Goal: Transaction & Acquisition: Book appointment/travel/reservation

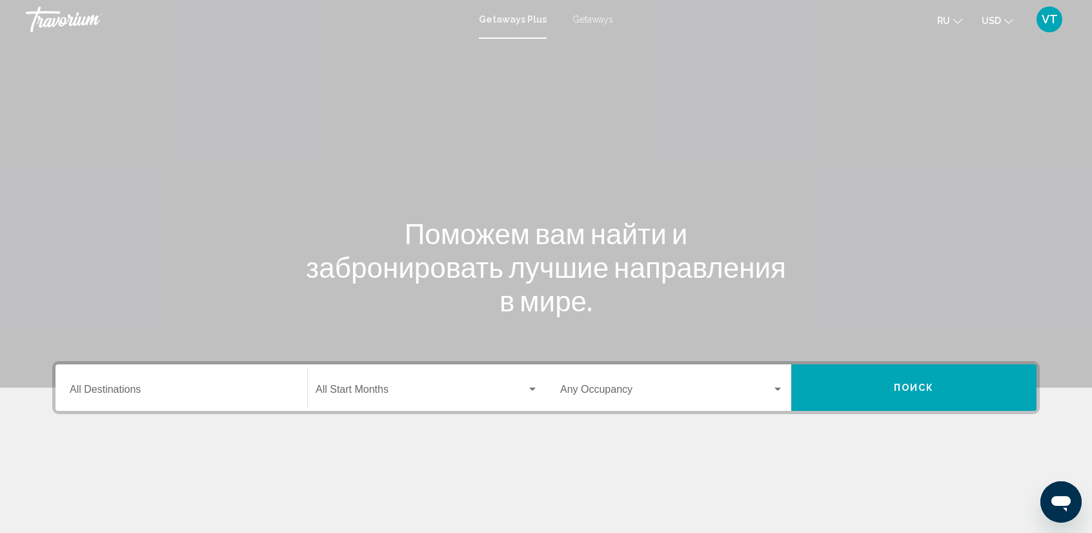
click at [595, 17] on span "Getaways" at bounding box center [593, 19] width 41 height 10
click at [247, 382] on div "Destination All Destinations" at bounding box center [181, 387] width 223 height 41
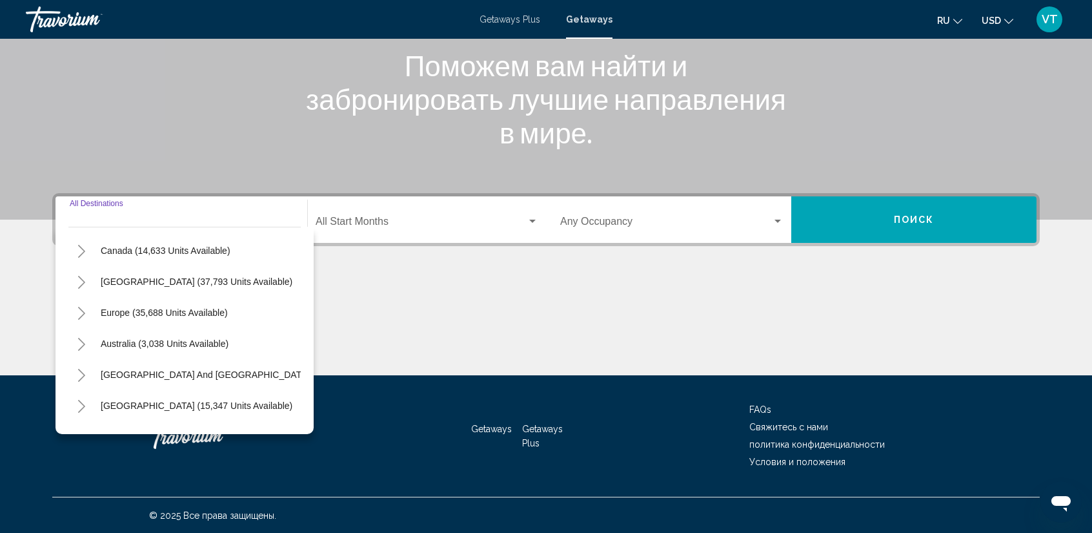
scroll to position [90, 0]
click at [81, 316] on icon "Toggle Europe (35,688 units available)" at bounding box center [81, 315] width 7 height 13
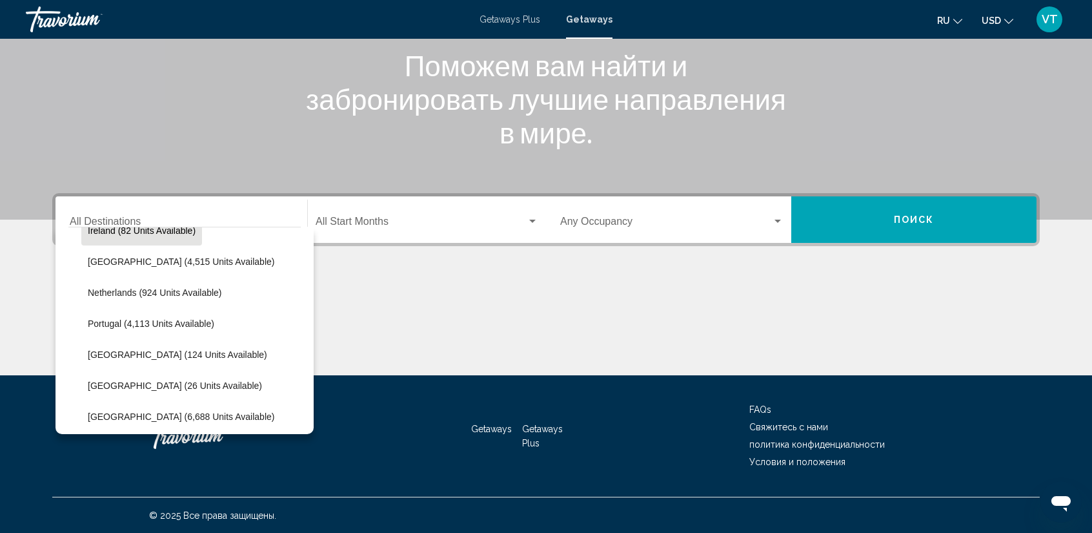
scroll to position [516, 0]
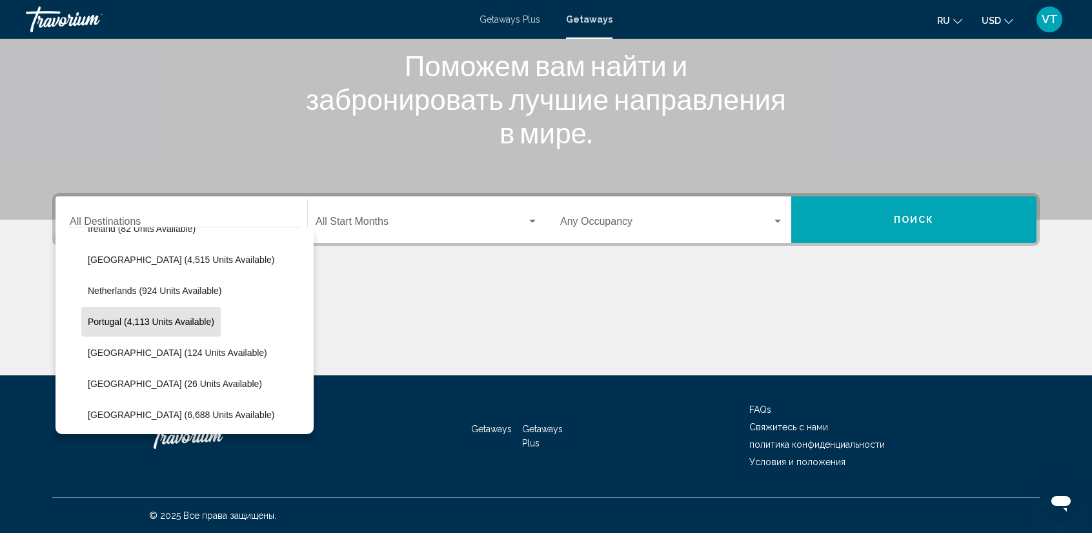
click at [105, 321] on span "Portugal (4,113 units available)" at bounding box center [151, 321] width 127 height 10
type input "**********"
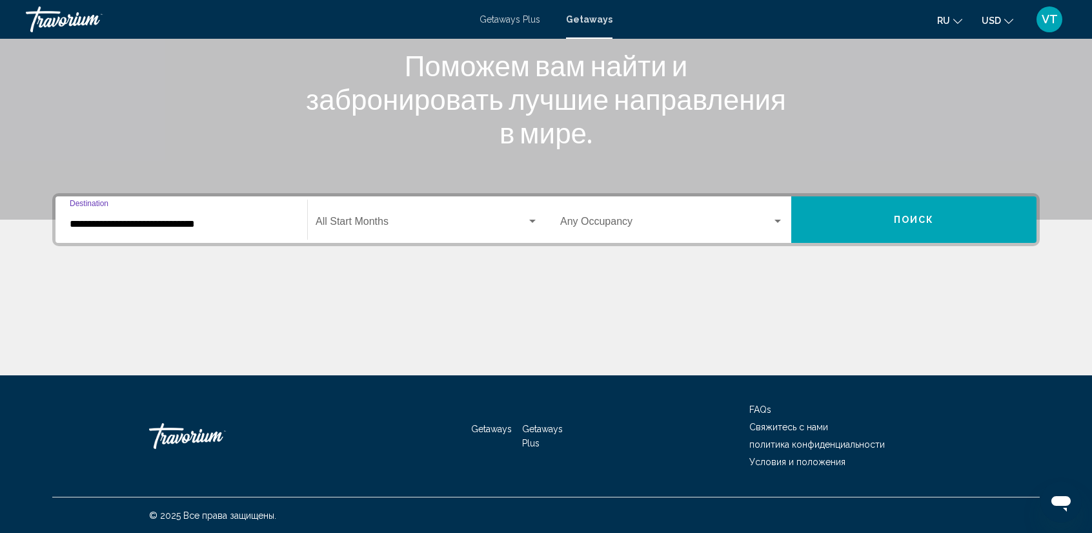
click at [537, 220] on div "Search widget" at bounding box center [533, 221] width 12 height 10
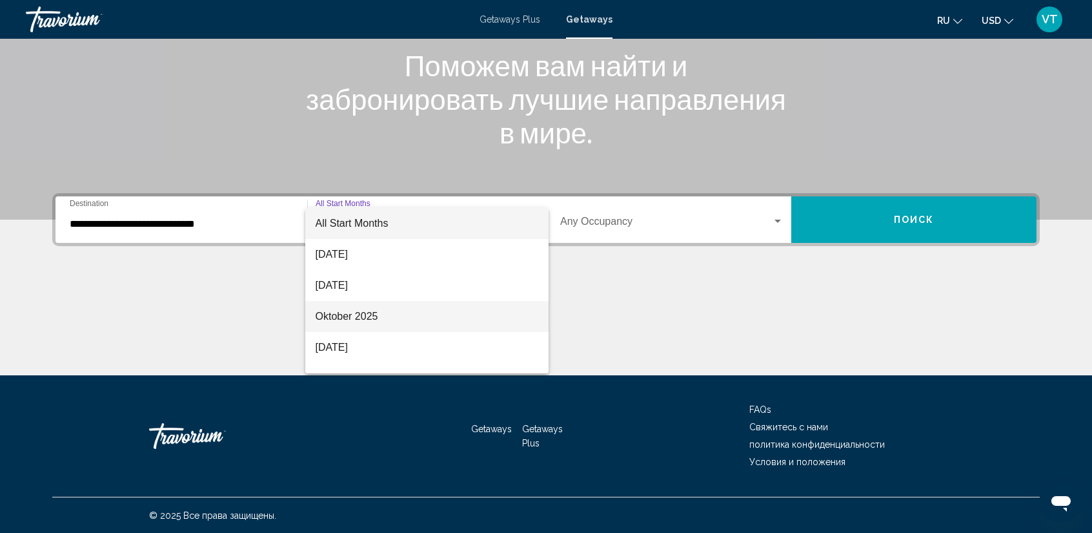
click at [462, 308] on span "Oktober 2025" at bounding box center [427, 316] width 223 height 31
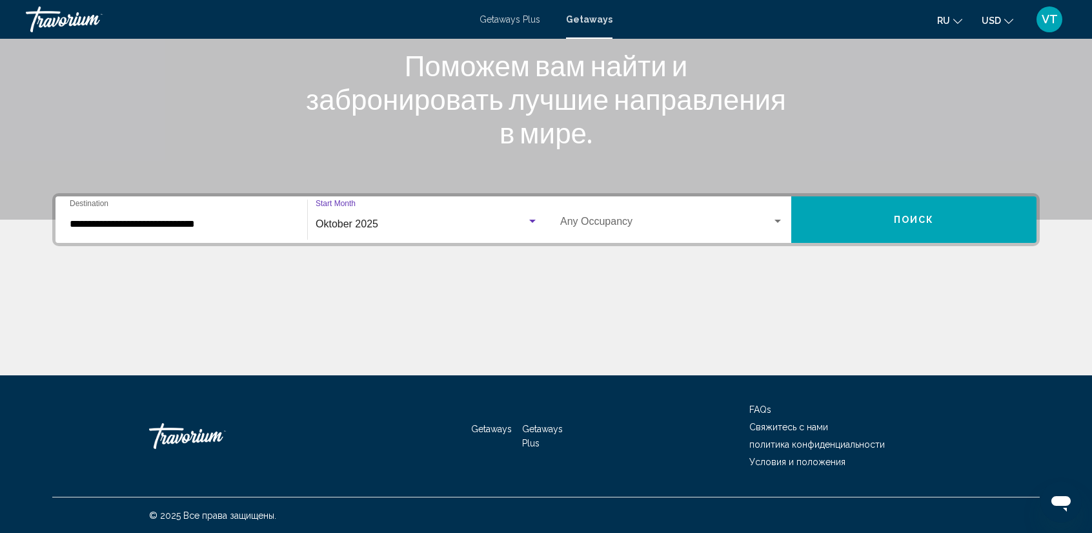
click at [779, 220] on div "Search widget" at bounding box center [778, 220] width 6 height 3
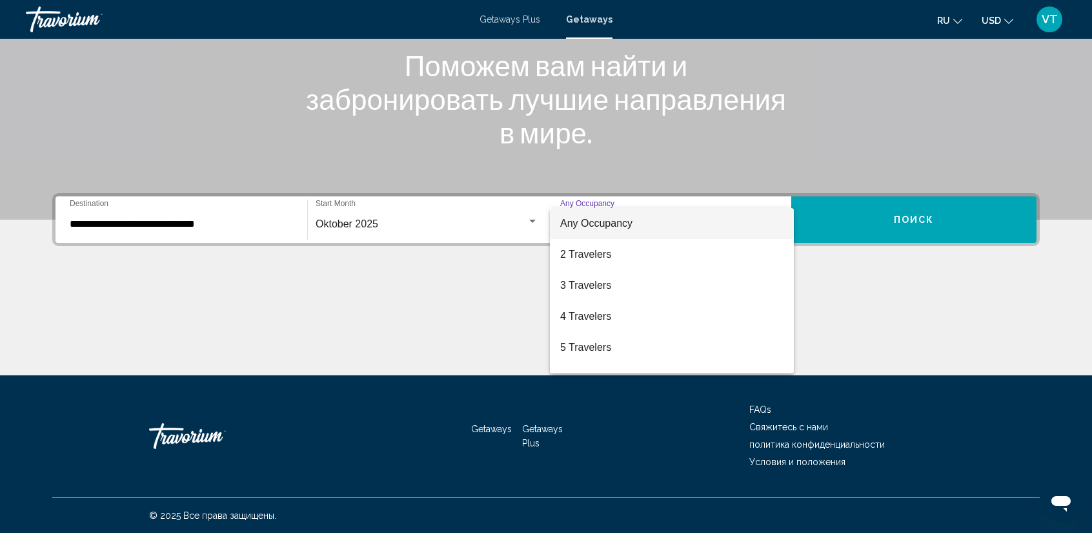
click at [858, 280] on div at bounding box center [546, 266] width 1092 height 533
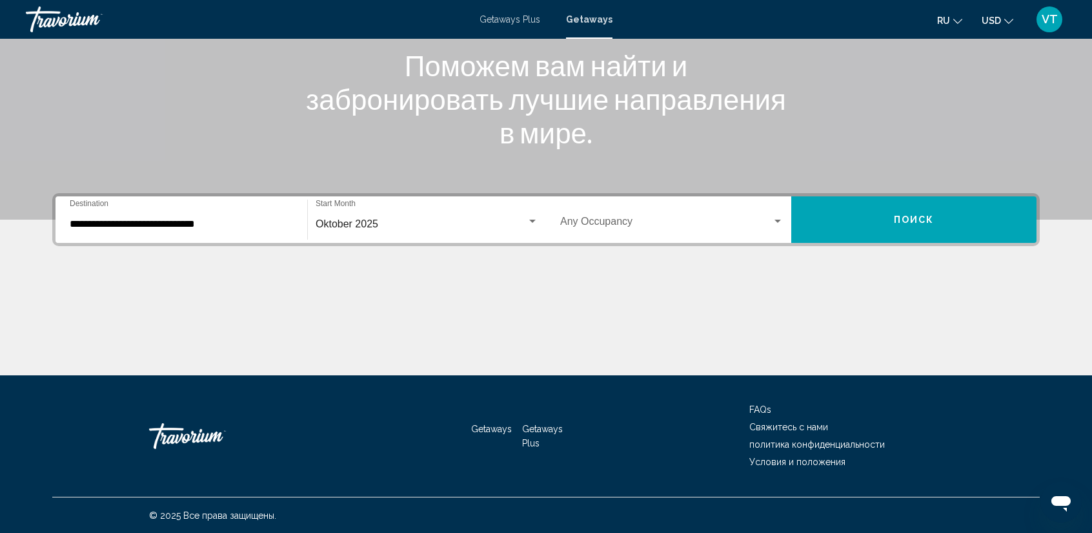
click at [890, 215] on button "Поиск" at bounding box center [913, 219] width 245 height 46
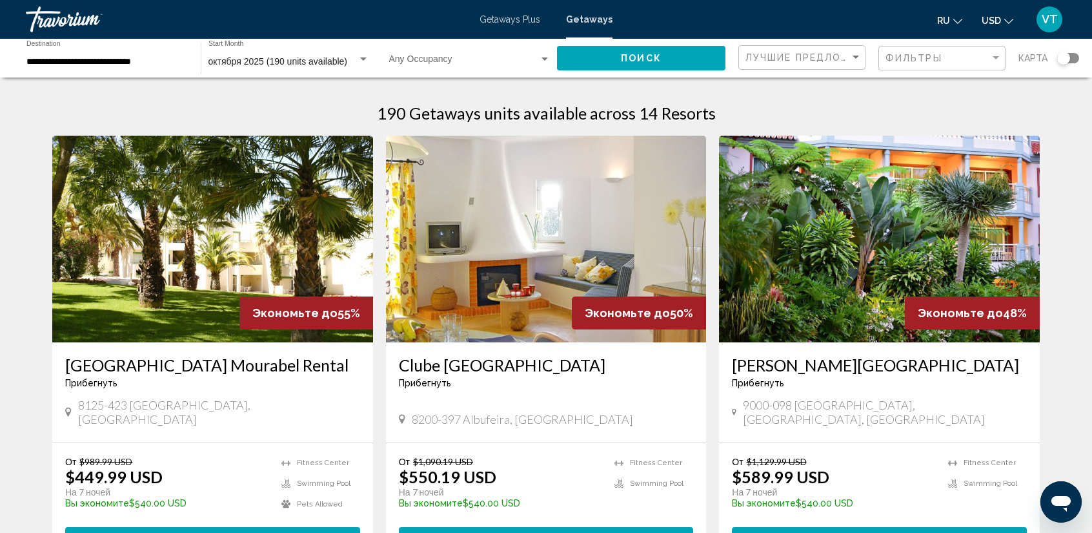
click at [1083, 59] on div "**********" at bounding box center [546, 58] width 1092 height 39
click at [1073, 55] on div "Search widget" at bounding box center [1068, 58] width 22 height 10
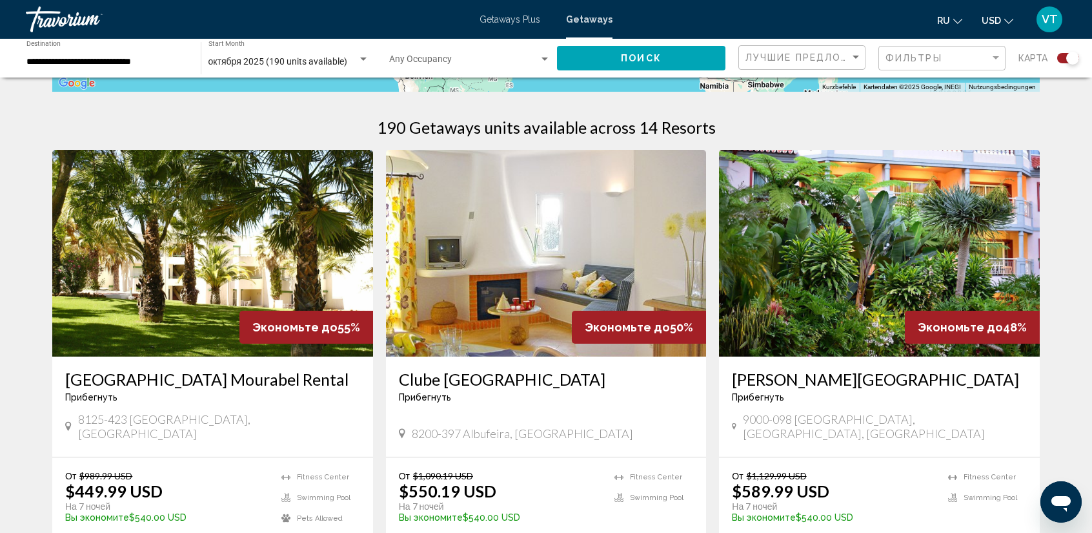
scroll to position [387, 0]
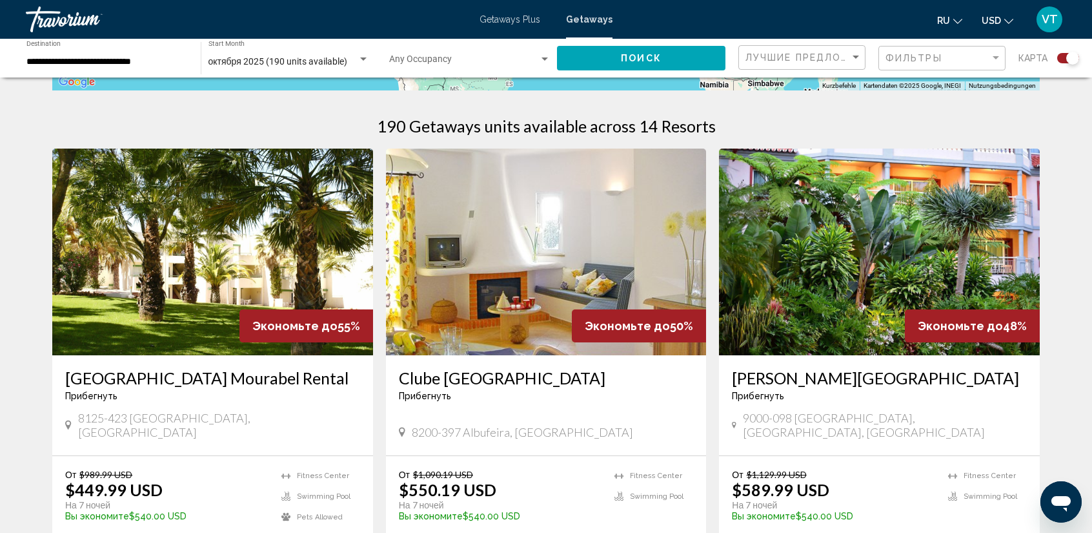
click at [866, 247] on img "Main content" at bounding box center [879, 251] width 321 height 207
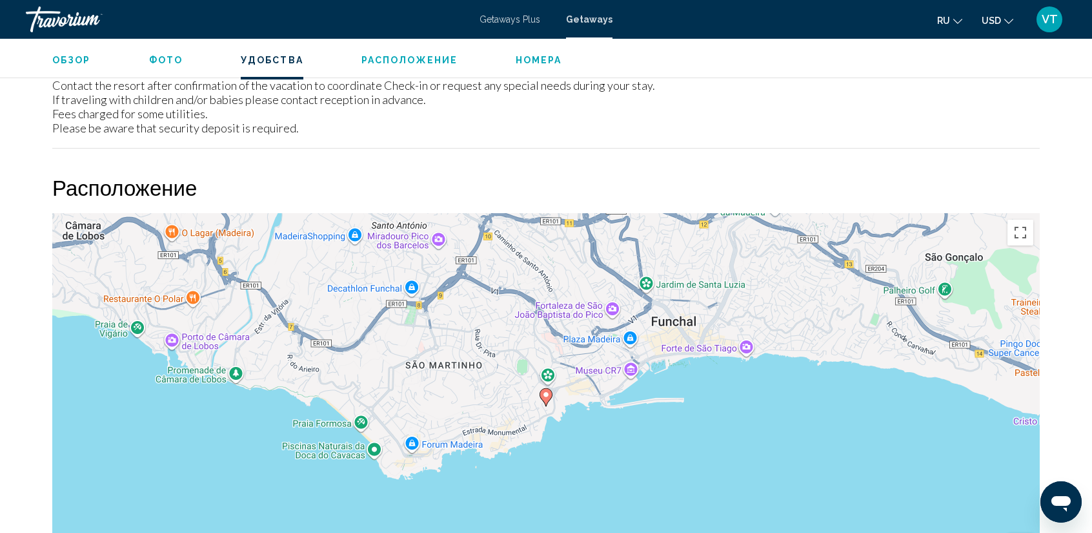
scroll to position [1614, 0]
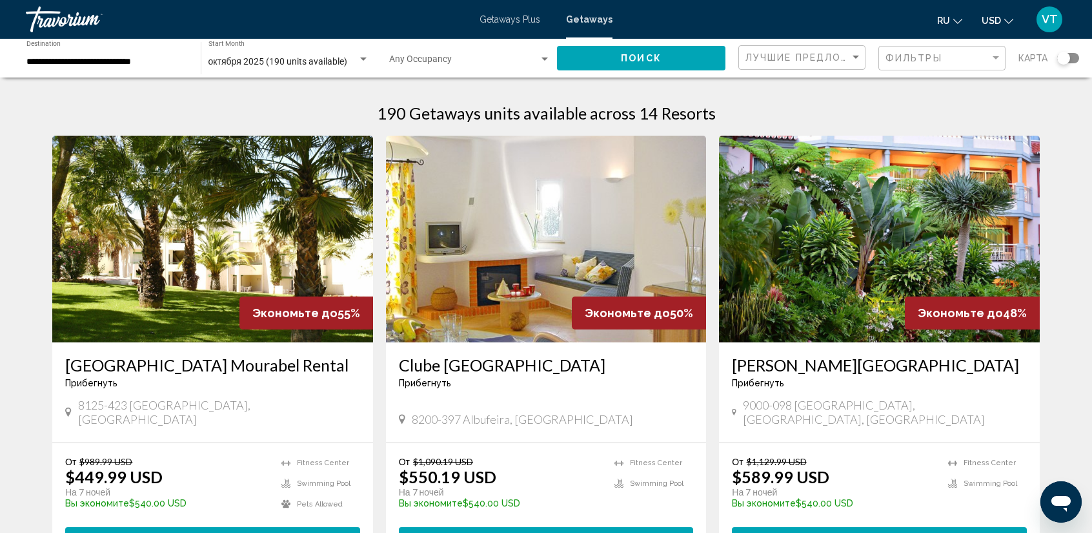
click at [1073, 56] on div "Search widget" at bounding box center [1068, 58] width 22 height 10
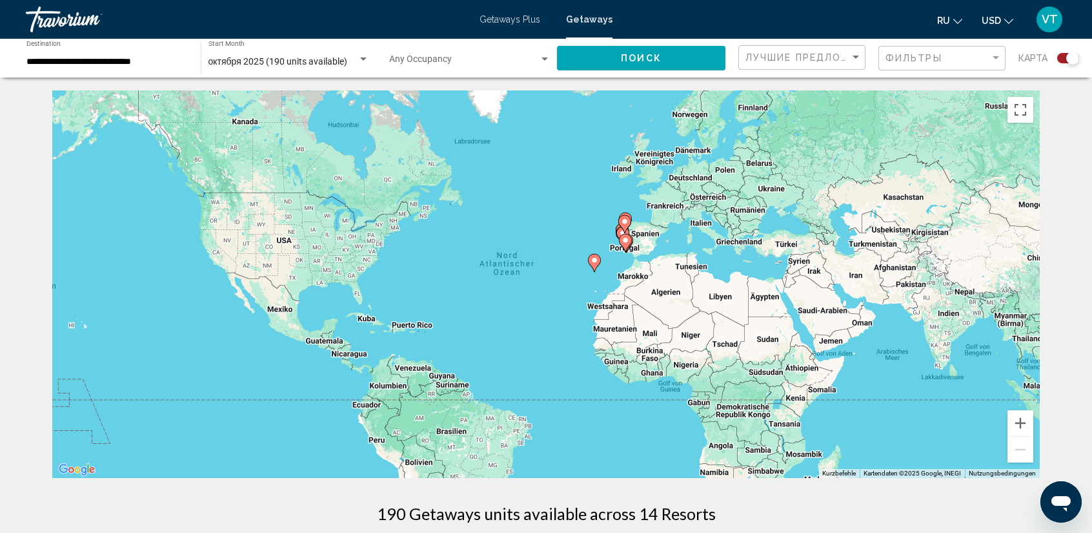
click at [638, 250] on div "Um den Modus zum Ziehen mit der Tastatur zu aktivieren, drückst du Alt + Eingab…" at bounding box center [546, 283] width 988 height 387
click at [635, 241] on div "Um den Modus zum Ziehen mit der Tastatur zu aktivieren, drückst du Alt + Eingab…" at bounding box center [546, 283] width 988 height 387
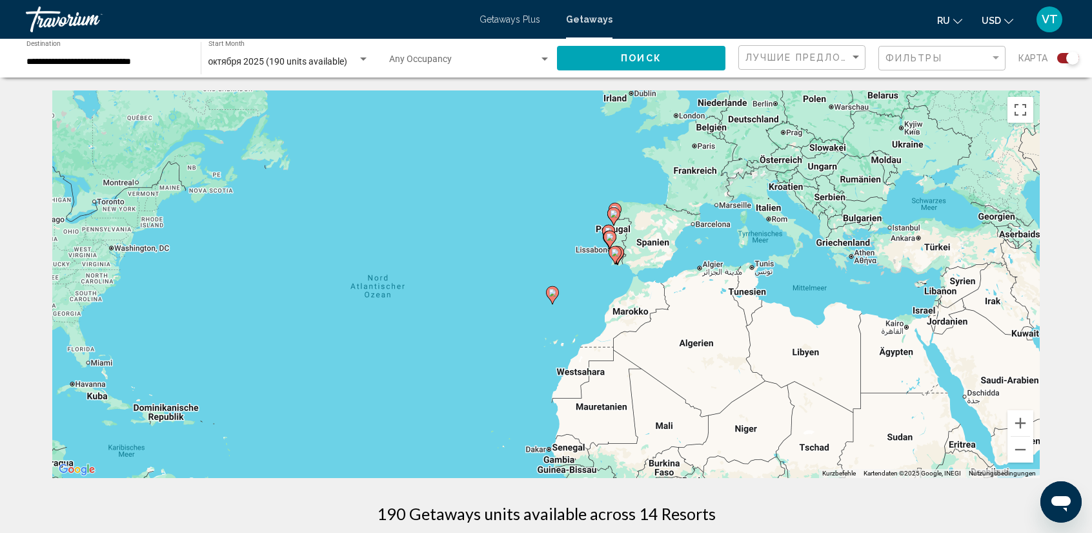
click at [635, 241] on div "Um den Modus zum Ziehen mit der Tastatur zu aktivieren, drückst du Alt + Eingab…" at bounding box center [546, 283] width 988 height 387
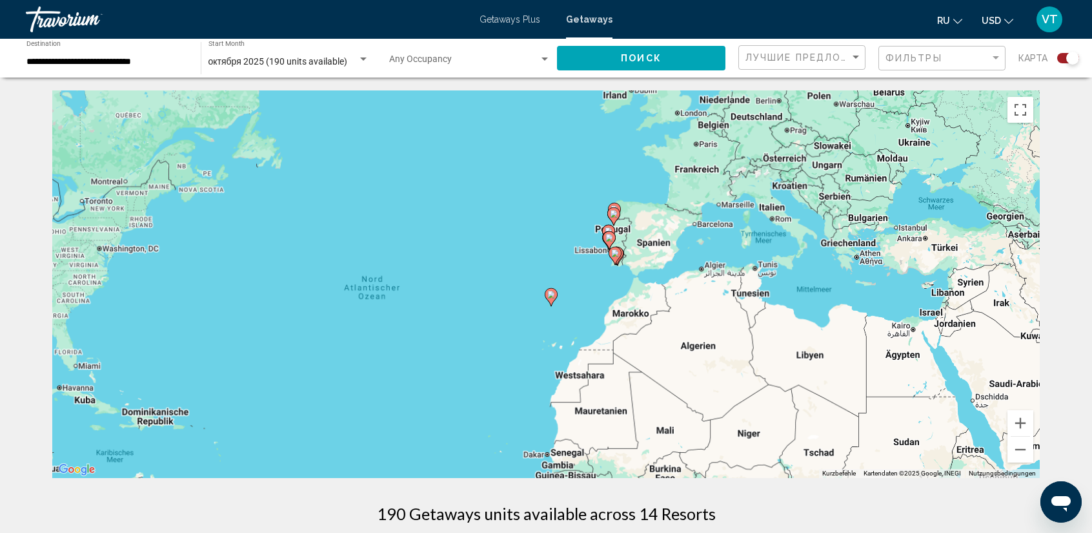
click at [635, 241] on div "Um den Modus zum Ziehen mit der Tastatur zu aktivieren, drückst du Alt + Eingab…" at bounding box center [546, 283] width 988 height 387
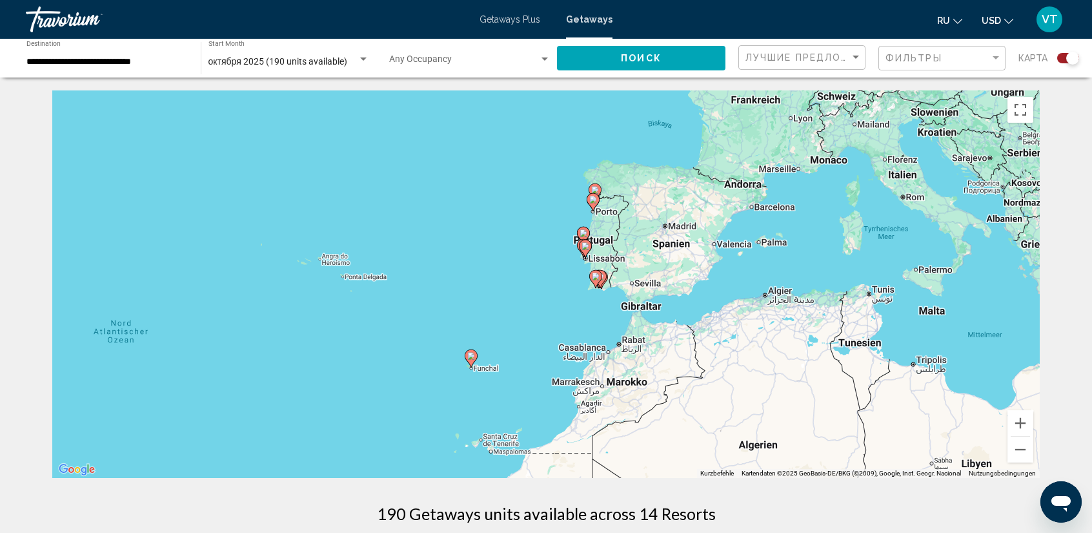
click at [635, 241] on div "Um den Modus zum Ziehen mit der Tastatur zu aktivieren, drückst du Alt + Eingab…" at bounding box center [546, 283] width 988 height 387
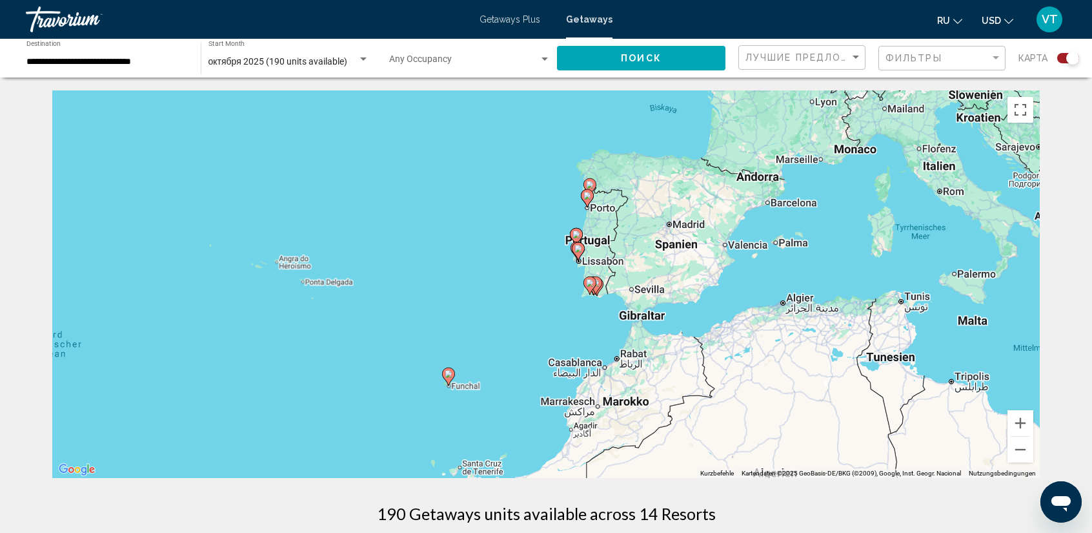
click at [635, 241] on div "Um den Modus zum Ziehen mit der Tastatur zu aktivieren, drückst du Alt + Eingab…" at bounding box center [546, 283] width 988 height 387
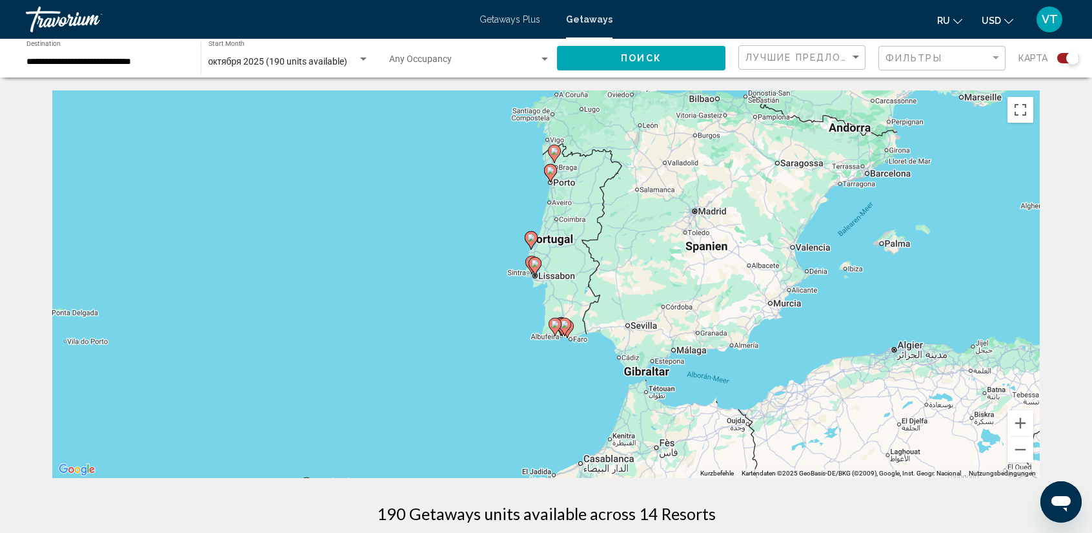
click at [608, 265] on div "Um den Modus zum Ziehen mit der Tastatur zu aktivieren, drückst du Alt + Eingab…" at bounding box center [546, 283] width 988 height 387
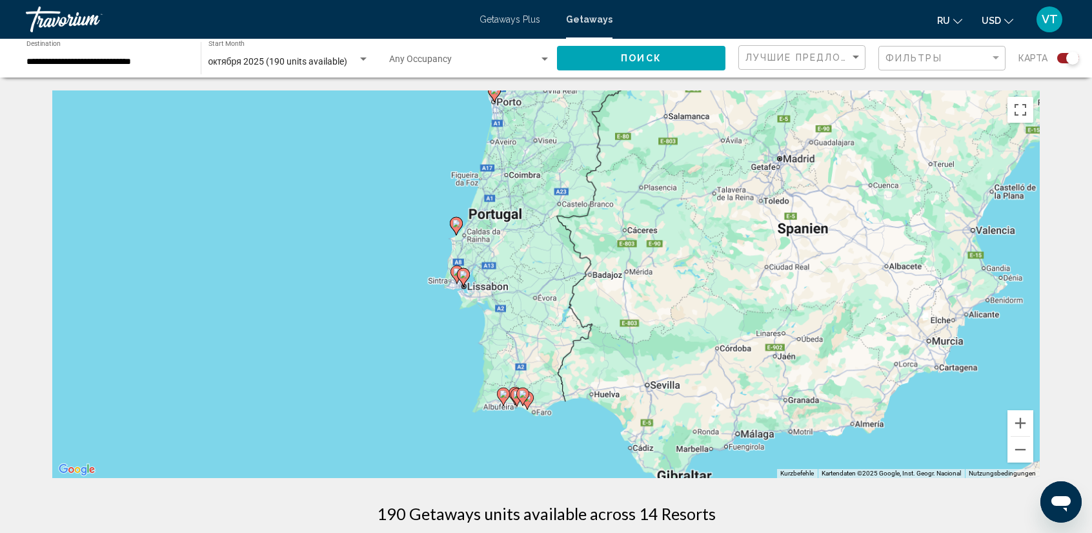
click at [608, 265] on div "Um den Modus zum Ziehen mit der Tastatur zu aktivieren, drückst du Alt + Eingab…" at bounding box center [546, 283] width 988 height 387
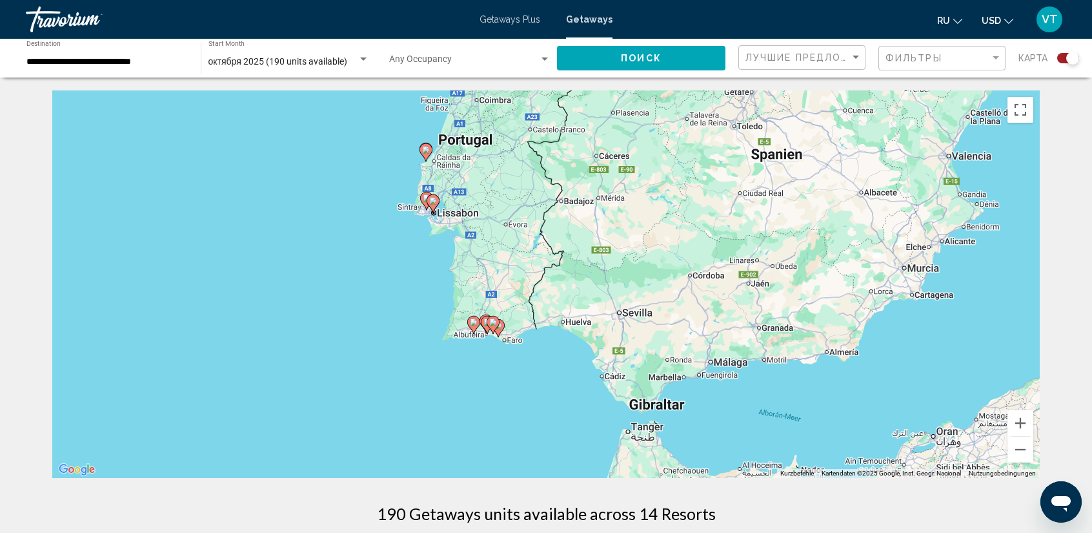
drag, startPoint x: 587, startPoint y: 334, endPoint x: 551, endPoint y: 245, distance: 96.1
click at [551, 245] on div "Um den Modus zum Ziehen mit der Tastatur zu aktivieren, drückst du Alt + Eingab…" at bounding box center [546, 283] width 988 height 387
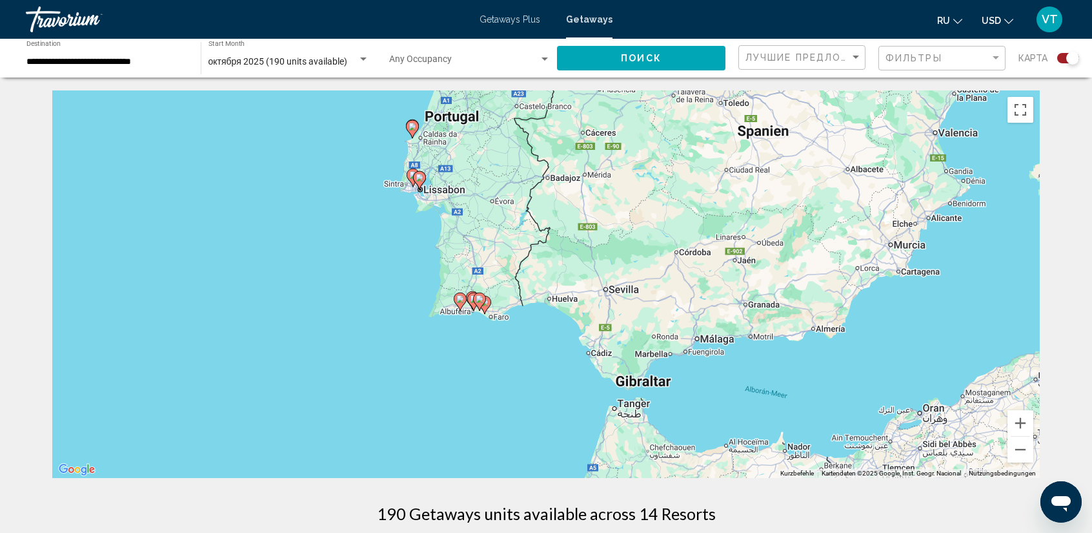
click at [624, 261] on div "Um den Modus zum Ziehen mit der Tastatur zu aktivieren, drückst du Alt + Eingab…" at bounding box center [546, 283] width 988 height 387
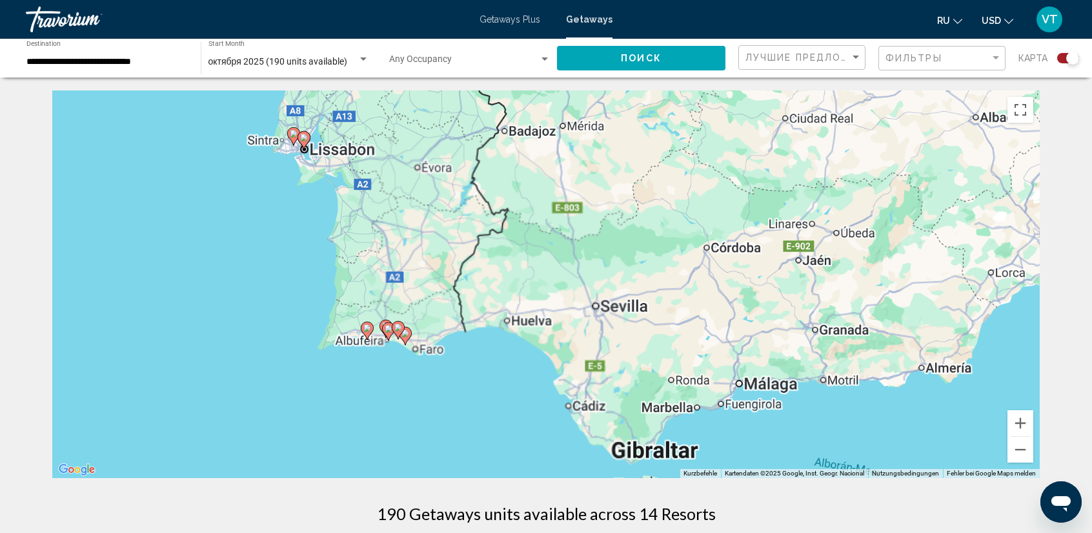
click at [624, 261] on div "Um den Modus zum Ziehen mit der Tastatur zu aktivieren, drückst du Alt + Eingab…" at bounding box center [546, 283] width 988 height 387
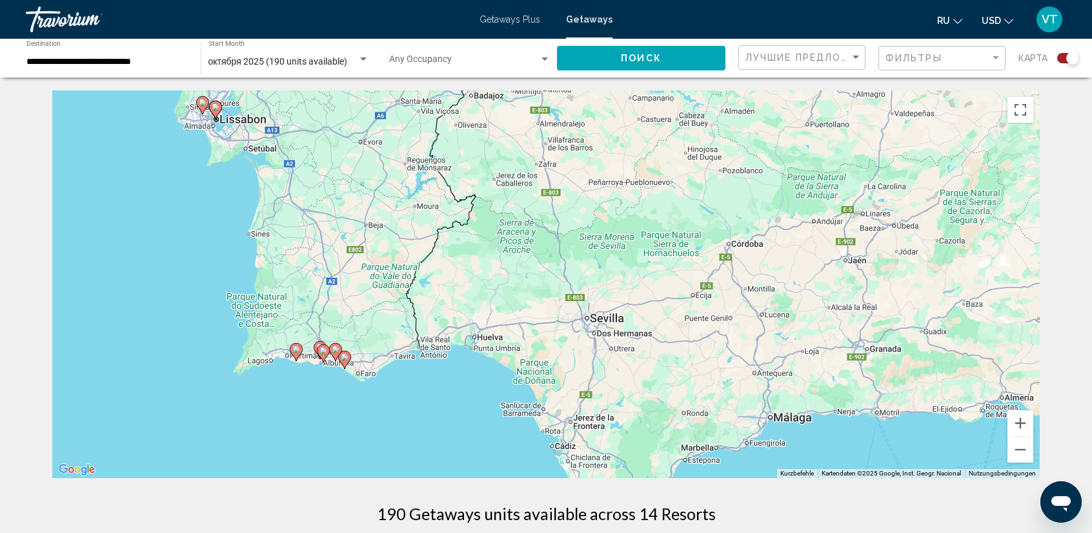
click at [503, 301] on div "Um den Modus zum Ziehen mit der Tastatur zu aktivieren, drückst du Alt + Eingab…" at bounding box center [546, 283] width 988 height 387
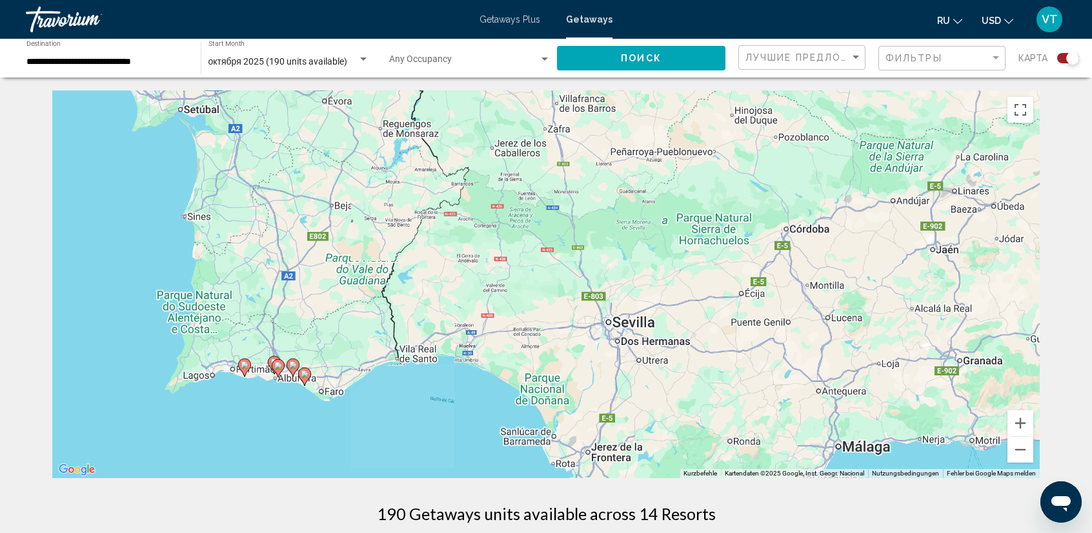
click at [503, 300] on div "Um den Modus zum Ziehen mit der Tastatur zu aktivieren, drückst du Alt + Eingab…" at bounding box center [546, 283] width 988 height 387
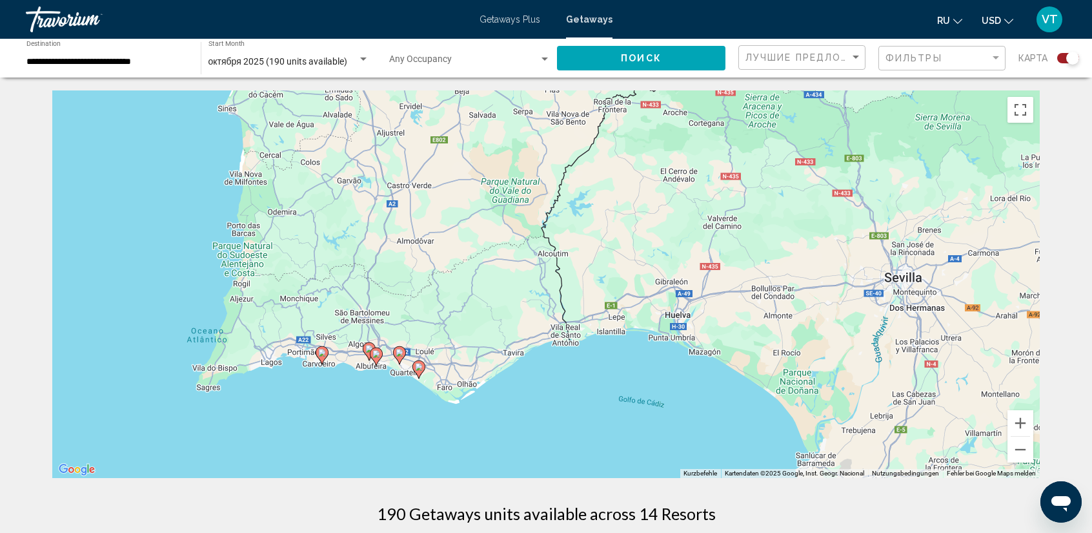
drag, startPoint x: 301, startPoint y: 356, endPoint x: 556, endPoint y: 270, distance: 268.2
click at [556, 271] on div "Um den Modus zum Ziehen mit der Tastatur zu aktivieren, drückst du Alt + Eingab…" at bounding box center [546, 283] width 988 height 387
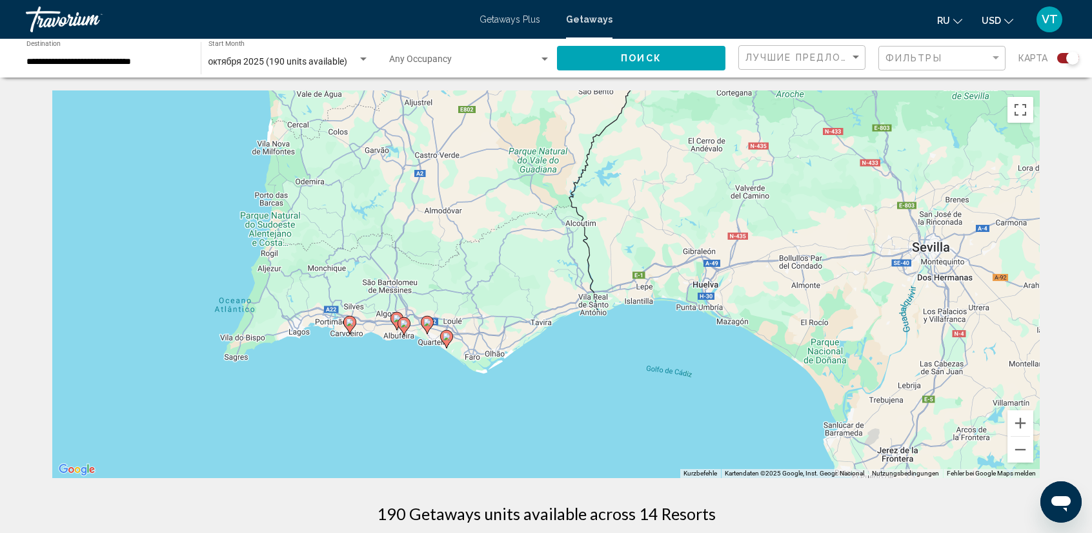
click at [506, 304] on div "Um den Modus zum Ziehen mit der Tastatur zu aktivieren, drückst du Alt + Eingab…" at bounding box center [546, 283] width 988 height 387
click at [349, 325] on image "Main content" at bounding box center [350, 322] width 8 height 8
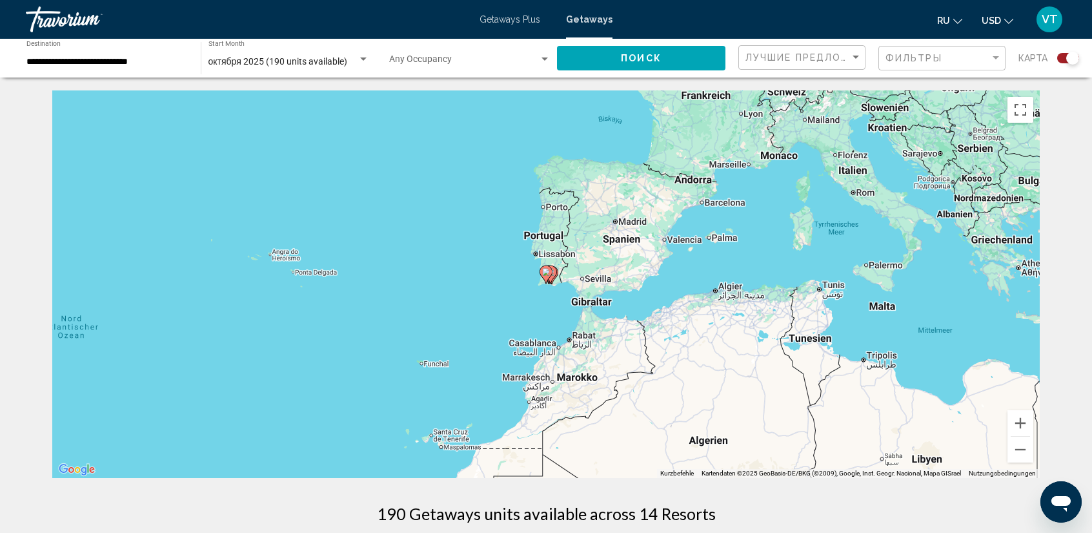
click at [547, 276] on icon "Main content" at bounding box center [546, 274] width 12 height 17
type input "**********"
click at [547, 276] on icon "Main content" at bounding box center [546, 274] width 12 height 17
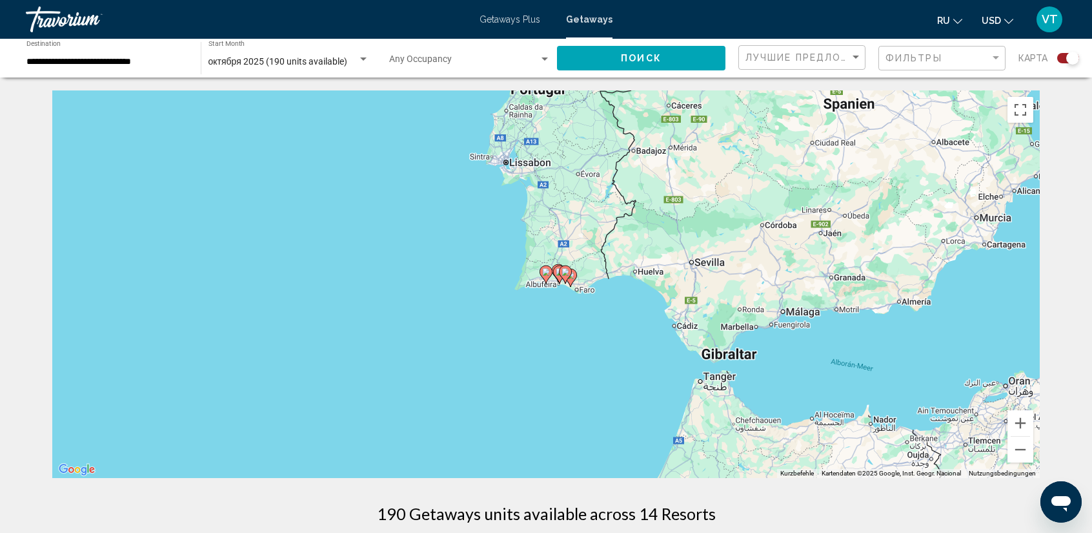
click at [547, 276] on icon "Main content" at bounding box center [546, 274] width 12 height 17
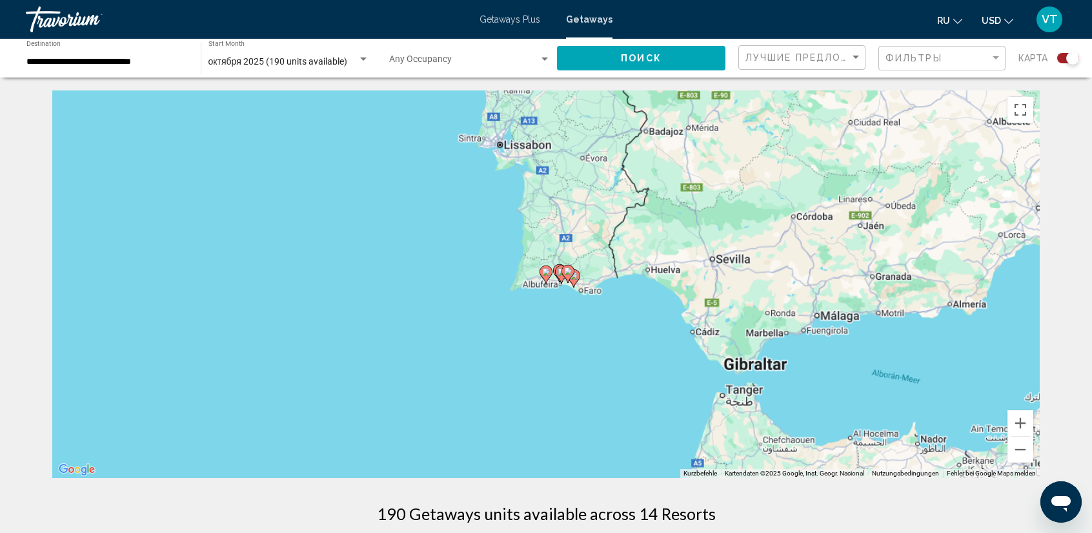
click at [547, 276] on icon "Main content" at bounding box center [546, 274] width 12 height 17
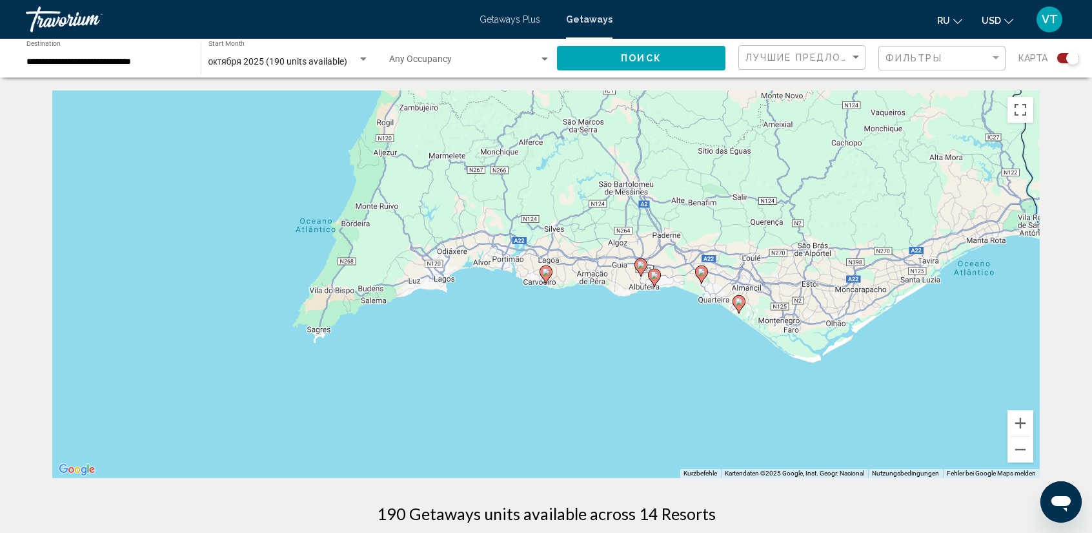
click at [547, 276] on icon "Main content" at bounding box center [546, 274] width 12 height 17
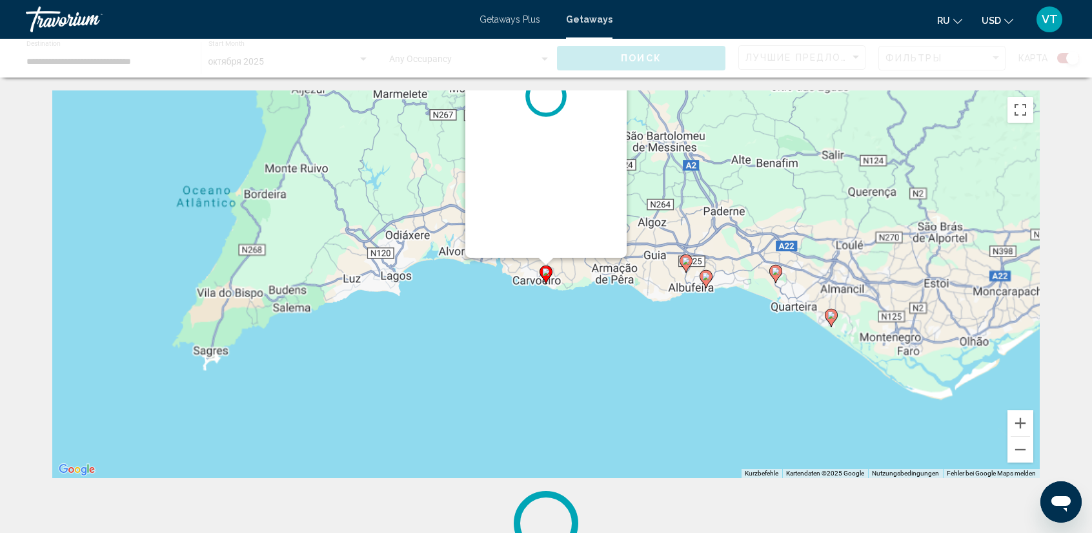
click at [547, 276] on icon "Main content" at bounding box center [546, 274] width 12 height 17
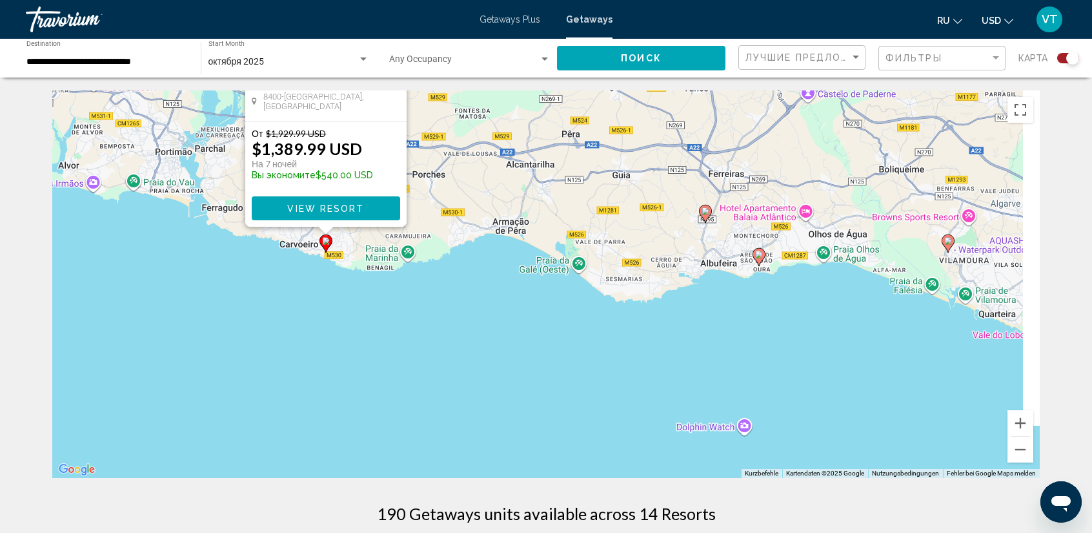
drag, startPoint x: 711, startPoint y: 401, endPoint x: 491, endPoint y: 194, distance: 301.9
click at [491, 194] on div "Um den Modus zum Ziehen mit der Tastatur zu aktivieren, drückst du Alt + Eingab…" at bounding box center [546, 283] width 988 height 387
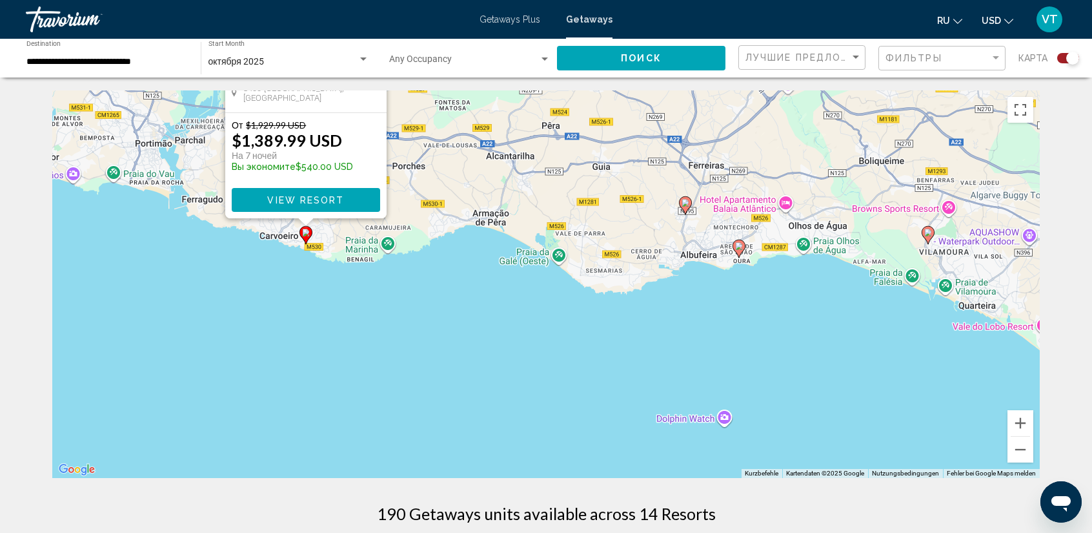
click at [740, 249] on image "Main content" at bounding box center [739, 246] width 8 height 8
click at [740, 249] on div "Um den Modus zum Ziehen mit der Tastatur zu aktivieren, drückst du Alt + Eingab…" at bounding box center [546, 283] width 988 height 387
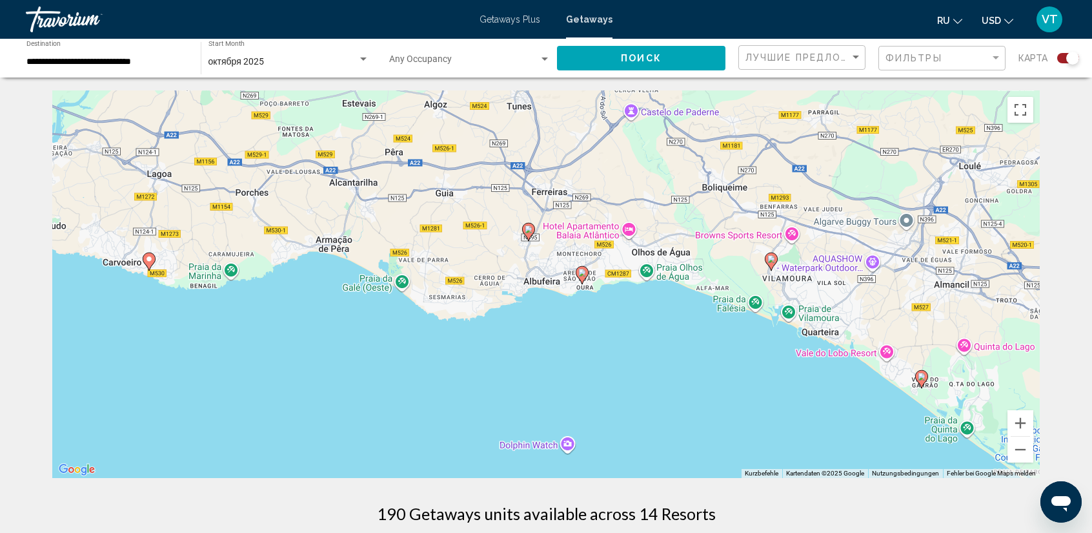
click at [584, 275] on image "Main content" at bounding box center [582, 273] width 8 height 8
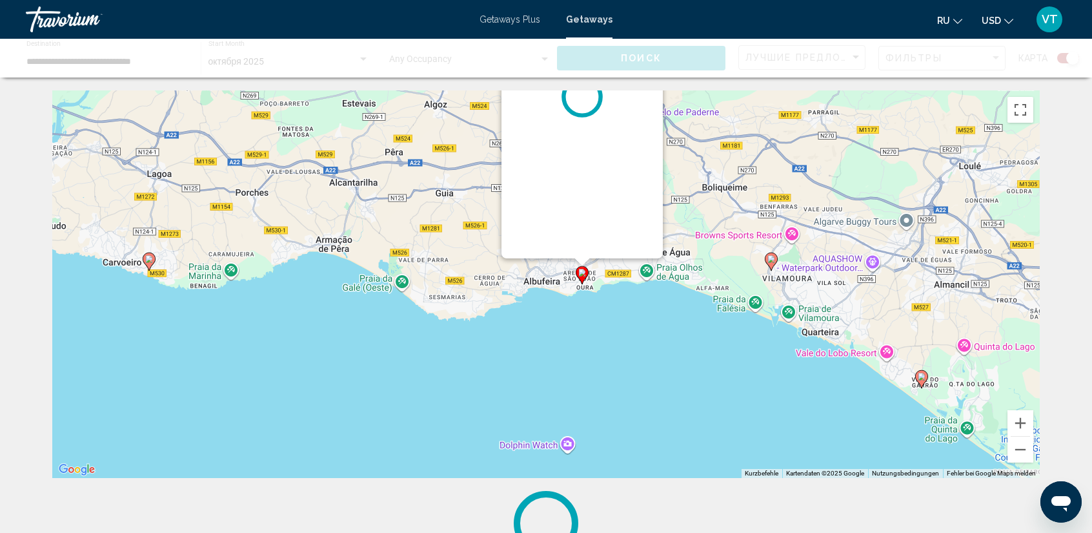
click at [584, 275] on image "Main content" at bounding box center [582, 273] width 8 height 8
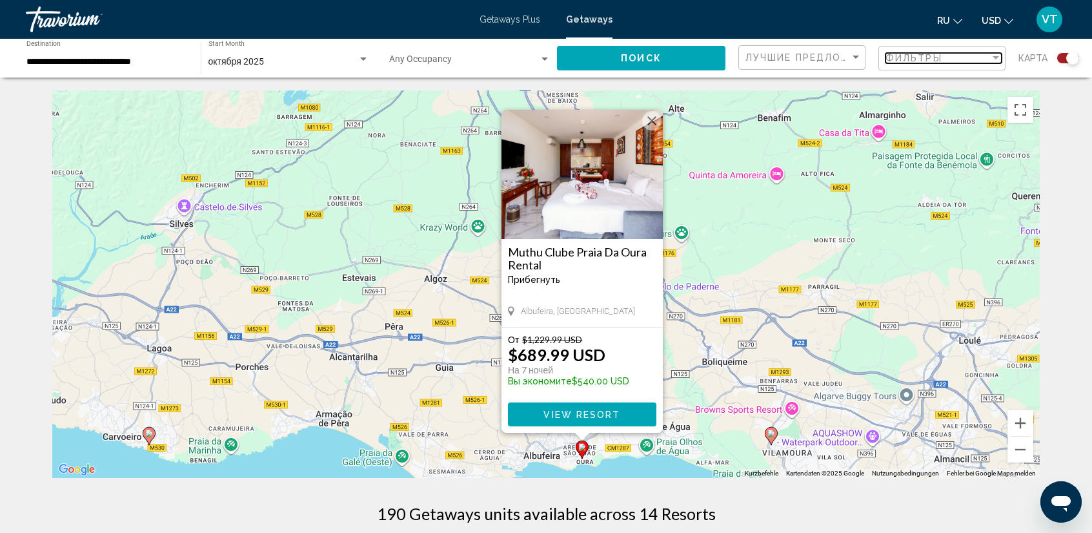
click at [997, 57] on div "Filter" at bounding box center [996, 57] width 6 height 3
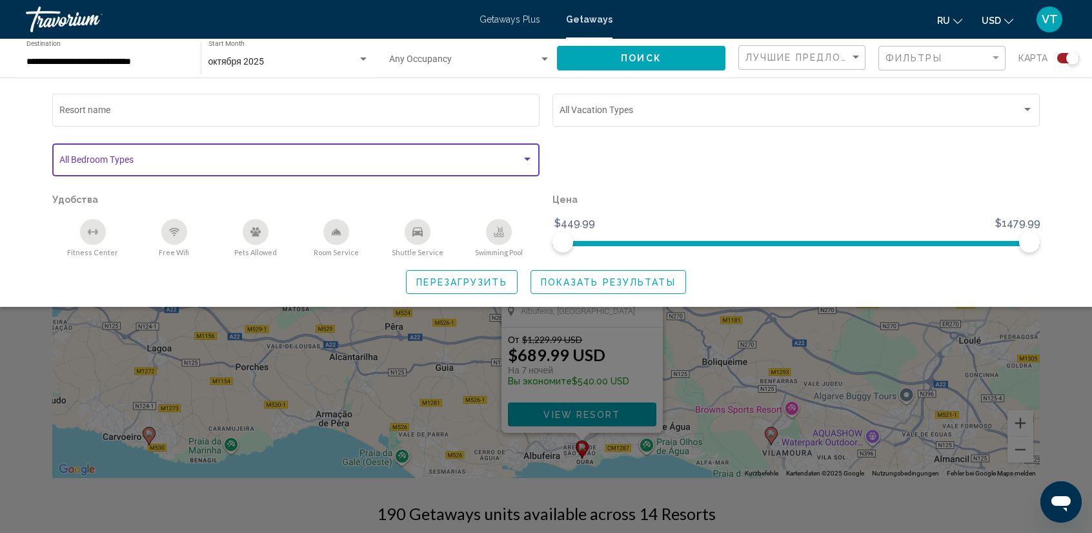
click at [525, 161] on div "Search widget" at bounding box center [528, 159] width 12 height 10
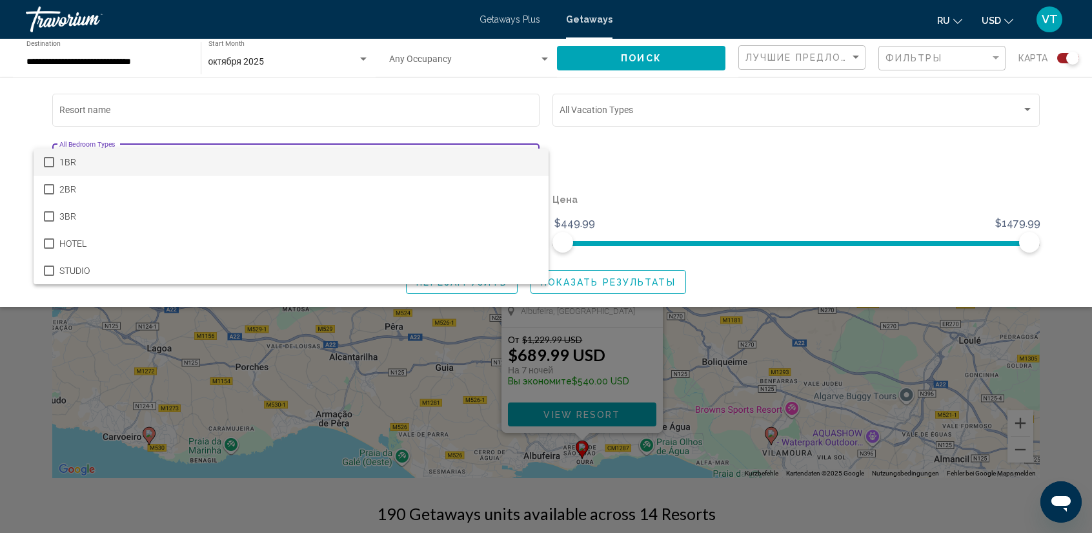
click at [50, 159] on mat-pseudo-checkbox at bounding box center [49, 162] width 10 height 10
click at [648, 212] on div at bounding box center [546, 266] width 1092 height 533
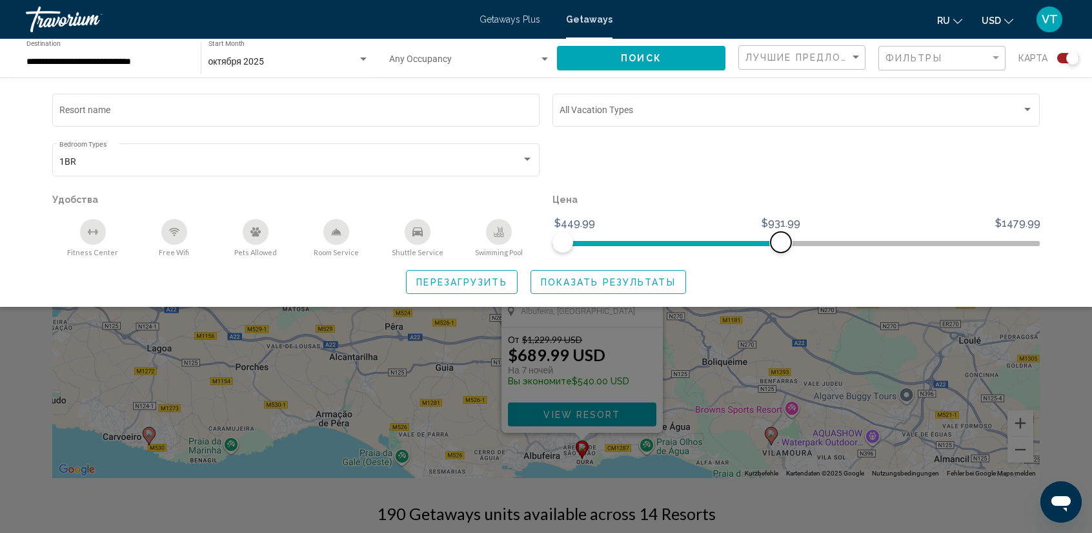
drag, startPoint x: 1029, startPoint y: 237, endPoint x: 781, endPoint y: 229, distance: 248.0
click at [781, 241] on ngx-slider "$449.99 $1479.99 $449.99 $931.99" at bounding box center [796, 242] width 487 height 3
click at [880, 265] on div "Resort name Vacation Types All Vacation Types 1BR Bedroom Types All Bedroom Typ…" at bounding box center [545, 192] width 1039 height 203
click at [418, 234] on icon "Shuttle Service" at bounding box center [417, 231] width 10 height 9
click at [496, 236] on icon "Swimming Pool" at bounding box center [499, 232] width 10 height 10
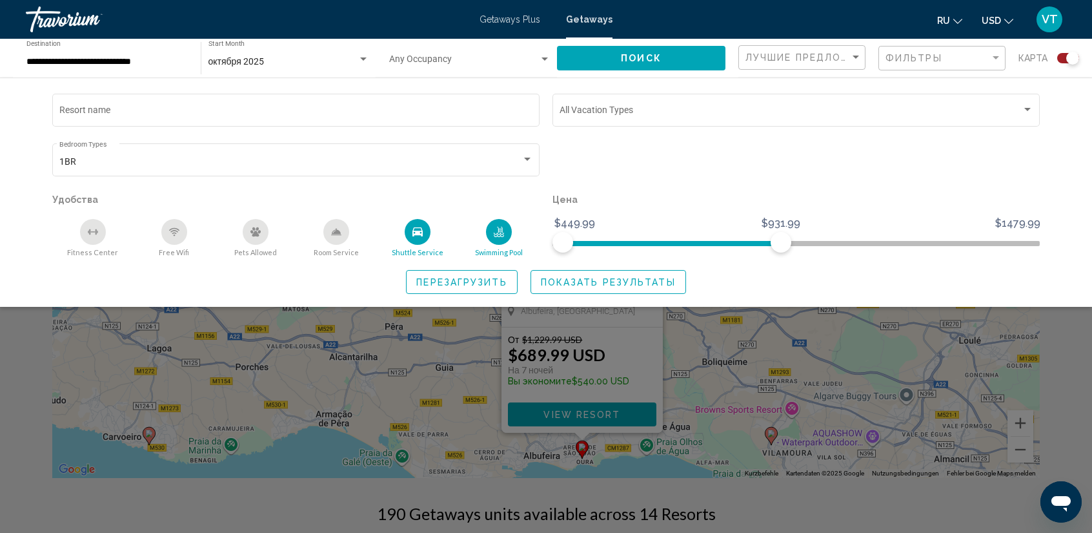
click at [178, 235] on icon "Free Wifi" at bounding box center [174, 232] width 10 height 10
click at [465, 278] on span "Перезагрузить" at bounding box center [461, 282] width 90 height 10
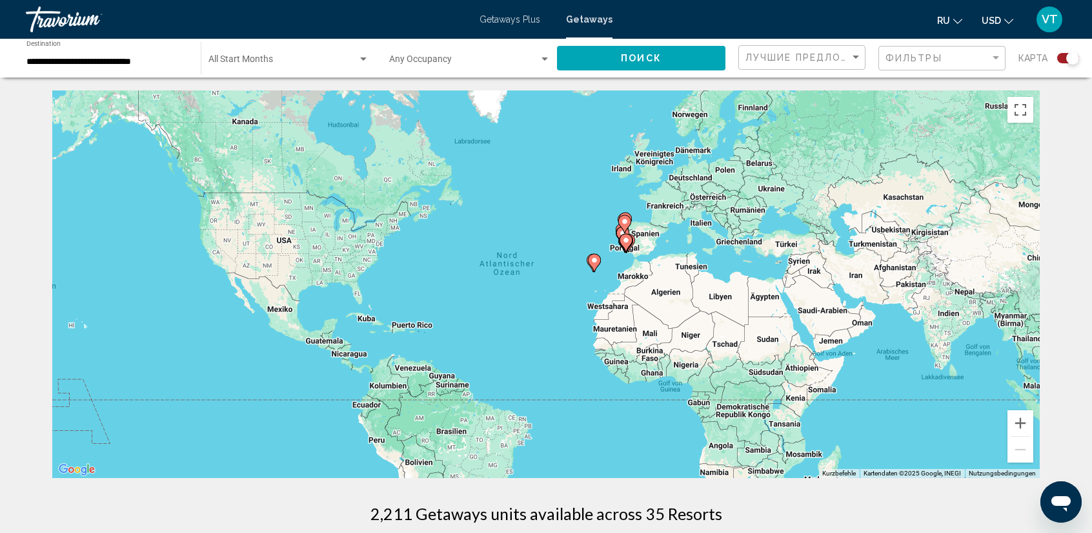
click at [595, 259] on image "Main content" at bounding box center [595, 260] width 8 height 8
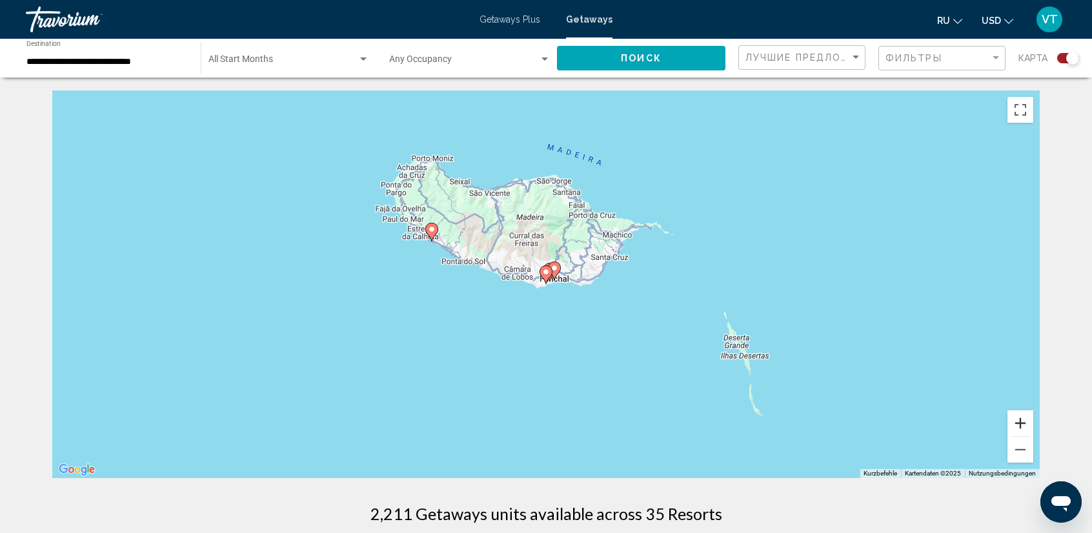
click at [1024, 423] on button "Vergrößern" at bounding box center [1021, 423] width 26 height 26
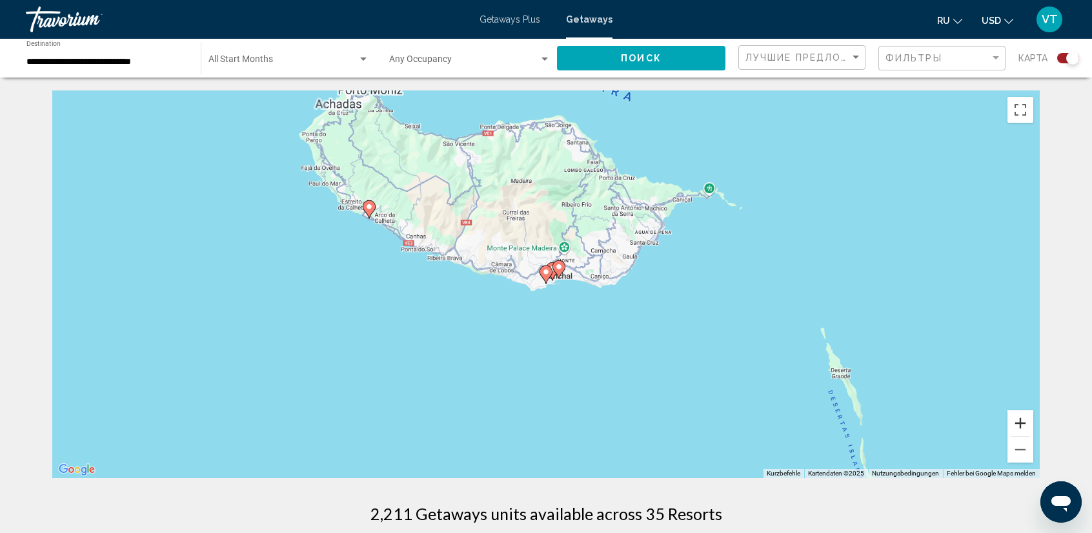
click at [1024, 423] on button "Vergrößern" at bounding box center [1021, 423] width 26 height 26
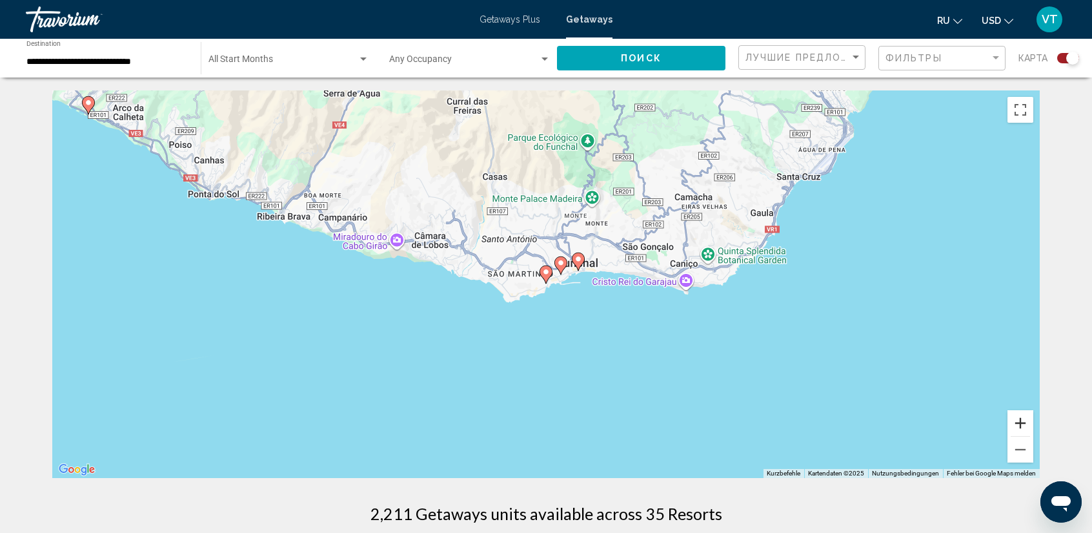
click at [1020, 421] on button "Vergrößern" at bounding box center [1021, 423] width 26 height 26
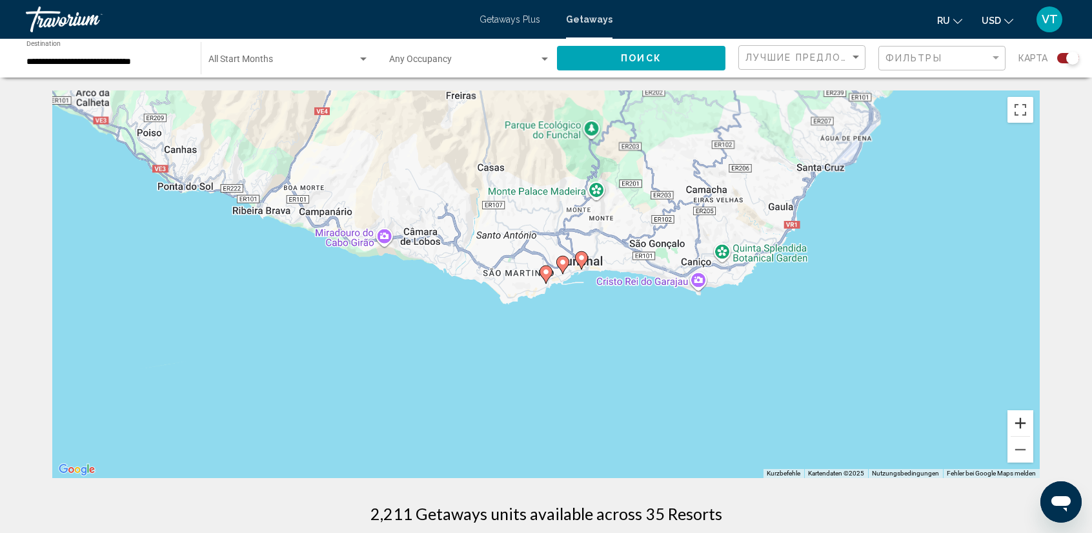
click at [1020, 421] on button "Vergrößern" at bounding box center [1021, 423] width 26 height 26
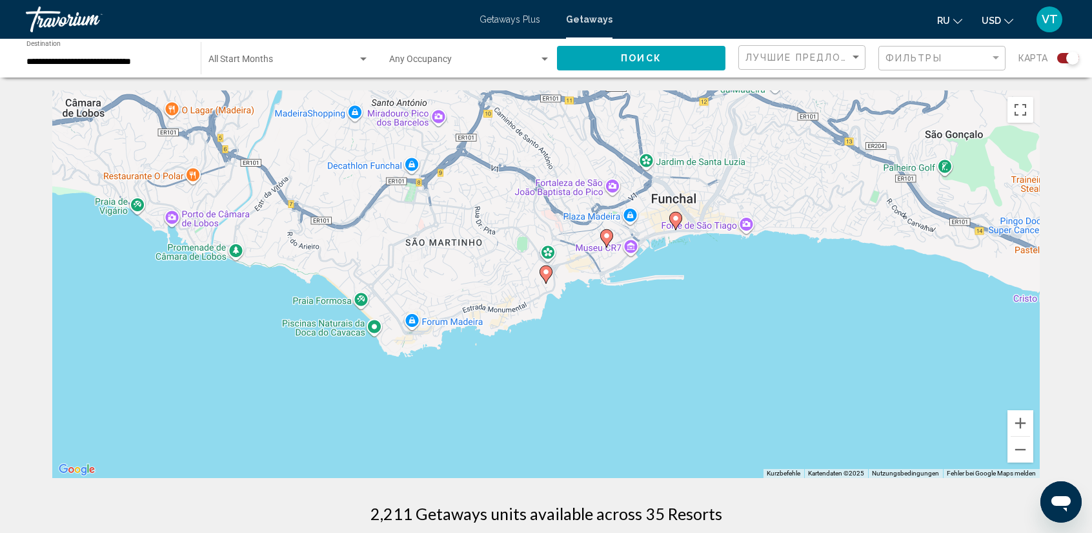
click at [679, 219] on image "Main content" at bounding box center [676, 218] width 8 height 8
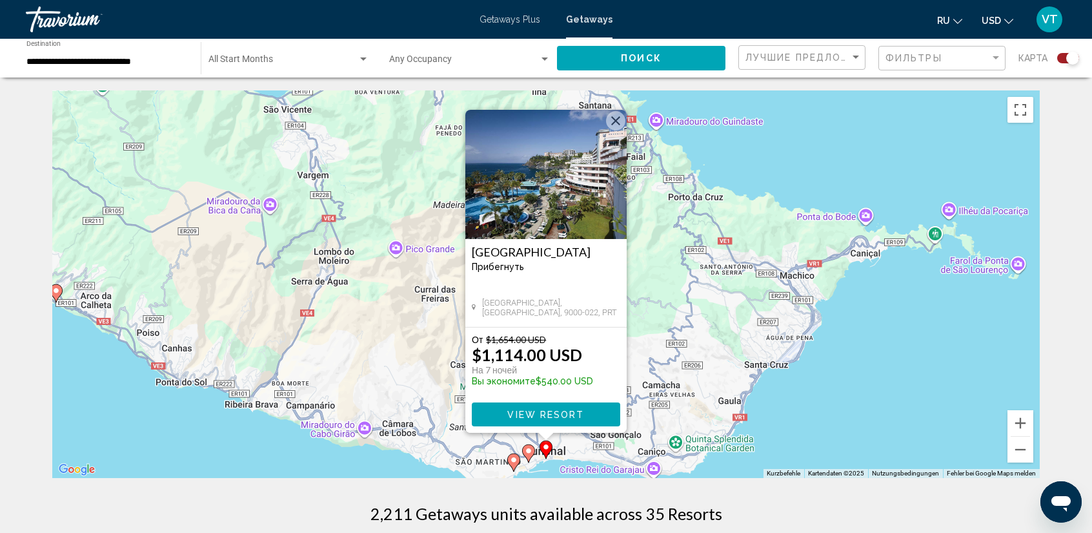
click at [578, 415] on span "View Resort" at bounding box center [545, 414] width 77 height 10
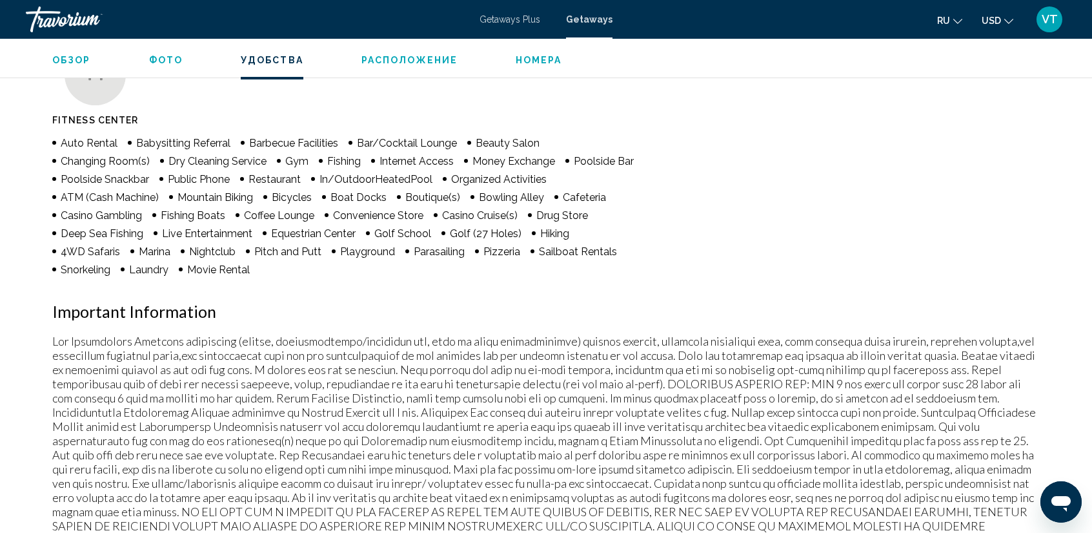
scroll to position [1033, 0]
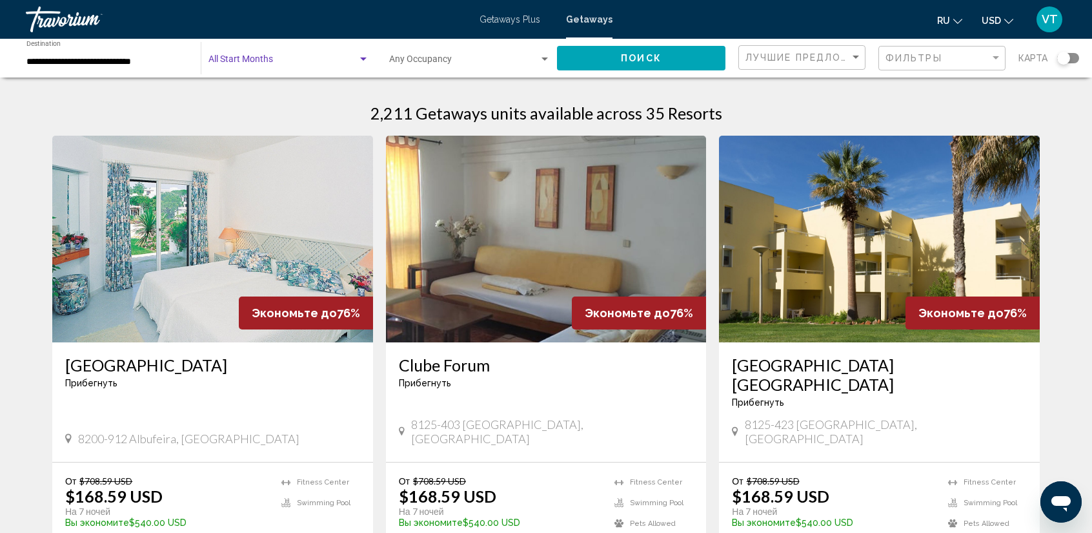
click at [364, 59] on div "Search widget" at bounding box center [363, 58] width 6 height 3
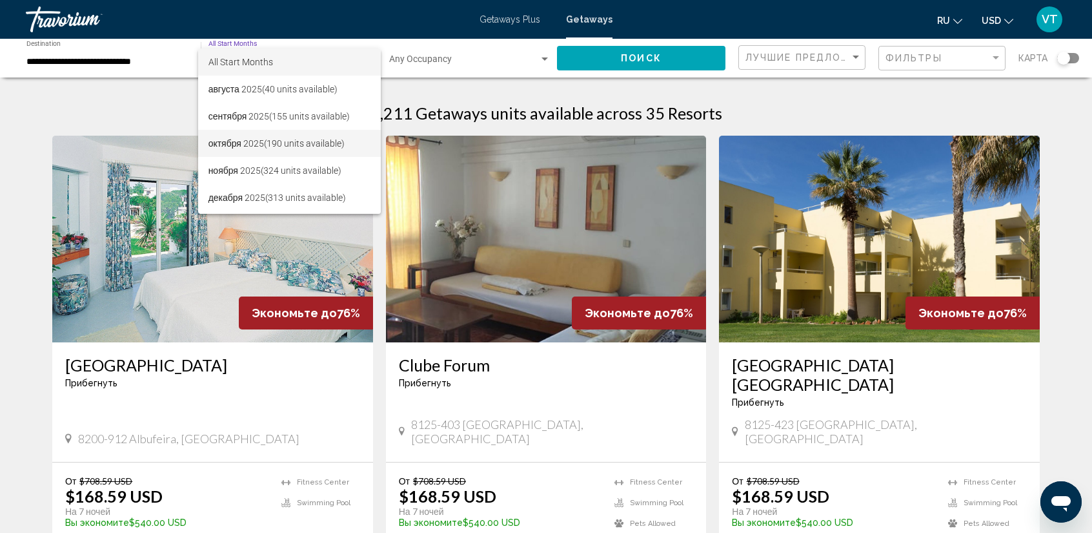
click at [309, 130] on span "октября 2025 (190 units available)" at bounding box center [289, 143] width 163 height 27
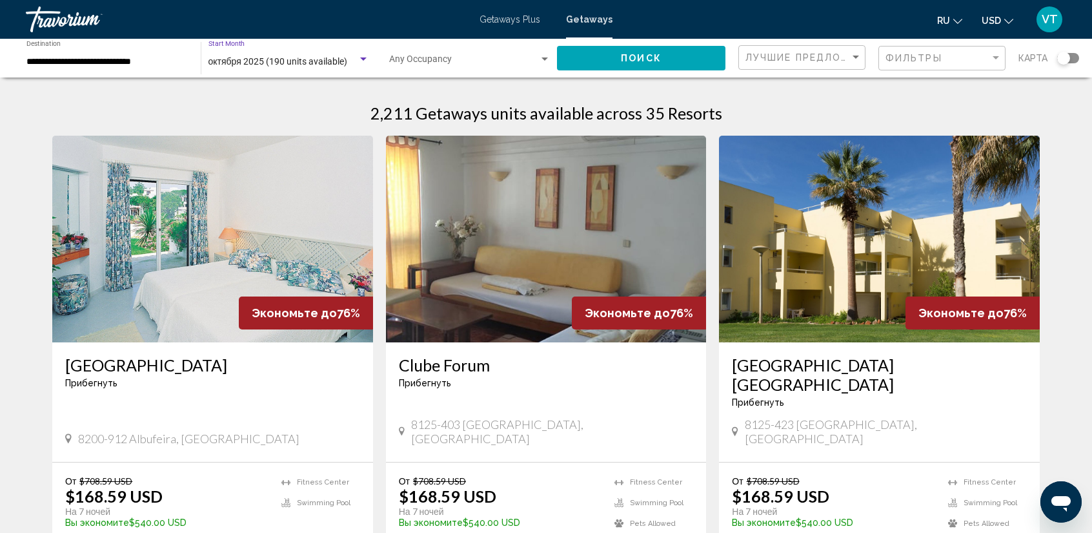
click at [691, 60] on button "Поиск" at bounding box center [641, 58] width 168 height 24
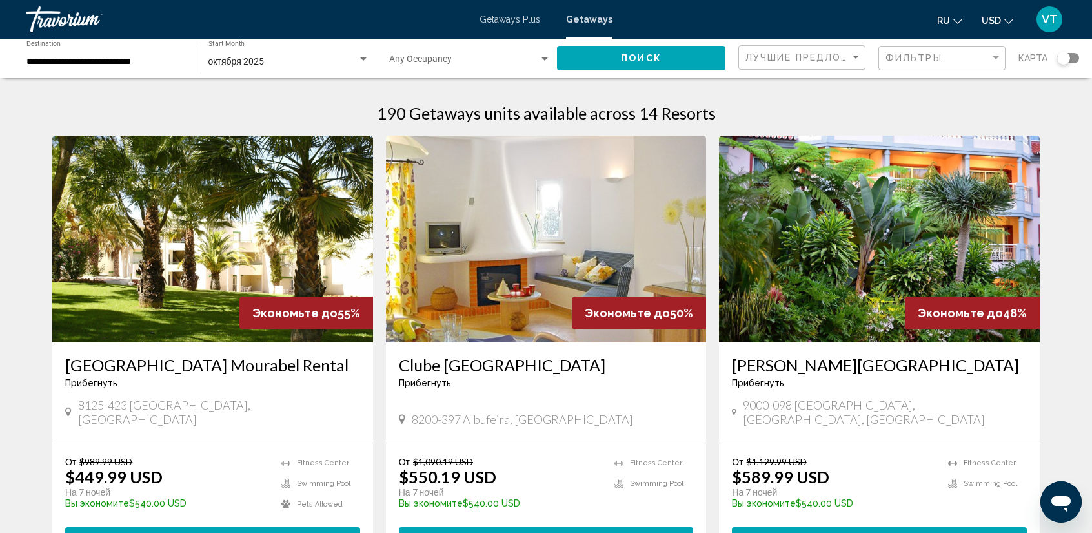
click at [835, 268] on img "Main content" at bounding box center [879, 239] width 321 height 207
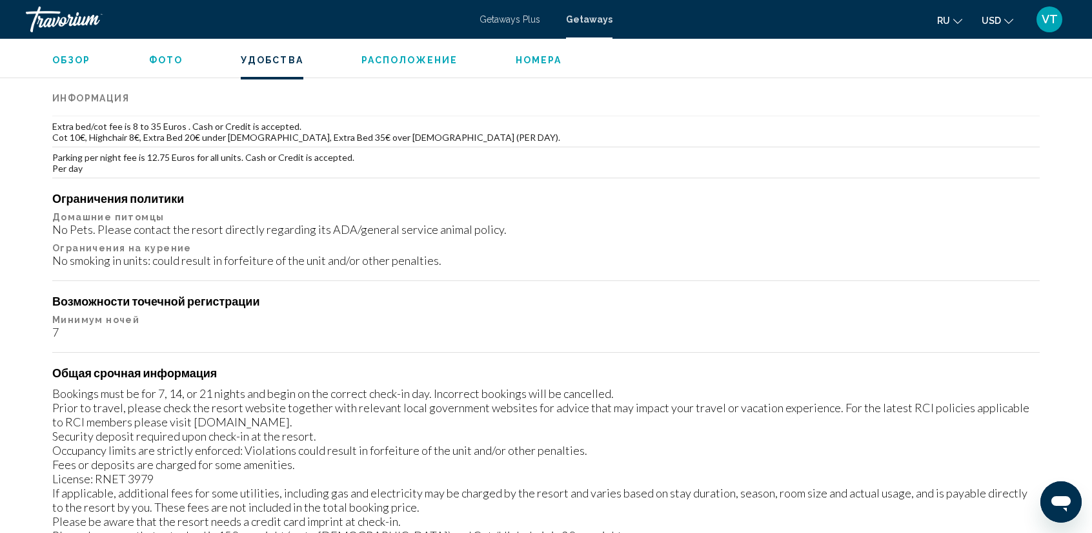
scroll to position [1162, 0]
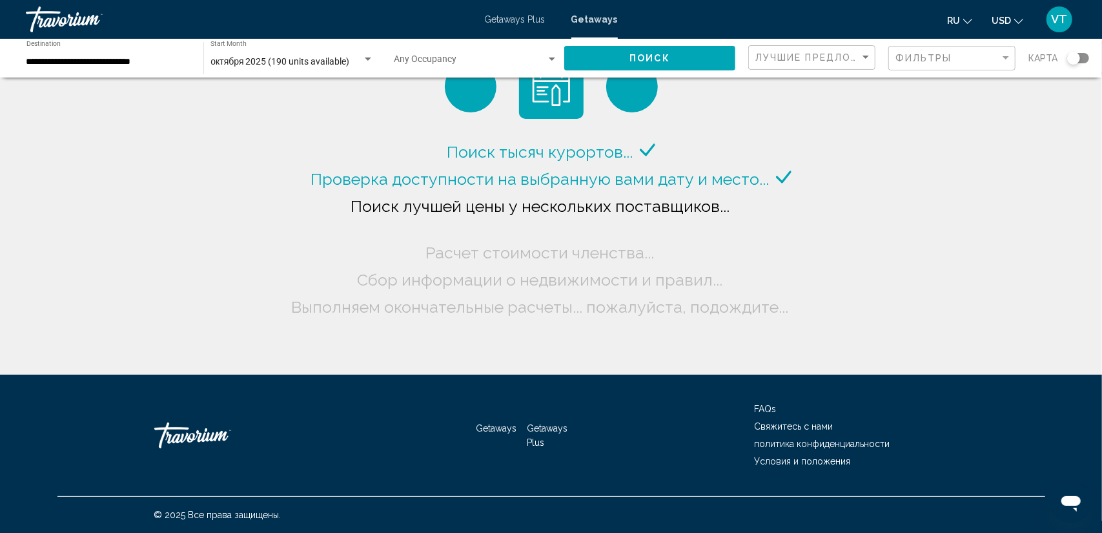
click at [1086, 57] on div "Search widget" at bounding box center [1078, 58] width 22 height 10
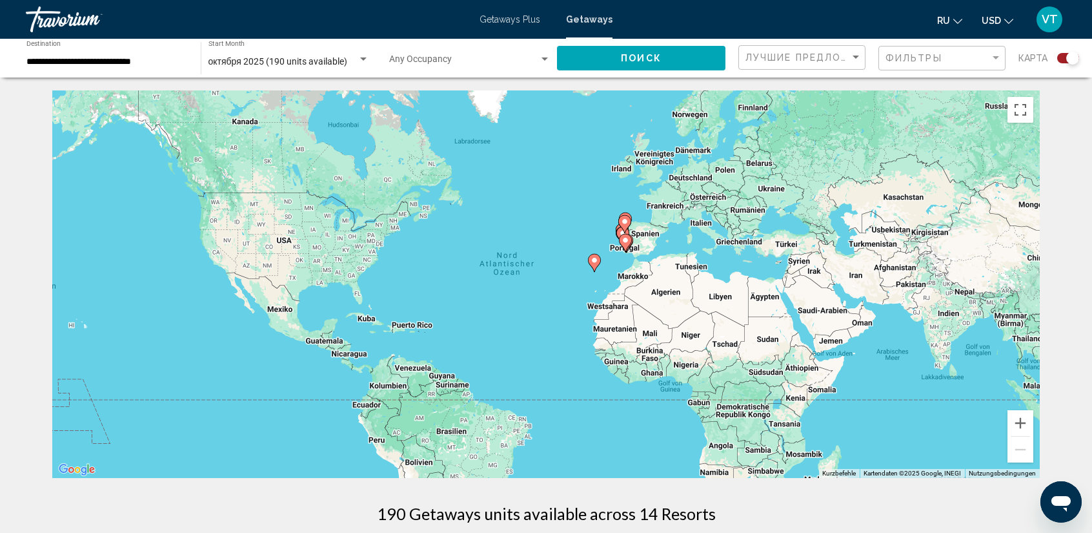
click at [594, 258] on image "Main content" at bounding box center [595, 260] width 8 height 8
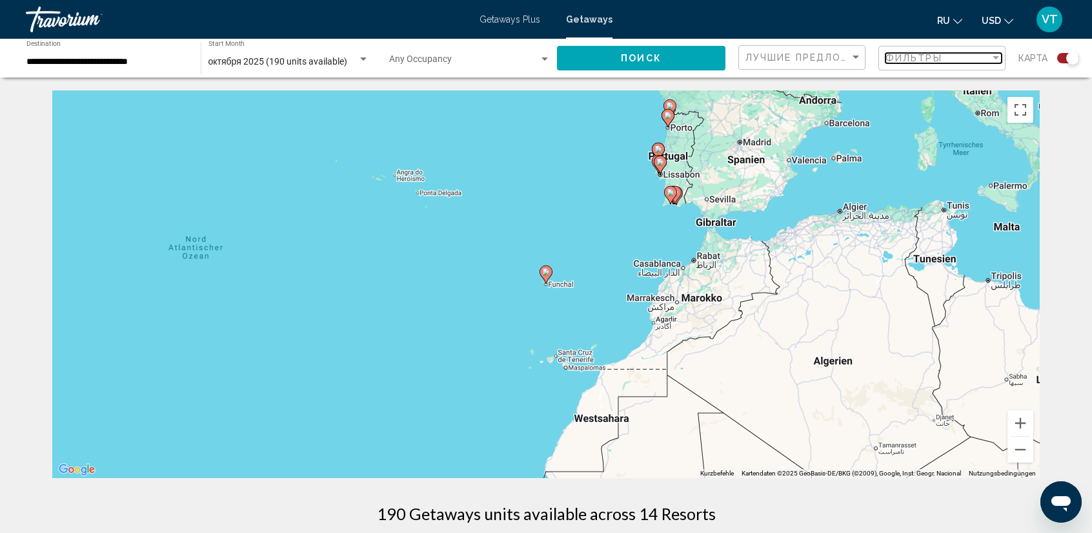
click at [995, 60] on div "Filter" at bounding box center [996, 58] width 12 height 10
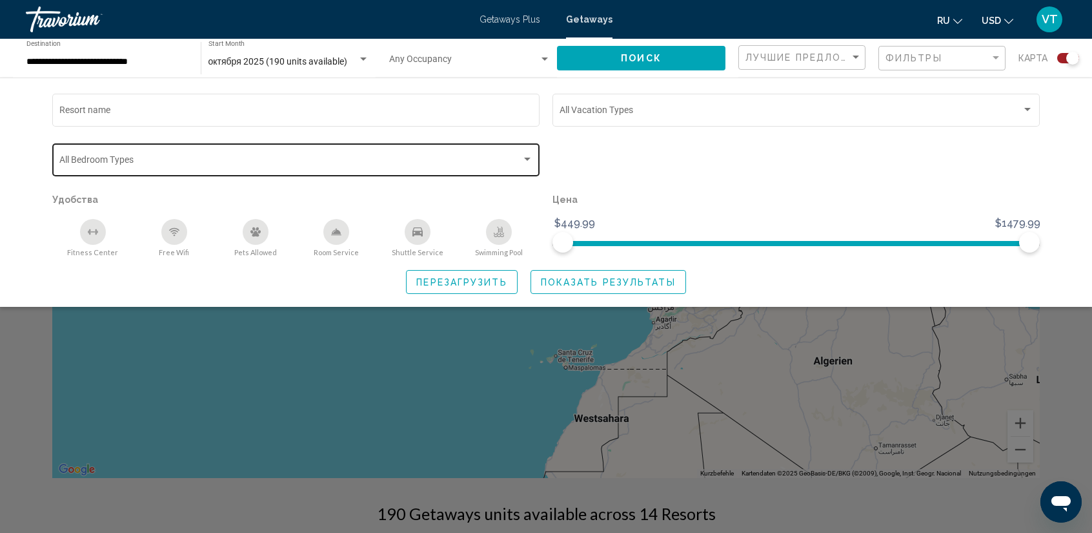
click at [528, 156] on div "Search widget" at bounding box center [528, 159] width 12 height 10
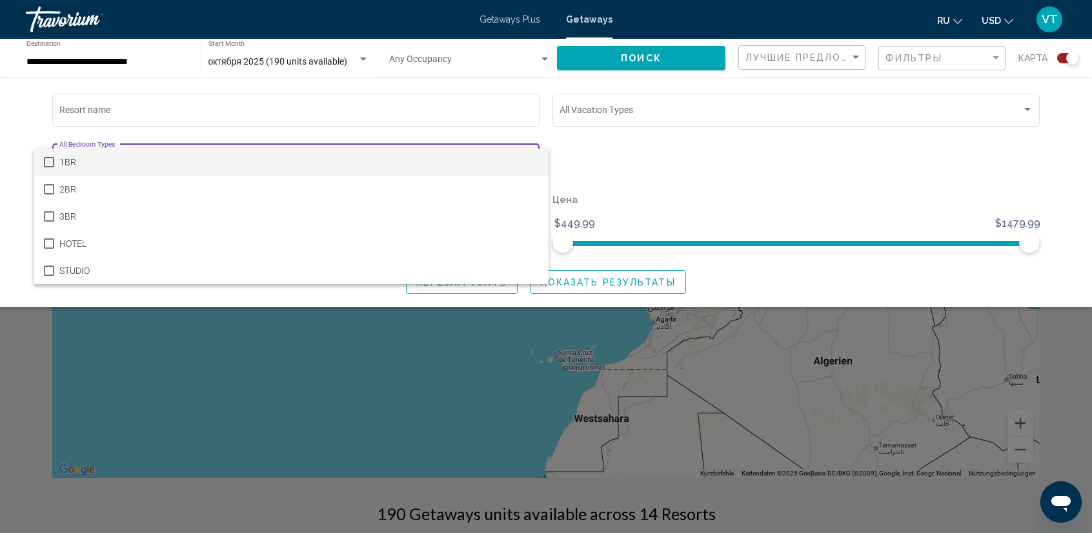
click at [46, 163] on mat-pseudo-checkbox at bounding box center [49, 162] width 10 height 10
click at [49, 188] on mat-pseudo-checkbox at bounding box center [49, 189] width 10 height 10
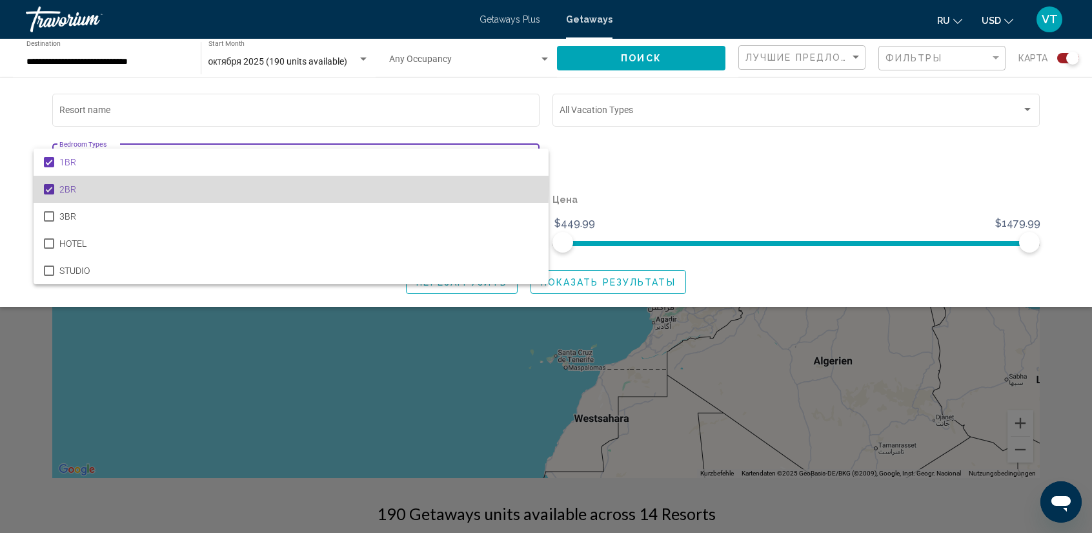
click at [49, 185] on mat-pseudo-checkbox at bounding box center [49, 189] width 10 height 10
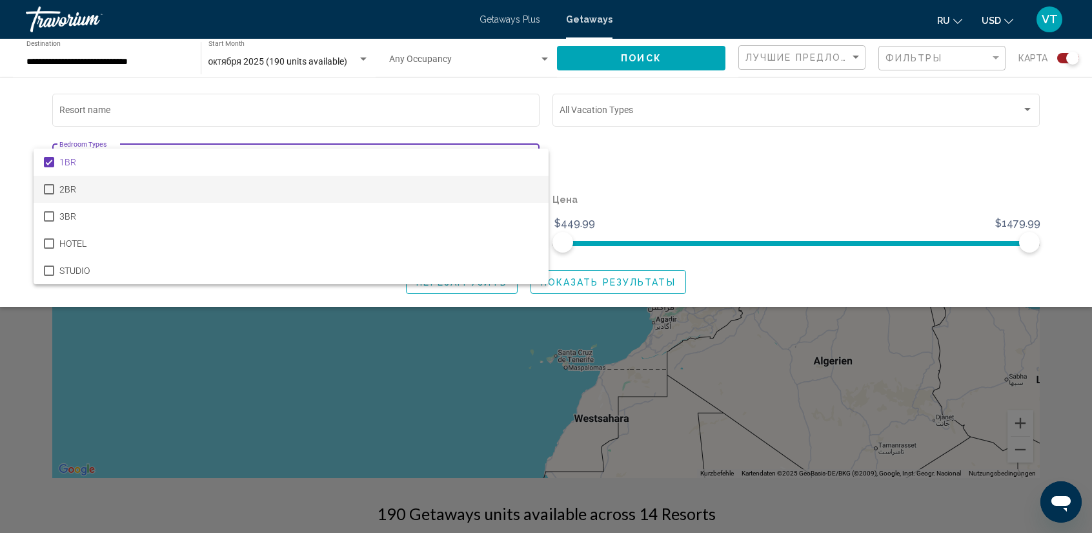
click at [49, 185] on mat-pseudo-checkbox at bounding box center [49, 189] width 10 height 10
click at [630, 166] on div at bounding box center [546, 266] width 1092 height 533
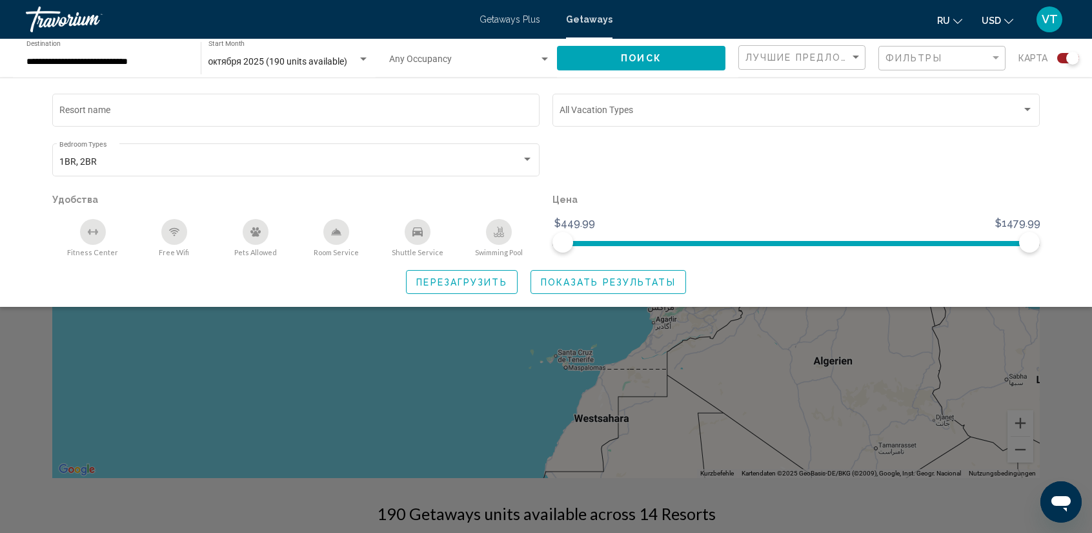
click at [694, 56] on button "Поиск" at bounding box center [641, 58] width 168 height 24
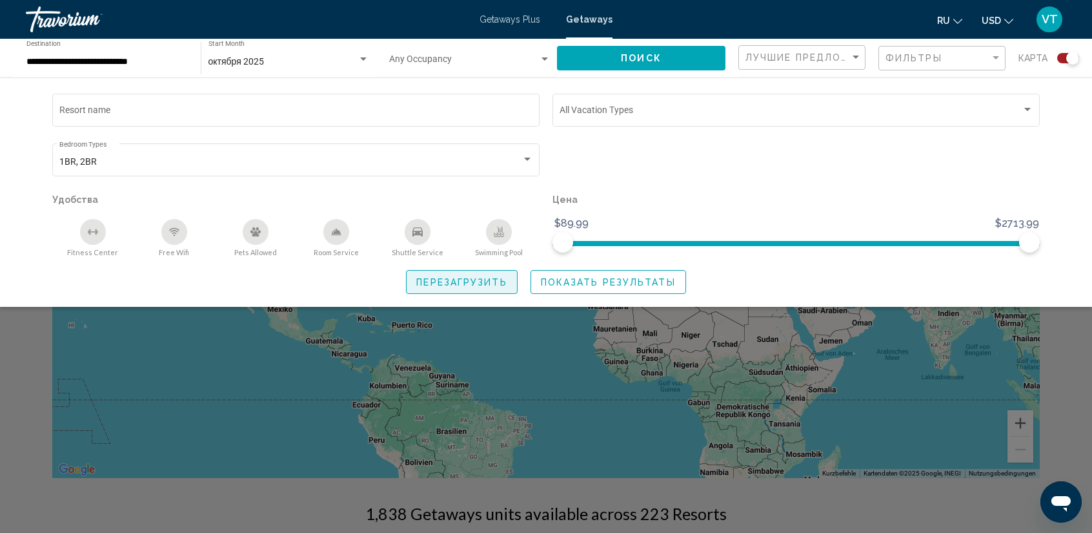
click at [489, 277] on span "Перезагрузить" at bounding box center [461, 282] width 90 height 10
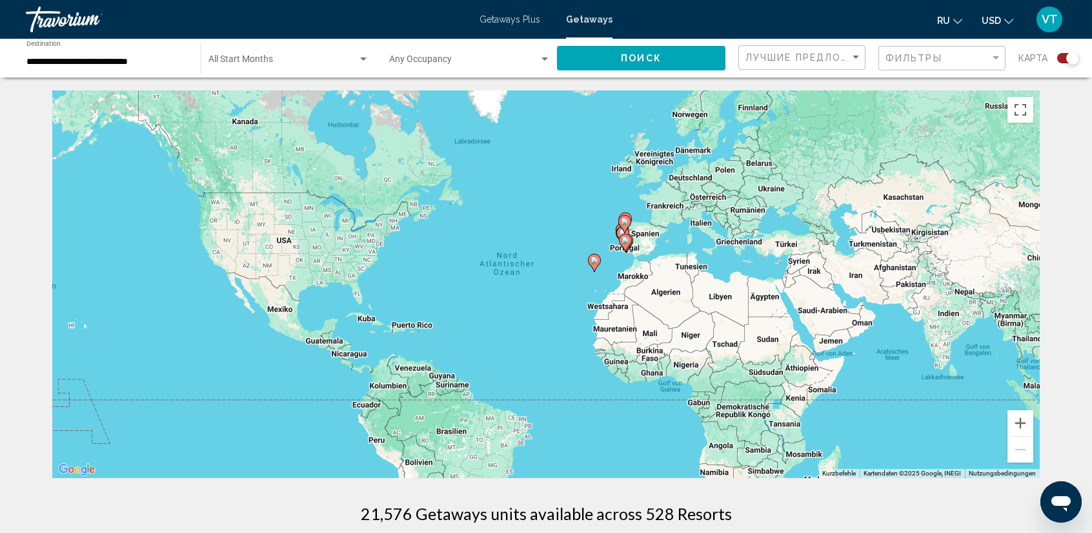
click at [596, 264] on icon "Main content" at bounding box center [595, 262] width 12 height 17
type input "**********"
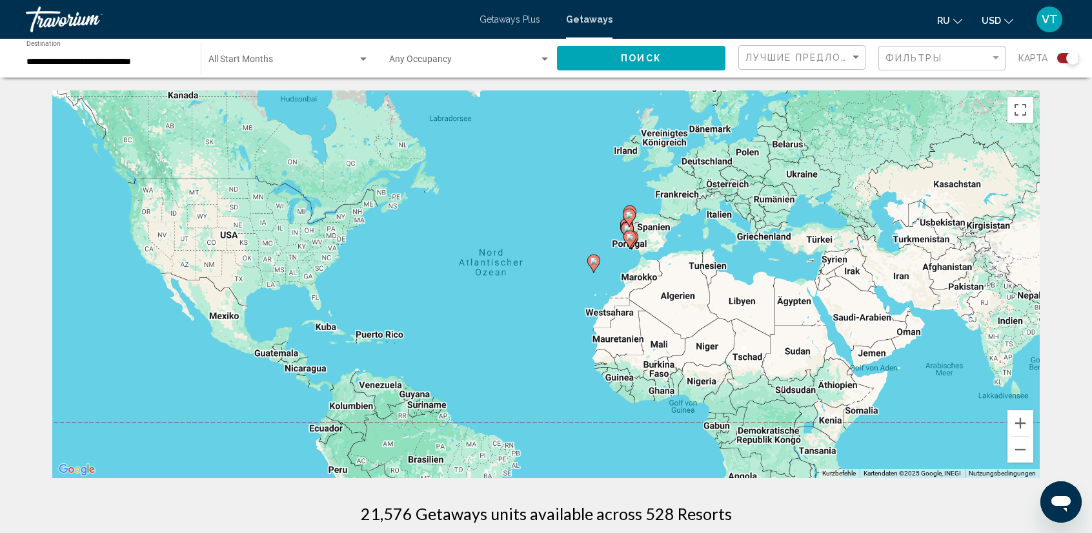
click at [596, 264] on icon "Main content" at bounding box center [594, 263] width 12 height 17
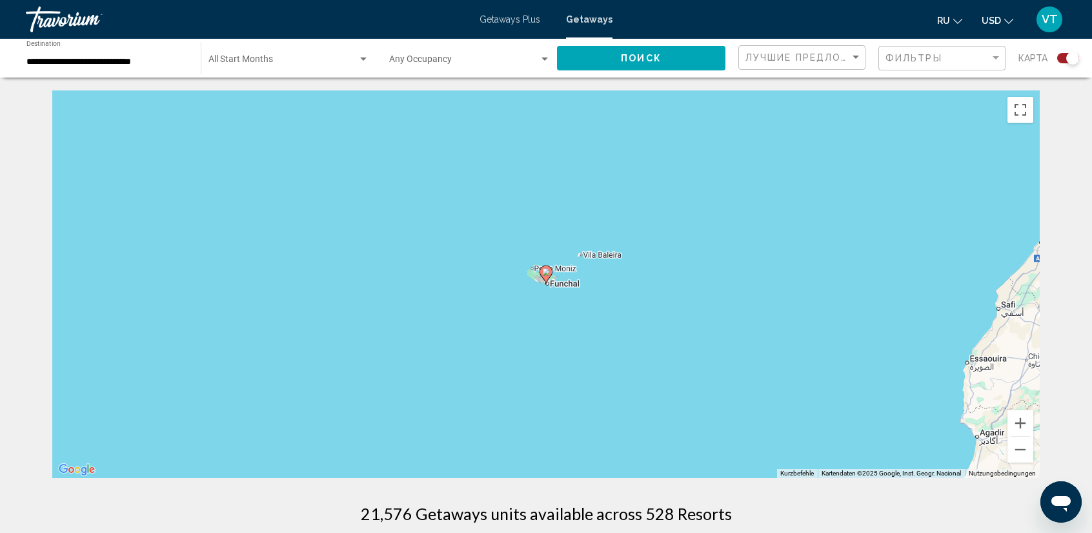
click at [546, 274] on image "Main content" at bounding box center [546, 272] width 8 height 8
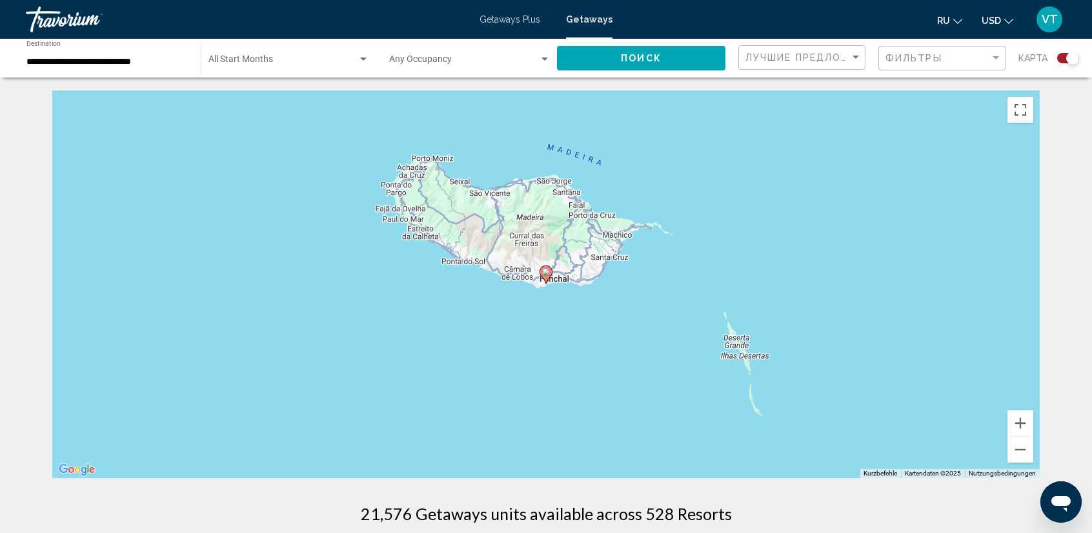
click at [546, 274] on image "Main content" at bounding box center [546, 272] width 8 height 8
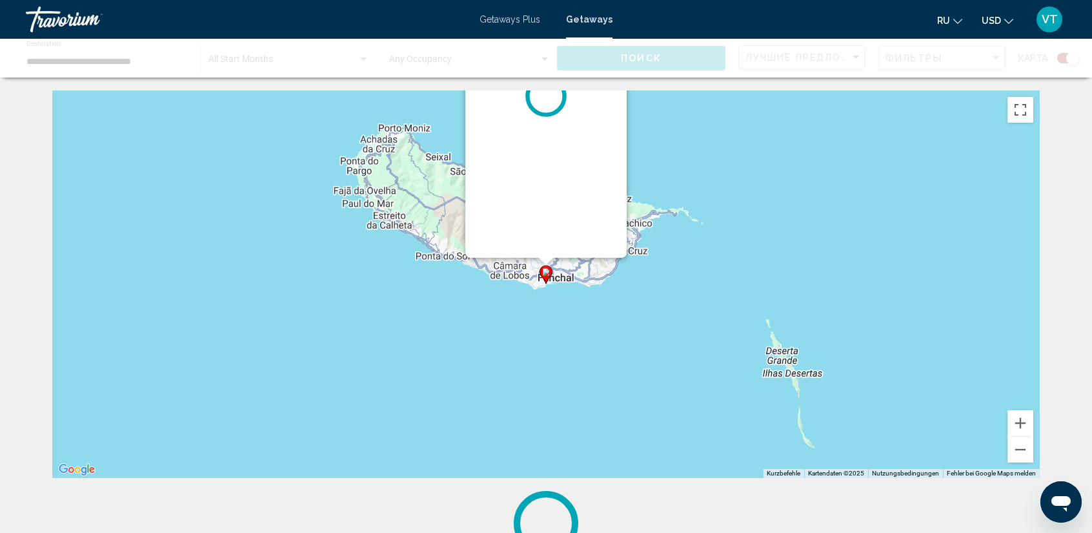
click at [546, 274] on image "Main content" at bounding box center [546, 272] width 8 height 8
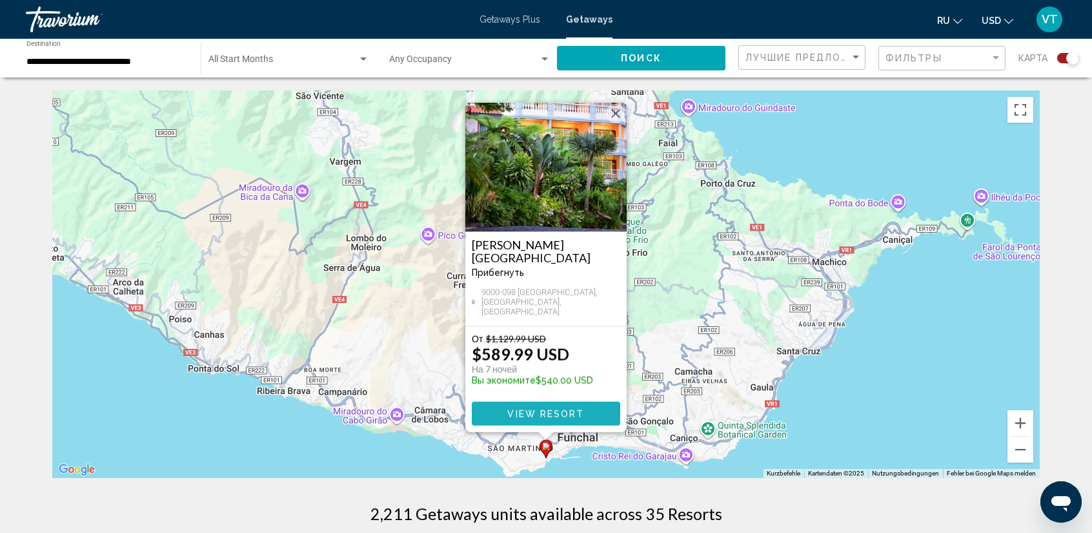
click at [536, 411] on span "View Resort" at bounding box center [545, 414] width 77 height 10
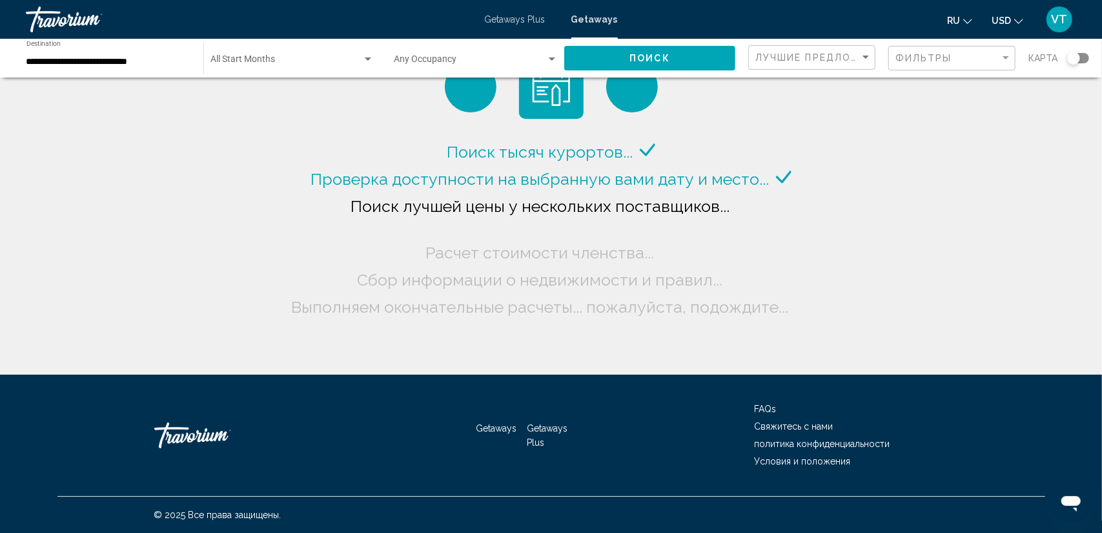
click at [1081, 59] on div "Search widget" at bounding box center [1078, 58] width 22 height 10
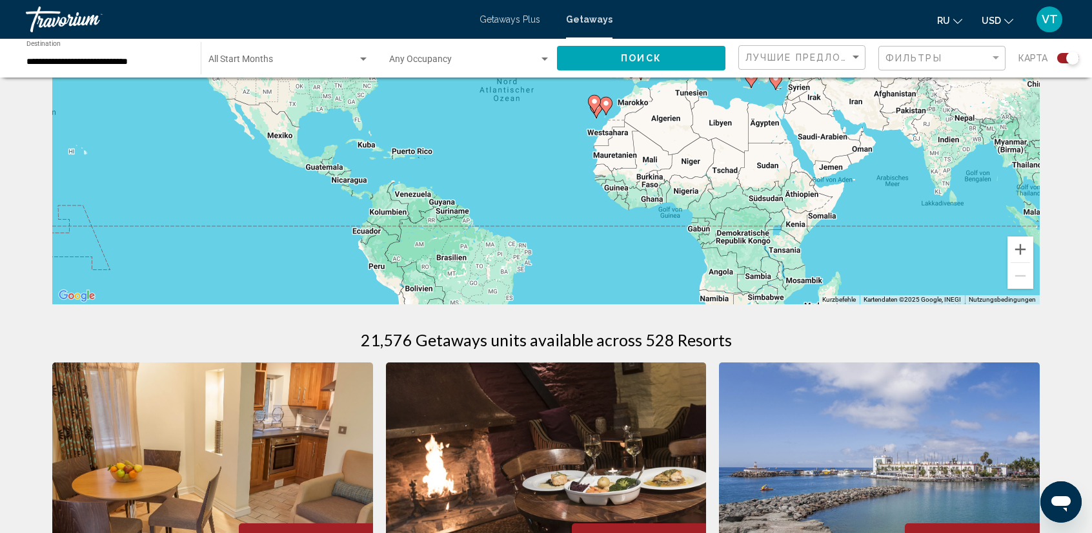
scroll to position [194, 0]
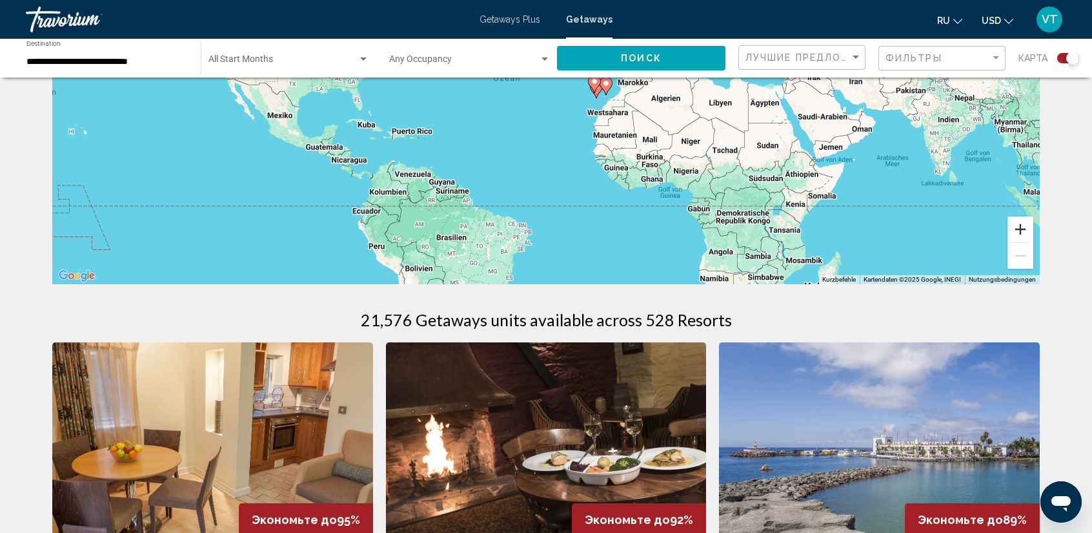
click at [1026, 224] on button "Vergrößern" at bounding box center [1021, 229] width 26 height 26
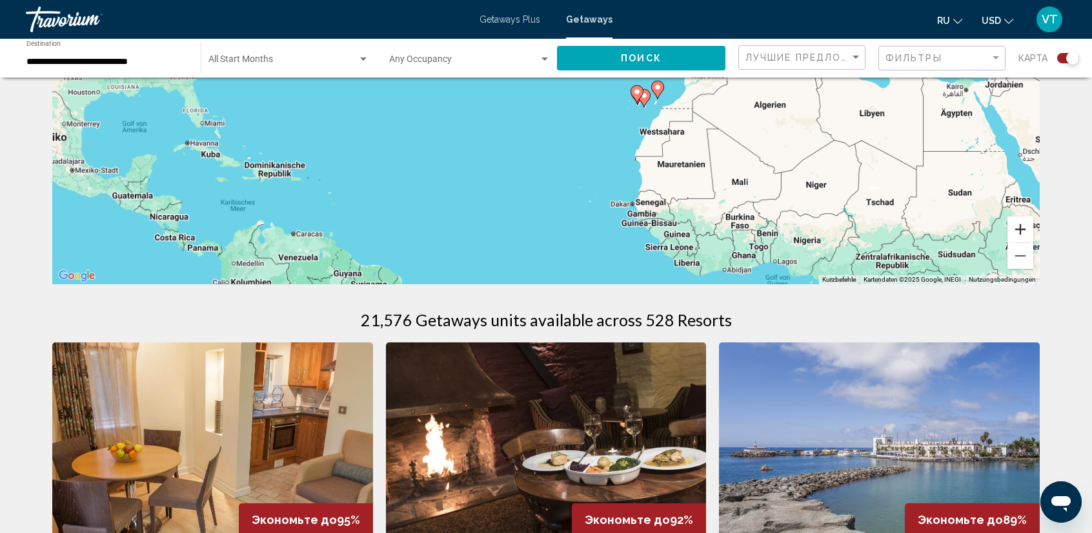
click at [1026, 224] on button "Vergrößern" at bounding box center [1021, 229] width 26 height 26
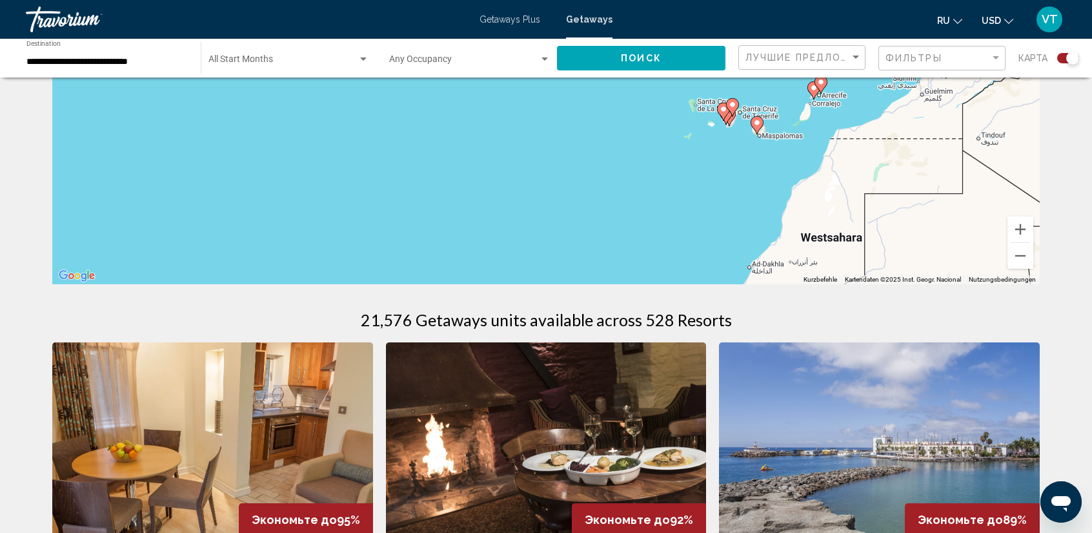
drag, startPoint x: 984, startPoint y: 214, endPoint x: 666, endPoint y: 236, distance: 319.0
click at [666, 235] on div "Um den Modus zum Ziehen mit der Tastatur zu aktivieren, drückst du Alt + Eingab…" at bounding box center [546, 90] width 988 height 387
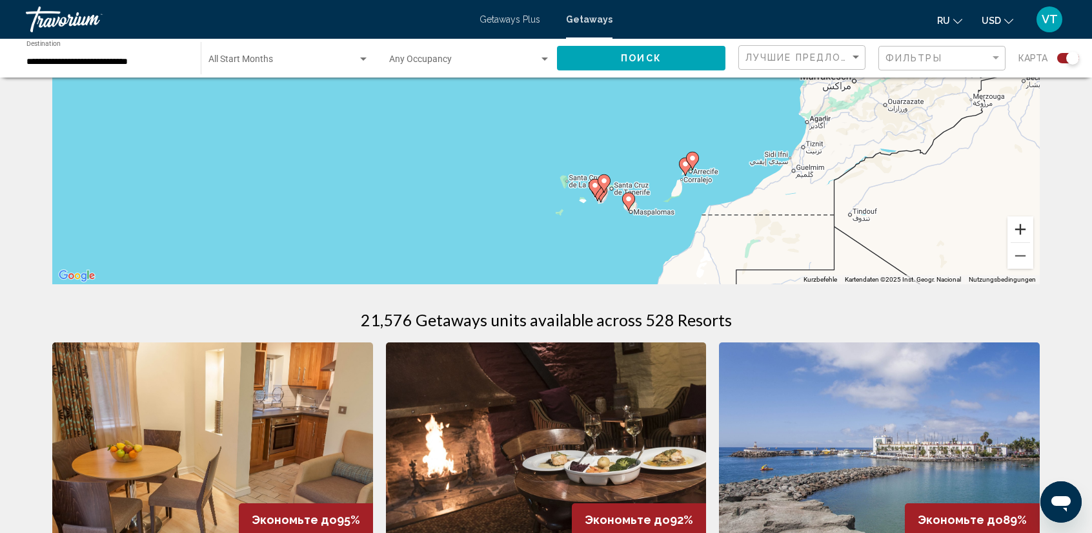
click at [1026, 232] on button "Vergrößern" at bounding box center [1021, 229] width 26 height 26
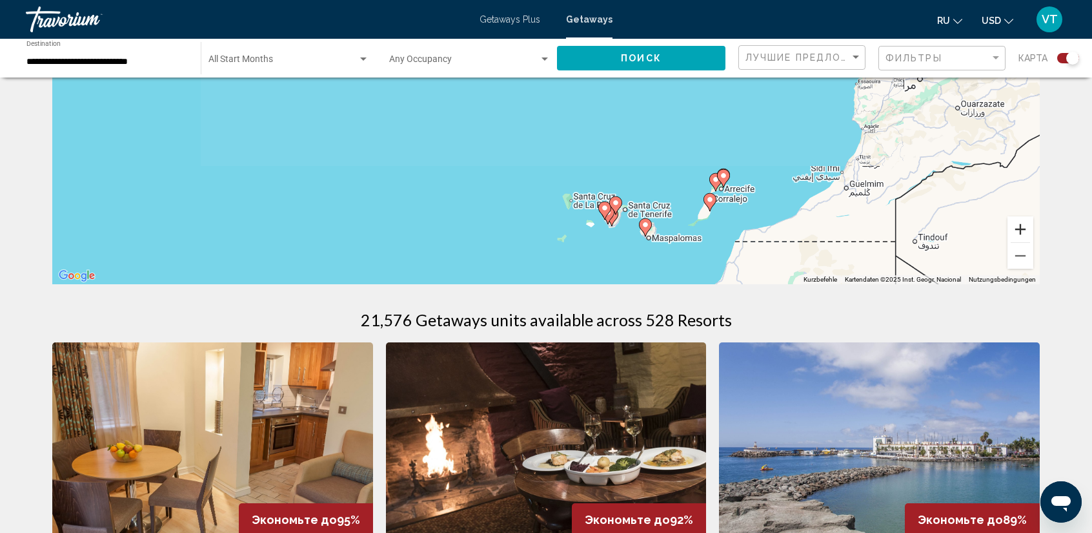
click at [1026, 232] on button "Vergrößern" at bounding box center [1021, 229] width 26 height 26
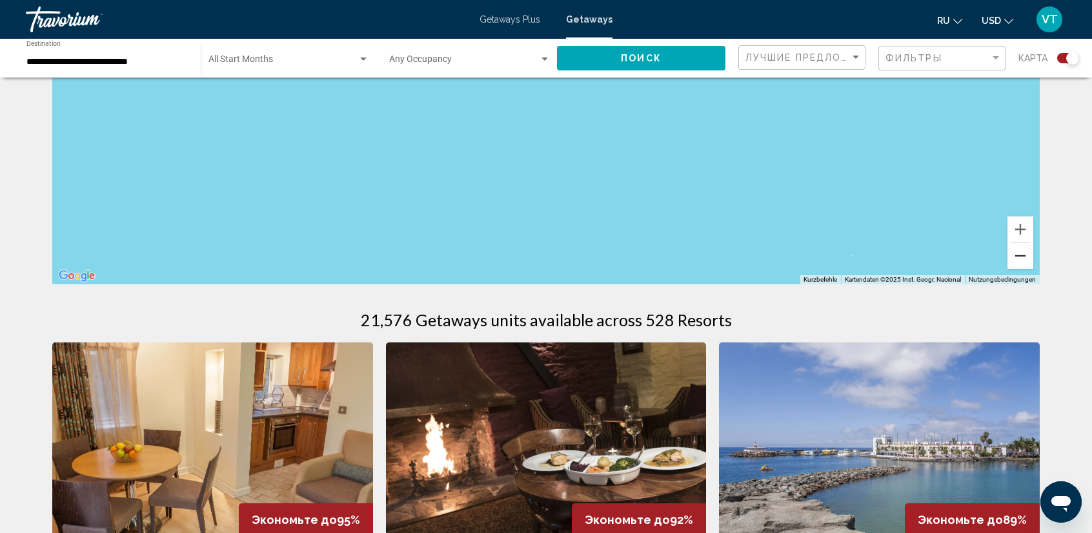
click at [1021, 259] on button "Verkleinern" at bounding box center [1021, 256] width 26 height 26
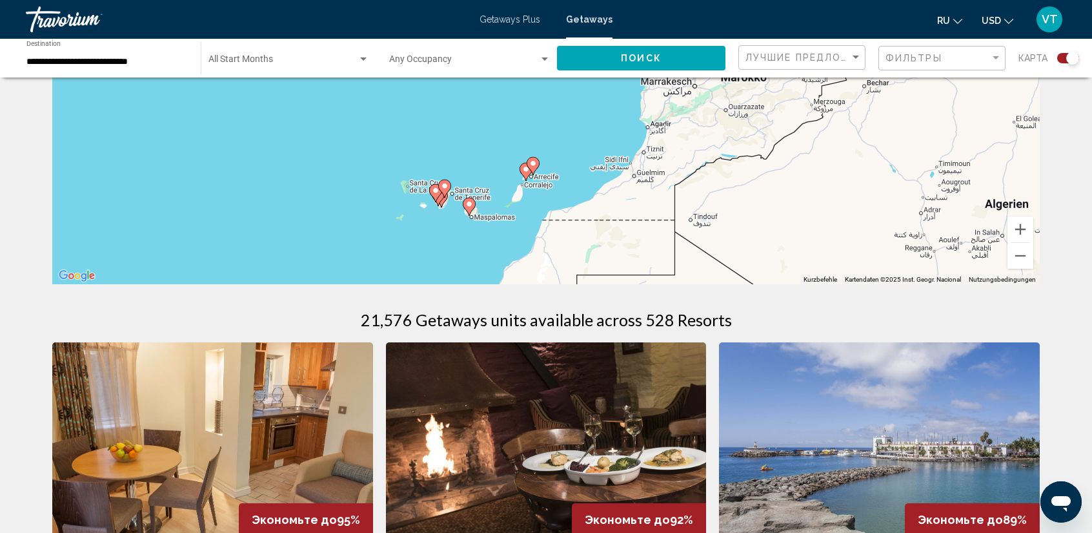
drag, startPoint x: 891, startPoint y: 218, endPoint x: 731, endPoint y: 223, distance: 160.8
click at [731, 223] on div "Um den Modus zum Ziehen mit der Tastatur zu aktivieren, drückst du Alt + Eingab…" at bounding box center [546, 90] width 988 height 387
click at [536, 161] on image "Main content" at bounding box center [533, 163] width 8 height 8
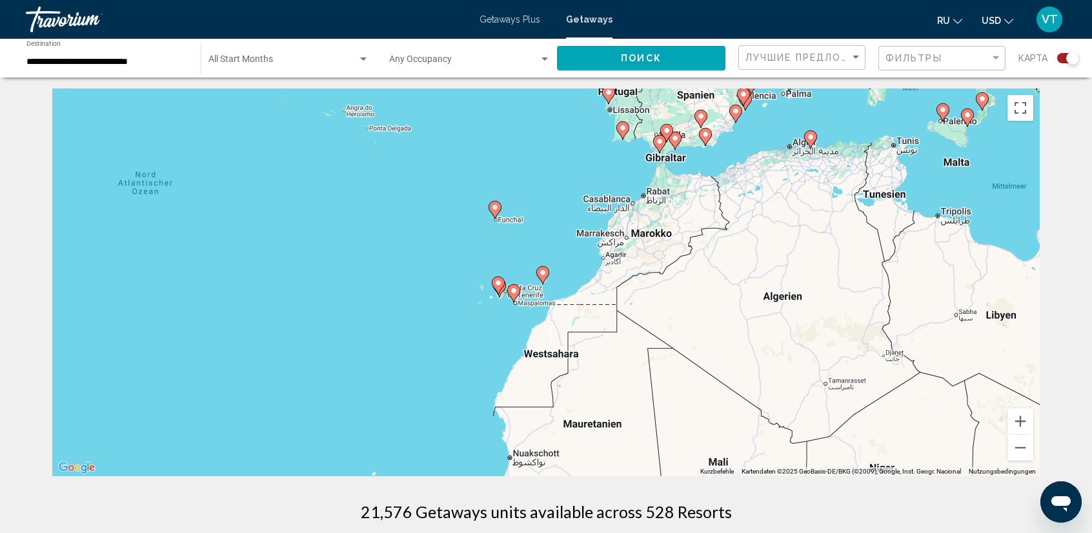
scroll to position [0, 0]
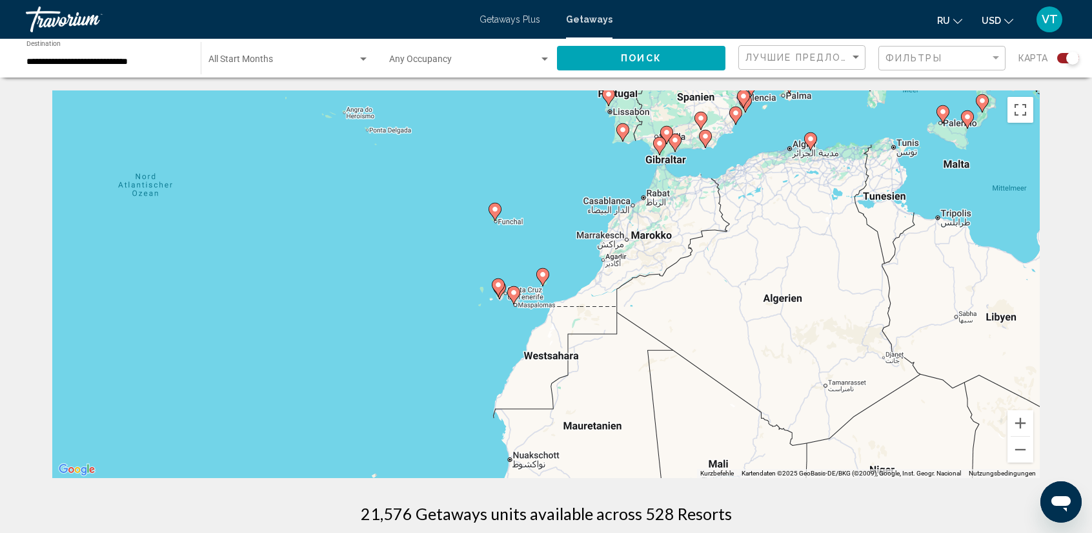
click at [624, 131] on image "Main content" at bounding box center [623, 130] width 8 height 8
type input "**********"
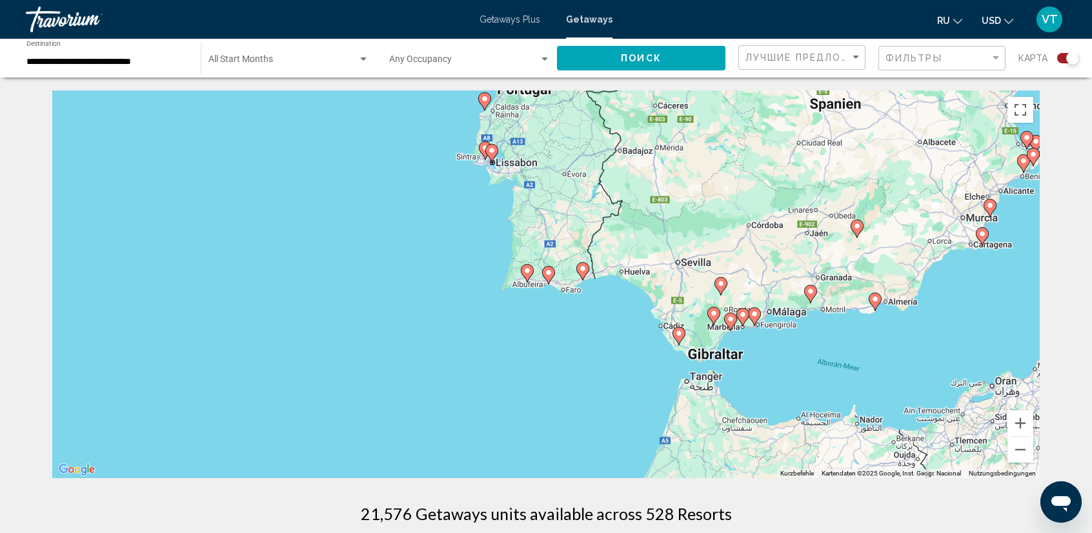
click at [585, 269] on image "Main content" at bounding box center [583, 269] width 8 height 8
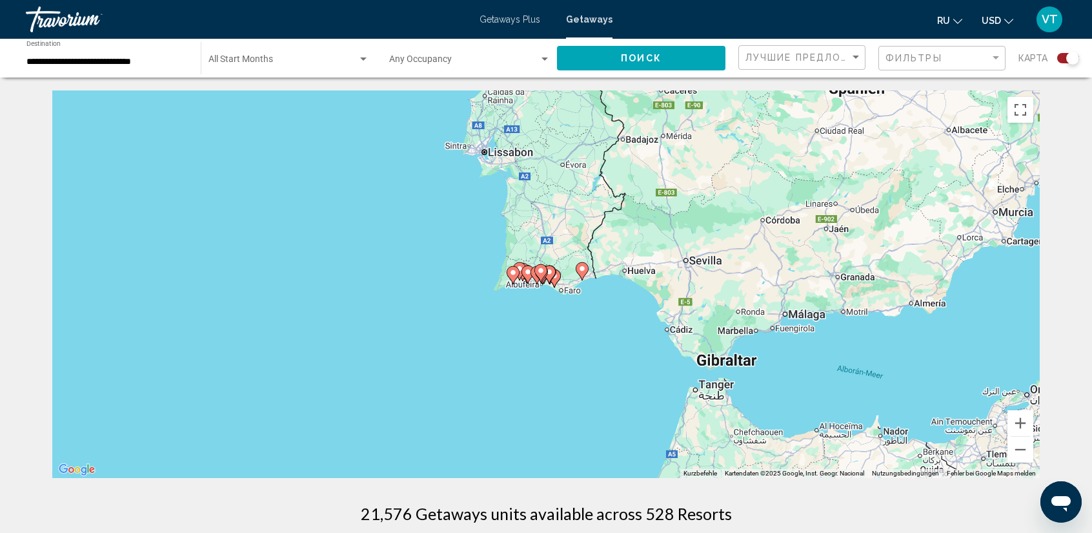
click at [585, 269] on icon "Main content" at bounding box center [582, 271] width 12 height 17
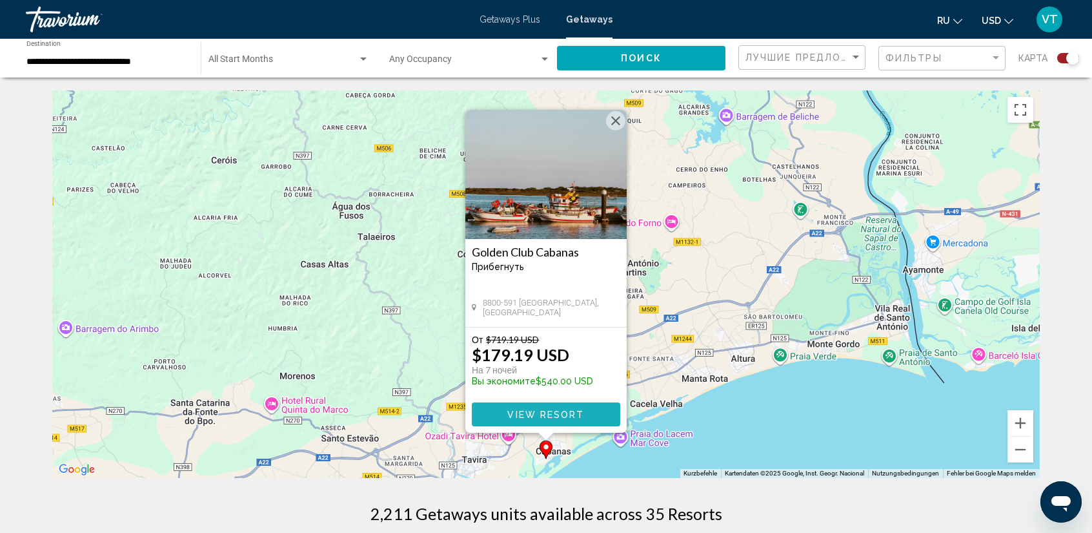
click at [538, 412] on span "View Resort" at bounding box center [545, 414] width 77 height 10
click at [0, 0] on div at bounding box center [0, 0] width 0 height 0
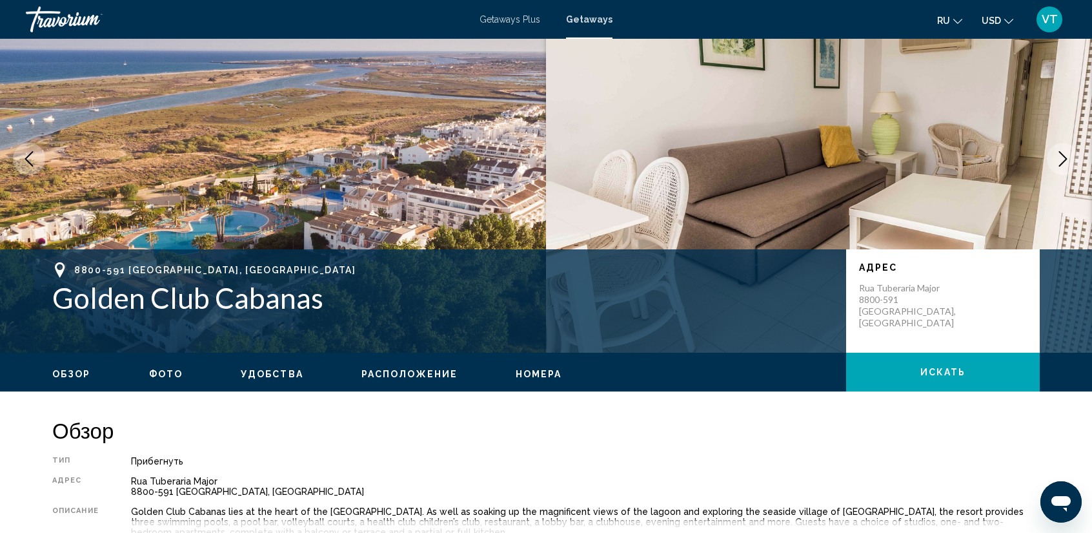
scroll to position [65, 0]
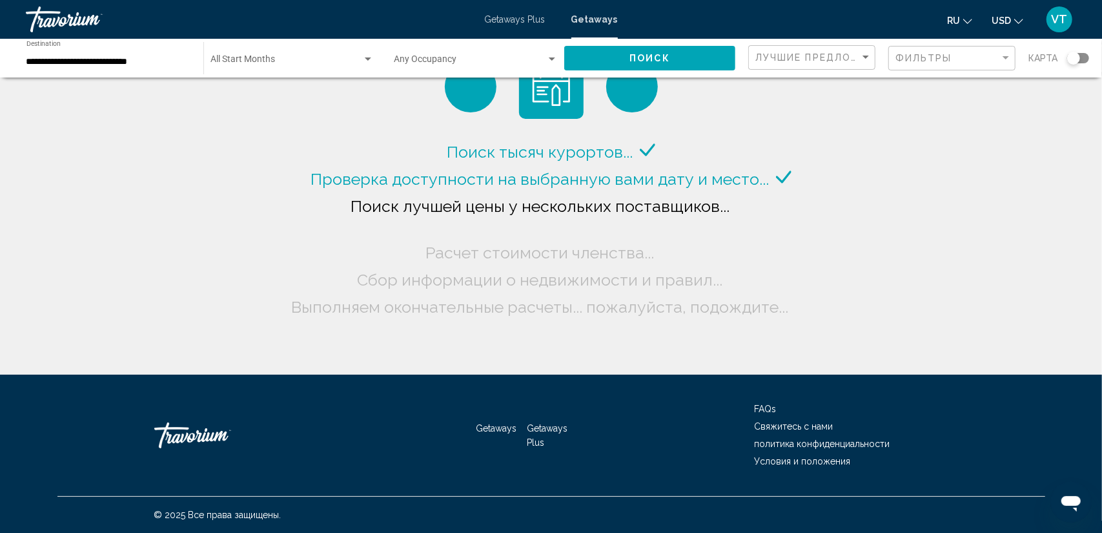
click at [1084, 59] on div "Search widget" at bounding box center [1078, 58] width 22 height 10
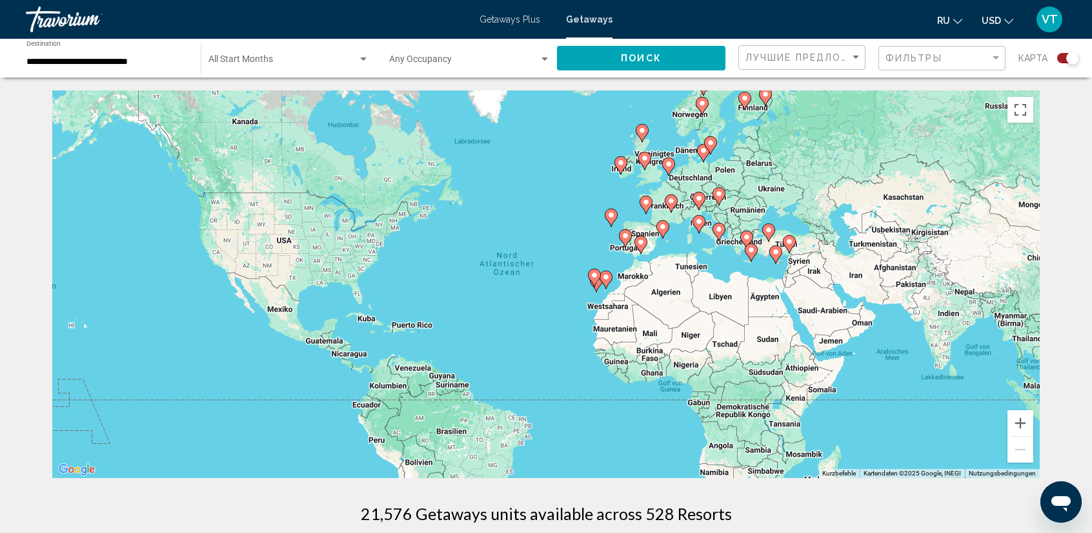
scroll to position [65, 0]
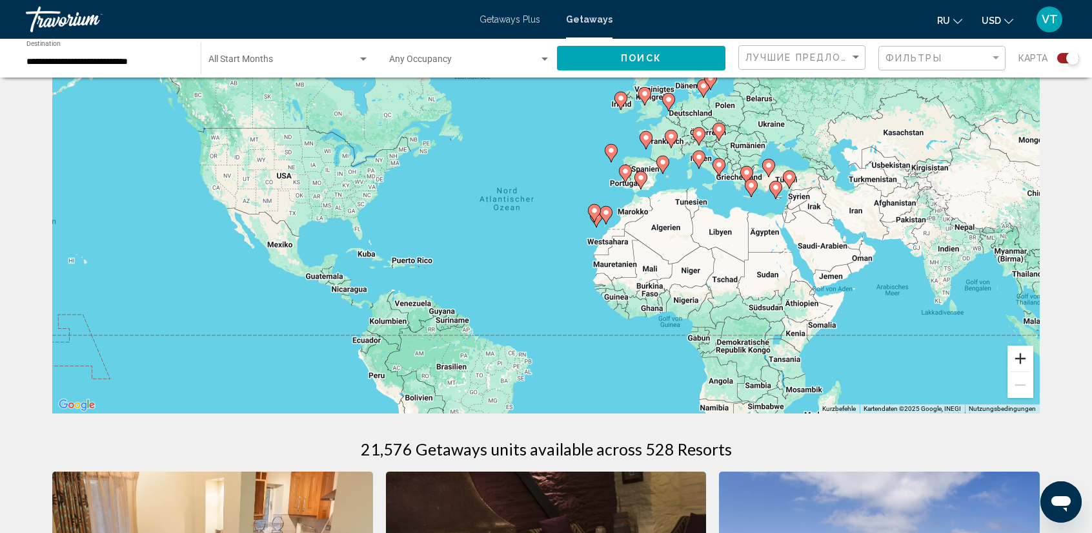
click at [1017, 362] on button "Vergrößern" at bounding box center [1021, 358] width 26 height 26
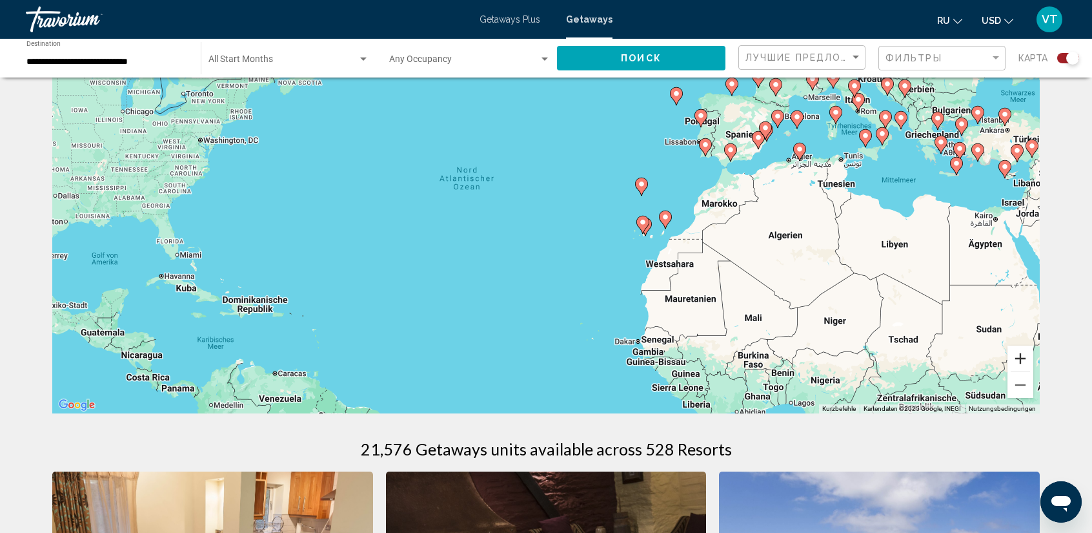
click at [1013, 360] on button "Vergrößern" at bounding box center [1021, 358] width 26 height 26
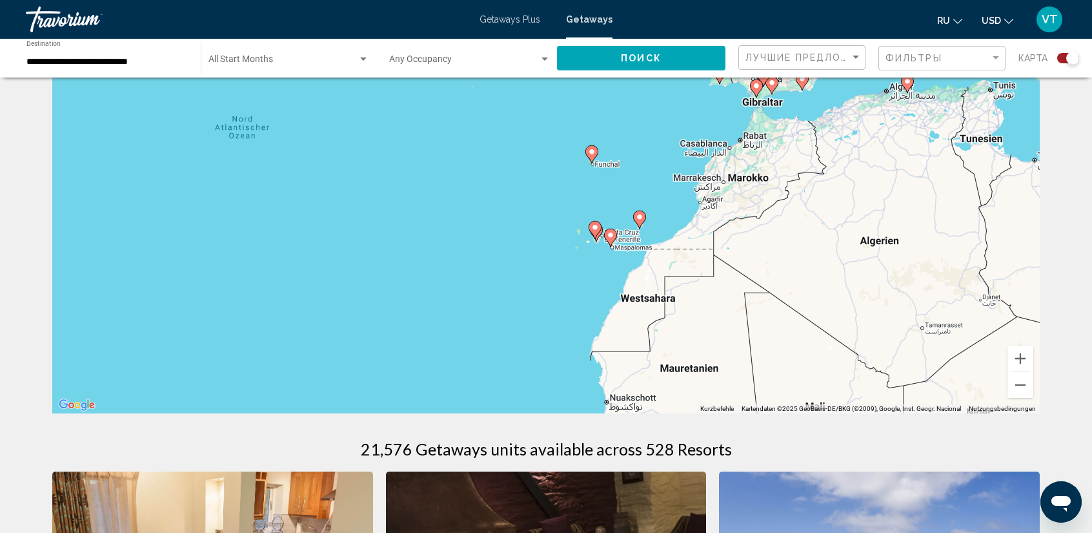
drag, startPoint x: 866, startPoint y: 309, endPoint x: 717, endPoint y: 299, distance: 150.1
click at [717, 299] on div "Um den Modus zum Ziehen mit der Tastatur zu aktivieren, drückst du Alt + Eingab…" at bounding box center [546, 219] width 988 height 387
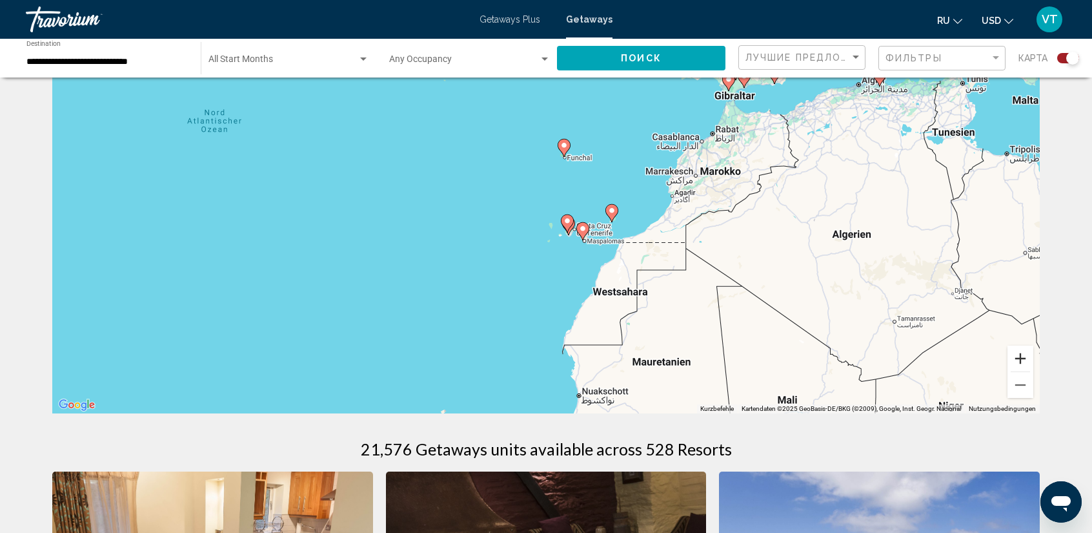
click at [1021, 362] on button "Vergrößern" at bounding box center [1021, 358] width 26 height 26
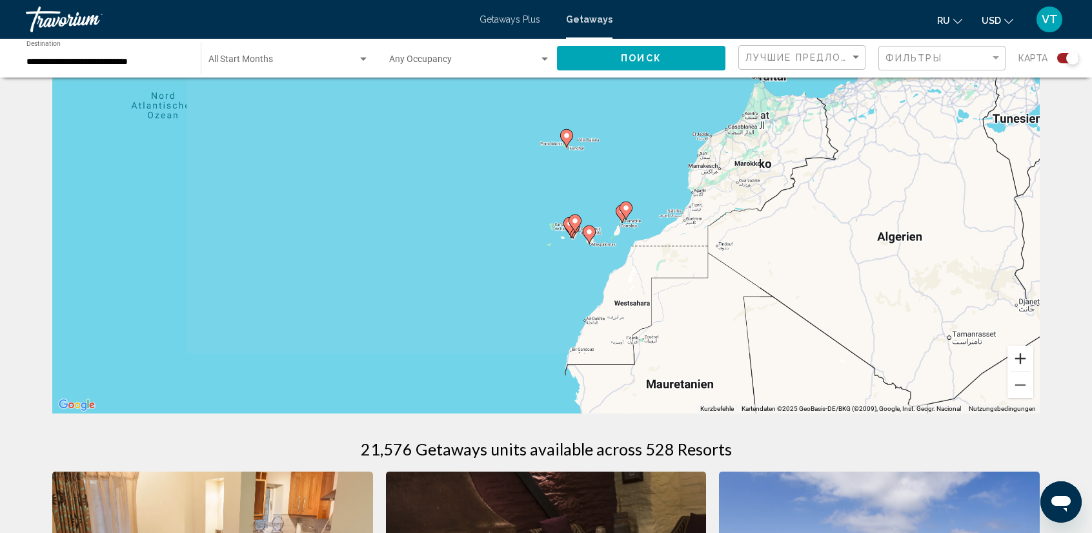
click at [1021, 362] on button "Vergrößern" at bounding box center [1021, 358] width 26 height 26
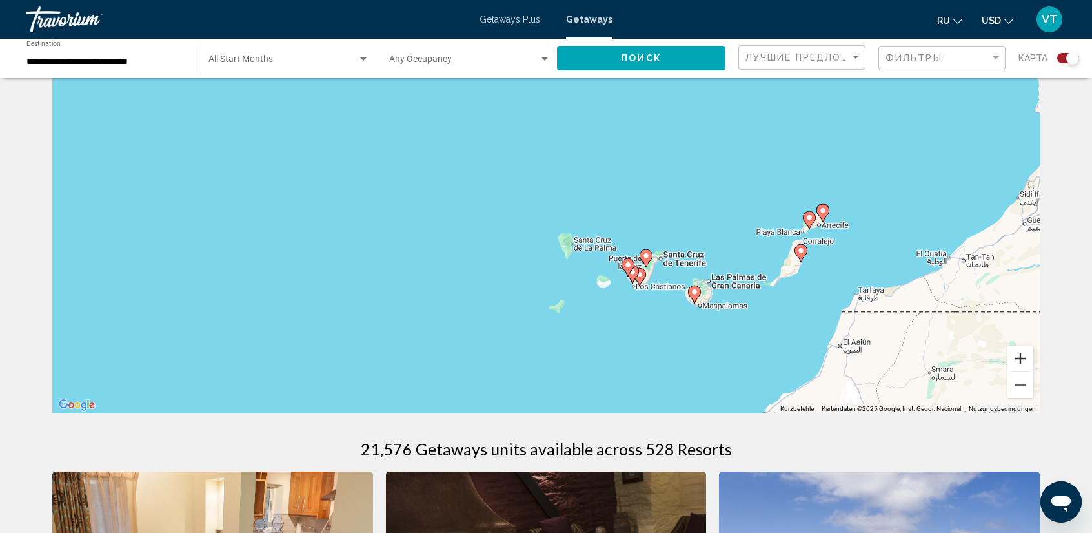
click at [1026, 354] on button "Vergrößern" at bounding box center [1021, 358] width 26 height 26
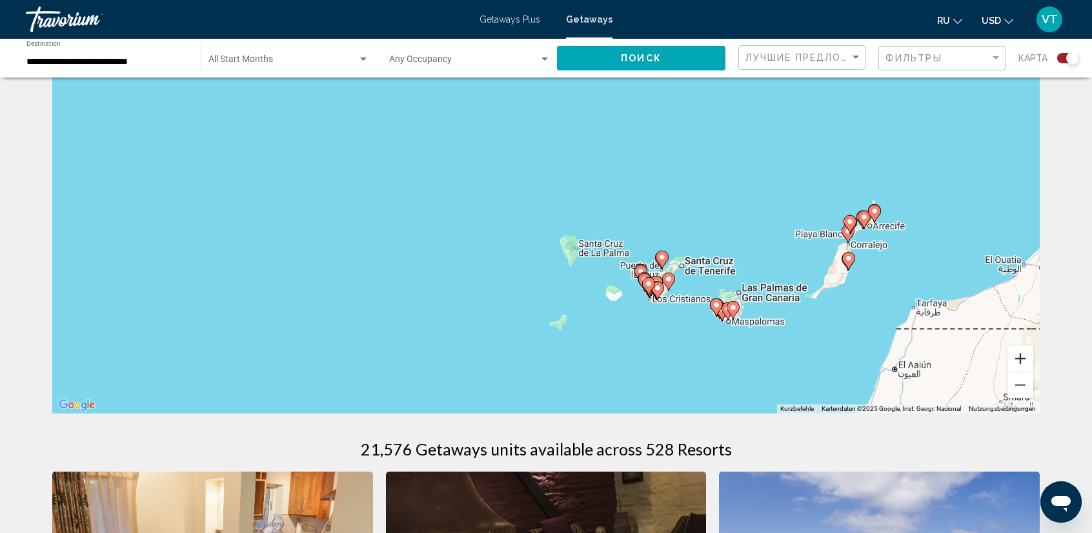
click at [1026, 354] on button "Vergrößern" at bounding box center [1021, 358] width 26 height 26
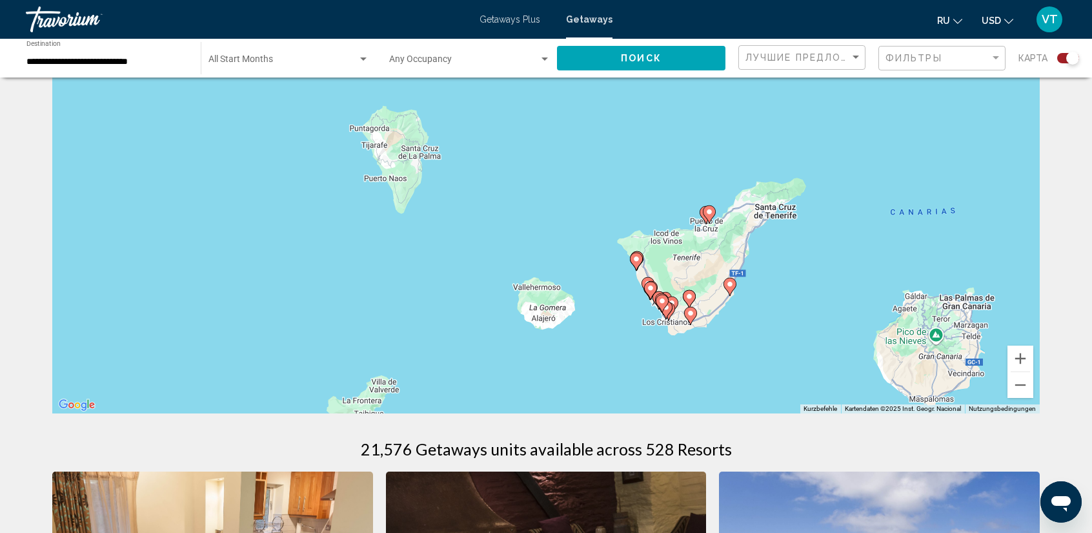
drag, startPoint x: 959, startPoint y: 356, endPoint x: 714, endPoint y: 179, distance: 301.9
click at [714, 179] on div "Um den Modus zum Ziehen mit der Tastatur zu aktivieren, drückst du Alt + Eingab…" at bounding box center [546, 219] width 988 height 387
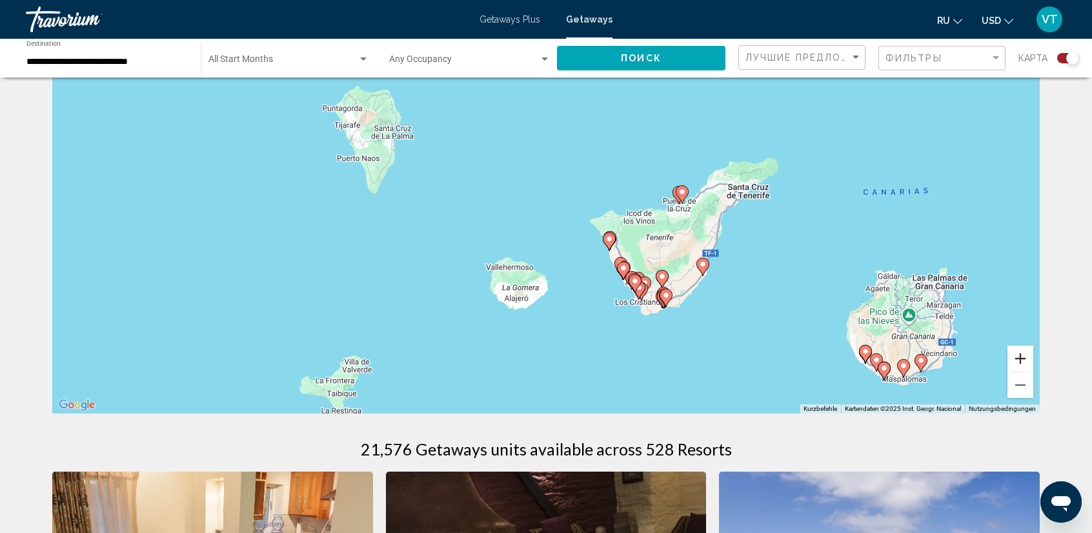
click at [1016, 358] on button "Vergrößern" at bounding box center [1021, 358] width 26 height 26
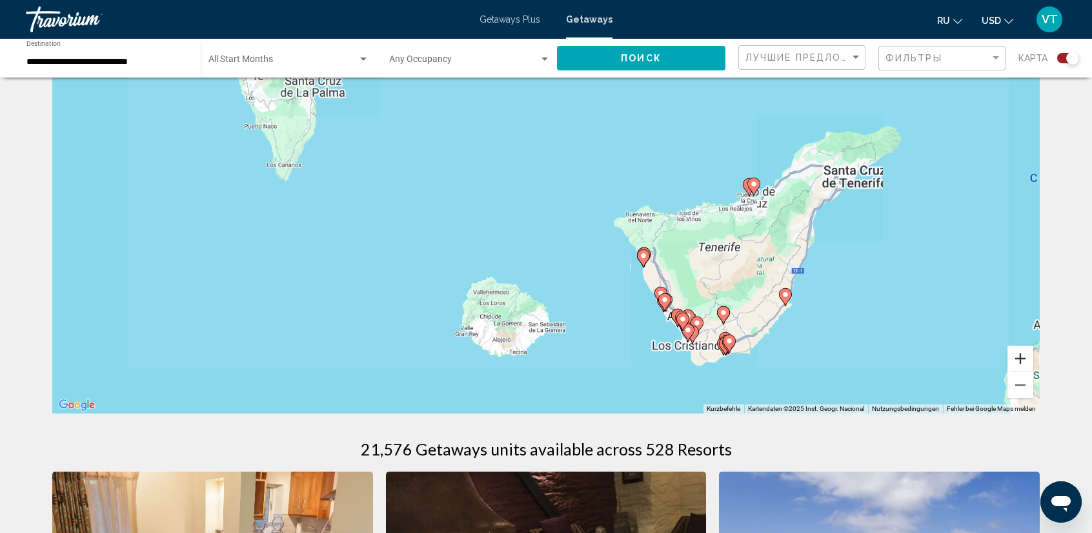
click at [1016, 358] on button "Vergrößern" at bounding box center [1021, 358] width 26 height 26
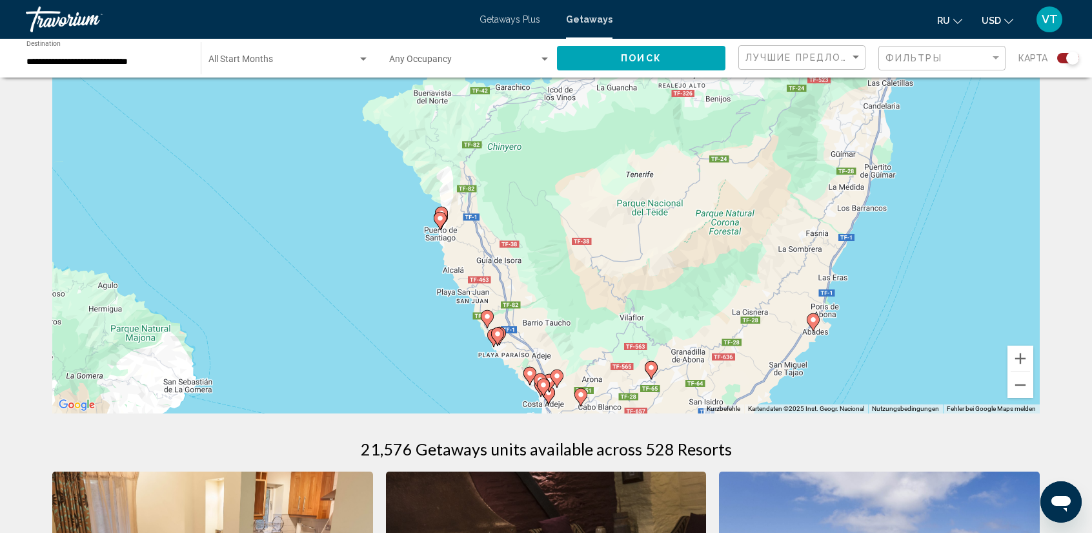
drag, startPoint x: 973, startPoint y: 358, endPoint x: 612, endPoint y: 244, distance: 379.1
click at [612, 244] on div "Um den Modus zum Ziehen mit der Tastatur zu aktivieren, drückst du Alt + Eingab…" at bounding box center [546, 219] width 988 height 387
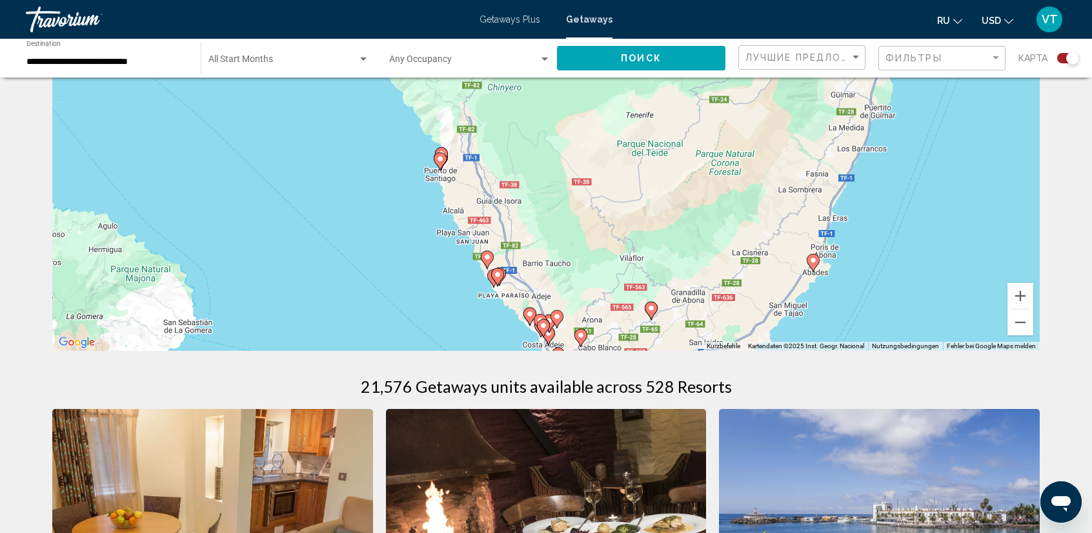
scroll to position [129, 0]
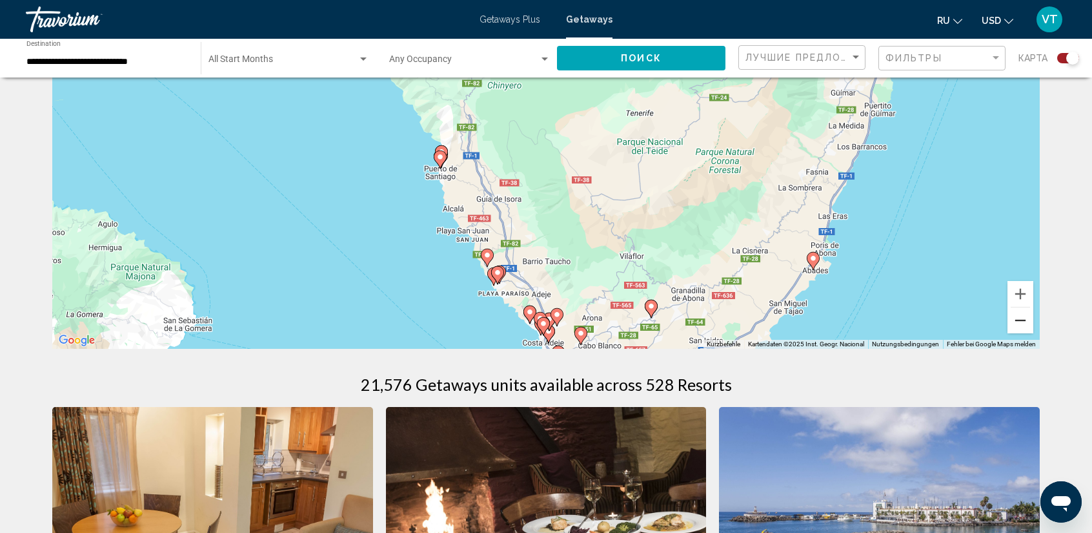
click at [1024, 323] on button "Verkleinern" at bounding box center [1021, 320] width 26 height 26
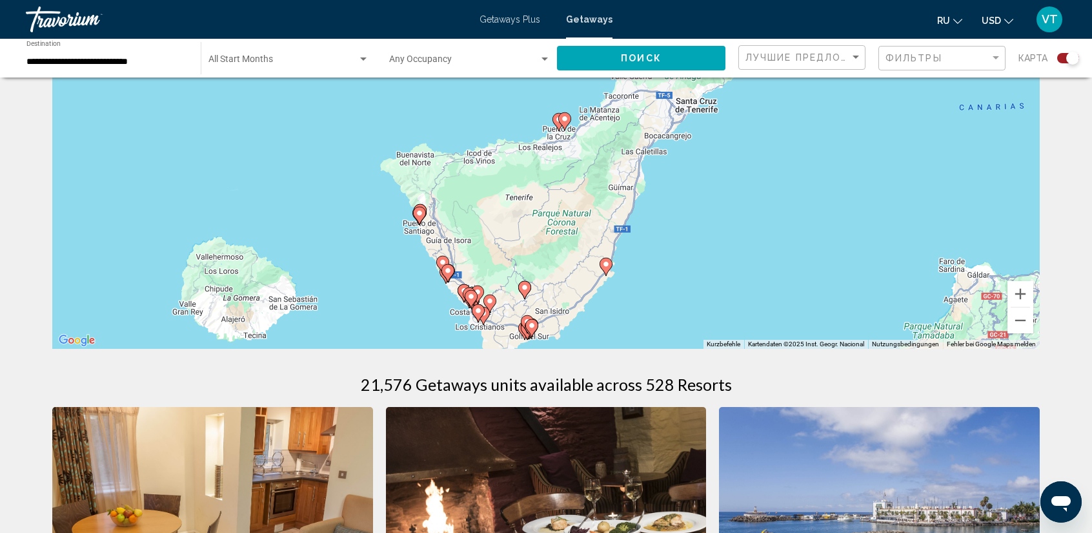
drag, startPoint x: 955, startPoint y: 278, endPoint x: 890, endPoint y: 363, distance: 108.2
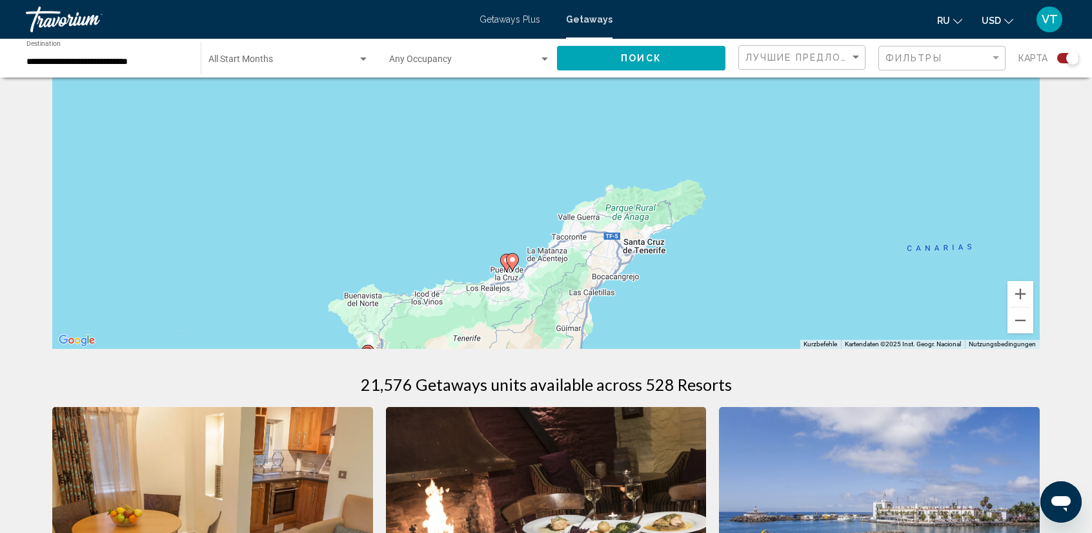
drag, startPoint x: 921, startPoint y: 260, endPoint x: 869, endPoint y: 354, distance: 107.5
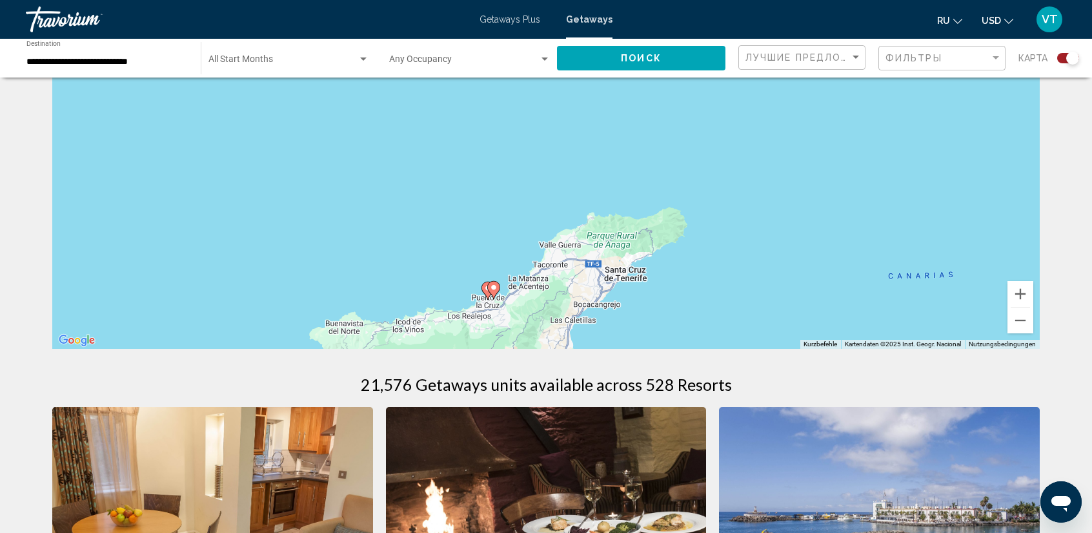
drag, startPoint x: 870, startPoint y: 281, endPoint x: 860, endPoint y: 313, distance: 33.7
click at [859, 300] on div "Um den Modus zum Ziehen mit der Tastatur zu aktivieren, drückst du Alt + Eingab…" at bounding box center [546, 154] width 988 height 387
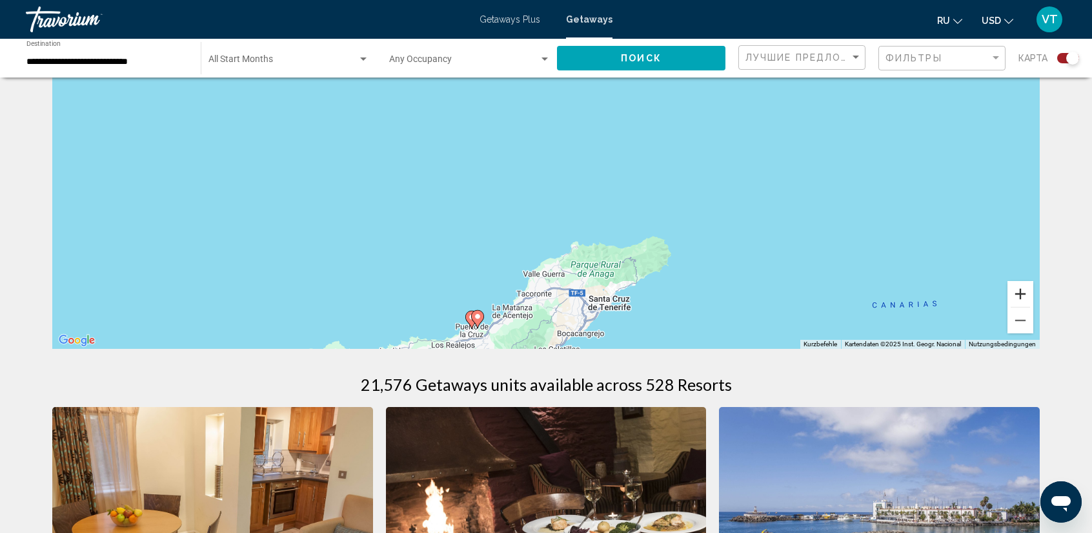
click at [1019, 294] on button "Vergrößern" at bounding box center [1021, 294] width 26 height 26
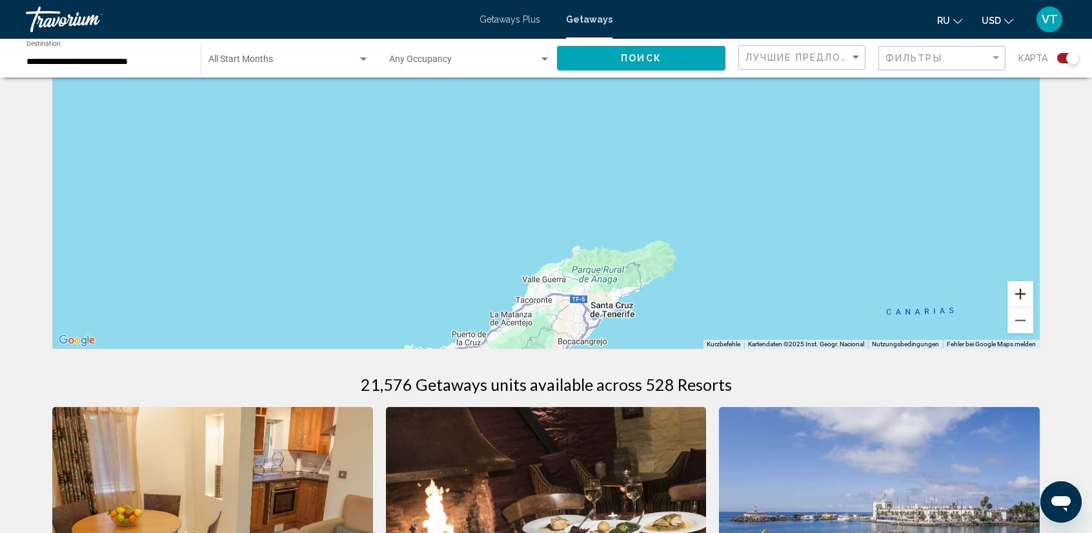
click at [1019, 294] on button "Vergrößern" at bounding box center [1021, 294] width 26 height 26
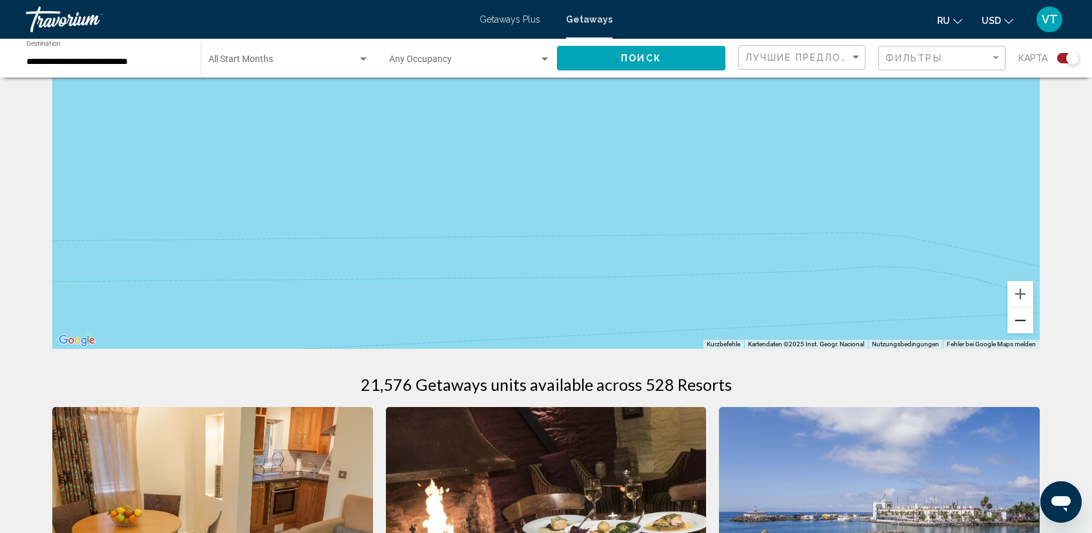
click at [1024, 320] on button "Verkleinern" at bounding box center [1021, 320] width 26 height 26
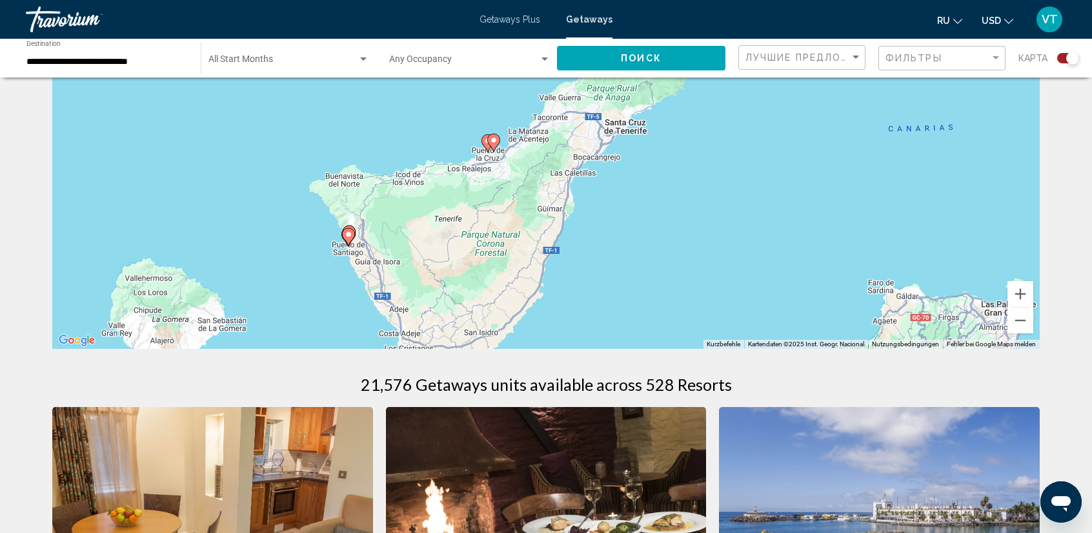
drag, startPoint x: 871, startPoint y: 303, endPoint x: 887, endPoint y: 125, distance: 178.9
click at [887, 125] on div "Um den Modus zum Ziehen mit der Tastatur zu aktivieren, drückst du Alt + Eingab…" at bounding box center [546, 154] width 988 height 387
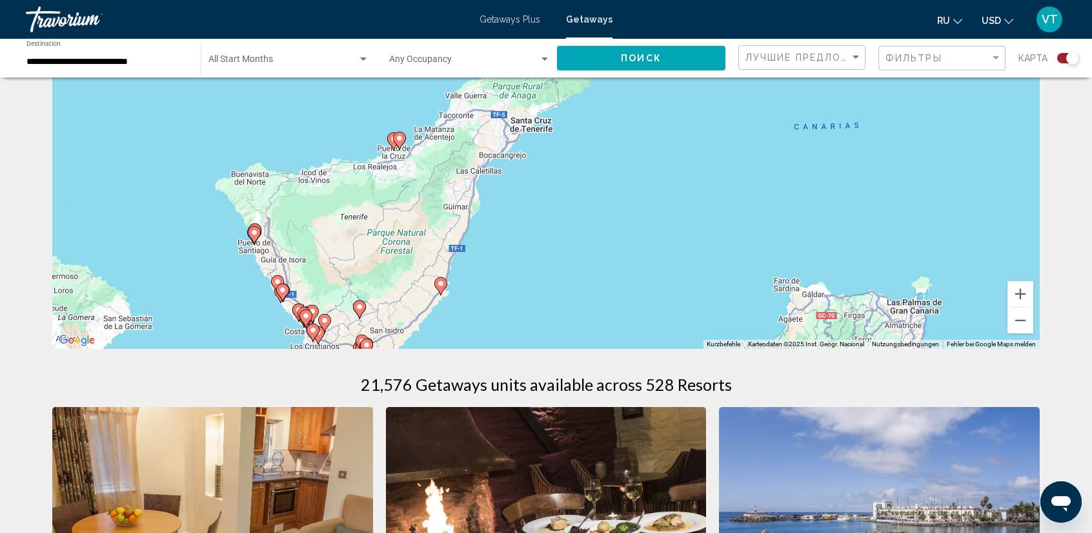
drag, startPoint x: 791, startPoint y: 254, endPoint x: 697, endPoint y: 252, distance: 94.9
click at [697, 252] on div "Um den Modus zum Ziehen mit der Tastatur zu aktivieren, drückst du Alt + Eingab…" at bounding box center [546, 154] width 988 height 387
click at [1015, 318] on button "Verkleinern" at bounding box center [1021, 320] width 26 height 26
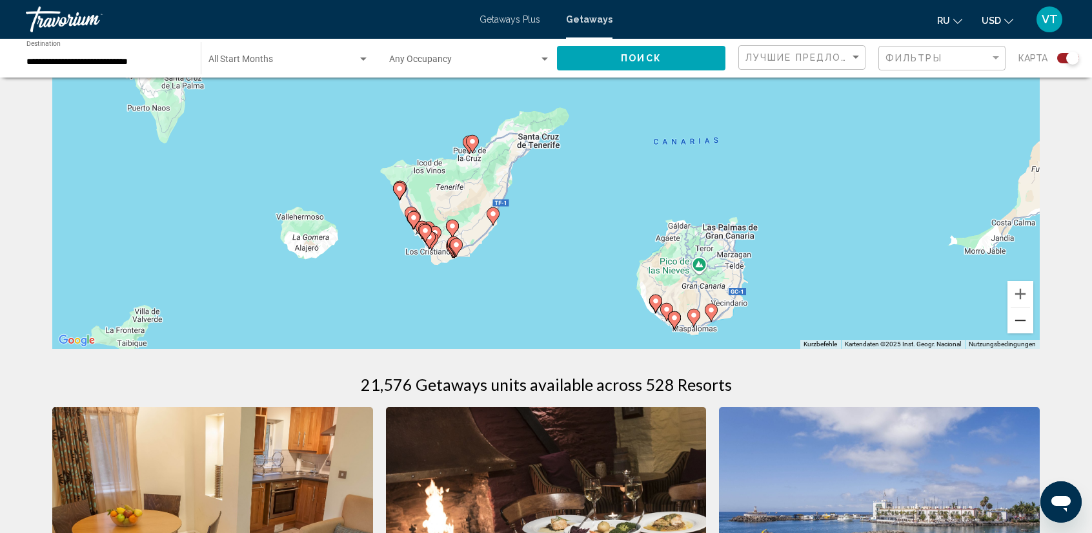
click at [1015, 318] on button "Verkleinern" at bounding box center [1021, 320] width 26 height 26
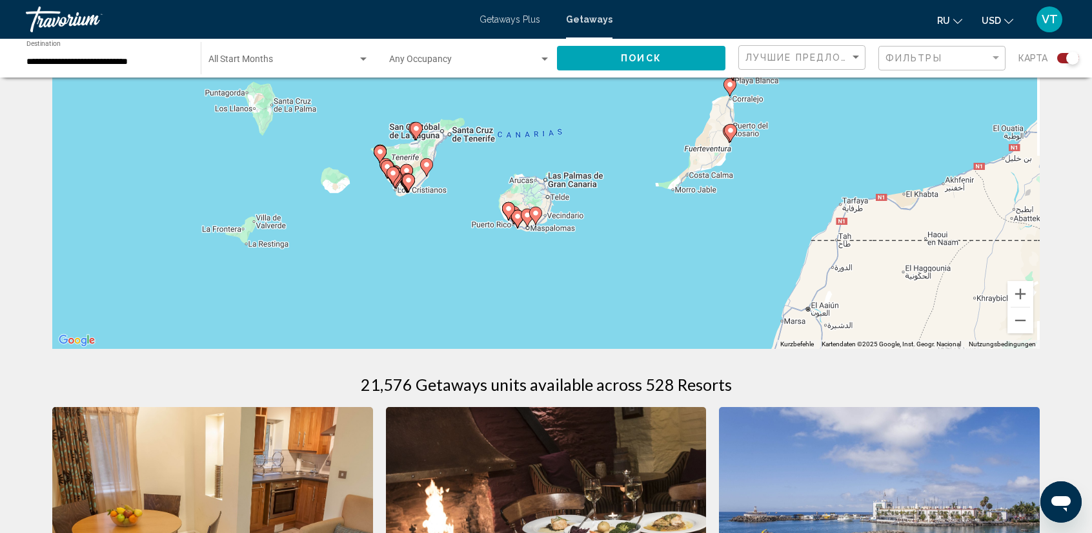
drag, startPoint x: 829, startPoint y: 280, endPoint x: 734, endPoint y: 267, distance: 95.9
click at [734, 267] on div "Um den Modus zum Ziehen mit der Tastatur zu aktivieren, drückst du Alt + Eingab…" at bounding box center [546, 154] width 988 height 387
click at [1026, 298] on button "Vergrößern" at bounding box center [1021, 294] width 26 height 26
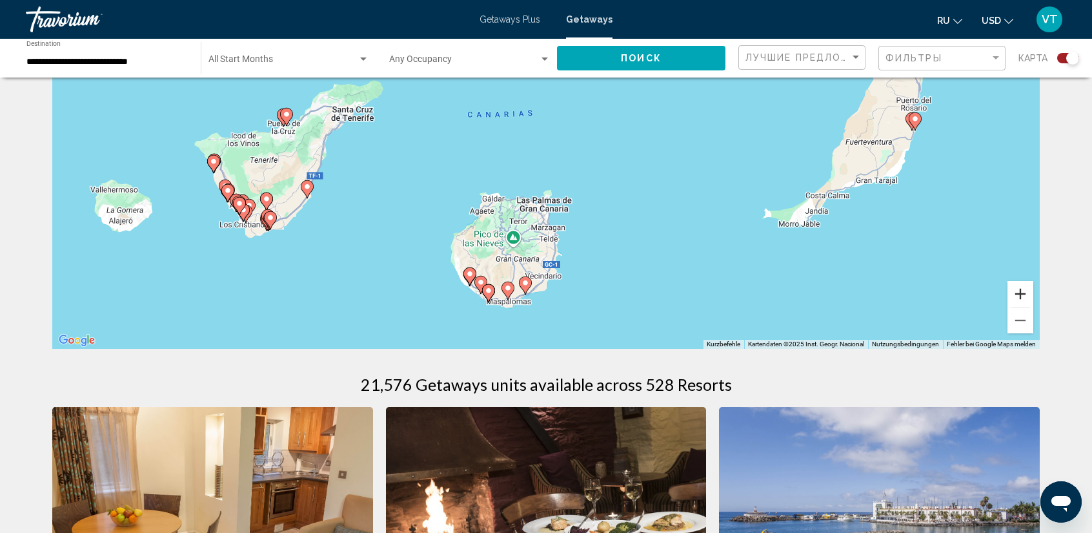
click at [1025, 298] on button "Vergrößern" at bounding box center [1021, 294] width 26 height 26
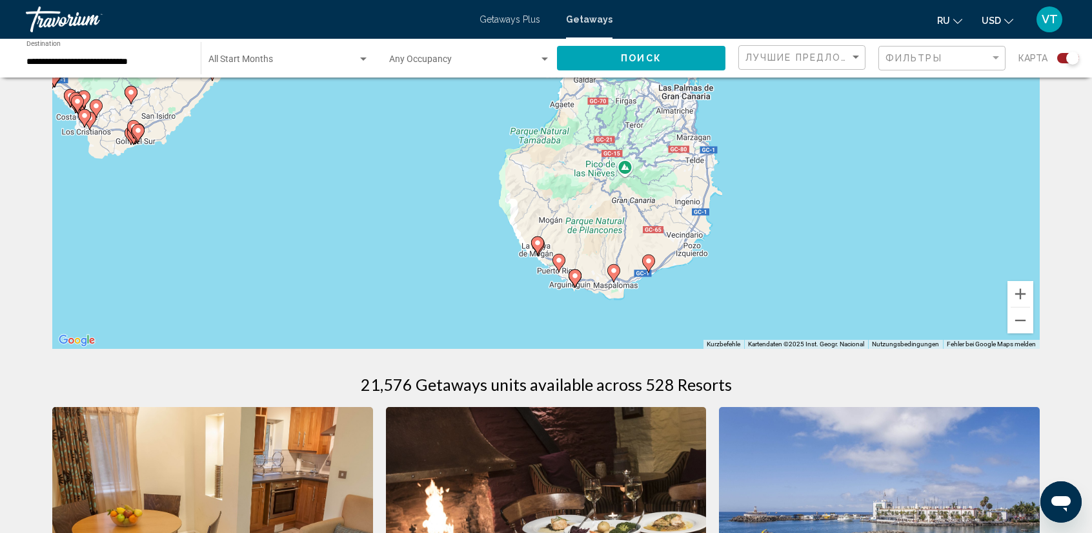
drag, startPoint x: 653, startPoint y: 268, endPoint x: 793, endPoint y: 107, distance: 213.7
click at [793, 107] on div "Um den Modus zum Ziehen mit der Tastatur zu aktivieren, drückst du Alt + Eingab…" at bounding box center [546, 154] width 988 height 387
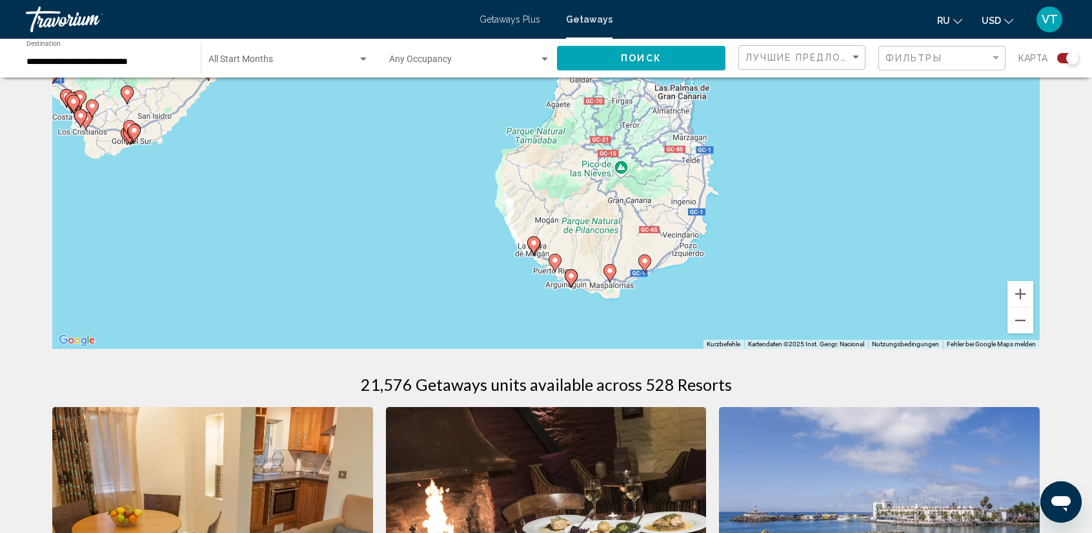
click at [646, 260] on image "Main content" at bounding box center [645, 261] width 8 height 8
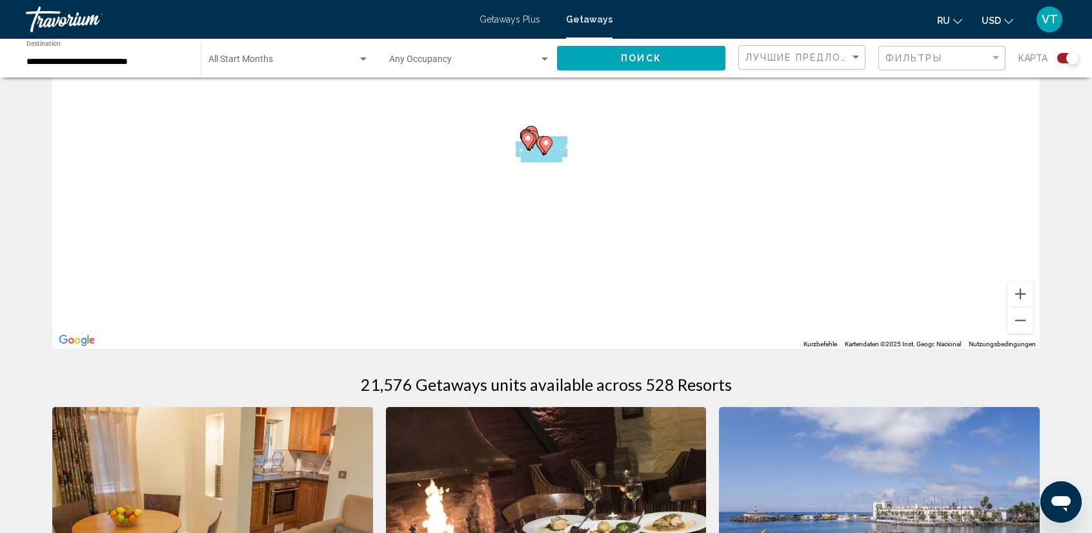
click at [646, 260] on div "Um den Modus zum Ziehen mit der Tastatur zu aktivieren, drückst du Alt + Eingab…" at bounding box center [546, 154] width 988 height 387
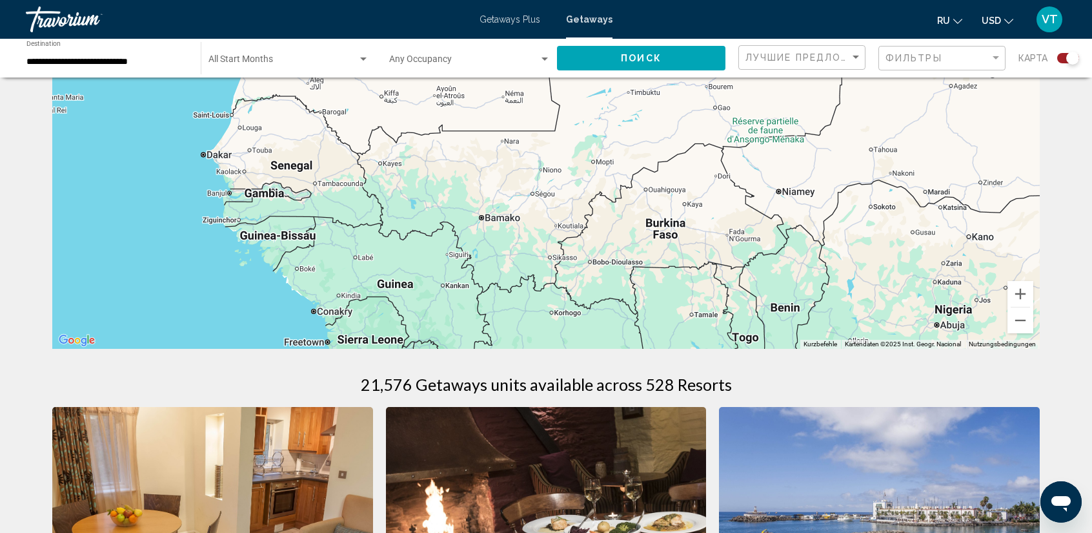
drag, startPoint x: 672, startPoint y: 264, endPoint x: 480, endPoint y: -46, distance: 364.4
click at [480, 0] on html "**********" at bounding box center [546, 137] width 1092 height 533
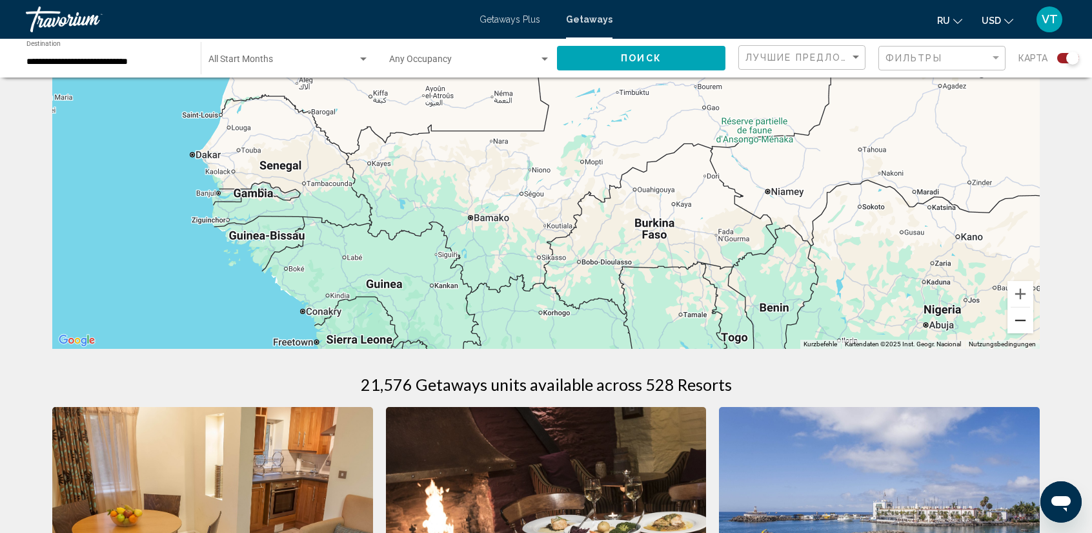
click at [1025, 318] on button "Verkleinern" at bounding box center [1021, 320] width 26 height 26
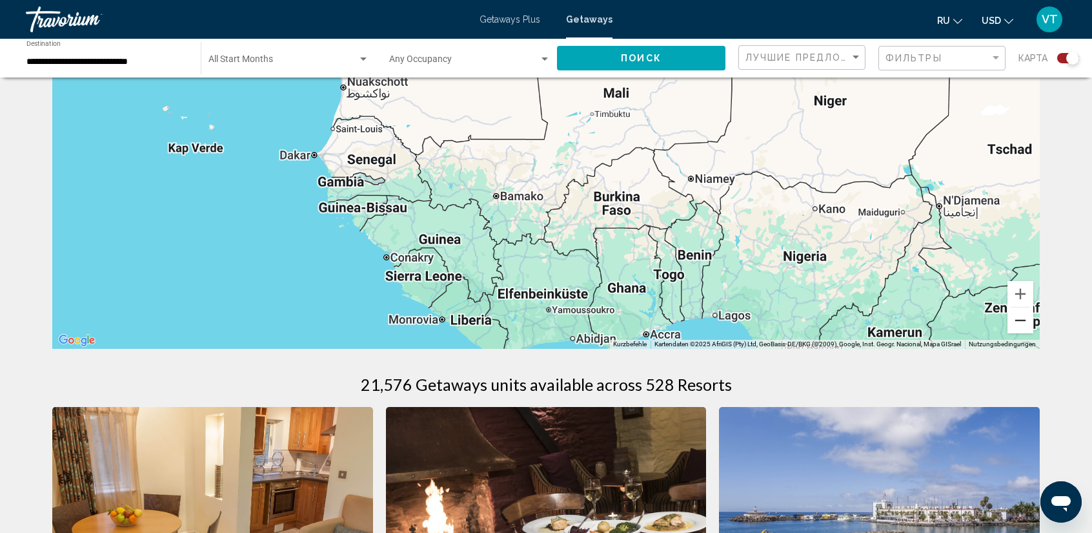
click at [1025, 318] on button "Verkleinern" at bounding box center [1021, 320] width 26 height 26
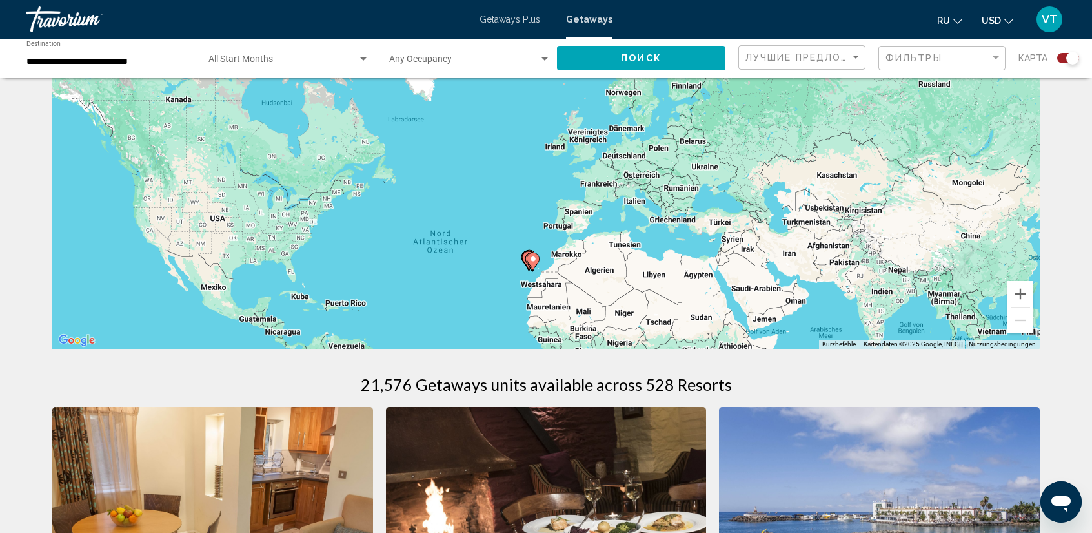
drag, startPoint x: 628, startPoint y: 143, endPoint x: 660, endPoint y: 327, distance: 186.7
click at [660, 327] on div "Um den Modus zum Ziehen mit der Tastatur zu aktivieren, drückst du Alt + Eingab…" at bounding box center [546, 154] width 988 height 387
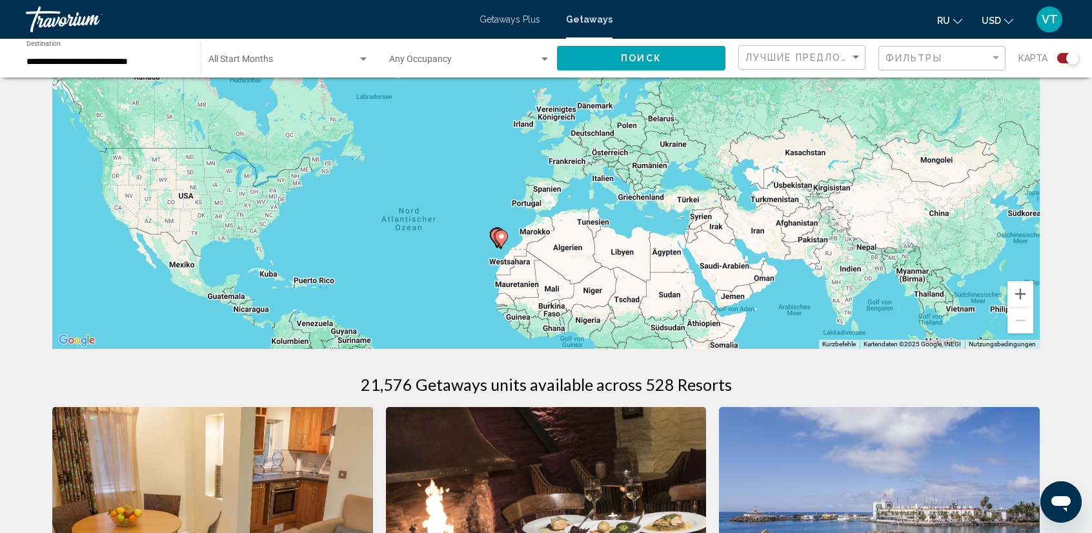
drag, startPoint x: 647, startPoint y: 290, endPoint x: 651, endPoint y: 176, distance: 113.7
click at [533, 128] on div "Um den Modus zum Ziehen mit der Tastatur zu aktivieren, drückst du Alt + Eingab…" at bounding box center [546, 154] width 988 height 387
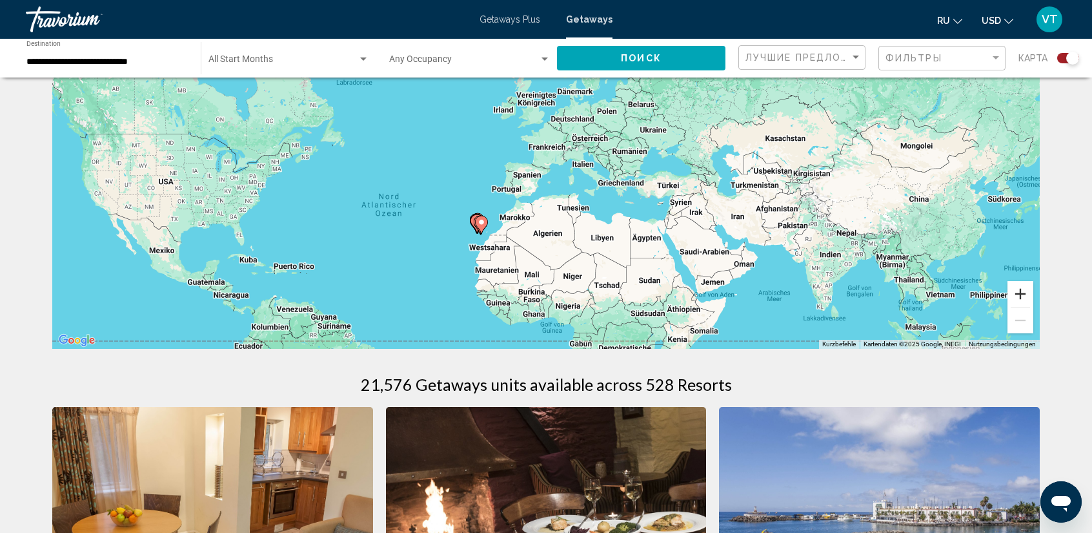
click at [1015, 289] on button "Vergrößern" at bounding box center [1021, 294] width 26 height 26
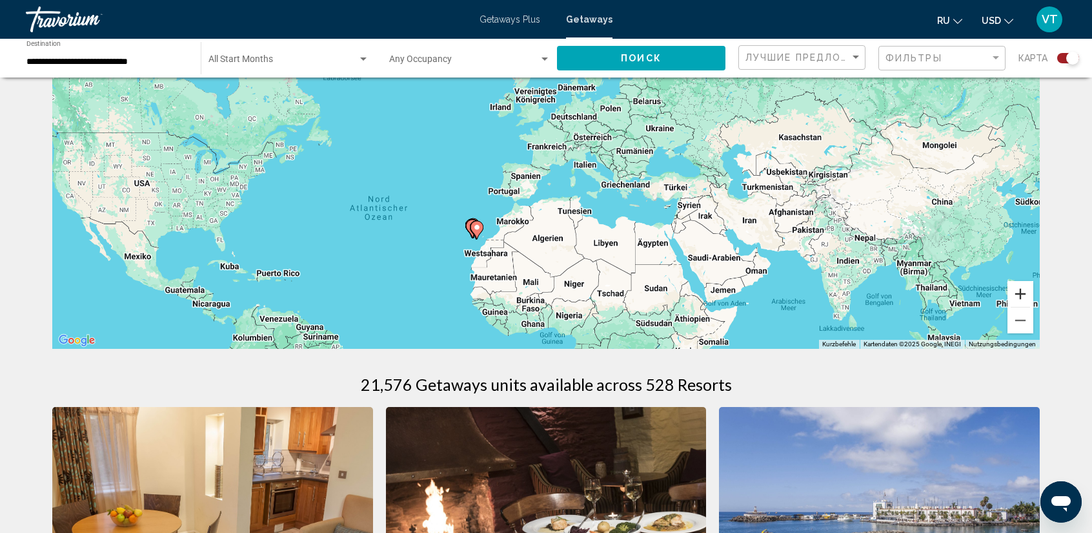
click at [1015, 289] on button "Vergrößern" at bounding box center [1021, 294] width 26 height 26
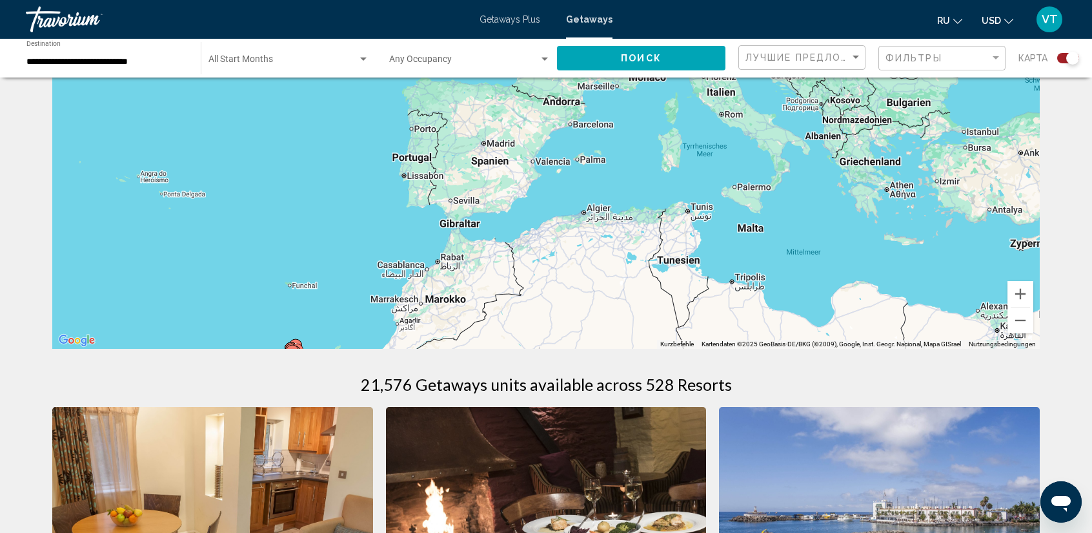
drag, startPoint x: 565, startPoint y: 300, endPoint x: 593, endPoint y: 141, distance: 161.1
click at [592, 141] on div "Um den Modus zum Ziehen mit der Tastatur zu aktivieren, drückst du Alt + Eingab…" at bounding box center [546, 154] width 988 height 387
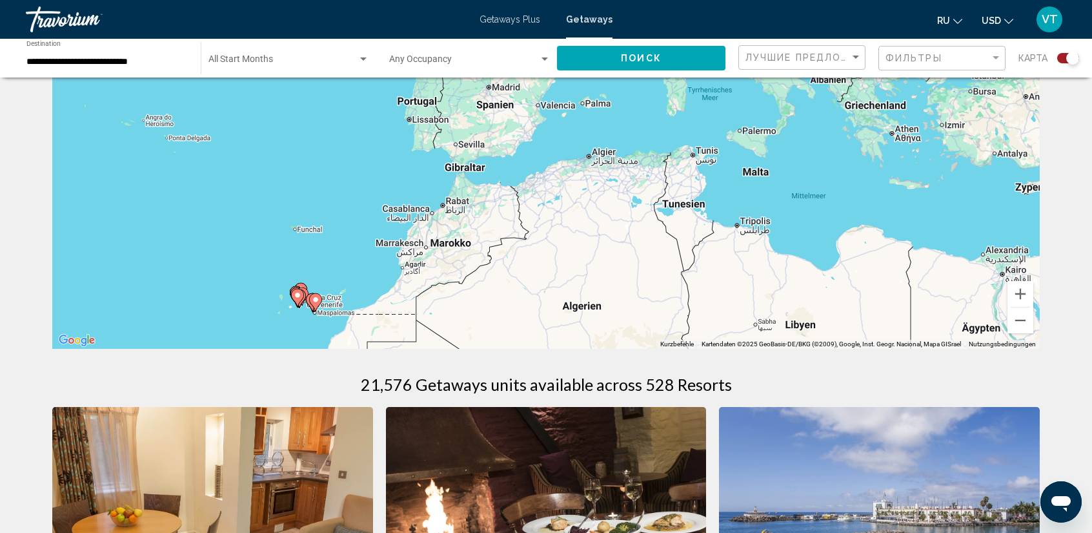
click at [318, 303] on icon "Main content" at bounding box center [316, 302] width 12 height 17
type input "**********"
click at [318, 303] on div "Um den Modus zum Ziehen mit der Tastatur zu aktivieren, drückst du Alt + Eingab…" at bounding box center [546, 154] width 988 height 387
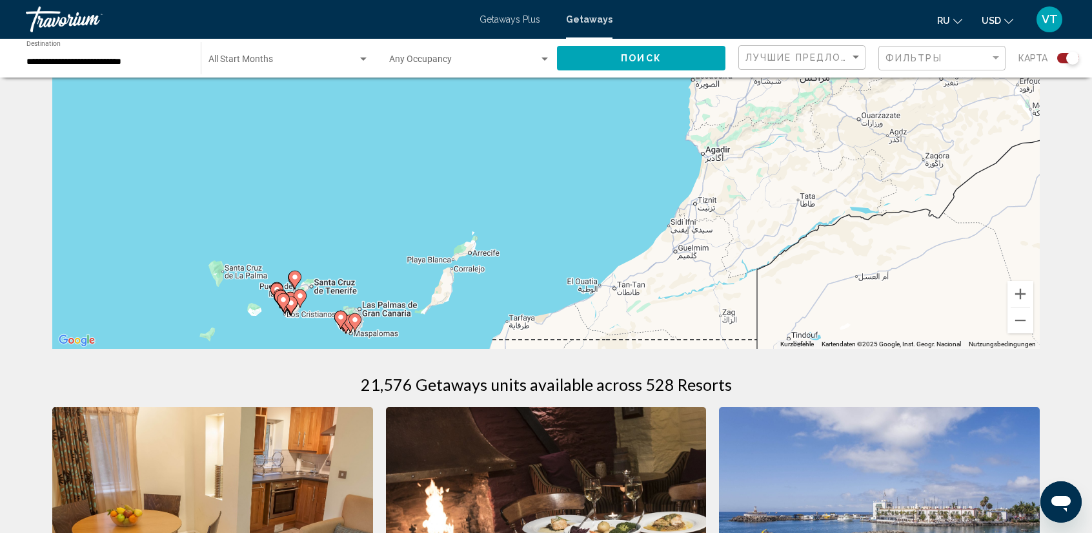
drag, startPoint x: 369, startPoint y: 308, endPoint x: 811, endPoint y: 36, distance: 518.5
click at [836, 21] on div "**********" at bounding box center [546, 137] width 1092 height 533
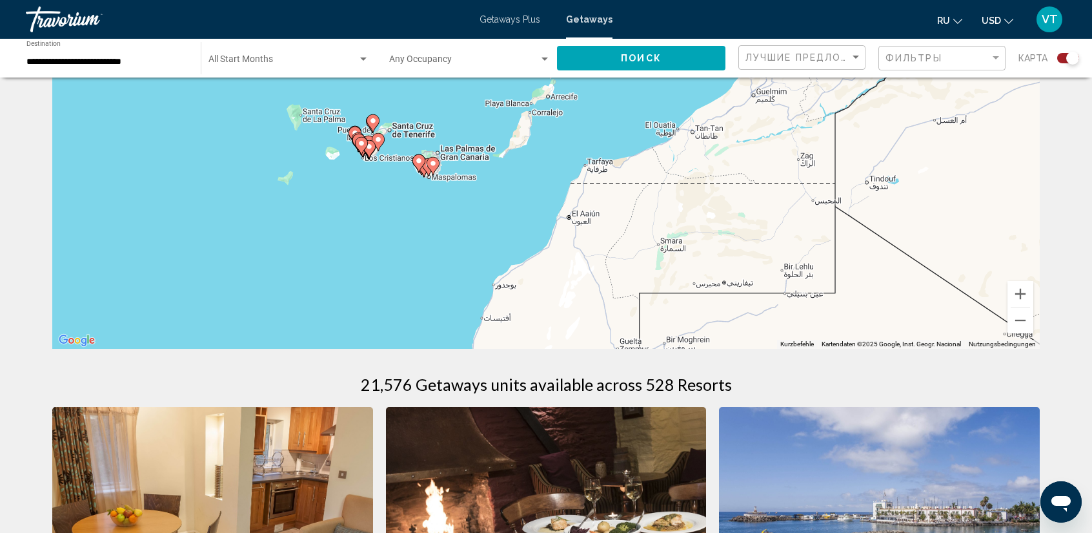
drag, startPoint x: 423, startPoint y: 281, endPoint x: 458, endPoint y: 165, distance: 122.1
click at [458, 165] on div "Um den Modus zum Ziehen mit der Tastatur zu aktivieren, drückst du Alt + Eingab…" at bounding box center [546, 154] width 988 height 387
click at [434, 161] on image "Main content" at bounding box center [433, 163] width 8 height 8
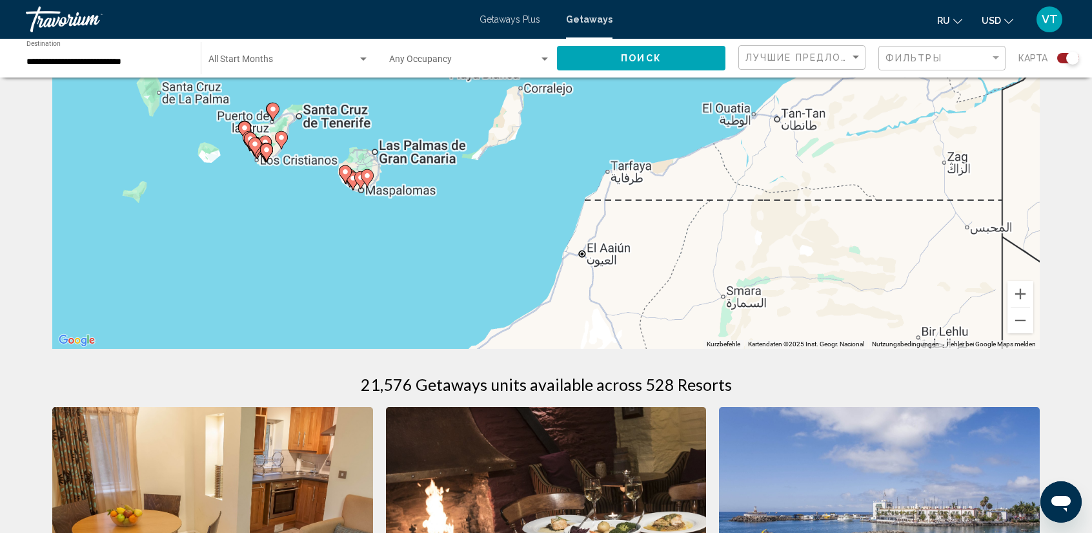
click at [434, 161] on div "Um den Modus zum Ziehen mit der Tastatur zu aktivieren, drückst du Alt + Eingab…" at bounding box center [546, 154] width 988 height 387
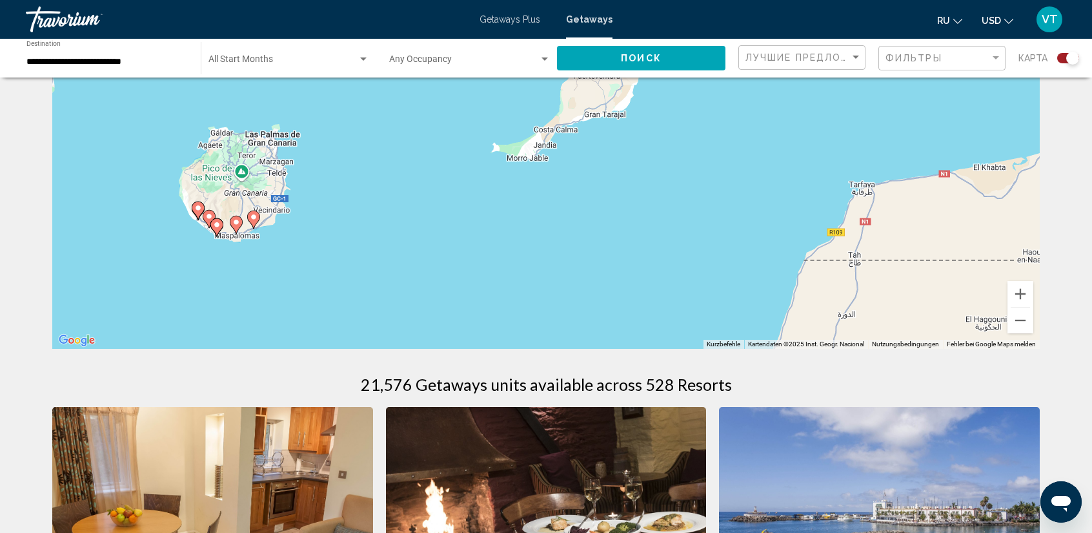
click at [254, 219] on image "Main content" at bounding box center [254, 217] width 8 height 8
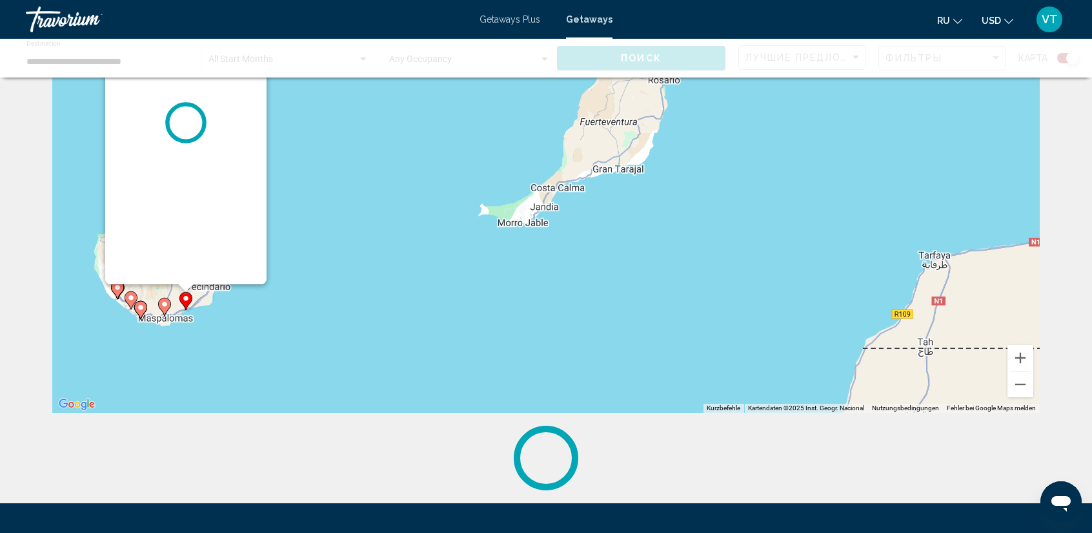
click at [254, 219] on div "Um den Modus zum Ziehen mit der Tastatur zu aktivieren, drückst du Alt + Eingab…" at bounding box center [546, 218] width 988 height 387
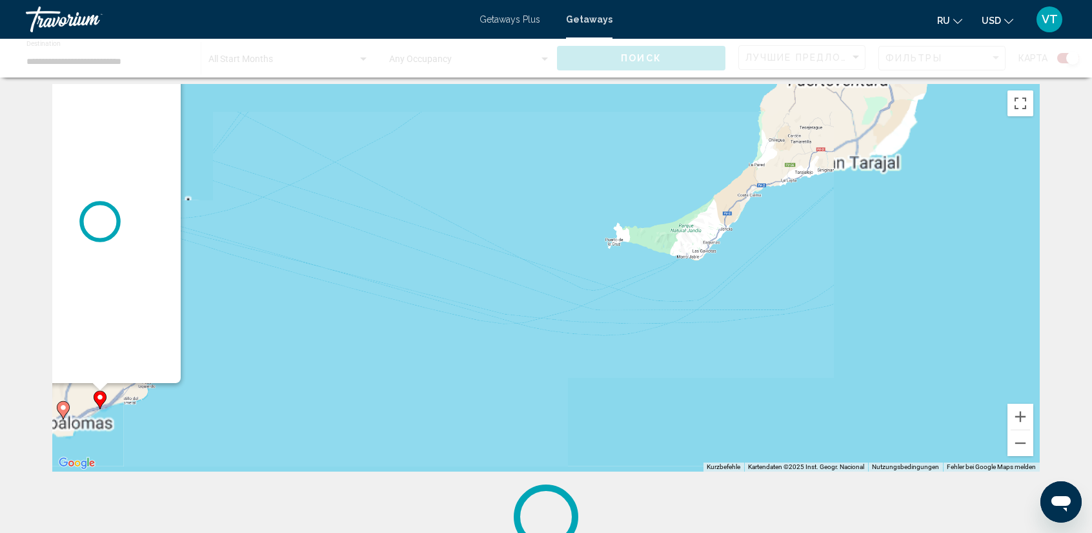
scroll to position [0, 0]
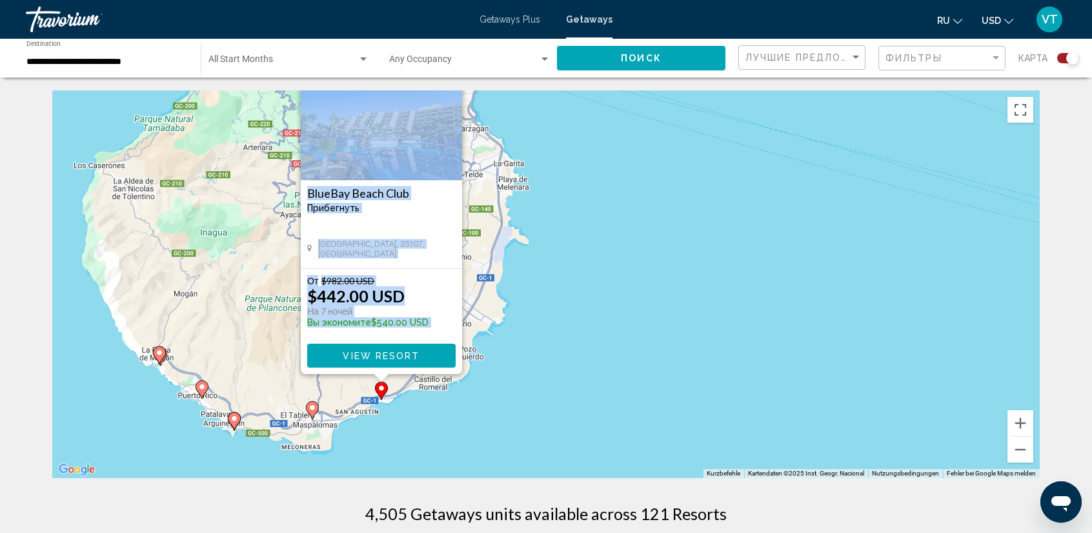
drag, startPoint x: 315, startPoint y: 361, endPoint x: 534, endPoint y: 294, distance: 229.7
click at [534, 294] on div "Um den Modus zum Ziehen mit der Tastatur zu aktivieren, drückst du Alt + Eingab…" at bounding box center [546, 283] width 988 height 387
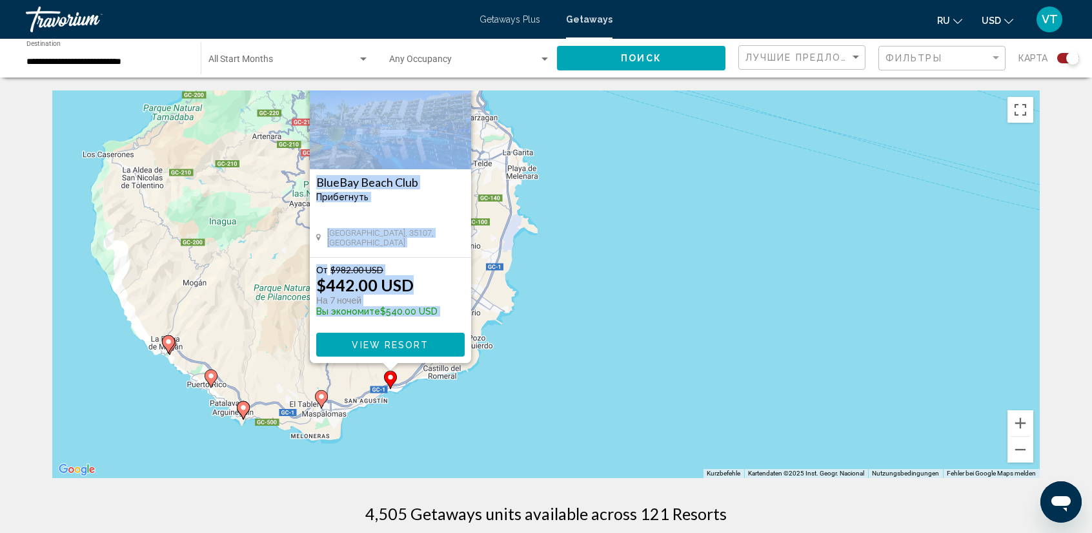
click at [405, 341] on span "View Resort" at bounding box center [390, 345] width 77 height 10
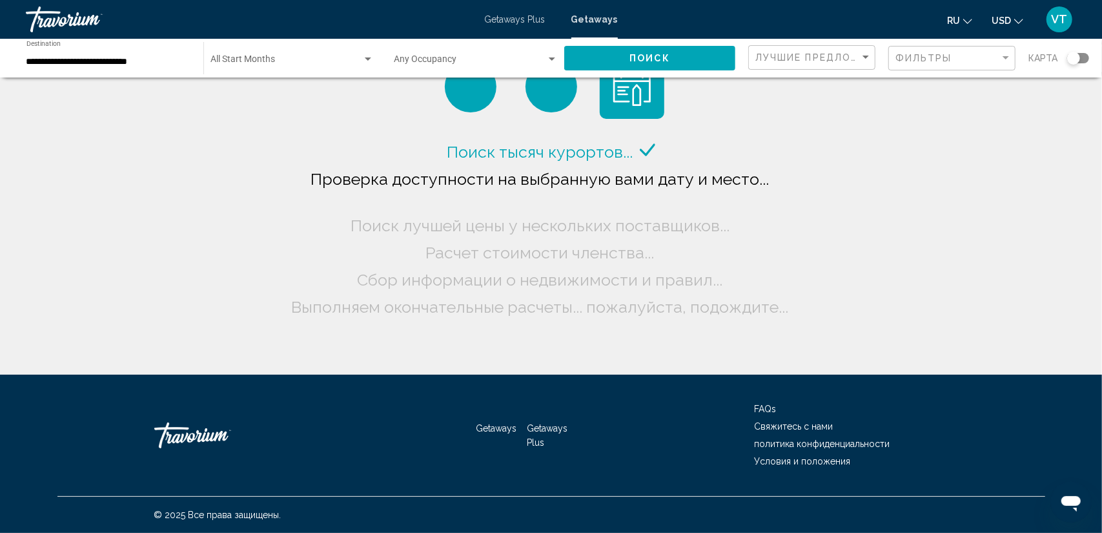
click at [365, 58] on div "Search widget" at bounding box center [368, 59] width 12 height 10
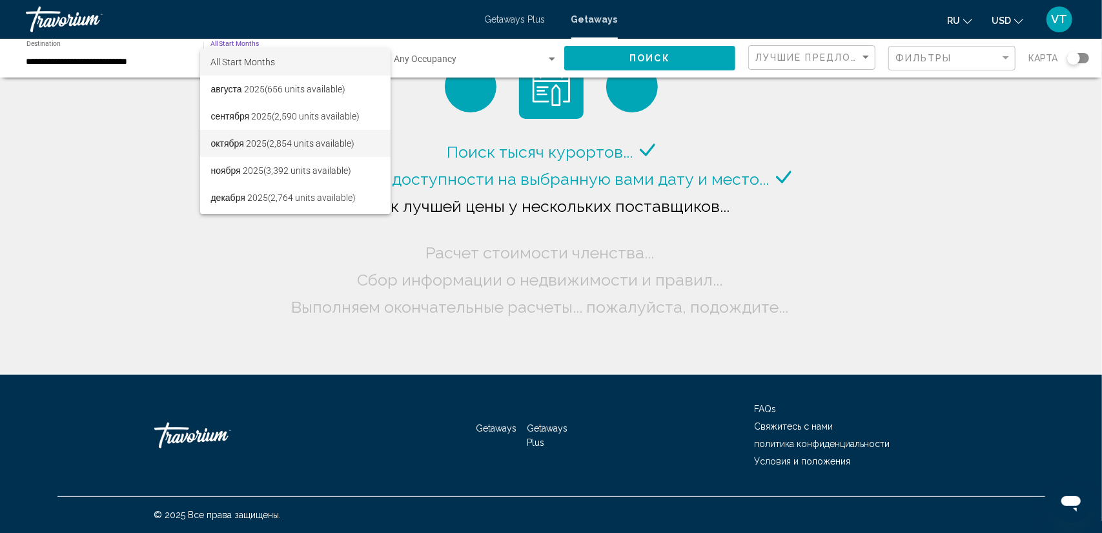
click at [292, 138] on span "октября 2025 (2,854 units available)" at bounding box center [295, 143] width 170 height 27
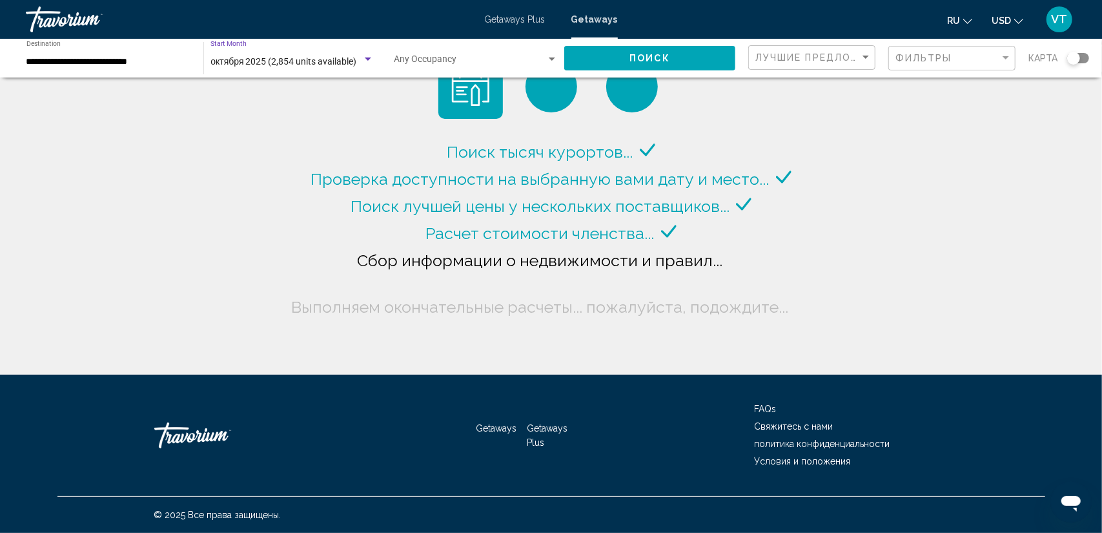
click at [702, 56] on button "Поиск" at bounding box center [649, 58] width 171 height 24
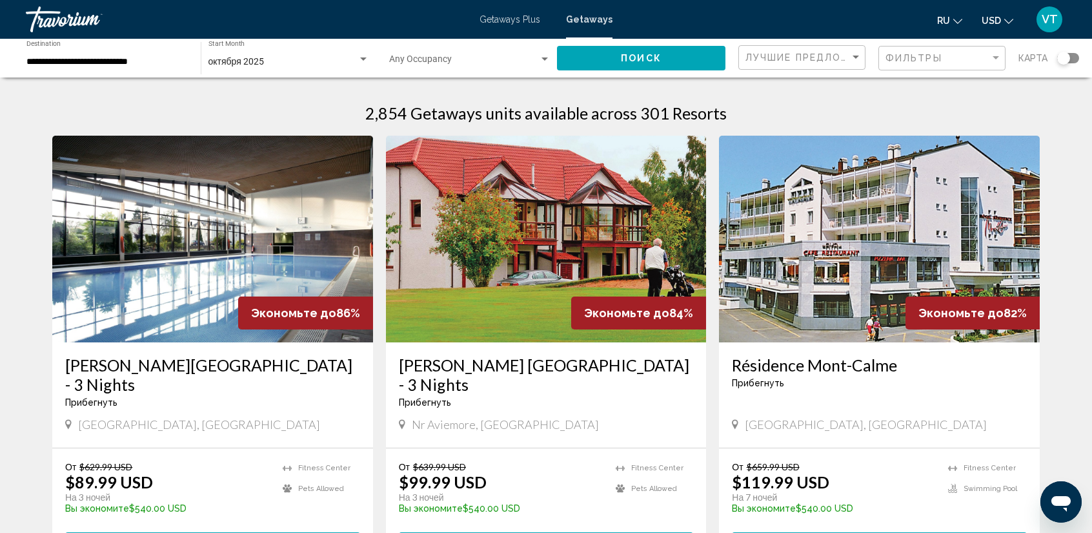
click at [128, 65] on input "**********" at bounding box center [106, 62] width 161 height 10
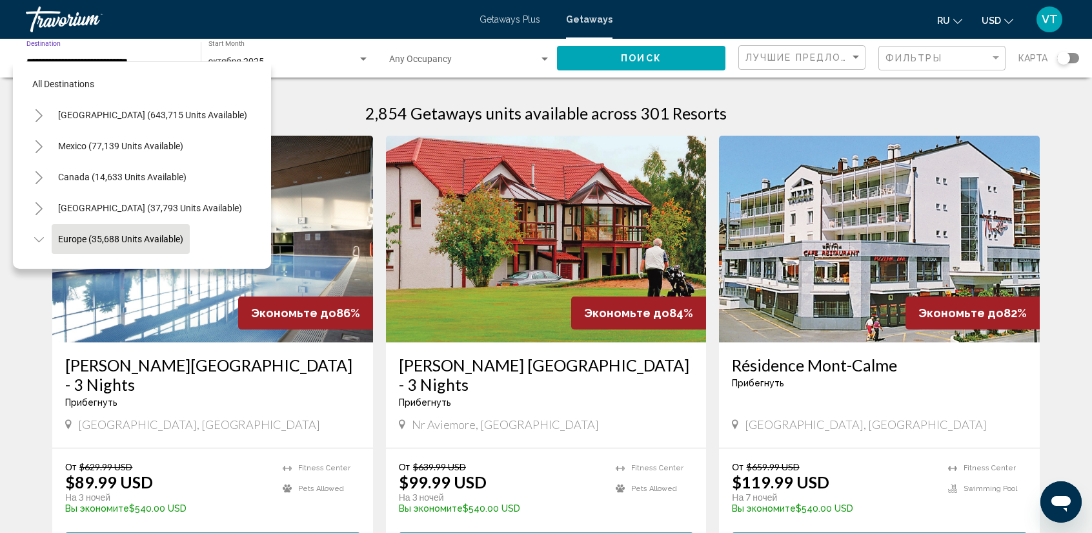
scroll to position [81, 0]
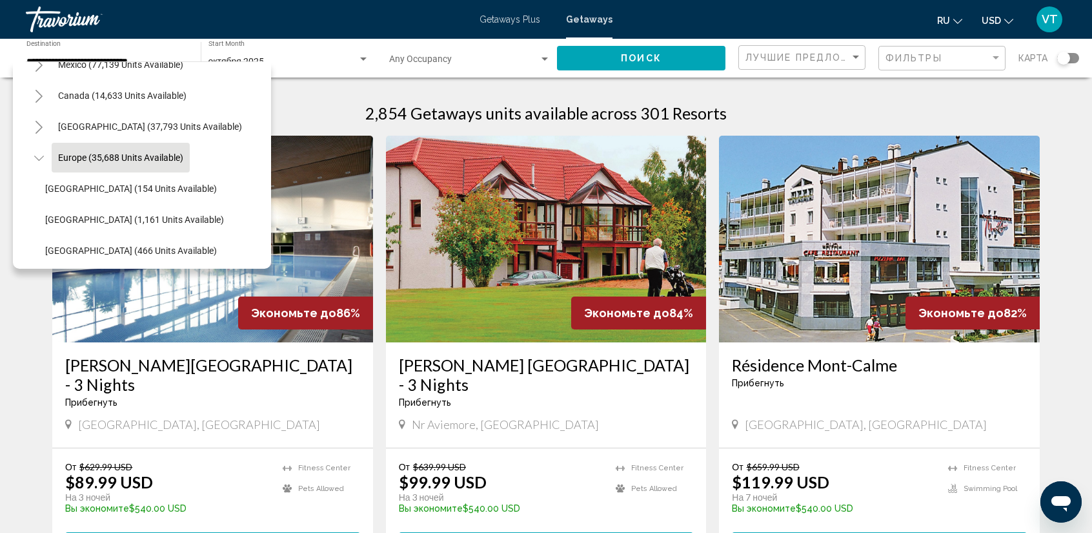
click at [1074, 57] on div "Search widget" at bounding box center [1068, 58] width 22 height 10
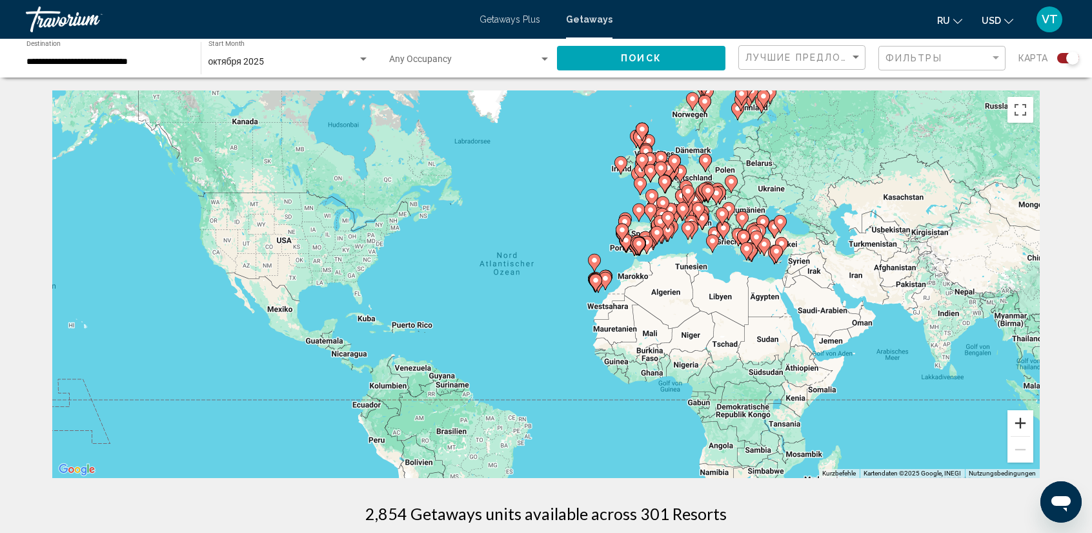
click at [1022, 420] on button "Vergrößern" at bounding box center [1021, 423] width 26 height 26
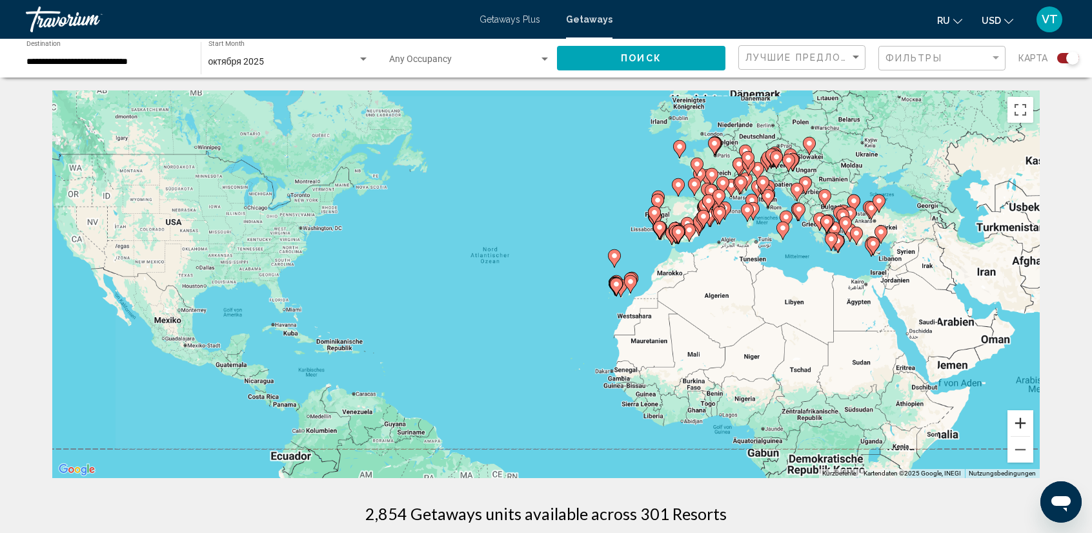
click at [1022, 416] on button "Vergrößern" at bounding box center [1021, 423] width 26 height 26
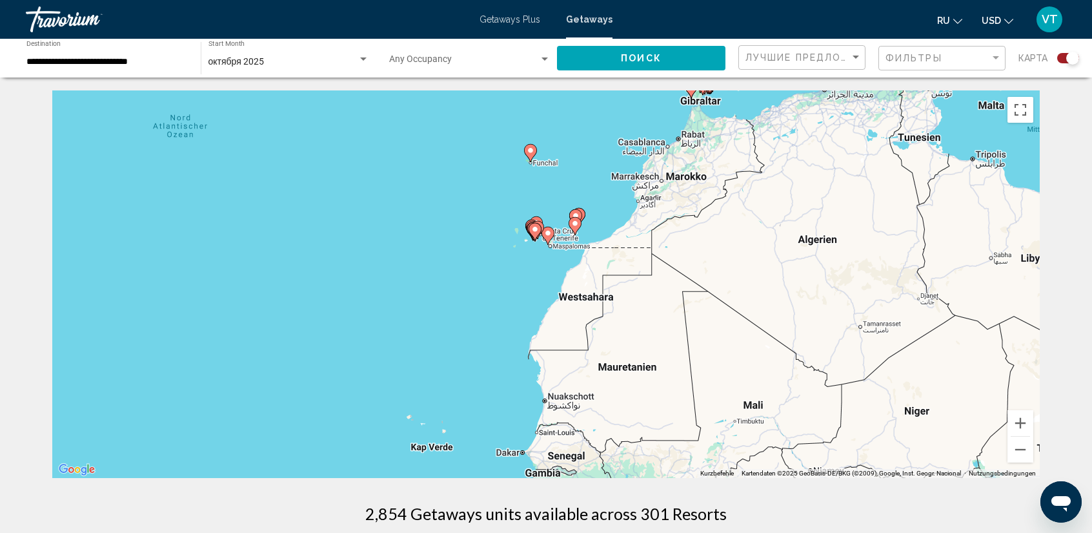
drag, startPoint x: 952, startPoint y: 372, endPoint x: 742, endPoint y: 296, distance: 223.2
click at [742, 296] on div "Um den Modus zum Ziehen mit der Tastatur zu aktivieren, drückst du Alt + Eingab…" at bounding box center [546, 283] width 988 height 387
click at [1016, 424] on button "Vergrößern" at bounding box center [1021, 423] width 26 height 26
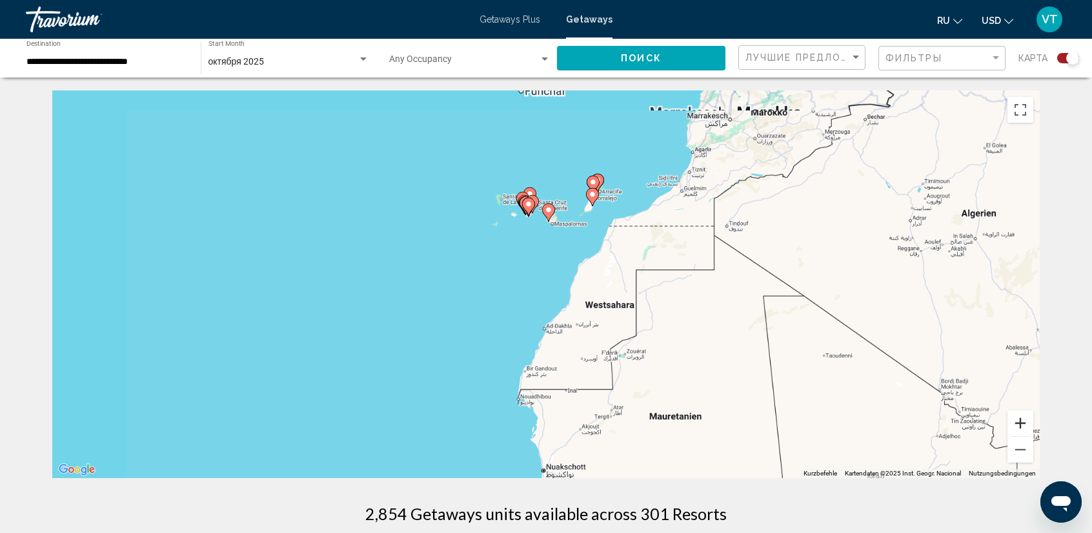
click at [1013, 423] on button "Vergrößern" at bounding box center [1021, 423] width 26 height 26
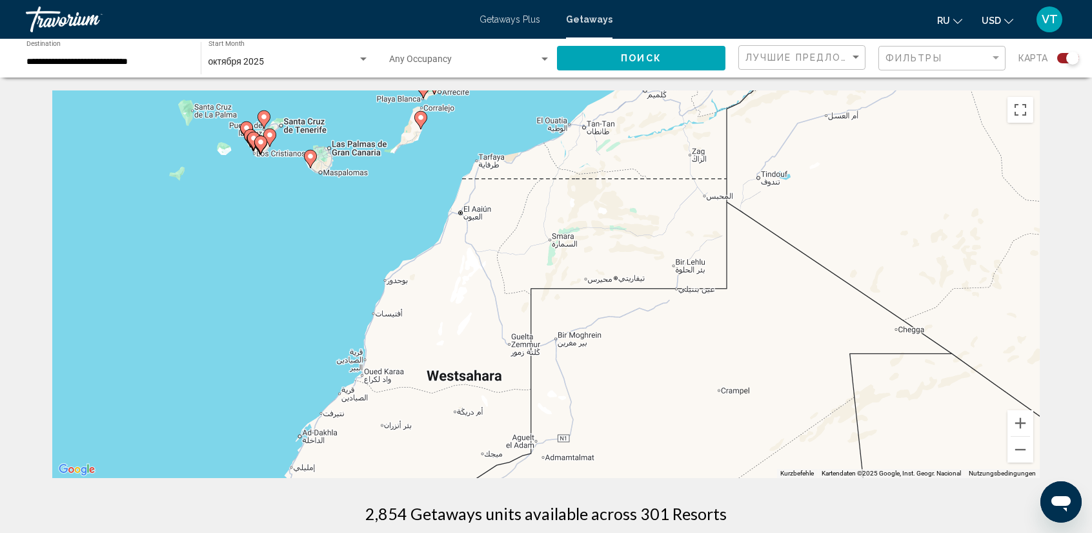
drag, startPoint x: 737, startPoint y: 299, endPoint x: 586, endPoint y: 394, distance: 178.7
click at [553, 380] on div "Um den Modus zum Ziehen mit der Tastatur zu aktivieren, drückst du Alt + Eingab…" at bounding box center [546, 283] width 988 height 387
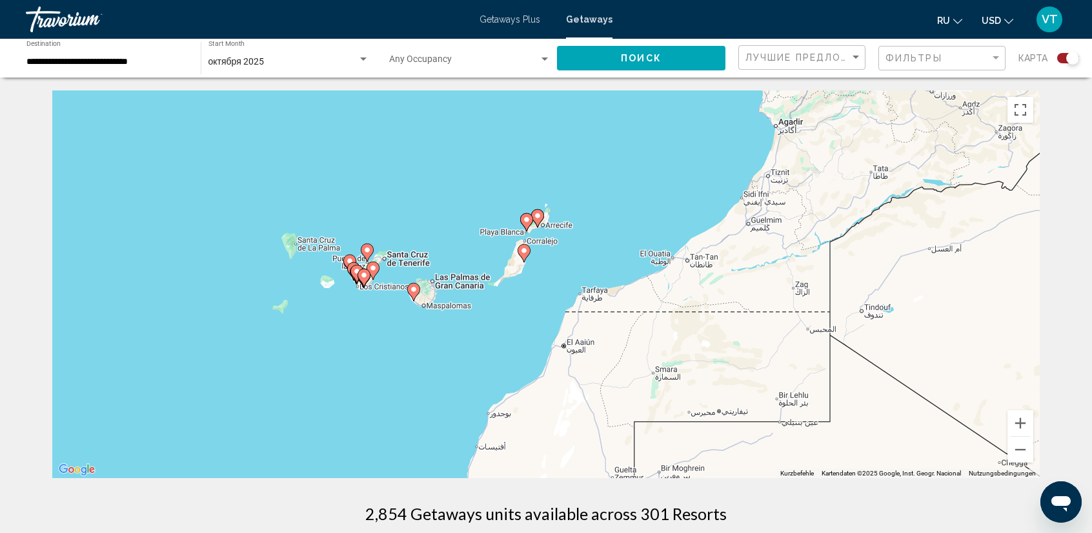
drag, startPoint x: 611, startPoint y: 313, endPoint x: 542, endPoint y: 297, distance: 70.9
click at [543, 298] on div "Um den Modus zum Ziehen mit der Tastatur zu aktivieren, drückst du Alt + Eingab…" at bounding box center [546, 283] width 988 height 387
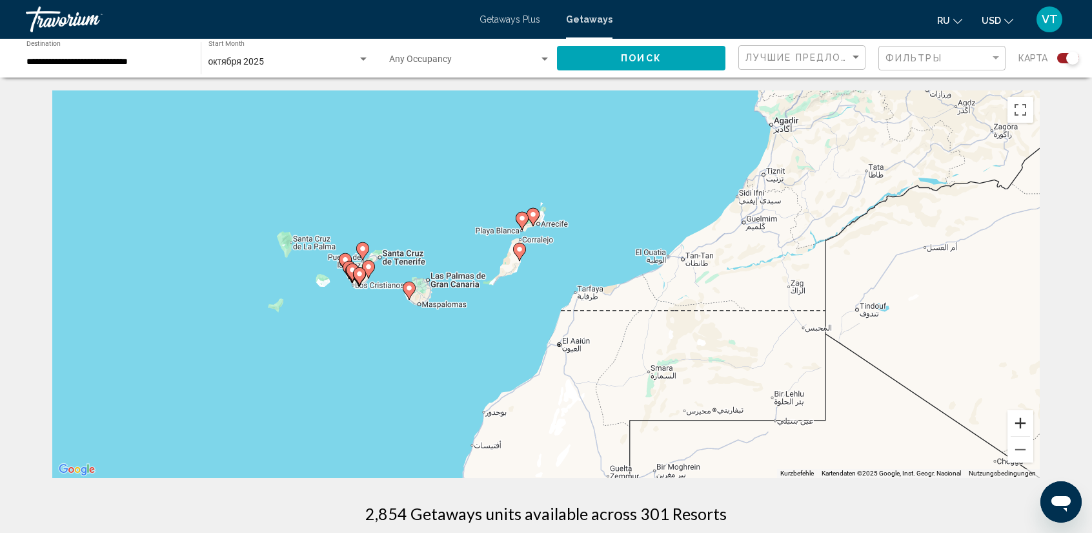
click at [1023, 420] on button "Vergrößern" at bounding box center [1021, 423] width 26 height 26
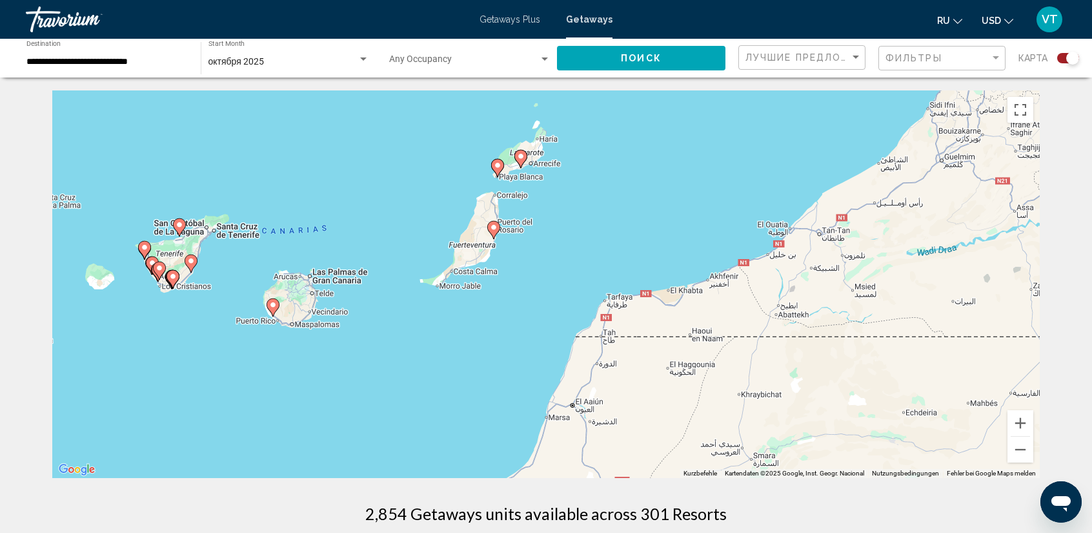
click at [270, 304] on image "Main content" at bounding box center [273, 305] width 8 height 8
click at [270, 304] on div "Um den Modus zum Ziehen mit der Tastatur zu aktivieren, drückst du Alt + Eingab…" at bounding box center [546, 283] width 988 height 387
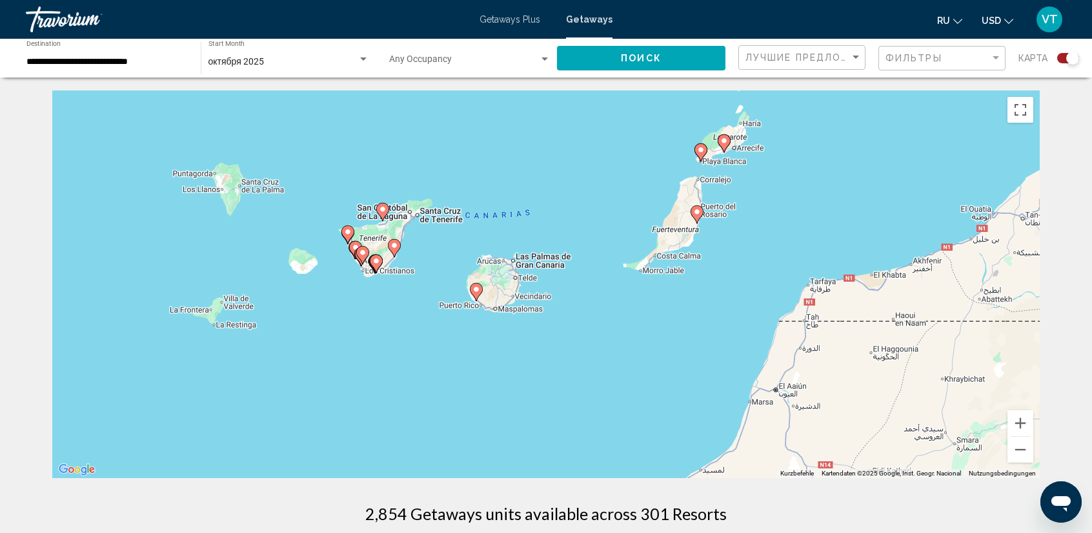
click at [479, 290] on image "Main content" at bounding box center [477, 289] width 8 height 8
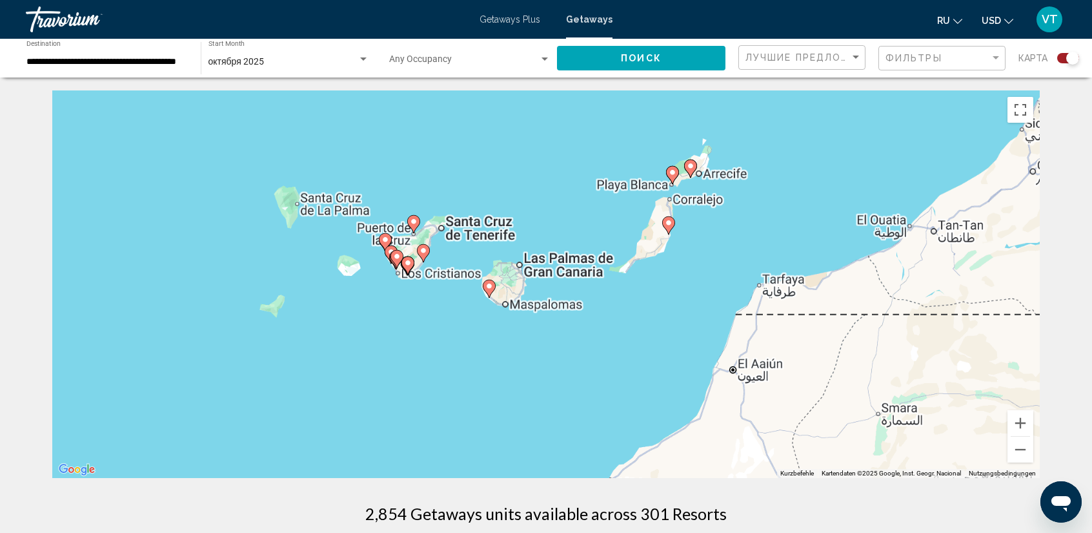
click at [479, 290] on div "Um den Modus zum Ziehen mit der Tastatur zu aktivieren, drückst du Alt + Eingab…" at bounding box center [546, 283] width 988 height 387
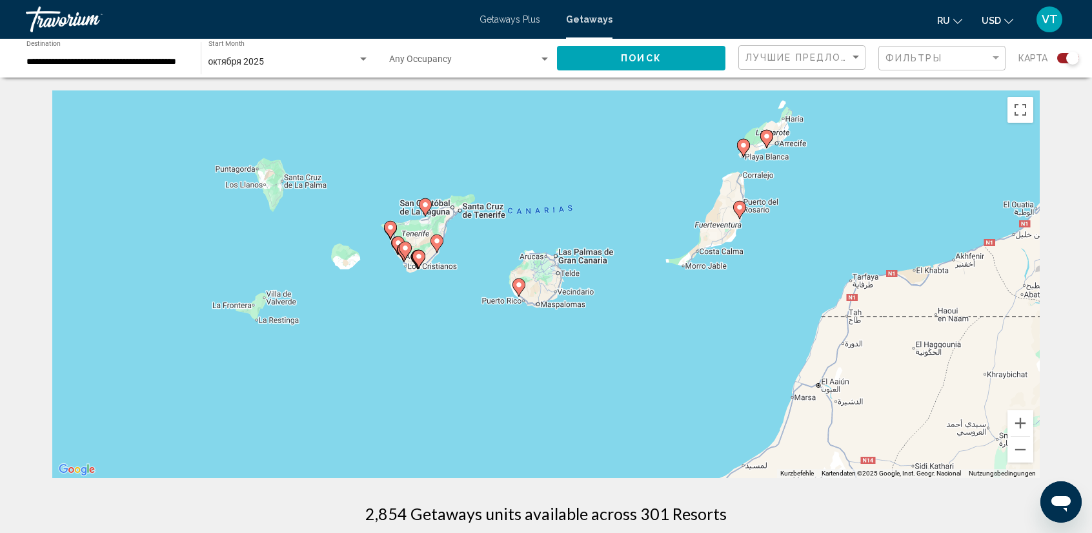
click at [519, 286] on image "Main content" at bounding box center [519, 285] width 8 height 8
type input "**********"
click at [519, 286] on div "Um den Modus zum Ziehen mit der Tastatur zu aktivieren, drückst du Alt + Eingab…" at bounding box center [546, 283] width 988 height 387
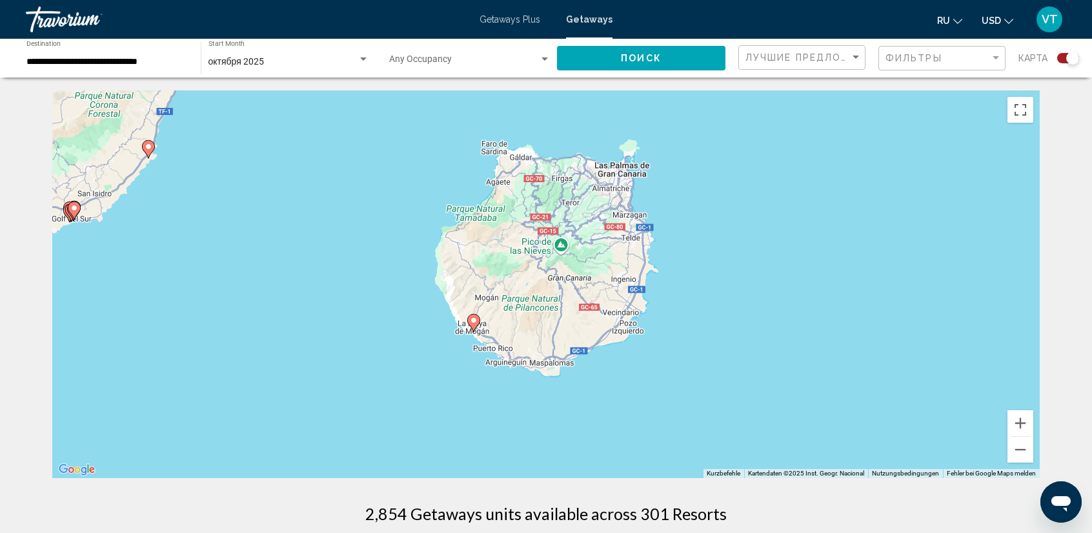
click at [475, 321] on image "Main content" at bounding box center [474, 320] width 8 height 8
click at [475, 321] on div "Um den Modus zum Ziehen mit der Tastatur zu aktivieren, drückst du Alt + Eingab…" at bounding box center [546, 283] width 988 height 387
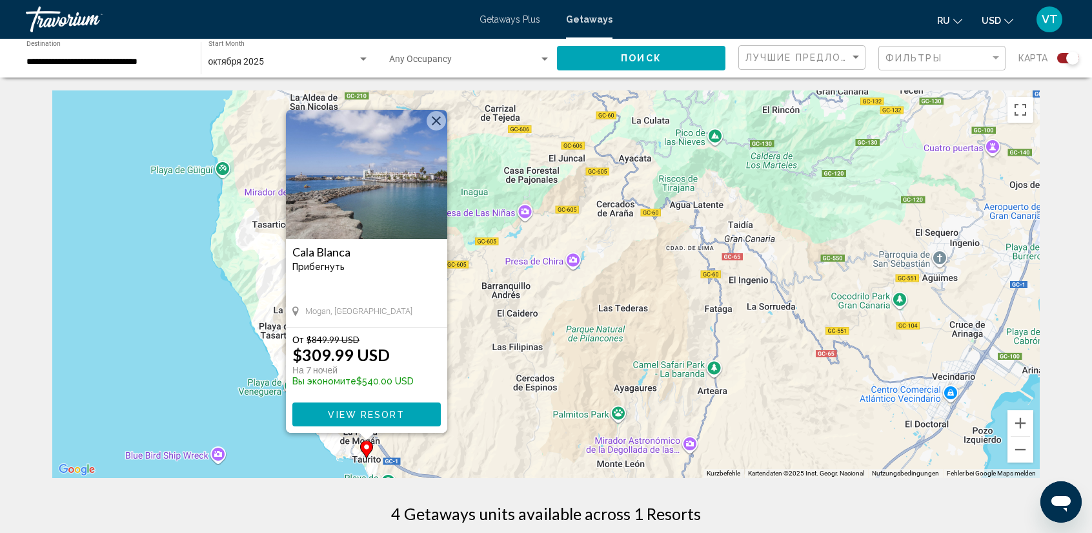
click at [368, 407] on button "View Resort" at bounding box center [366, 414] width 148 height 24
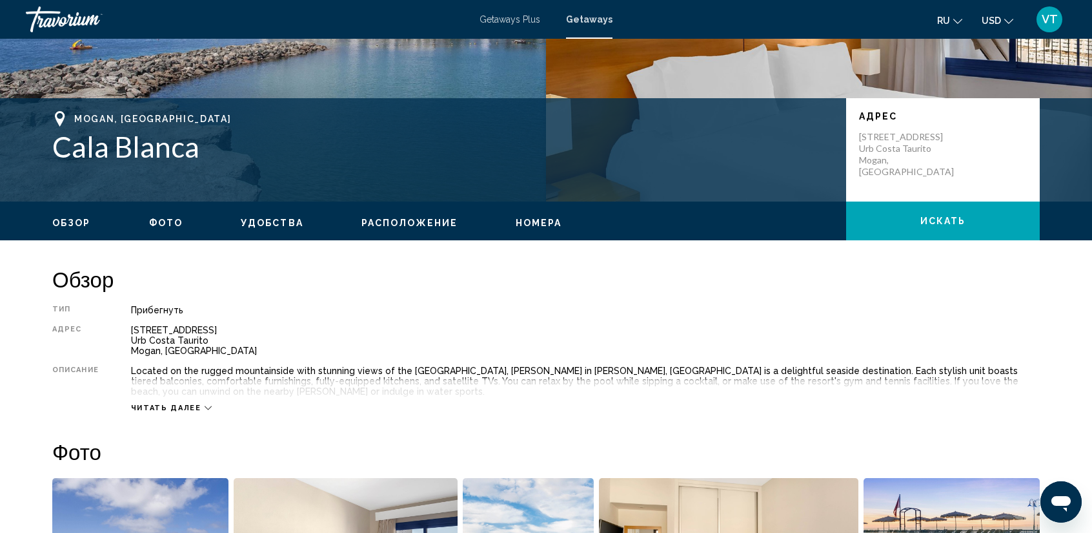
scroll to position [258, 0]
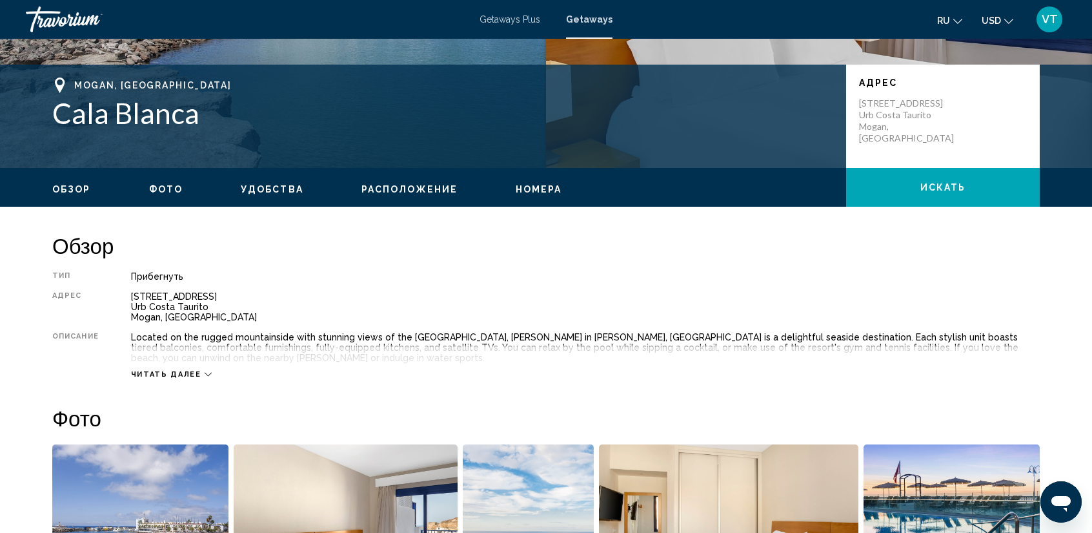
click at [199, 372] on div "Читать далее" at bounding box center [171, 374] width 81 height 8
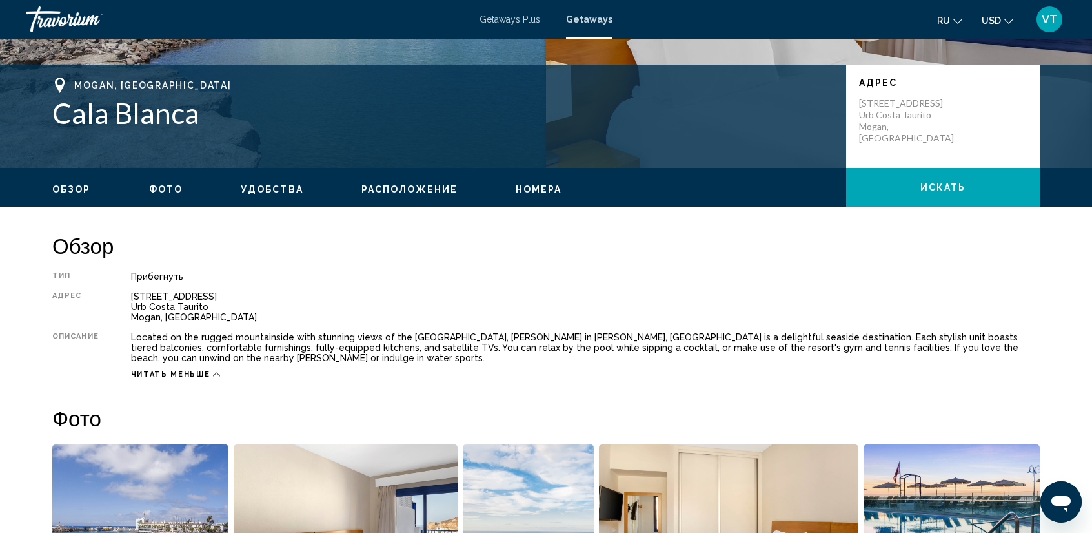
click at [170, 188] on span "Фото" at bounding box center [166, 189] width 34 height 10
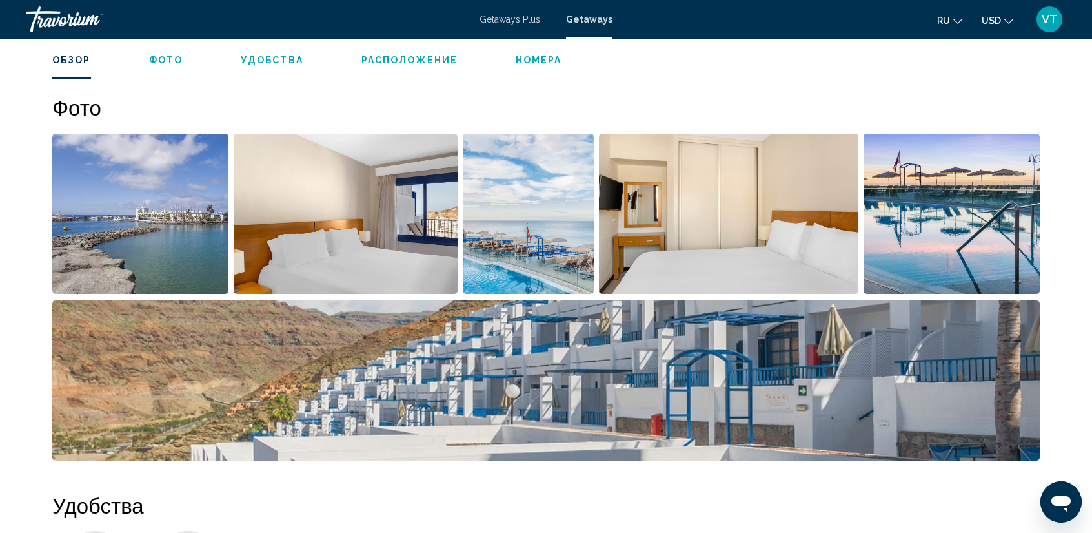
scroll to position [585, 0]
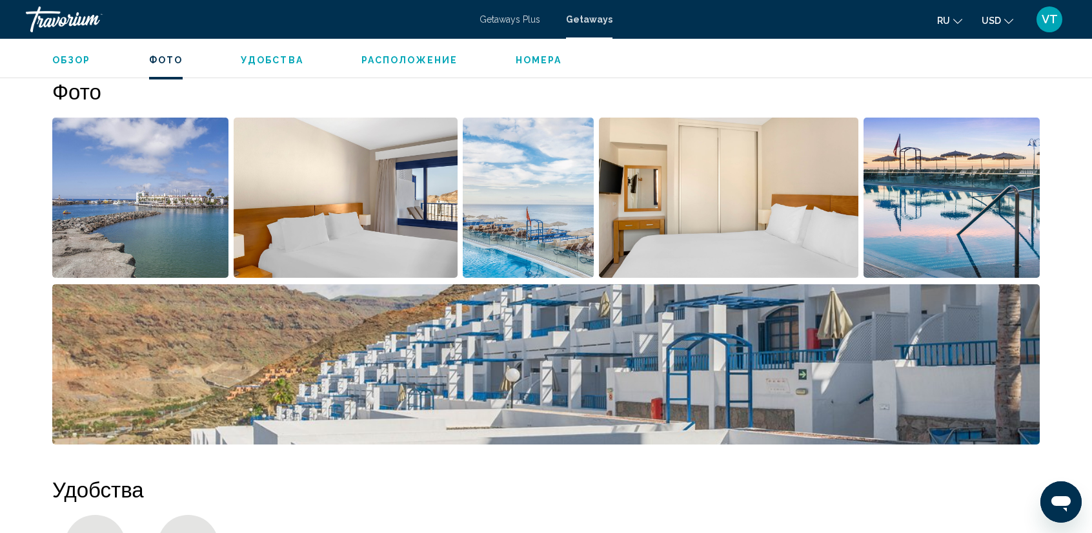
click at [397, 56] on span "Расположение" at bounding box center [409, 60] width 96 height 10
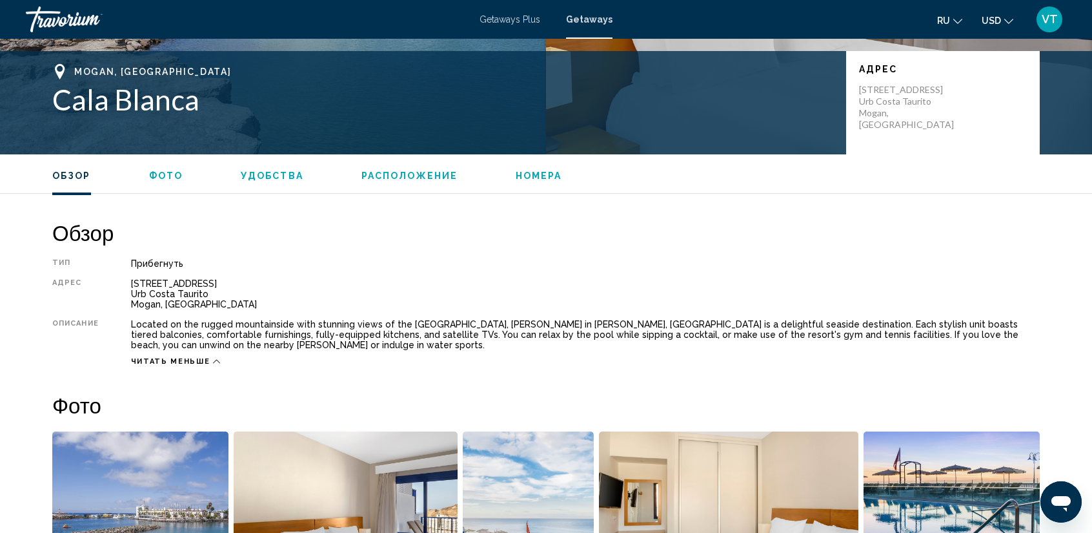
scroll to position [0, 0]
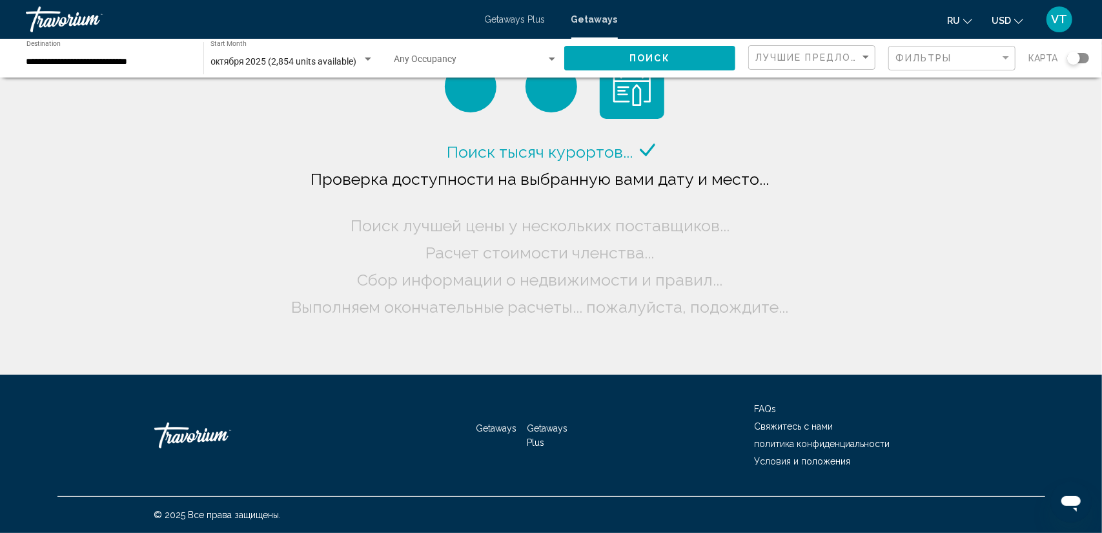
click at [1083, 57] on div "Search widget" at bounding box center [1078, 58] width 22 height 10
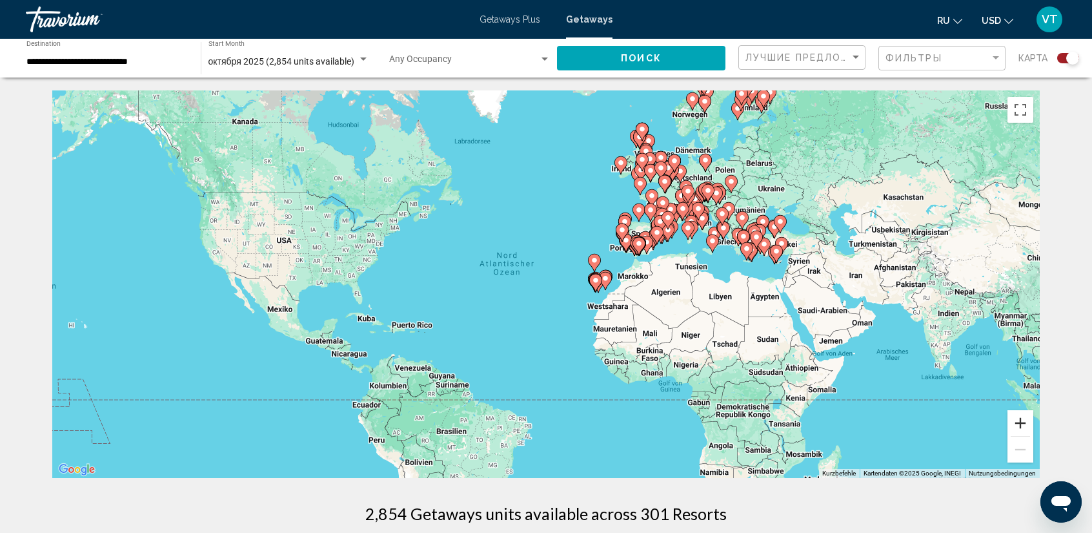
click at [1018, 418] on button "Vergrößern" at bounding box center [1021, 423] width 26 height 26
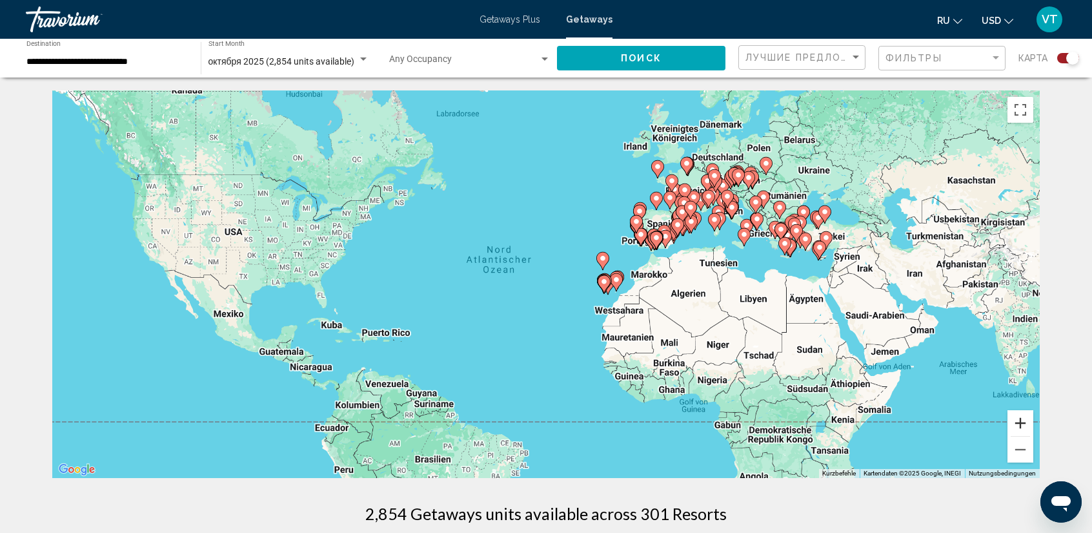
click at [1018, 418] on button "Vergrößern" at bounding box center [1021, 423] width 26 height 26
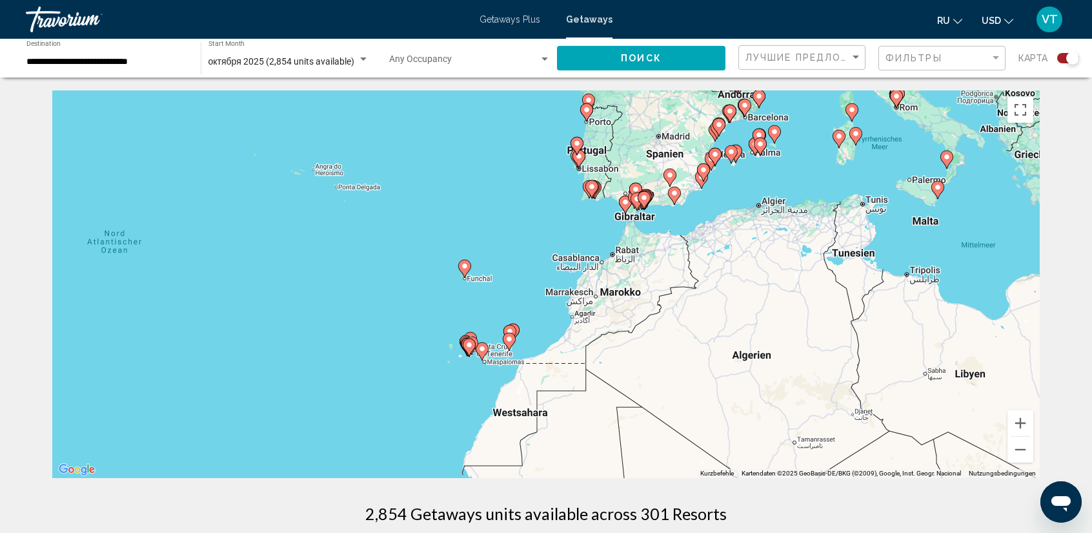
drag, startPoint x: 948, startPoint y: 341, endPoint x: 605, endPoint y: 387, distance: 345.2
click at [605, 387] on div "Um den Modus zum Ziehen mit der Tastatur zu aktivieren, drückst du Alt + Eingab…" at bounding box center [546, 283] width 988 height 387
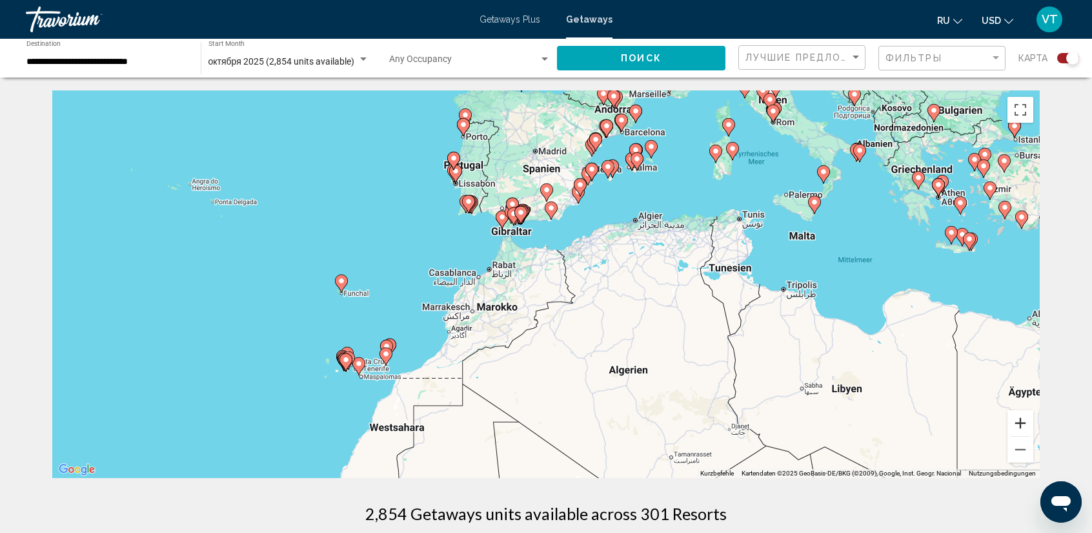
click at [1019, 420] on button "Vergrößern" at bounding box center [1021, 423] width 26 height 26
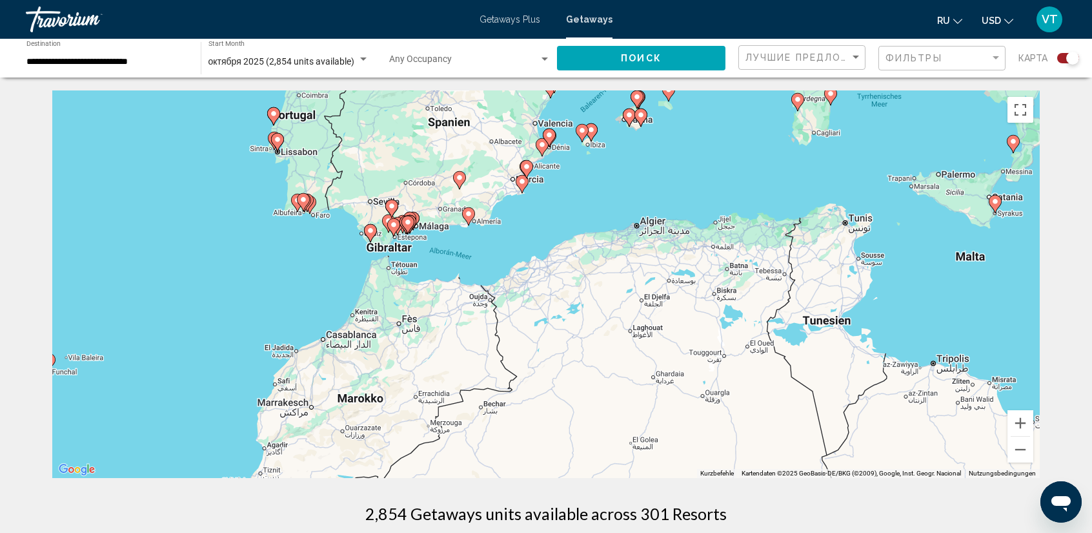
drag, startPoint x: 704, startPoint y: 227, endPoint x: 612, endPoint y: 300, distance: 117.1
click at [612, 300] on div "Um den Modus zum Ziehen mit der Tastatur zu aktivieren, drückst du Alt + Eingab…" at bounding box center [546, 283] width 988 height 387
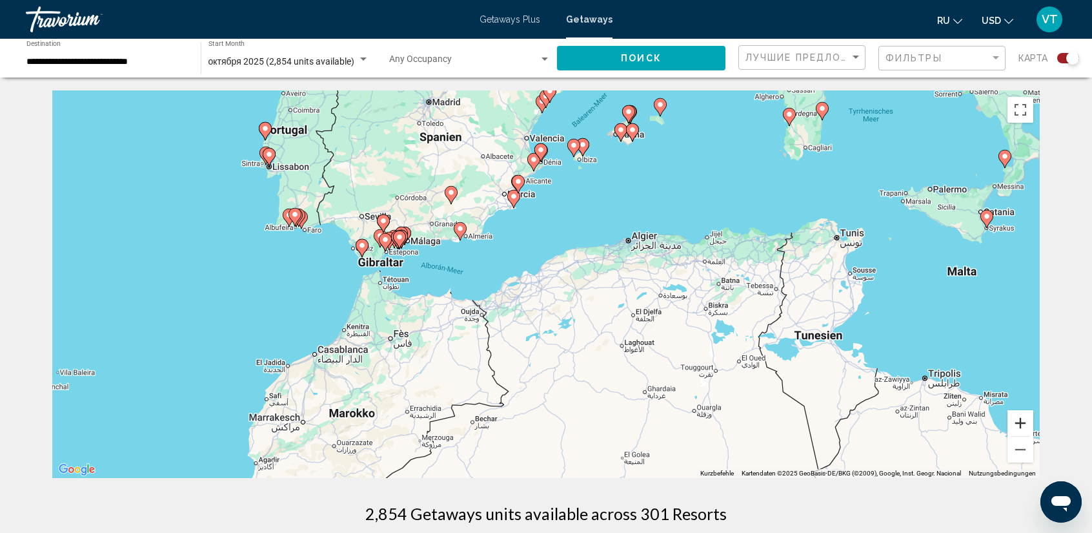
click at [1021, 427] on button "Vergrößern" at bounding box center [1021, 423] width 26 height 26
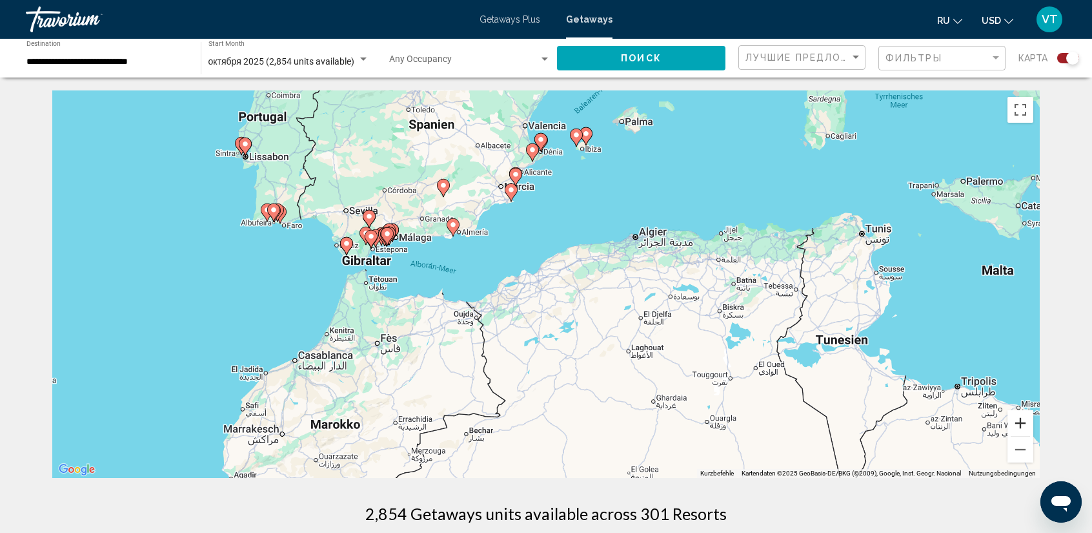
click at [1021, 427] on button "Vergrößern" at bounding box center [1021, 423] width 26 height 26
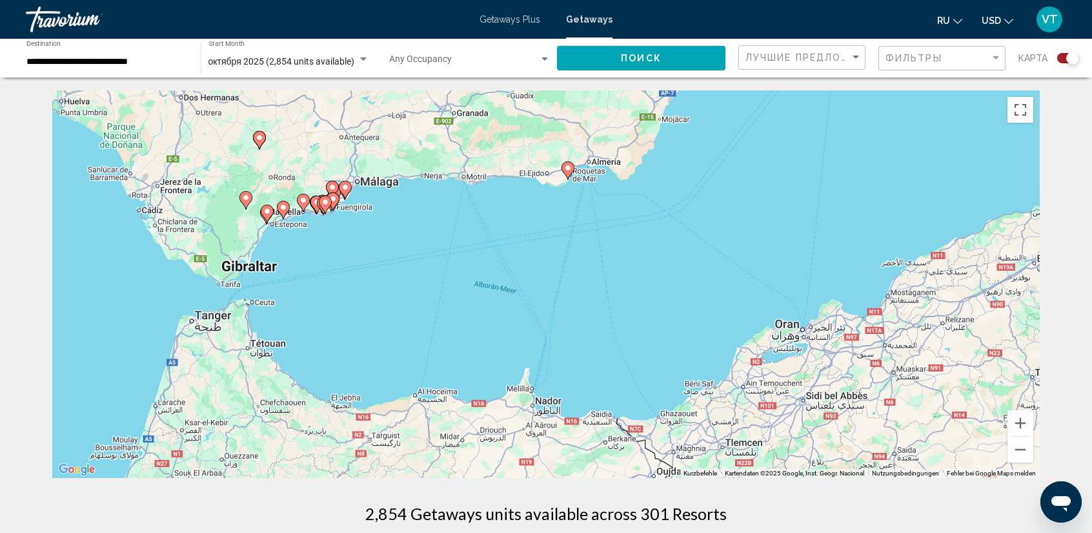
drag, startPoint x: 312, startPoint y: 272, endPoint x: 691, endPoint y: 344, distance: 385.0
click at [691, 344] on div "Um den Modus zum Ziehen mit der Tastatur zu aktivieren, drückst du Alt + Eingab…" at bounding box center [546, 283] width 988 height 387
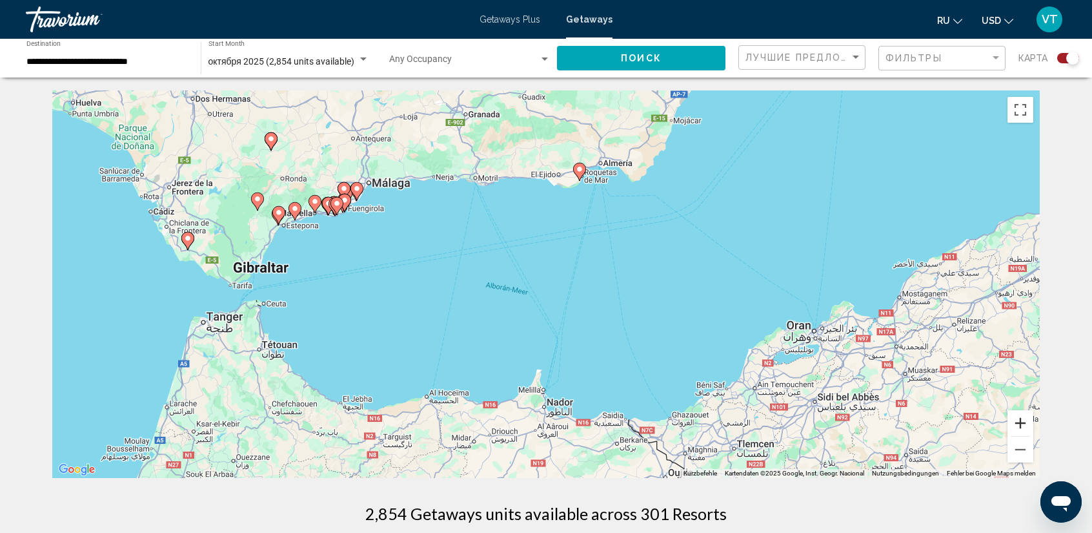
click at [1024, 421] on button "Vergrößern" at bounding box center [1021, 423] width 26 height 26
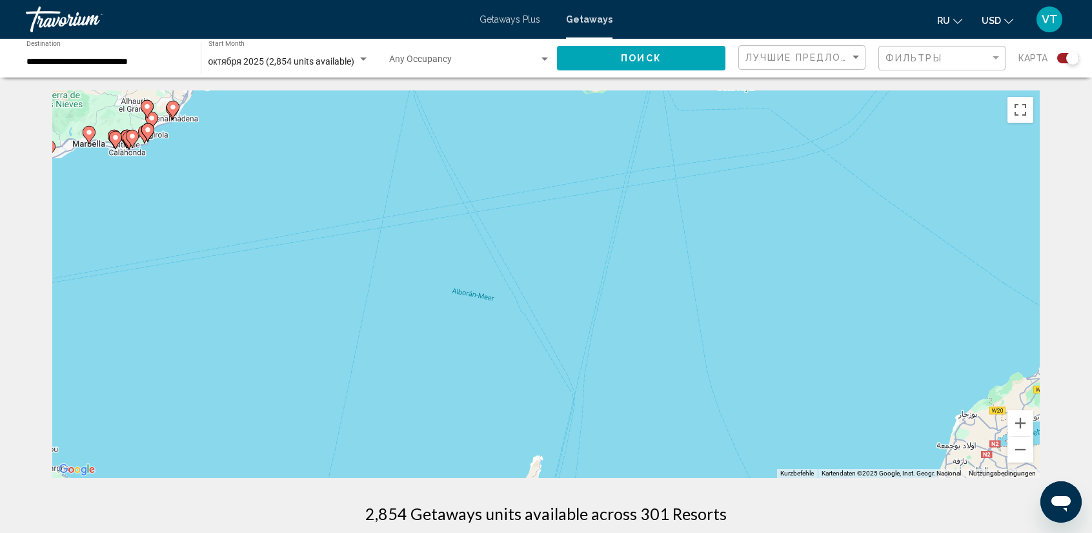
drag, startPoint x: 398, startPoint y: 243, endPoint x: 497, endPoint y: 265, distance: 101.7
click at [469, 260] on div "Um den Modus zum Ziehen mit der Tastatur zu aktivieren, drückst du Alt + Eingab…" at bounding box center [546, 283] width 988 height 387
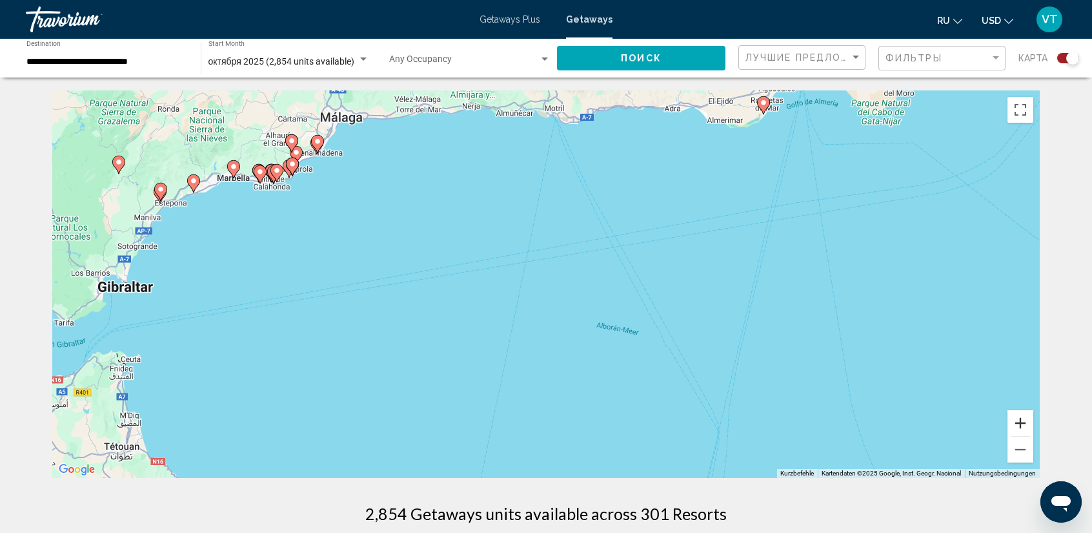
click at [1019, 427] on button "Vergrößern" at bounding box center [1021, 423] width 26 height 26
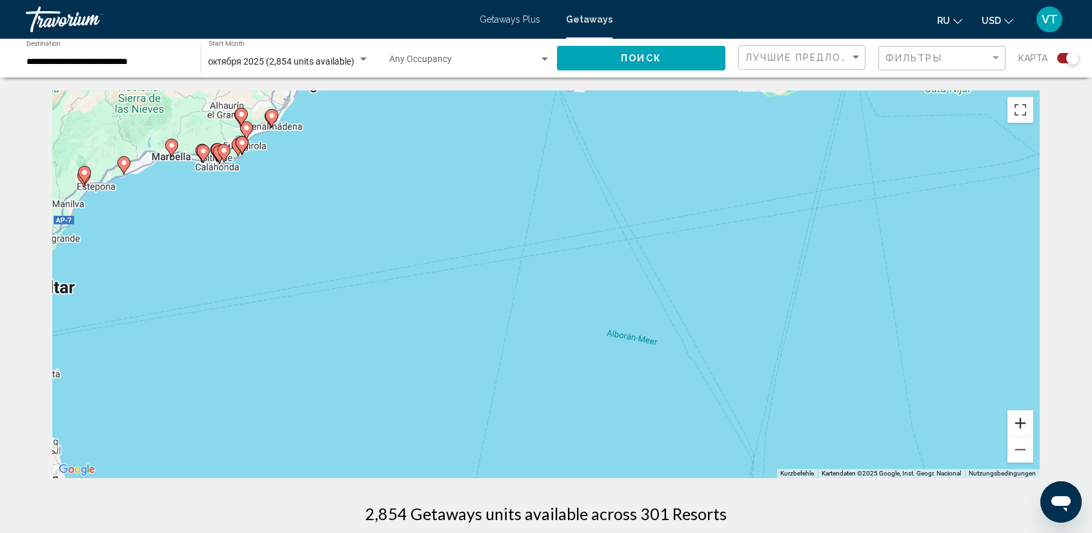
click at [1019, 427] on button "Vergrößern" at bounding box center [1021, 423] width 26 height 26
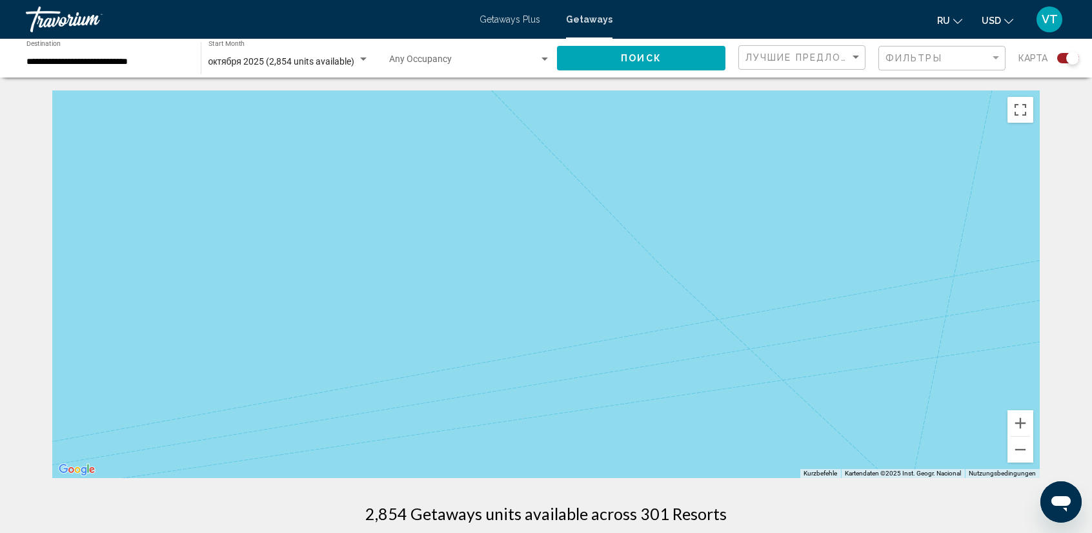
drag, startPoint x: 358, startPoint y: 242, endPoint x: 843, endPoint y: 418, distance: 516.2
click at [843, 418] on div "Main content" at bounding box center [546, 283] width 988 height 387
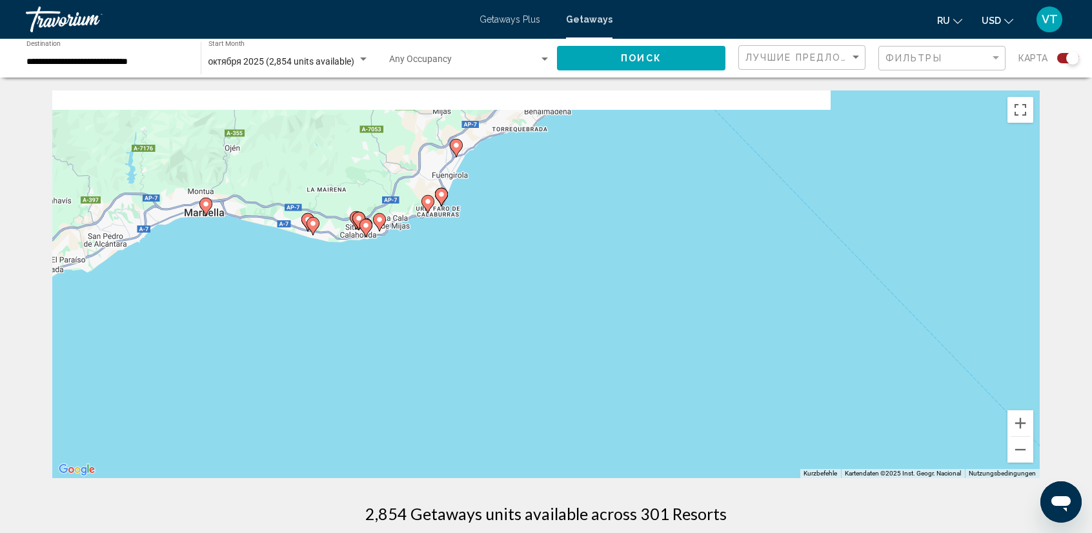
drag, startPoint x: 420, startPoint y: 239, endPoint x: 840, endPoint y: 405, distance: 452.1
click at [840, 405] on div "Um den Modus zum Ziehen mit der Tastatur zu aktivieren, drückst du Alt + Eingab…" at bounding box center [546, 283] width 988 height 387
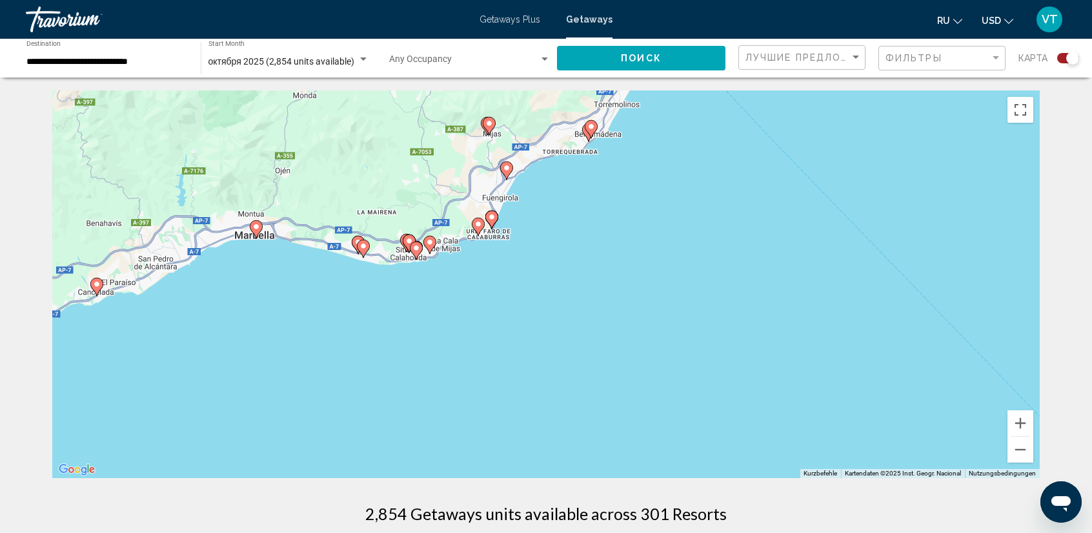
click at [592, 127] on image "Main content" at bounding box center [591, 127] width 8 height 8
click at [592, 127] on div "Um den Modus zum Ziehen mit der Tastatur zu aktivieren, drückst du Alt + Eingab…" at bounding box center [546, 283] width 988 height 387
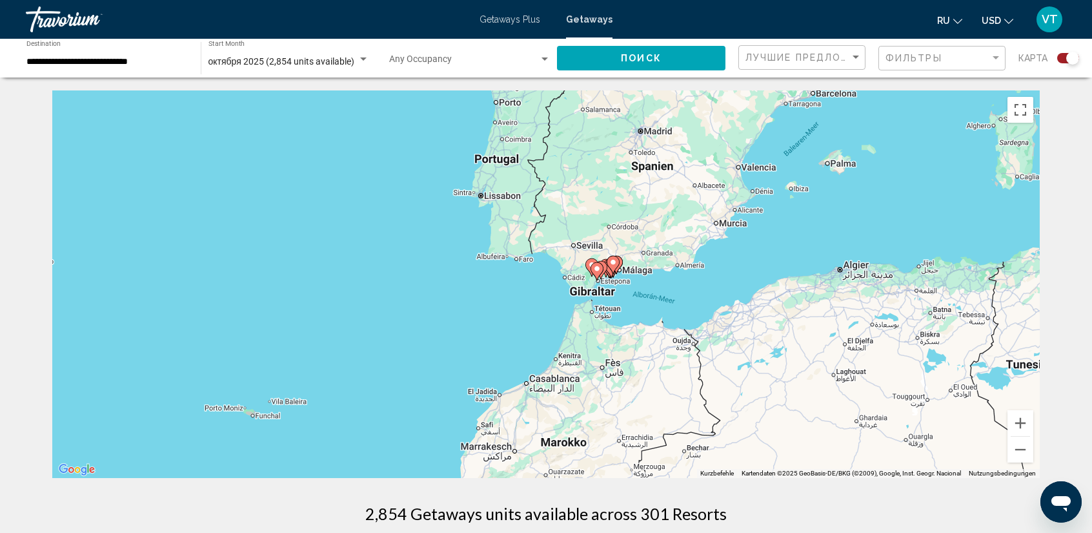
drag, startPoint x: 502, startPoint y: 439, endPoint x: 620, endPoint y: 271, distance: 204.9
click at [620, 271] on gmp-advanced-marker "Main content" at bounding box center [613, 264] width 13 height 19
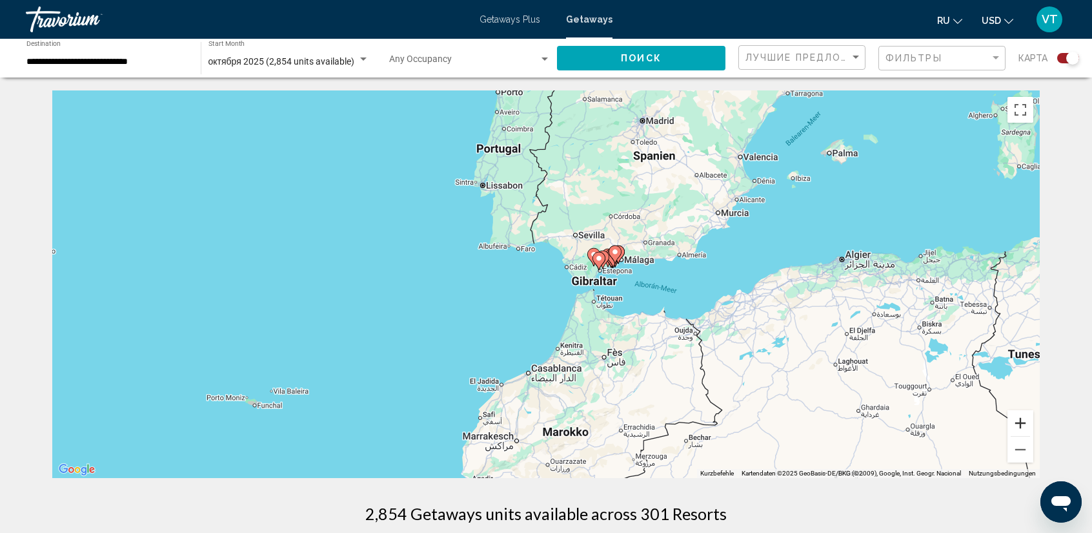
click at [1019, 422] on button "Vergrößern" at bounding box center [1021, 423] width 26 height 26
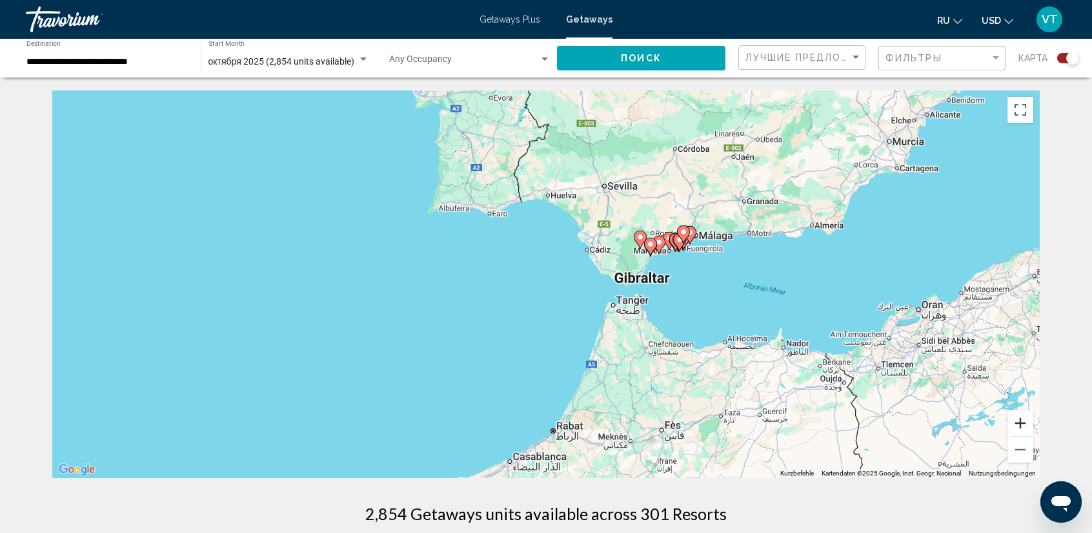
click at [1020, 419] on button "Vergrößern" at bounding box center [1021, 423] width 26 height 26
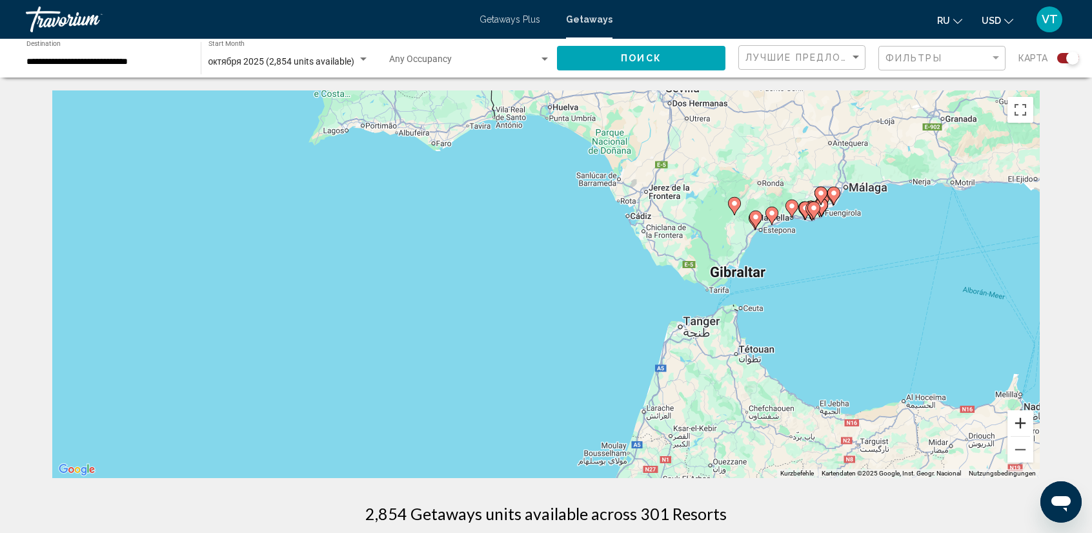
click at [1020, 419] on button "Vergrößern" at bounding box center [1021, 423] width 26 height 26
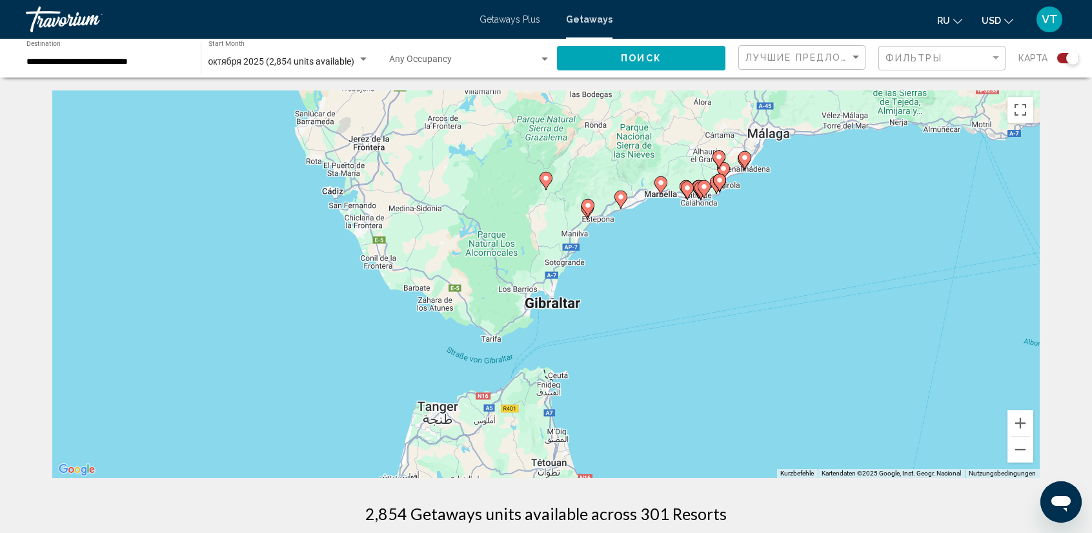
drag, startPoint x: 961, startPoint y: 332, endPoint x: 575, endPoint y: 383, distance: 389.9
click at [575, 383] on div "Um den Modus zum Ziehen mit der Tastatur zu aktivieren, drückst du Alt + Eingab…" at bounding box center [546, 283] width 988 height 387
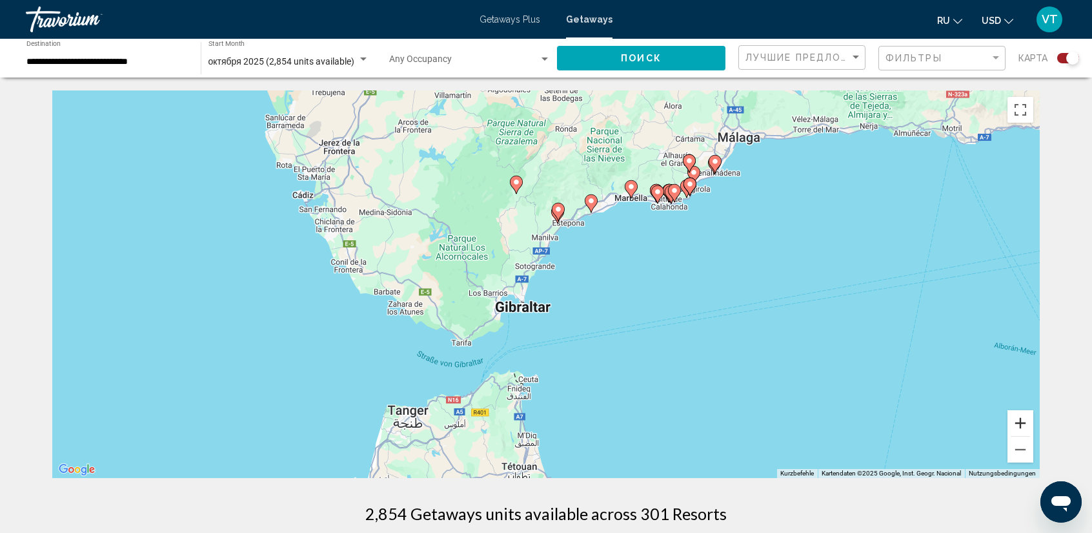
click at [1013, 424] on button "Vergrößern" at bounding box center [1021, 423] width 26 height 26
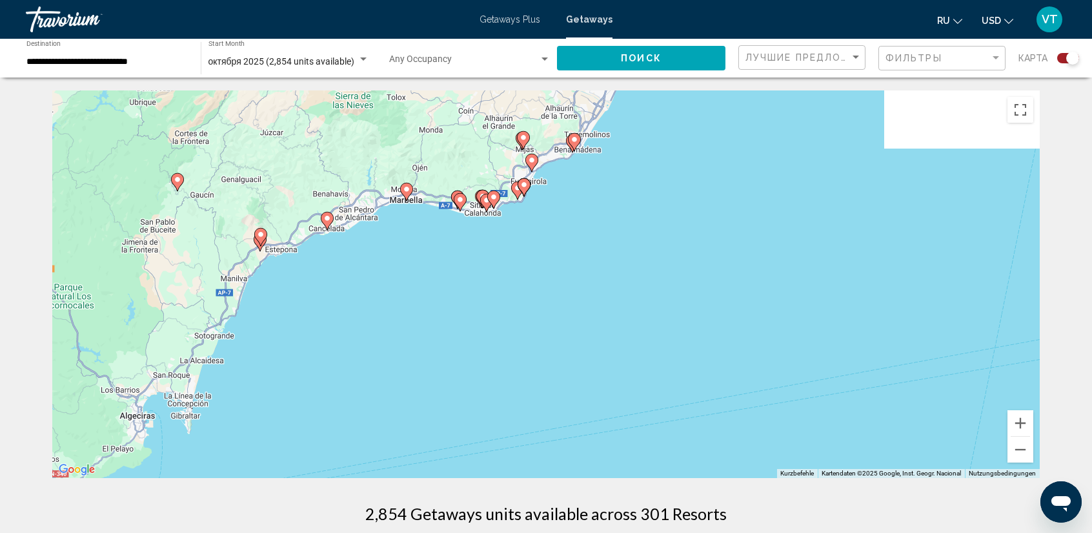
drag, startPoint x: 908, startPoint y: 317, endPoint x: 605, endPoint y: 410, distance: 316.7
click at [595, 407] on div "Um den Modus zum Ziehen mit der Tastatur zu aktivieren, drückst du Alt + Eingab…" at bounding box center [546, 283] width 988 height 387
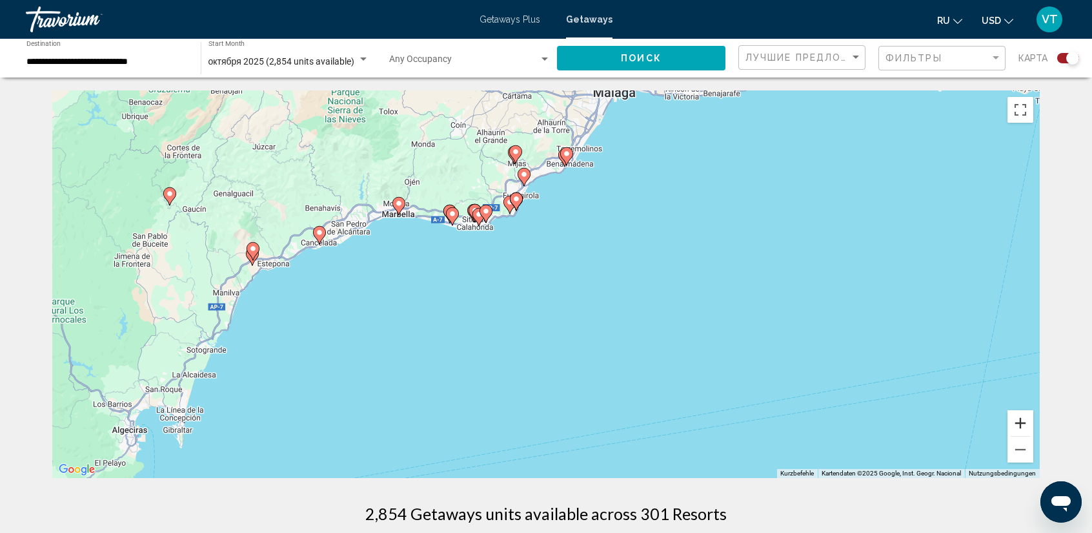
click at [1020, 429] on button "Vergrößern" at bounding box center [1021, 423] width 26 height 26
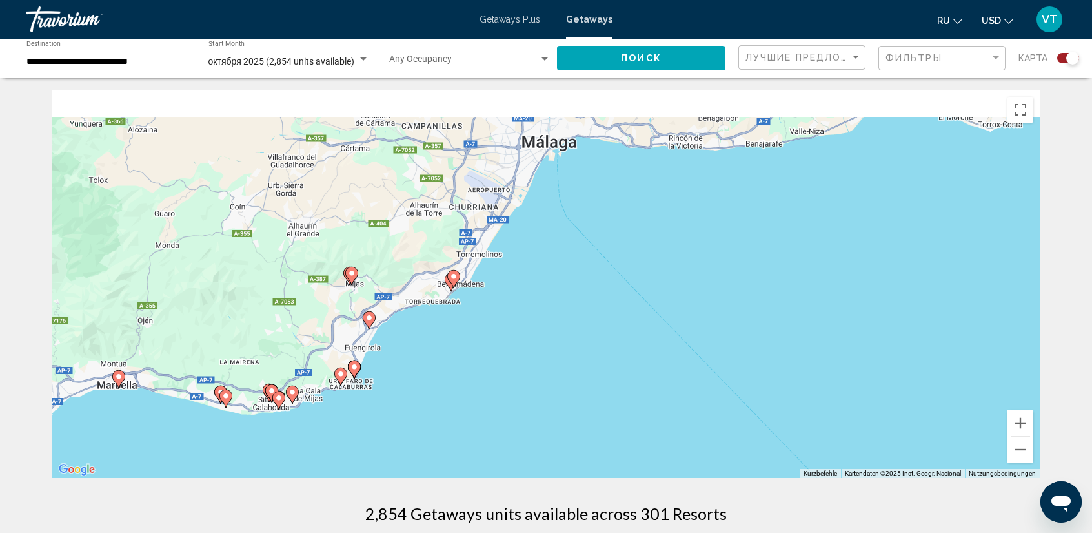
drag, startPoint x: 725, startPoint y: 205, endPoint x: 609, endPoint y: 432, distance: 254.9
click at [609, 432] on div "Um den Modus zum Ziehen mit der Tastatur zu aktivieren, drückst du Alt + Eingab…" at bounding box center [546, 283] width 988 height 387
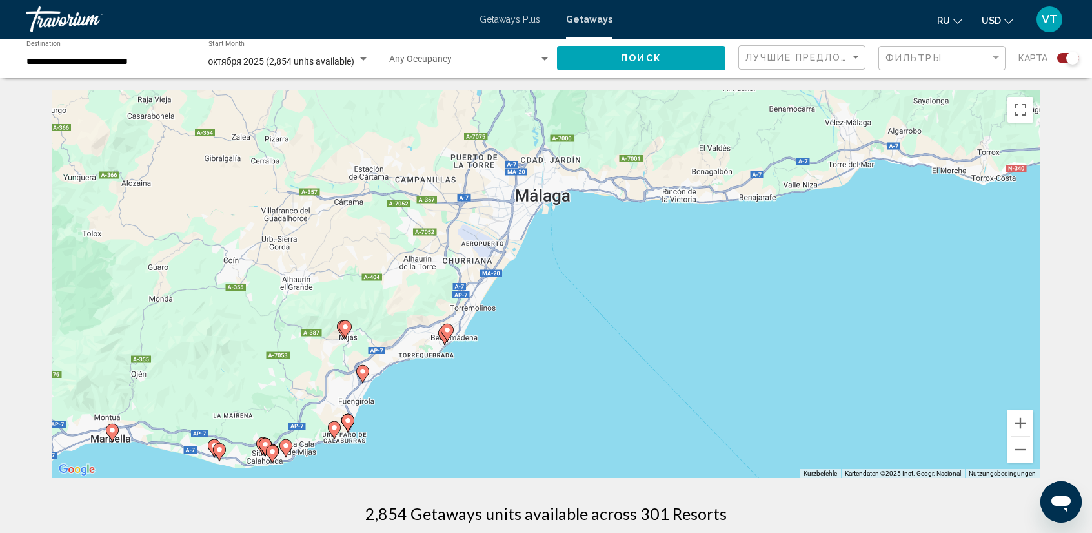
click at [448, 331] on image "Main content" at bounding box center [447, 330] width 8 height 8
type input "**********"
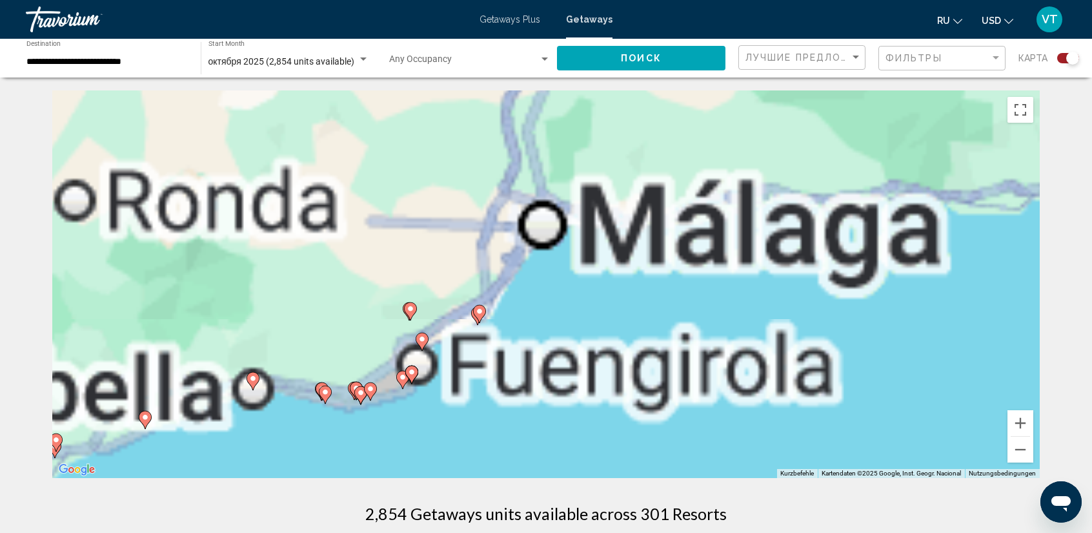
click at [448, 331] on div "Um den Modus zum Ziehen mit der Tastatur zu aktivieren, drückst du Alt + Eingab…" at bounding box center [546, 283] width 988 height 387
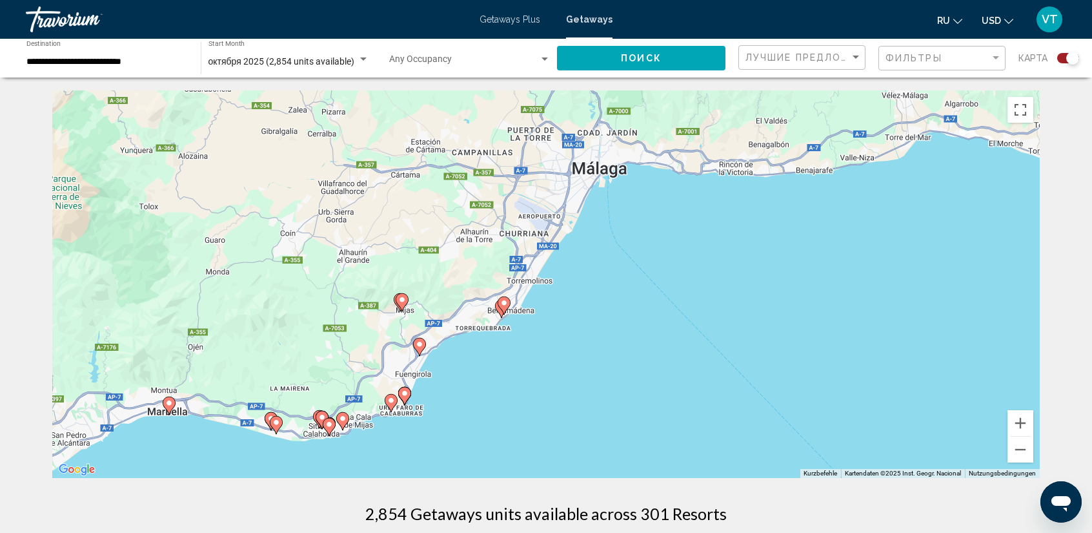
click at [506, 303] on image "Main content" at bounding box center [504, 303] width 8 height 8
click at [506, 303] on div "Um den Modus zum Ziehen mit der Tastatur zu aktivieren, drückst du Alt + Eingab…" at bounding box center [546, 283] width 988 height 387
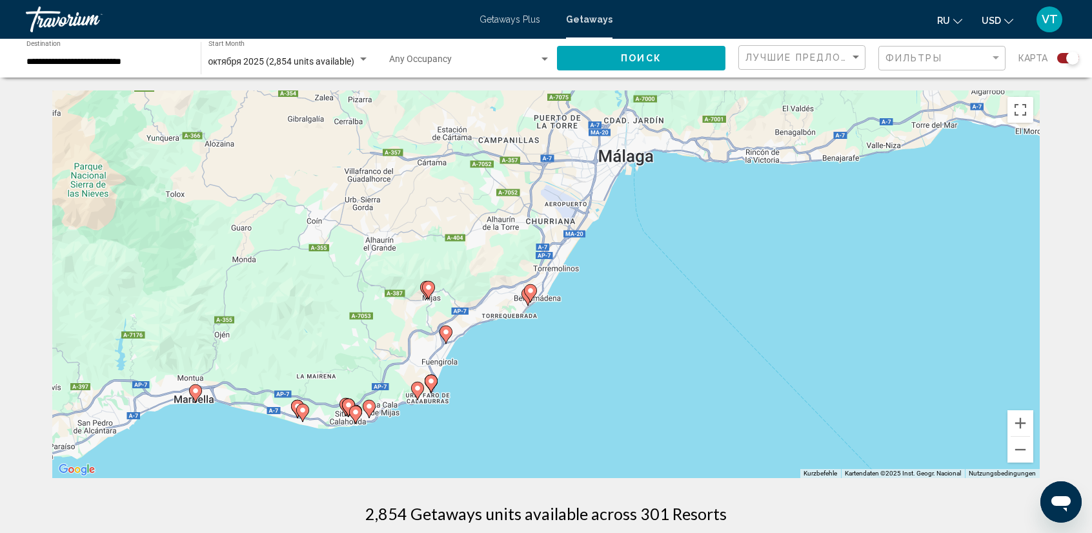
click at [532, 292] on image "Main content" at bounding box center [531, 291] width 8 height 8
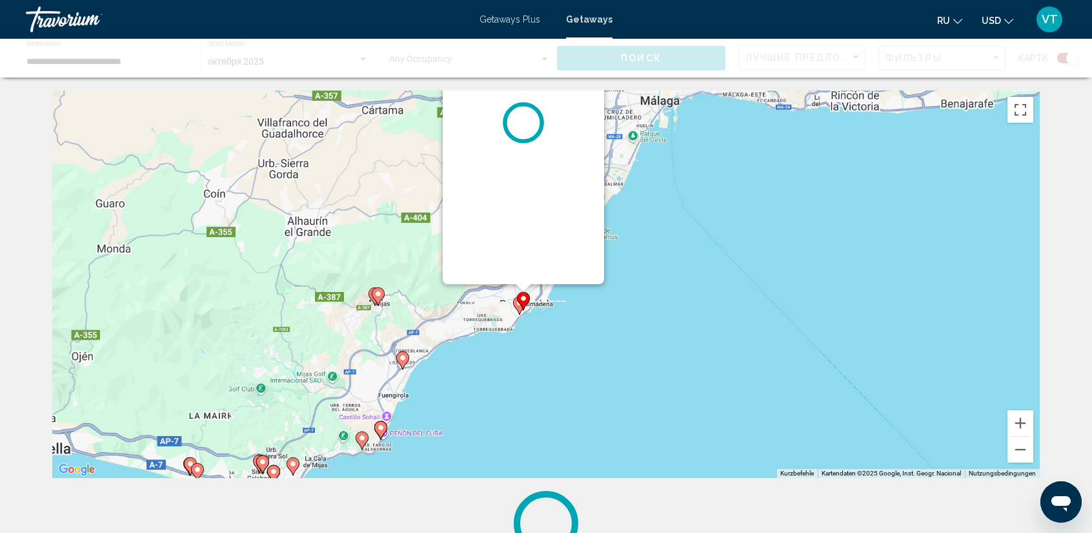
click at [532, 292] on div "Um den Modus zum Ziehen mit der Tastatur zu aktivieren, drückst du Alt + Eingab…" at bounding box center [546, 283] width 988 height 387
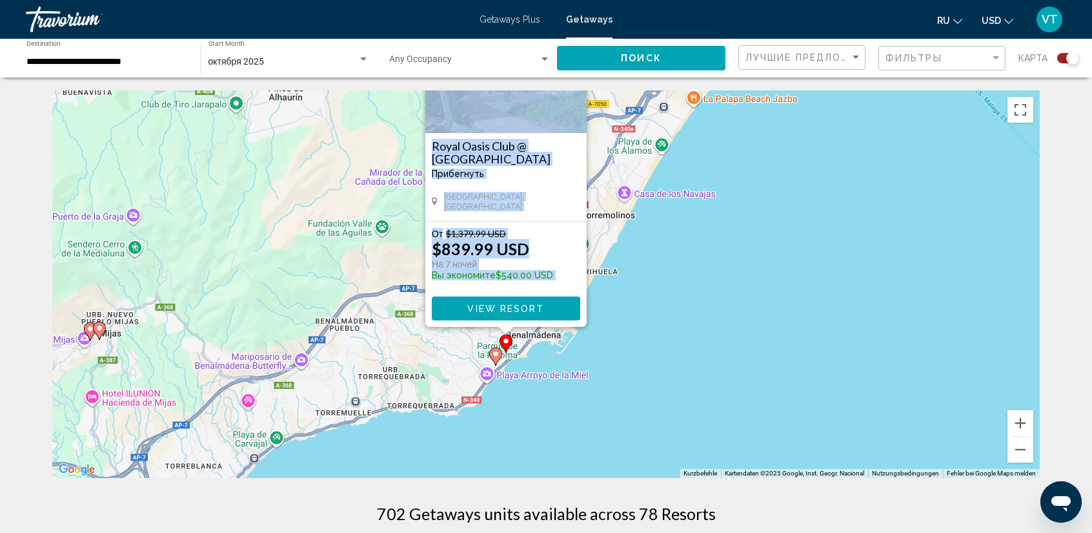
click at [500, 352] on image "Main content" at bounding box center [496, 354] width 8 height 8
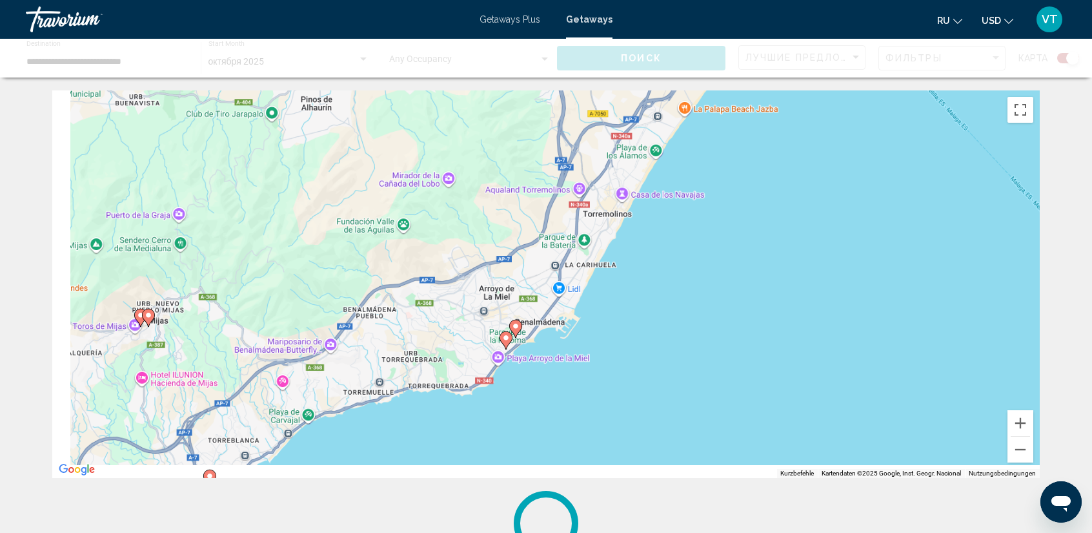
click at [500, 352] on div "Um den Modus zum Ziehen mit der Tastatur zu aktivieren, drückst du Alt + Eingab…" at bounding box center [546, 283] width 988 height 387
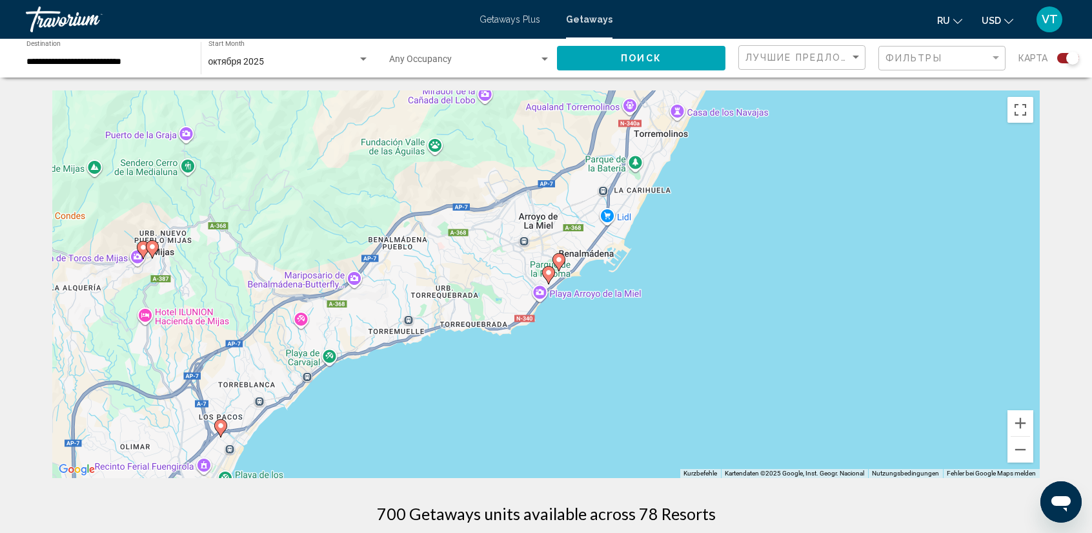
click at [550, 272] on image "Main content" at bounding box center [549, 273] width 8 height 8
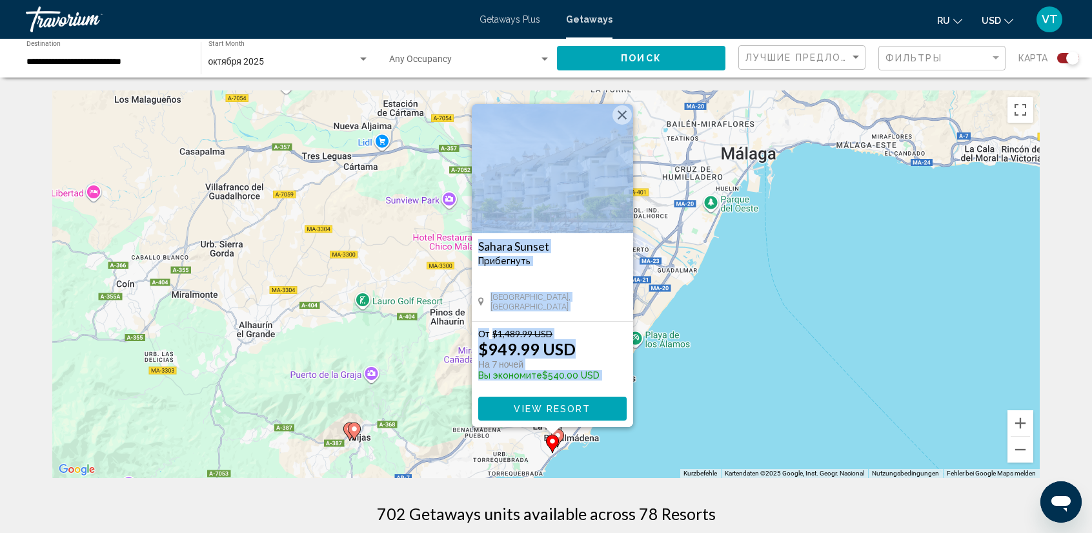
drag, startPoint x: 658, startPoint y: 367, endPoint x: 665, endPoint y: 362, distance: 8.3
click at [665, 362] on div "Um den Modus zum Ziehen mit der Tastatur zu aktivieren, drückst du Alt + Eingab…" at bounding box center [546, 283] width 988 height 387
click at [675, 402] on div "Um den Modus zum Ziehen mit der Tastatur zu aktivieren, drückst du Alt + Eingab…" at bounding box center [546, 283] width 988 height 387
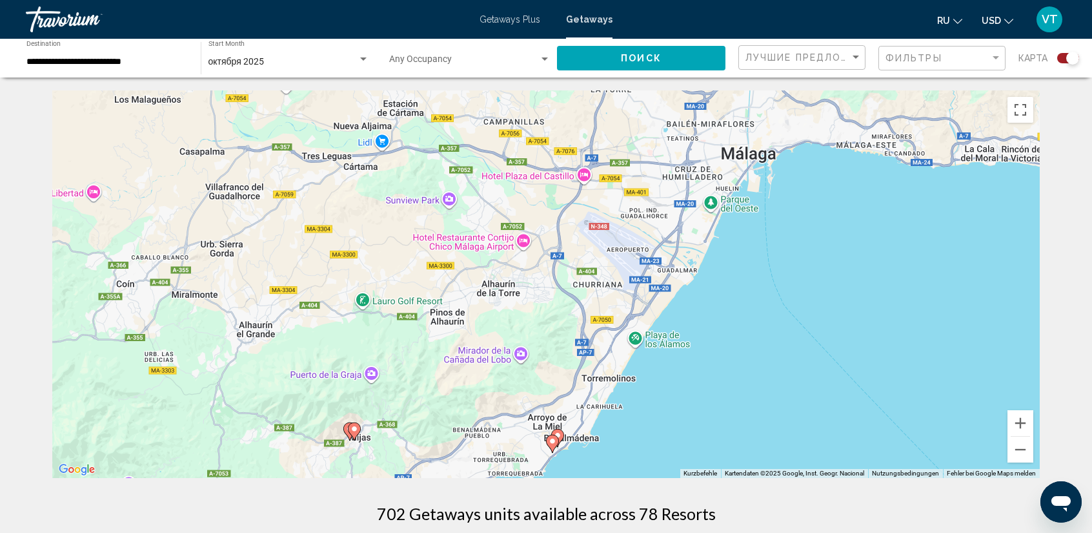
click at [562, 433] on icon "Main content" at bounding box center [558, 437] width 12 height 17
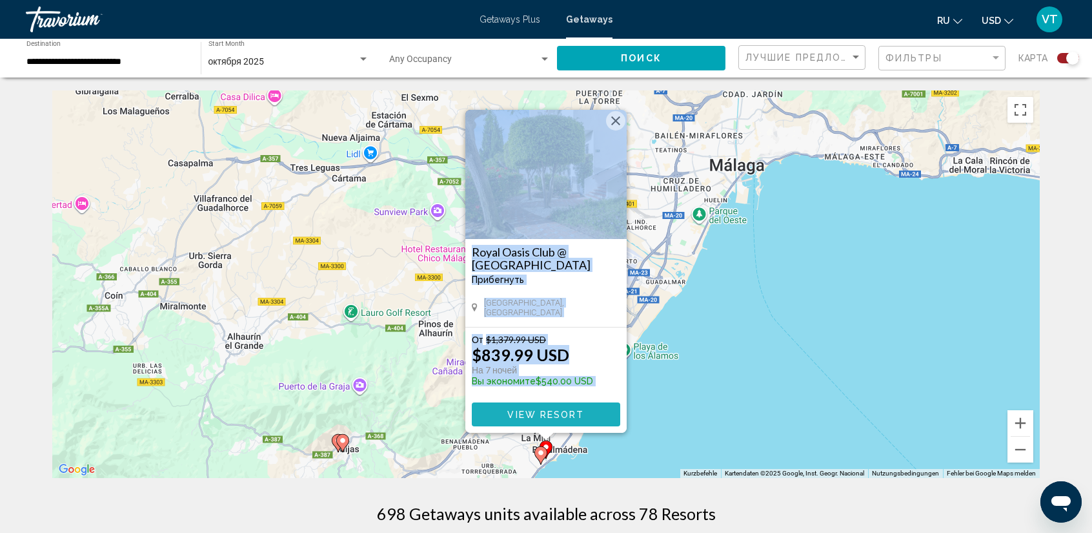
click at [589, 410] on button "View Resort" at bounding box center [546, 414] width 148 height 24
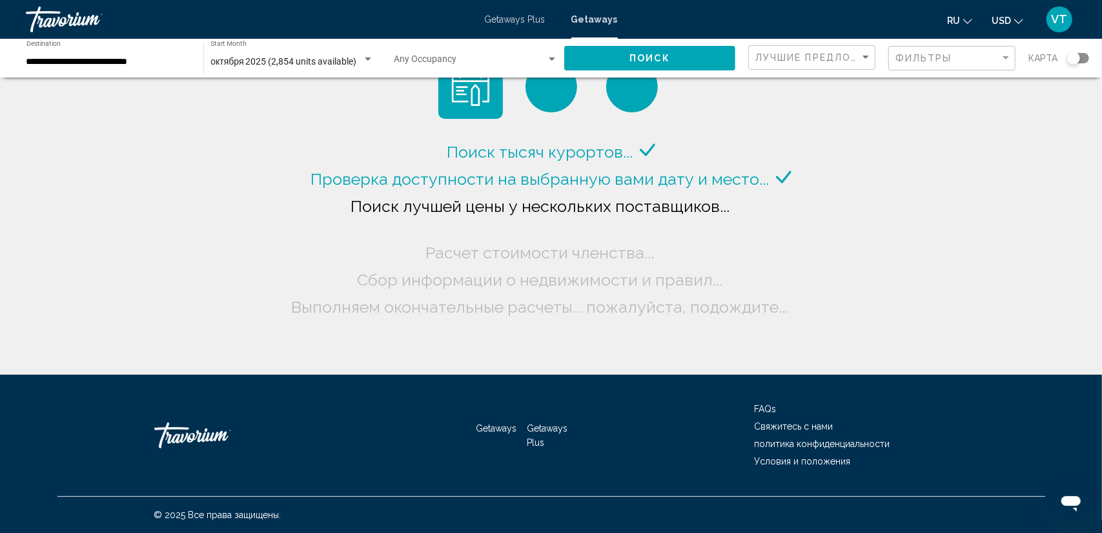
click at [553, 59] on div "Search widget" at bounding box center [552, 58] width 6 height 3
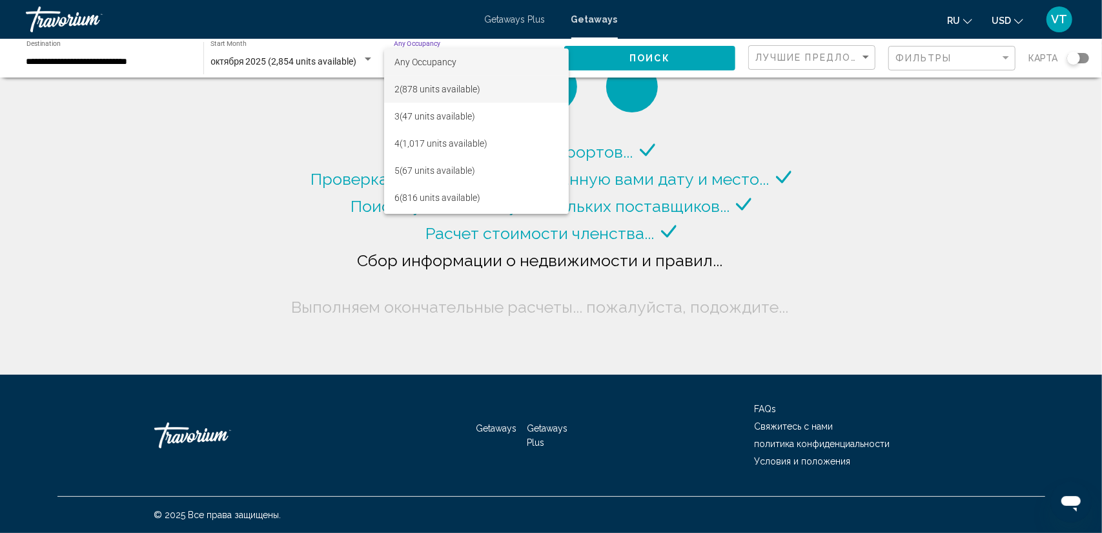
click at [474, 89] on span "2 (878 units available)" at bounding box center [476, 89] width 164 height 27
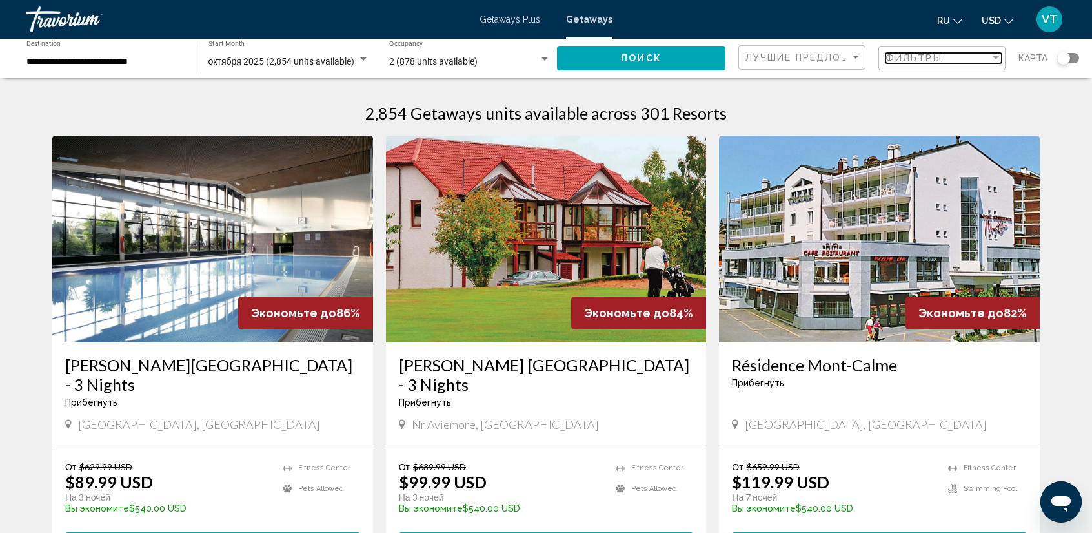
click at [998, 56] on div "Filter" at bounding box center [996, 57] width 6 height 3
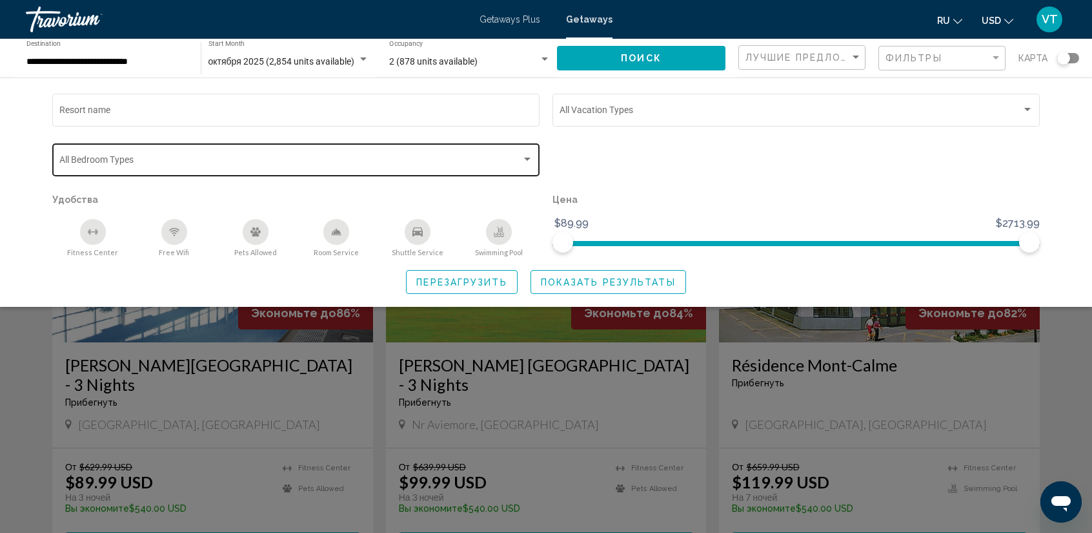
click at [529, 154] on div "Search widget" at bounding box center [528, 159] width 12 height 10
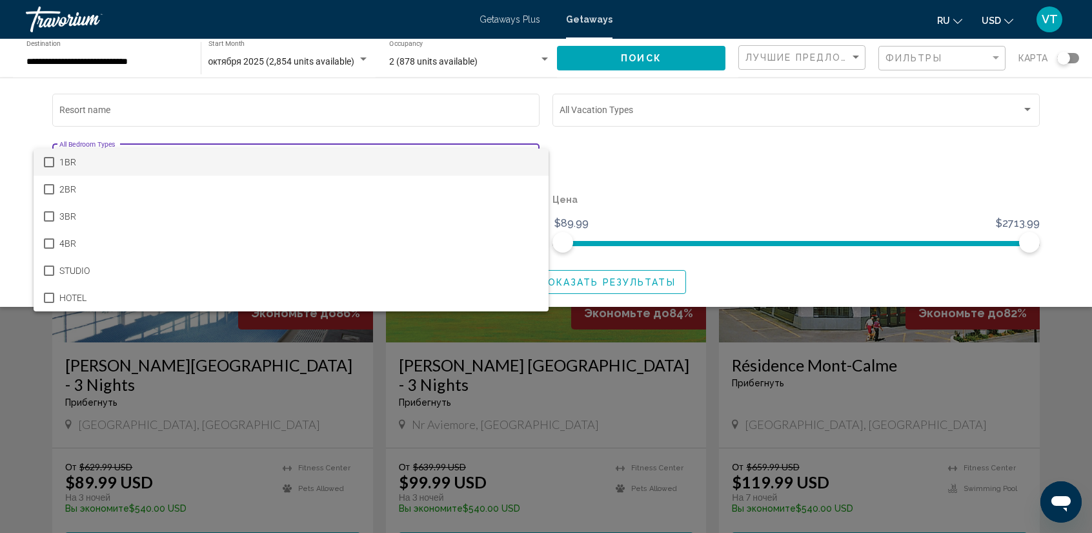
click at [50, 159] on mat-pseudo-checkbox at bounding box center [49, 162] width 10 height 10
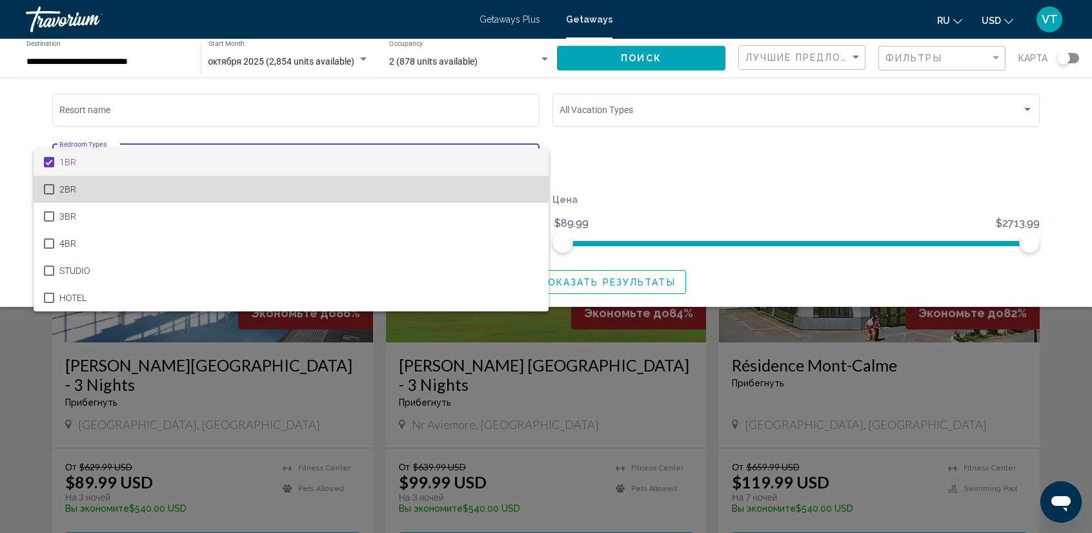
click at [50, 184] on mat-option "2BR" at bounding box center [291, 189] width 515 height 27
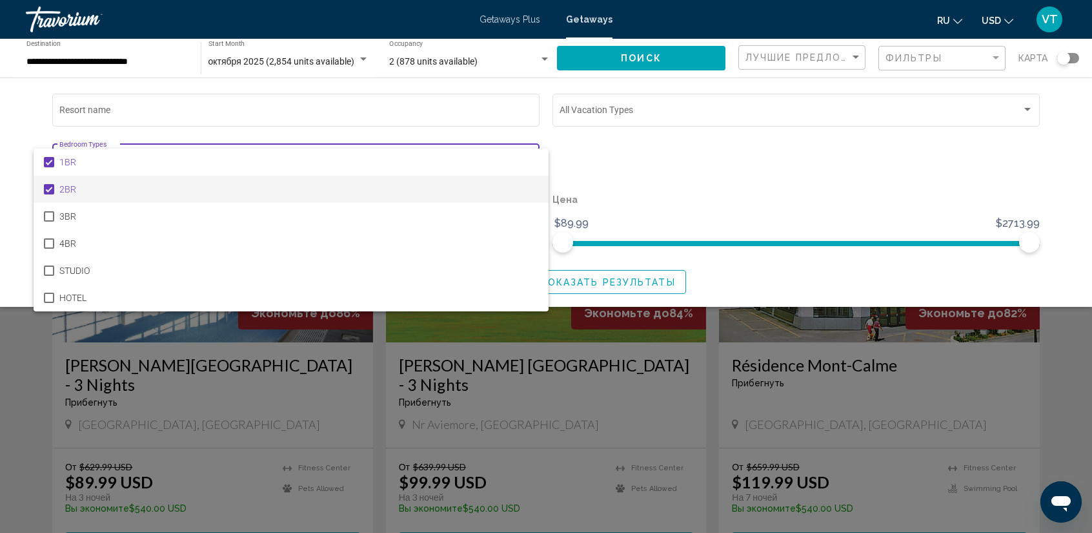
click at [833, 199] on div at bounding box center [546, 266] width 1092 height 533
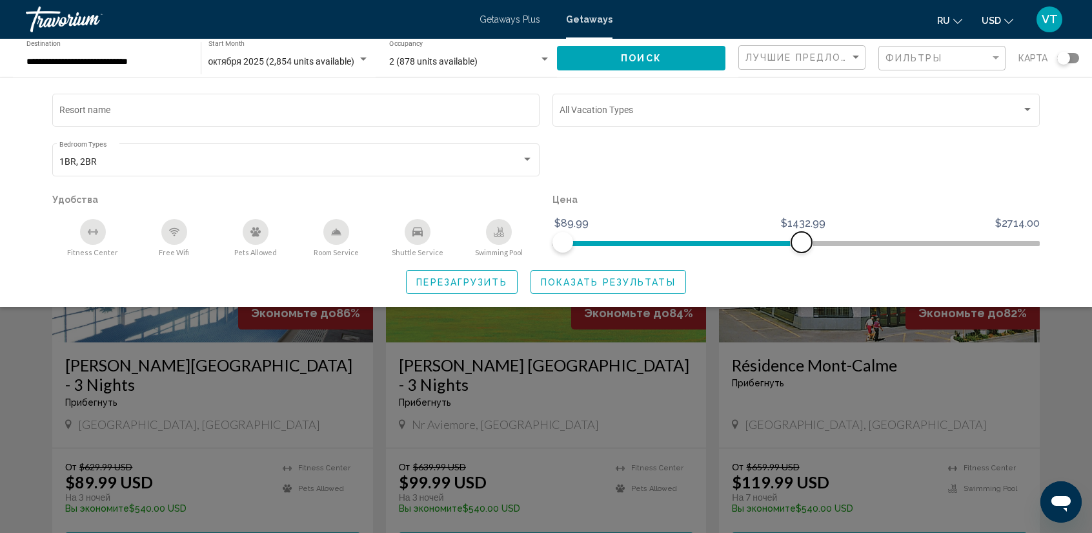
drag, startPoint x: 1028, startPoint y: 240, endPoint x: 802, endPoint y: 233, distance: 226.0
click at [802, 233] on span "Search widget" at bounding box center [801, 242] width 21 height 21
click at [598, 287] on span "Показать результаты" at bounding box center [608, 282] width 135 height 10
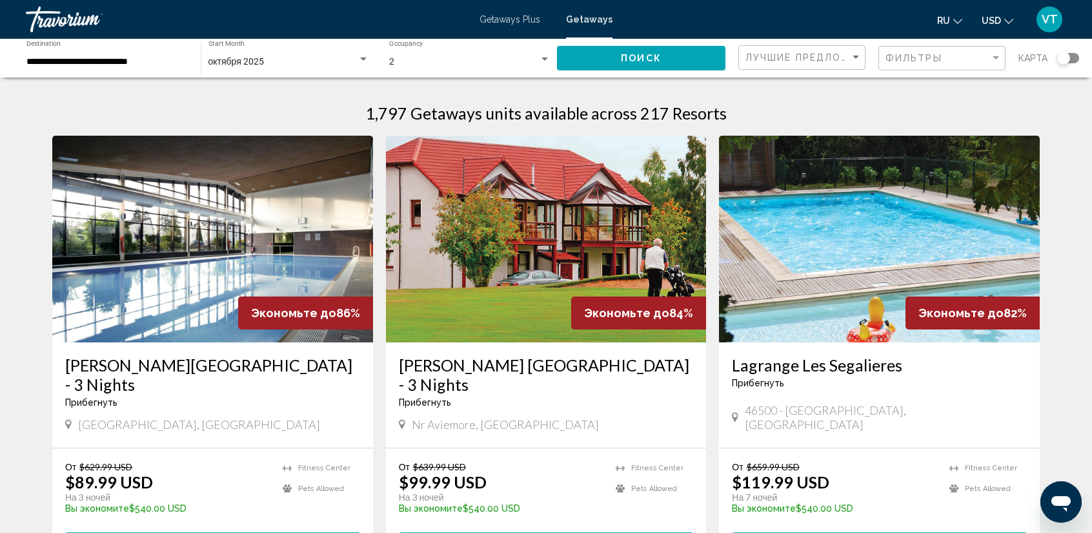
click at [1073, 57] on div "Search widget" at bounding box center [1068, 58] width 22 height 10
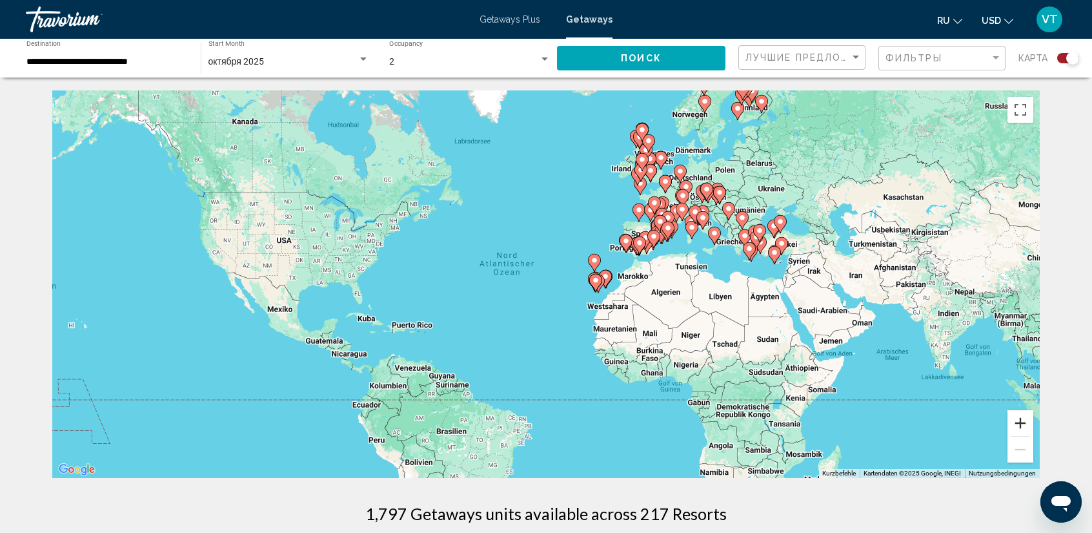
click at [1021, 426] on button "Vergrößern" at bounding box center [1021, 423] width 26 height 26
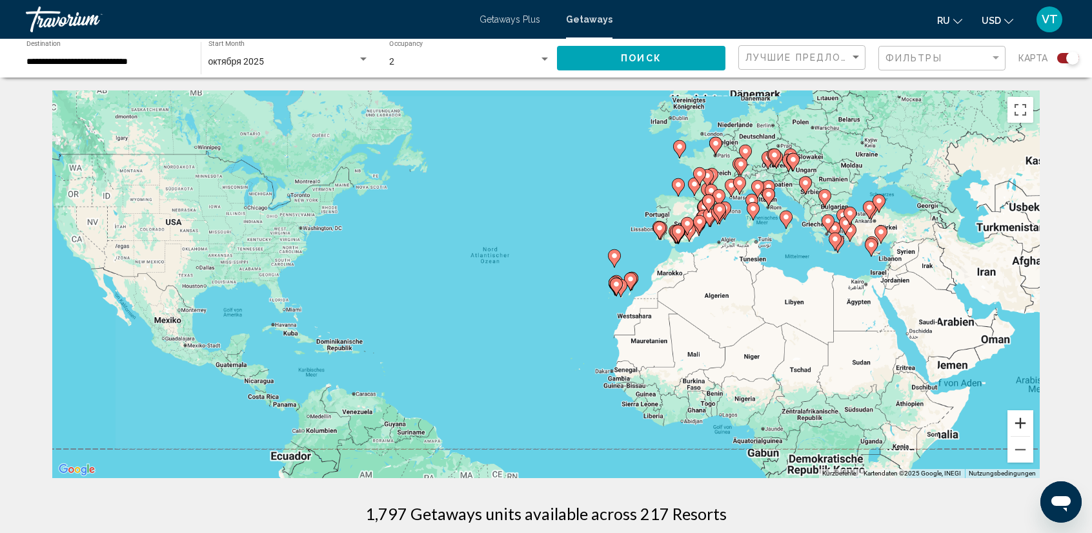
click at [1021, 426] on button "Vergrößern" at bounding box center [1021, 423] width 26 height 26
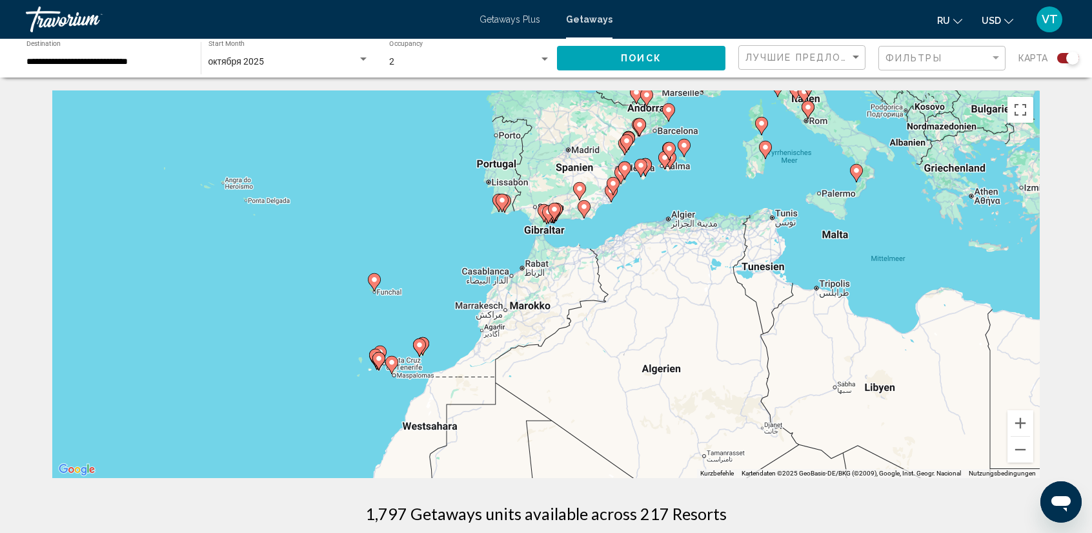
drag, startPoint x: 981, startPoint y: 340, endPoint x: 531, endPoint y: 464, distance: 466.1
click at [522, 462] on div "Um den Modus zum Ziehen mit der Tastatur zu aktivieren, drückst du Alt + Eingab…" at bounding box center [546, 283] width 988 height 387
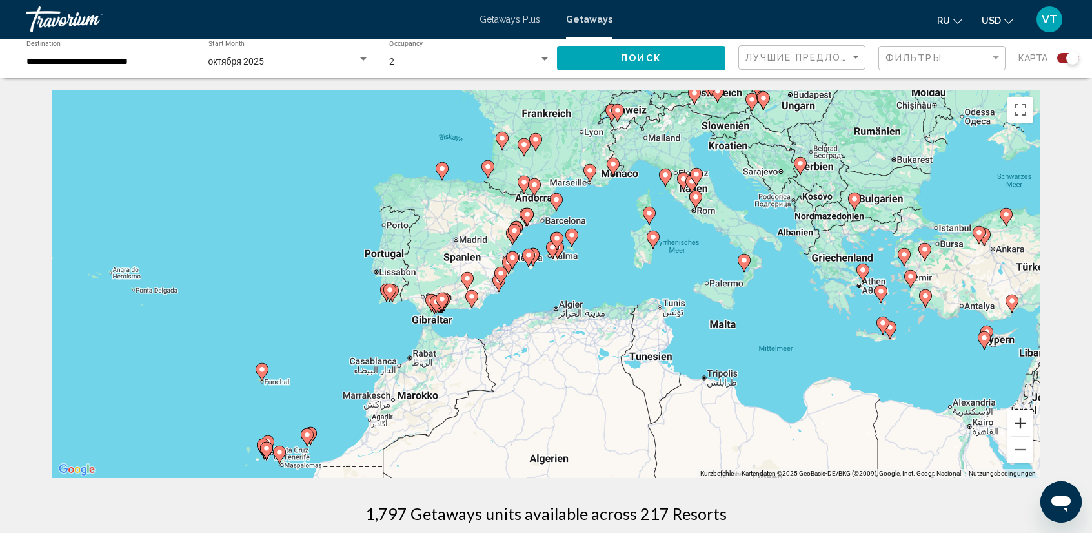
click at [1022, 422] on button "Vergrößern" at bounding box center [1021, 423] width 26 height 26
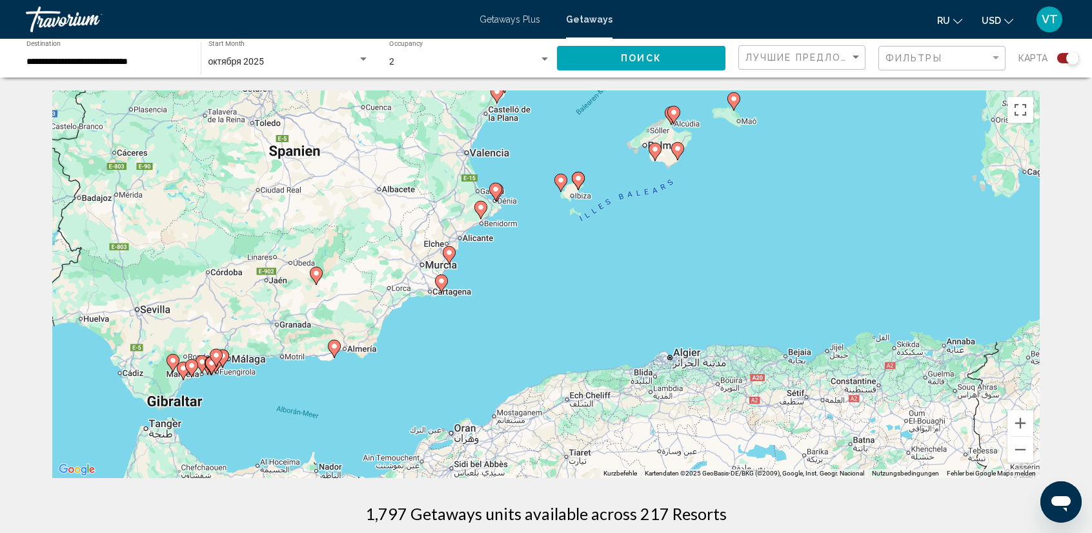
drag, startPoint x: 269, startPoint y: 355, endPoint x: 411, endPoint y: 335, distance: 142.8
click at [427, 320] on div "Um den Modus zum Ziehen mit der Tastatur zu aktivieren, drückst du Alt + Eingab…" at bounding box center [546, 283] width 988 height 387
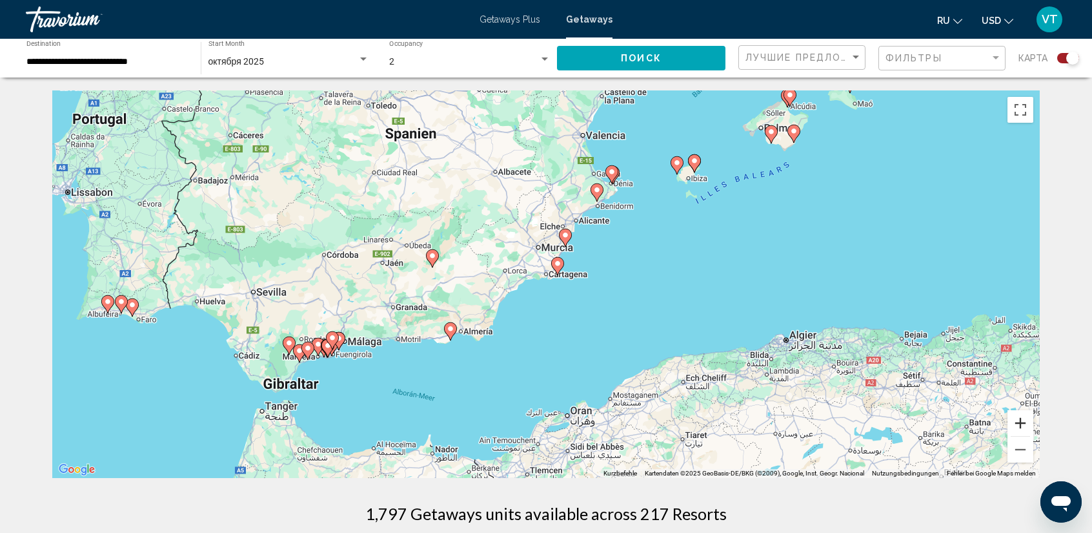
click at [1016, 423] on button "Vergrößern" at bounding box center [1021, 423] width 26 height 26
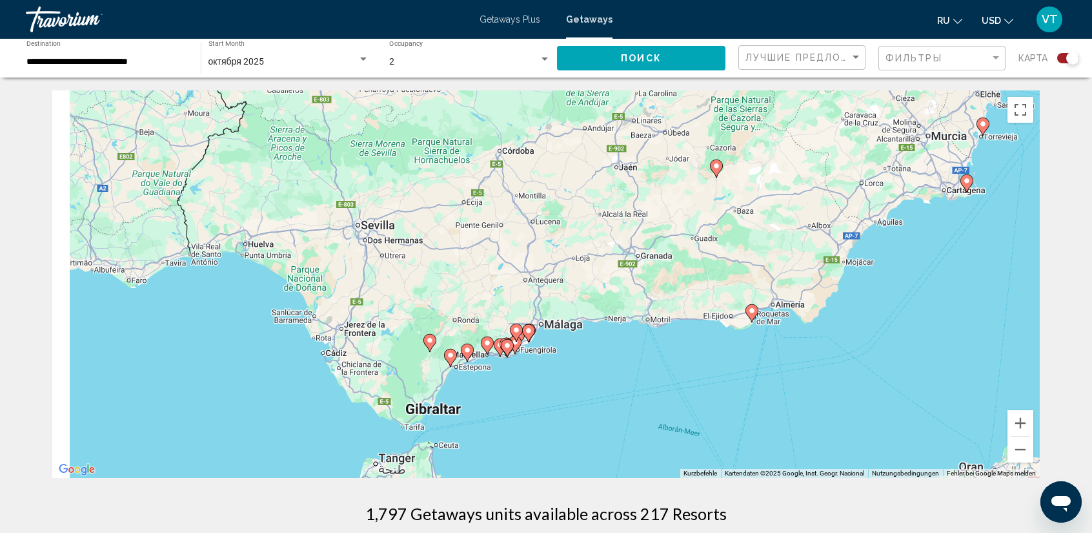
drag, startPoint x: 401, startPoint y: 438, endPoint x: 823, endPoint y: 345, distance: 432.3
click at [823, 345] on div "Um den Modus zum Ziehen mit der Tastatur zu aktivieren, drückst du Alt + Eingab…" at bounding box center [546, 283] width 988 height 387
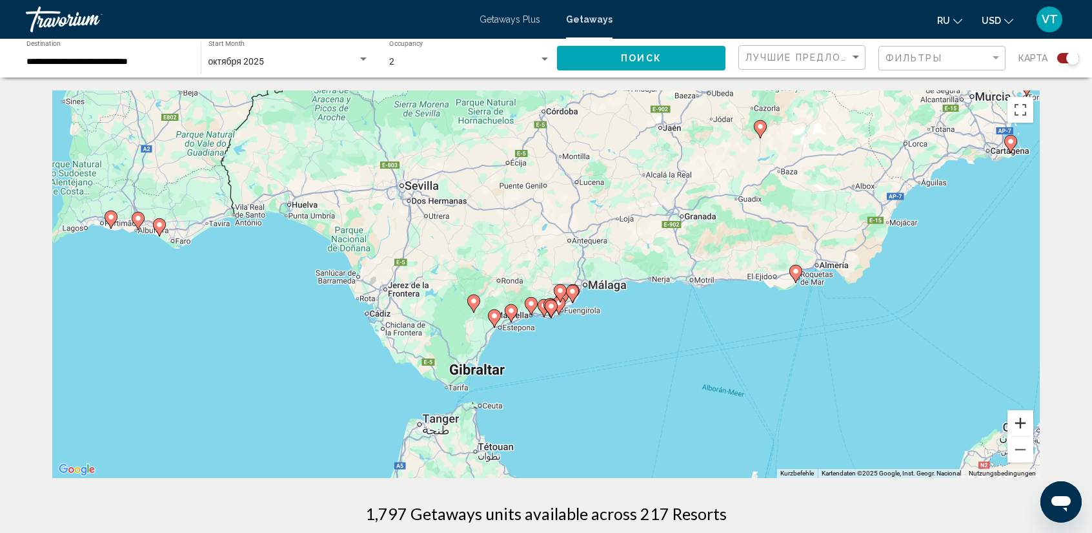
click at [1017, 423] on button "Vergrößern" at bounding box center [1021, 423] width 26 height 26
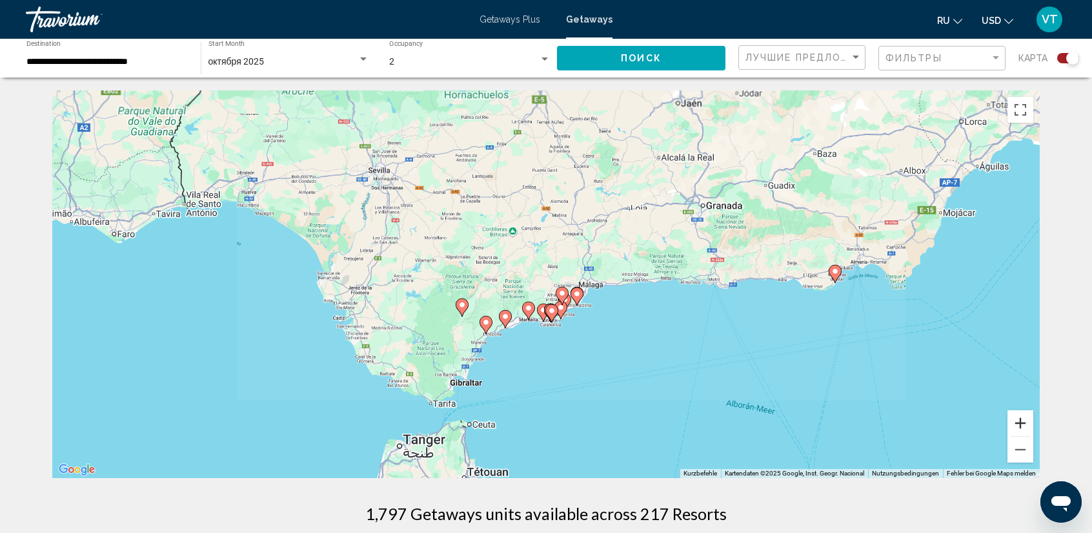
click at [1017, 423] on button "Vergrößern" at bounding box center [1021, 423] width 26 height 26
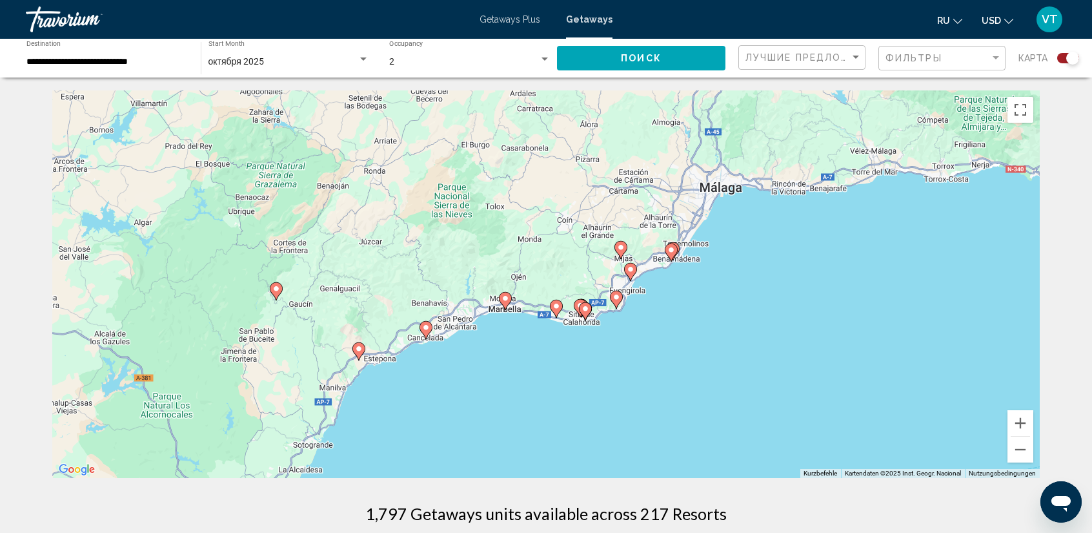
drag, startPoint x: 720, startPoint y: 414, endPoint x: 739, endPoint y: 315, distance: 101.2
click at [739, 315] on div "Um den Modus zum Ziehen mit der Tastatur zu aktivieren, drückst du Alt + Eingab…" at bounding box center [546, 283] width 988 height 387
click at [508, 300] on image "Main content" at bounding box center [506, 298] width 8 height 8
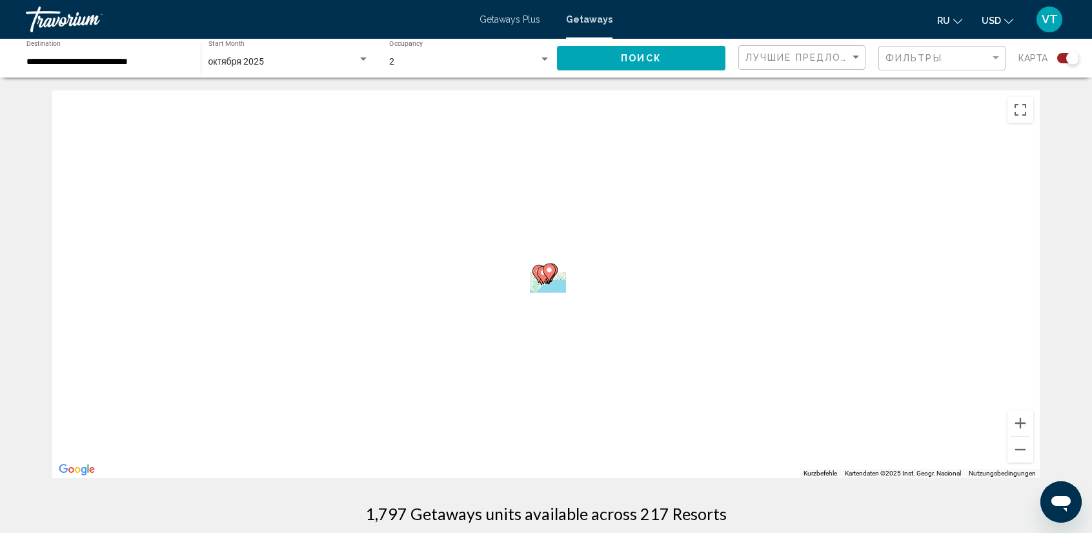
click at [508, 300] on div "Um den Modus zum Ziehen mit der Tastatur zu aktivieren, drückst du Alt + Eingab…" at bounding box center [546, 283] width 988 height 387
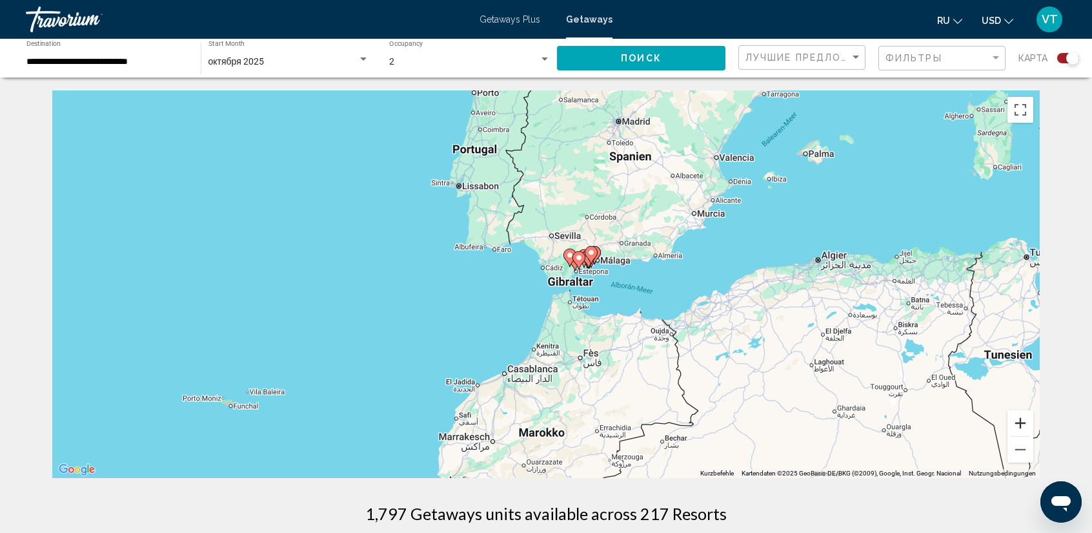
click at [1022, 429] on button "Vergrößern" at bounding box center [1021, 423] width 26 height 26
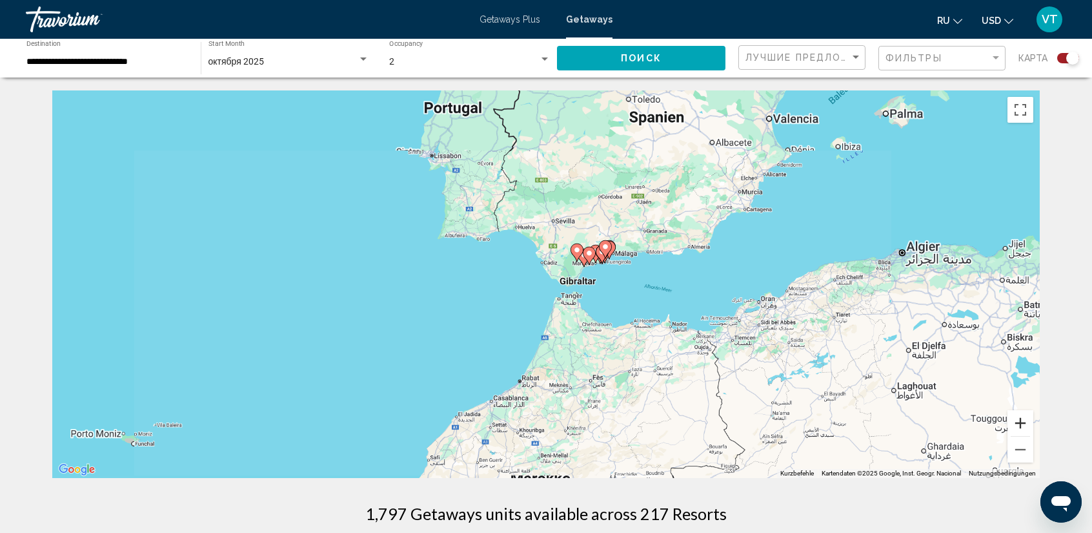
click at [1022, 429] on button "Vergrößern" at bounding box center [1021, 423] width 26 height 26
click at [1022, 428] on button "Vergrößern" at bounding box center [1021, 423] width 26 height 26
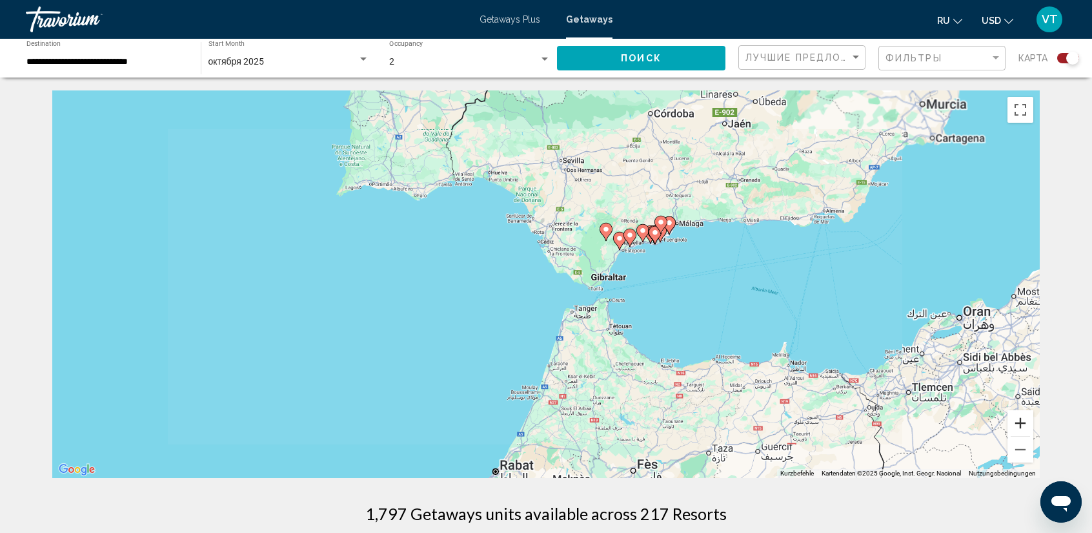
click at [1022, 428] on button "Vergrößern" at bounding box center [1021, 423] width 26 height 26
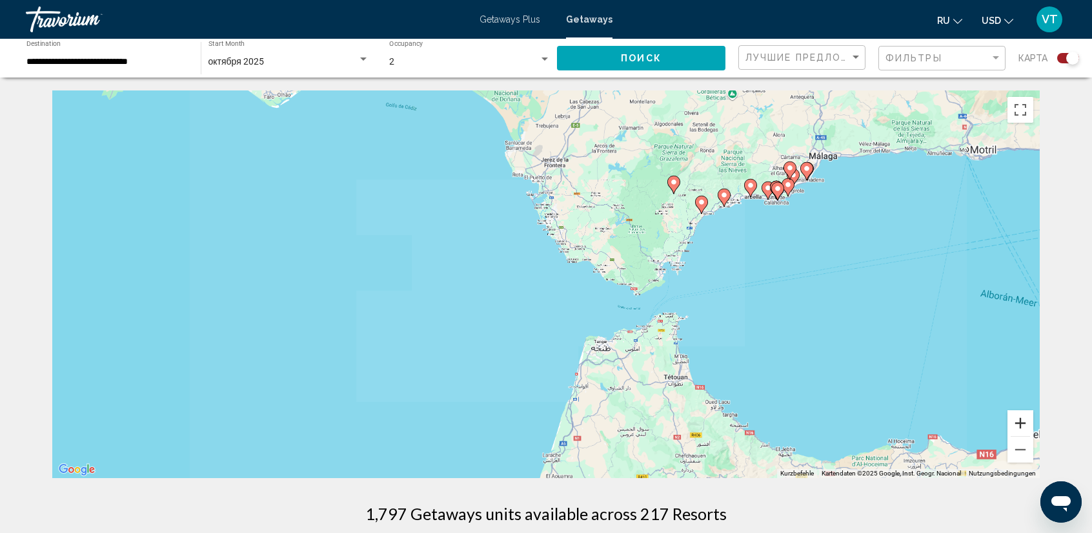
click at [1022, 428] on button "Vergrößern" at bounding box center [1021, 423] width 26 height 26
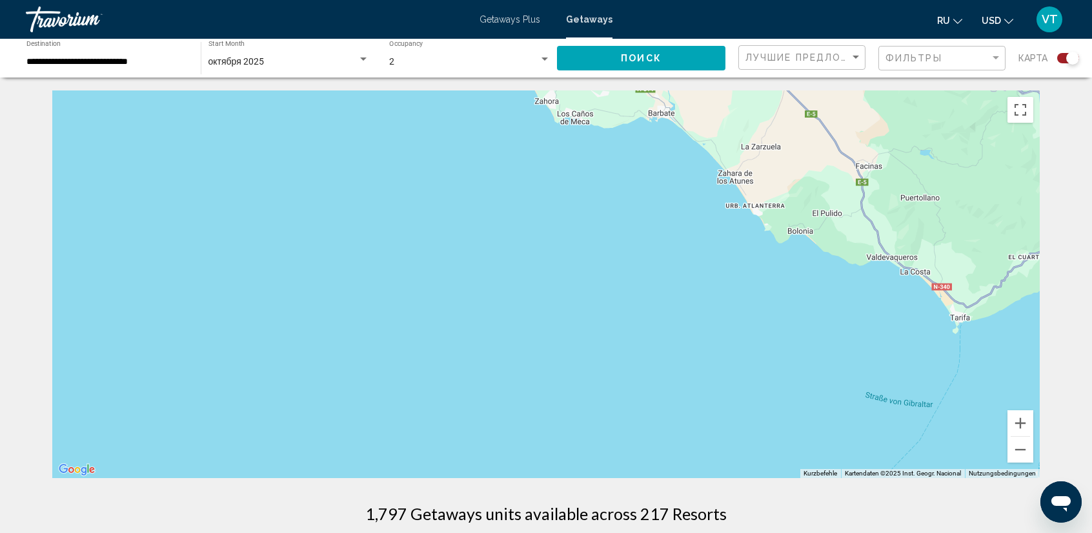
drag, startPoint x: 962, startPoint y: 361, endPoint x: 500, endPoint y: 400, distance: 463.9
click at [506, 398] on div "Um den Modus zum Ziehen mit der Tastatur zu aktivieren, drückst du Alt + Eingab…" at bounding box center [546, 283] width 988 height 387
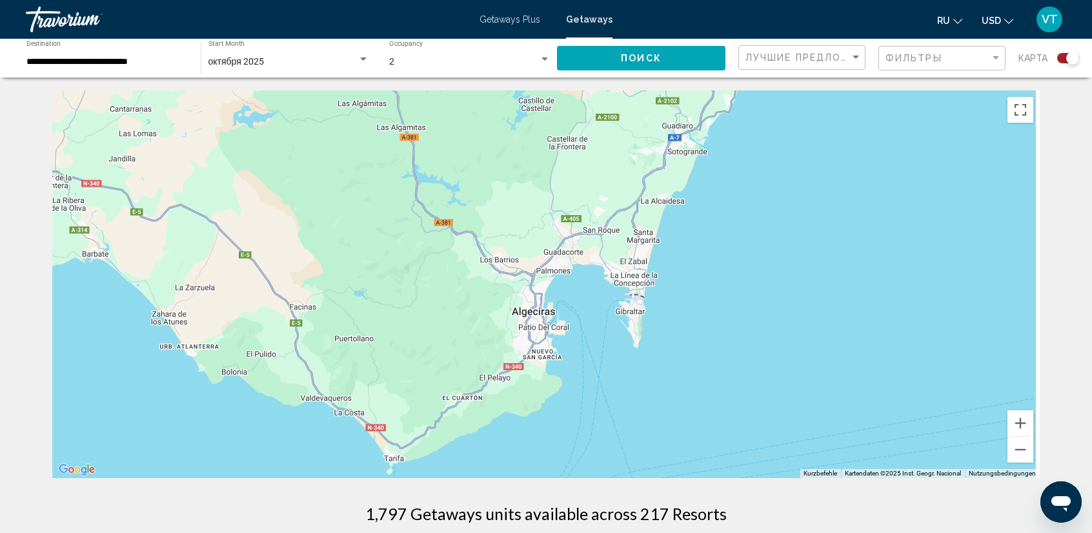
drag, startPoint x: 655, startPoint y: 280, endPoint x: 300, endPoint y: 474, distance: 405.6
click at [302, 473] on div "Um den Modus zum Ziehen mit der Tastatur zu aktivieren, drückst du Alt + Eingab…" at bounding box center [546, 283] width 988 height 387
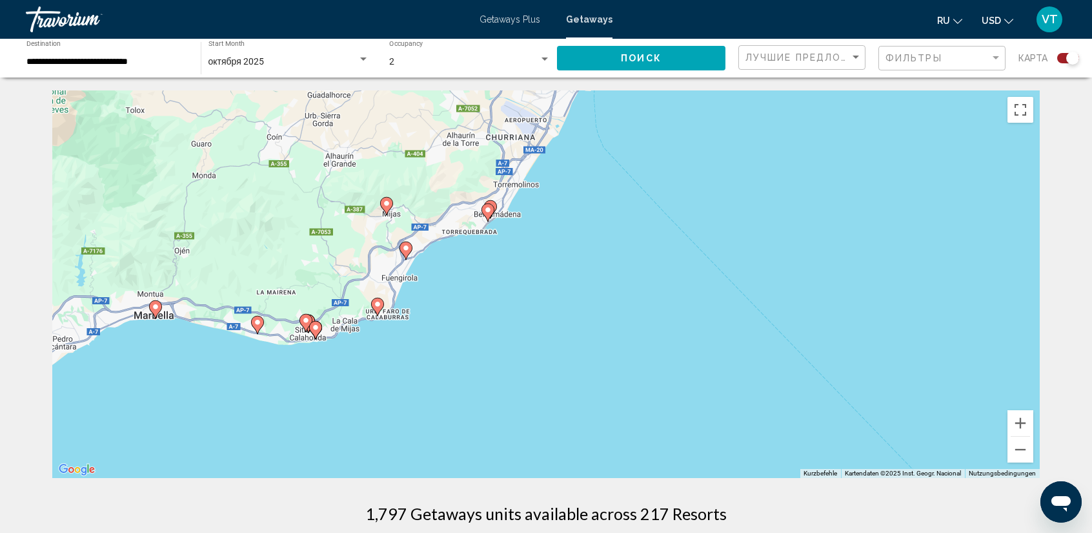
drag, startPoint x: 559, startPoint y: 280, endPoint x: 218, endPoint y: 406, distance: 363.6
click at [218, 406] on div "Um den Modus zum Ziehen mit der Tastatur zu aktivieren, drückst du Alt + Eingab…" at bounding box center [546, 283] width 988 height 387
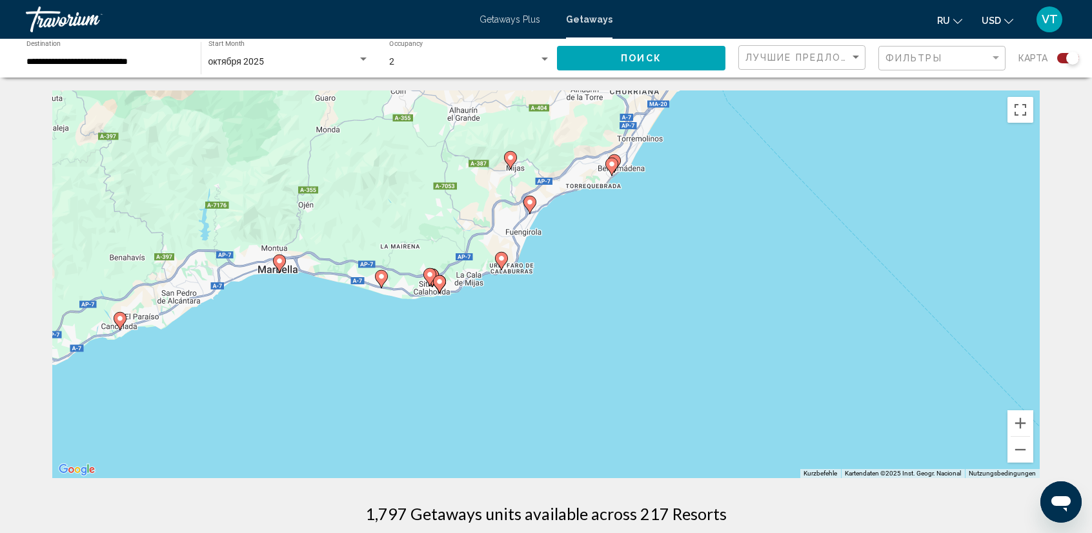
drag, startPoint x: 533, startPoint y: 366, endPoint x: 678, endPoint y: 300, distance: 159.1
click at [678, 300] on div "Um den Modus zum Ziehen mit der Tastatur zu aktivieren, drückst du Alt + Eingab…" at bounding box center [546, 283] width 988 height 387
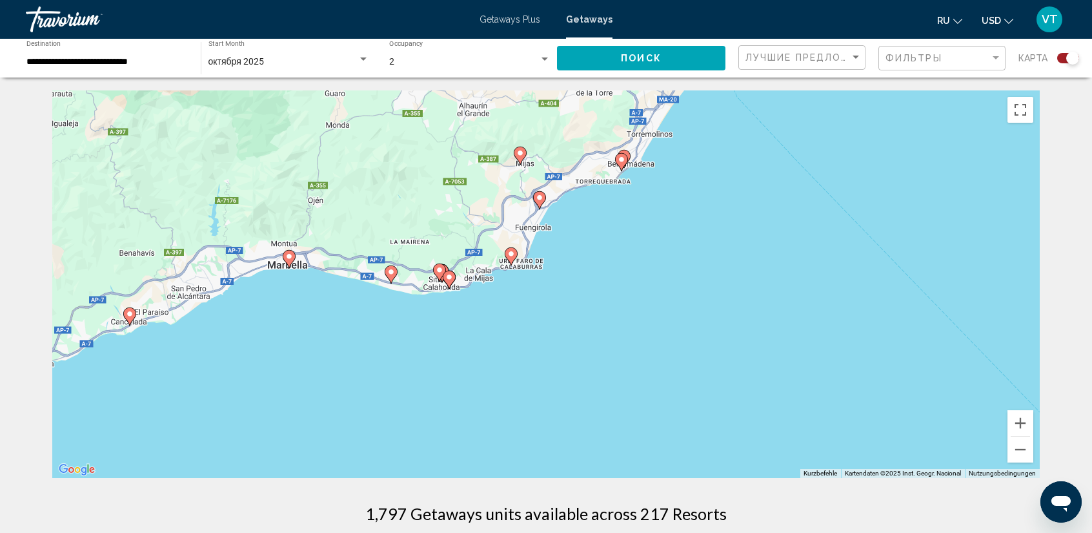
click at [289, 256] on image "Main content" at bounding box center [289, 256] width 8 height 8
type input "**********"
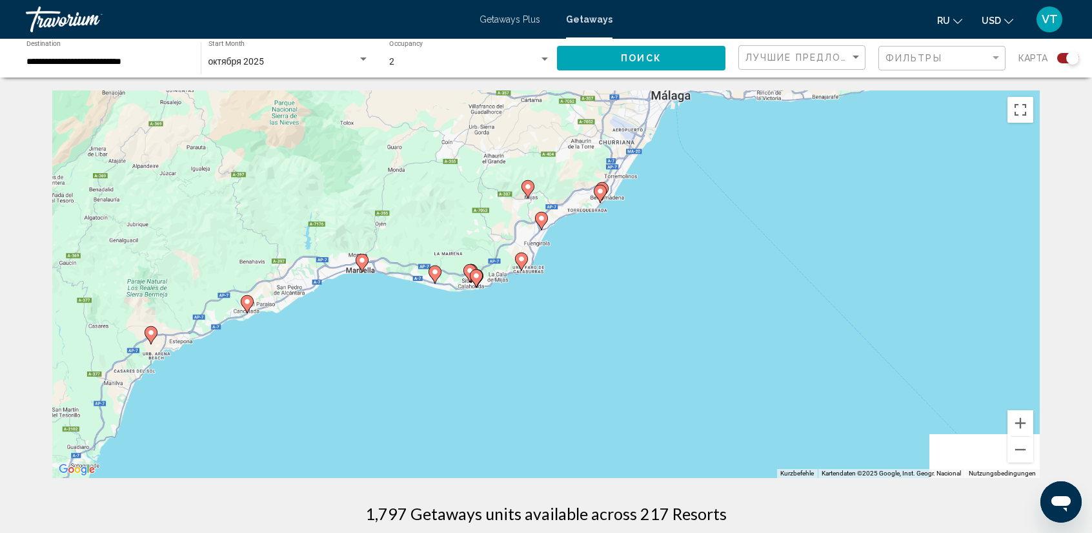
click at [289, 256] on div "Um den Modus zum Ziehen mit der Tastatur zu aktivieren, drückst du Alt + Eingab…" at bounding box center [546, 283] width 988 height 387
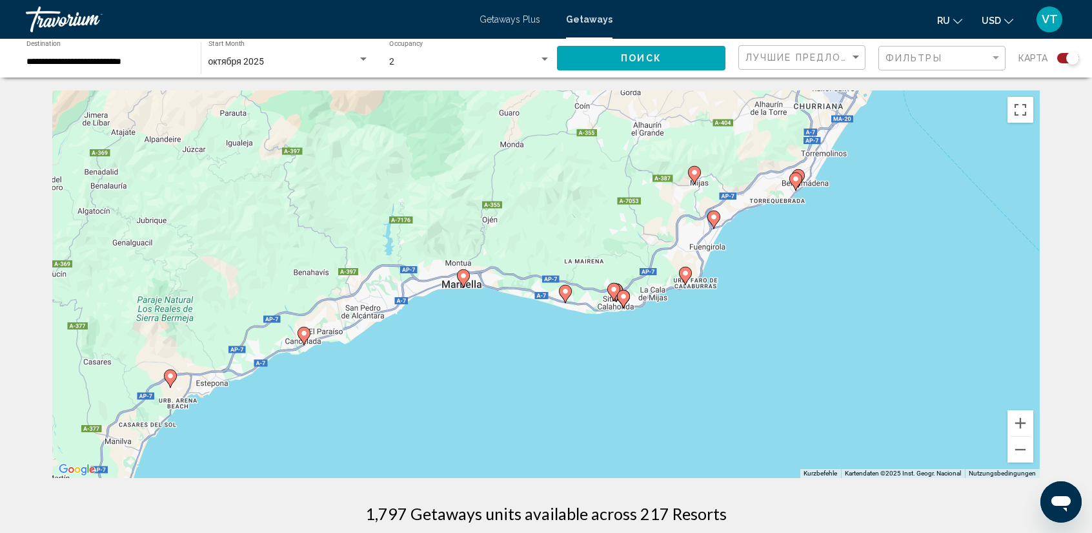
click at [465, 277] on image "Main content" at bounding box center [464, 276] width 8 height 8
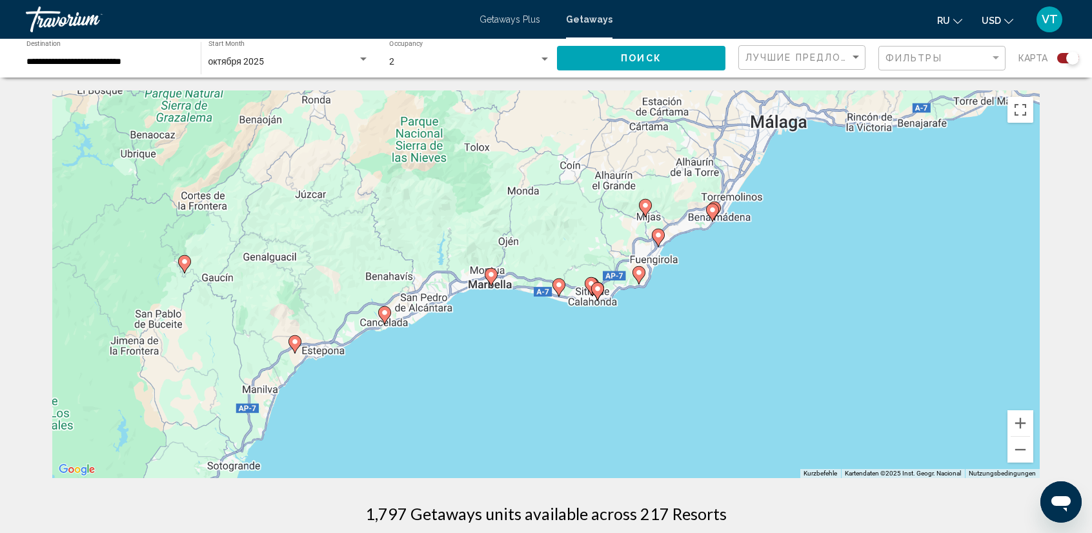
click at [465, 277] on div "Um den Modus zum Ziehen mit der Tastatur zu aktivieren, drückst du Alt + Eingab…" at bounding box center [546, 283] width 988 height 387
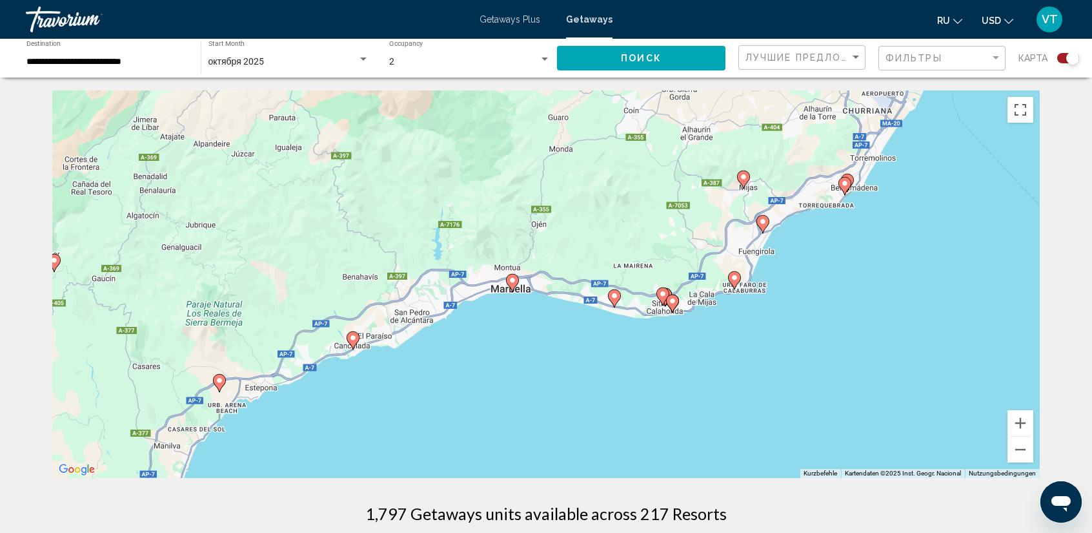
click at [509, 281] on icon "Main content" at bounding box center [513, 282] width 12 height 17
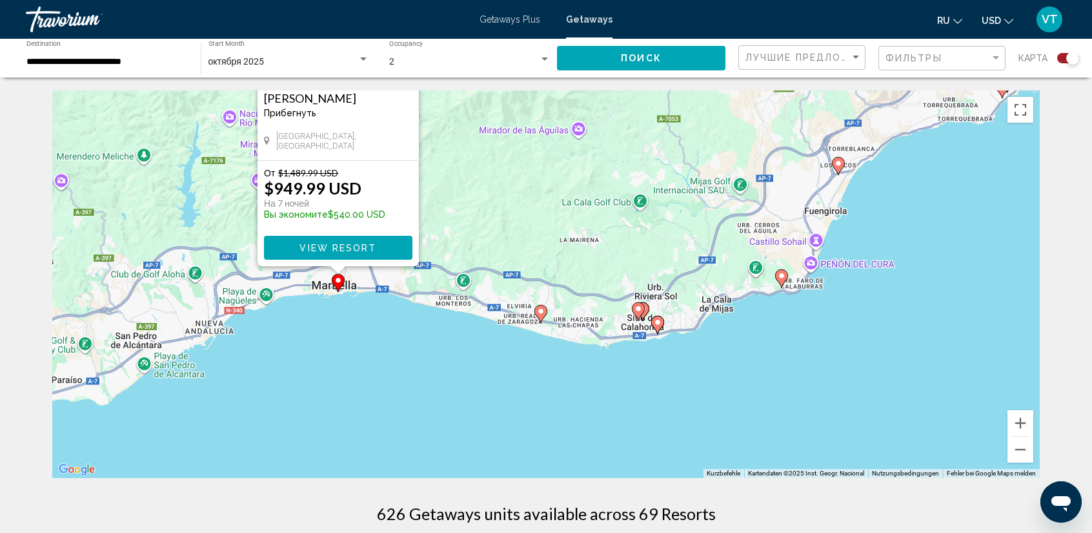
drag, startPoint x: 690, startPoint y: 380, endPoint x: 540, endPoint y: 208, distance: 227.8
click at [540, 208] on div "Um den Modus zum Ziehen mit der Tastatur zu aktivieren, drückst du Alt + Eingab…" at bounding box center [546, 283] width 988 height 387
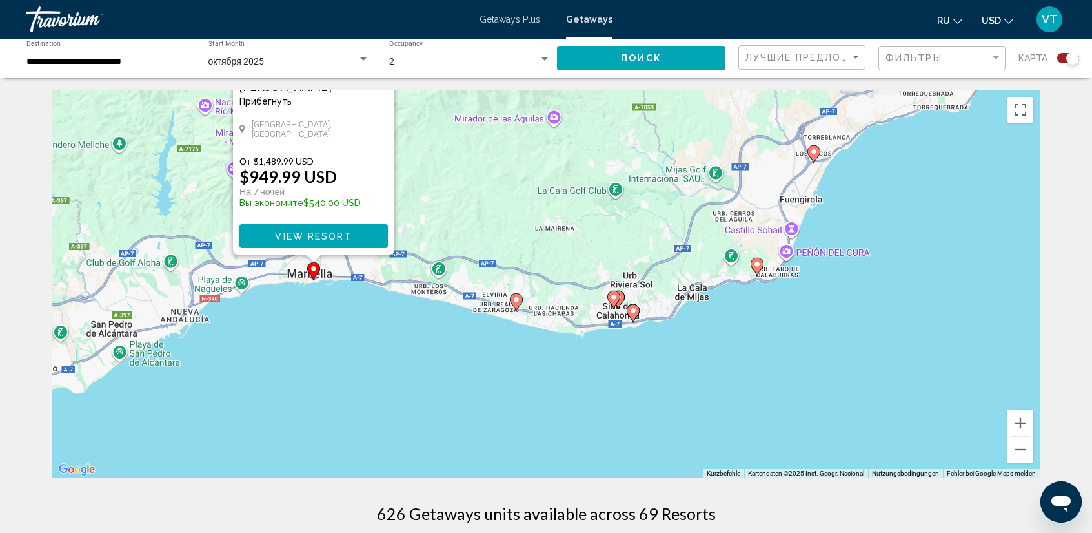
click at [516, 300] on image "Main content" at bounding box center [517, 300] width 8 height 8
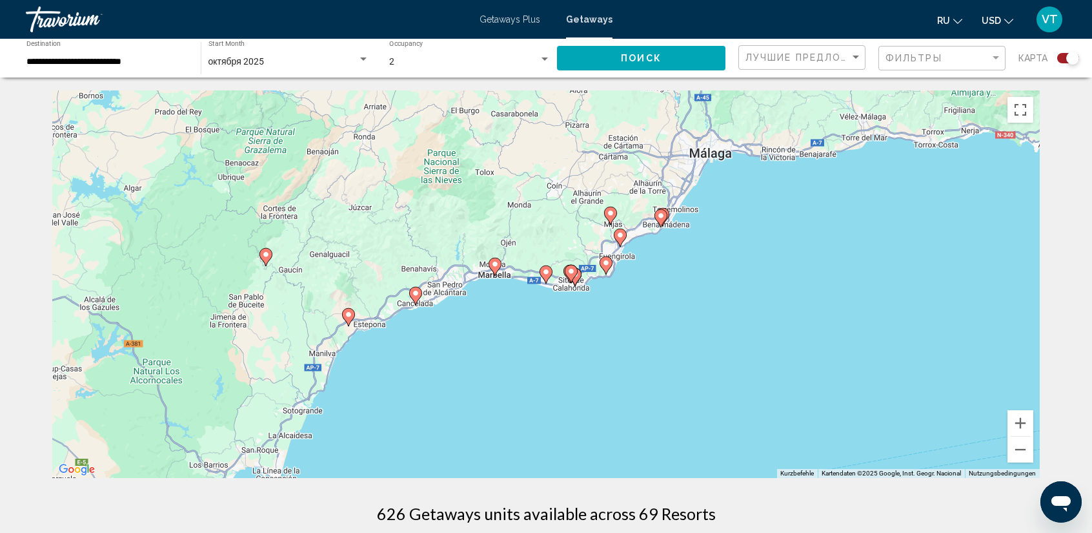
click at [549, 274] on image "Main content" at bounding box center [546, 272] width 8 height 8
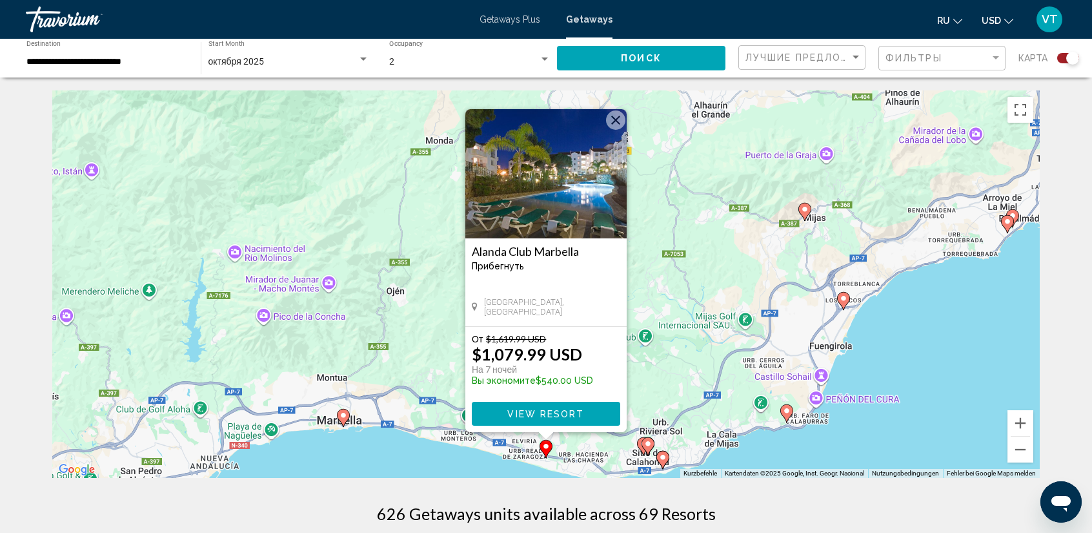
click at [661, 459] on image "Main content" at bounding box center [663, 457] width 8 height 8
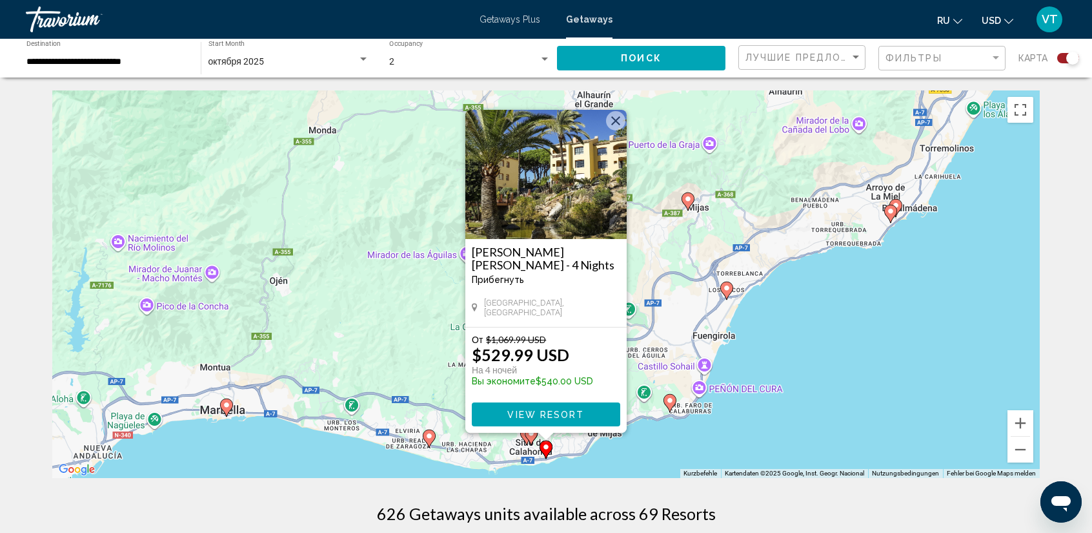
click at [642, 443] on div "Um von einem Element zum anderen zu gelangen, drückst du die Pfeiltasten entspr…" at bounding box center [546, 283] width 988 height 387
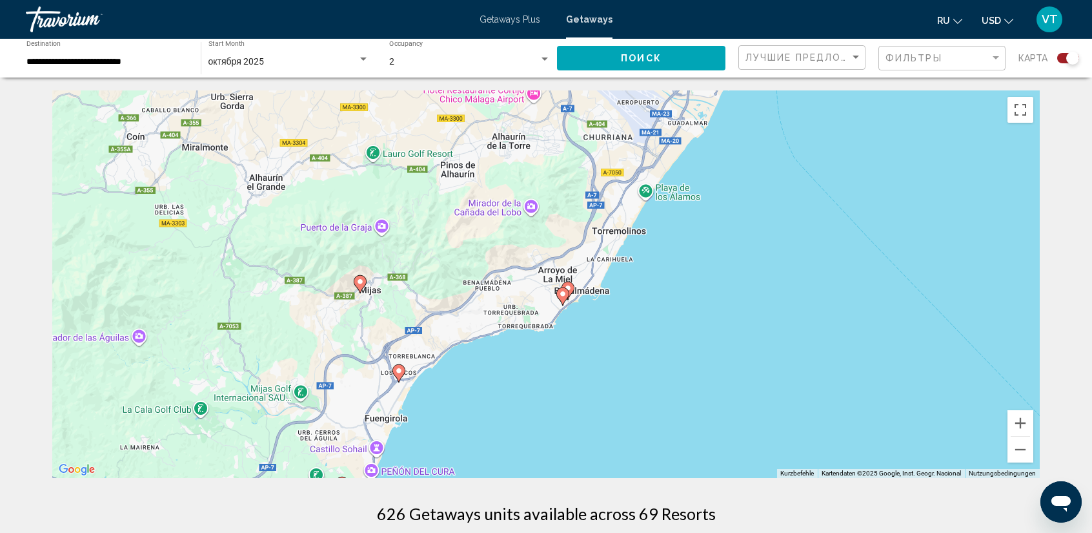
drag, startPoint x: 629, startPoint y: 447, endPoint x: 354, endPoint y: 509, distance: 281.9
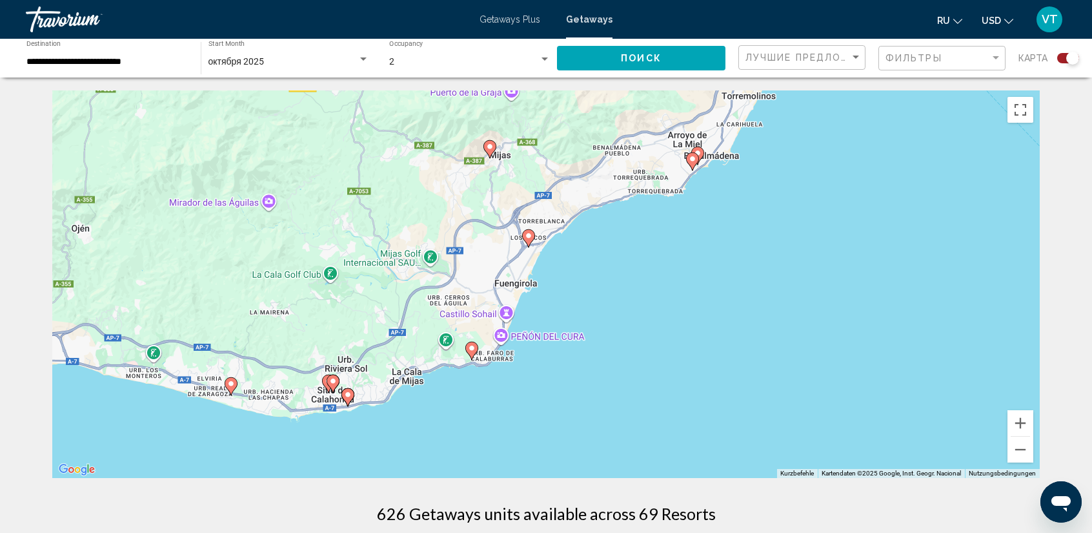
drag, startPoint x: 533, startPoint y: 452, endPoint x: 698, endPoint y: 302, distance: 223.5
click at [698, 302] on div "Um den Modus zum Ziehen mit der Tastatur zu aktivieren, drückst du Alt + Eingab…" at bounding box center [546, 283] width 988 height 387
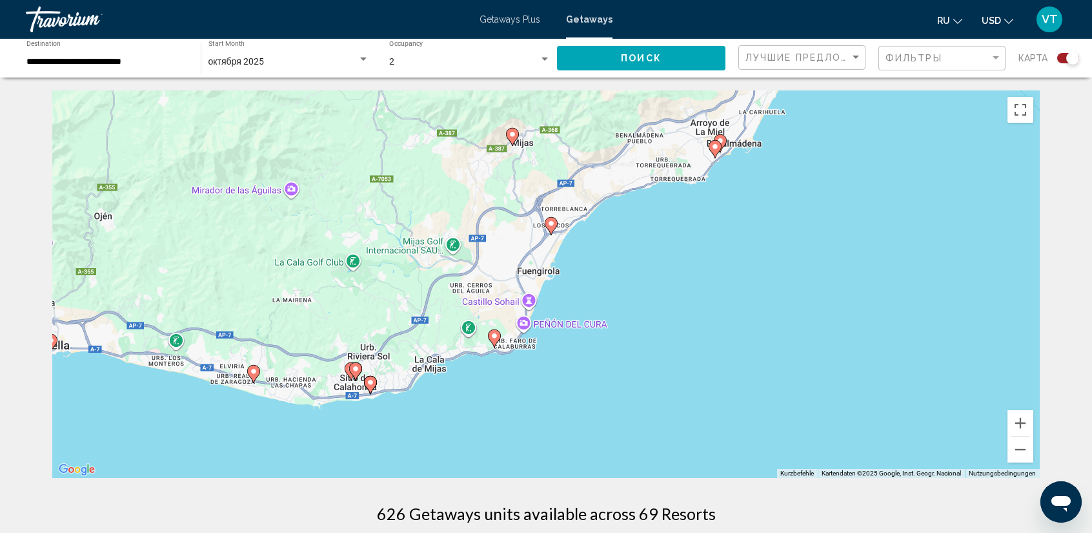
click at [371, 384] on image "Main content" at bounding box center [371, 382] width 8 height 8
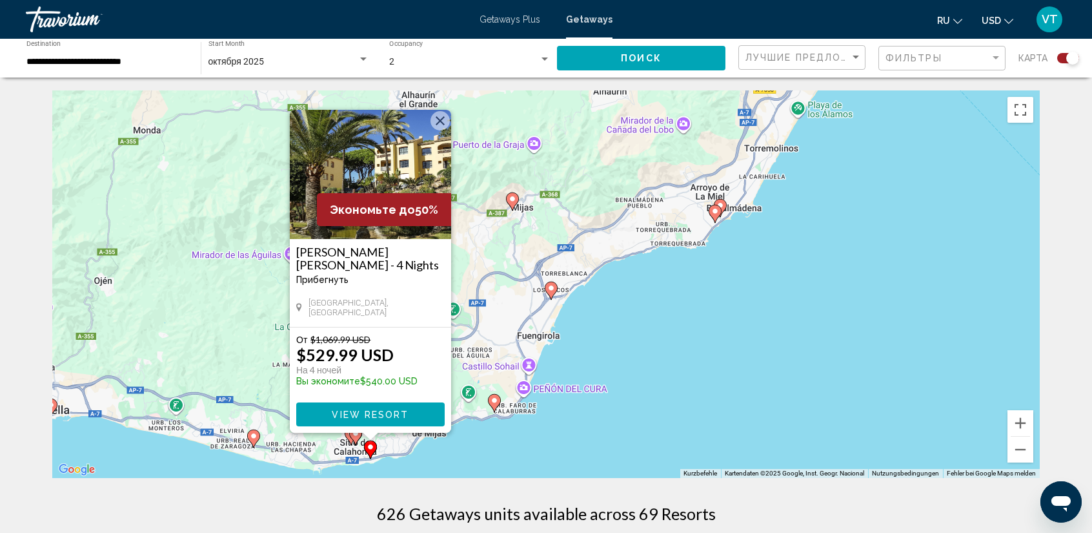
click at [380, 412] on span "View Resort" at bounding box center [370, 414] width 77 height 10
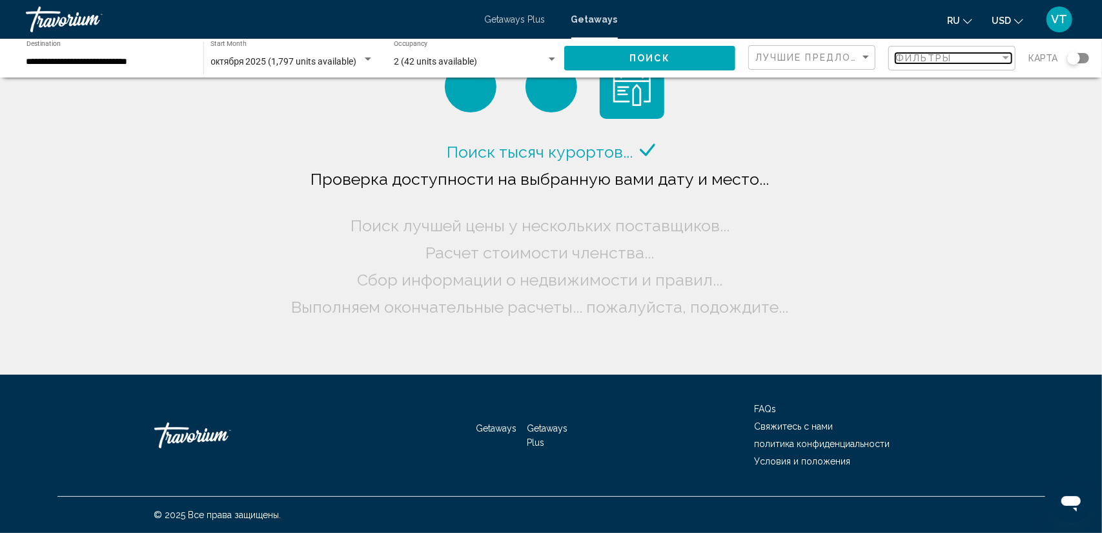
click at [1006, 53] on div "Filter" at bounding box center [1006, 58] width 12 height 10
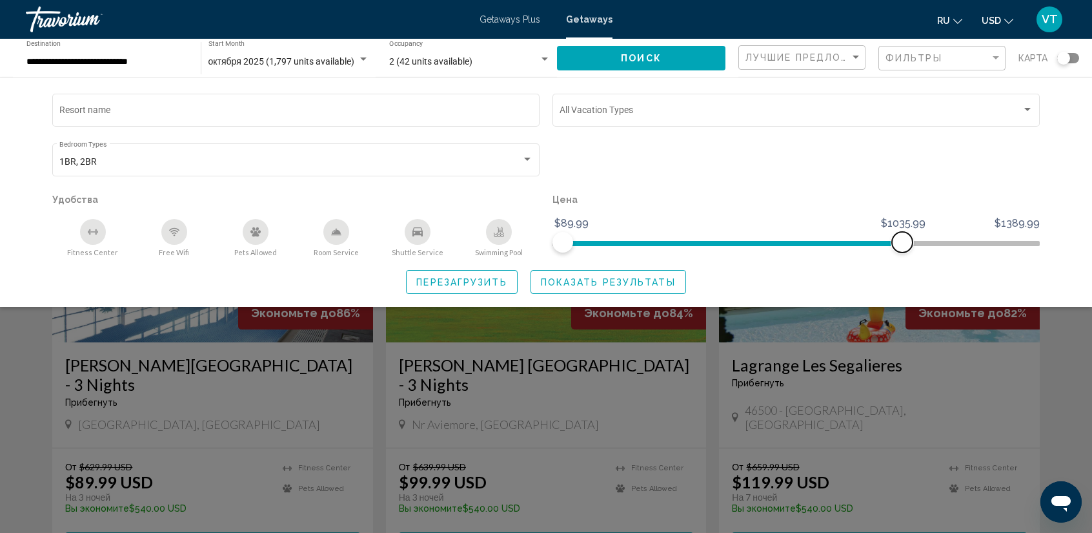
drag, startPoint x: 1033, startPoint y: 245, endPoint x: 902, endPoint y: 236, distance: 130.7
click at [902, 236] on span "Search widget" at bounding box center [902, 242] width 21 height 21
click at [597, 287] on span "Показать результаты" at bounding box center [608, 282] width 135 height 10
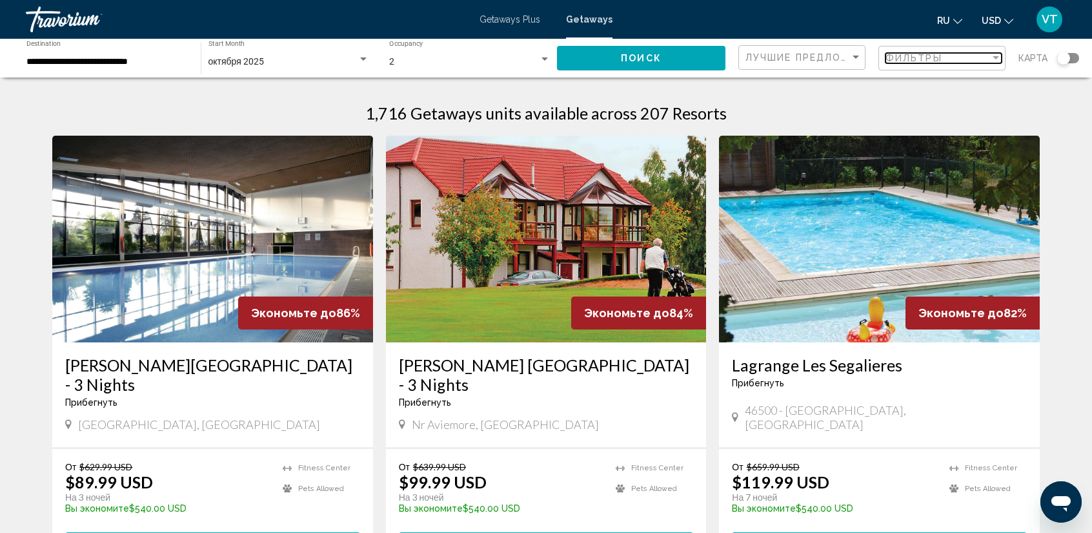
click at [999, 59] on div "Filter" at bounding box center [996, 57] width 6 height 3
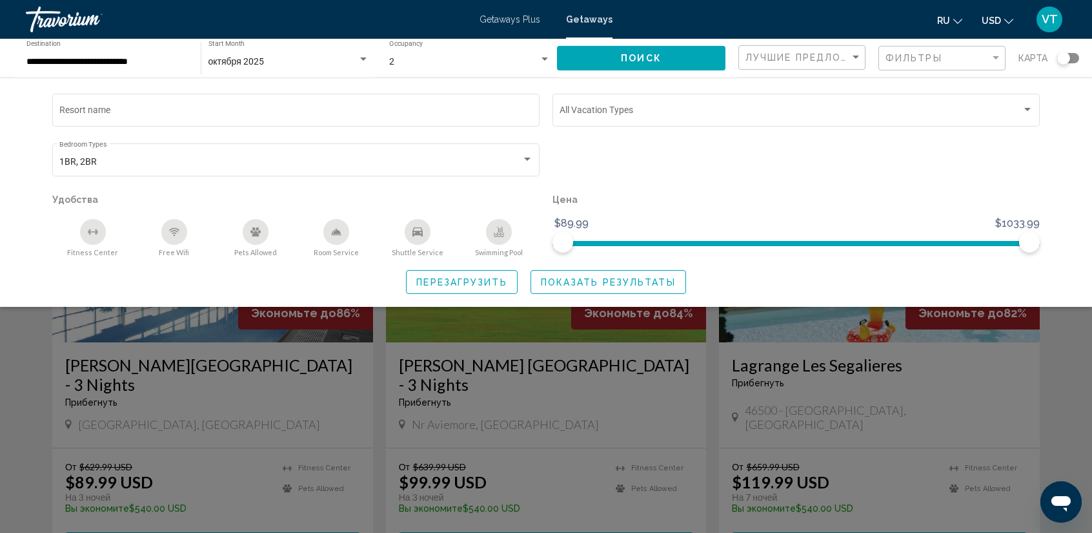
click at [639, 281] on span "Показать результаты" at bounding box center [608, 282] width 135 height 10
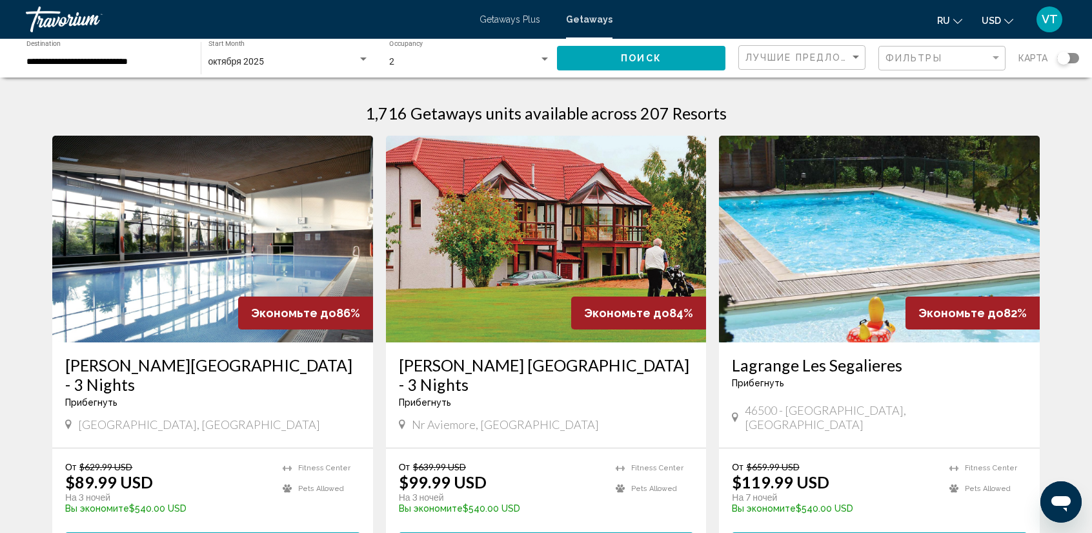
click at [142, 64] on input "**********" at bounding box center [106, 62] width 161 height 10
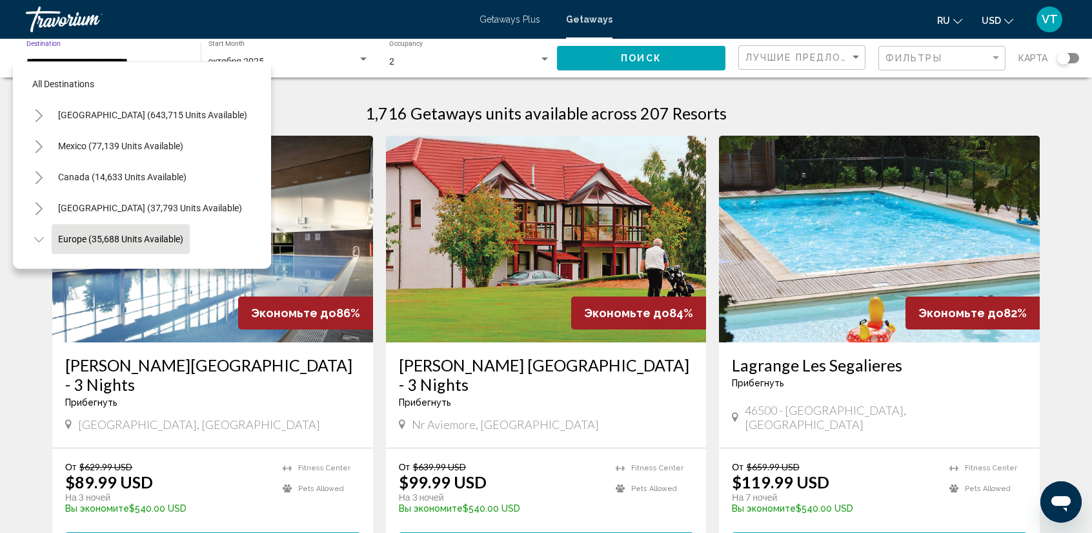
scroll to position [81, 0]
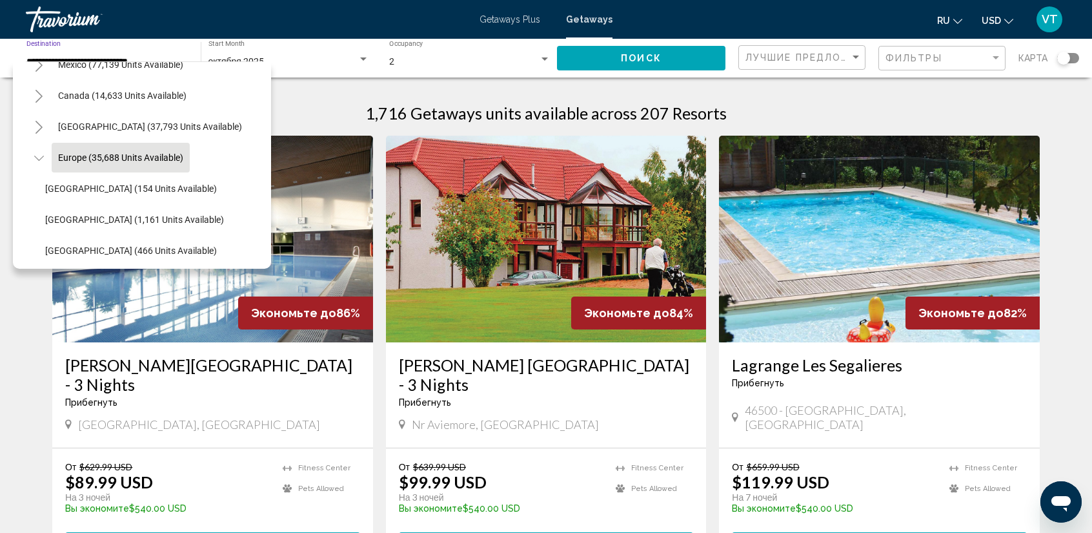
click at [38, 156] on icon "Toggle Europe (35,688 units available)" at bounding box center [39, 158] width 10 height 13
click at [1077, 55] on div "Search widget" at bounding box center [1068, 58] width 22 height 10
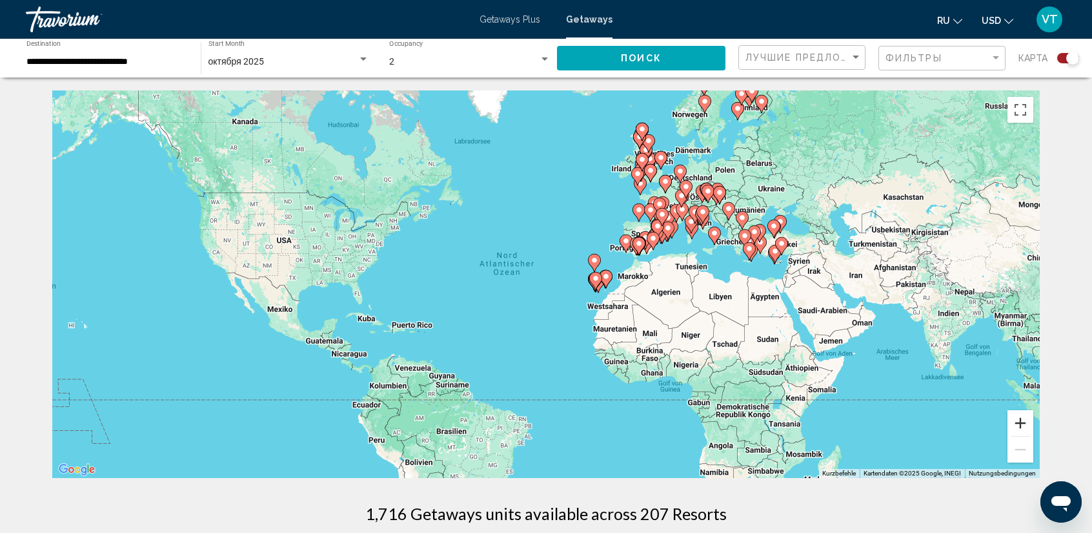
click at [1019, 422] on button "Vergrößern" at bounding box center [1021, 423] width 26 height 26
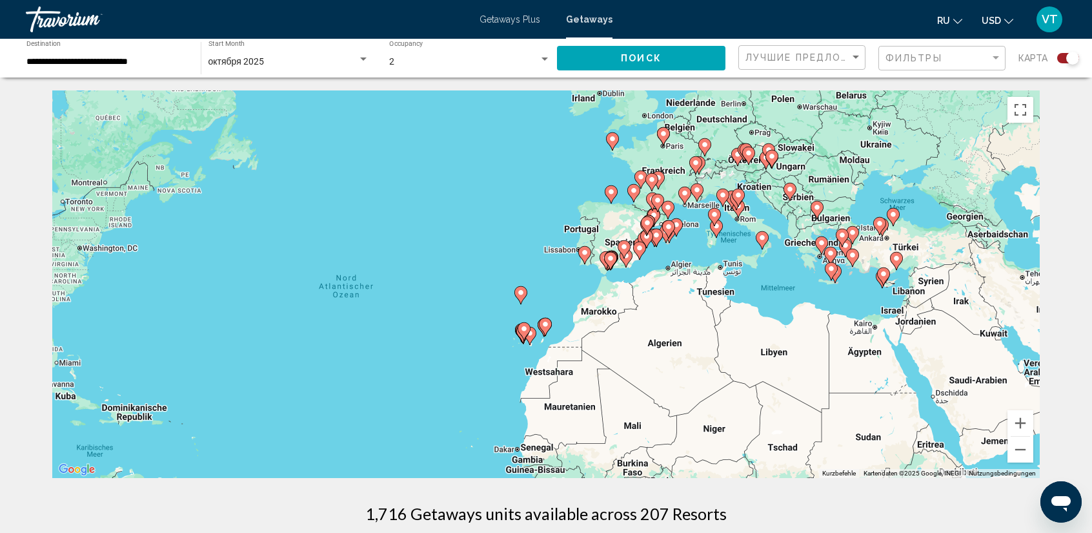
drag, startPoint x: 926, startPoint y: 331, endPoint x: 780, endPoint y: 379, distance: 152.9
click at [777, 380] on div "Um den Modus zum Ziehen mit der Tastatur zu aktivieren, drückst du Alt + Eingab…" at bounding box center [546, 283] width 988 height 387
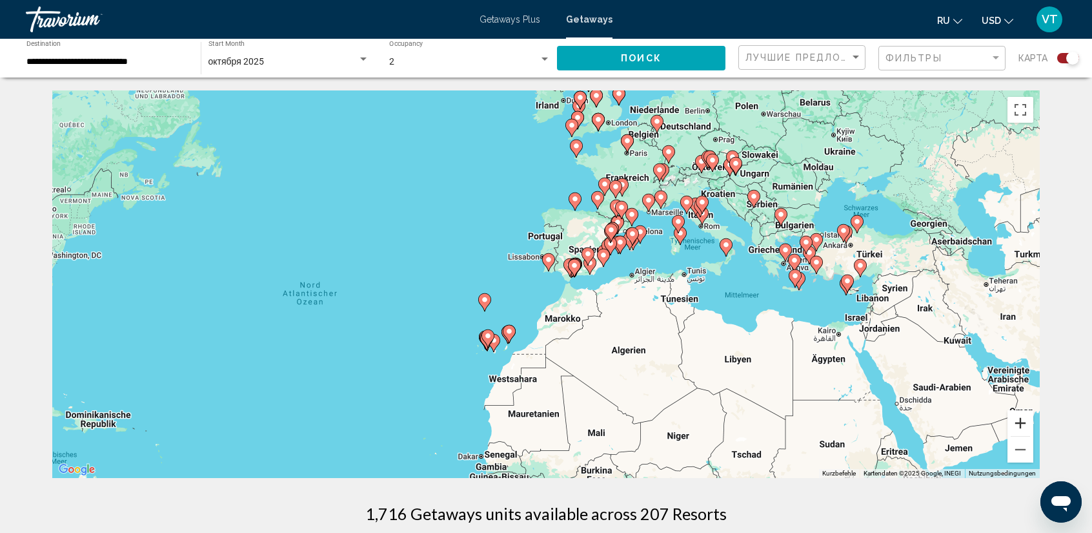
click at [1019, 420] on button "Vergrößern" at bounding box center [1021, 423] width 26 height 26
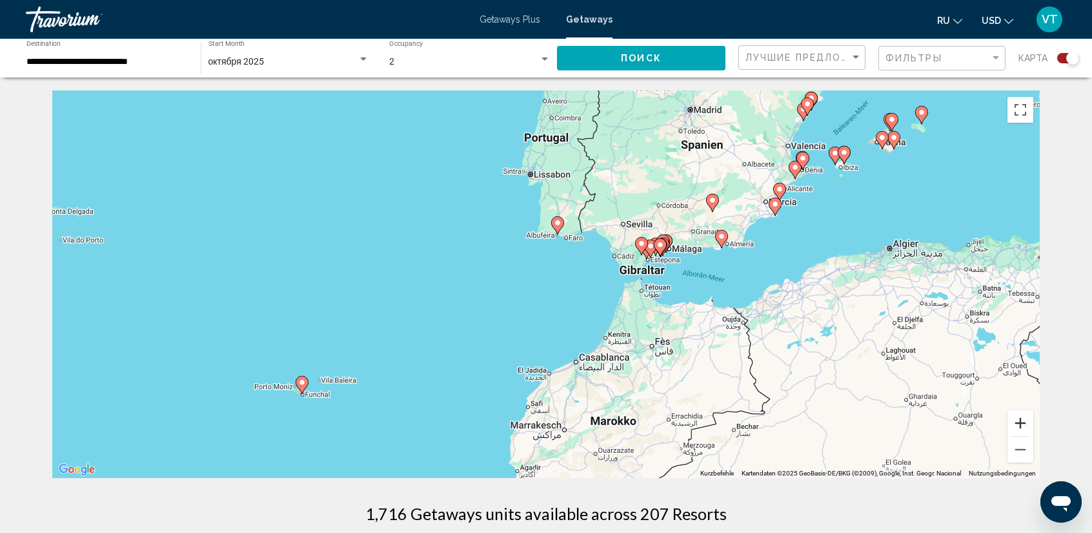
click at [1019, 419] on button "Vergrößern" at bounding box center [1021, 423] width 26 height 26
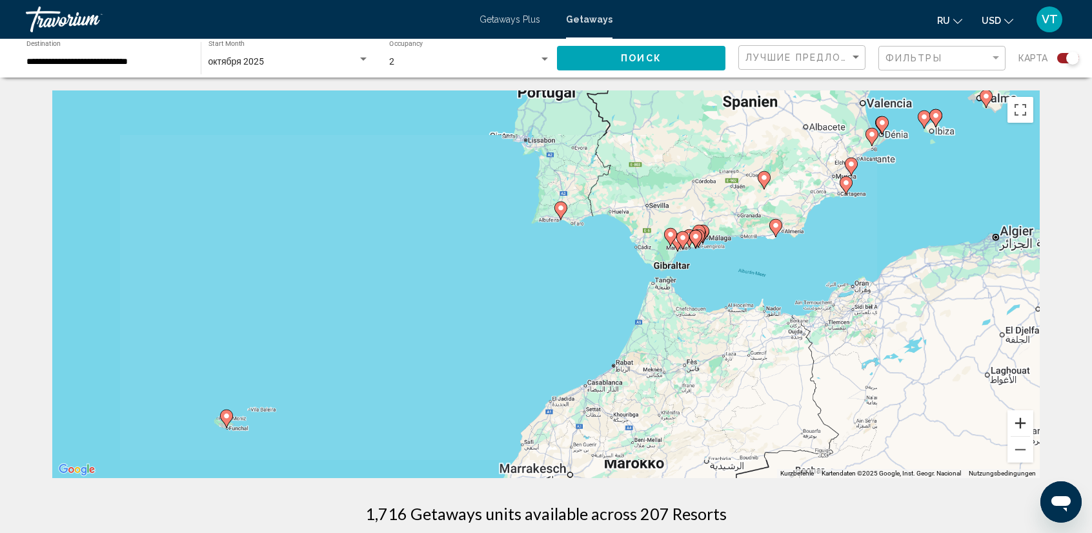
click at [1019, 419] on button "Vergrößern" at bounding box center [1021, 423] width 26 height 26
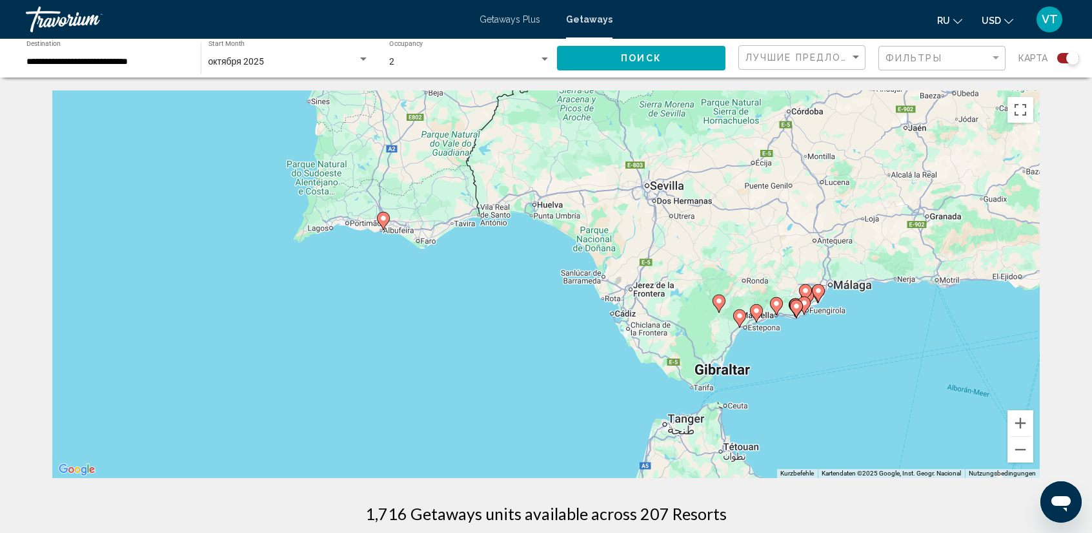
drag, startPoint x: 771, startPoint y: 284, endPoint x: 562, endPoint y: 426, distance: 252.3
click at [562, 426] on div "Um den Modus zum Ziehen mit der Tastatur zu aktivieren, drückst du Alt + Eingab…" at bounding box center [546, 283] width 988 height 387
click at [385, 220] on image "Main content" at bounding box center [384, 218] width 8 height 8
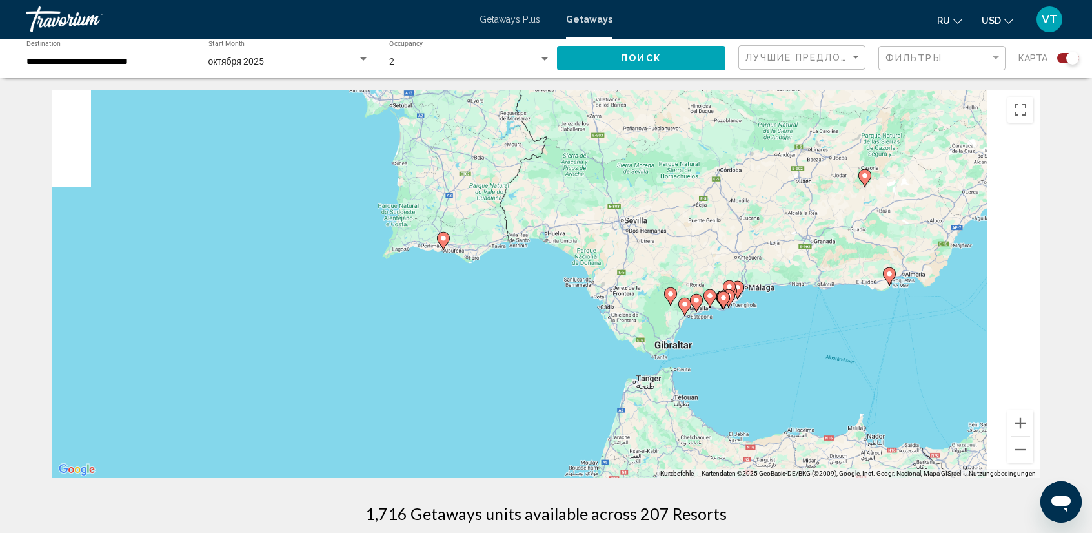
click at [385, 220] on div "Um den Modus zum Ziehen mit der Tastatur zu aktivieren, drückst du Alt + Eingab…" at bounding box center [546, 283] width 988 height 387
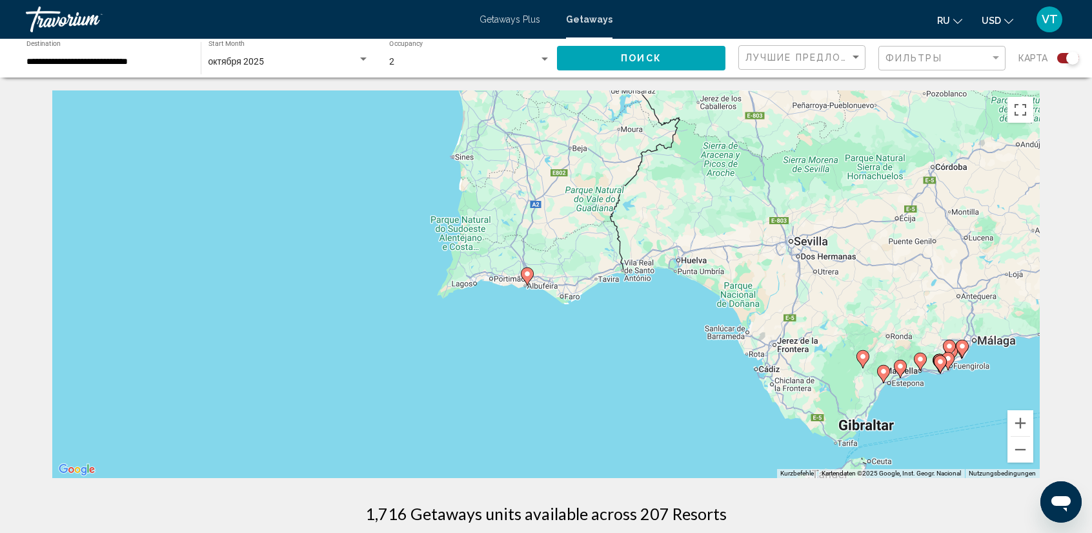
click at [528, 274] on image "Main content" at bounding box center [528, 274] width 8 height 8
type input "**********"
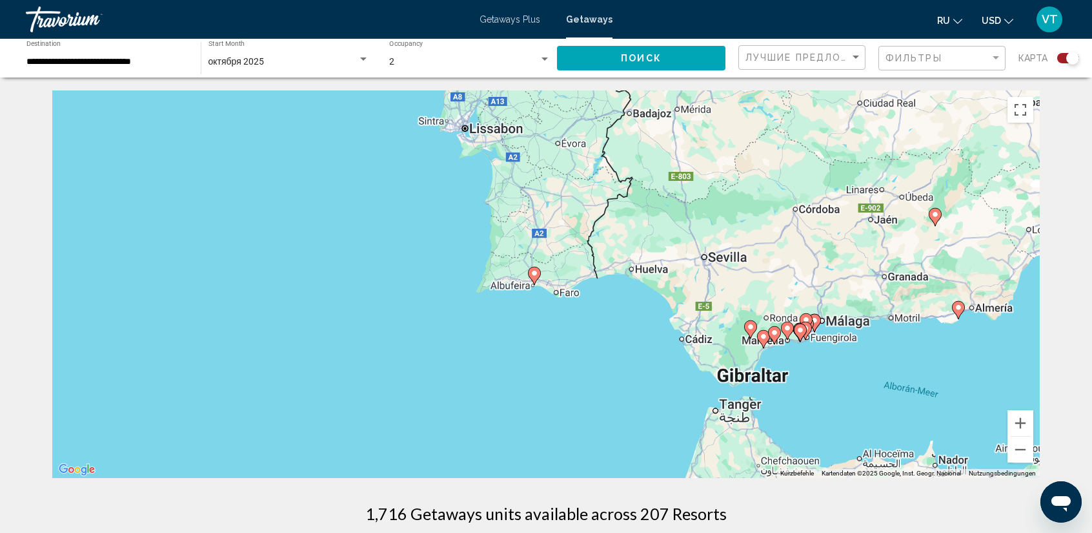
click at [528, 274] on gmp-advanced-marker "Main content" at bounding box center [534, 275] width 13 height 19
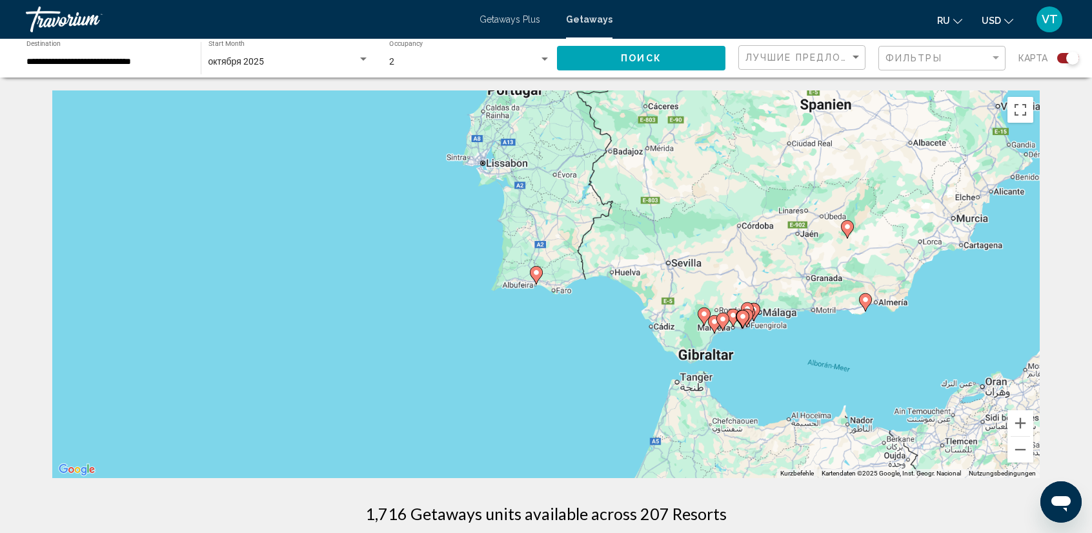
click at [538, 274] on image "Main content" at bounding box center [537, 273] width 8 height 8
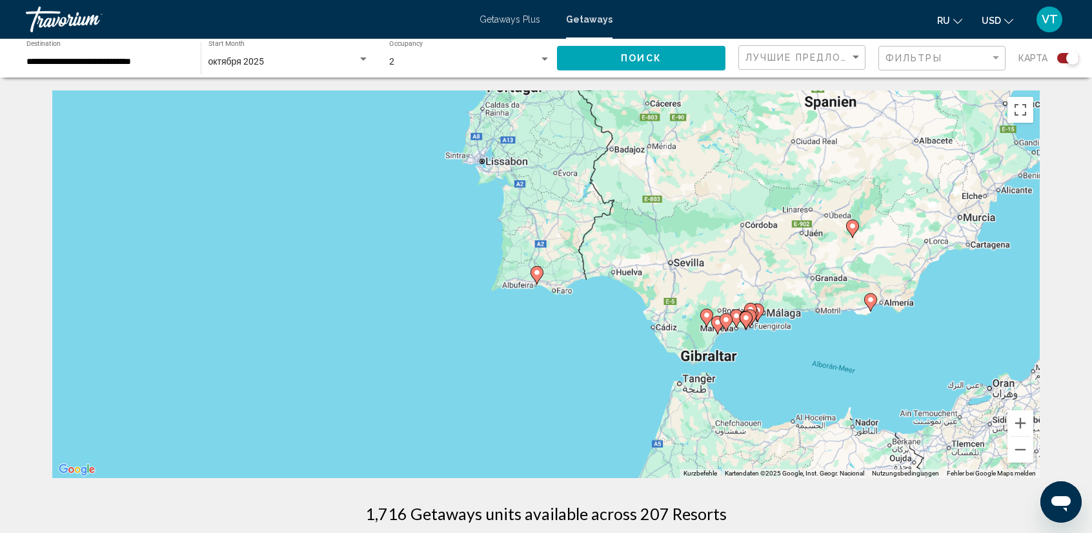
click at [538, 274] on div "Um den Modus zum Ziehen mit der Tastatur zu aktivieren, drückst du Alt + Eingab…" at bounding box center [546, 283] width 988 height 387
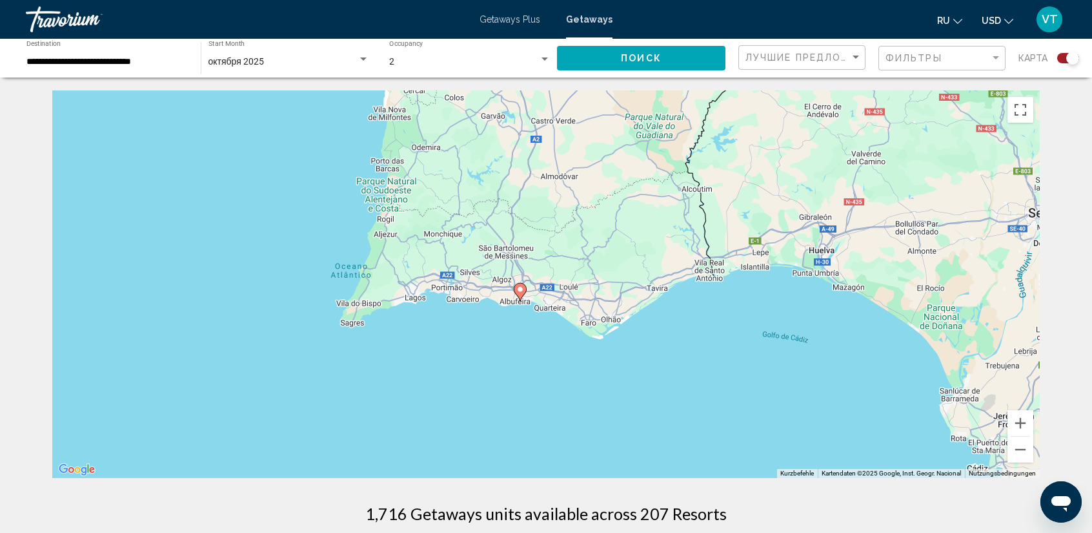
click at [523, 291] on image "Main content" at bounding box center [520, 289] width 8 height 8
click at [523, 289] on div "Um den Modus zum Ziehen mit der Tastatur zu aktivieren, drückst du Alt + Eingab…" at bounding box center [546, 283] width 988 height 387
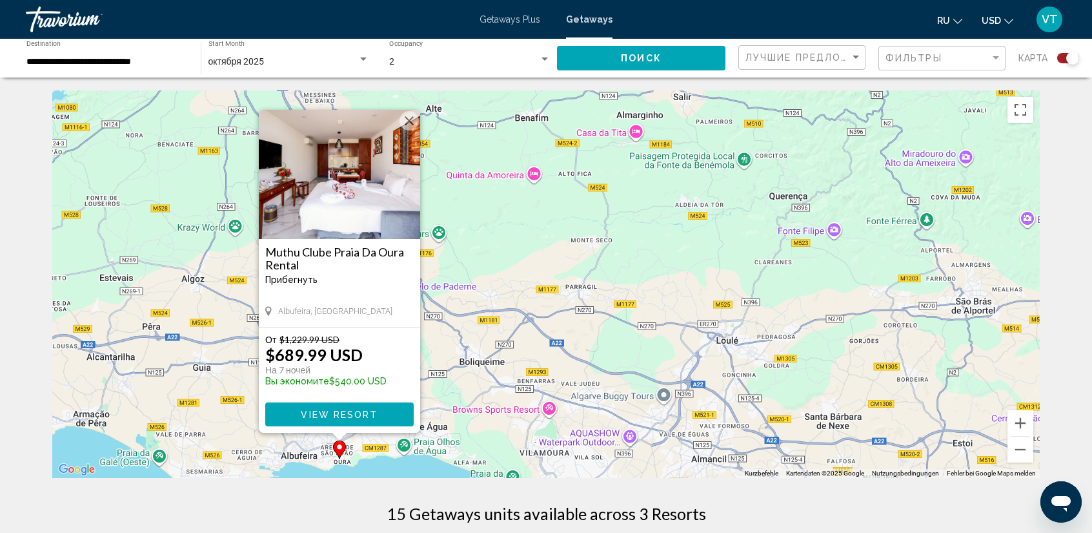
click at [370, 409] on span "View Resort" at bounding box center [339, 414] width 77 height 10
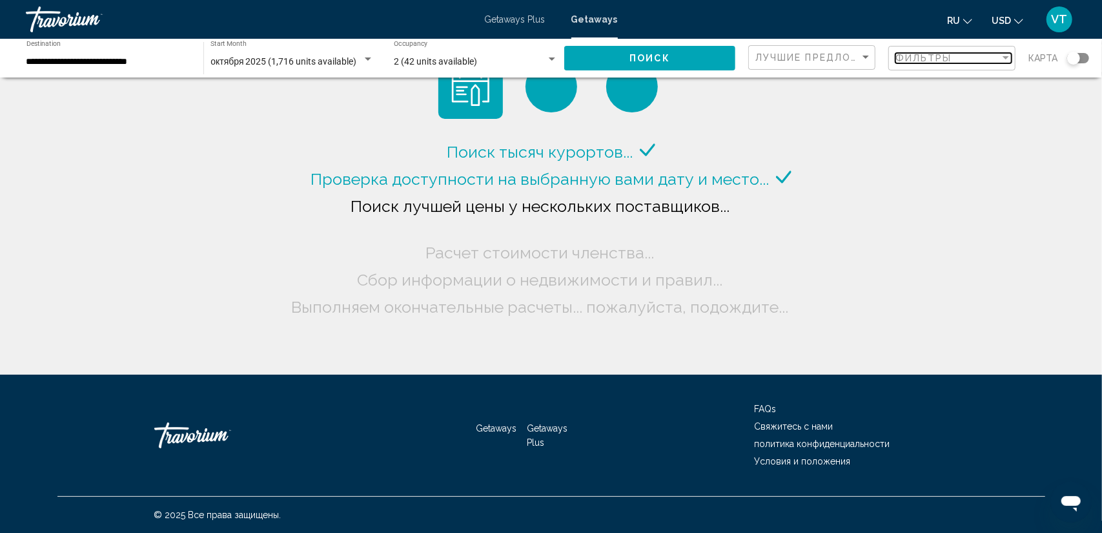
click at [1008, 54] on div "Filter" at bounding box center [1006, 58] width 12 height 10
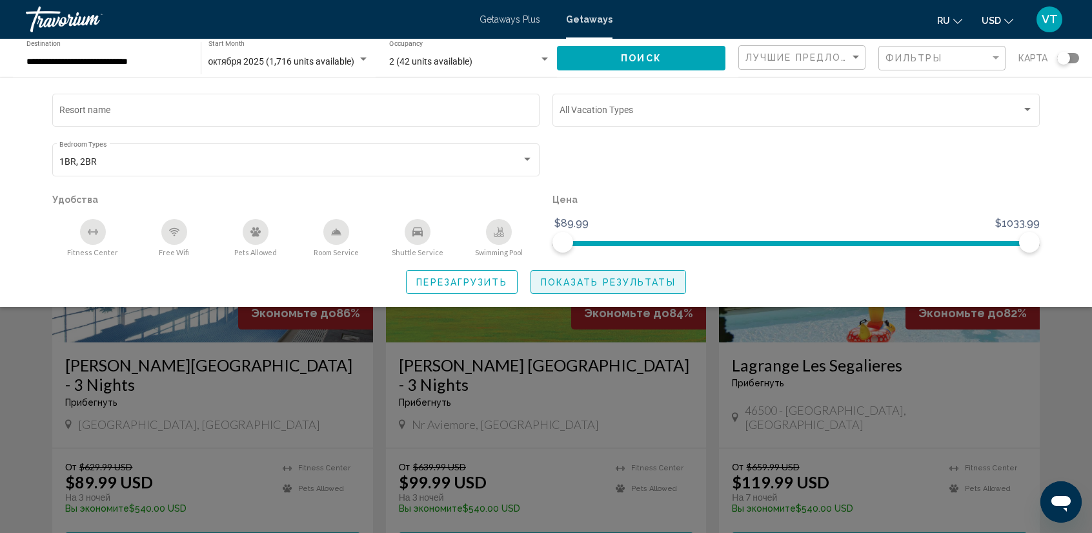
click at [587, 283] on span "Показать результаты" at bounding box center [608, 282] width 135 height 10
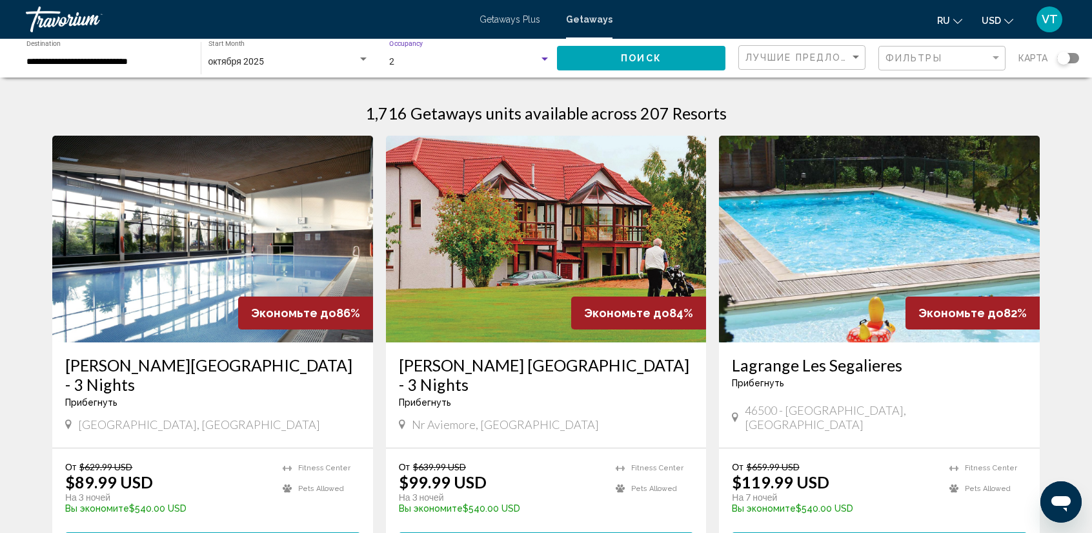
click at [546, 57] on div "Search widget" at bounding box center [545, 58] width 6 height 3
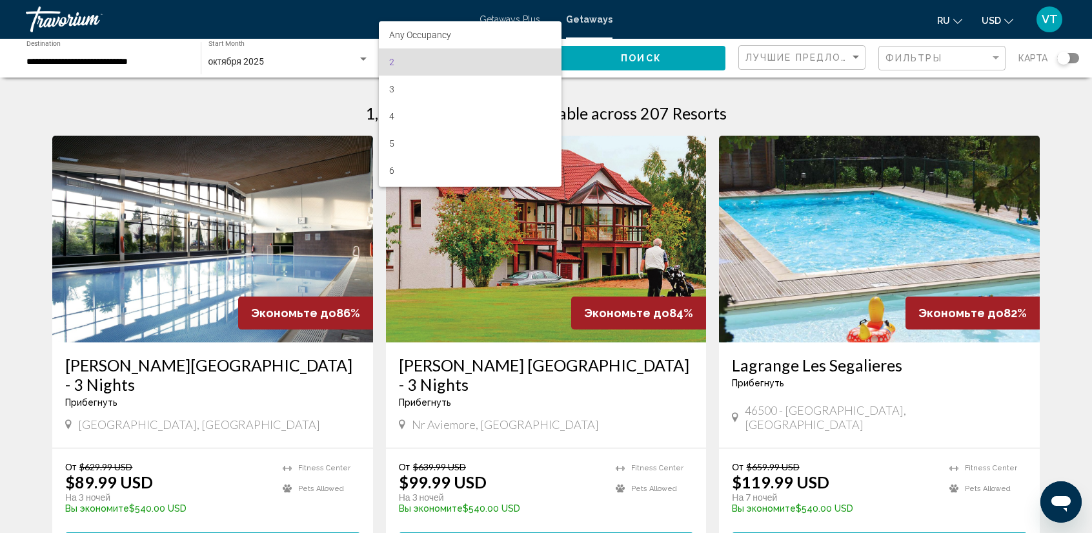
click at [509, 60] on span "2" at bounding box center [469, 61] width 161 height 27
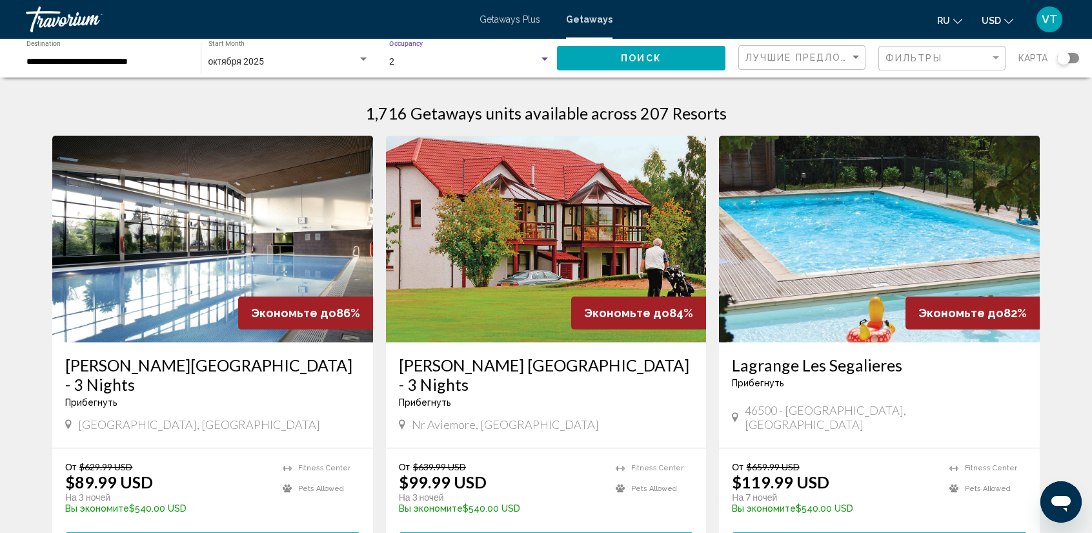
click at [667, 54] on button "Поиск" at bounding box center [641, 58] width 168 height 24
click at [1070, 56] on div "Search widget" at bounding box center [1068, 58] width 22 height 10
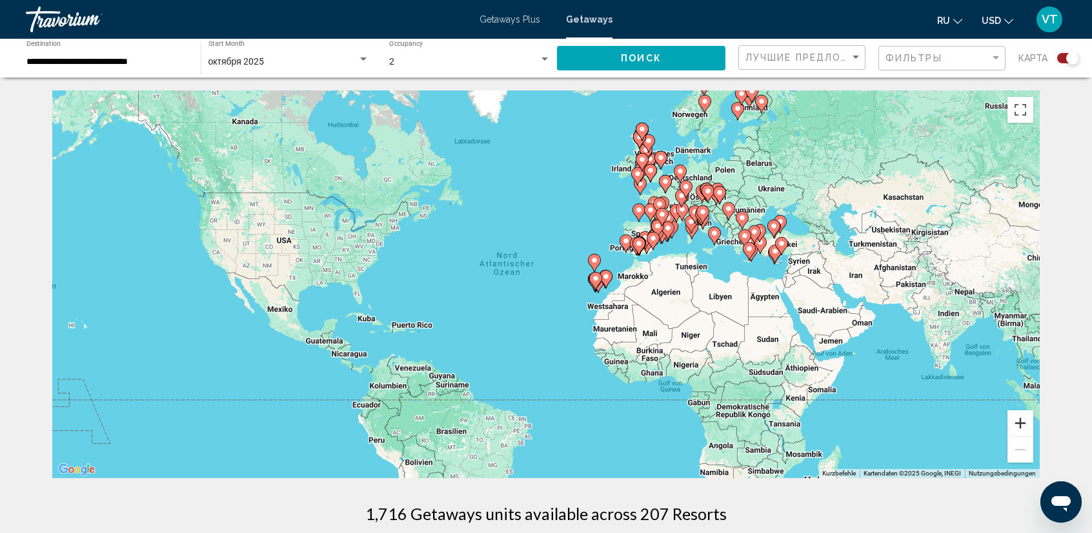
click at [1022, 424] on button "Vergrößern" at bounding box center [1021, 423] width 26 height 26
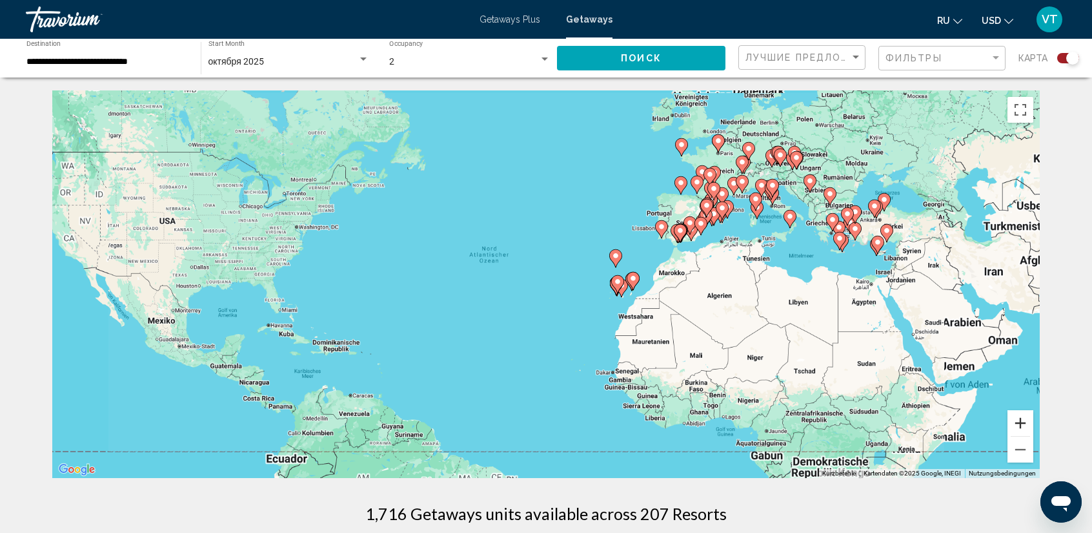
click at [1022, 424] on button "Vergrößern" at bounding box center [1021, 423] width 26 height 26
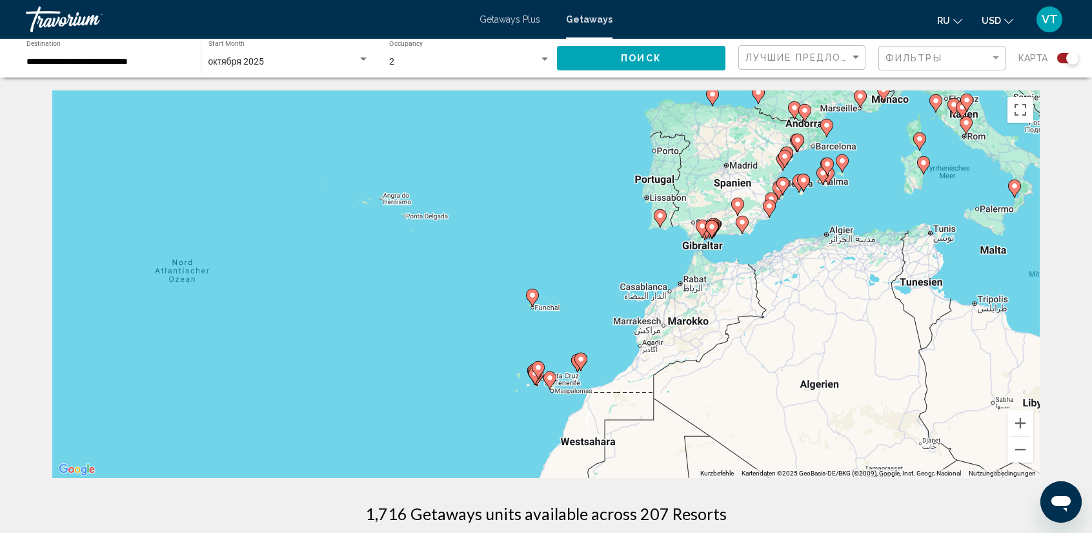
drag, startPoint x: 981, startPoint y: 361, endPoint x: 702, endPoint y: 450, distance: 292.1
click at [701, 457] on div "Um den Modus zum Ziehen mit der Tastatur zu aktivieren, drückst du Alt + Eingab…" at bounding box center [546, 283] width 988 height 387
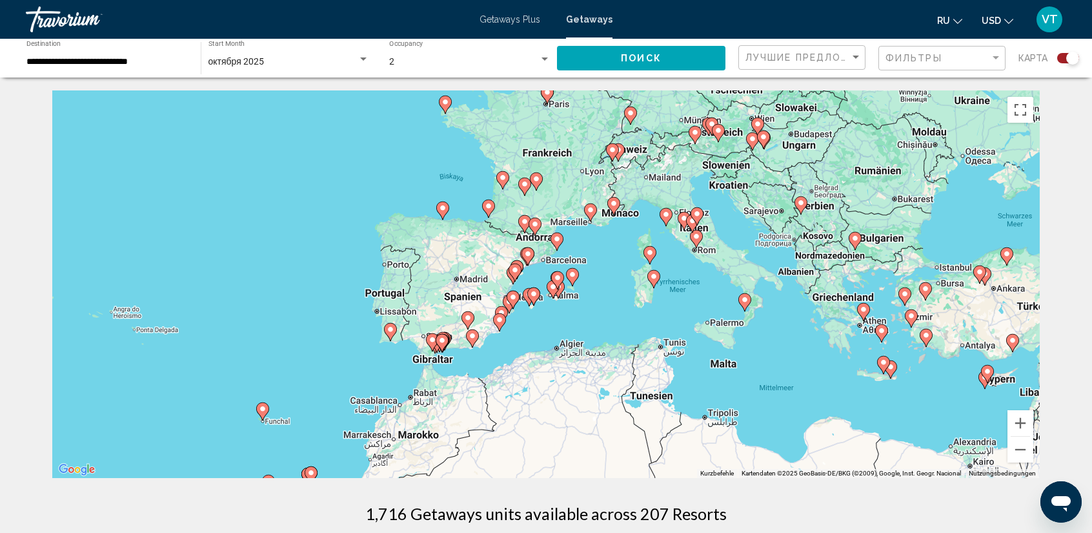
drag, startPoint x: 735, startPoint y: 320, endPoint x: 571, endPoint y: 398, distance: 182.5
click at [574, 396] on div "Um den Modus zum Ziehen mit der Tastatur zu aktivieren, drückst du Alt + Eingab…" at bounding box center [546, 283] width 988 height 387
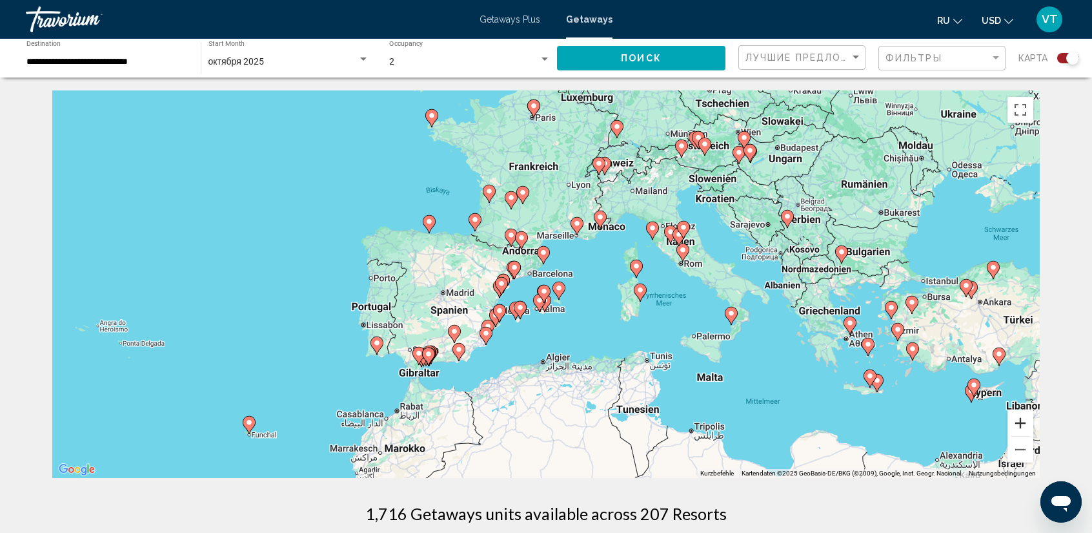
click at [1022, 423] on button "Vergrößern" at bounding box center [1021, 423] width 26 height 26
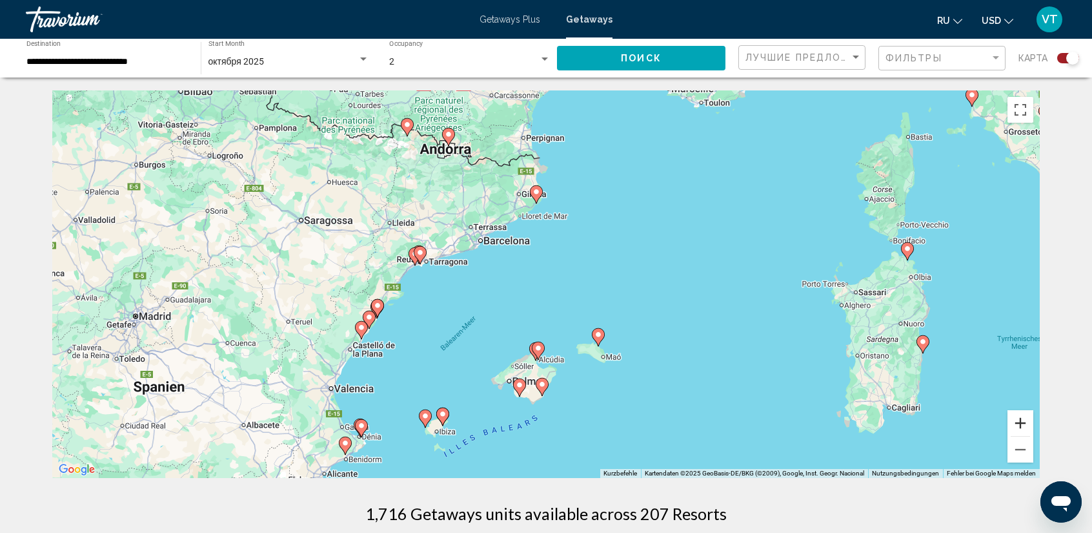
click at [1017, 422] on button "Vergrößern" at bounding box center [1021, 423] width 26 height 26
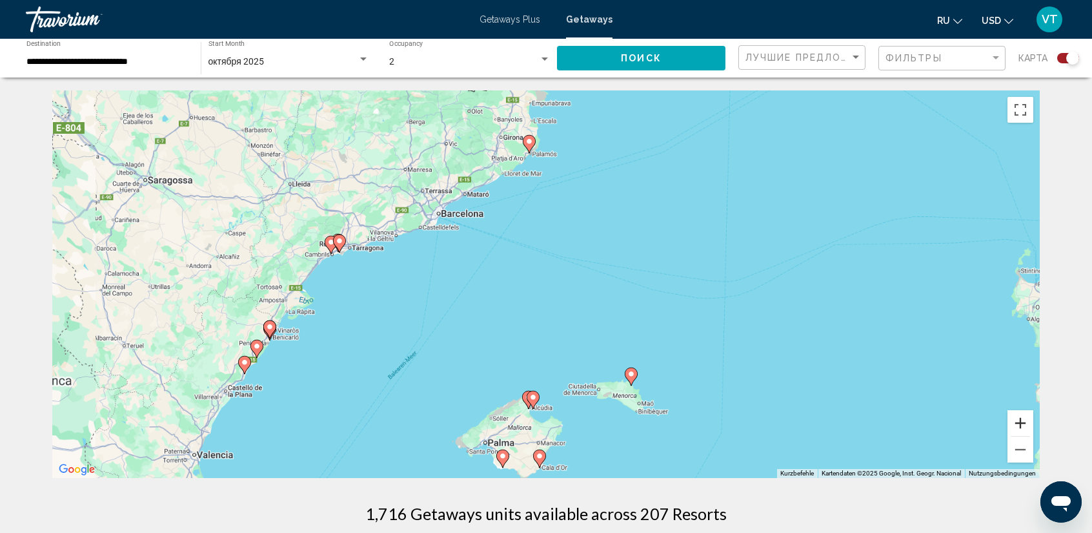
click at [1017, 422] on button "Vergrößern" at bounding box center [1021, 423] width 26 height 26
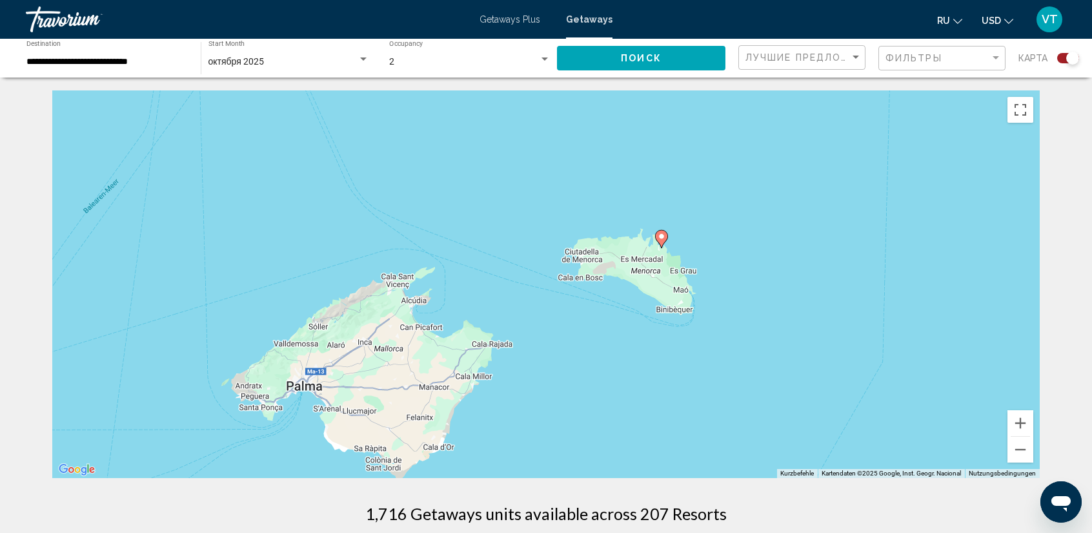
drag, startPoint x: 802, startPoint y: 392, endPoint x: 722, endPoint y: 120, distance: 283.5
click at [722, 120] on div "Um den Modus zum Ziehen mit der Tastatur zu aktivieren, drückst du Alt + Eingab…" at bounding box center [546, 283] width 988 height 387
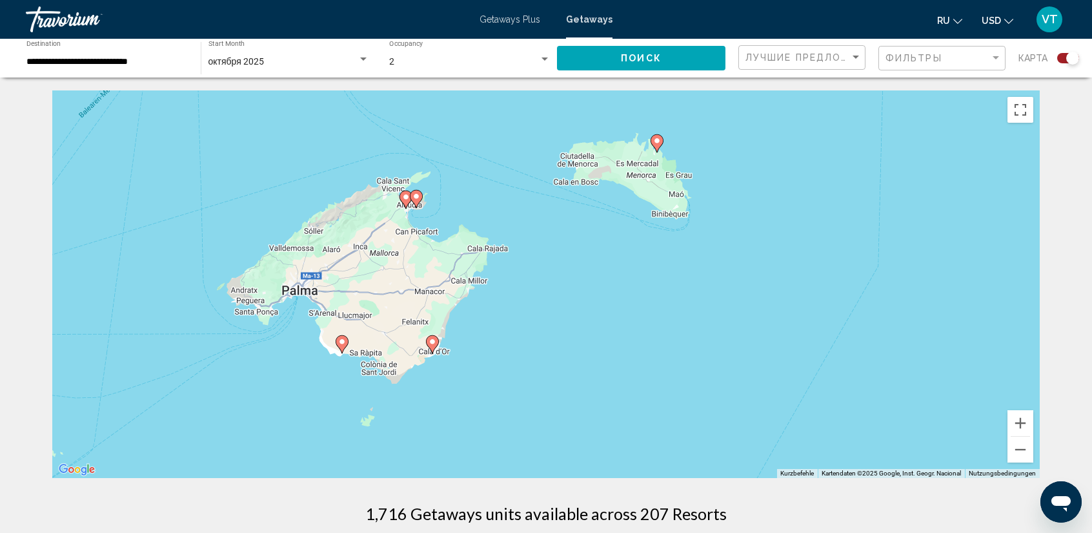
drag, startPoint x: 538, startPoint y: 371, endPoint x: 533, endPoint y: 278, distance: 93.1
click at [533, 278] on div "Um den Modus zum Ziehen mit der Tastatur zu aktivieren, drückst du Alt + Eingab…" at bounding box center [546, 283] width 988 height 387
click at [658, 143] on image "Main content" at bounding box center [657, 141] width 8 height 8
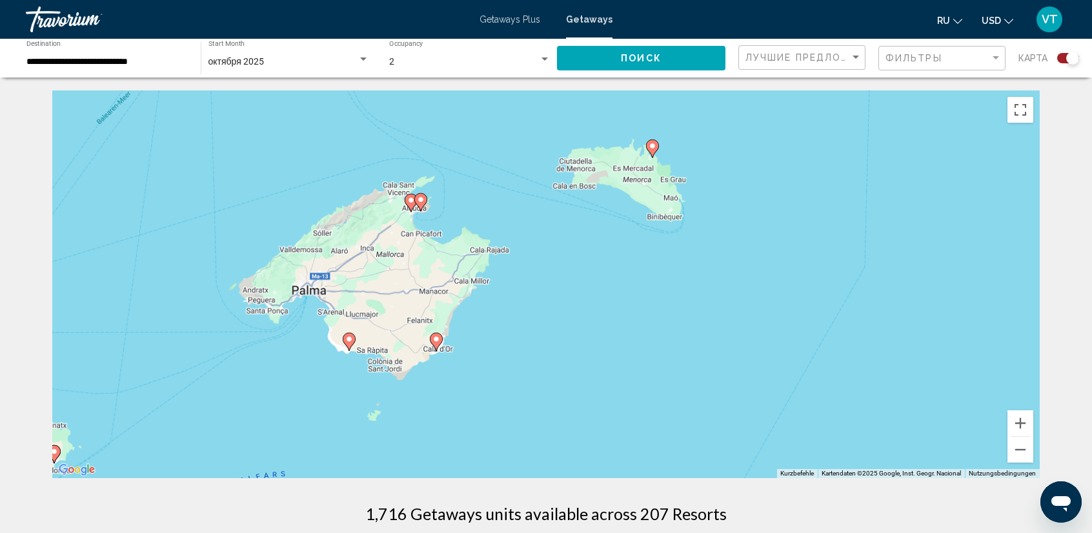
click at [658, 143] on div "Um den Modus zum Ziehen mit der Tastatur zu aktivieren, drückst du Alt + Eingab…" at bounding box center [546, 283] width 988 height 387
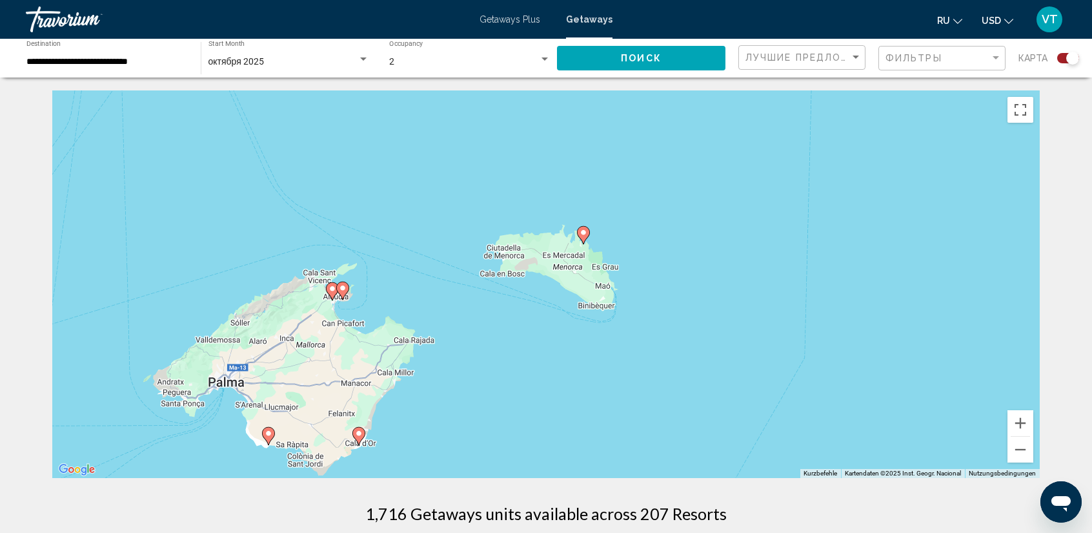
click at [585, 230] on image "Main content" at bounding box center [584, 233] width 8 height 8
type input "**********"
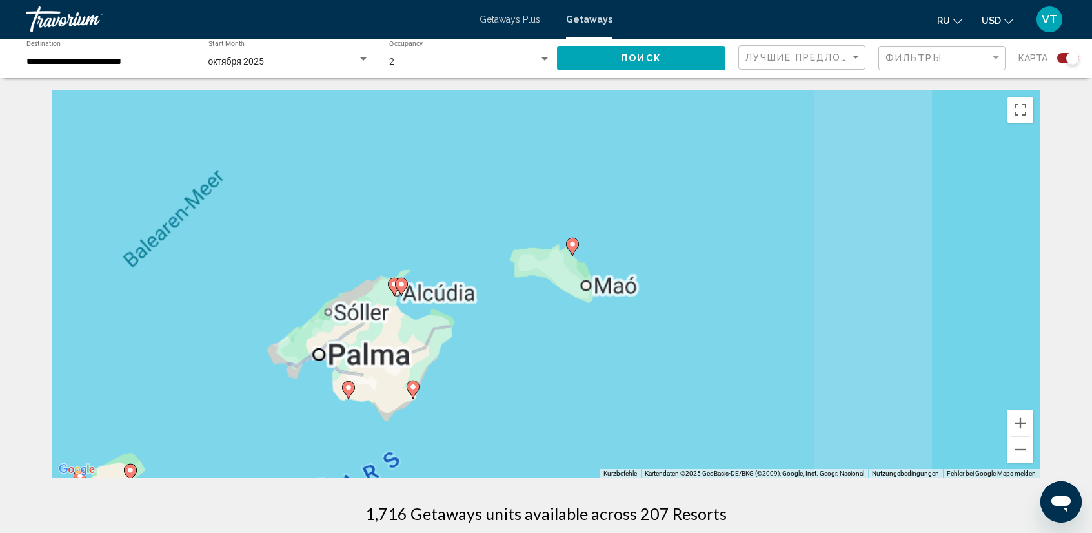
click at [585, 230] on div "Um den Modus zum Ziehen mit der Tastatur zu aktivieren, drückst du Alt + Eingab…" at bounding box center [546, 283] width 988 height 387
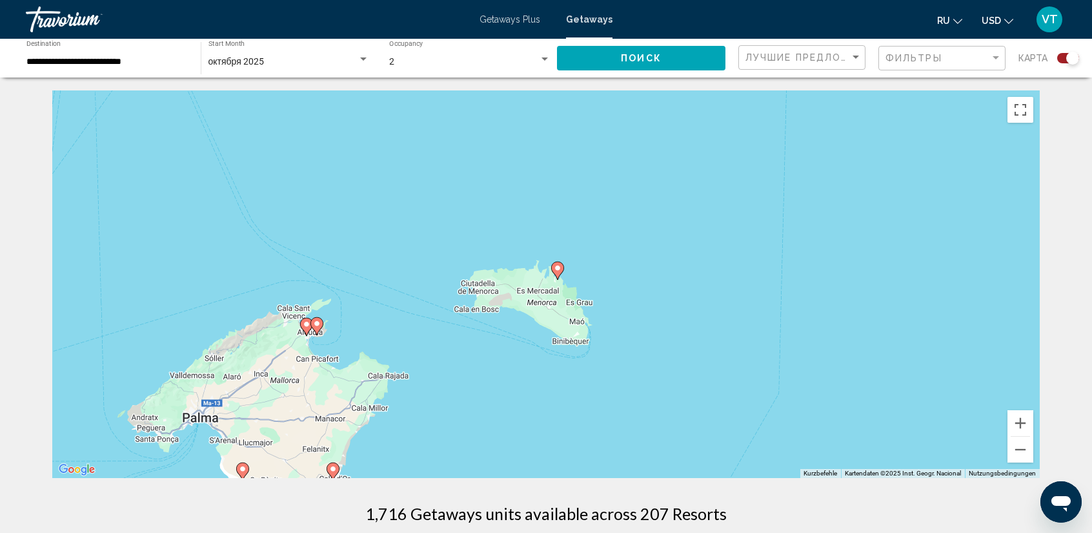
click at [558, 267] on image "Main content" at bounding box center [558, 268] width 8 height 8
click at [558, 267] on div "Um den Modus zum Ziehen mit der Tastatur zu aktivieren, drückst du Alt + Eingab…" at bounding box center [546, 283] width 988 height 387
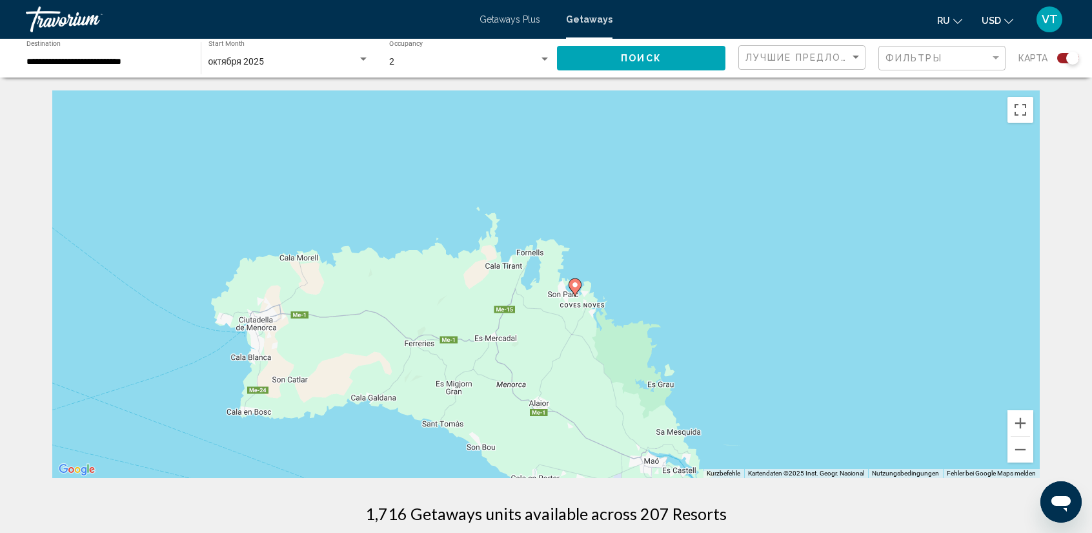
click at [578, 281] on image "Main content" at bounding box center [575, 285] width 8 height 8
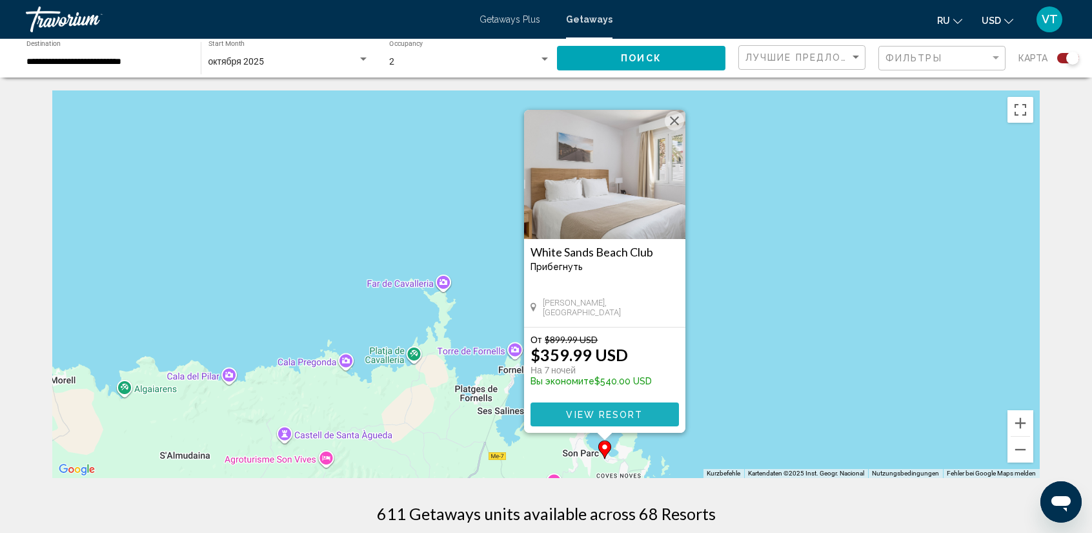
click at [633, 412] on span "View Resort" at bounding box center [604, 414] width 77 height 10
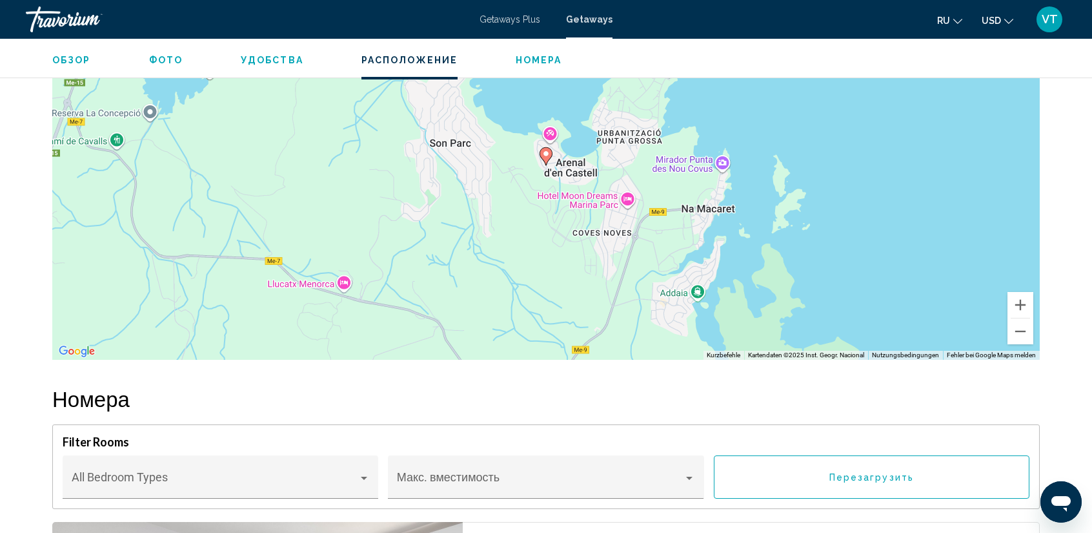
scroll to position [1807, 0]
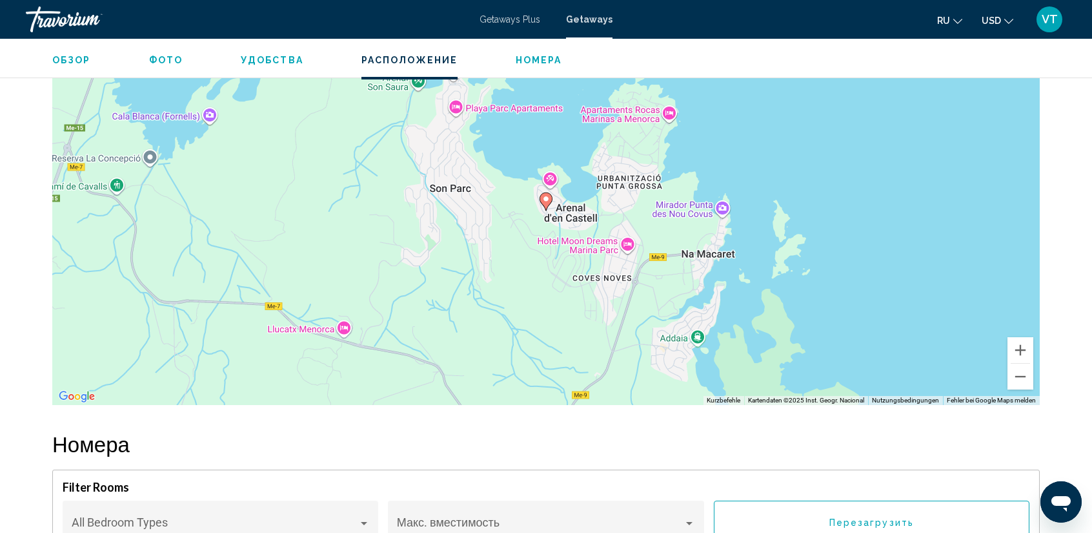
click at [155, 57] on span "Фото" at bounding box center [166, 60] width 34 height 10
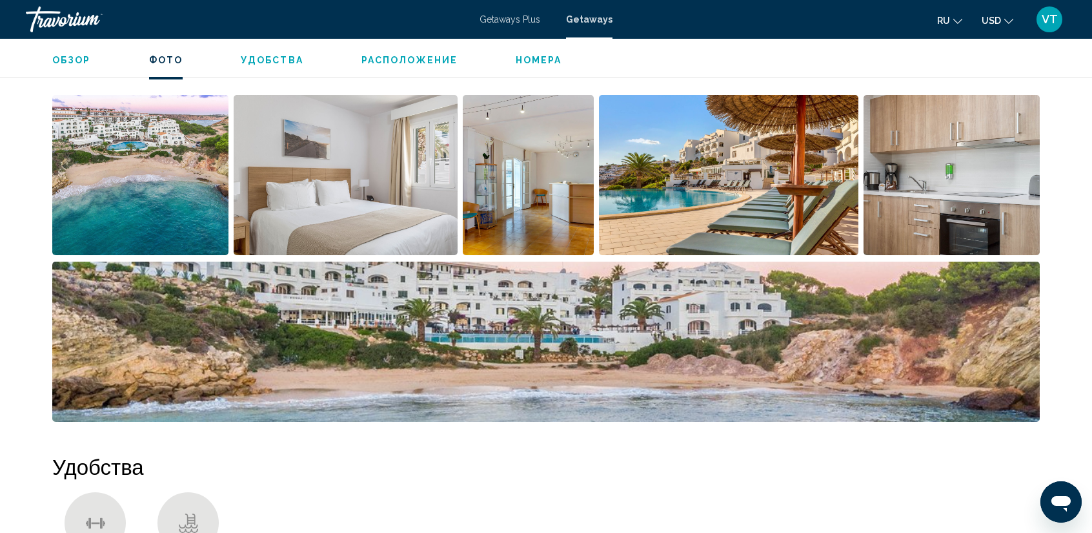
scroll to position [586, 0]
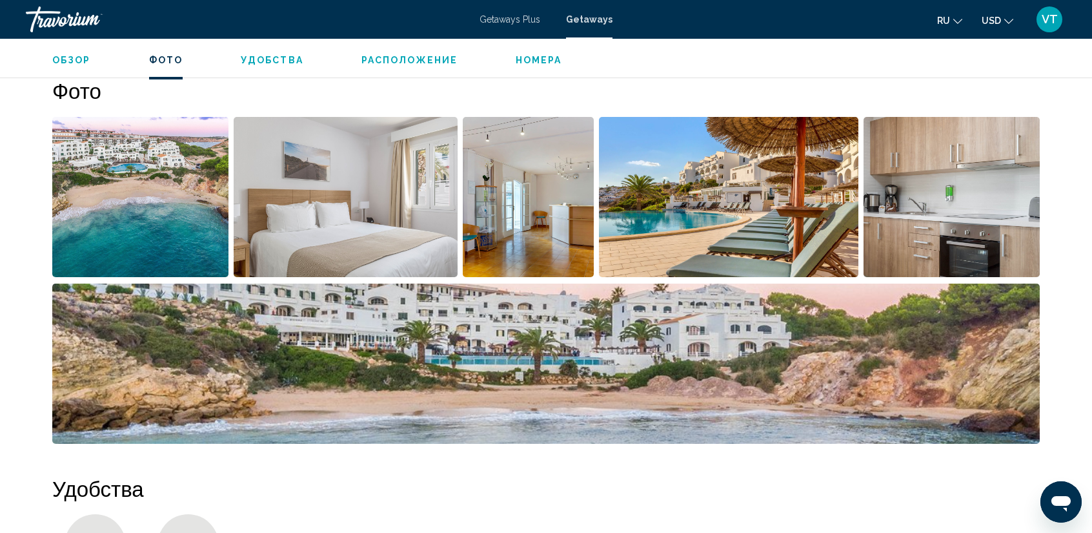
click at [184, 194] on img "Open full-screen image slider" at bounding box center [140, 197] width 176 height 160
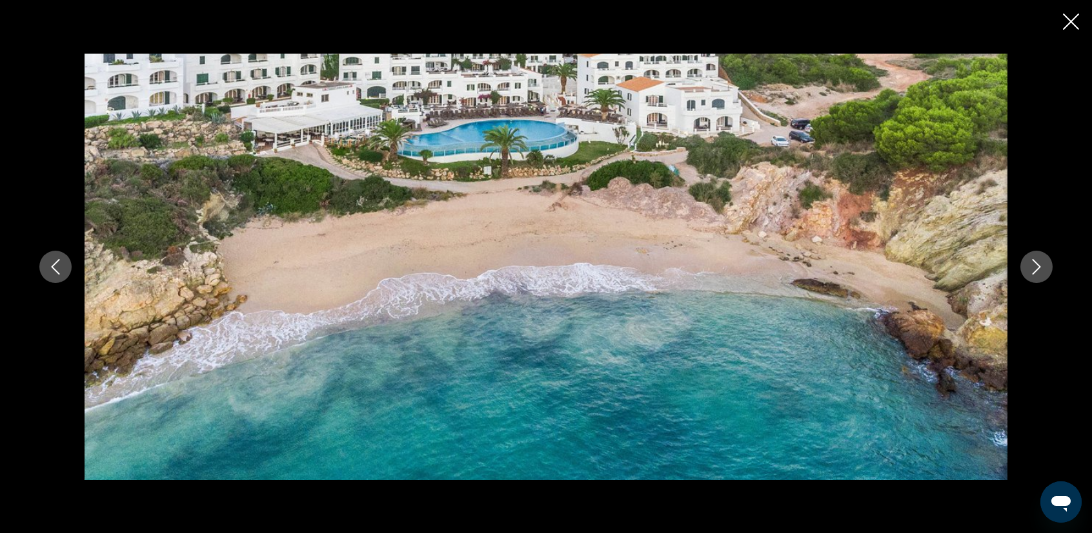
click at [1032, 265] on icon "Next image" at bounding box center [1036, 266] width 15 height 15
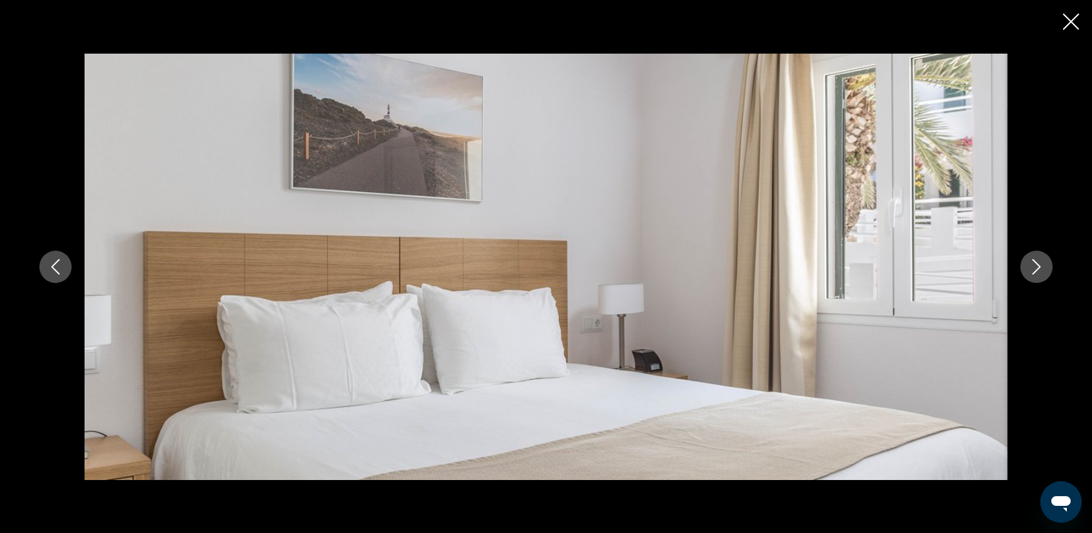
click at [1032, 265] on icon "Next image" at bounding box center [1036, 266] width 15 height 15
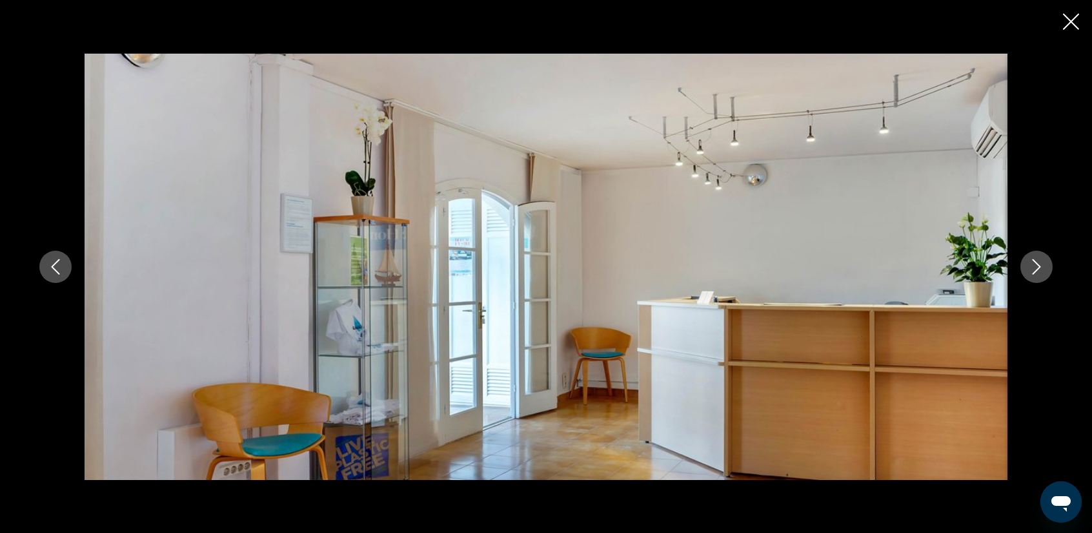
click at [1032, 265] on icon "Next image" at bounding box center [1036, 266] width 15 height 15
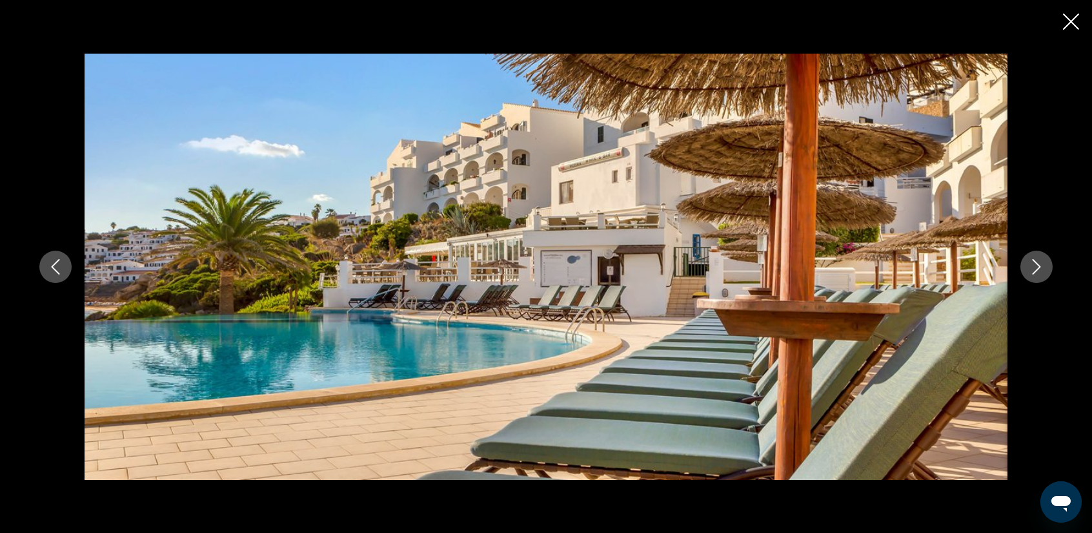
click at [1032, 265] on icon "Next image" at bounding box center [1036, 266] width 15 height 15
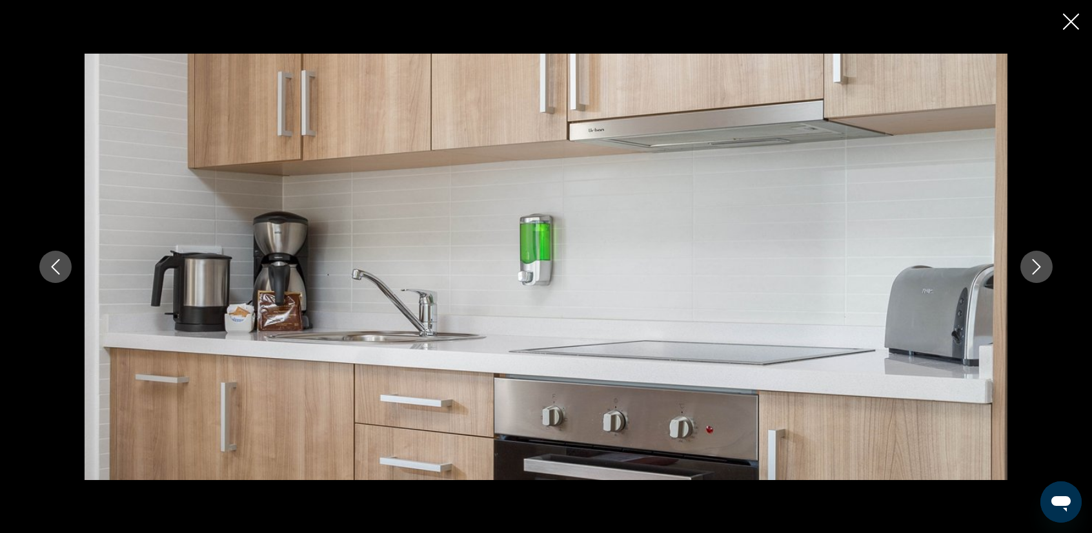
click at [1032, 265] on icon "Next image" at bounding box center [1036, 266] width 15 height 15
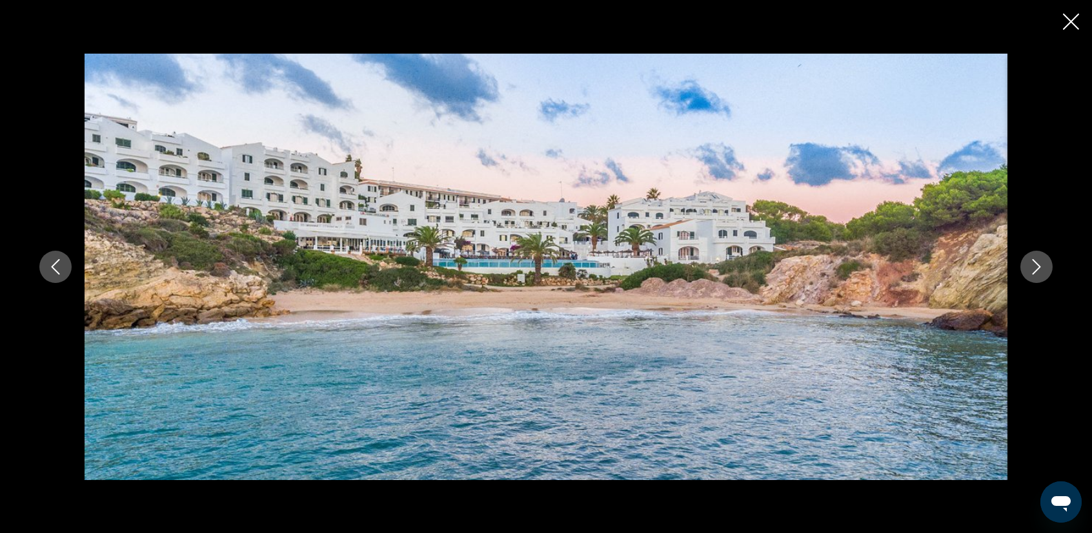
click at [1032, 265] on icon "Next image" at bounding box center [1036, 266] width 15 height 15
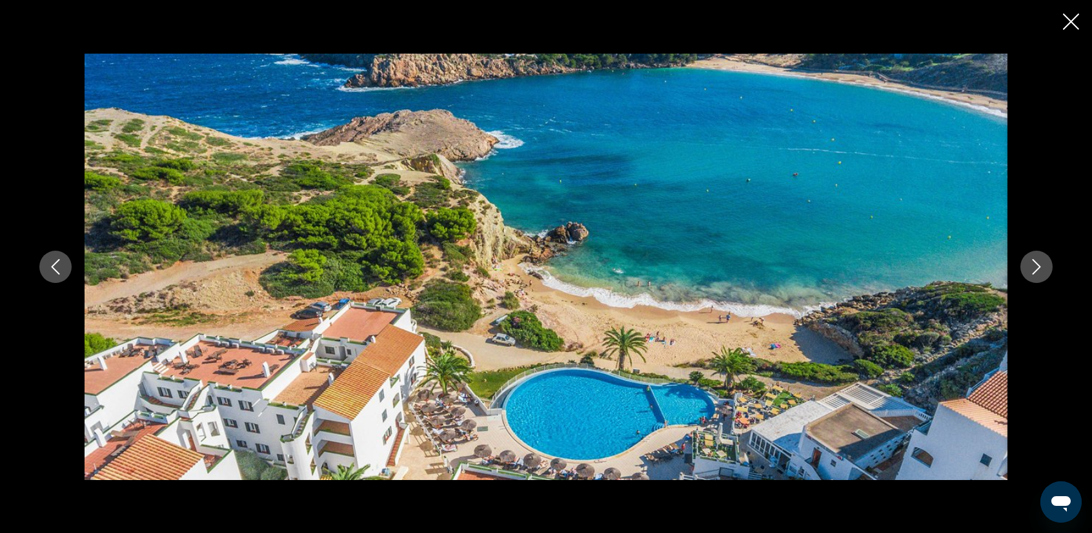
click at [1032, 265] on icon "Next image" at bounding box center [1036, 266] width 15 height 15
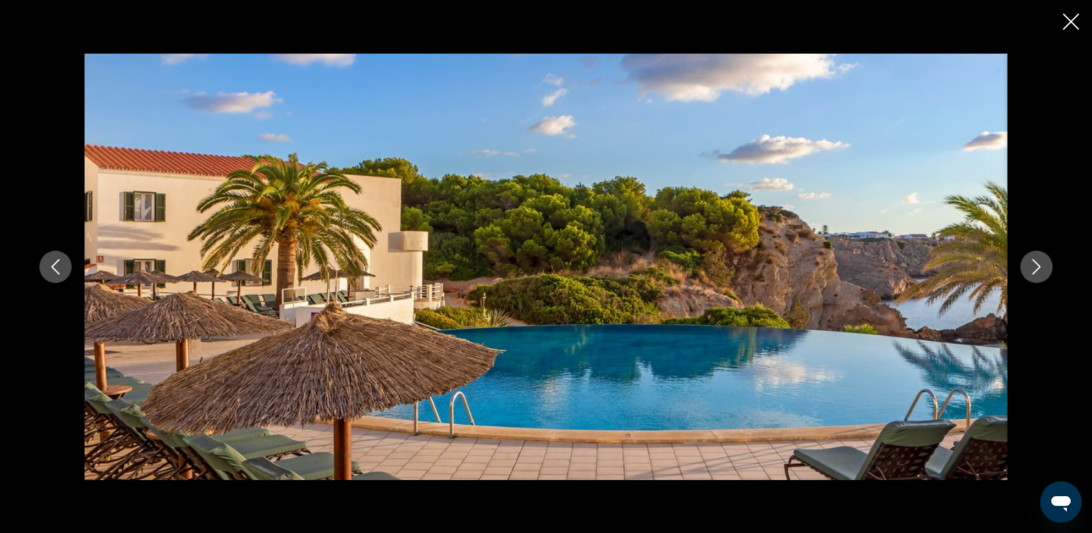
click at [1032, 265] on icon "Next image" at bounding box center [1036, 266] width 15 height 15
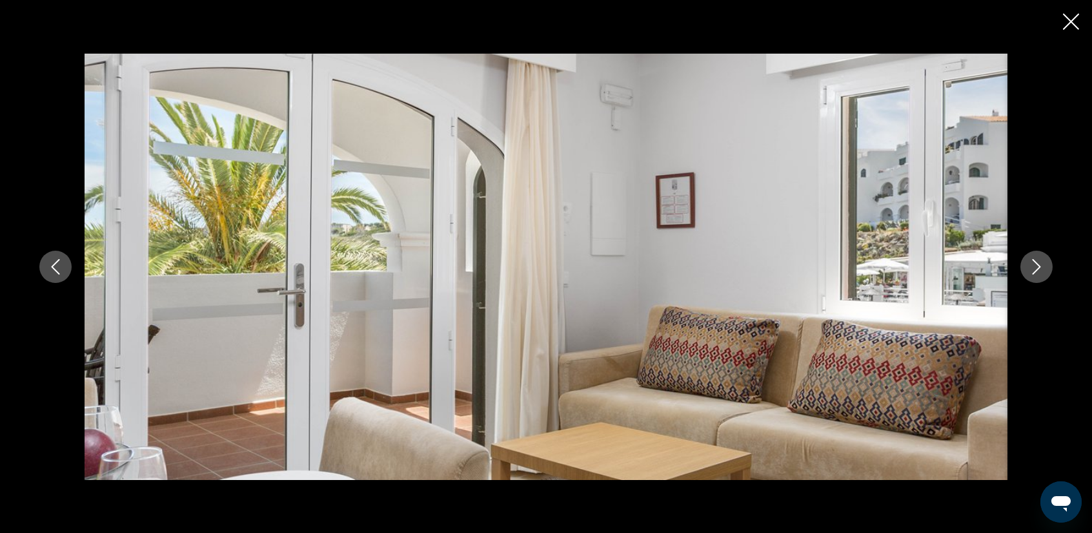
click at [1069, 16] on icon "Close slideshow" at bounding box center [1071, 22] width 16 height 16
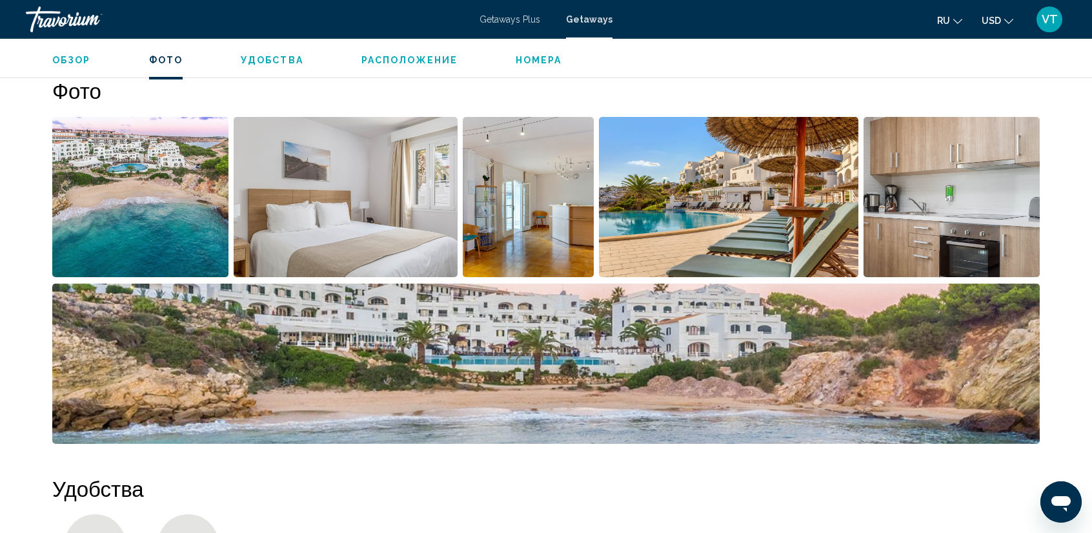
click at [528, 55] on span "Номера" at bounding box center [539, 60] width 46 height 10
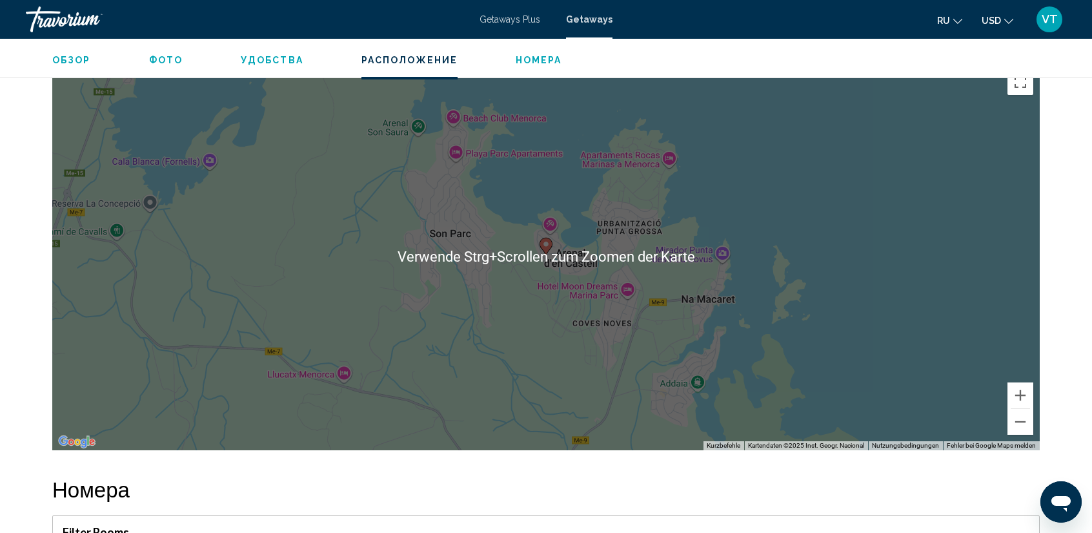
scroll to position [1773, 0]
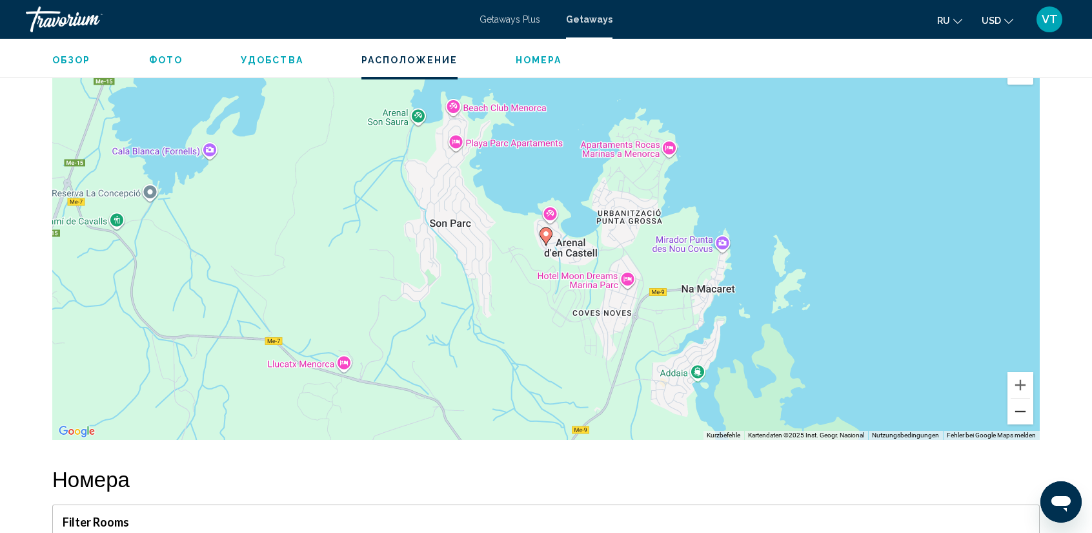
click at [1024, 411] on button "Verkleinern" at bounding box center [1021, 411] width 26 height 26
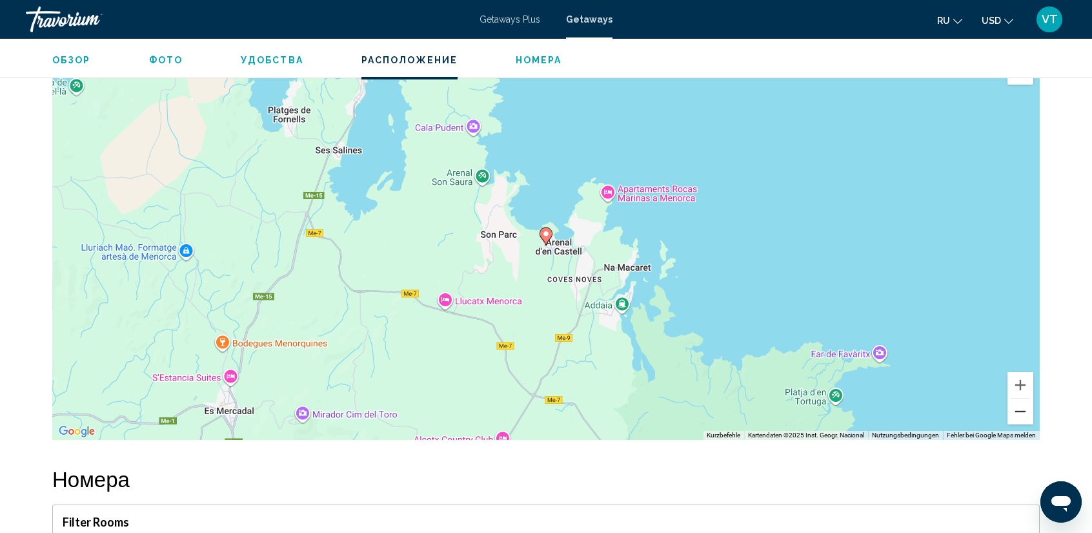
click at [1024, 411] on button "Verkleinern" at bounding box center [1021, 411] width 26 height 26
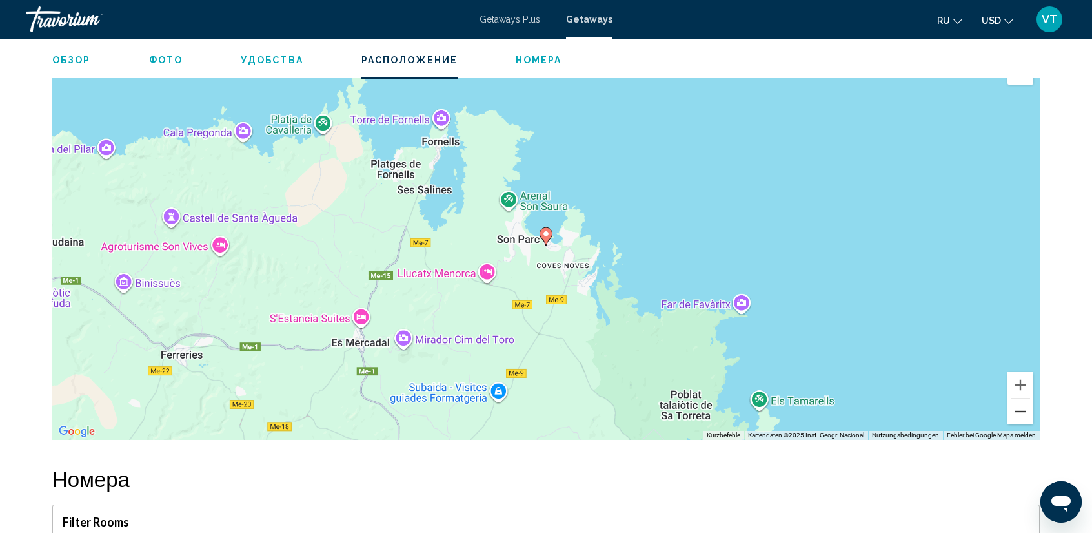
click at [1024, 411] on button "Verkleinern" at bounding box center [1021, 411] width 26 height 26
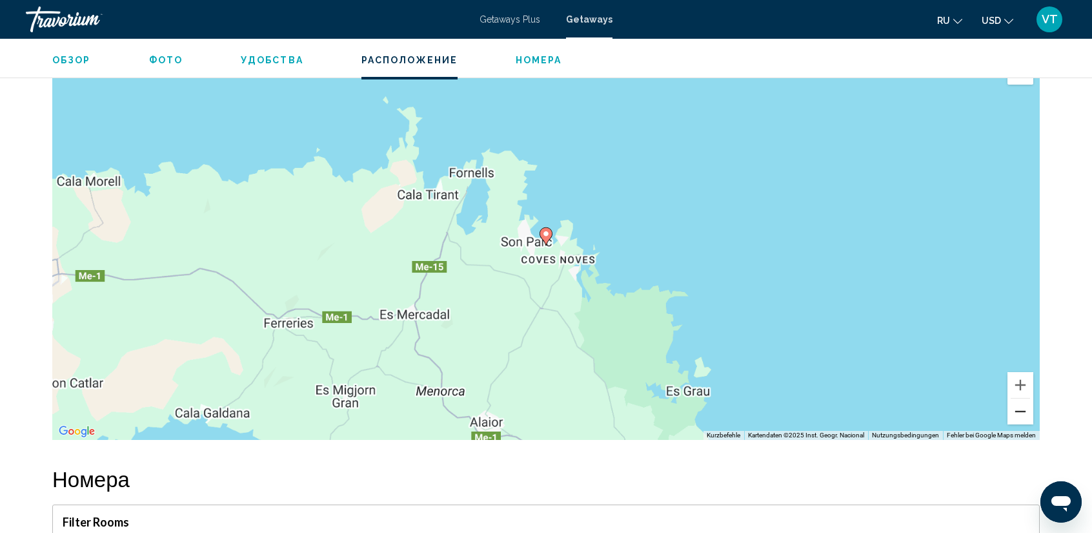
click at [1024, 411] on button "Verkleinern" at bounding box center [1021, 411] width 26 height 26
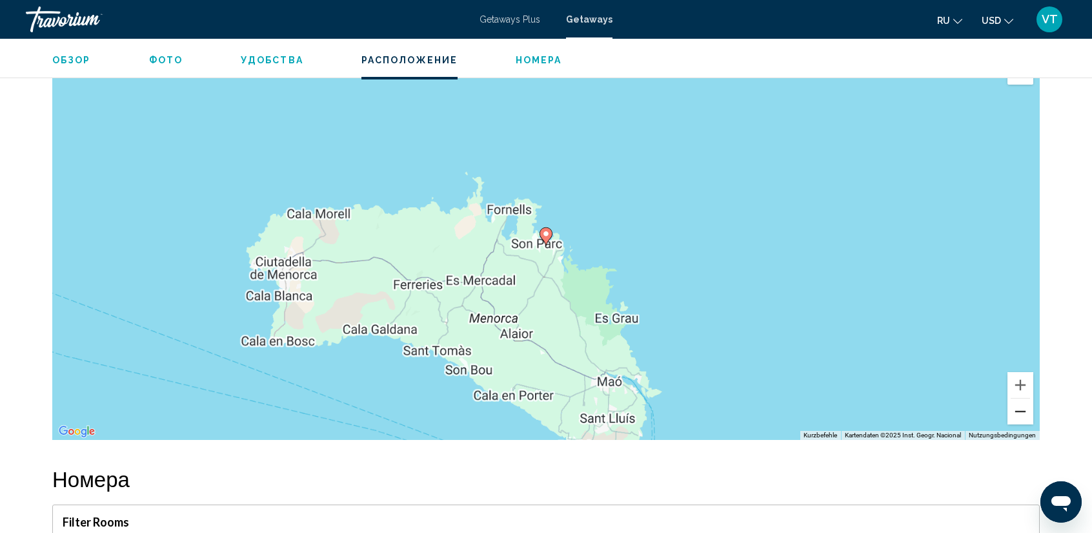
click at [1024, 411] on button "Verkleinern" at bounding box center [1021, 411] width 26 height 26
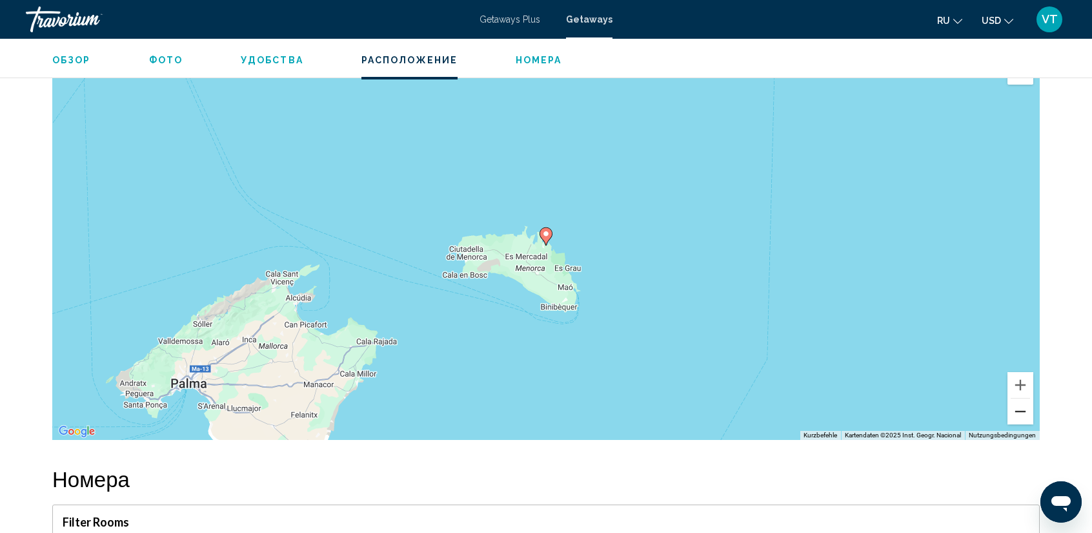
click at [1021, 414] on button "Verkleinern" at bounding box center [1021, 411] width 26 height 26
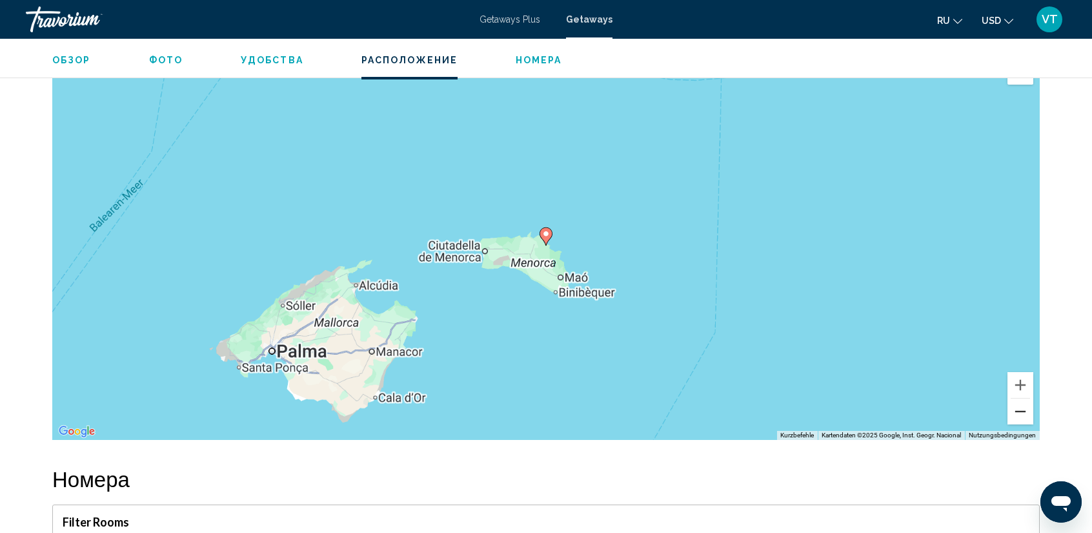
click at [1021, 414] on button "Verkleinern" at bounding box center [1021, 411] width 26 height 26
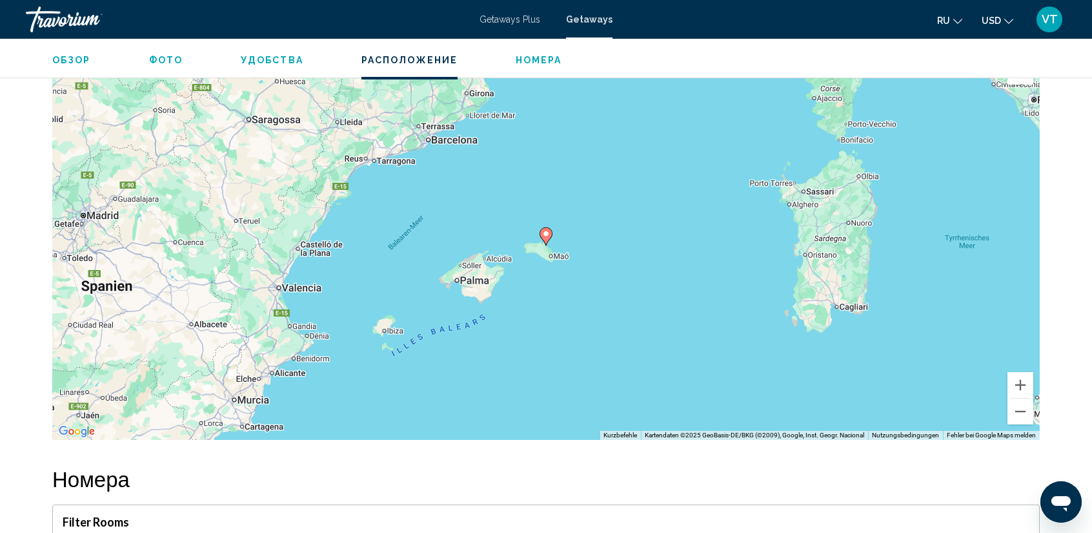
click at [67, 57] on span "Обзор" at bounding box center [71, 60] width 39 height 10
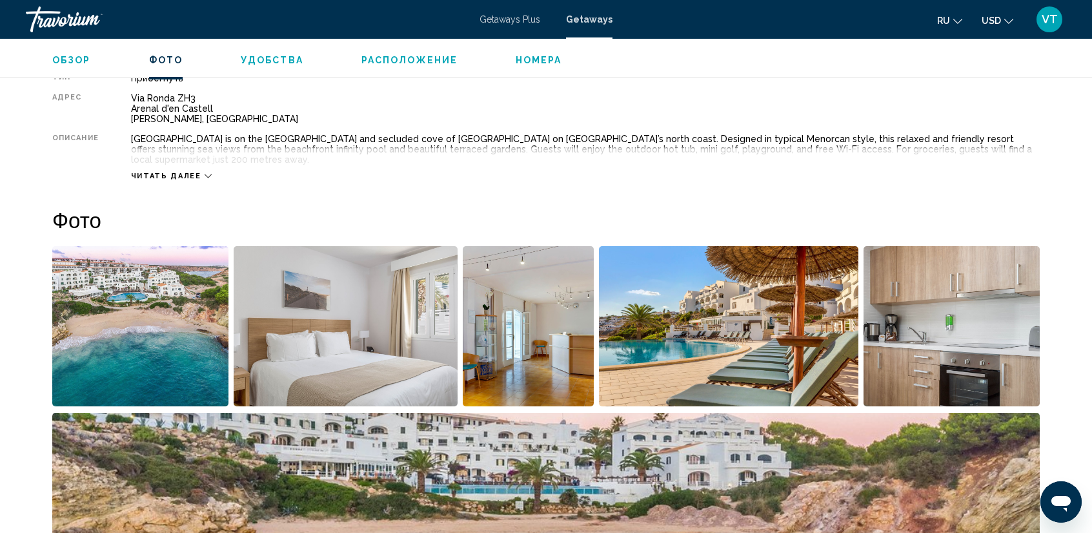
scroll to position [413, 0]
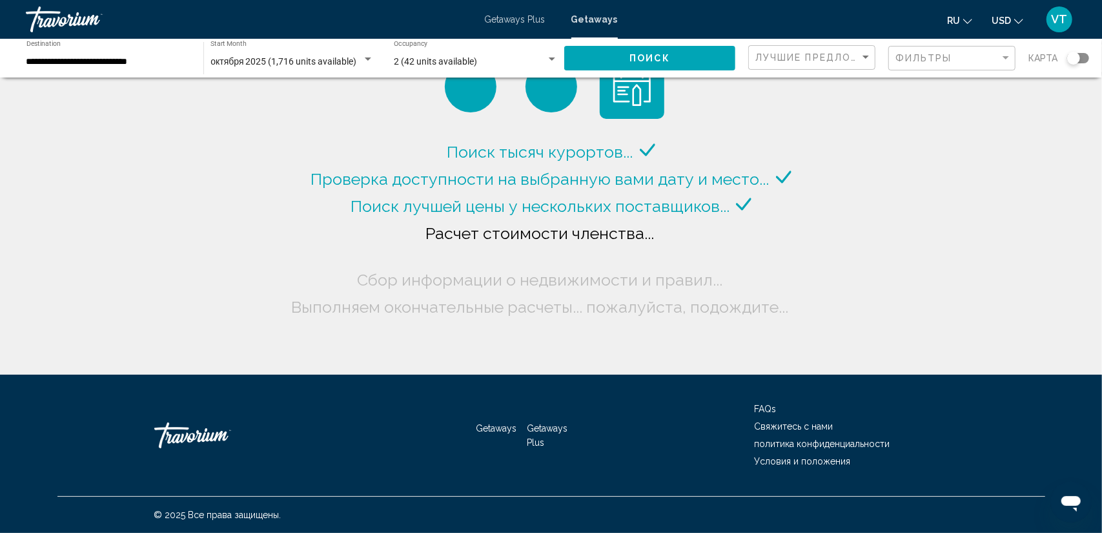
click at [1083, 61] on div "Search widget" at bounding box center [1078, 58] width 22 height 10
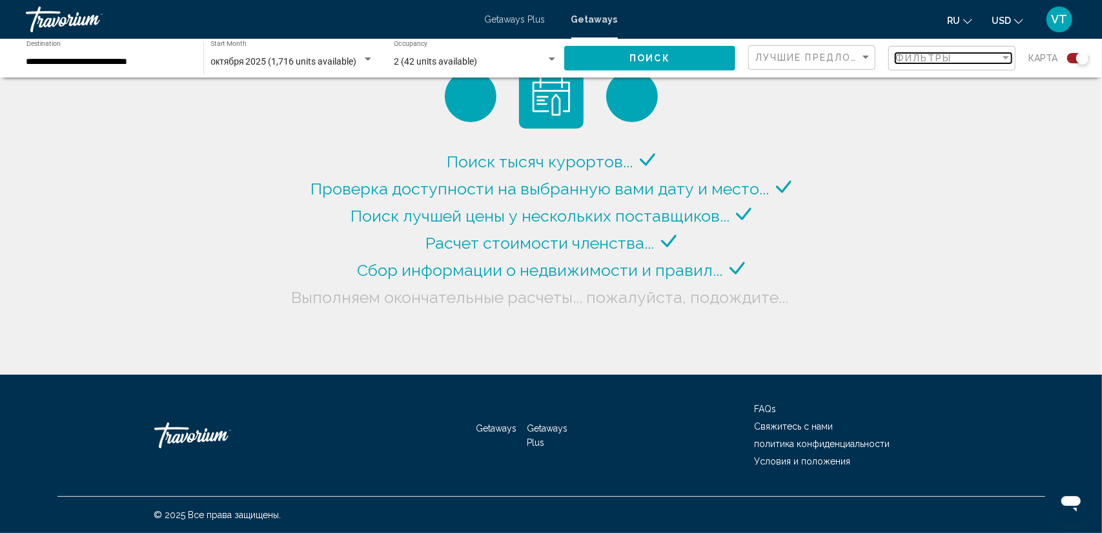
click at [1006, 56] on div "Filter" at bounding box center [1006, 58] width 12 height 10
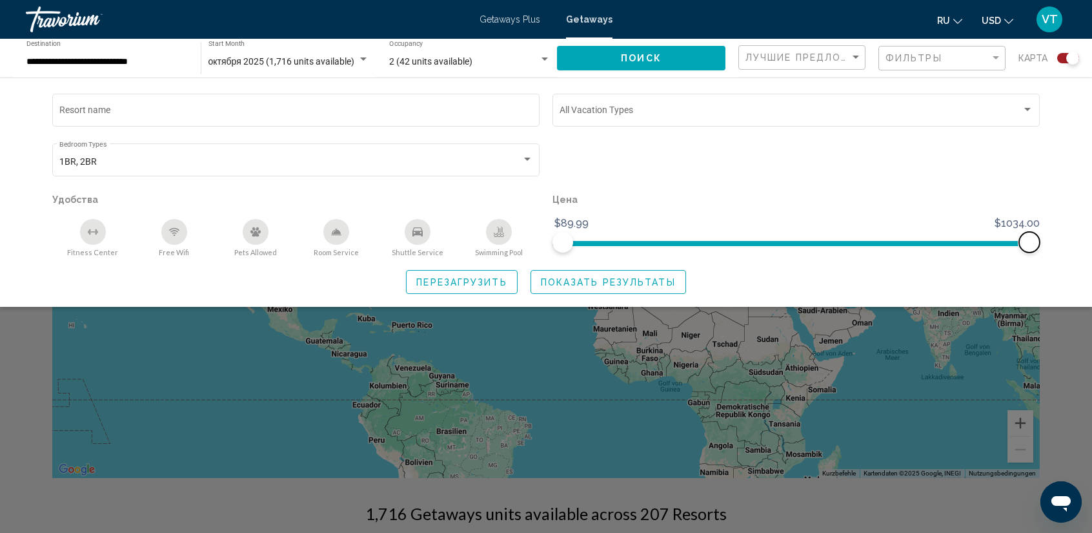
drag, startPoint x: 1025, startPoint y: 241, endPoint x: 1039, endPoint y: 241, distance: 14.2
click at [1039, 241] on span "Search widget" at bounding box center [1029, 242] width 21 height 21
click at [587, 286] on span "Показать результаты" at bounding box center [608, 282] width 135 height 10
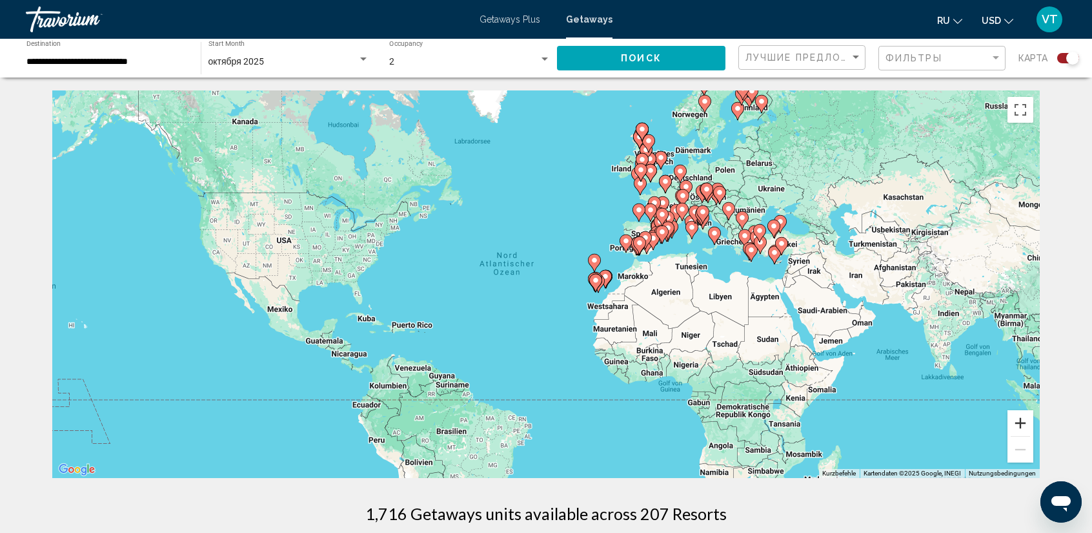
click at [1021, 420] on button "Vergrößern" at bounding box center [1021, 423] width 26 height 26
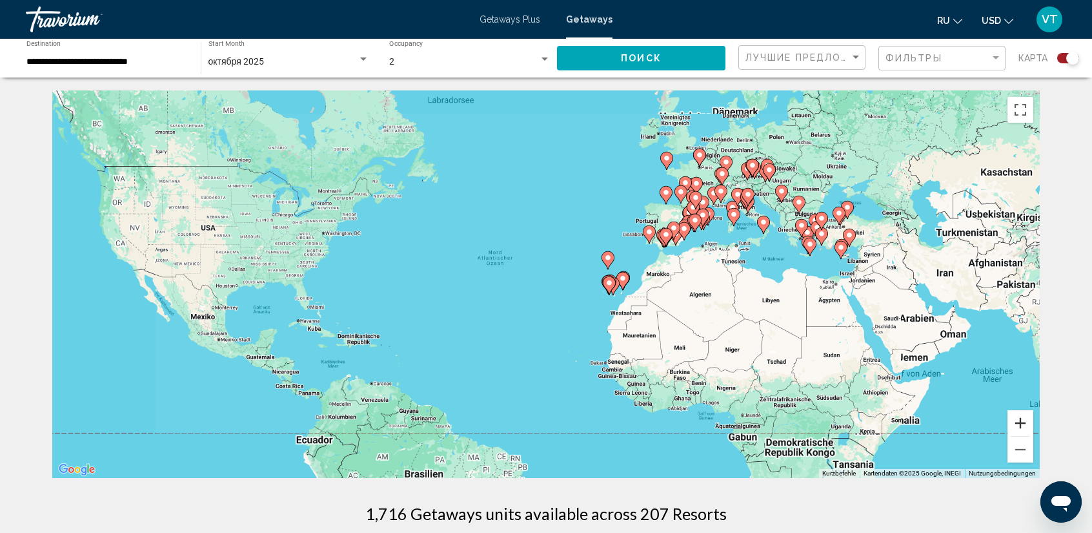
click at [1021, 420] on button "Vergrößern" at bounding box center [1021, 423] width 26 height 26
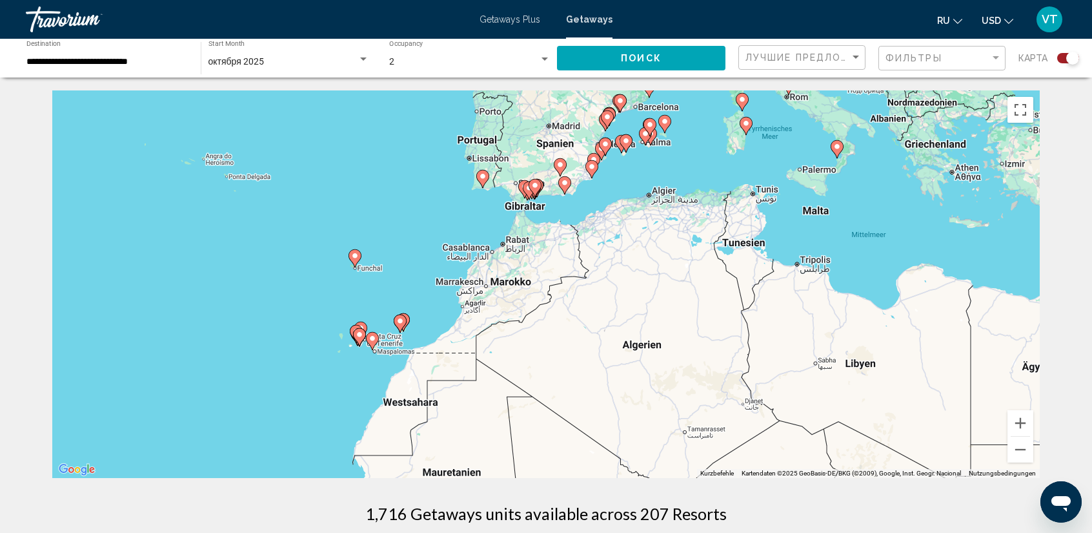
drag, startPoint x: 968, startPoint y: 353, endPoint x: 584, endPoint y: 383, distance: 385.9
click at [584, 383] on div "Um den Modus zum Ziehen mit der Tastatur zu aktivieren, drückst du Alt + Eingab…" at bounding box center [546, 283] width 988 height 387
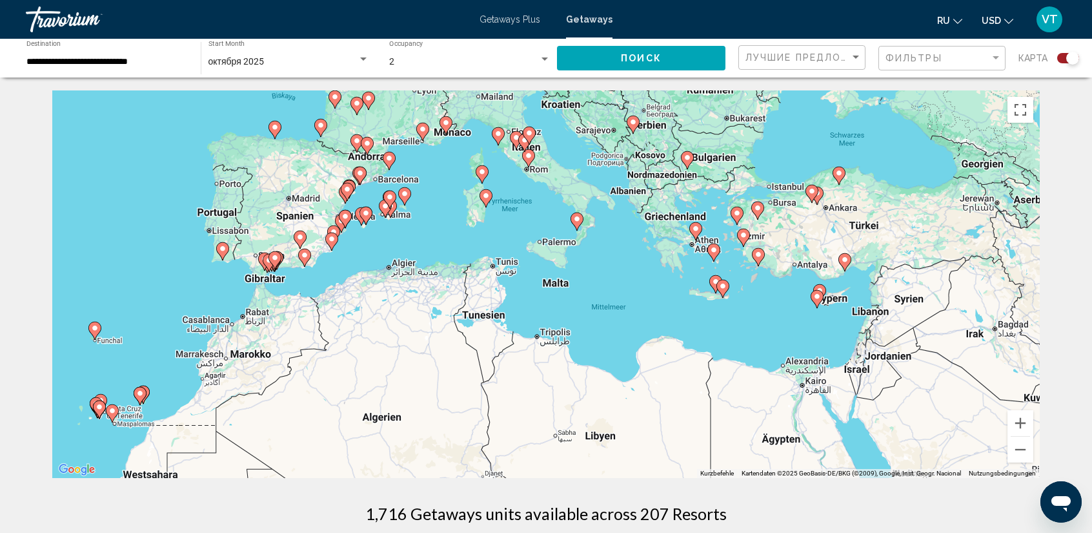
drag, startPoint x: 724, startPoint y: 290, endPoint x: 473, endPoint y: 364, distance: 262.3
click at [473, 364] on div "Um den Modus zum Ziehen mit der Tastatur zu aktivieren, drückst du Alt + Eingab…" at bounding box center [546, 283] width 988 height 387
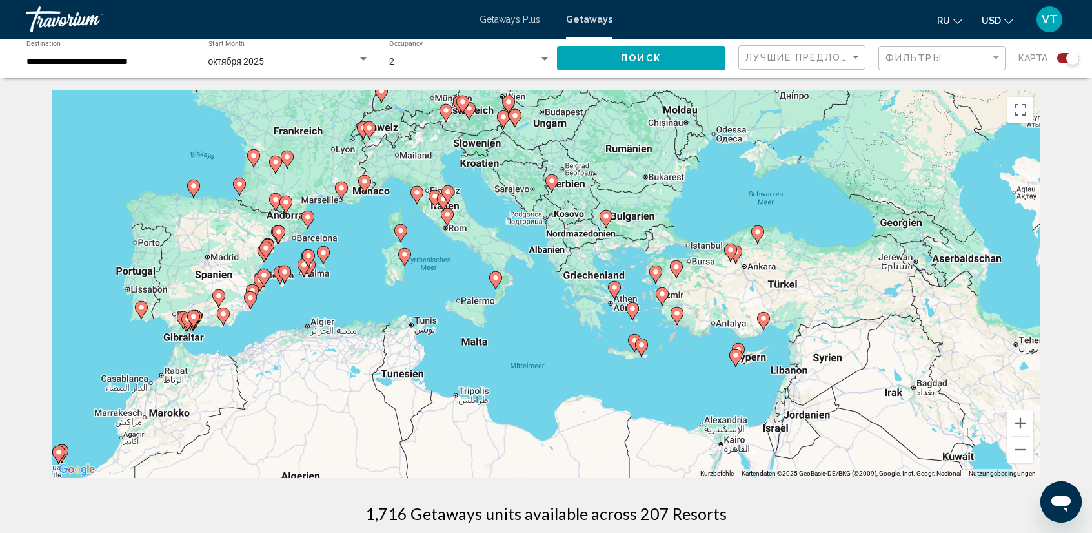
drag, startPoint x: 627, startPoint y: 323, endPoint x: 546, endPoint y: 381, distance: 100.0
click at [546, 381] on div "Um den Modus zum Ziehen mit der Tastatur zu aktivieren, drückst du Alt + Eingab…" at bounding box center [546, 283] width 988 height 387
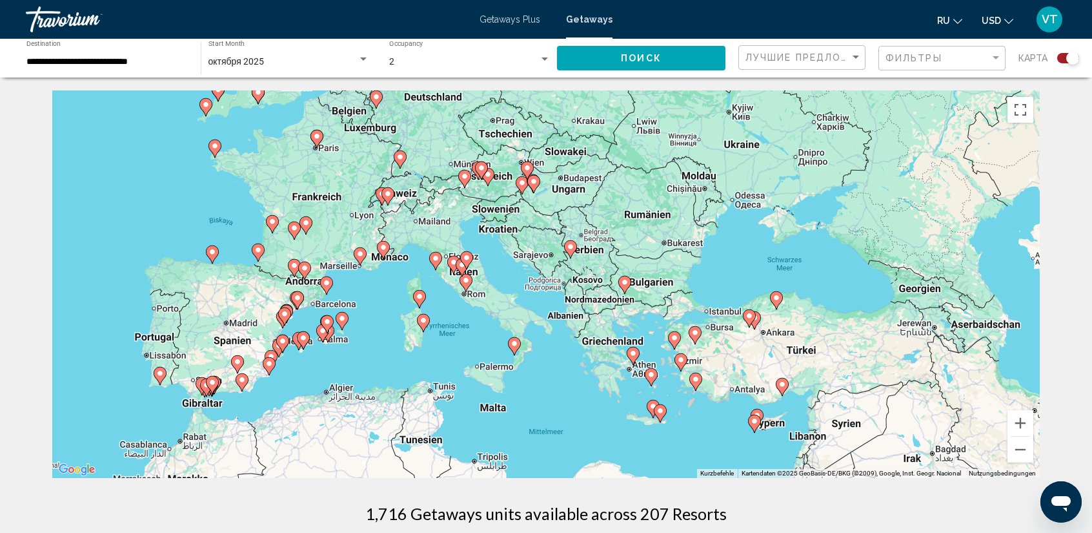
drag, startPoint x: 391, startPoint y: 254, endPoint x: 412, endPoint y: 320, distance: 69.8
click at [412, 320] on div "Um den Modus zum Ziehen mit der Tastatur zu aktivieren, drückst du Alt + Eingab…" at bounding box center [546, 283] width 988 height 387
click at [1019, 425] on button "Vergrößern" at bounding box center [1021, 423] width 26 height 26
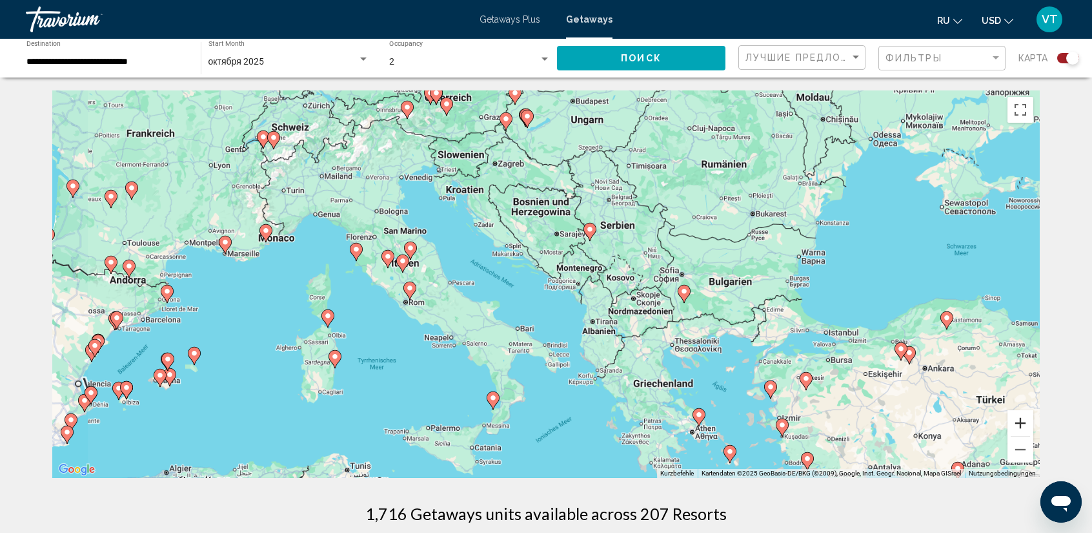
click at [1019, 425] on button "Vergrößern" at bounding box center [1021, 423] width 26 height 26
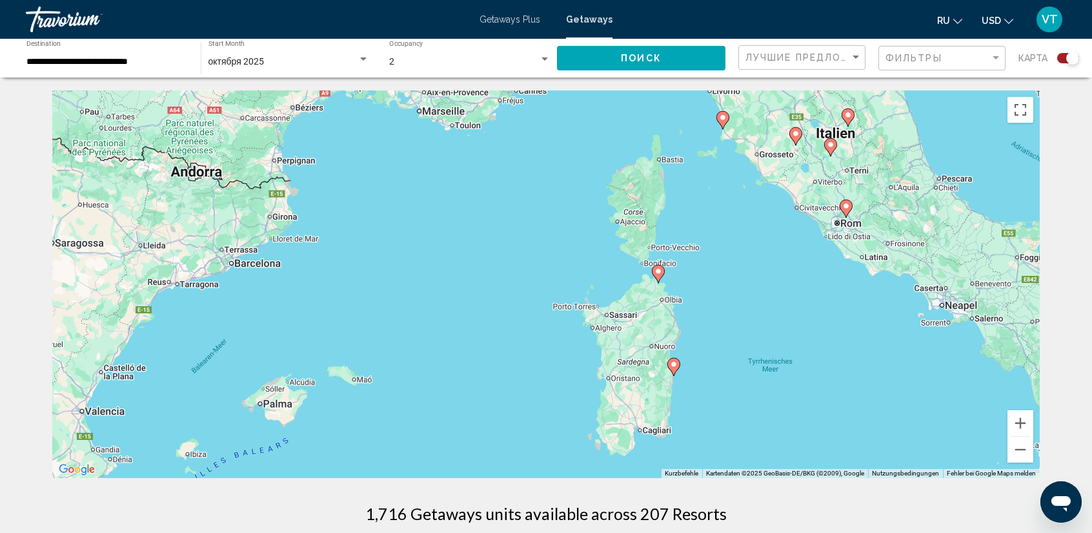
drag, startPoint x: 170, startPoint y: 366, endPoint x: 786, endPoint y: 263, distance: 624.4
click at [786, 263] on div "Um den Modus zum Ziehen mit der Tastatur zu aktivieren, drückst du Alt + Eingab…" at bounding box center [546, 283] width 988 height 387
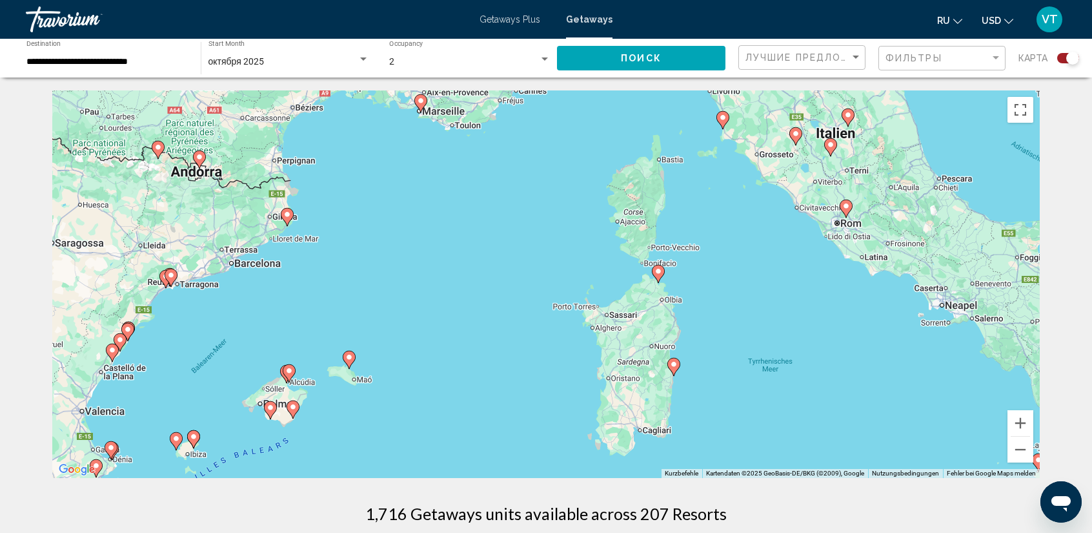
click at [660, 274] on image "Main content" at bounding box center [659, 271] width 8 height 8
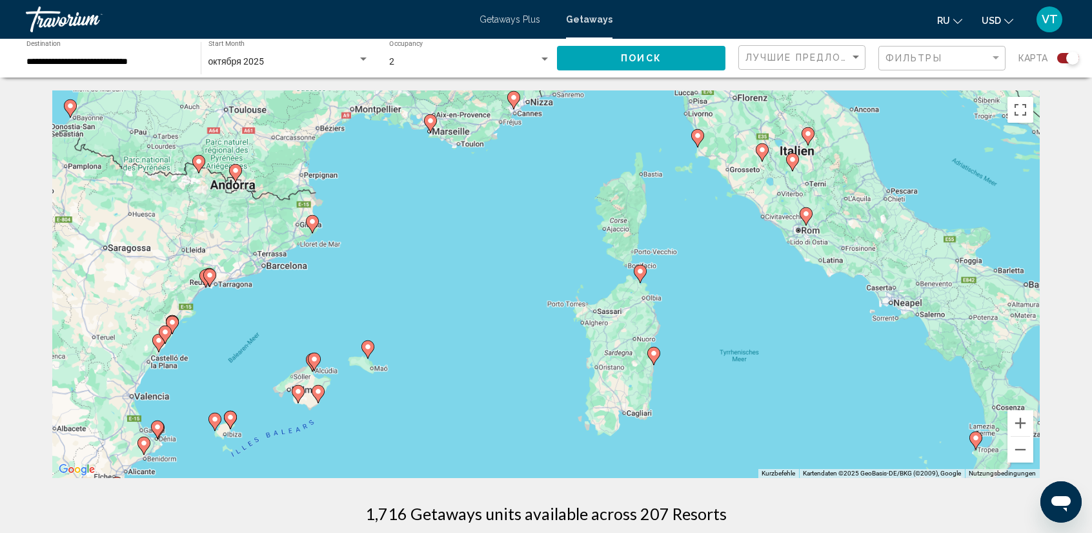
click at [660, 274] on div "Um den Modus zum Ziehen mit der Tastatur zu aktivieren, drückst du Alt + Eingab…" at bounding box center [546, 283] width 988 height 387
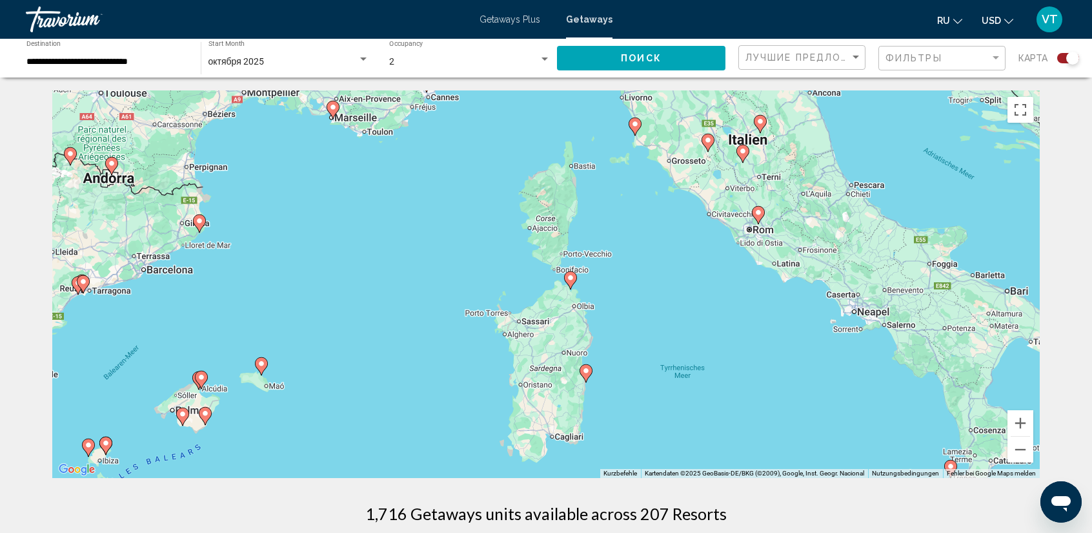
click at [570, 278] on image "Main content" at bounding box center [571, 278] width 8 height 8
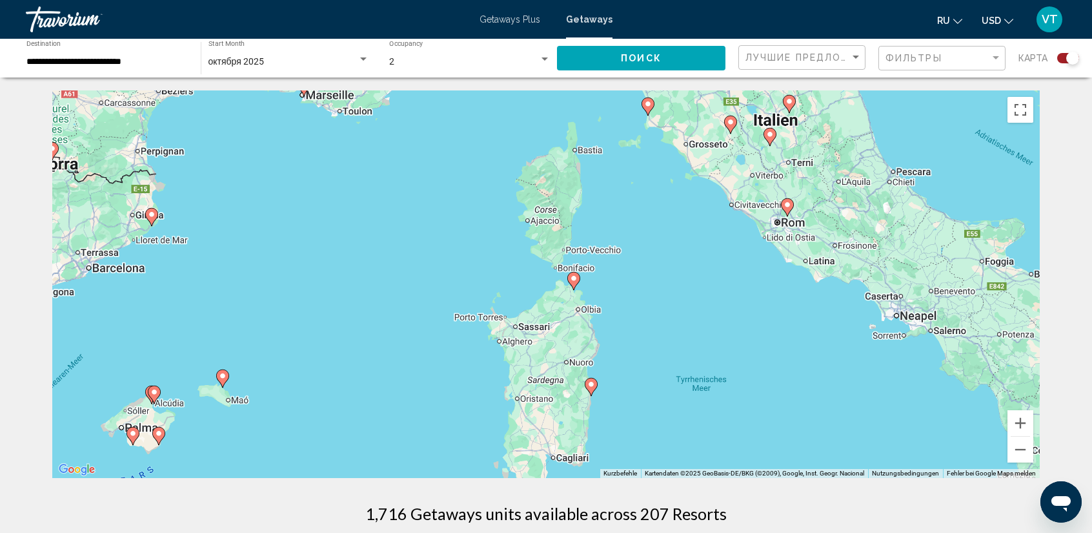
click at [570, 278] on div "Um den Modus zum Ziehen mit der Tastatur zu aktivieren, drückst du Alt + Eingab…" at bounding box center [546, 283] width 988 height 387
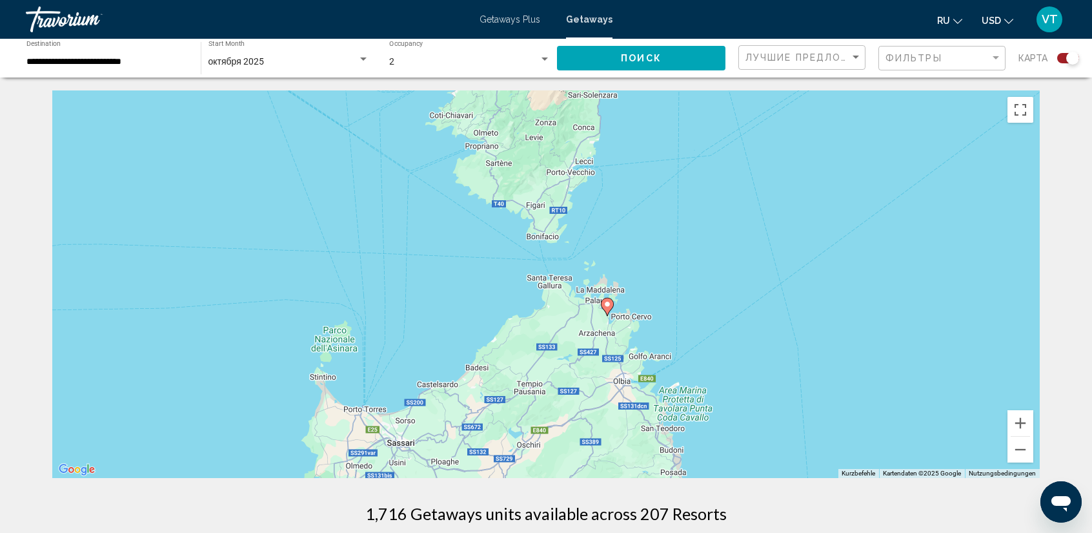
click at [609, 301] on image "Main content" at bounding box center [608, 304] width 8 height 8
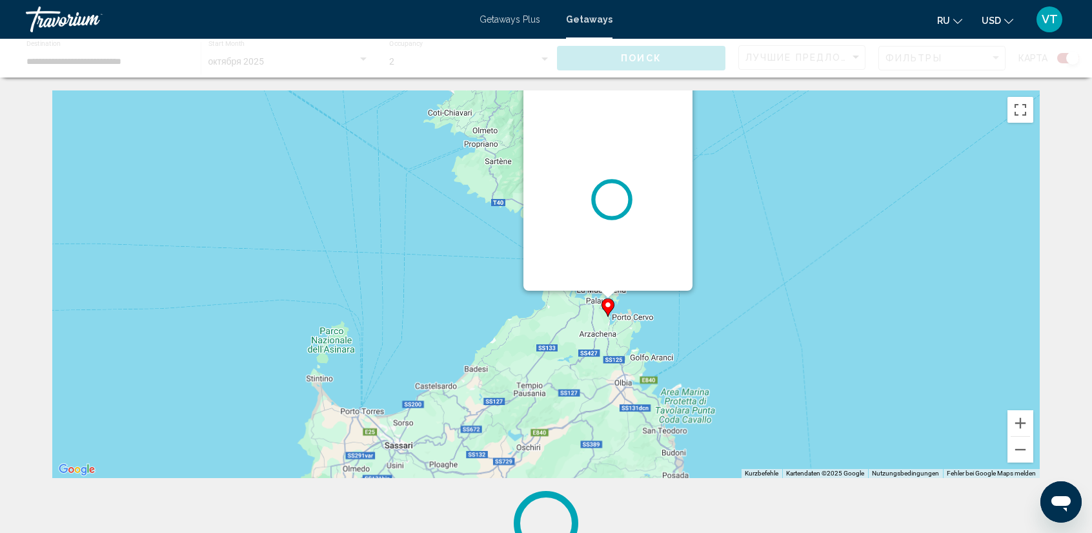
click at [609, 301] on div "Um den Modus zum Ziehen mit der Tastatur zu aktivieren, drückst du Alt + Eingab…" at bounding box center [546, 283] width 988 height 387
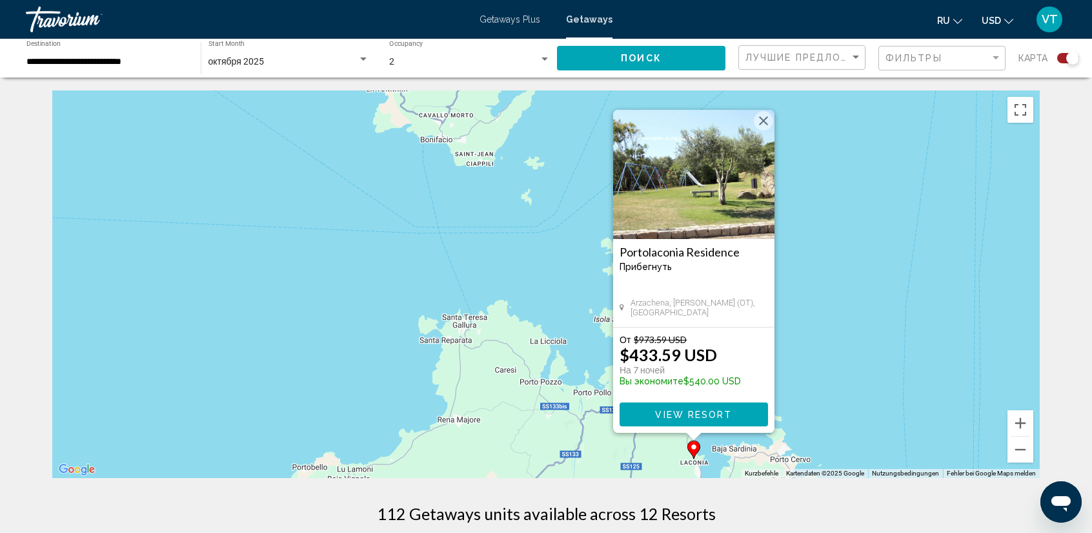
click at [861, 413] on div "Um den Modus zum Ziehen mit der Tastatur zu aktivieren, drückst du Alt + Eingab…" at bounding box center [546, 283] width 988 height 387
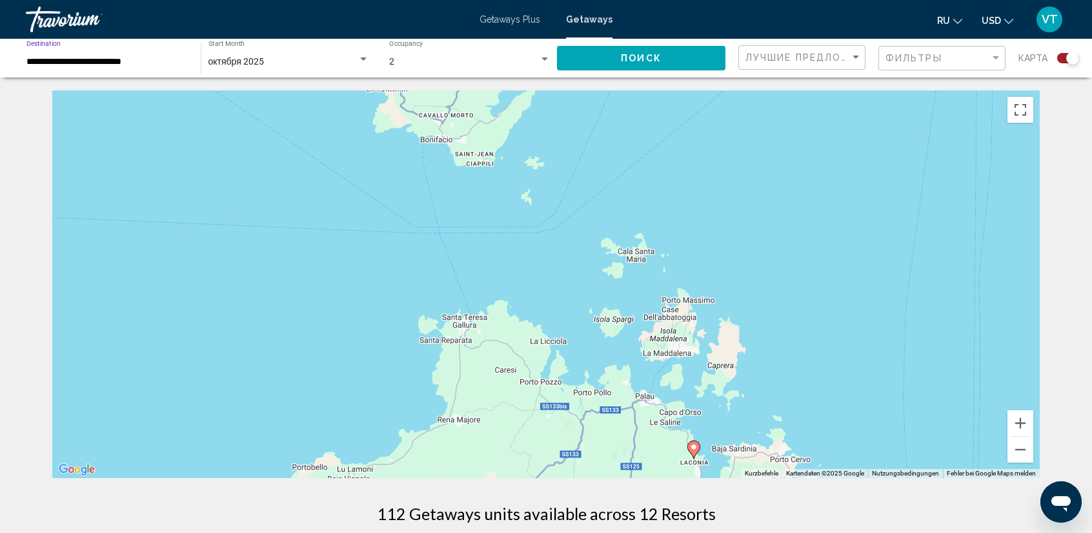
click at [126, 60] on input "**********" at bounding box center [106, 62] width 161 height 10
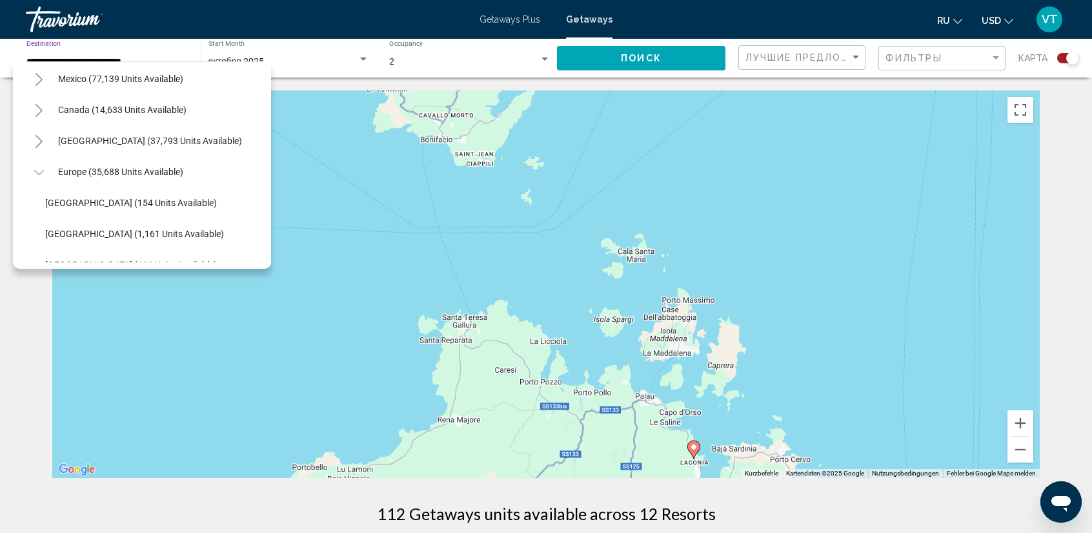
scroll to position [66, 0]
click at [80, 168] on span "Europe (35,688 units available)" at bounding box center [120, 173] width 125 height 10
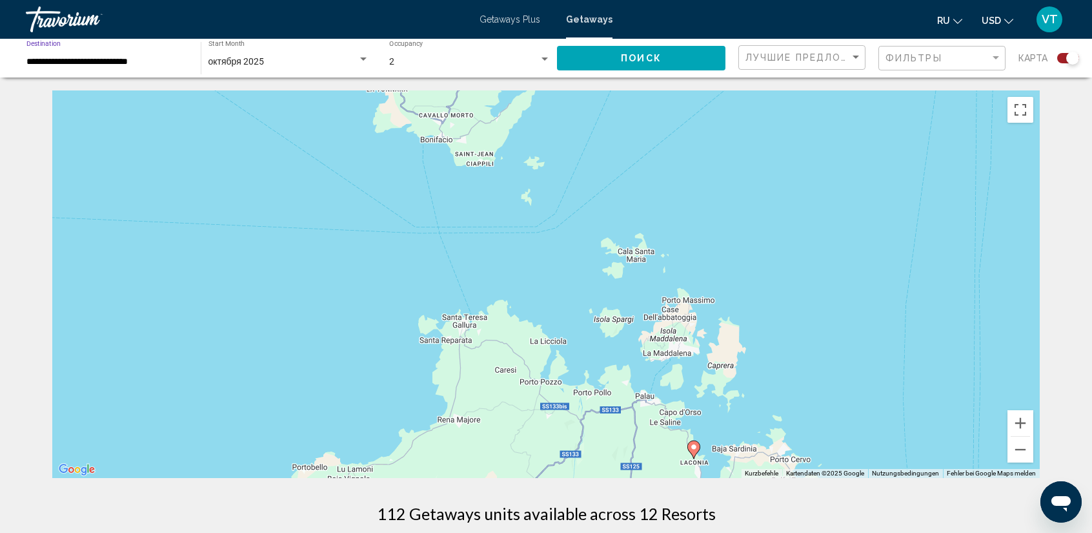
click at [716, 54] on button "Поиск" at bounding box center [641, 58] width 168 height 24
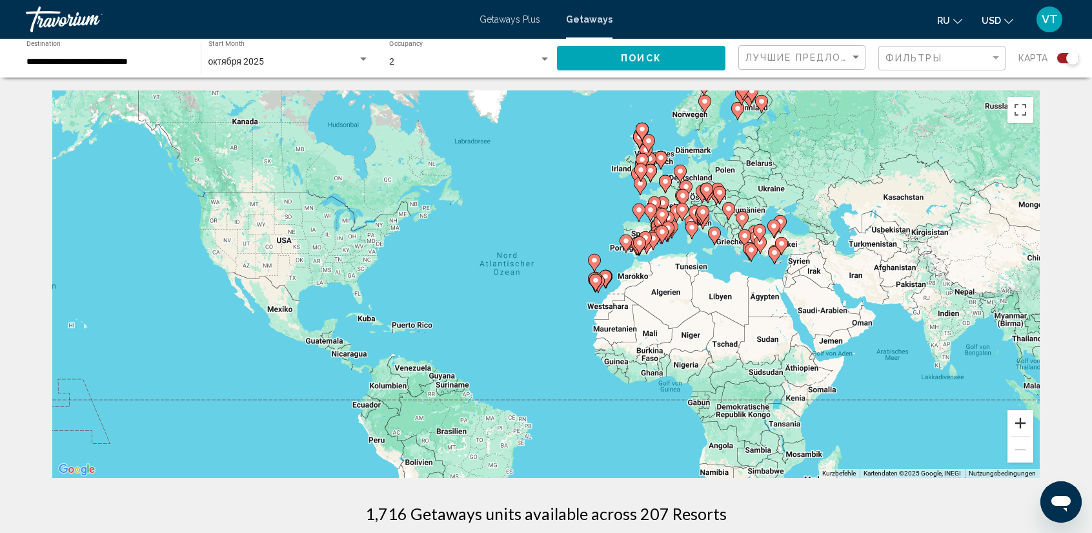
click at [1021, 416] on button "Vergrößern" at bounding box center [1021, 423] width 26 height 26
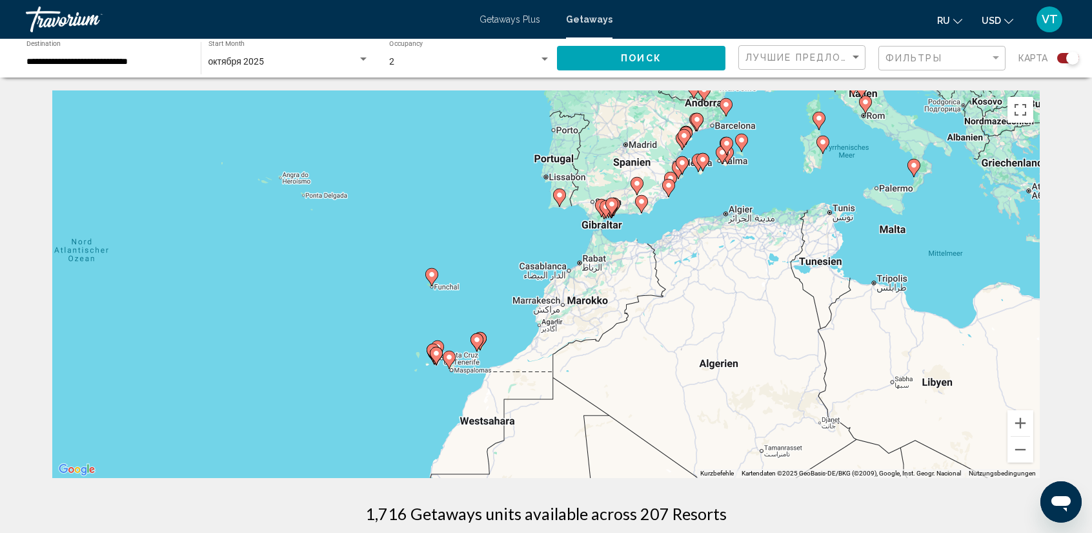
drag, startPoint x: 969, startPoint y: 336, endPoint x: 653, endPoint y: 383, distance: 319.2
click at [655, 384] on div "Um den Modus zum Ziehen mit der Tastatur zu aktivieren, drückst du Alt + Eingab…" at bounding box center [546, 283] width 988 height 387
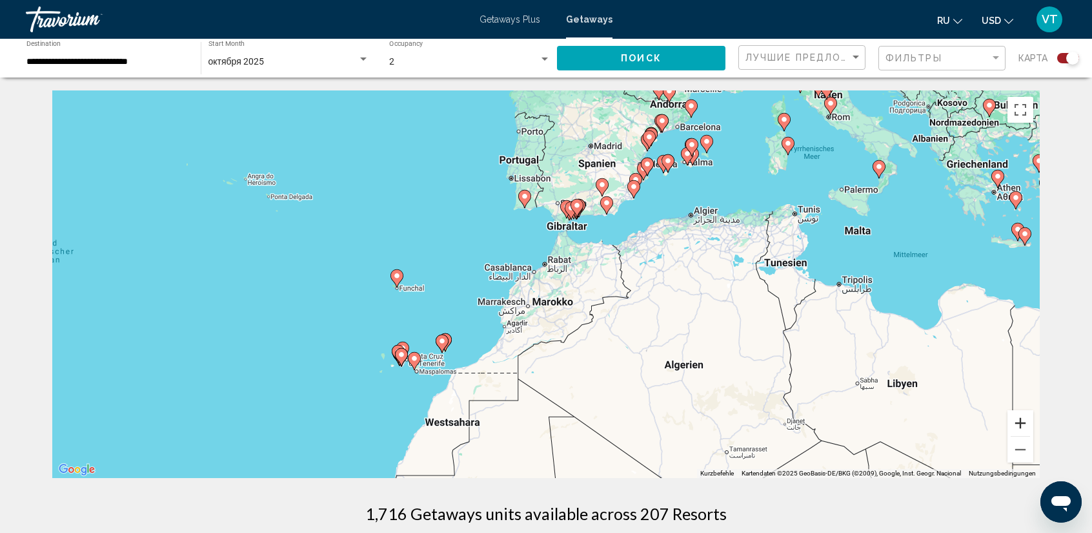
click at [1017, 418] on button "Vergrößern" at bounding box center [1021, 423] width 26 height 26
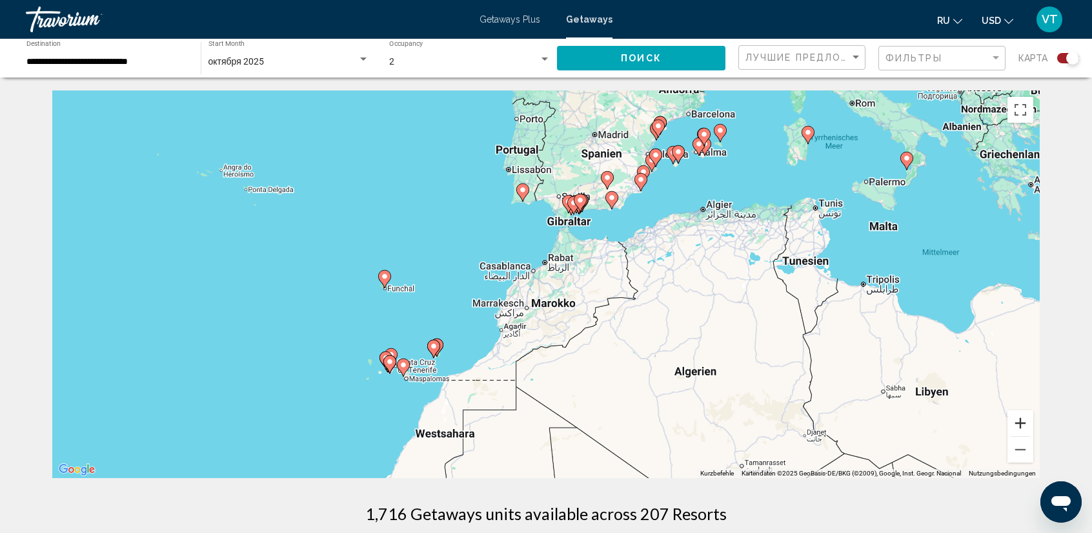
click at [1017, 418] on button "Vergrößern" at bounding box center [1021, 423] width 26 height 26
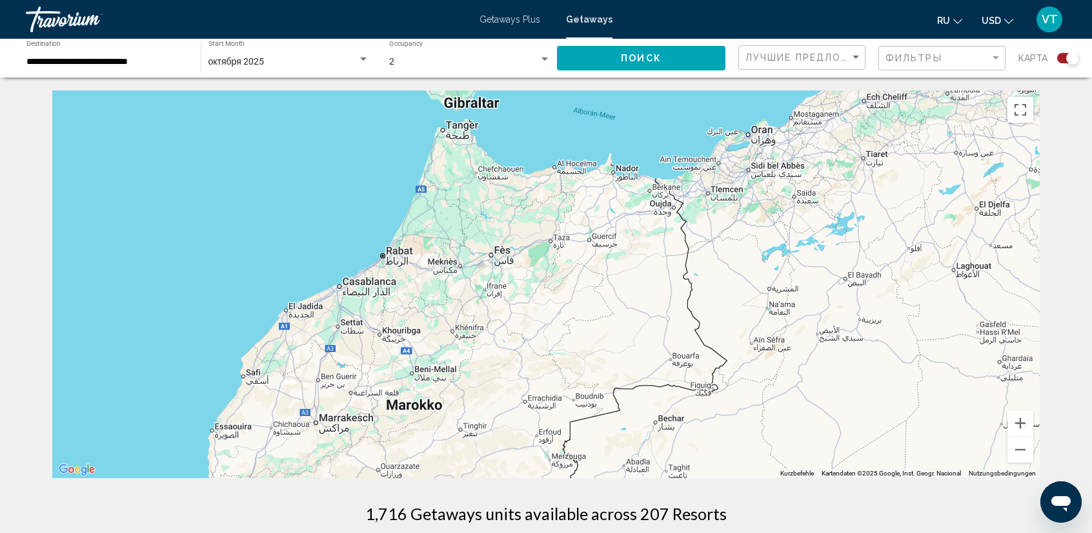
drag, startPoint x: 828, startPoint y: 275, endPoint x: 586, endPoint y: 407, distance: 275.3
click at [581, 406] on div "Um den Modus zum Ziehen mit der Tastatur zu aktivieren, drückst du Alt + Eingab…" at bounding box center [546, 283] width 988 height 387
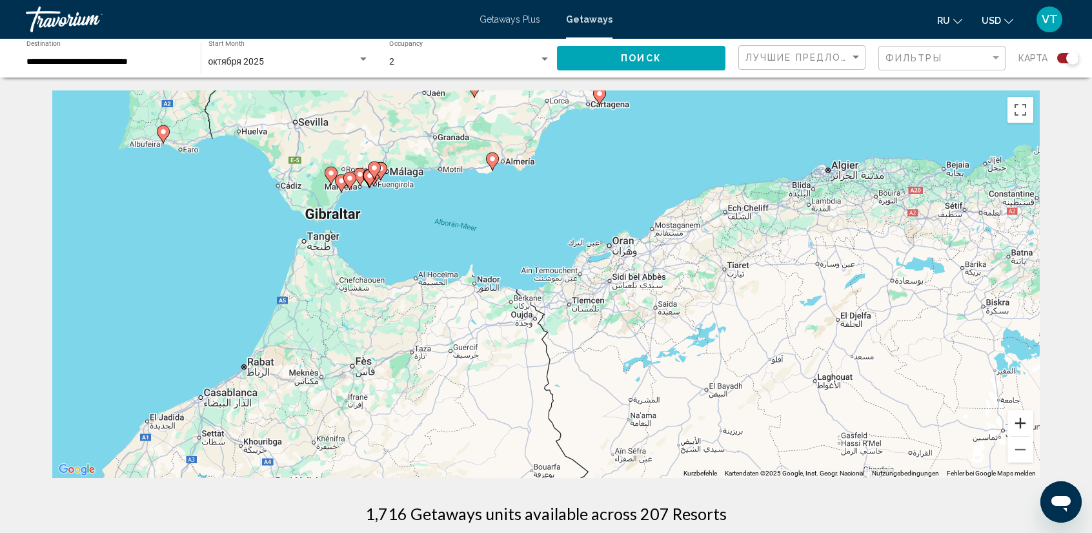
click at [1022, 422] on button "Vergrößern" at bounding box center [1021, 423] width 26 height 26
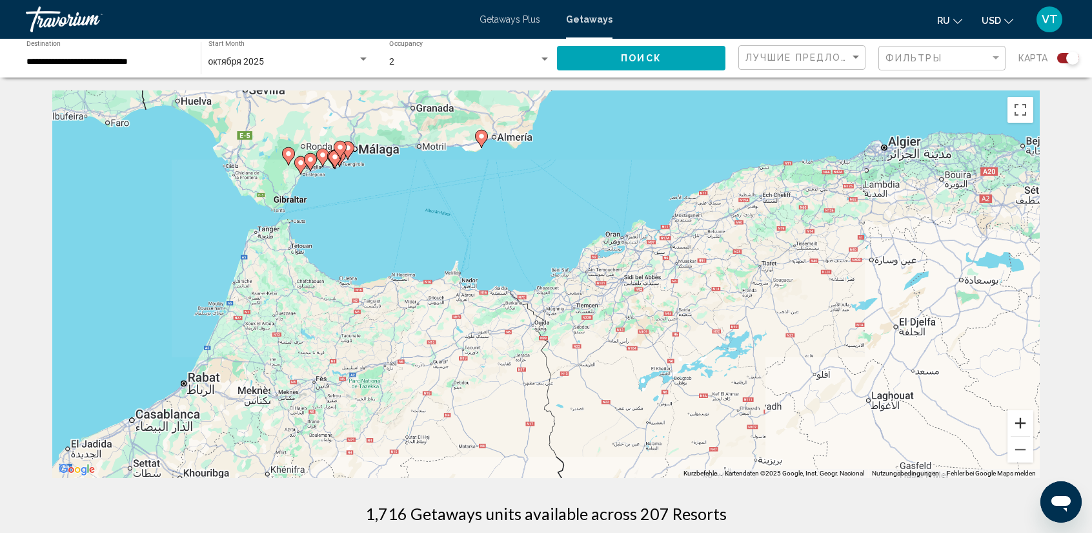
click at [1022, 422] on button "Vergrößern" at bounding box center [1021, 423] width 26 height 26
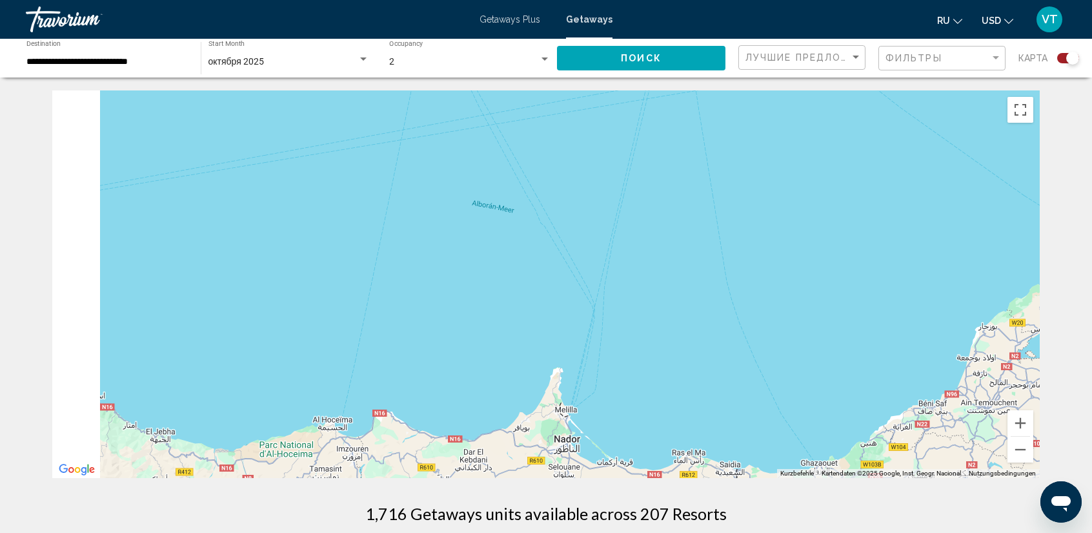
drag, startPoint x: 400, startPoint y: 237, endPoint x: 923, endPoint y: 509, distance: 589.6
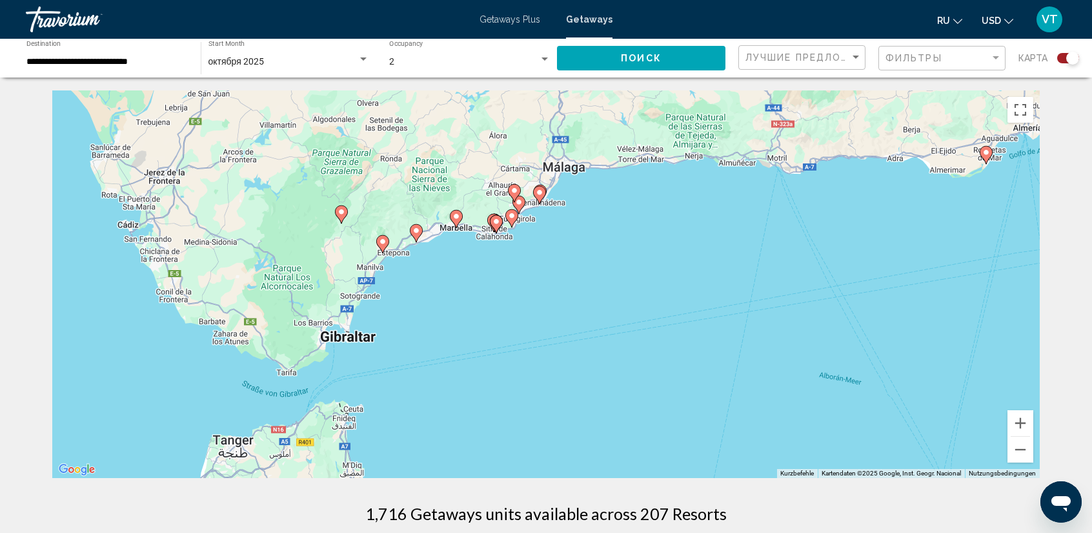
drag, startPoint x: 445, startPoint y: 312, endPoint x: 493, endPoint y: 339, distance: 54.9
click at [493, 339] on div "Um den Modus zum Ziehen mit der Tastatur zu aktivieren, drückst du Alt + Eingab…" at bounding box center [546, 283] width 988 height 387
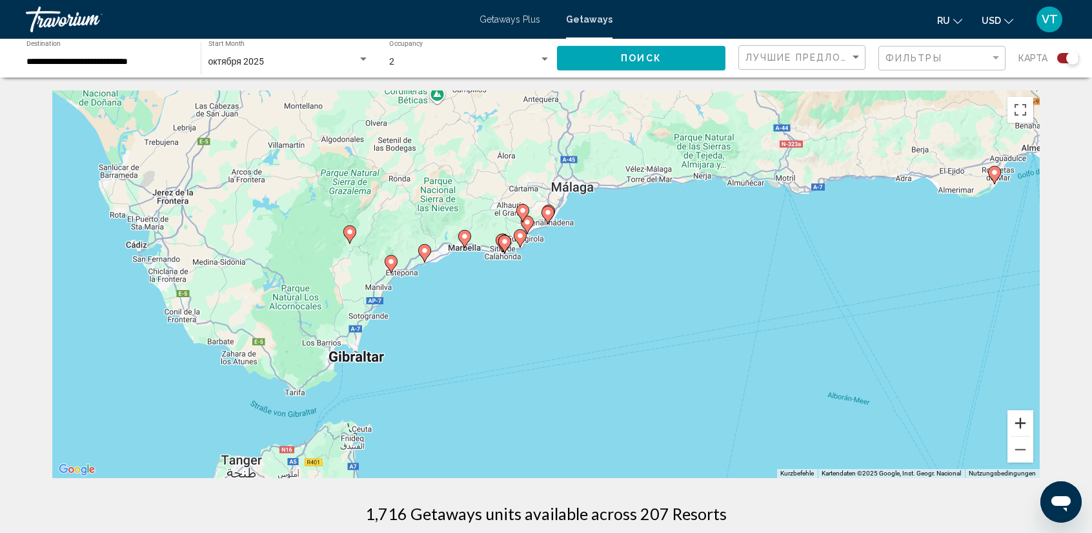
click at [1021, 427] on button "Vergrößern" at bounding box center [1021, 423] width 26 height 26
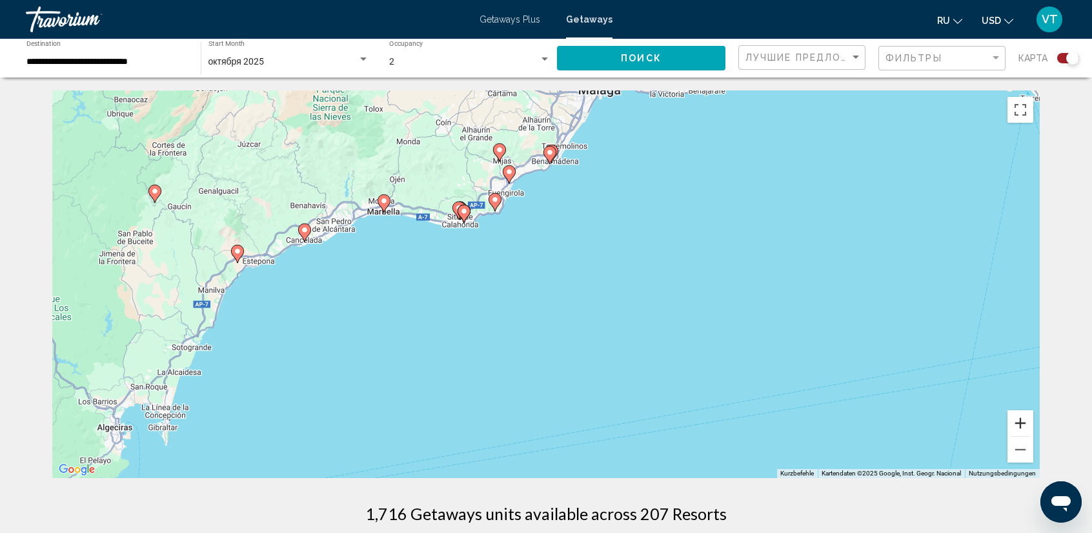
click at [1021, 427] on button "Vergrößern" at bounding box center [1021, 423] width 26 height 26
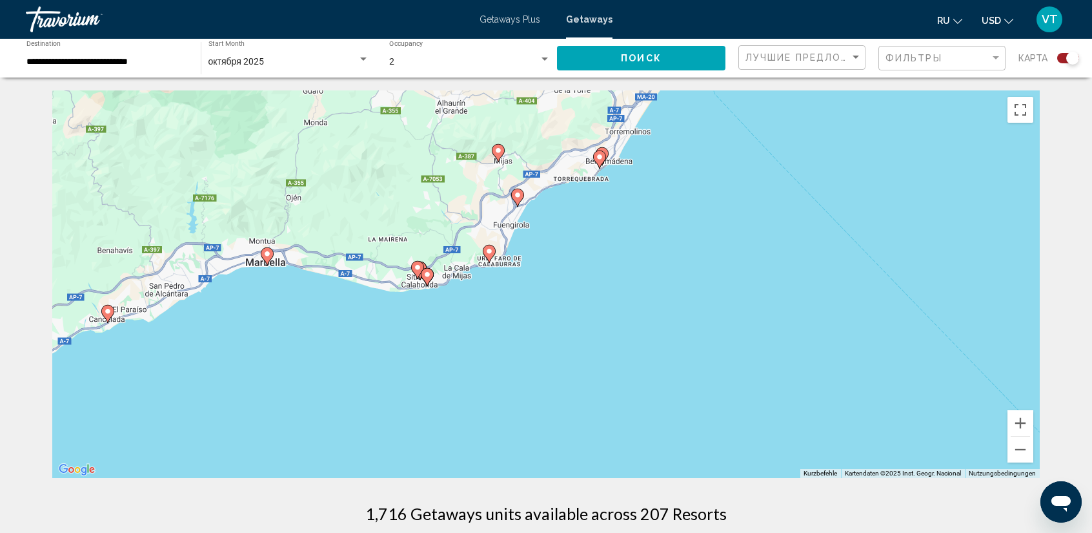
drag, startPoint x: 502, startPoint y: 216, endPoint x: 548, endPoint y: 345, distance: 136.6
click at [548, 344] on div "Um den Modus zum Ziehen mit der Tastatur zu aktivieren, drückst du Alt + Eingab…" at bounding box center [546, 283] width 988 height 387
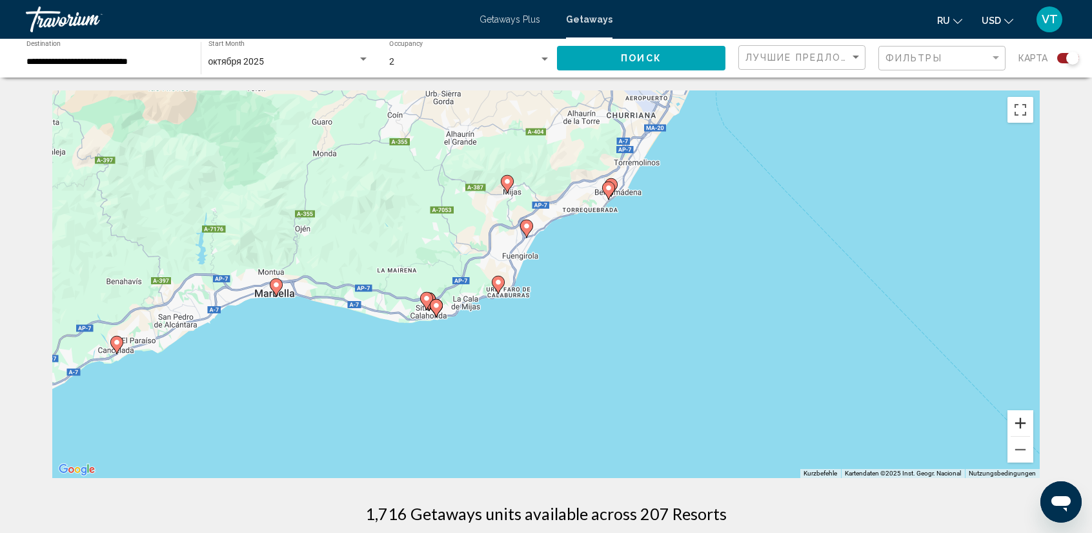
click at [1019, 427] on button "Vergrößern" at bounding box center [1021, 423] width 26 height 26
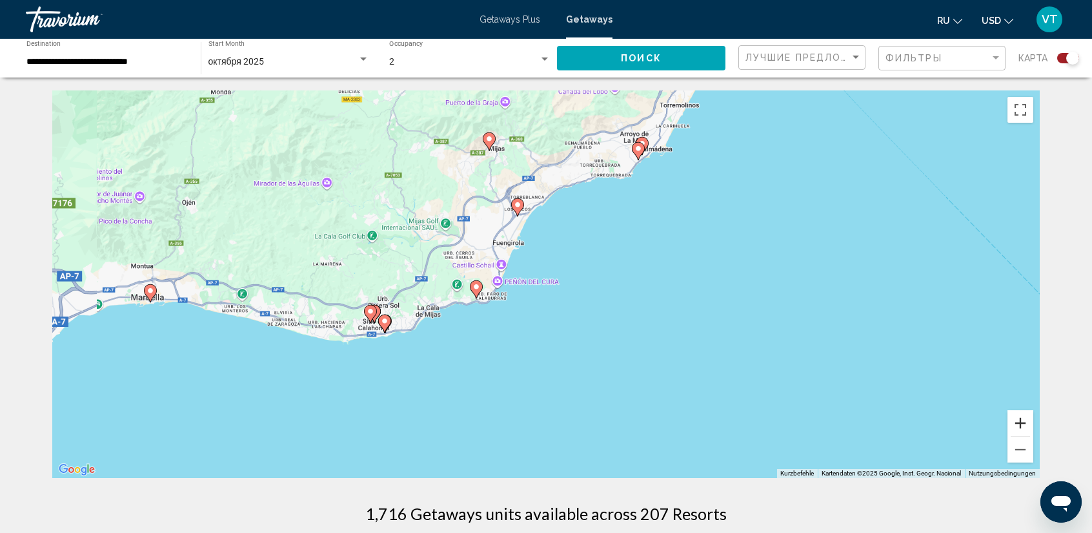
click at [1019, 427] on button "Vergrößern" at bounding box center [1021, 423] width 26 height 26
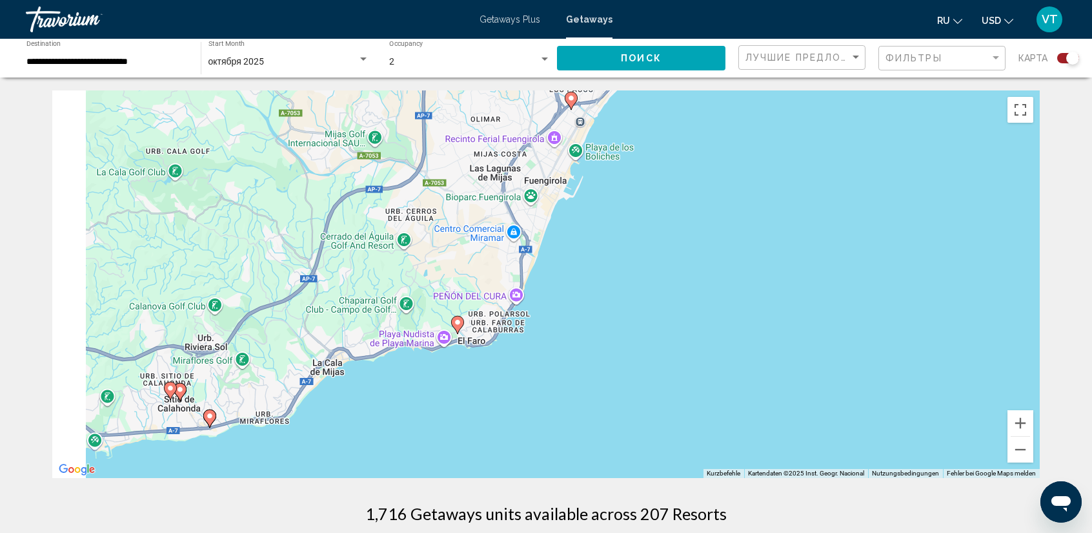
drag, startPoint x: 427, startPoint y: 351, endPoint x: 553, endPoint y: 363, distance: 126.5
click at [553, 363] on div "Um den Modus zum Ziehen mit der Tastatur zu aktivieren, drückst du Alt + Eingab…" at bounding box center [546, 283] width 988 height 387
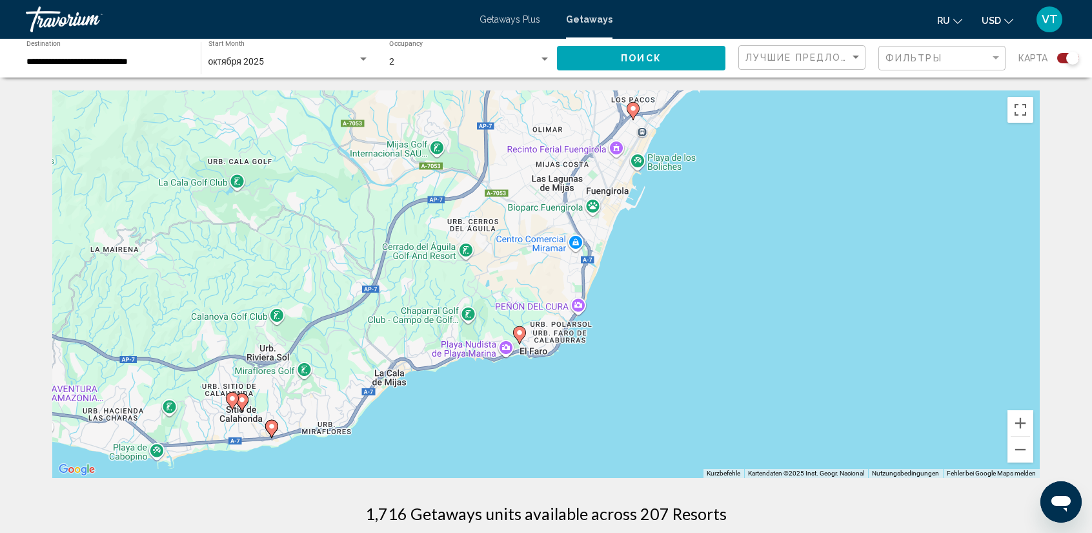
click at [520, 335] on image "Main content" at bounding box center [520, 333] width 8 height 8
type input "**********"
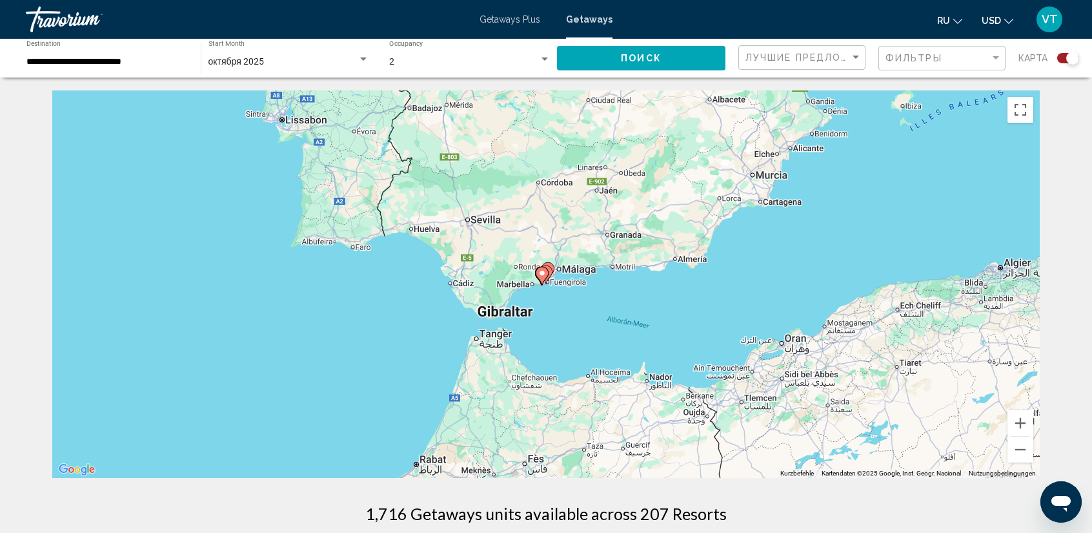
click at [544, 278] on icon "Main content" at bounding box center [542, 275] width 12 height 17
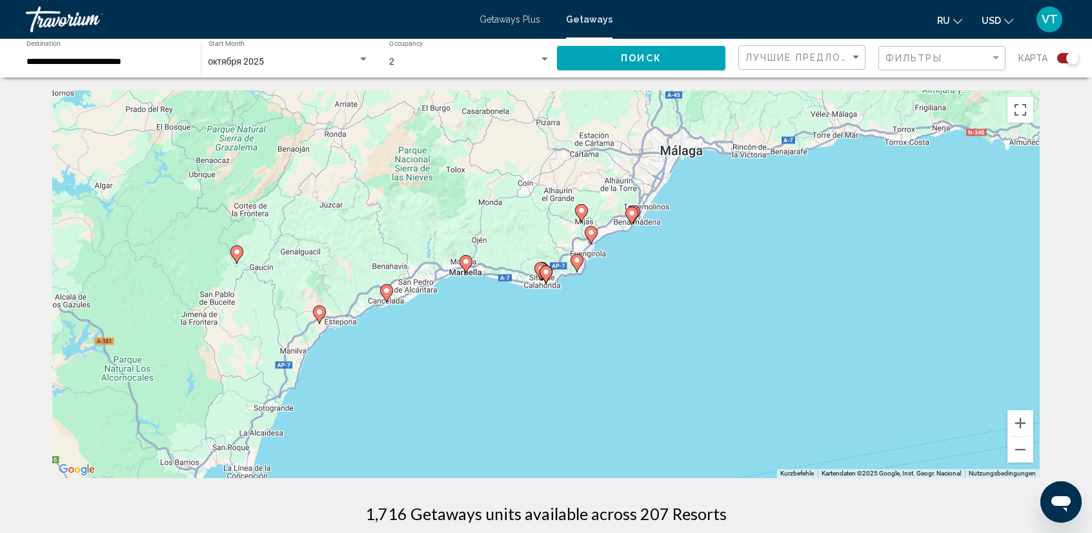
click at [633, 216] on image "Main content" at bounding box center [632, 213] width 8 height 8
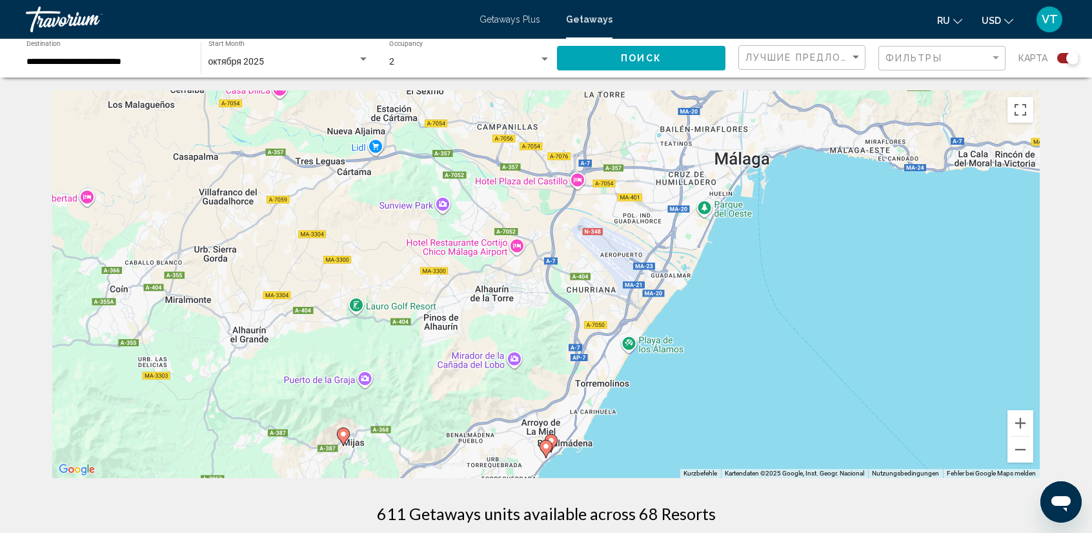
click at [547, 447] on image "Main content" at bounding box center [546, 446] width 8 height 8
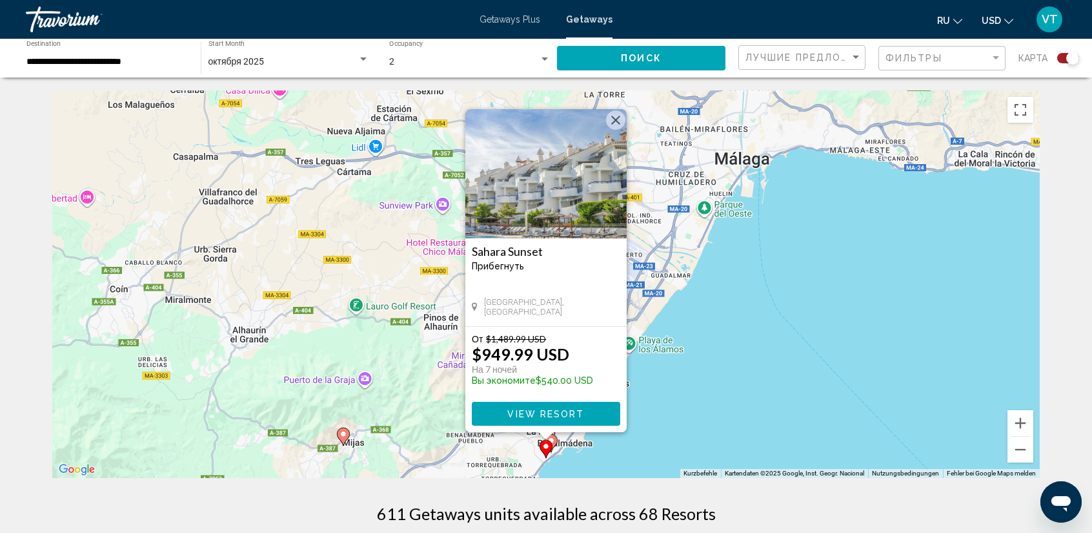
click at [553, 438] on div "Main content" at bounding box center [546, 436] width 16 height 8
click at [669, 439] on div "Um den Modus zum Ziehen mit der Tastatur zu aktivieren, drückst du Alt + Eingab…" at bounding box center [546, 283] width 988 height 387
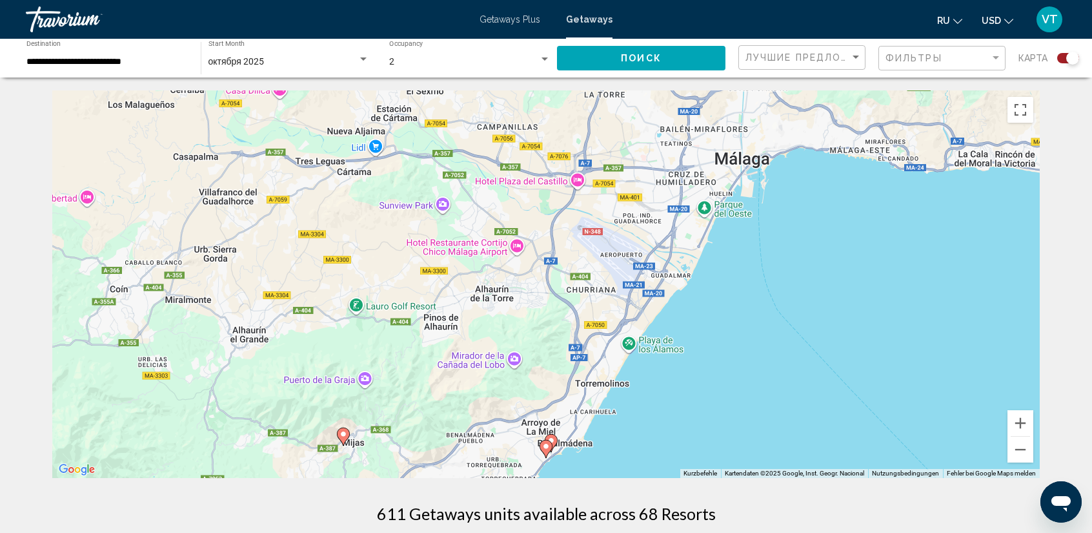
click at [554, 437] on image "Main content" at bounding box center [551, 440] width 8 height 8
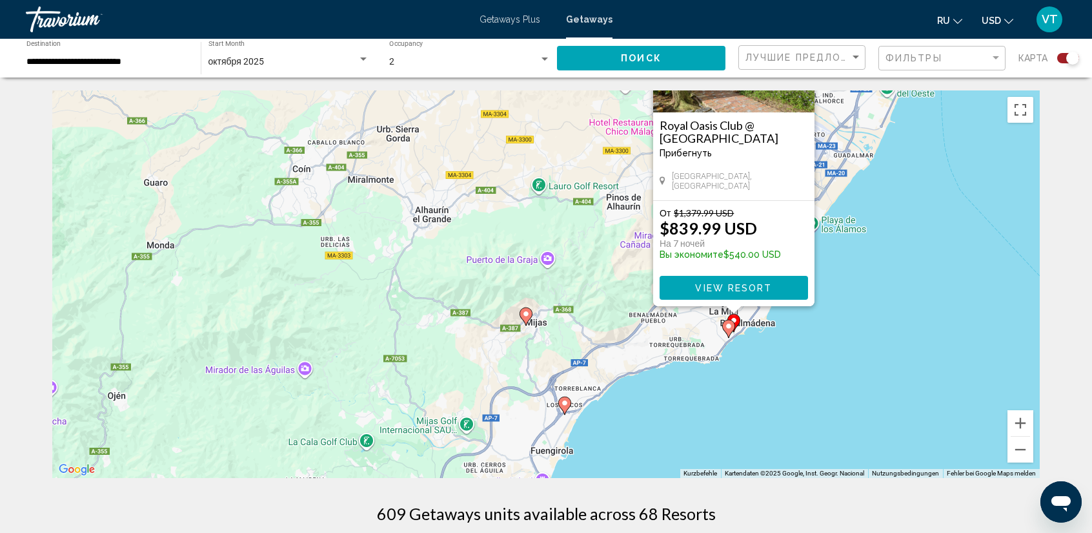
drag, startPoint x: 667, startPoint y: 443, endPoint x: 857, endPoint y: 314, distance: 229.9
click at [859, 314] on div "Um den Modus zum Ziehen mit der Tastatur zu aktivieren, drückst du Alt + Eingab…" at bounding box center [546, 283] width 988 height 387
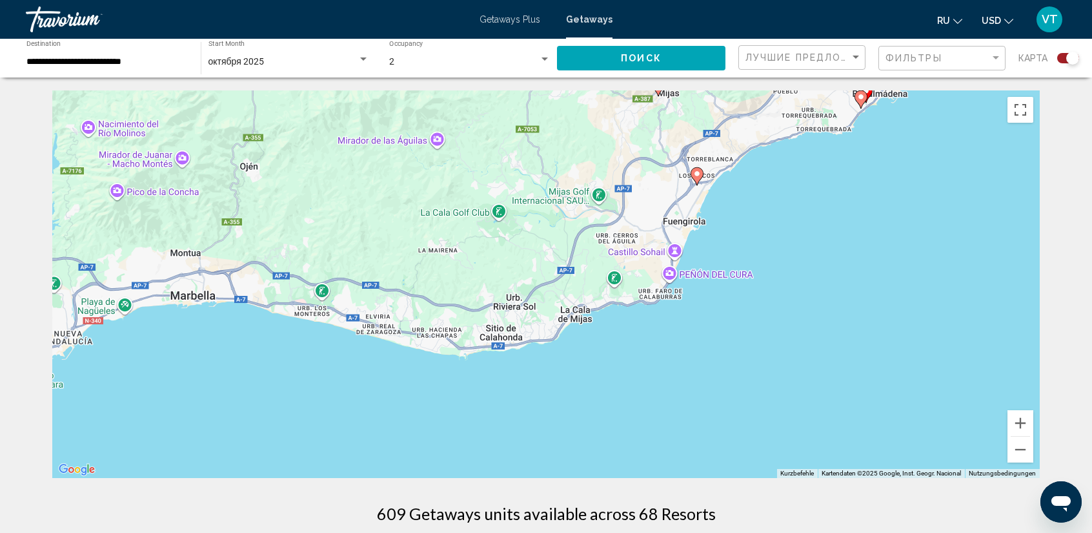
drag, startPoint x: 640, startPoint y: 420, endPoint x: 766, endPoint y: 197, distance: 256.7
click at [769, 194] on div "Um den Modus zum Ziehen mit der Tastatur zu aktivieren, drückst du Alt + Eingab…" at bounding box center [546, 283] width 988 height 387
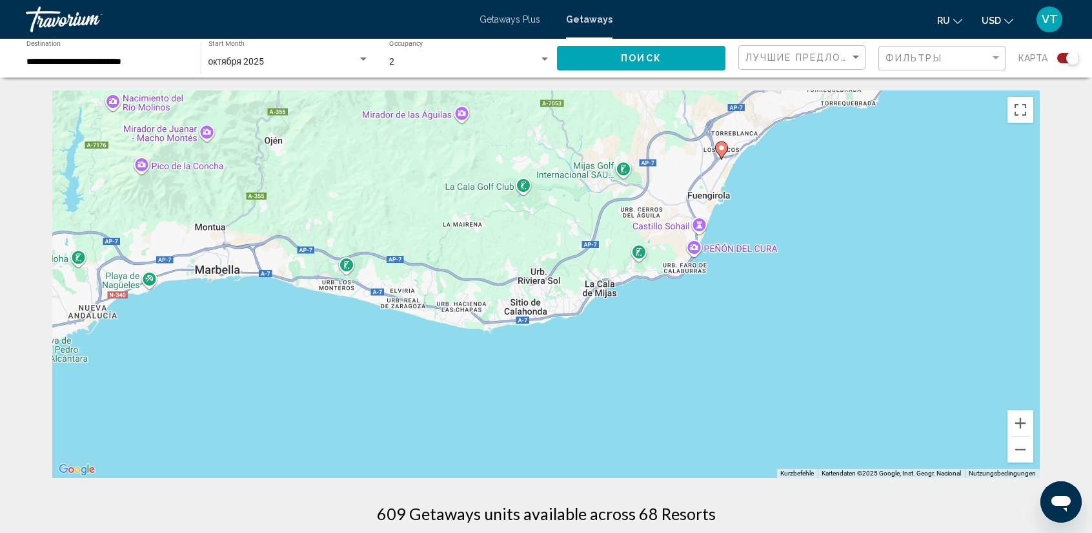
click at [604, 368] on div "Um den Modus zum Ziehen mit der Tastatur zu aktivieren, drückst du Alt + Eingab…" at bounding box center [546, 283] width 988 height 387
drag, startPoint x: 673, startPoint y: 351, endPoint x: 686, endPoint y: 325, distance: 29.4
click at [683, 329] on div "Um den Modus zum Ziehen mit der Tastatur zu aktivieren, drückst du Alt + Eingab…" at bounding box center [546, 283] width 988 height 387
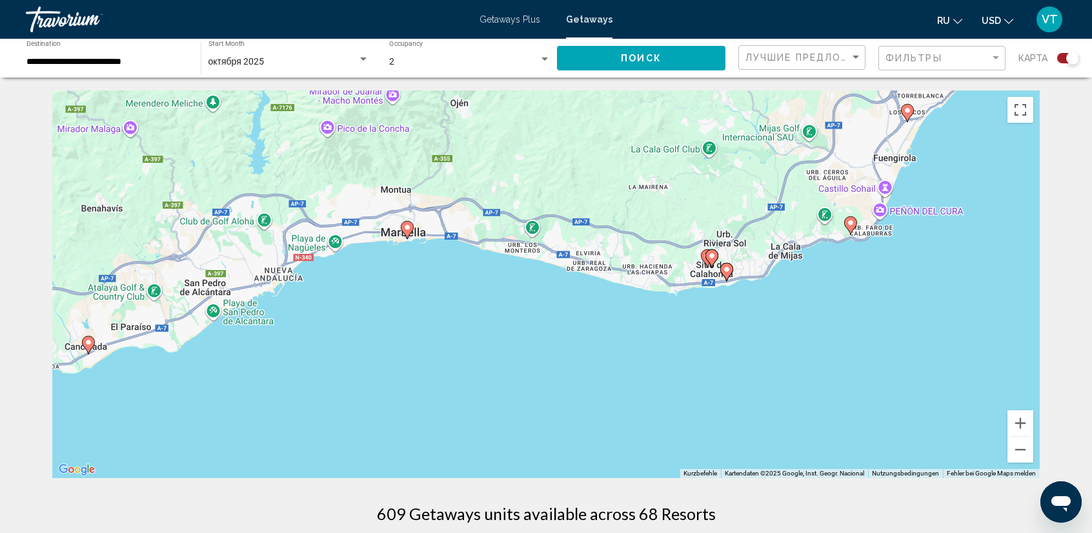
drag, startPoint x: 613, startPoint y: 310, endPoint x: 780, endPoint y: 314, distance: 167.9
click at [780, 314] on div "Um den Modus zum Ziehen mit der Tastatur zu aktivieren, drückst du Alt + Eingab…" at bounding box center [546, 283] width 988 height 387
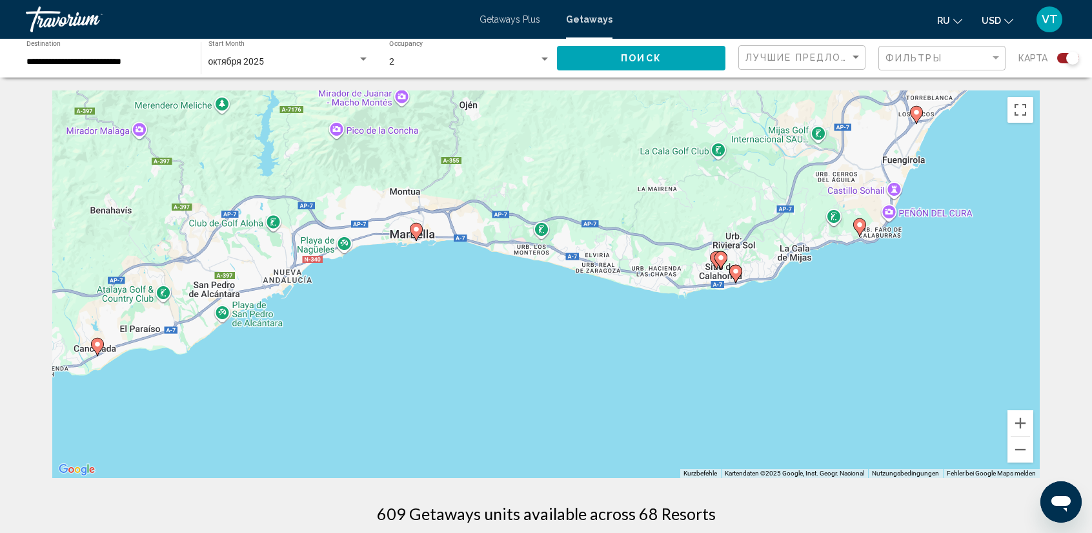
click at [737, 273] on image "Main content" at bounding box center [736, 271] width 8 height 8
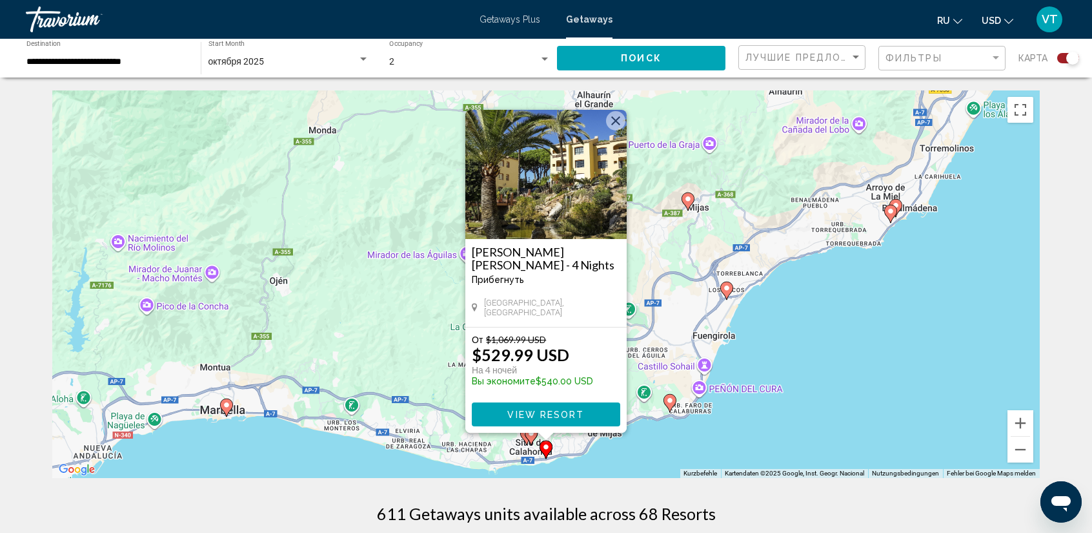
click at [784, 414] on div "Um den Modus zum Ziehen mit der Tastatur zu aktivieren, drückst du Alt + Eingab…" at bounding box center [546, 283] width 988 height 387
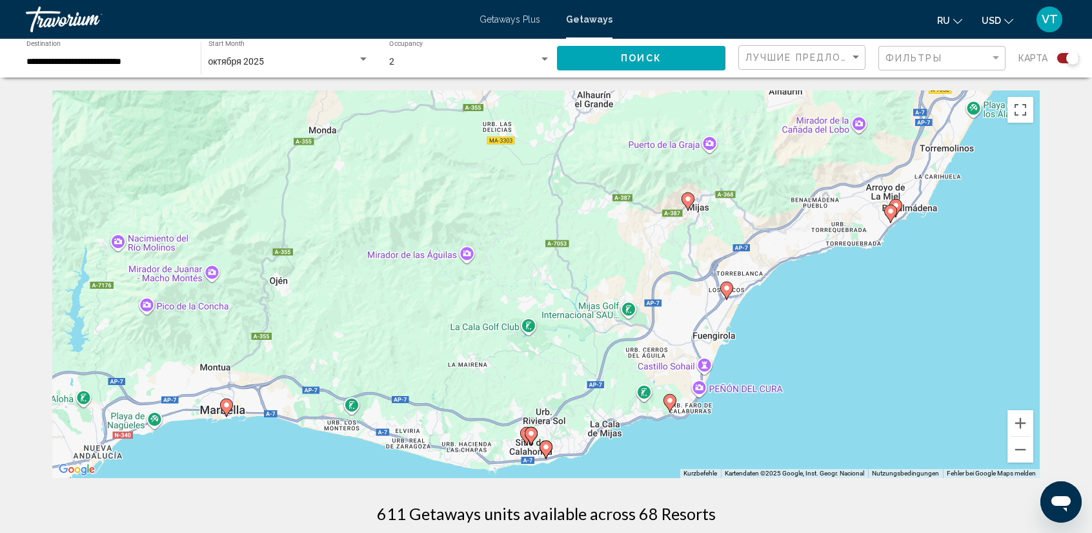
click at [530, 434] on image "Main content" at bounding box center [531, 433] width 8 height 8
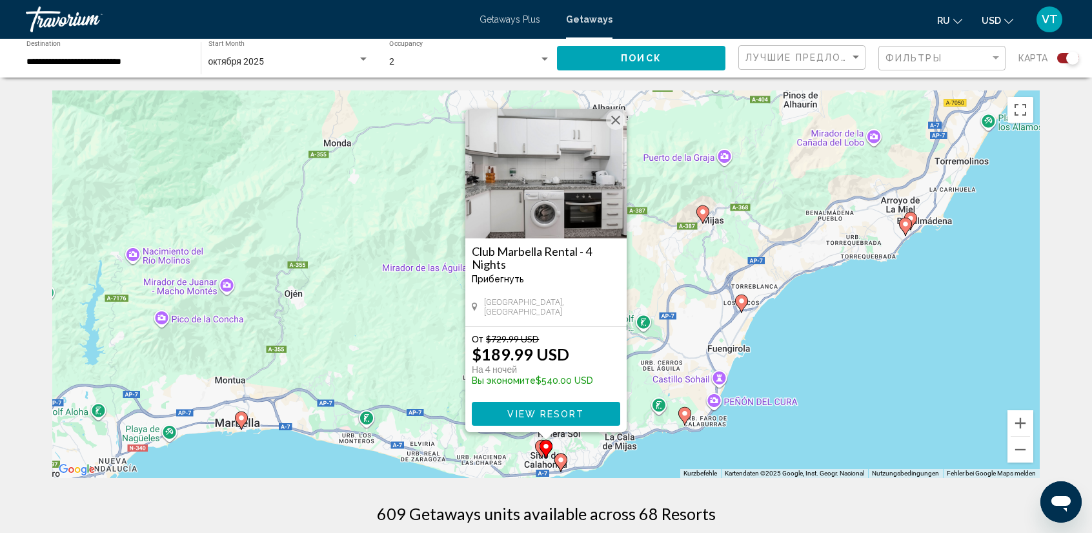
click at [698, 454] on div "Um den Modus zum Ziehen mit der Tastatur zu aktivieren, drückst du Alt + Eingab…" at bounding box center [546, 283] width 988 height 387
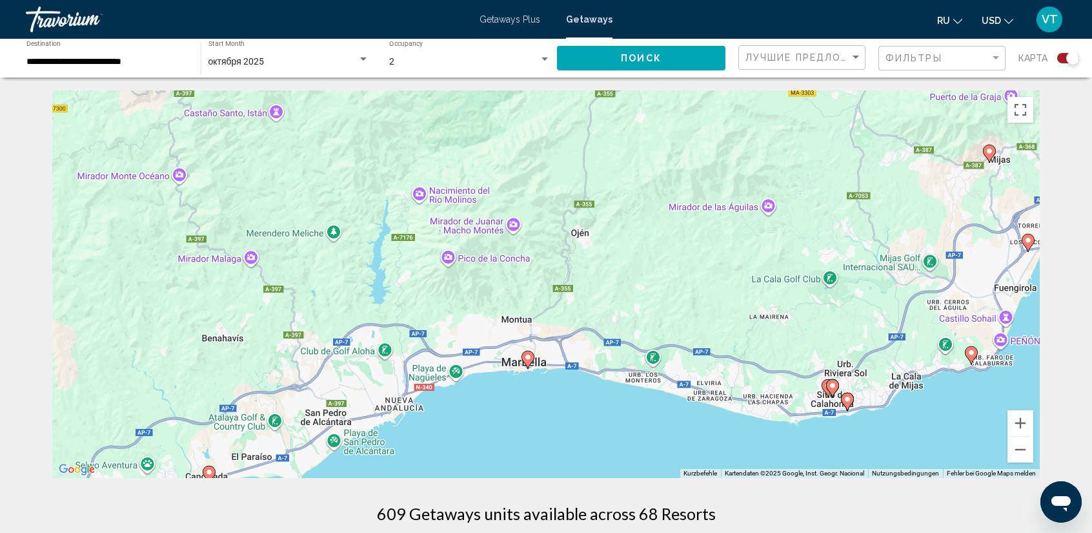
drag, startPoint x: 583, startPoint y: 450, endPoint x: 893, endPoint y: 381, distance: 317.9
click at [899, 376] on div "Um den Modus zum Ziehen mit der Tastatur zu aktivieren, drückst du Alt + Eingab…" at bounding box center [546, 283] width 988 height 387
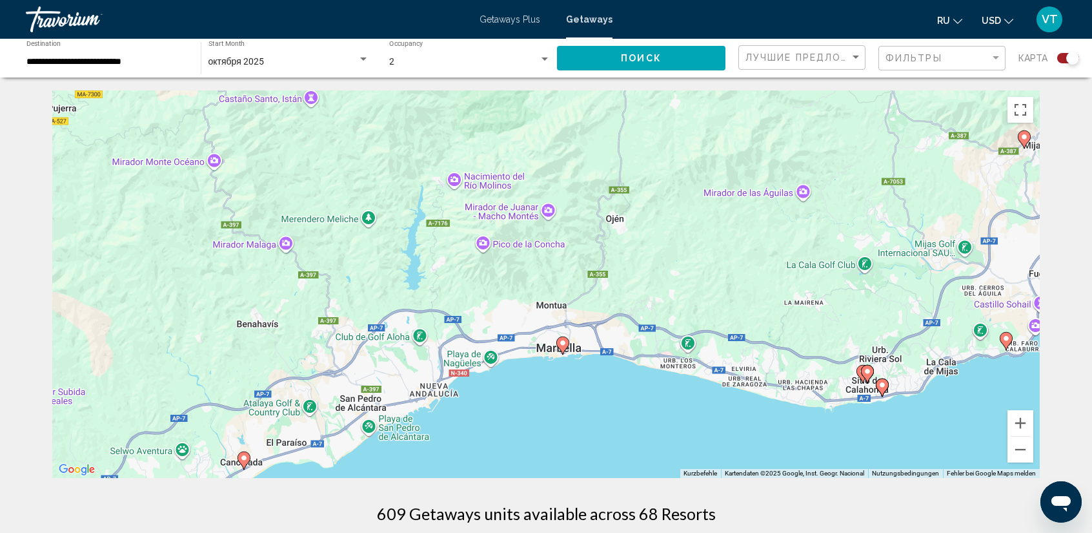
click at [565, 345] on image "Main content" at bounding box center [563, 343] width 8 height 8
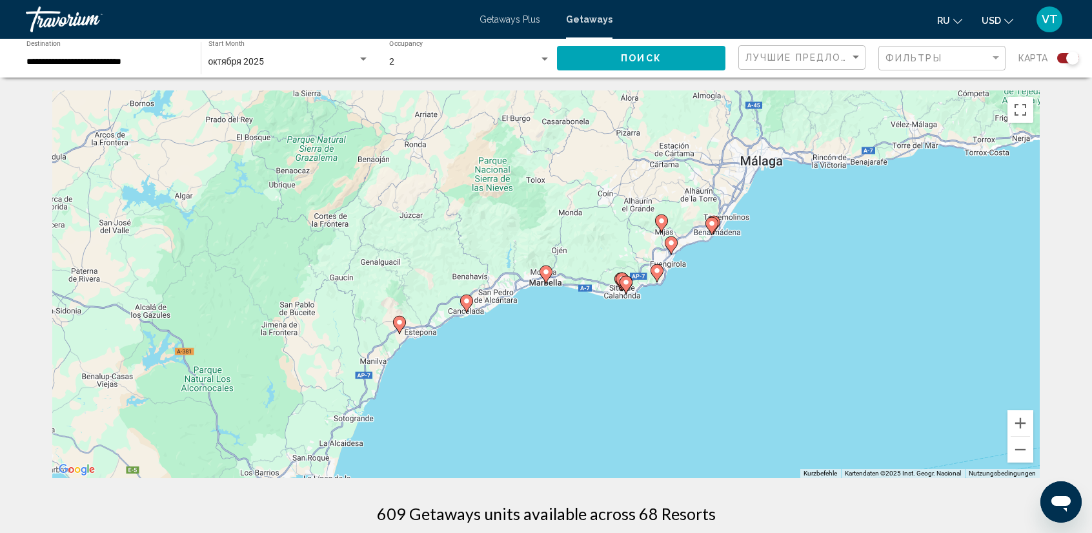
click at [549, 275] on image "Main content" at bounding box center [546, 272] width 8 height 8
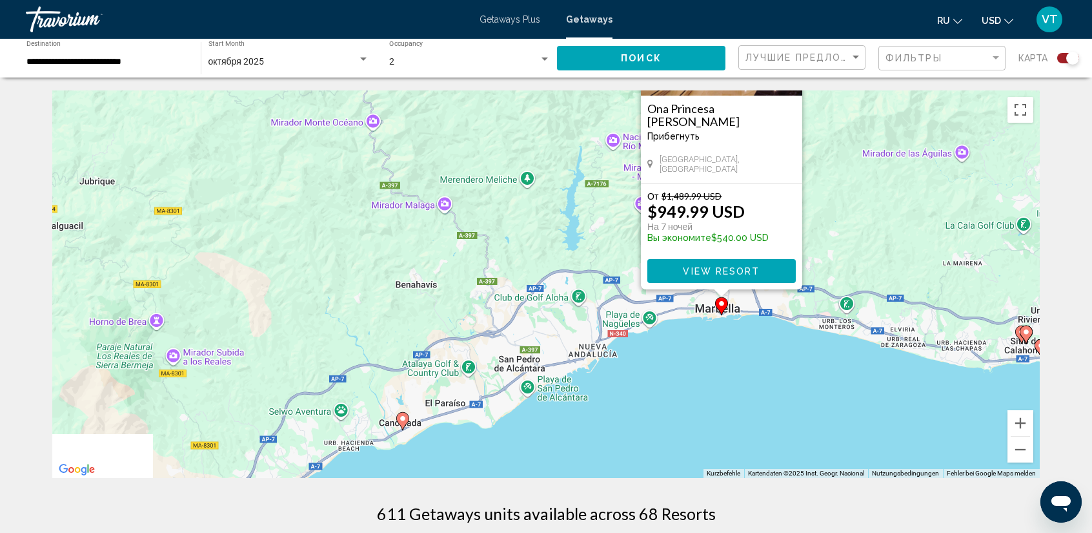
drag, startPoint x: 625, startPoint y: 457, endPoint x: 864, endPoint y: 227, distance: 331.9
click at [864, 227] on div "Um den Modus zum Ziehen mit der Tastatur zu aktivieren, drückst du Alt + Eingab…" at bounding box center [546, 283] width 988 height 387
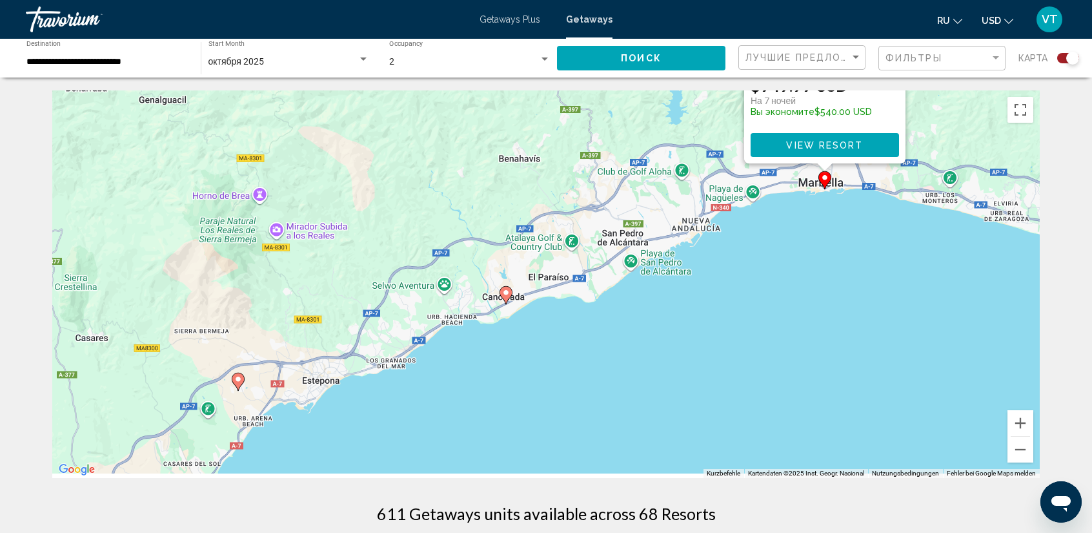
drag, startPoint x: 608, startPoint y: 360, endPoint x: 651, endPoint y: 331, distance: 51.7
click at [651, 331] on div "Um den Modus zum Ziehen mit der Tastatur zu aktivieren, drückst du Alt + Eingab…" at bounding box center [546, 283] width 988 height 387
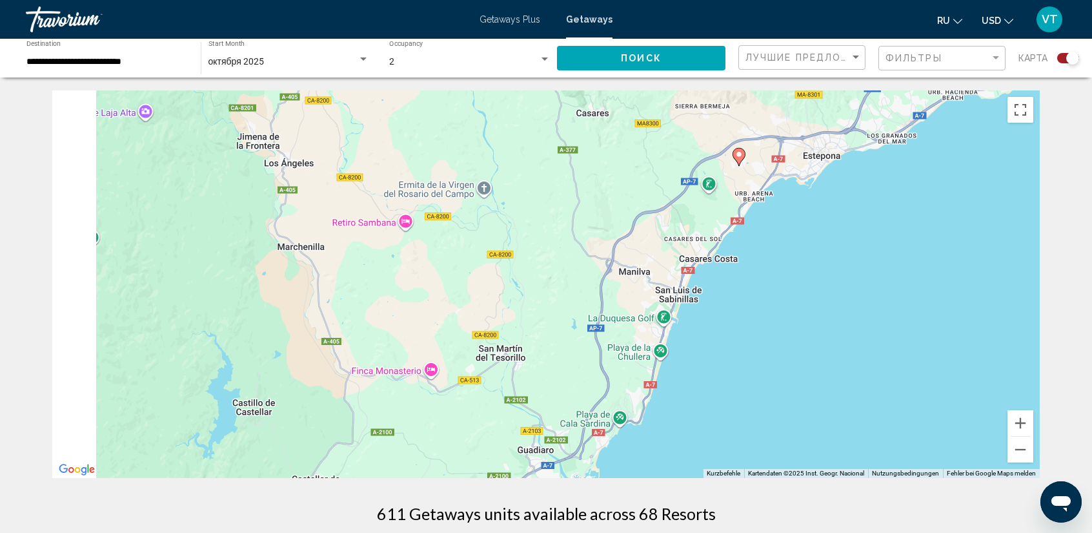
drag, startPoint x: 377, startPoint y: 389, endPoint x: 865, endPoint y: 108, distance: 563.0
click at [874, 117] on div "Um den Modus zum Ziehen mit der Tastatur zu aktivieren, drückst du Alt + Eingab…" at bounding box center [546, 283] width 988 height 387
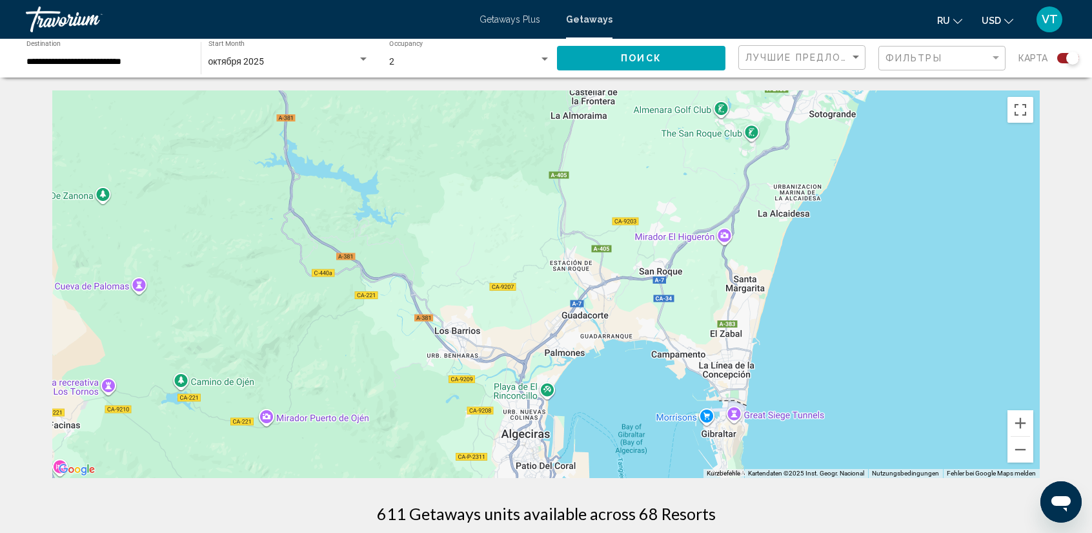
drag, startPoint x: 655, startPoint y: 378, endPoint x: 930, endPoint y: 101, distance: 389.8
click at [928, 102] on div "Um den Modus zum Ziehen mit der Tastatur zu aktivieren, drückst du Alt + Eingab…" at bounding box center [546, 283] width 988 height 387
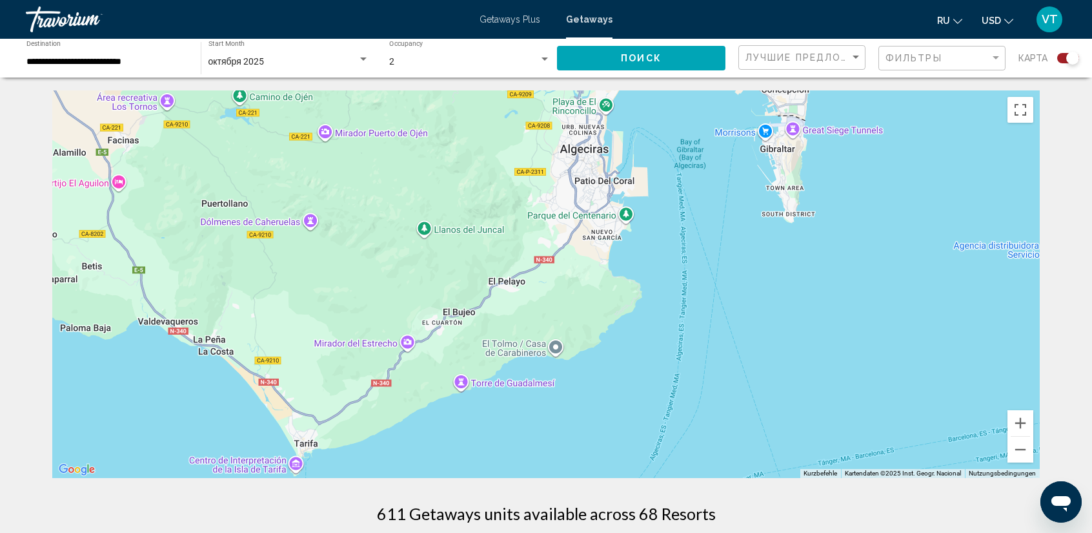
drag, startPoint x: 747, startPoint y: 329, endPoint x: 745, endPoint y: 93, distance: 235.6
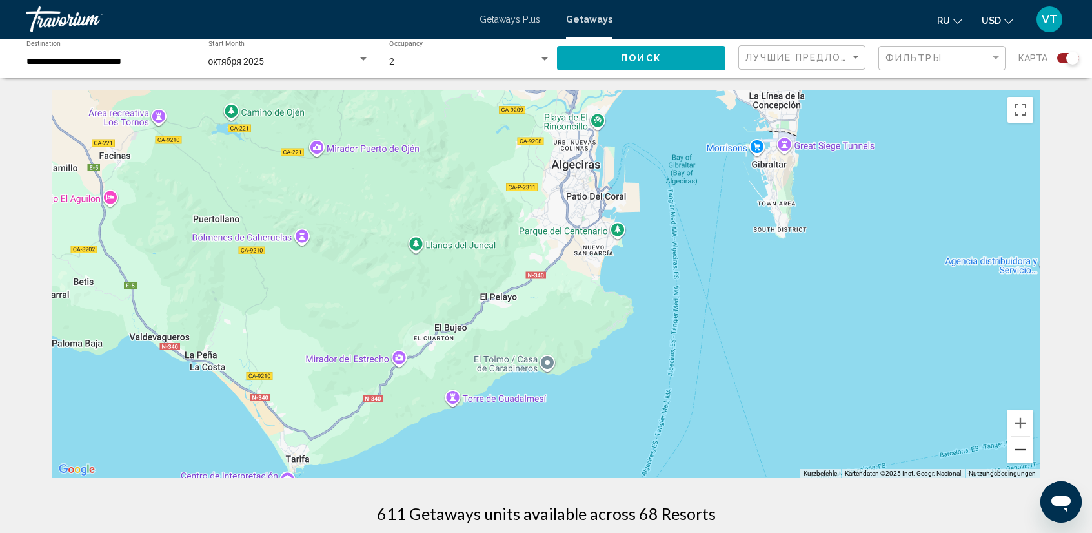
click at [1014, 447] on button "Verkleinern" at bounding box center [1021, 449] width 26 height 26
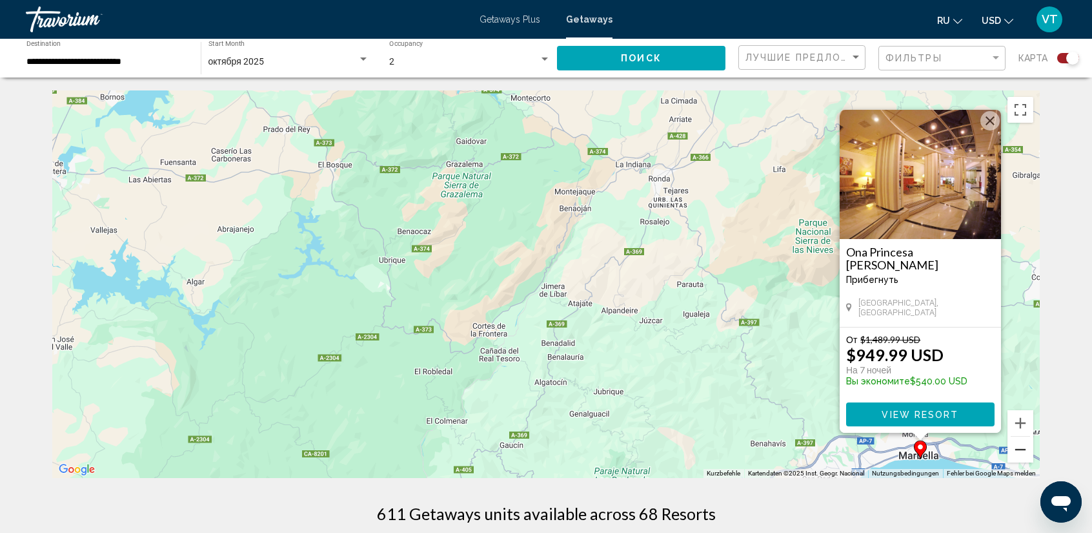
click at [1019, 446] on button "Verkleinern" at bounding box center [1021, 449] width 26 height 26
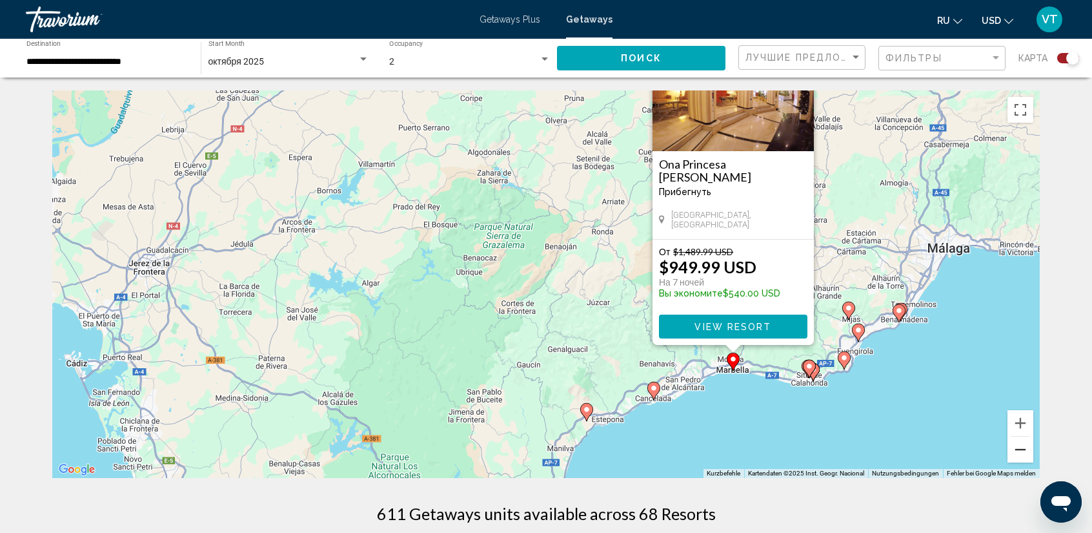
click at [1019, 446] on button "Verkleinern" at bounding box center [1021, 449] width 26 height 26
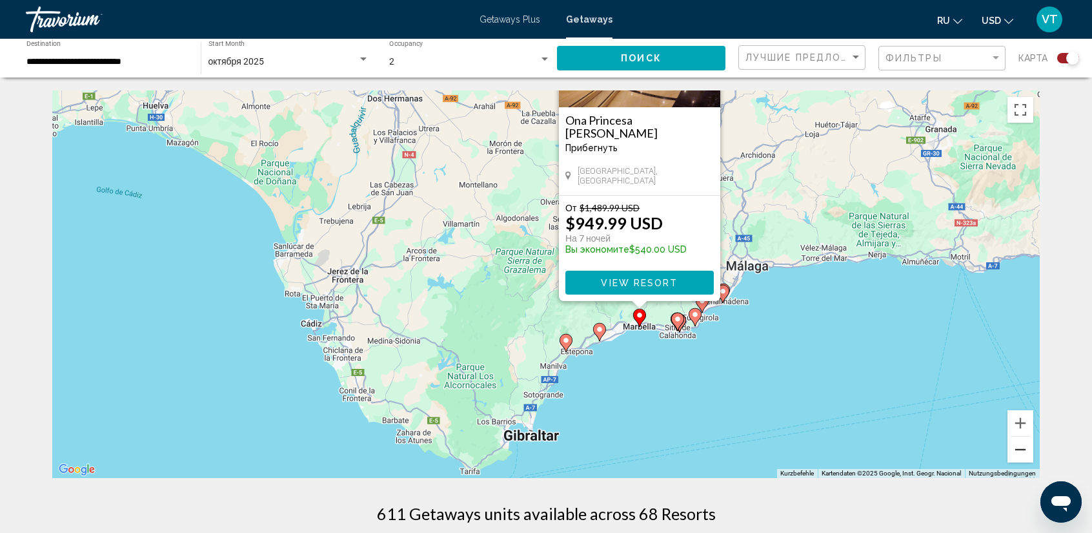
click at [1019, 446] on button "Verkleinern" at bounding box center [1021, 449] width 26 height 26
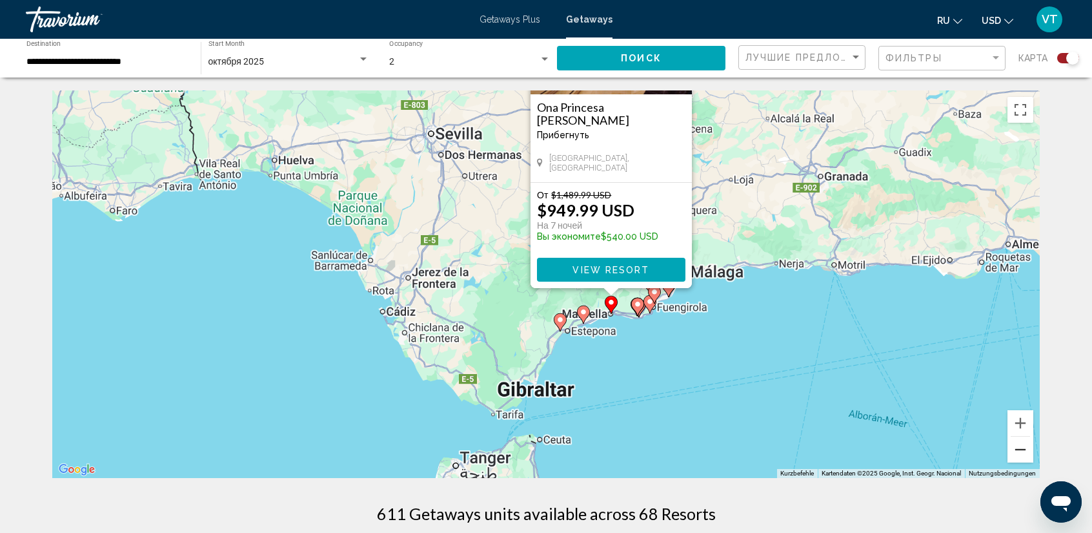
click at [1019, 446] on button "Verkleinern" at bounding box center [1021, 449] width 26 height 26
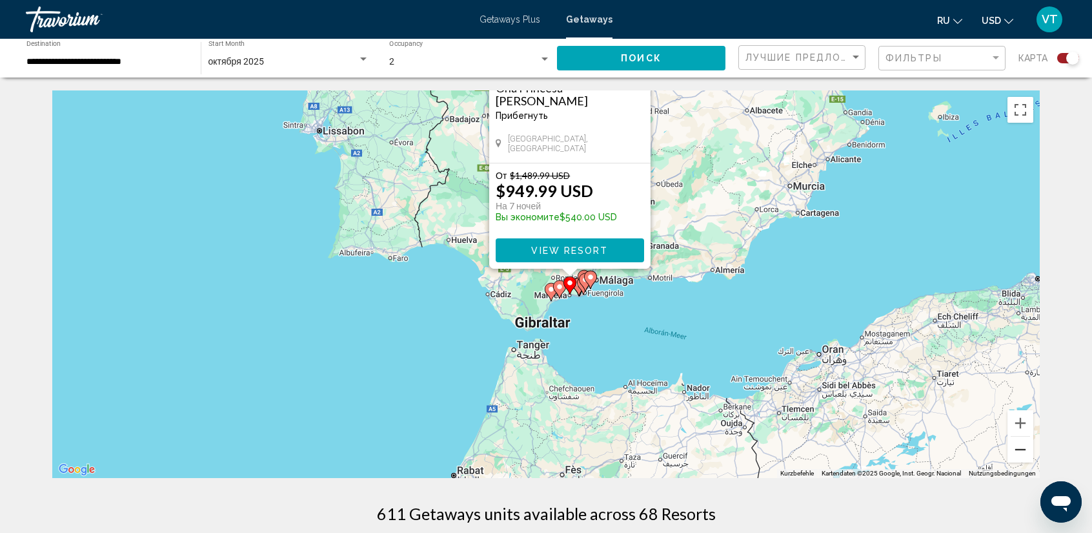
click at [1019, 446] on button "Verkleinern" at bounding box center [1021, 449] width 26 height 26
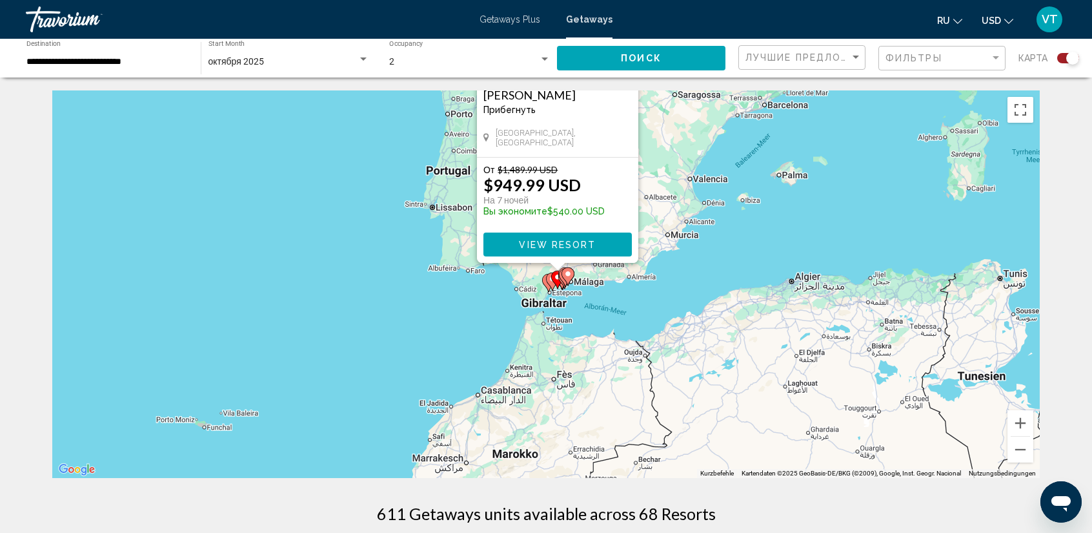
click at [803, 237] on div "Um den Modus zum Ziehen mit der Tastatur zu aktivieren, drückst du Alt + Eingab…" at bounding box center [546, 283] width 988 height 387
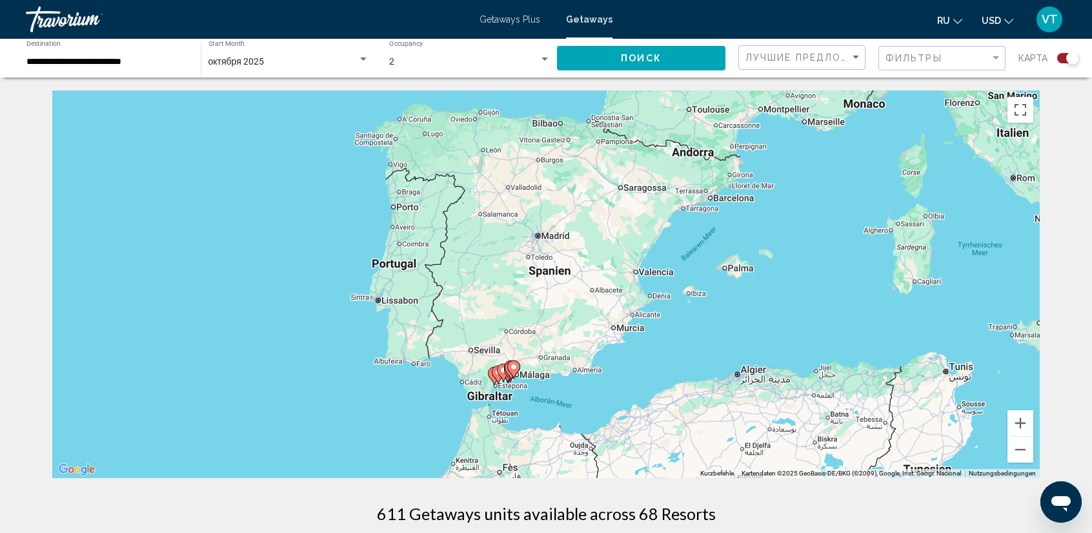
drag, startPoint x: 802, startPoint y: 237, endPoint x: 741, endPoint y: 381, distance: 156.8
click at [741, 381] on div "Um den Modus zum Ziehen mit der Tastatur zu aktivieren, drückst du Alt + Eingab…" at bounding box center [546, 283] width 988 height 387
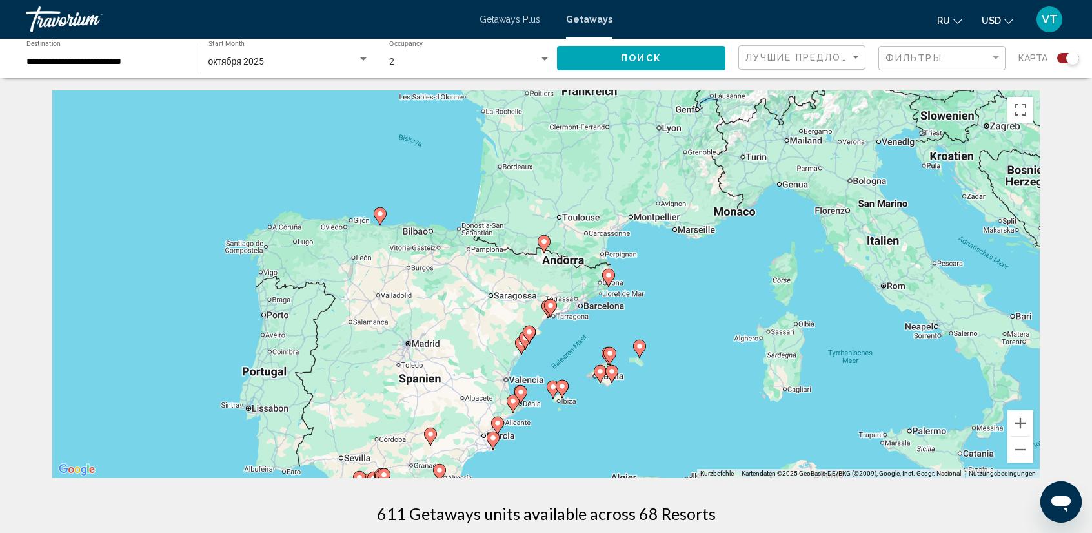
drag, startPoint x: 722, startPoint y: 384, endPoint x: 596, endPoint y: 423, distance: 131.1
click at [596, 423] on div "Um den Modus zum Ziehen mit der Tastatur zu aktivieren, drückst du Alt + Eingab…" at bounding box center [546, 283] width 988 height 387
click at [1021, 425] on button "Vergrößern" at bounding box center [1021, 423] width 26 height 26
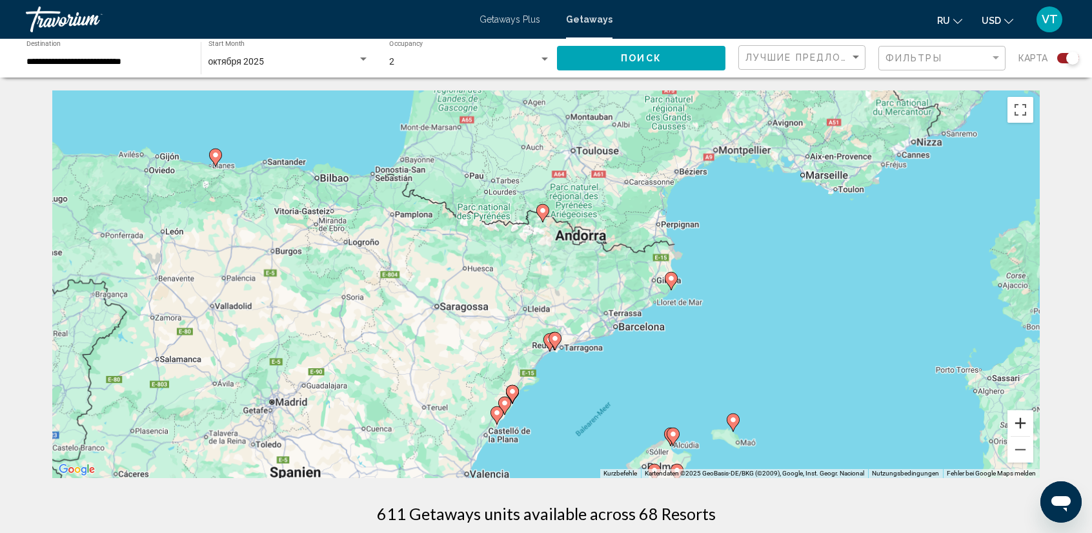
click at [1020, 425] on button "Vergrößern" at bounding box center [1021, 423] width 26 height 26
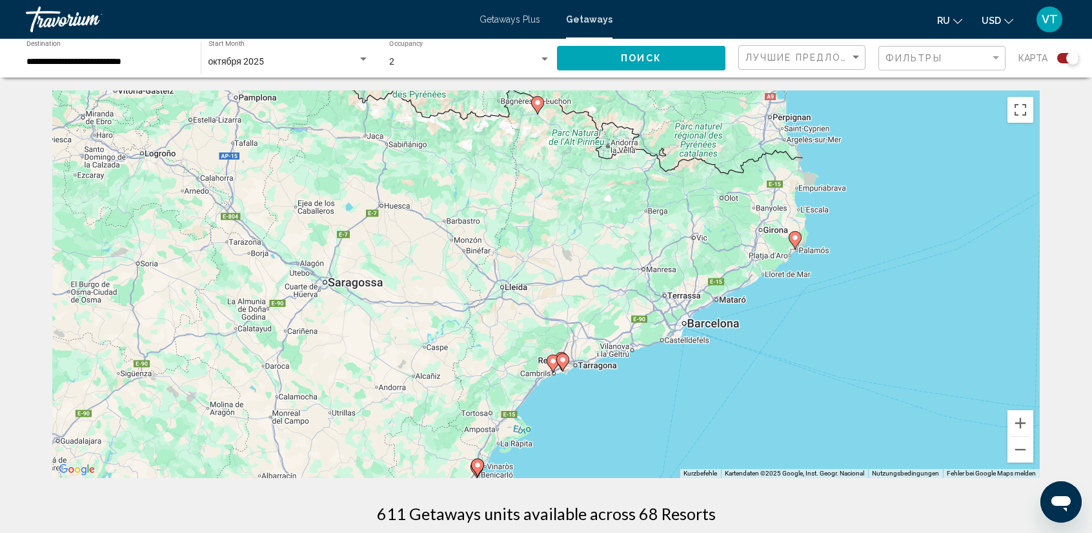
drag, startPoint x: 739, startPoint y: 425, endPoint x: 709, endPoint y: 345, distance: 85.4
click at [715, 351] on div "Um den Modus zum Ziehen mit der Tastatur zu aktivieren, drückst du Alt + Eingab…" at bounding box center [546, 283] width 988 height 387
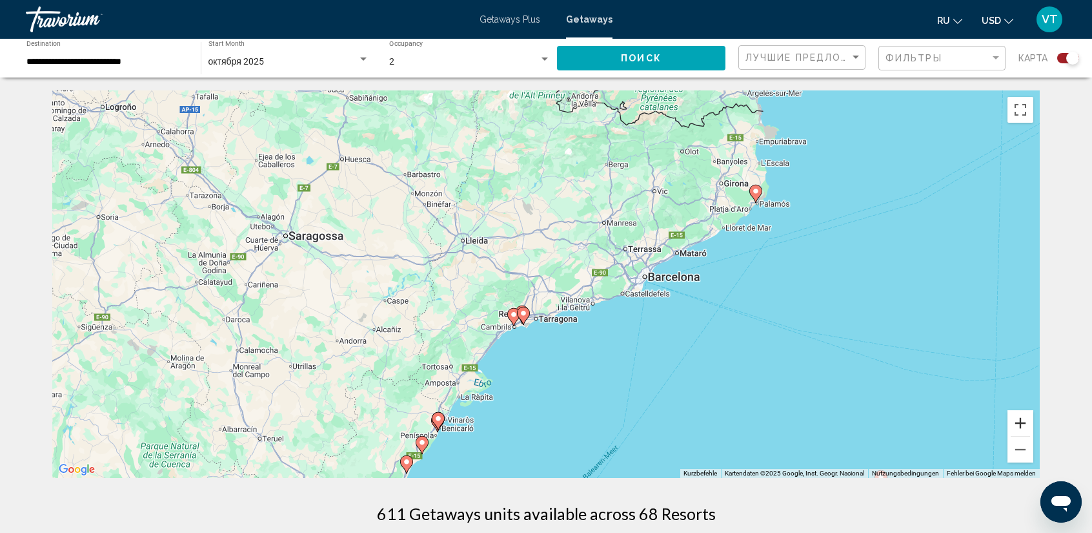
click at [1019, 423] on button "Vergrößern" at bounding box center [1021, 423] width 26 height 26
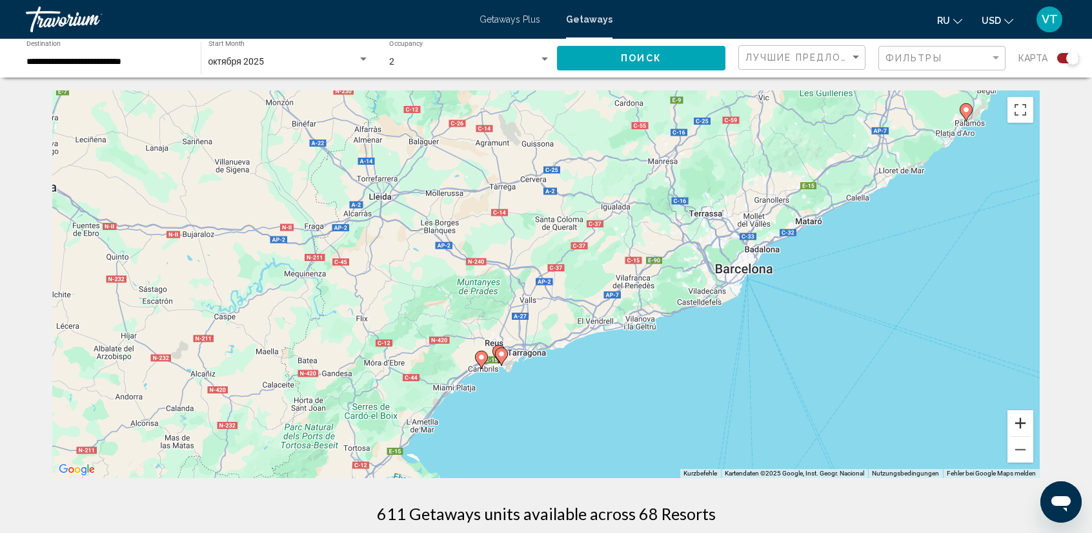
click at [1019, 423] on button "Vergrößern" at bounding box center [1021, 423] width 26 height 26
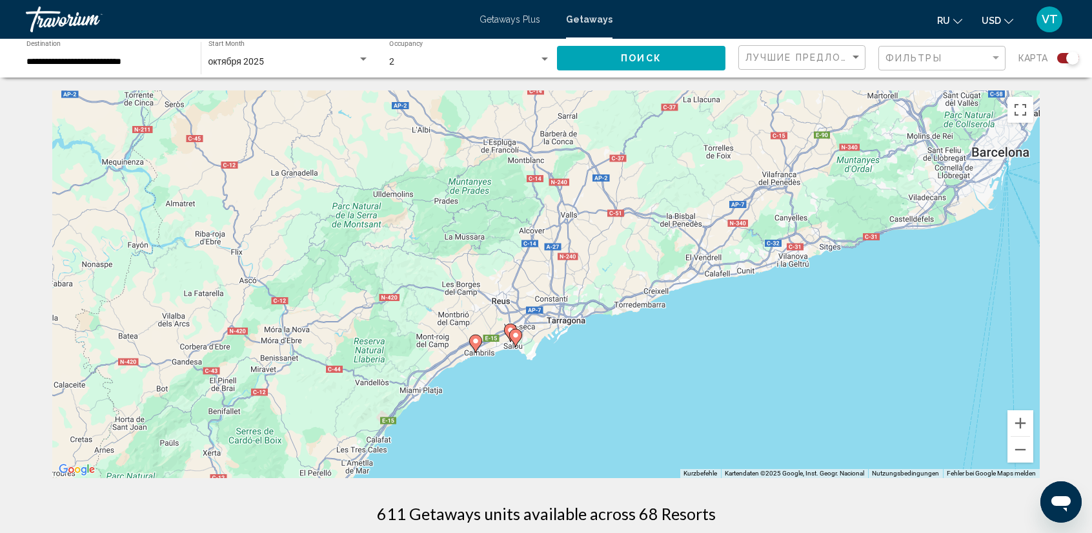
drag, startPoint x: 653, startPoint y: 425, endPoint x: 717, endPoint y: 318, distance: 124.8
click at [717, 318] on div "Um den Modus zum Ziehen mit der Tastatur zu aktivieren, drückst du Alt + Eingab…" at bounding box center [546, 283] width 988 height 387
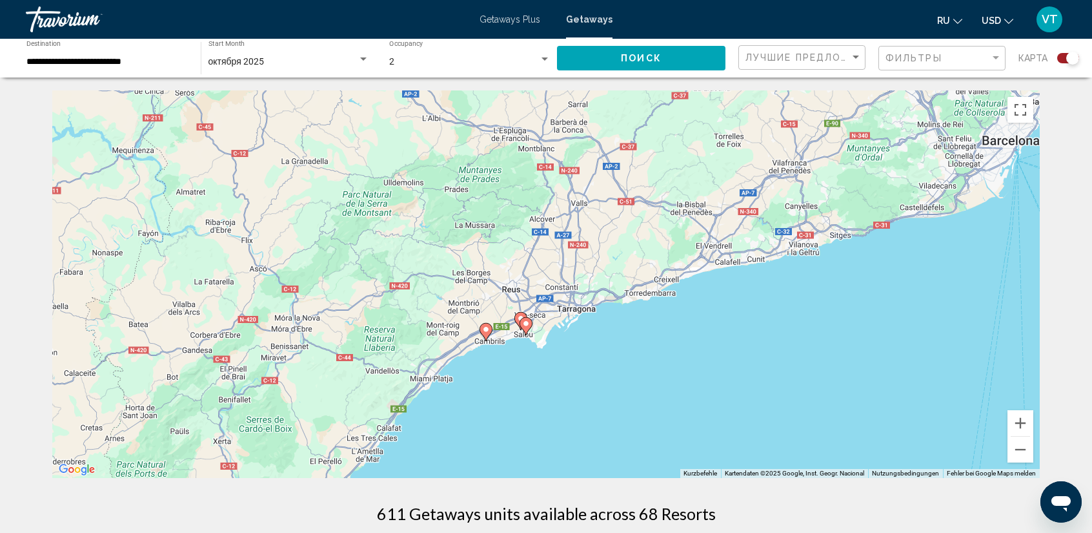
click at [528, 321] on image "Main content" at bounding box center [526, 324] width 8 height 8
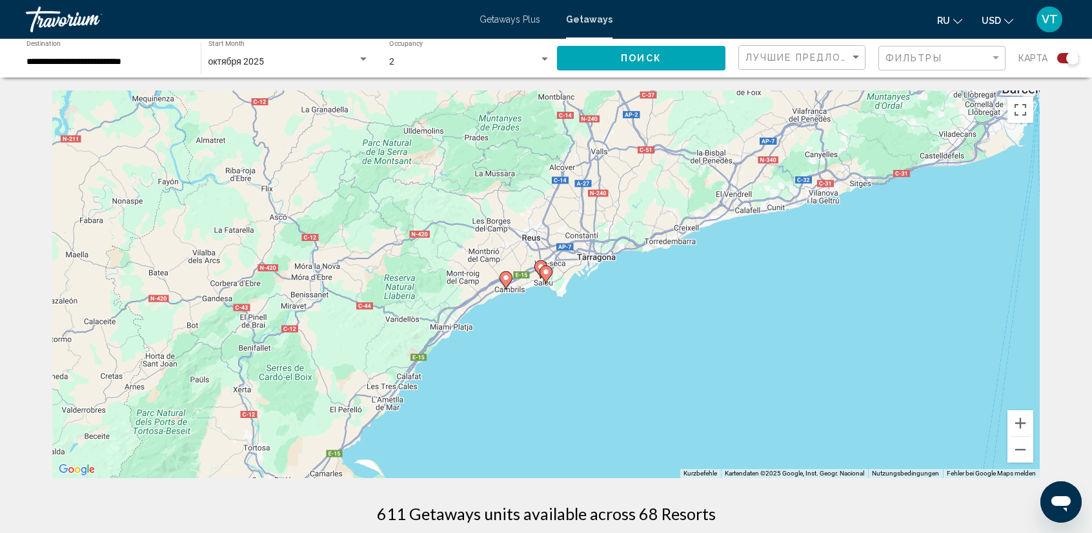
click at [547, 270] on image "Main content" at bounding box center [546, 272] width 8 height 8
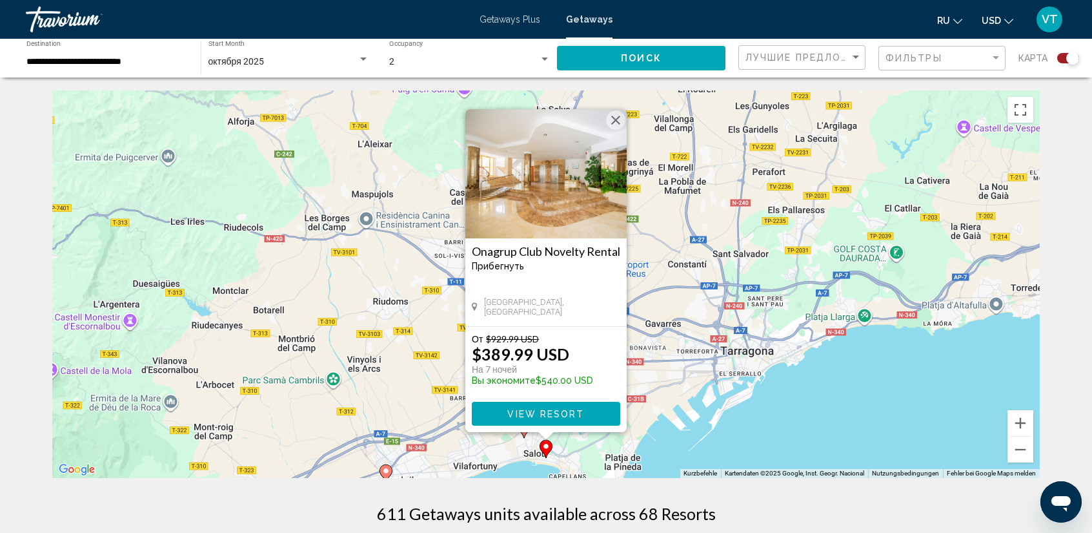
click at [578, 412] on span "View Resort" at bounding box center [545, 414] width 77 height 10
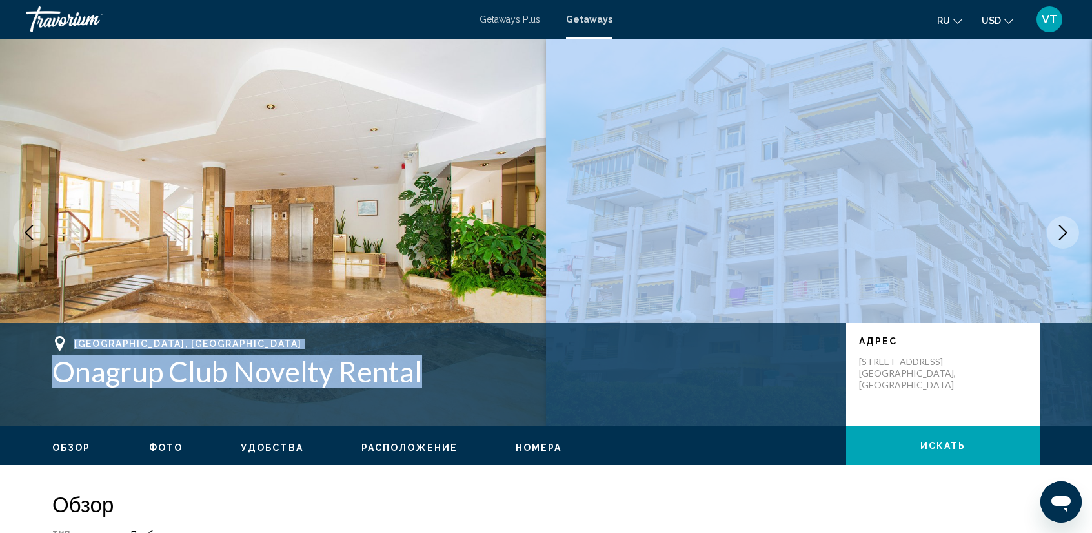
drag, startPoint x: 729, startPoint y: 396, endPoint x: 818, endPoint y: 188, distance: 225.3
click at [818, 188] on div "Tarragona, Spain Onagrup Club Novelty Rental Адрес Calle Berlín Número 5 Tarrag…" at bounding box center [546, 232] width 1092 height 387
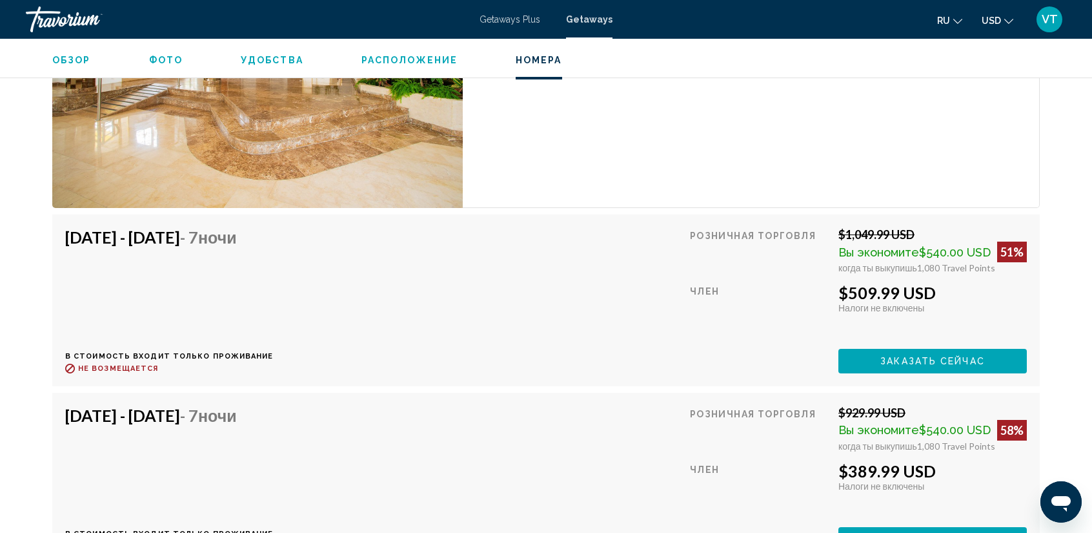
scroll to position [2453, 0]
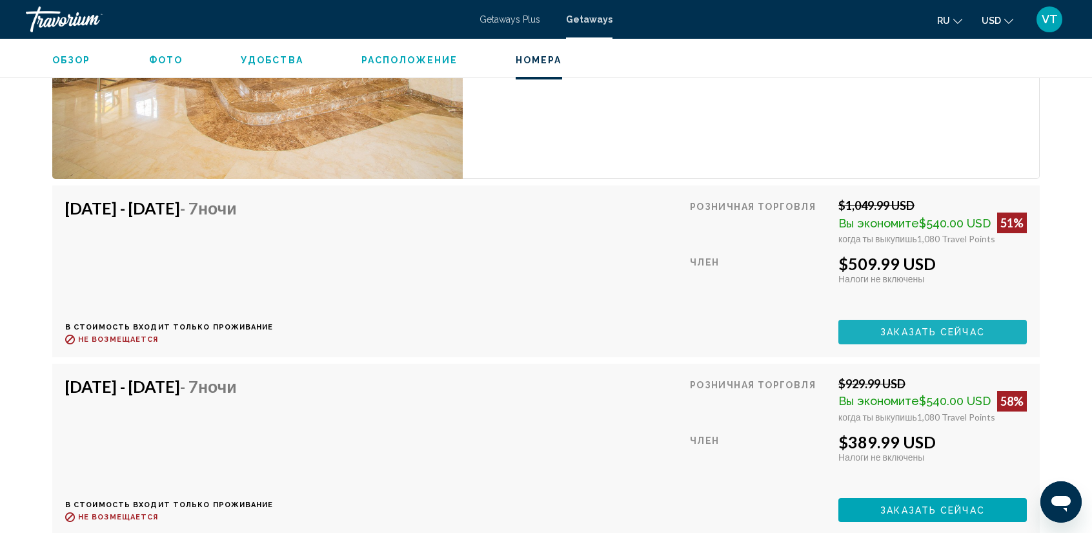
click at [919, 326] on span "Заказать сейчас" at bounding box center [932, 331] width 105 height 10
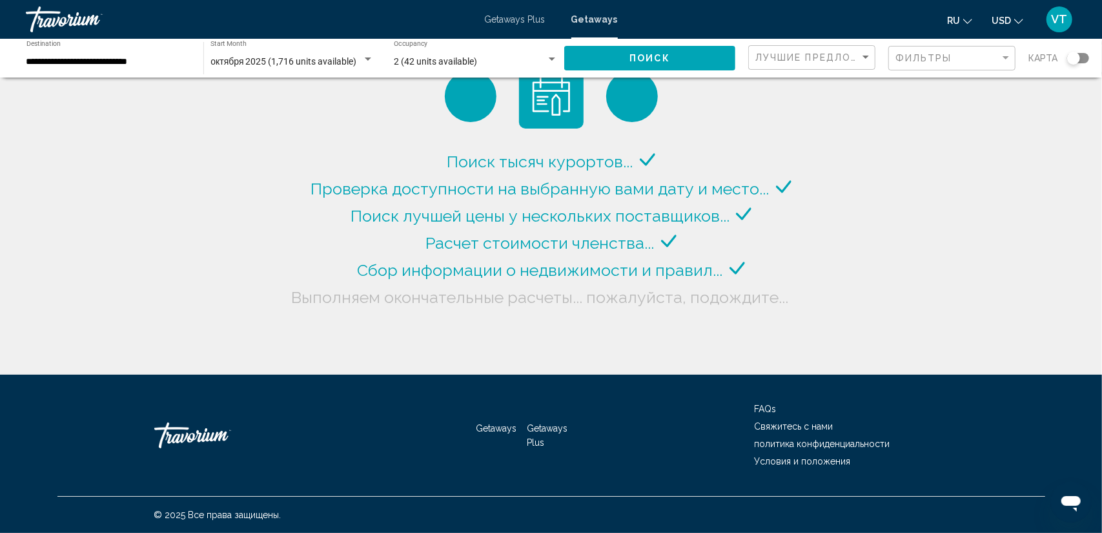
click at [1082, 52] on div "карта" at bounding box center [1058, 58] width 61 height 26
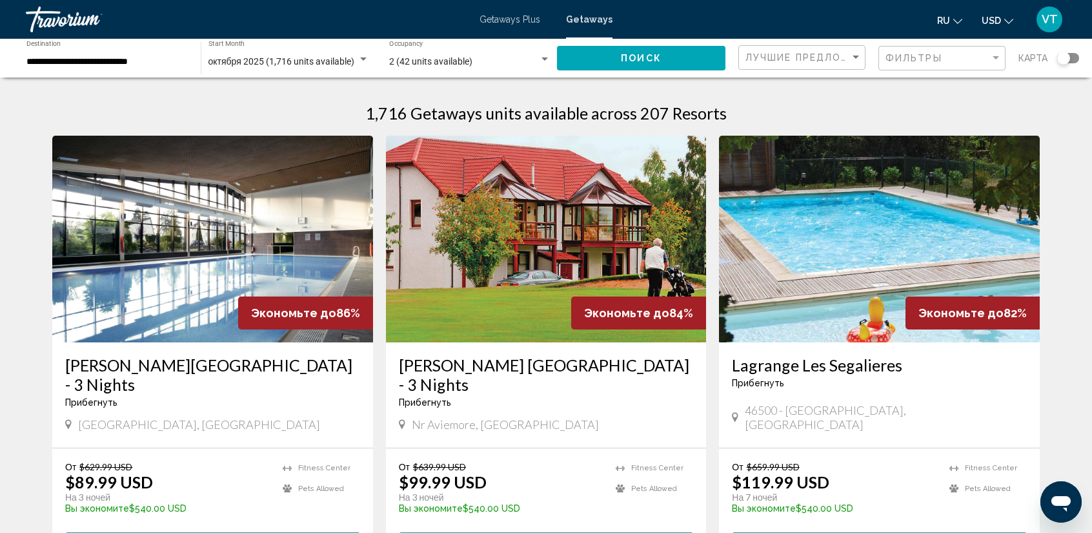
click at [1083, 57] on div "**********" at bounding box center [546, 58] width 1092 height 39
click at [1073, 55] on div "Search widget" at bounding box center [1068, 58] width 22 height 10
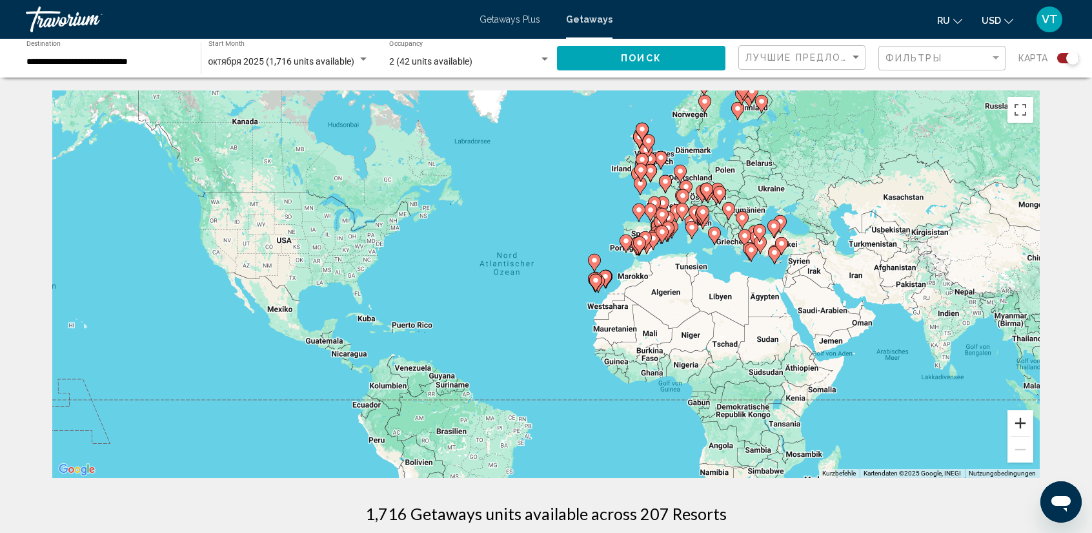
click at [1021, 419] on button "Vergrößern" at bounding box center [1021, 423] width 26 height 26
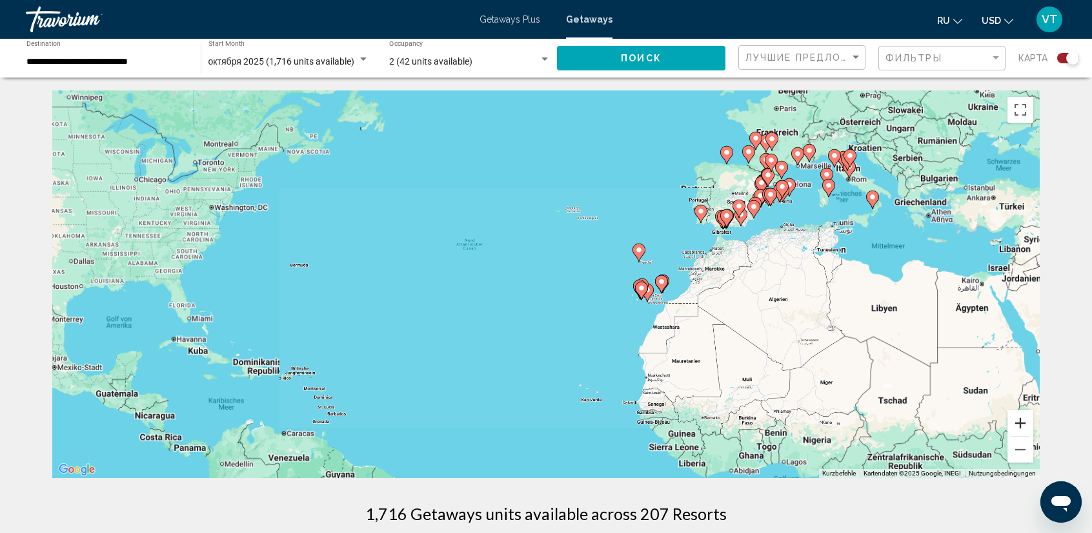
click at [1021, 419] on button "Vergrößern" at bounding box center [1021, 423] width 26 height 26
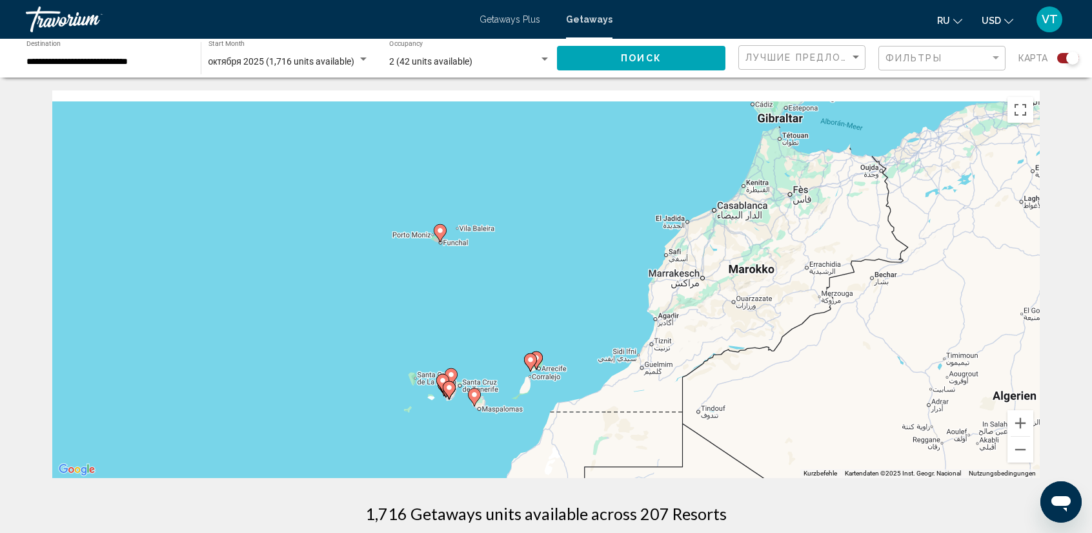
drag, startPoint x: 993, startPoint y: 334, endPoint x: 454, endPoint y: 410, distance: 544.4
click at [333, 424] on div "Um den Modus zum Ziehen mit der Tastatur zu aktivieren, drückst du Alt + Eingab…" at bounding box center [546, 283] width 988 height 387
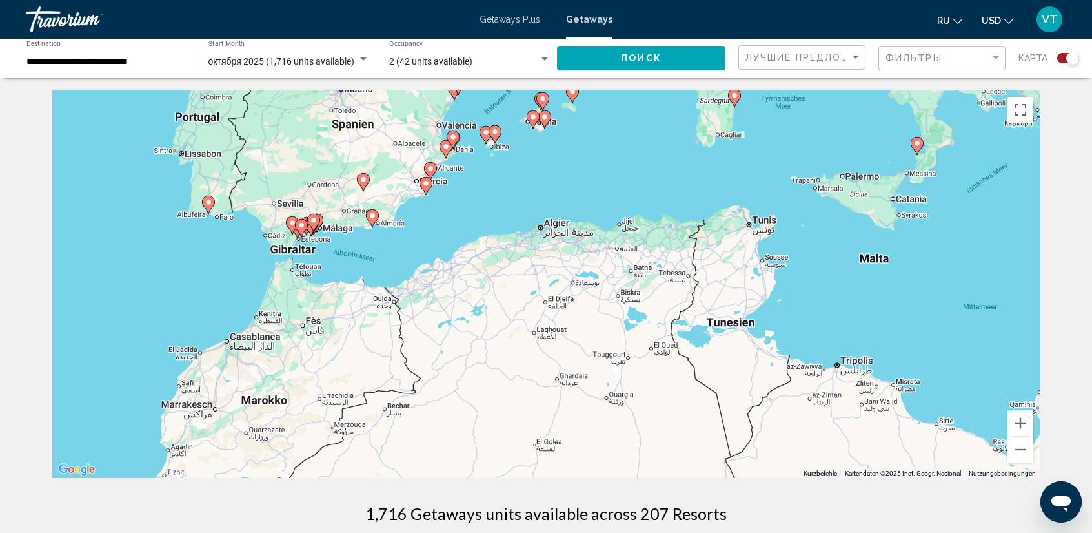
drag, startPoint x: 389, startPoint y: 265, endPoint x: 403, endPoint y: 439, distance: 174.2
click at [402, 438] on div "Um den Modus zum Ziehen mit der Tastatur zu aktivieren, drückst du Alt + Eingab…" at bounding box center [546, 283] width 988 height 387
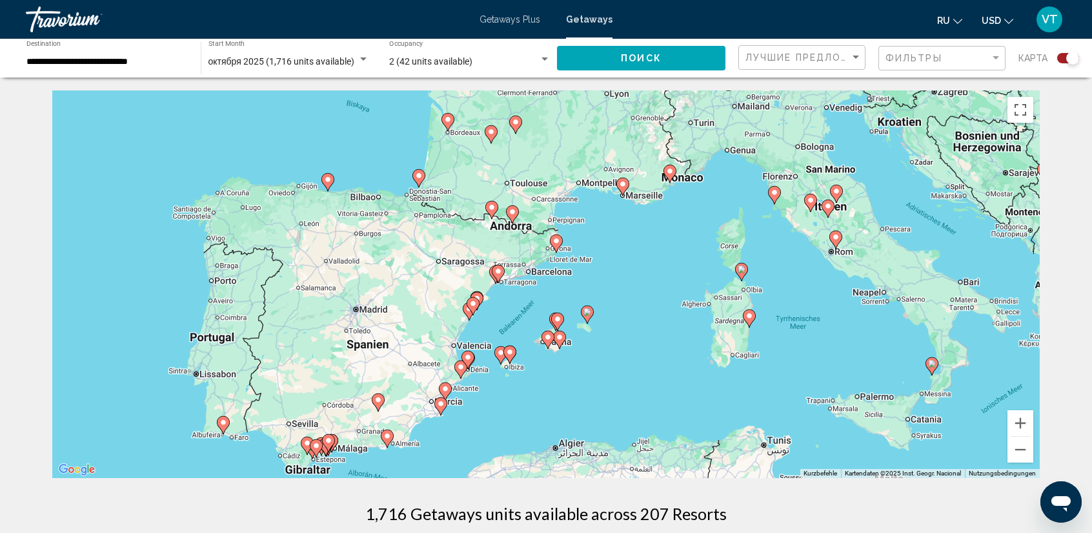
drag, startPoint x: 554, startPoint y: 340, endPoint x: 518, endPoint y: 264, distance: 84.6
click at [518, 264] on div "Um den Modus zum Ziehen mit der Tastatur zu aktivieren, drückst du Alt + Eingab…" at bounding box center [546, 283] width 988 height 387
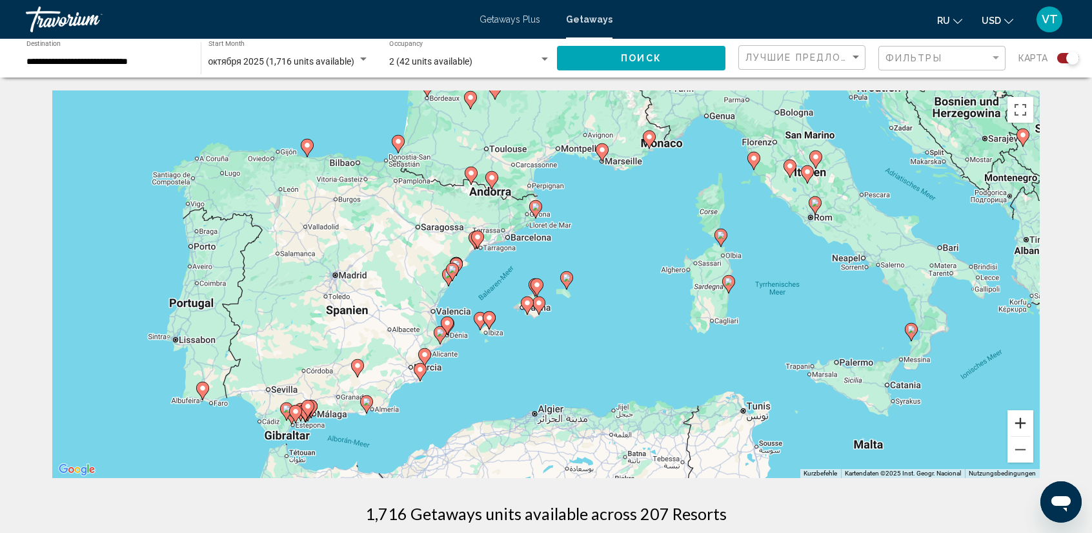
click at [1020, 424] on button "Vergrößern" at bounding box center [1021, 423] width 26 height 26
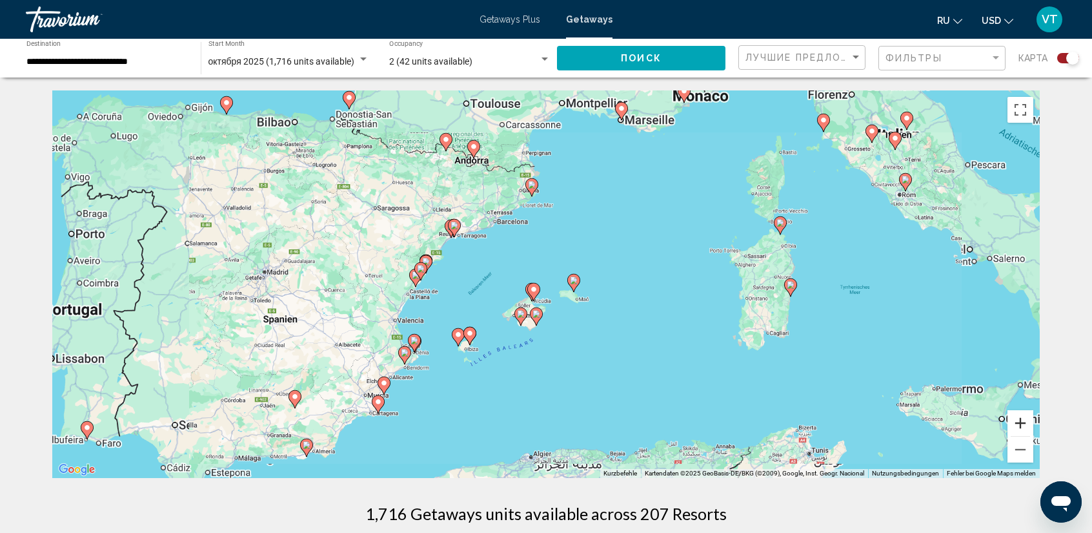
click at [1020, 424] on button "Vergrößern" at bounding box center [1021, 423] width 26 height 26
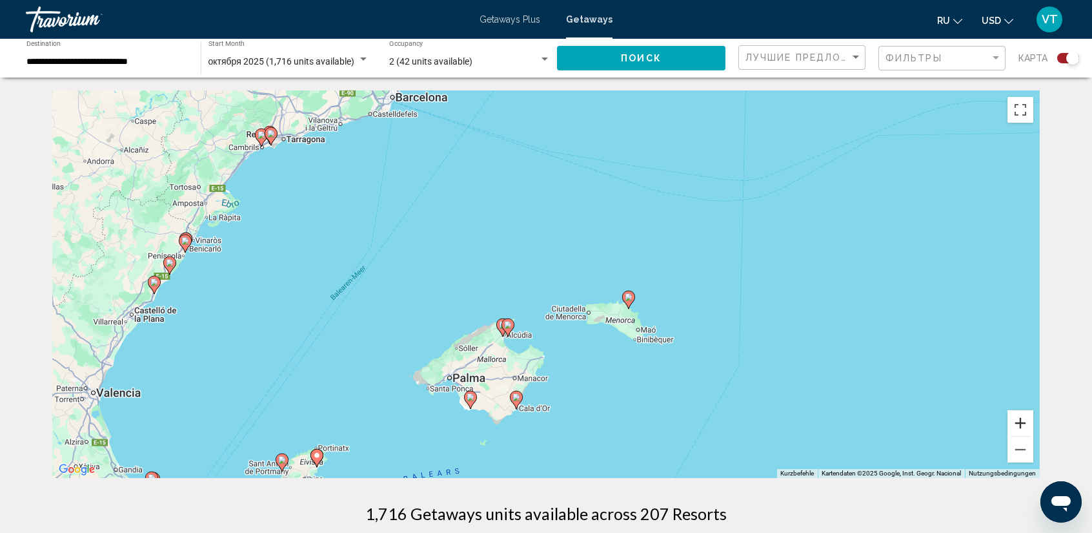
click at [1022, 418] on button "Vergrößern" at bounding box center [1021, 423] width 26 height 26
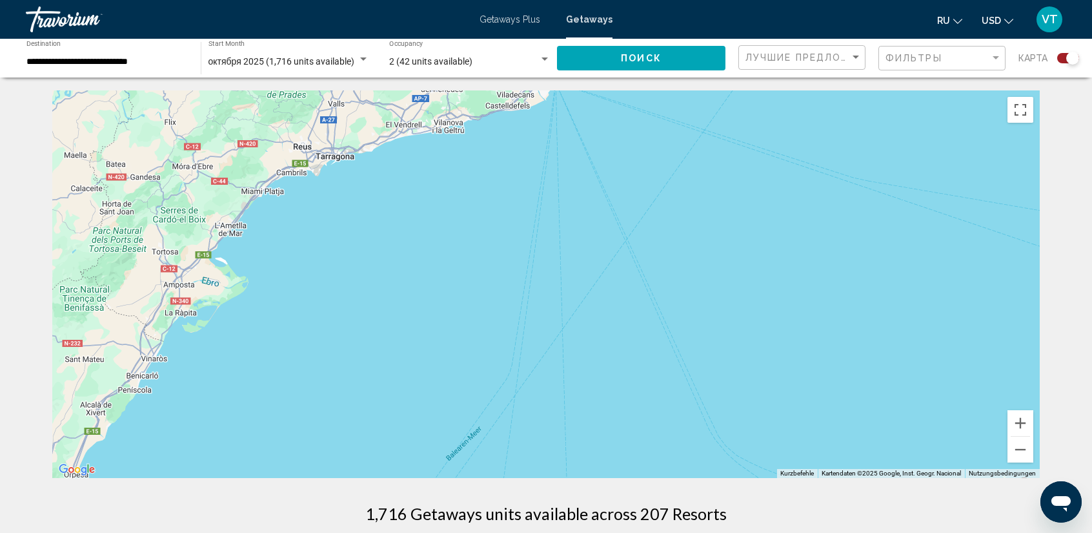
drag, startPoint x: 405, startPoint y: 256, endPoint x: 760, endPoint y: 438, distance: 399.0
click at [760, 438] on div "Um den Modus zum Ziehen mit der Tastatur zu aktivieren, drückst du Alt + Eingab…" at bounding box center [546, 283] width 988 height 387
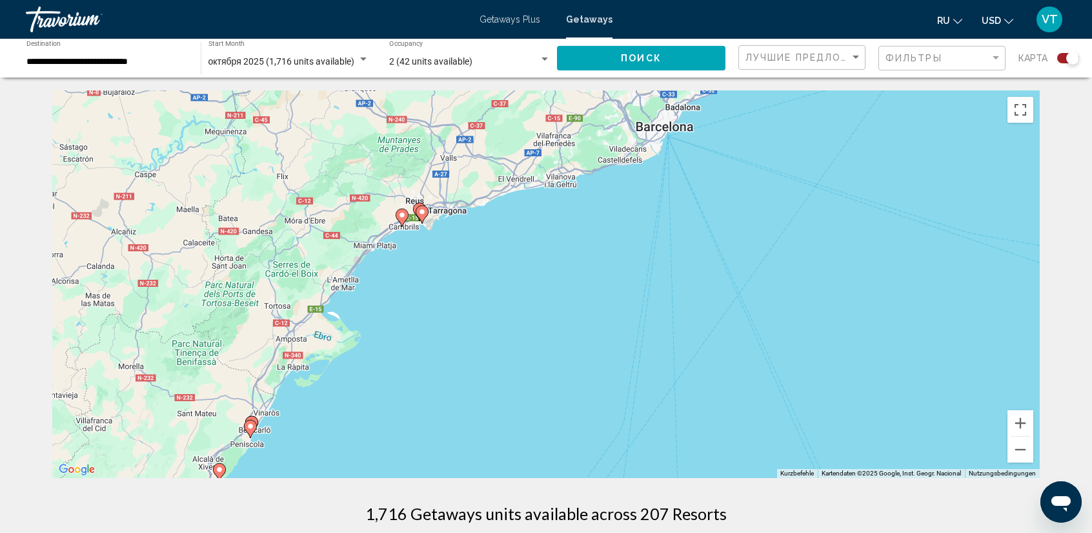
drag, startPoint x: 392, startPoint y: 277, endPoint x: 448, endPoint y: 305, distance: 62.9
click at [448, 305] on div "Um den Modus zum Ziehen mit der Tastatur zu aktivieren, drückst du Alt + Eingab…" at bounding box center [546, 283] width 988 height 387
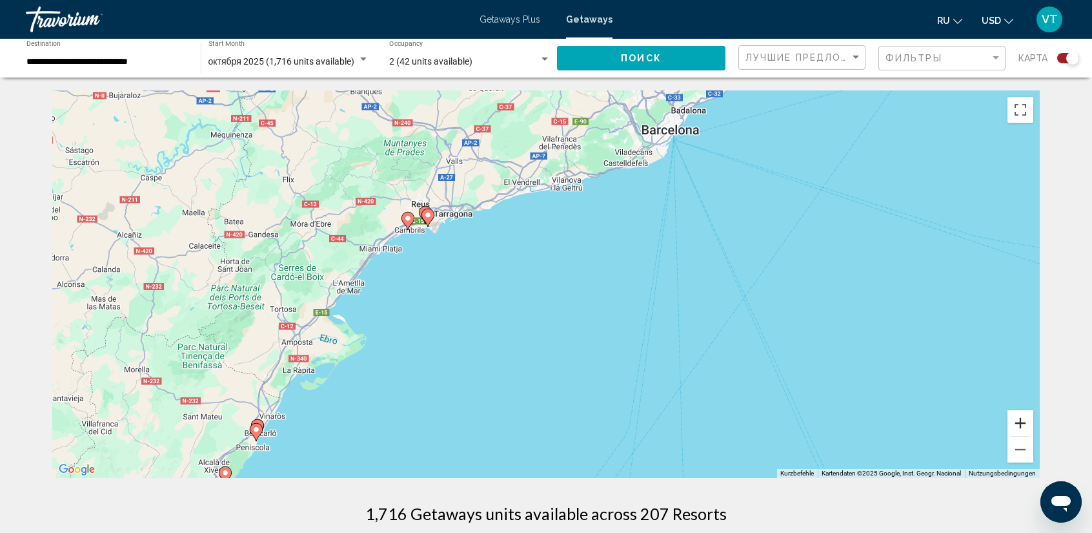
click at [1024, 423] on button "Vergrößern" at bounding box center [1021, 423] width 26 height 26
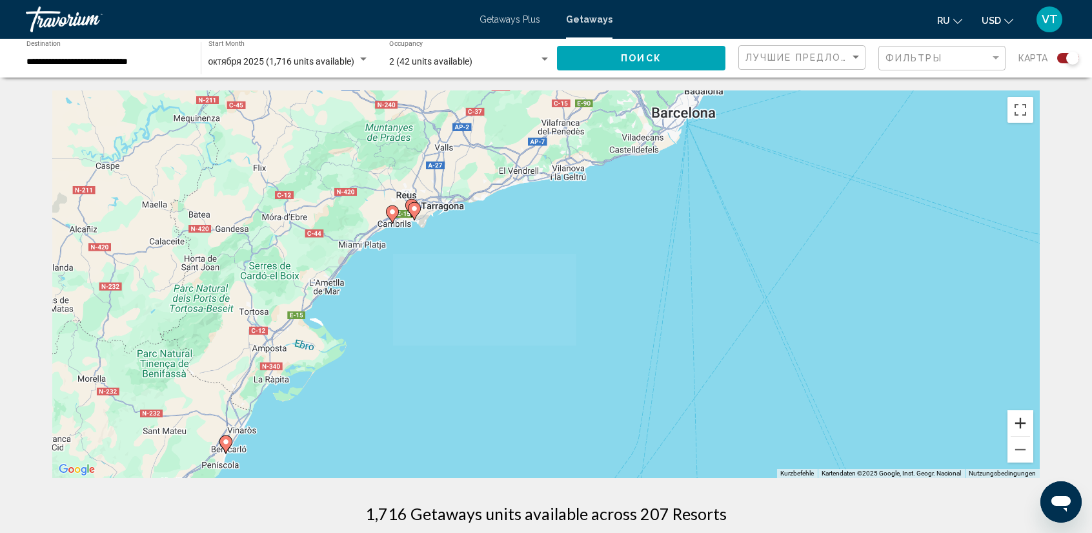
click at [1024, 423] on button "Vergrößern" at bounding box center [1021, 423] width 26 height 26
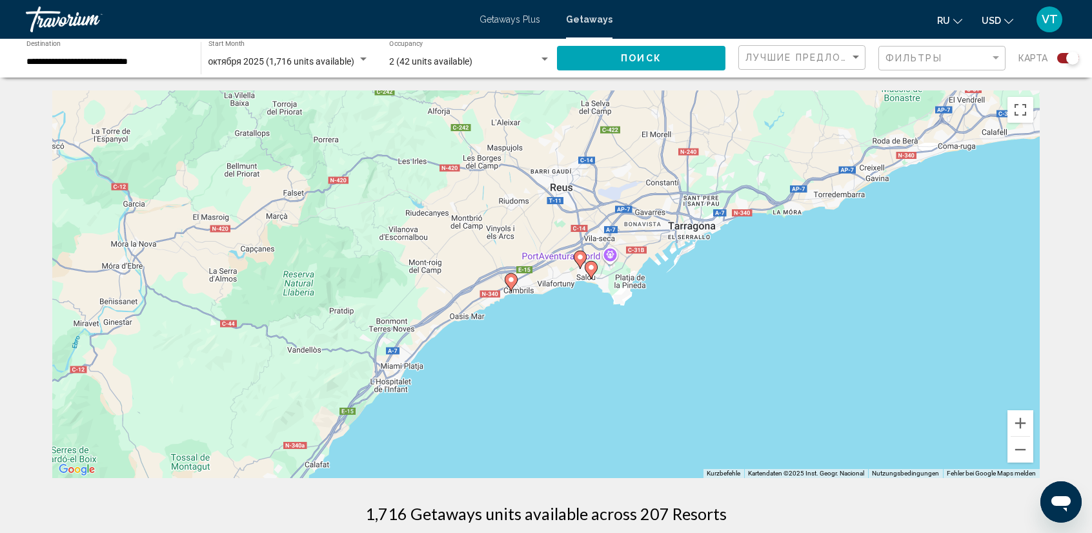
drag, startPoint x: 277, startPoint y: 258, endPoint x: 797, endPoint y: 482, distance: 566.1
click at [514, 280] on image "Main content" at bounding box center [511, 280] width 8 height 8
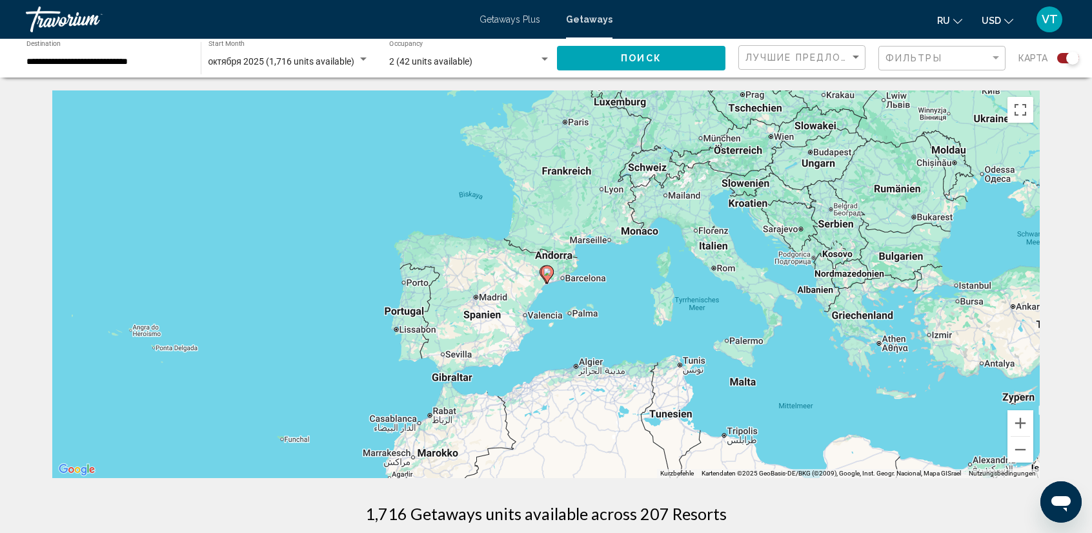
click at [546, 272] on image "Main content" at bounding box center [548, 272] width 8 height 8
type input "**********"
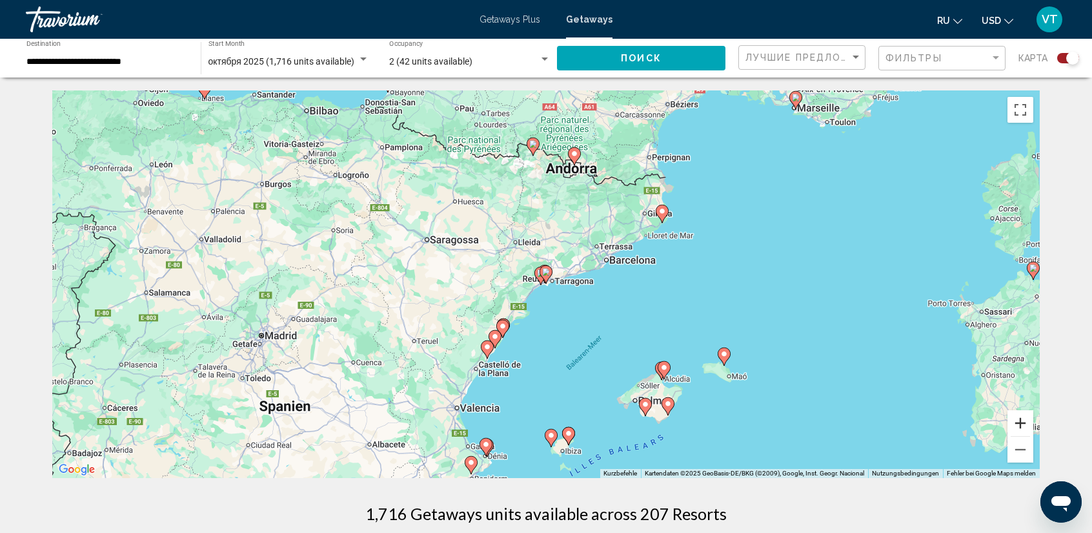
click at [1021, 426] on button "Vergrößern" at bounding box center [1021, 423] width 26 height 26
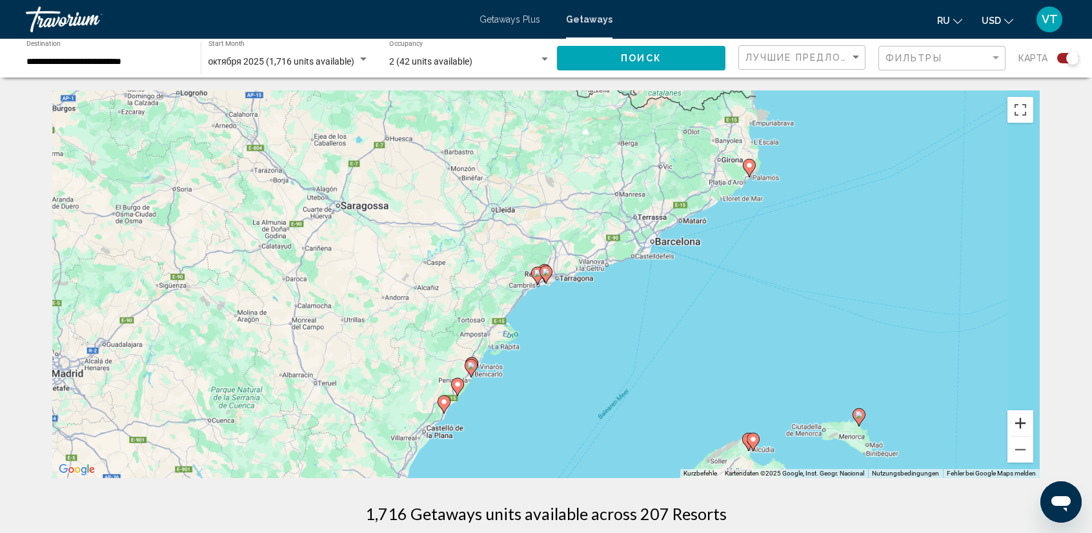
click at [1021, 426] on button "Vergrößern" at bounding box center [1021, 423] width 26 height 26
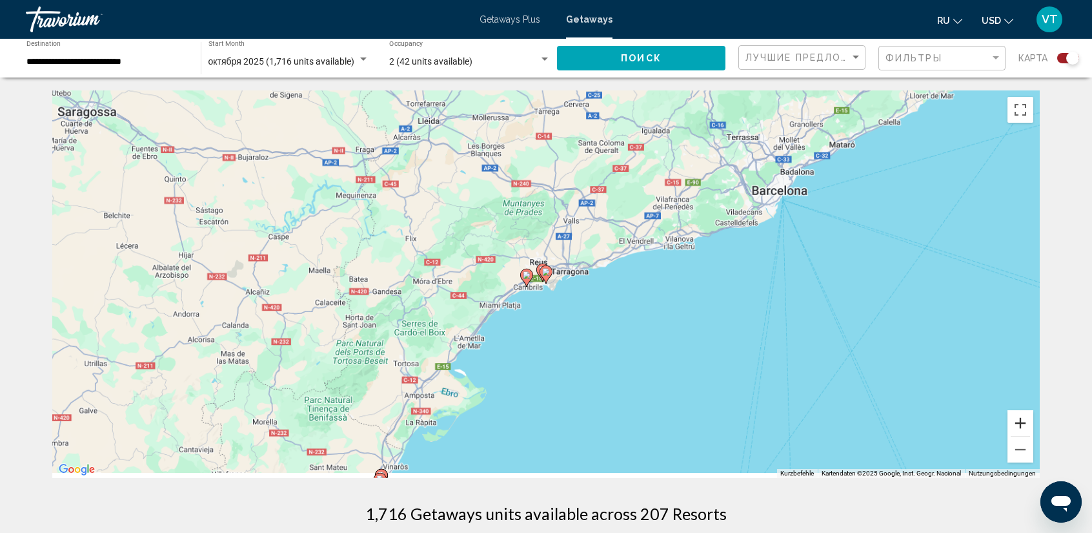
click at [1021, 426] on button "Vergrößern" at bounding box center [1021, 423] width 26 height 26
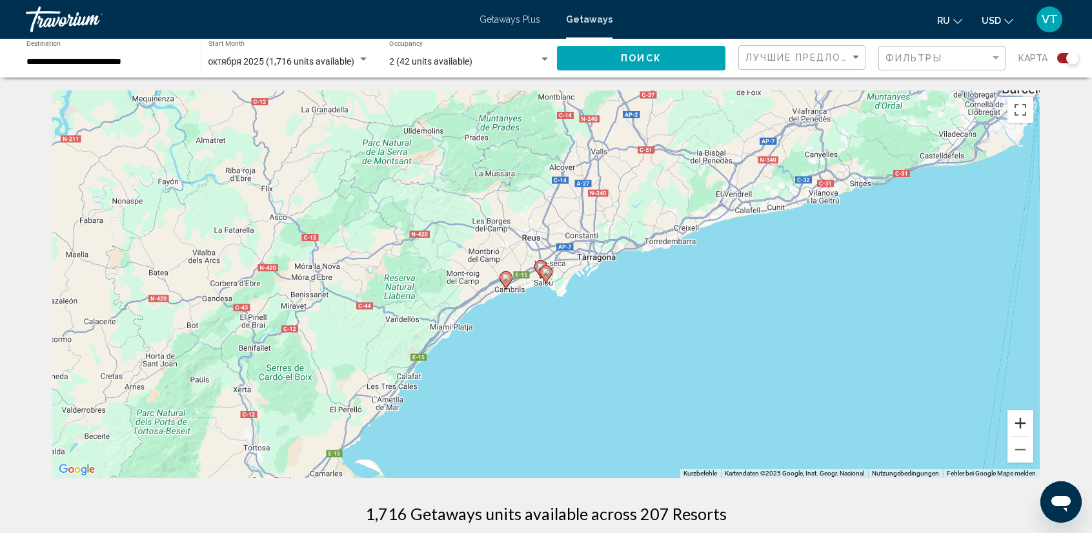
click at [1020, 423] on button "Vergrößern" at bounding box center [1021, 423] width 26 height 26
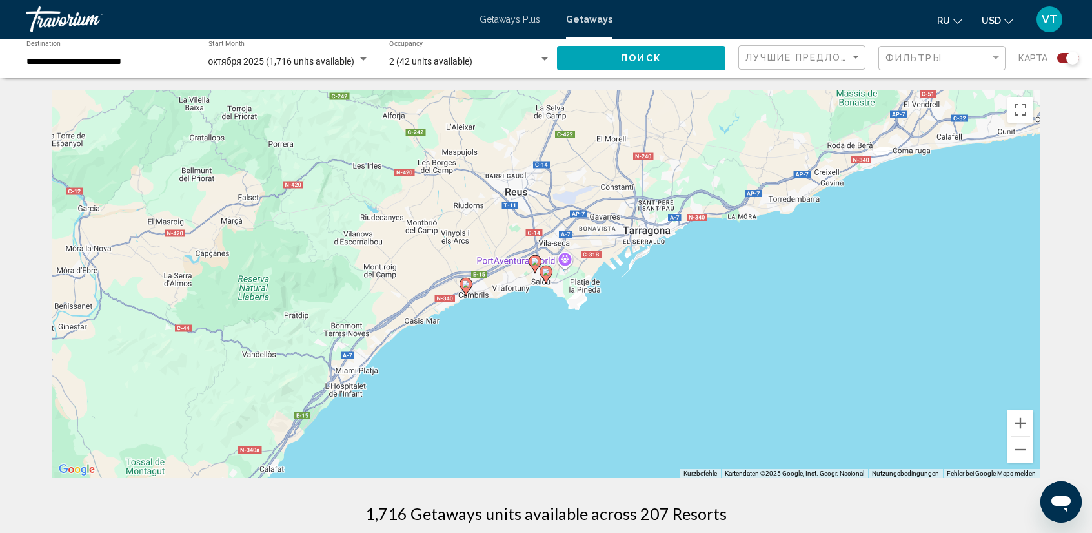
click at [466, 283] on image "Main content" at bounding box center [466, 284] width 8 height 8
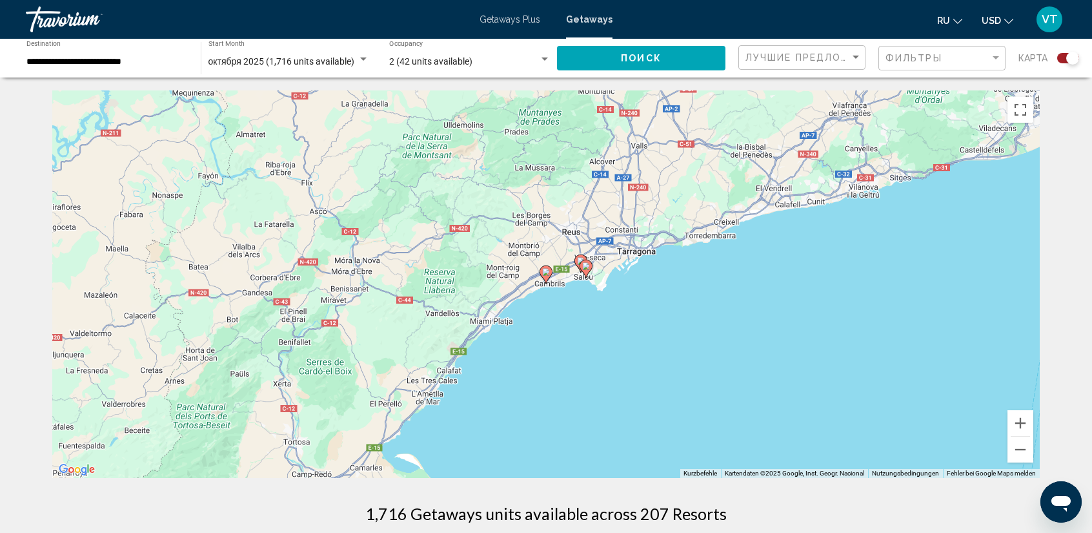
click at [547, 276] on icon "Main content" at bounding box center [546, 274] width 12 height 17
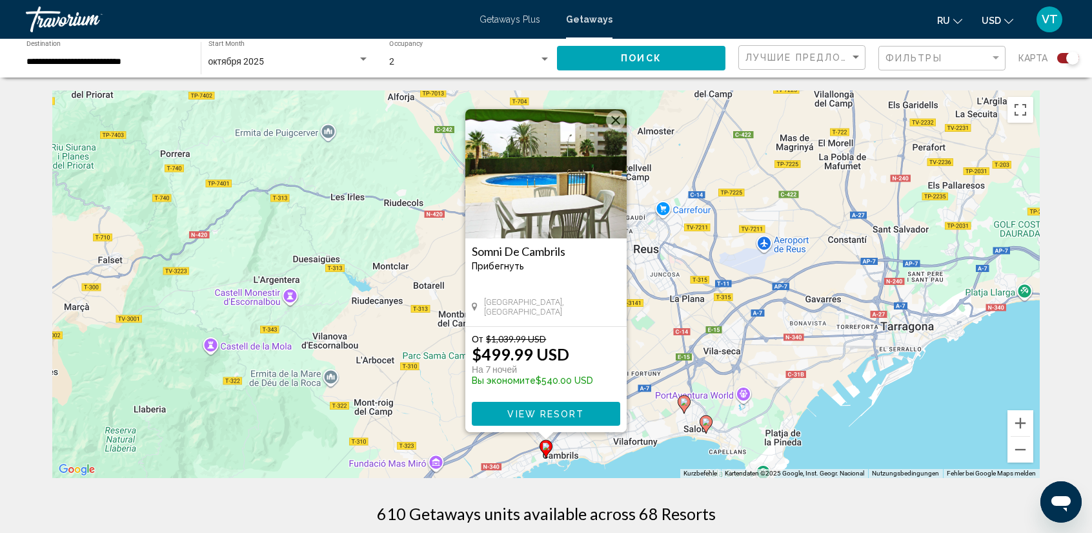
click at [554, 414] on span "View Resort" at bounding box center [545, 414] width 77 height 10
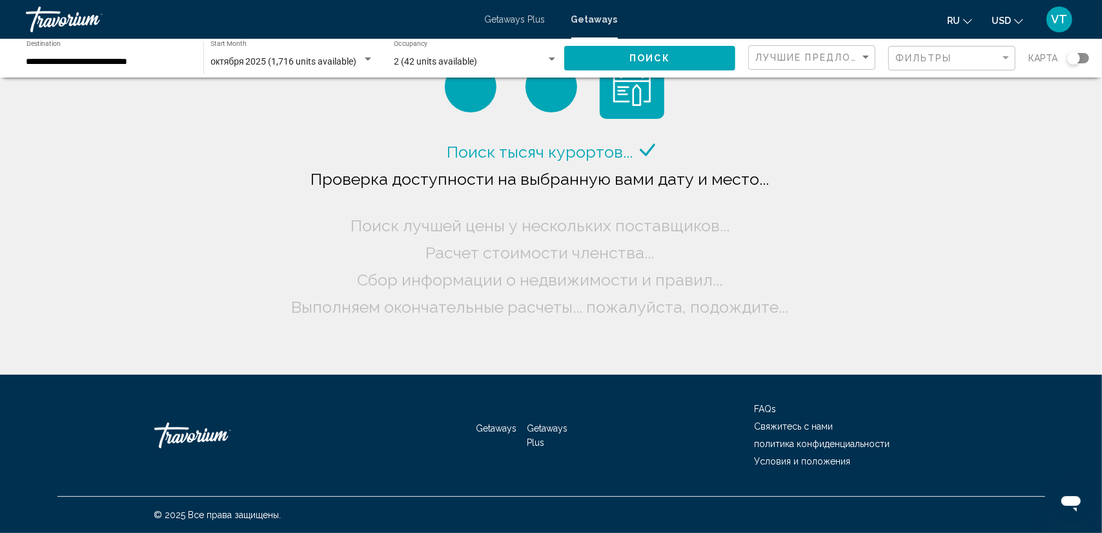
click at [1083, 57] on div "Search widget" at bounding box center [1078, 58] width 22 height 10
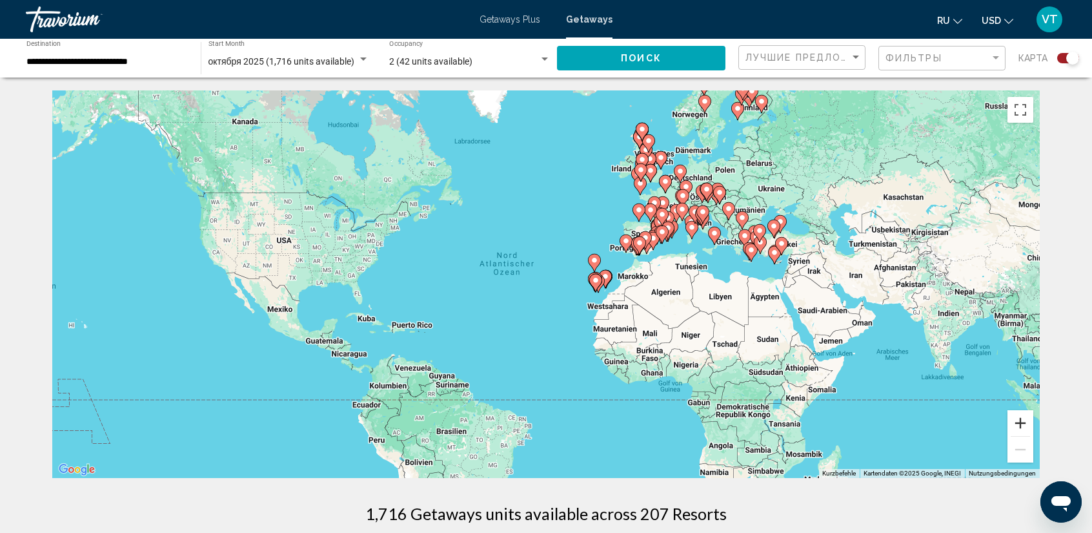
click at [1027, 418] on button "Vergrößern" at bounding box center [1021, 423] width 26 height 26
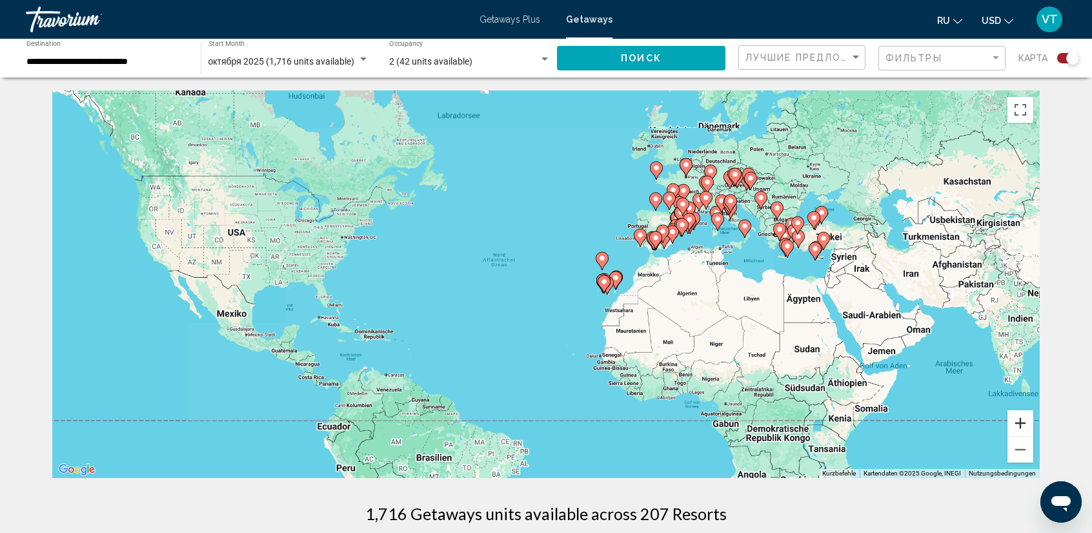
click at [1027, 418] on button "Vergrößern" at bounding box center [1021, 423] width 26 height 26
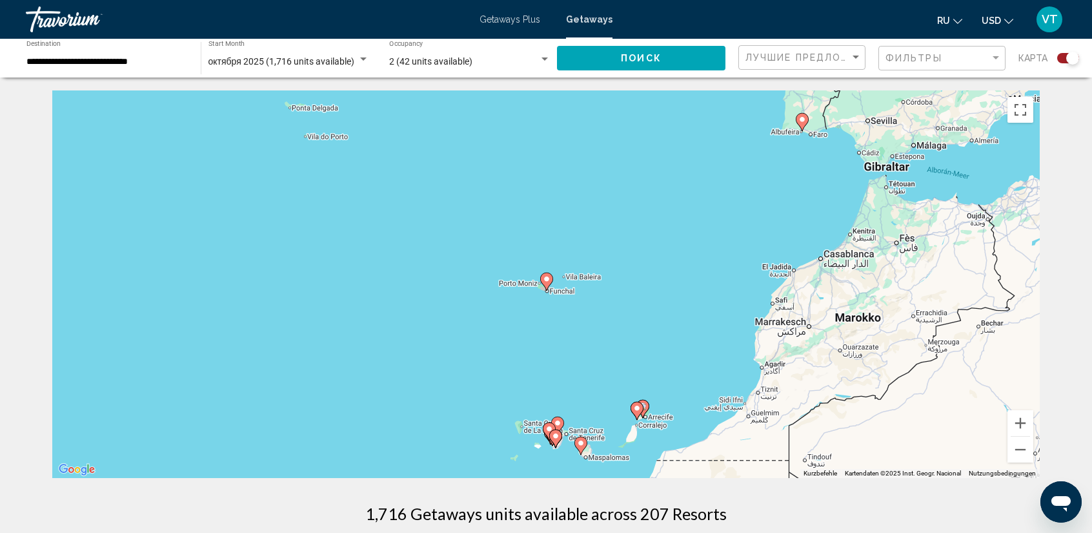
drag, startPoint x: 1003, startPoint y: 310, endPoint x: 565, endPoint y: 423, distance: 451.8
click at [575, 420] on div "Um den Modus zum Ziehen mit der Tastatur zu aktivieren, drückst du Alt + Eingab…" at bounding box center [546, 283] width 988 height 387
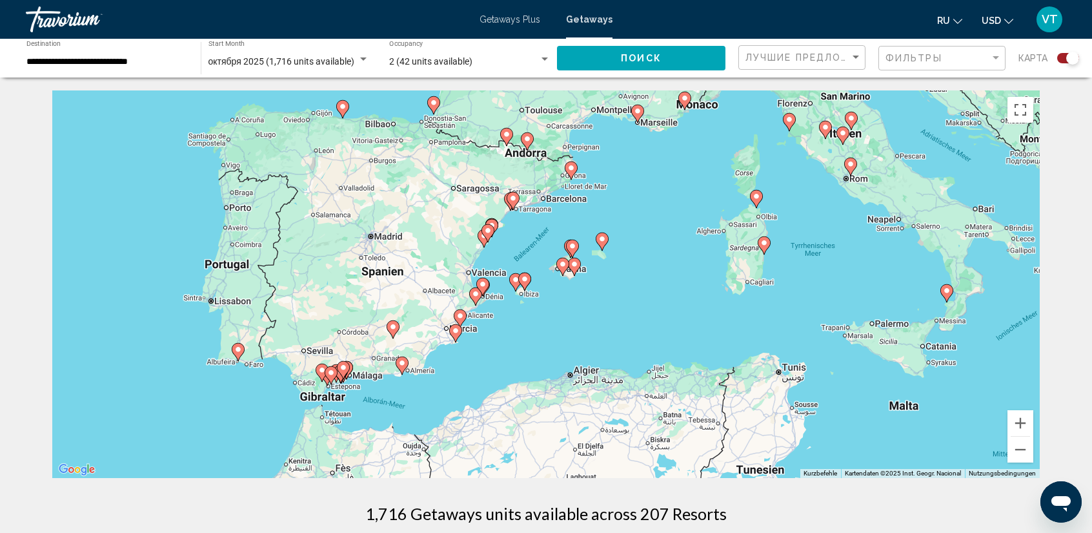
drag, startPoint x: 691, startPoint y: 223, endPoint x: 471, endPoint y: 373, distance: 266.1
click at [509, 344] on div "Um den Modus zum Ziehen mit der Tastatur zu aktivieren, drückst du Alt + Eingab…" at bounding box center [546, 283] width 988 height 387
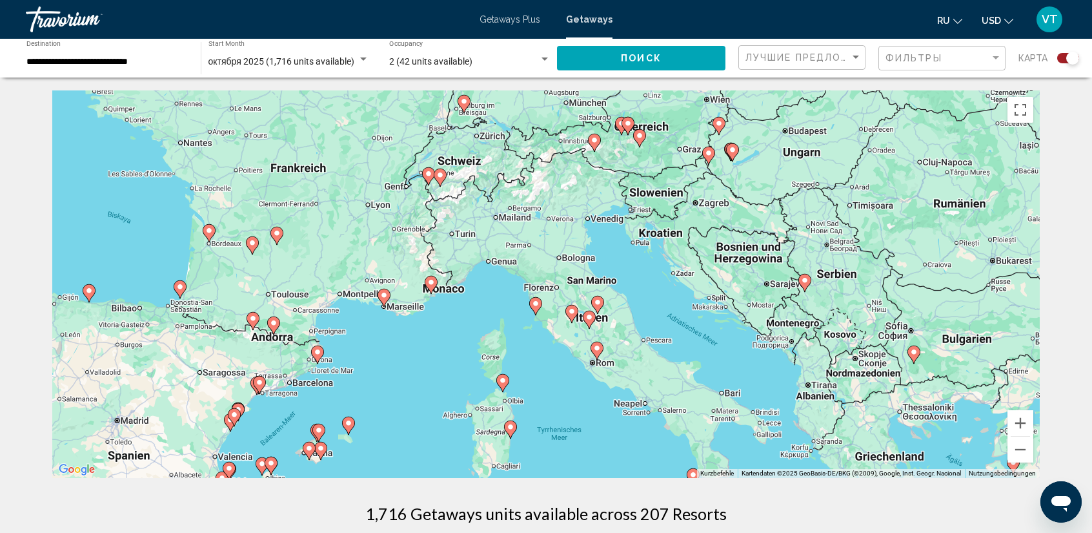
click at [433, 281] on image "Main content" at bounding box center [431, 282] width 8 height 8
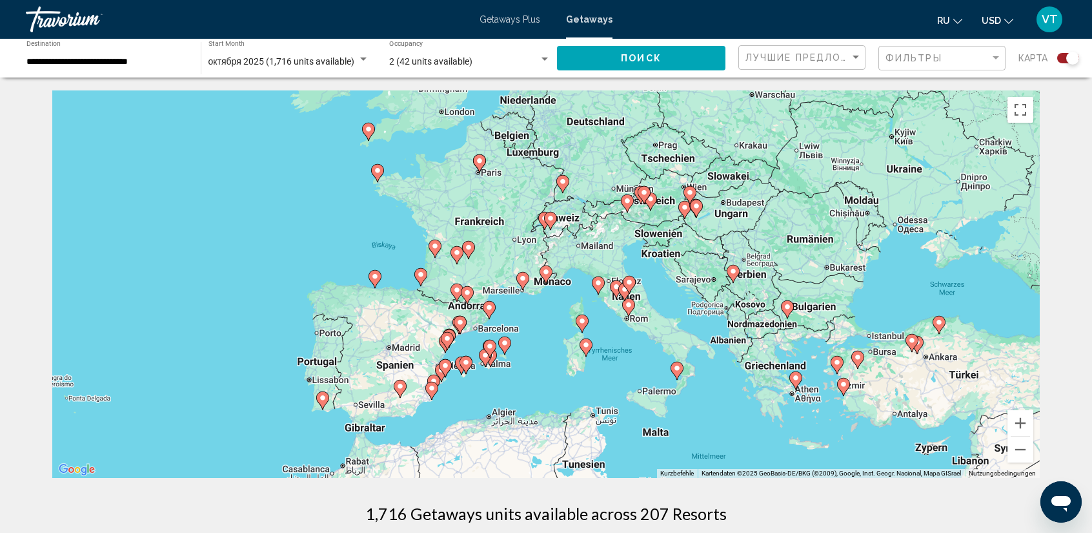
click at [546, 276] on icon "Main content" at bounding box center [546, 274] width 12 height 17
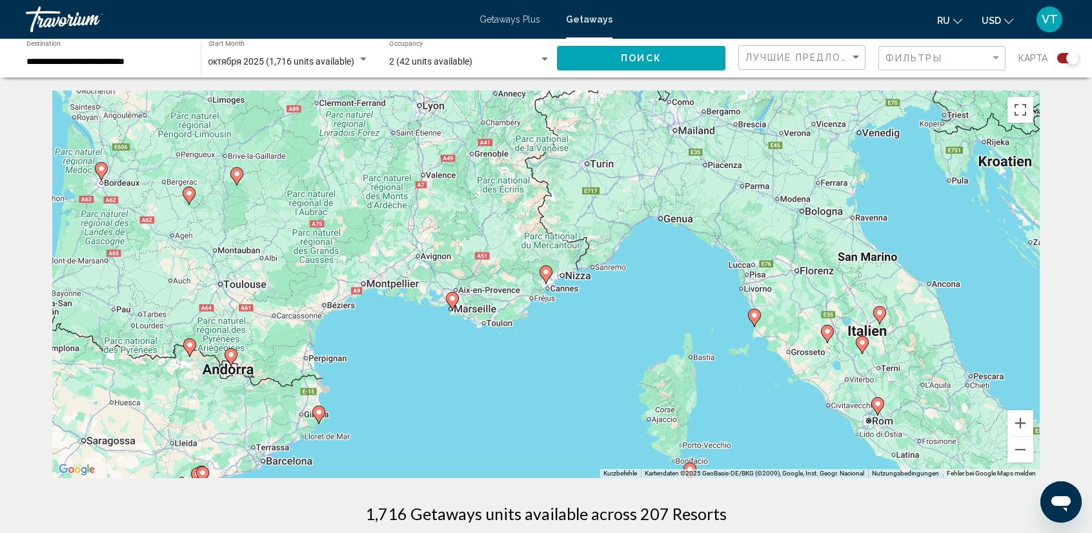
click at [546, 276] on icon "Main content" at bounding box center [546, 274] width 12 height 17
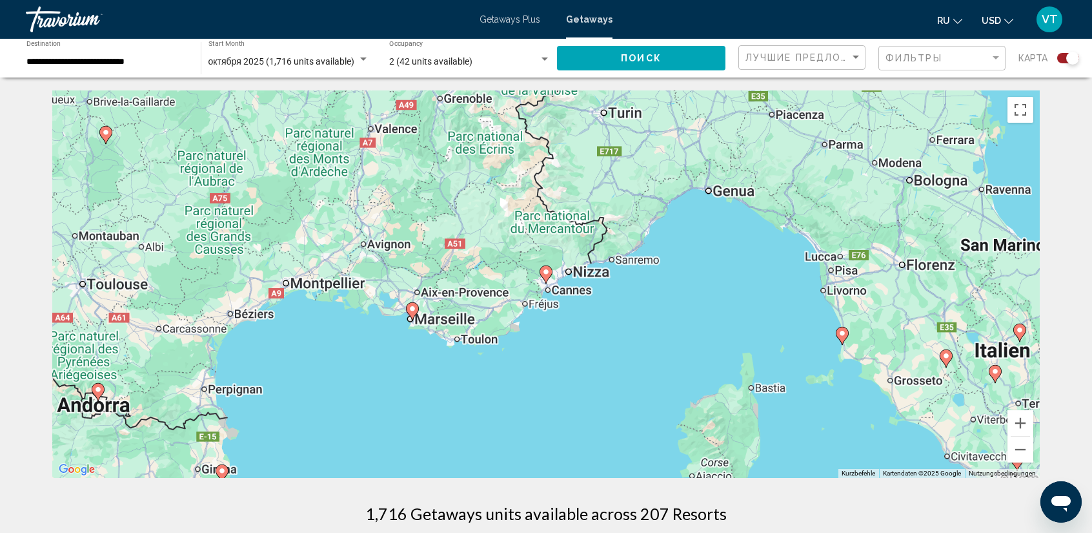
click at [546, 276] on icon "Main content" at bounding box center [546, 274] width 12 height 17
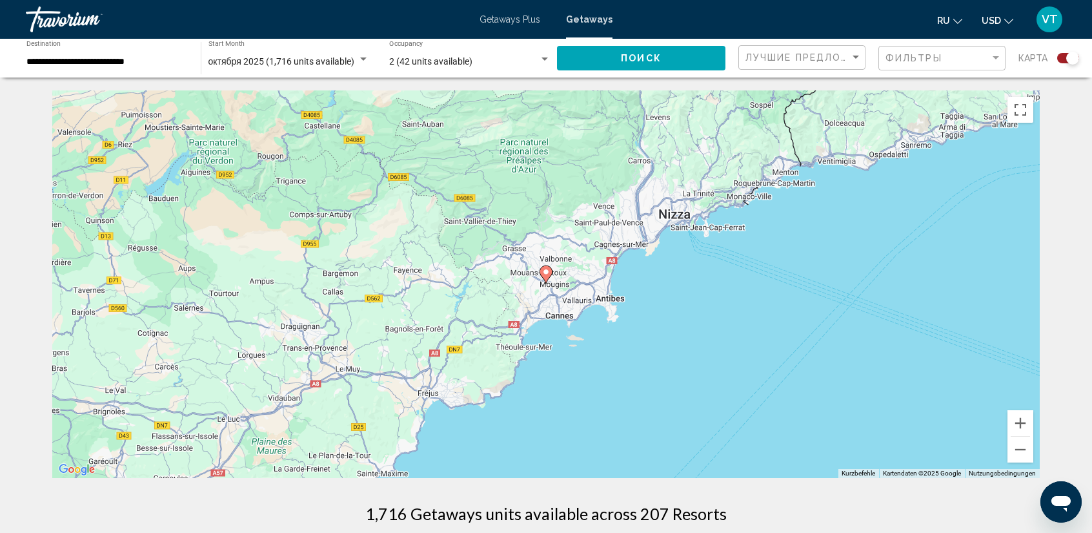
click at [546, 276] on icon "Main content" at bounding box center [546, 274] width 12 height 17
click at [546, 276] on g "Main content" at bounding box center [546, 274] width 13 height 18
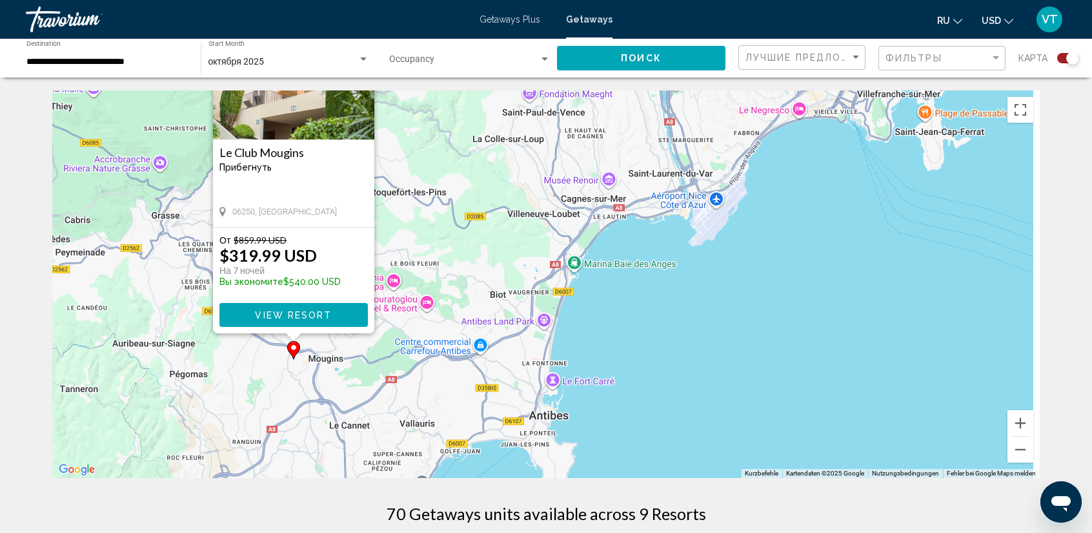
drag, startPoint x: 800, startPoint y: 381, endPoint x: 533, endPoint y: 318, distance: 274.6
click at [533, 318] on div "Um den Modus zum Ziehen mit der Tastatur zu aktivieren, drückst du Alt + Eingab…" at bounding box center [546, 283] width 988 height 387
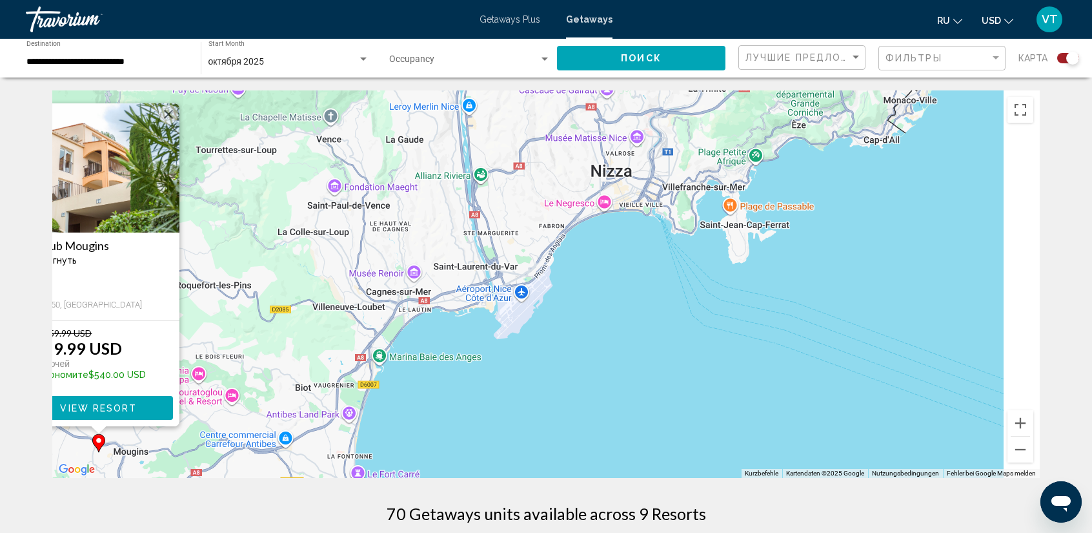
drag, startPoint x: 724, startPoint y: 330, endPoint x: 655, endPoint y: 387, distance: 89.4
click at [584, 359] on div "Um den Modus zum Ziehen mit der Tastatur zu aktivieren, drückst du Alt + Eingab…" at bounding box center [546, 283] width 988 height 387
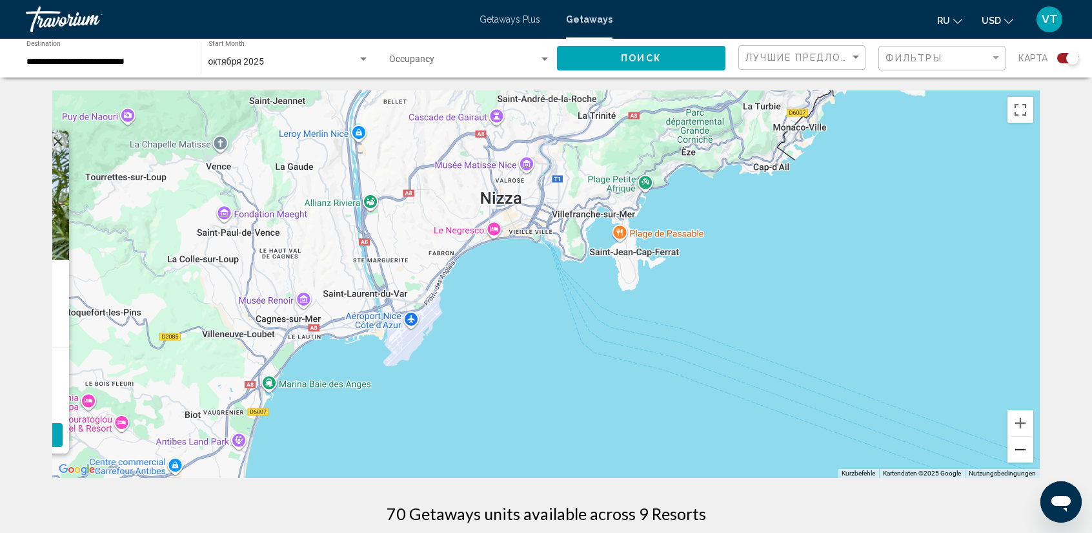
click at [1016, 446] on button "Verkleinern" at bounding box center [1021, 449] width 26 height 26
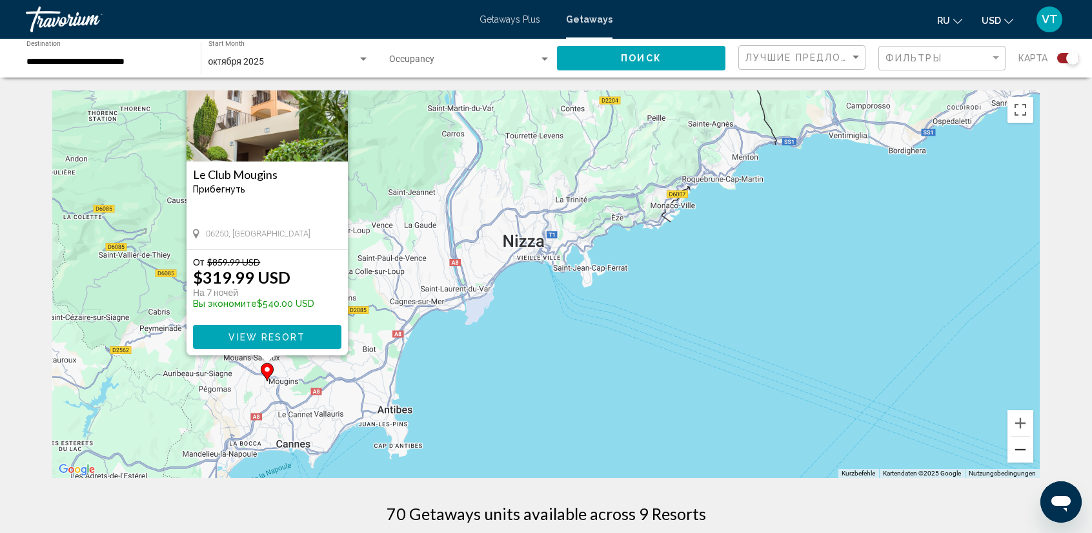
click at [1016, 446] on button "Verkleinern" at bounding box center [1021, 449] width 26 height 26
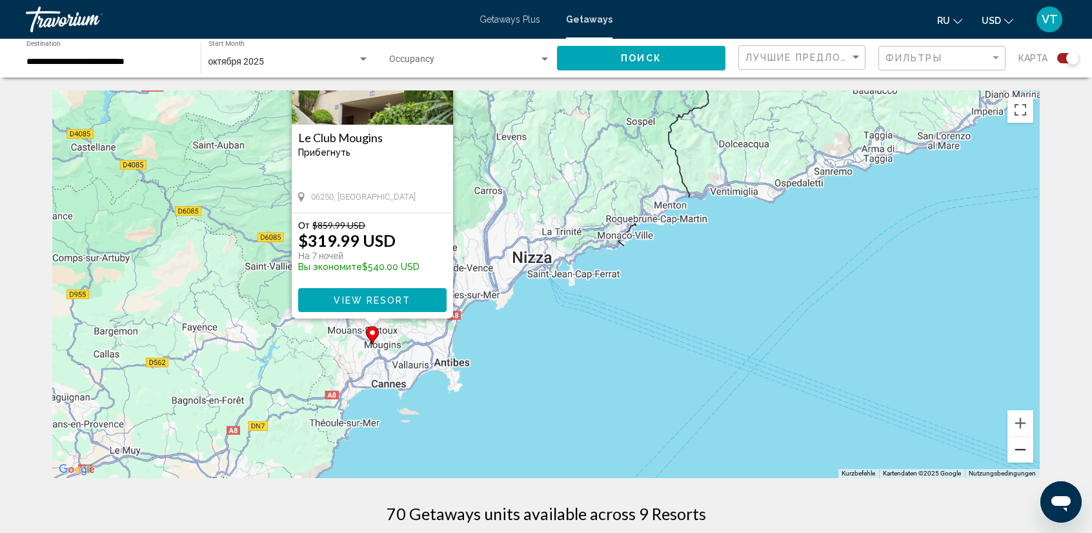
click at [1016, 446] on button "Verkleinern" at bounding box center [1021, 449] width 26 height 26
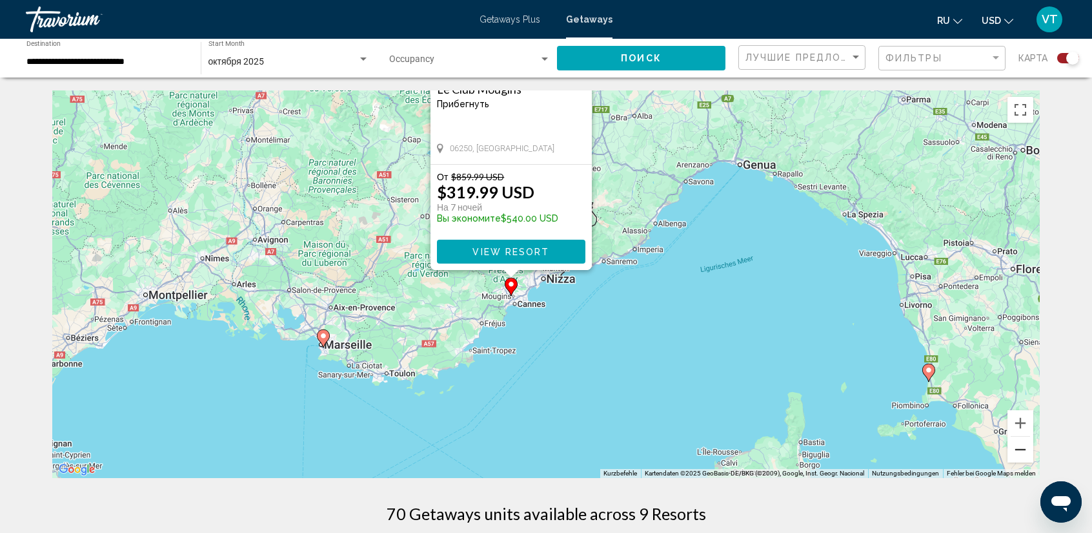
click at [1016, 446] on button "Verkleinern" at bounding box center [1021, 449] width 26 height 26
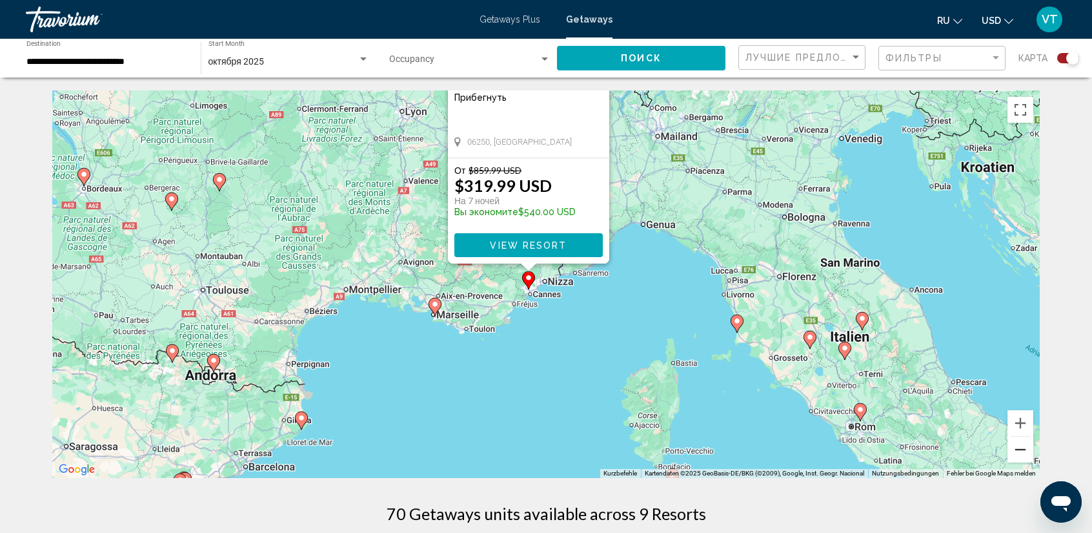
click at [1016, 446] on button "Verkleinern" at bounding box center [1021, 449] width 26 height 26
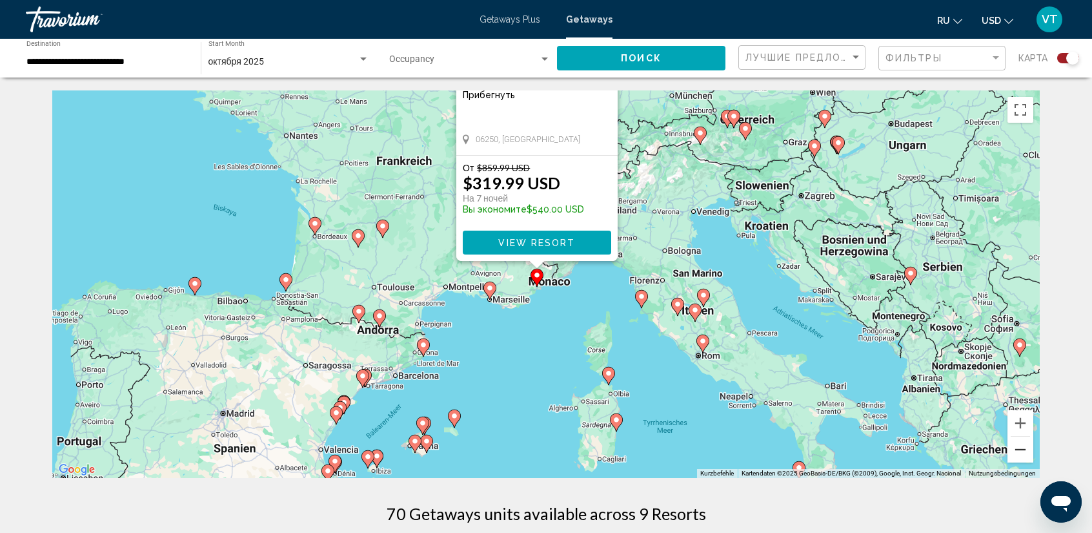
click at [1016, 446] on button "Verkleinern" at bounding box center [1021, 449] width 26 height 26
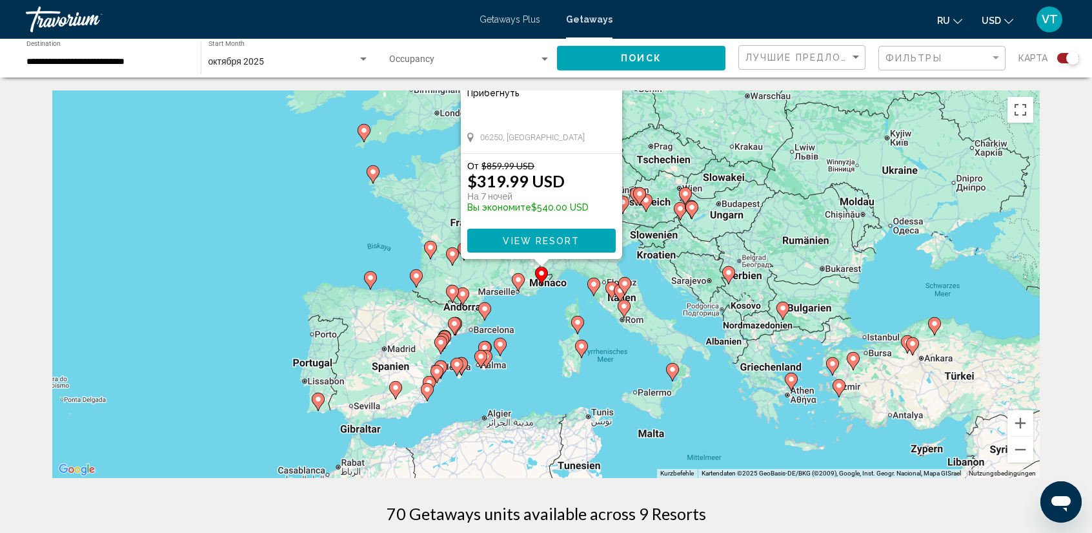
click at [793, 380] on image "Main content" at bounding box center [792, 379] width 8 height 8
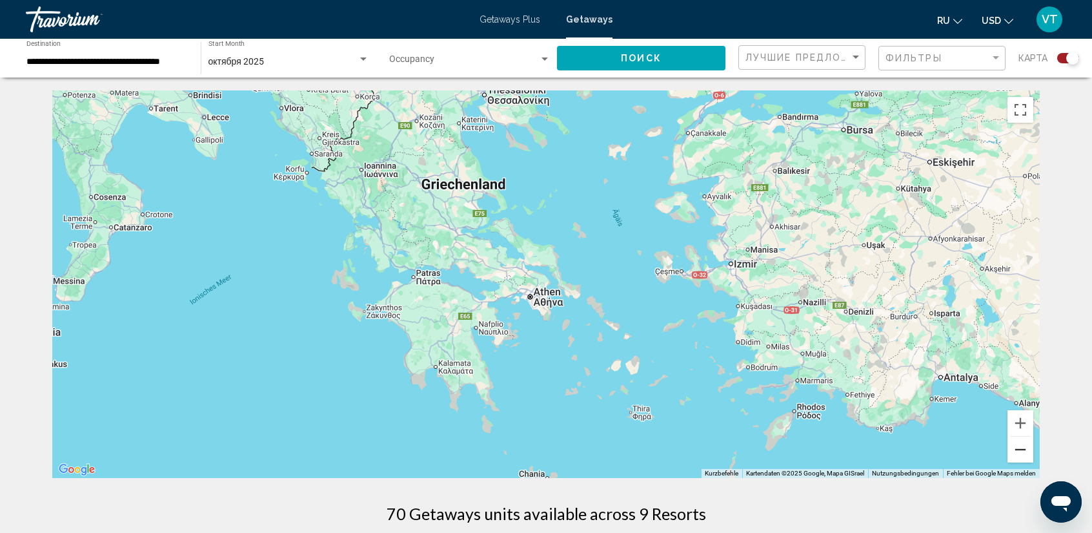
click at [1016, 448] on button "Verkleinern" at bounding box center [1021, 449] width 26 height 26
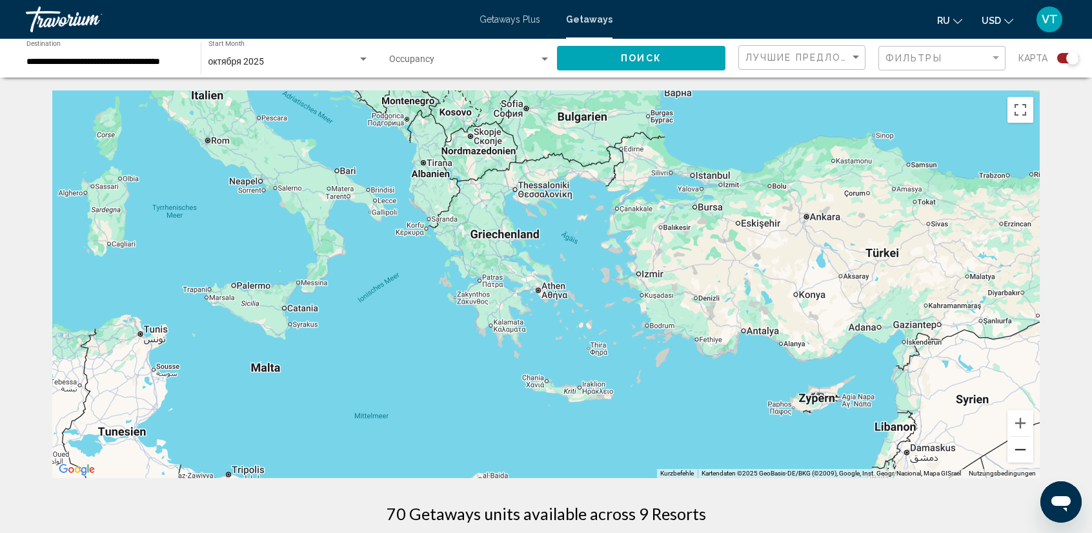
click at [1015, 448] on button "Verkleinern" at bounding box center [1021, 449] width 26 height 26
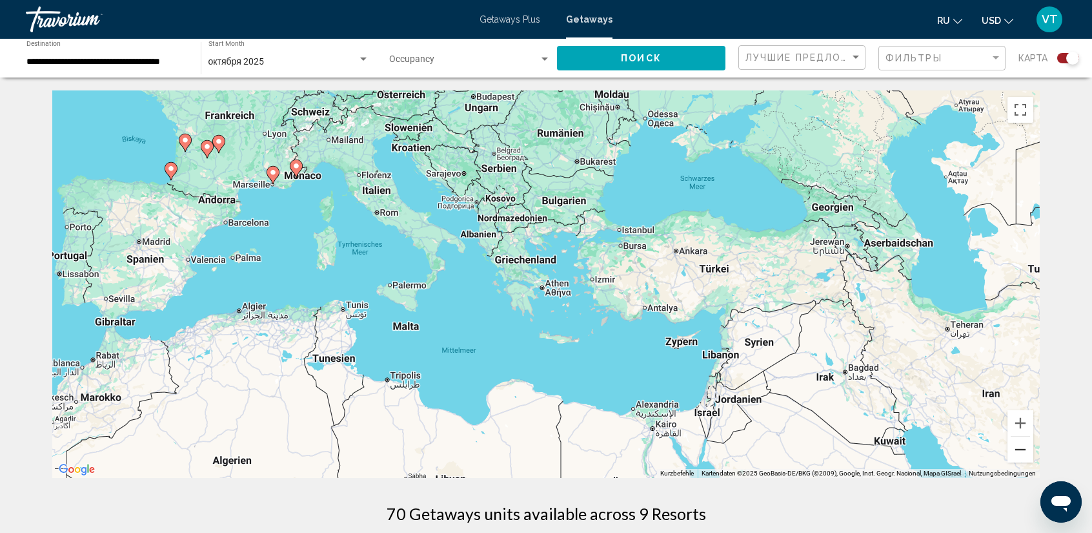
click at [1015, 448] on button "Verkleinern" at bounding box center [1021, 449] width 26 height 26
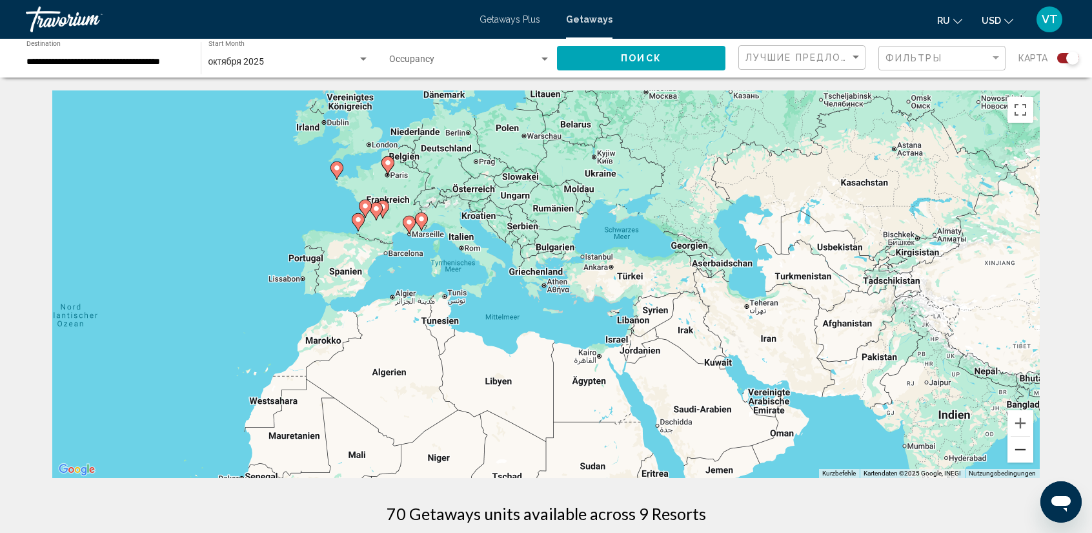
click at [1015, 448] on button "Verkleinern" at bounding box center [1021, 449] width 26 height 26
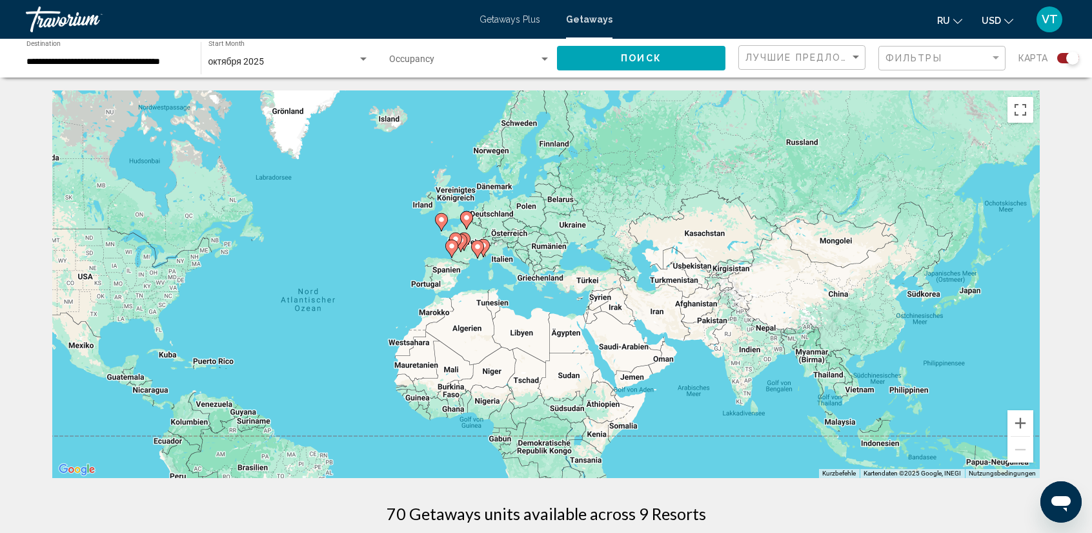
click at [564, 292] on div "Um den Modus zum Ziehen mit der Tastatur zu aktivieren, drückst du Alt + Eingab…" at bounding box center [546, 283] width 988 height 387
click at [1015, 417] on button "Vergrößern" at bounding box center [1021, 423] width 26 height 26
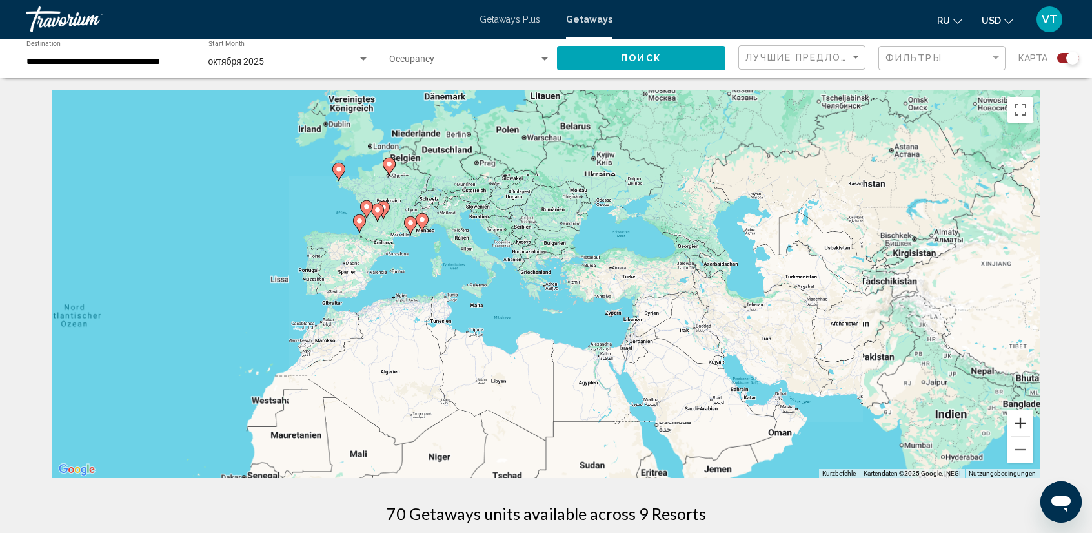
click at [1015, 417] on button "Vergrößern" at bounding box center [1021, 423] width 26 height 26
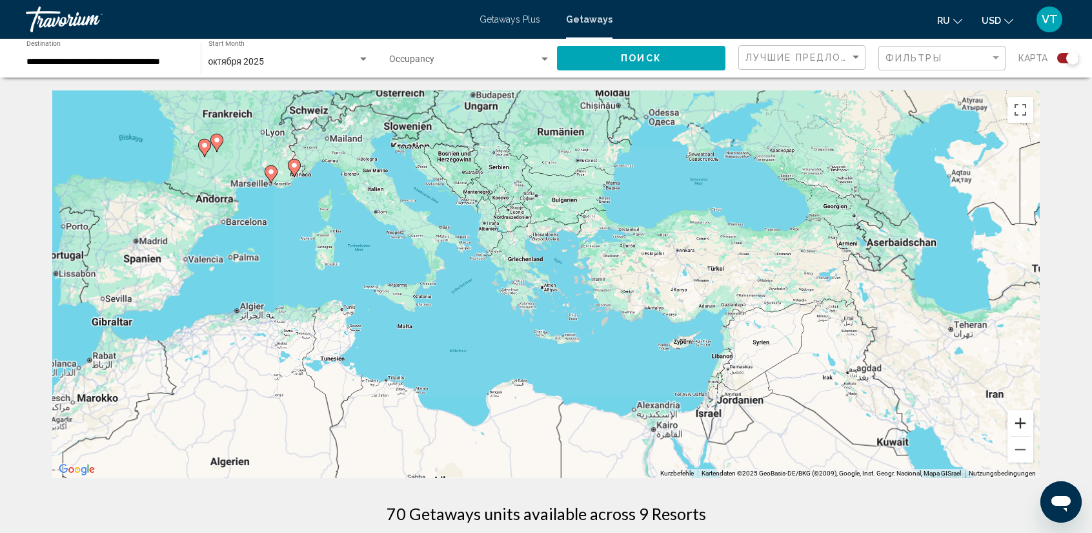
click at [1015, 417] on button "Vergrößern" at bounding box center [1021, 423] width 26 height 26
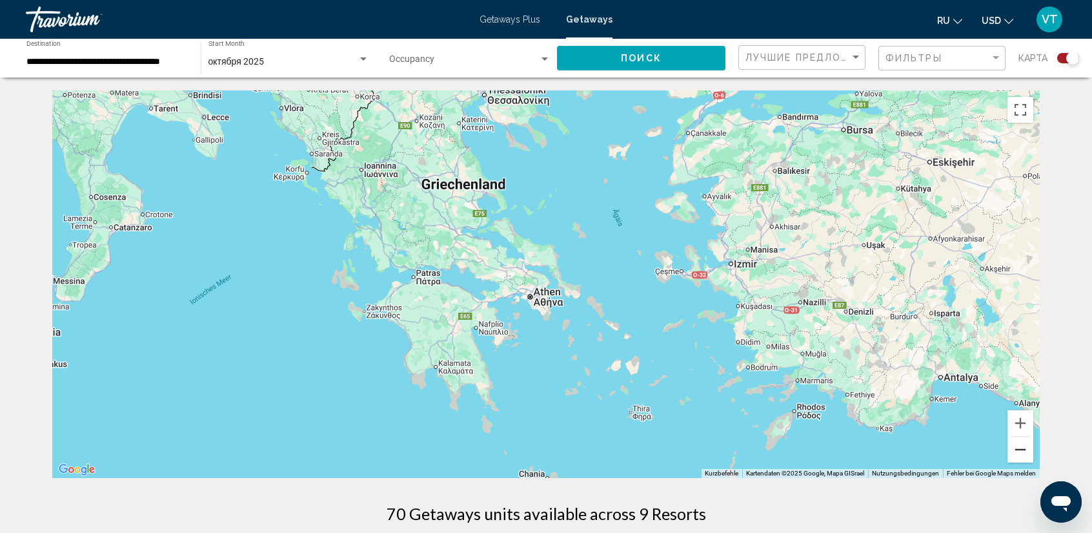
click at [1019, 453] on button "Verkleinern" at bounding box center [1021, 449] width 26 height 26
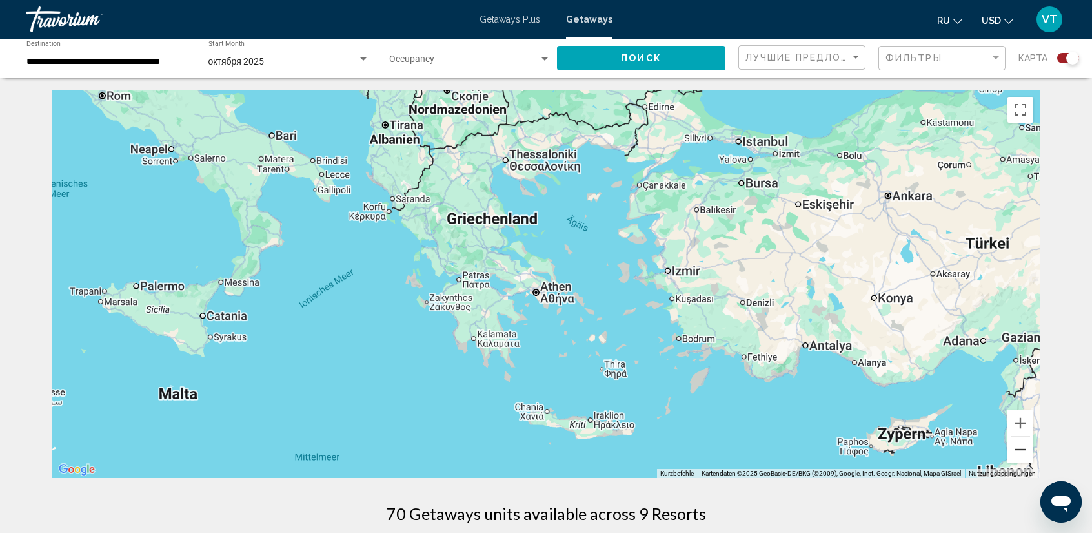
click at [1019, 453] on button "Verkleinern" at bounding box center [1021, 449] width 26 height 26
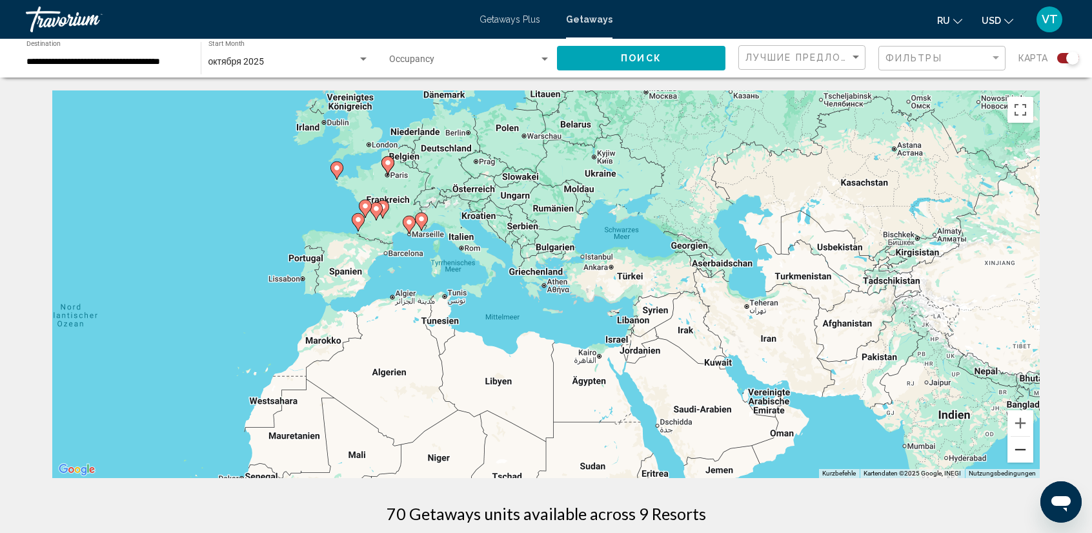
click at [1019, 452] on button "Verkleinern" at bounding box center [1021, 449] width 26 height 26
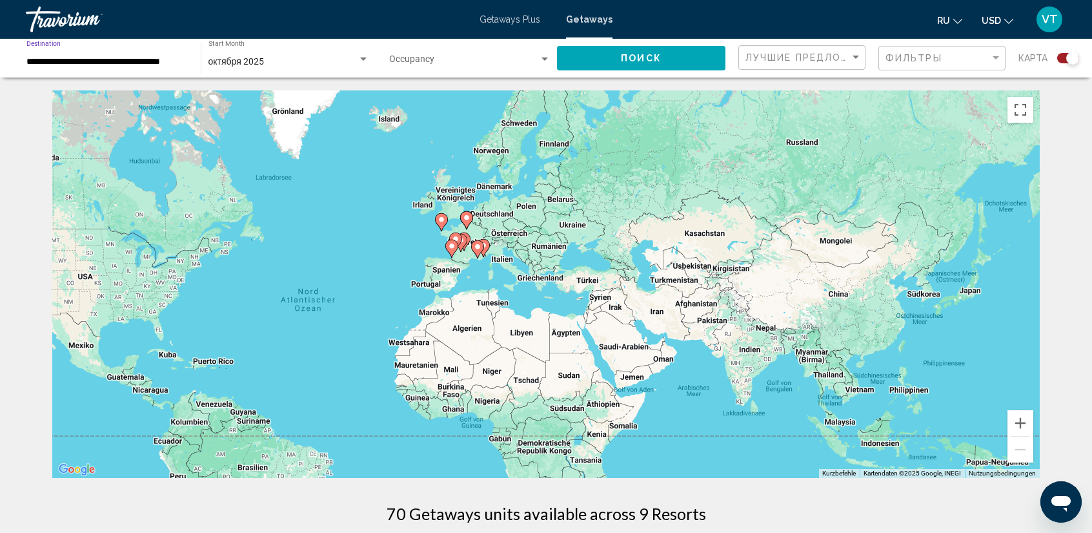
click at [68, 60] on input "**********" at bounding box center [106, 62] width 161 height 10
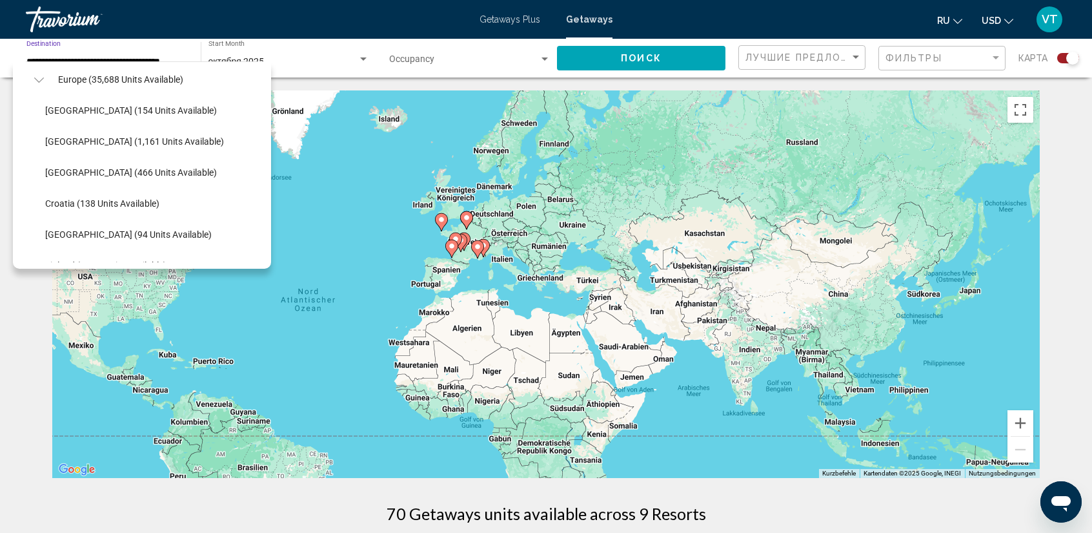
scroll to position [102, 0]
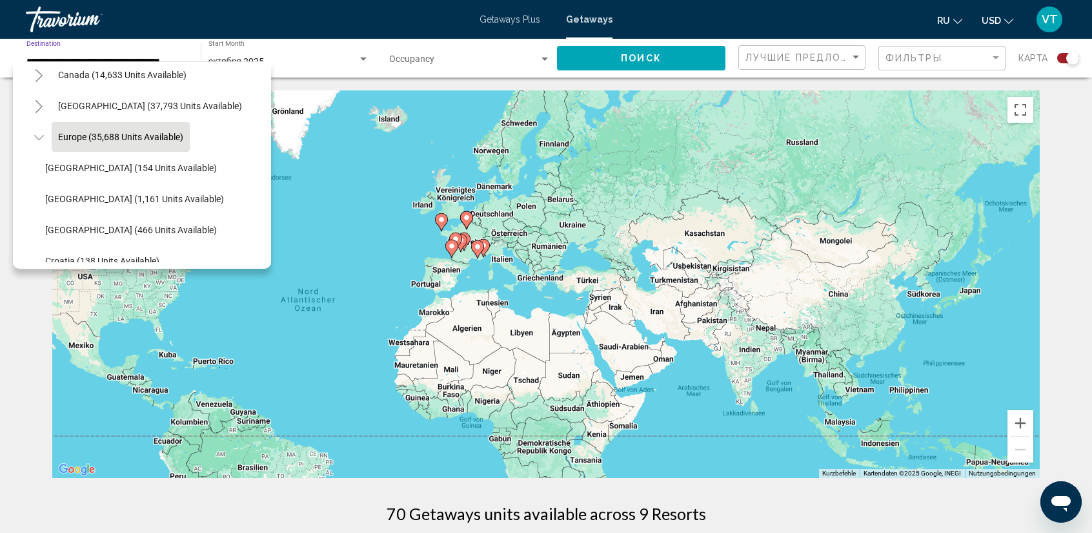
click at [84, 137] on span "Europe (35,688 units available)" at bounding box center [120, 137] width 125 height 10
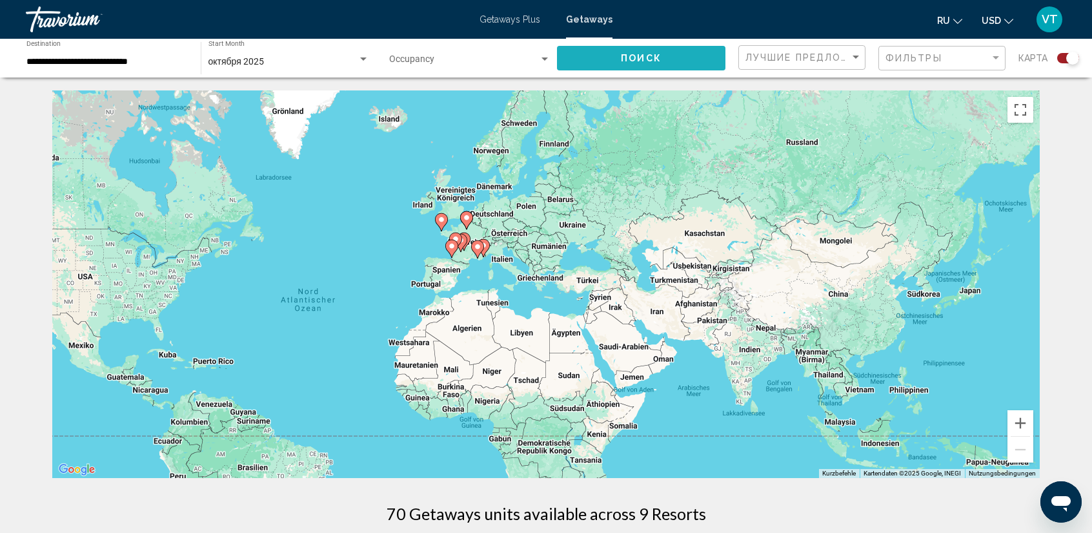
click at [648, 57] on span "Поиск" at bounding box center [641, 59] width 41 height 10
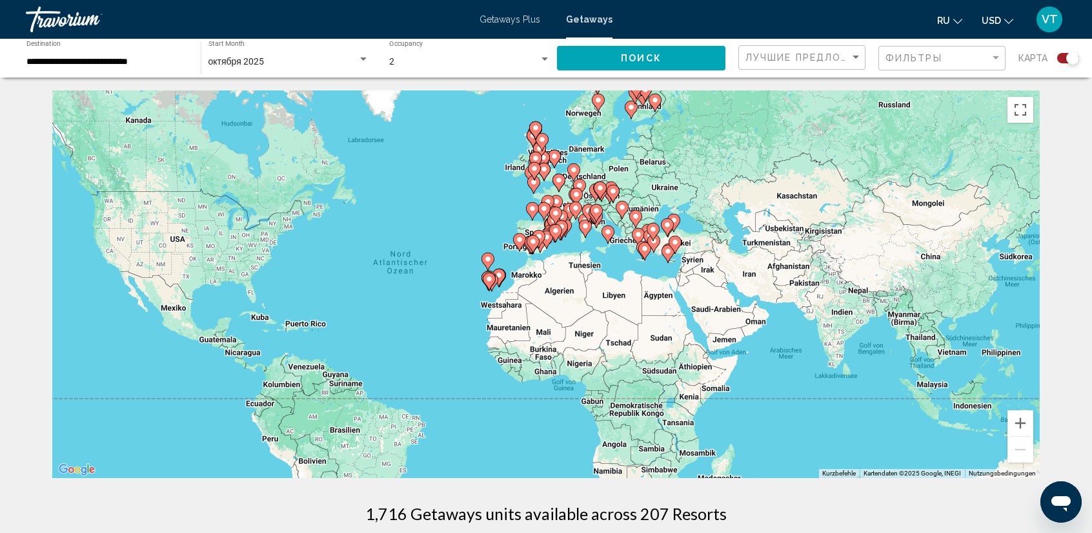
drag, startPoint x: 835, startPoint y: 280, endPoint x: 738, endPoint y: 314, distance: 102.7
click at [709, 281] on div "Um den Modus zum Ziehen mit der Tastatur zu aktivieren, drückst du Alt + Eingab…" at bounding box center [546, 283] width 988 height 387
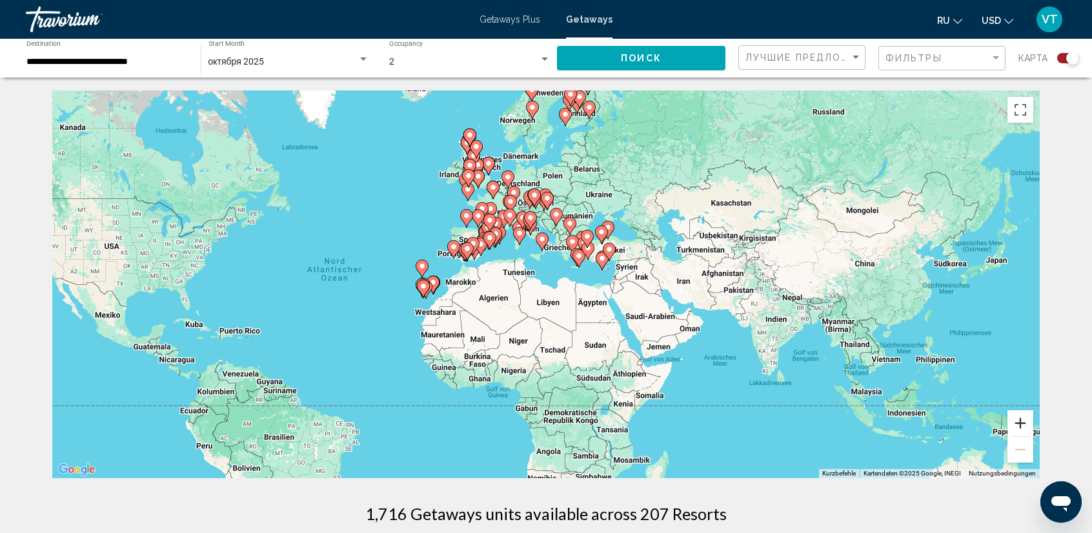
click at [1017, 420] on button "Vergrößern" at bounding box center [1021, 423] width 26 height 26
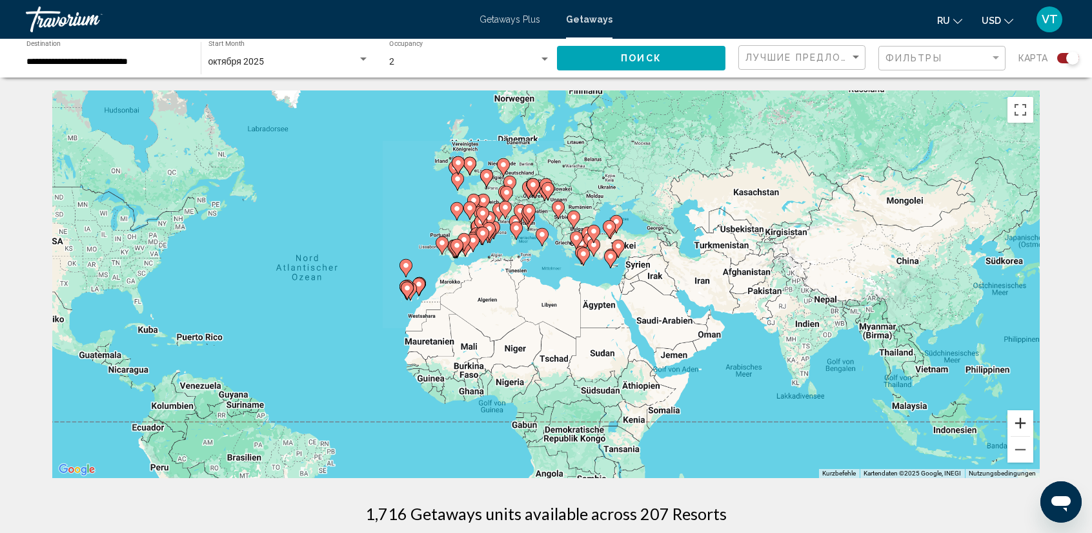
click at [1017, 420] on button "Vergrößern" at bounding box center [1021, 423] width 26 height 26
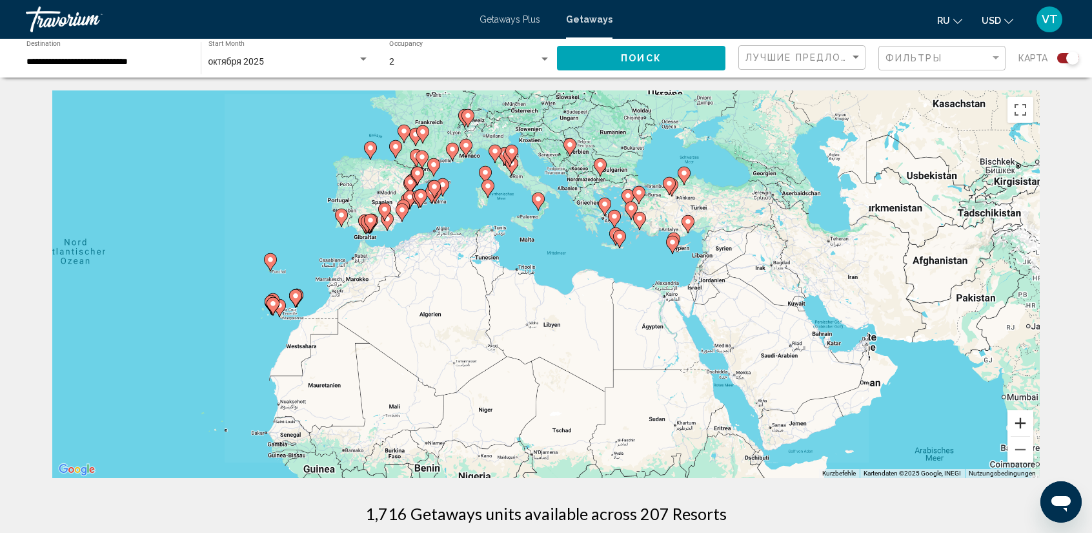
click at [1017, 420] on button "Vergrößern" at bounding box center [1021, 423] width 26 height 26
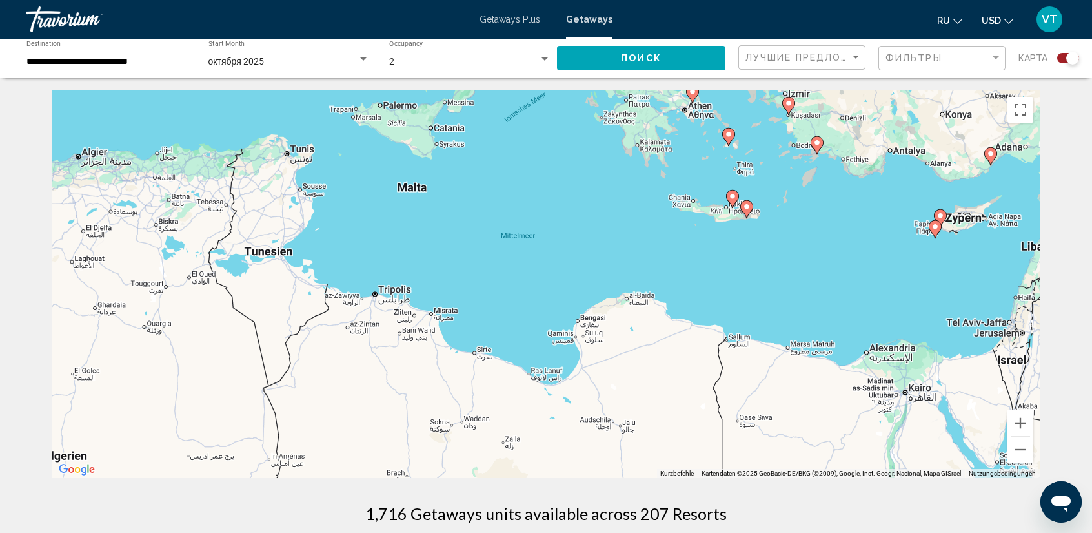
drag, startPoint x: 821, startPoint y: 216, endPoint x: 713, endPoint y: 365, distance: 183.9
click at [719, 351] on div "Um den Modus zum Ziehen mit der Tastatur zu aktivieren, drückst du Alt + Eingab…" at bounding box center [546, 283] width 988 height 387
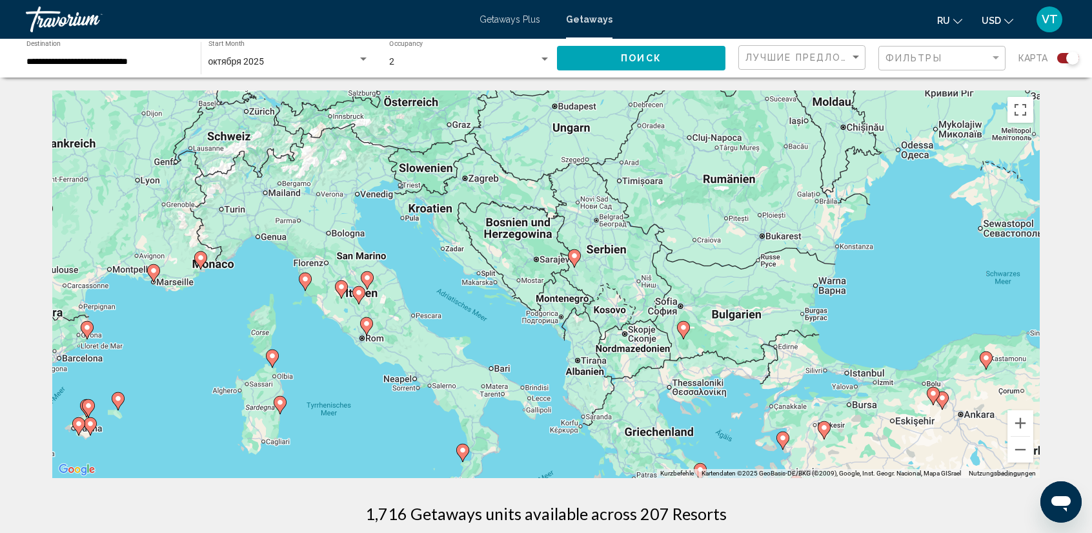
drag, startPoint x: 640, startPoint y: 148, endPoint x: 755, endPoint y: 349, distance: 231.3
click at [755, 349] on div "Um den Modus zum Ziehen mit der Tastatur zu aktivieren, drückst du Alt + Eingab…" at bounding box center [546, 283] width 988 height 387
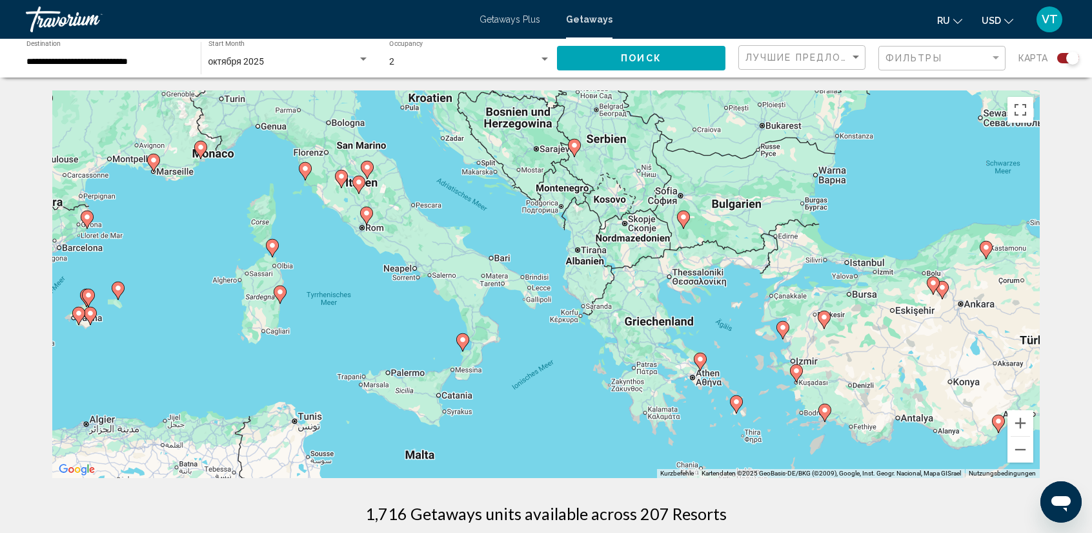
drag, startPoint x: 463, startPoint y: 426, endPoint x: 462, endPoint y: 314, distance: 112.3
click at [463, 314] on div "Um den Modus zum Ziehen mit der Tastatur zu aktivieren, drückst du Alt + Eingab…" at bounding box center [546, 283] width 988 height 387
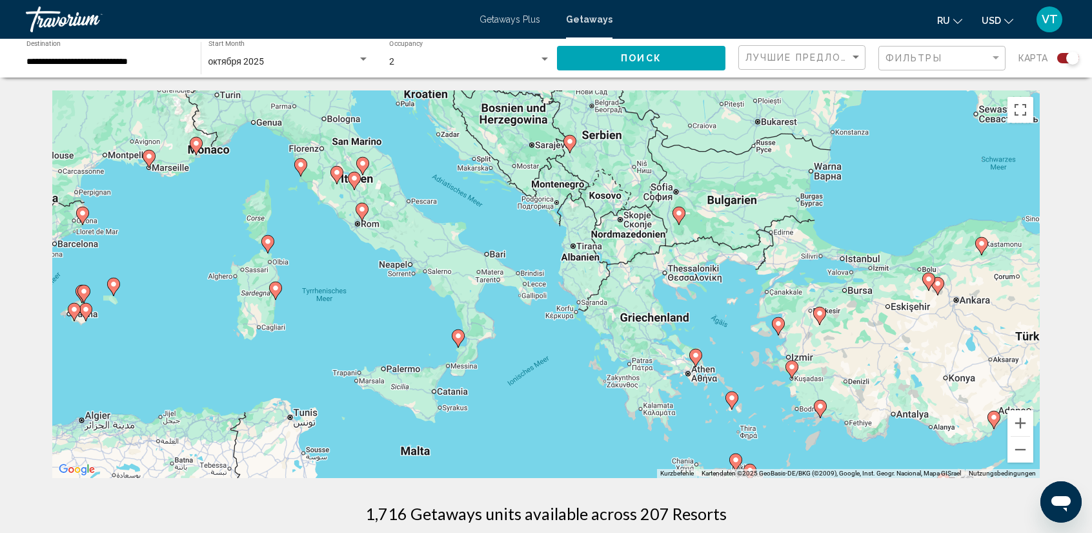
click at [459, 334] on image "Main content" at bounding box center [458, 336] width 8 height 8
type input "**********"
click at [459, 334] on div "Um den Modus zum Ziehen mit der Tastatur zu aktivieren, drückst du Alt + Eingab…" at bounding box center [546, 283] width 988 height 387
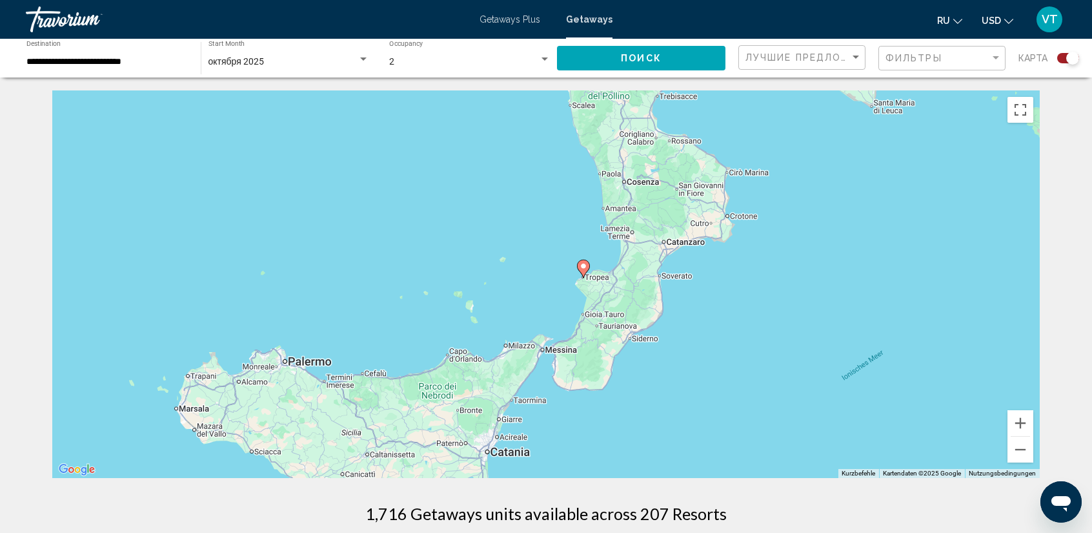
click at [584, 267] on image "Main content" at bounding box center [584, 266] width 8 height 8
click at [584, 267] on div "Um den Modus zum Ziehen mit der Tastatur zu aktivieren, drückst du Alt + Eingab…" at bounding box center [546, 283] width 988 height 387
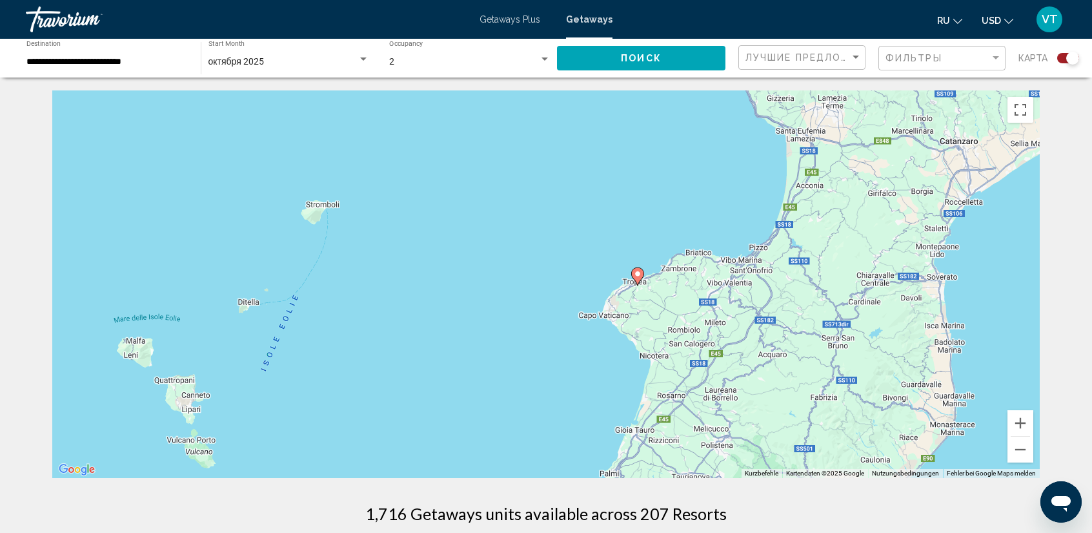
click at [638, 276] on image "Main content" at bounding box center [638, 274] width 8 height 8
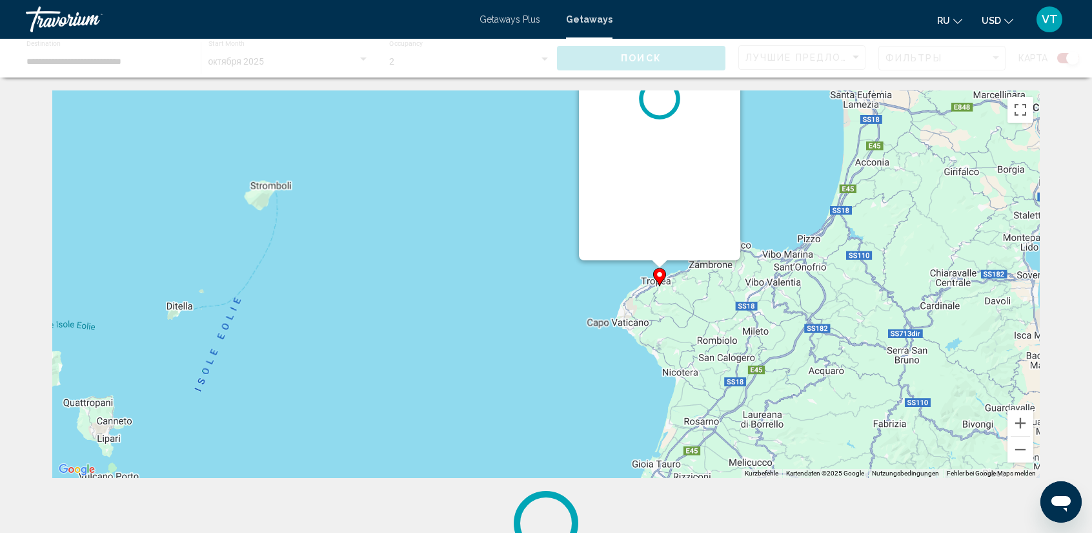
click at [638, 276] on div "Um den Modus zum Ziehen mit der Tastatur zu aktivieren, drückst du Alt + Eingab…" at bounding box center [546, 283] width 988 height 387
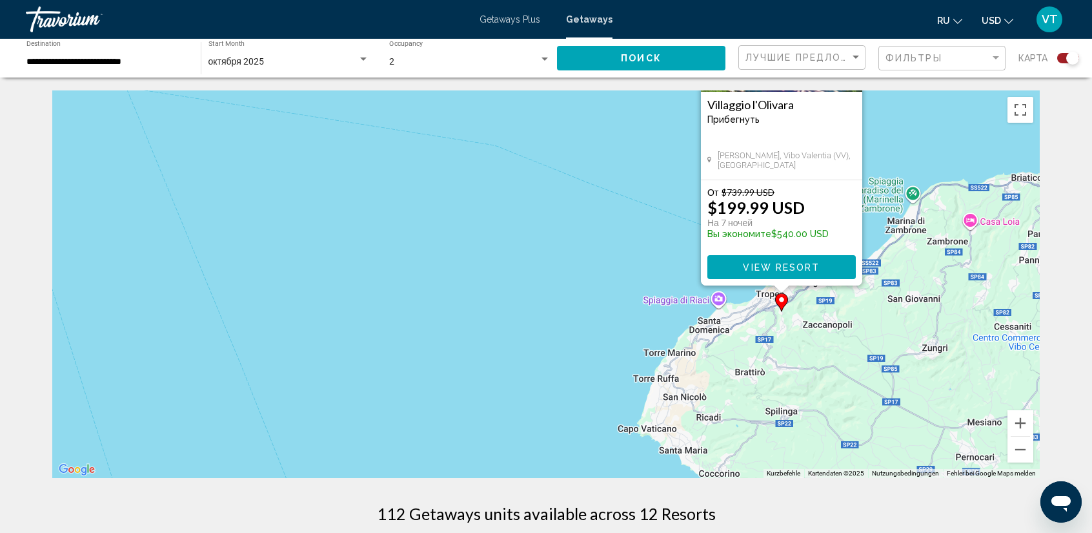
click at [807, 265] on span "View Resort" at bounding box center [781, 267] width 77 height 10
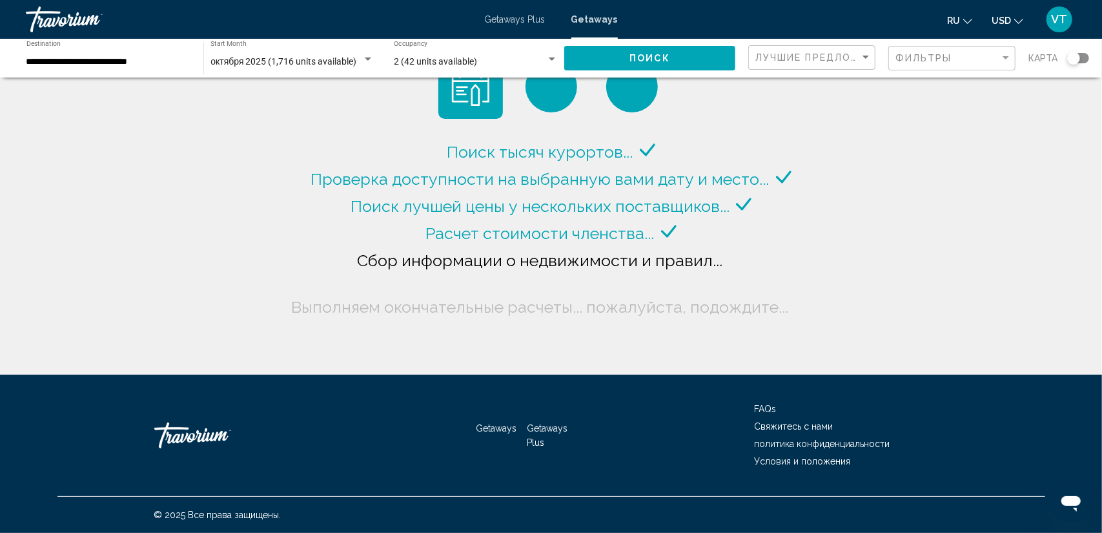
click at [1084, 57] on div "Search widget" at bounding box center [1078, 58] width 22 height 10
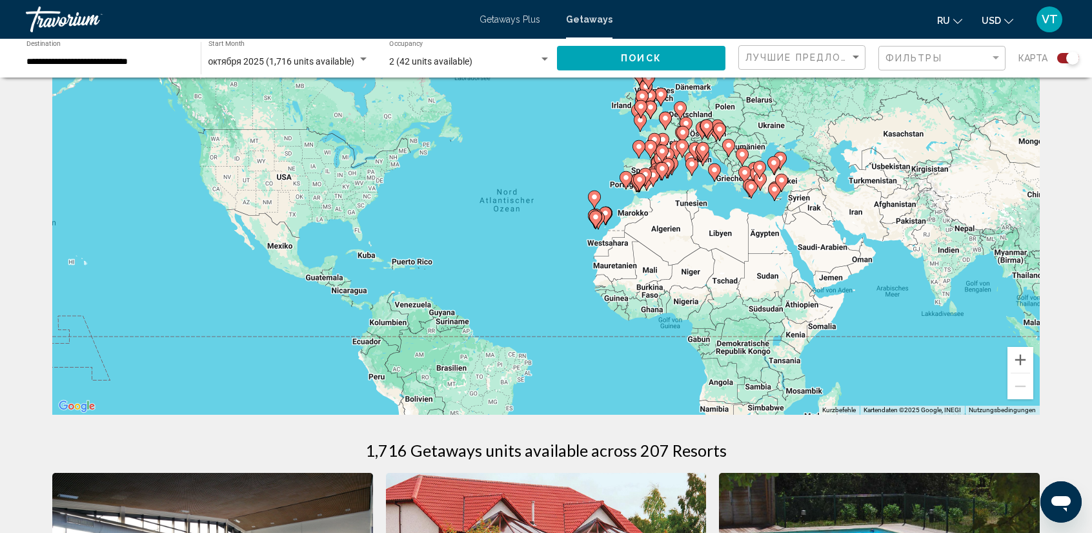
scroll to position [65, 0]
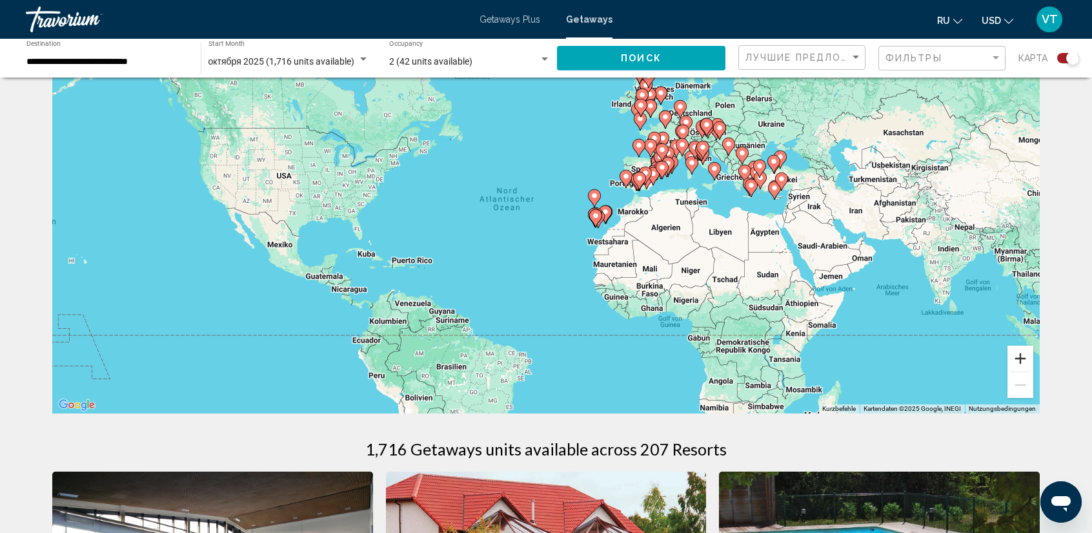
click at [1019, 355] on button "Vergrößern" at bounding box center [1021, 358] width 26 height 26
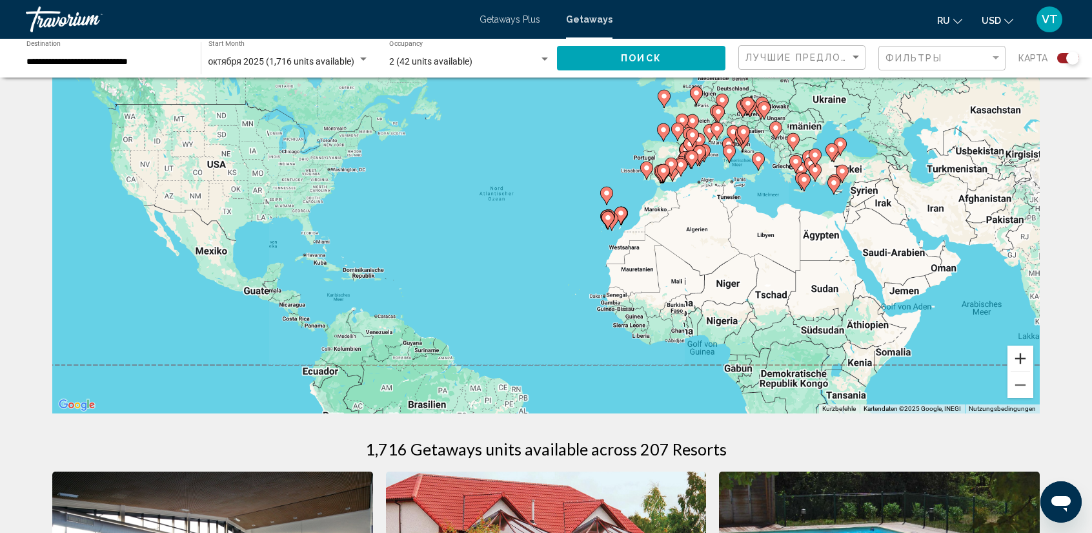
click at [1019, 355] on button "Vergrößern" at bounding box center [1021, 358] width 26 height 26
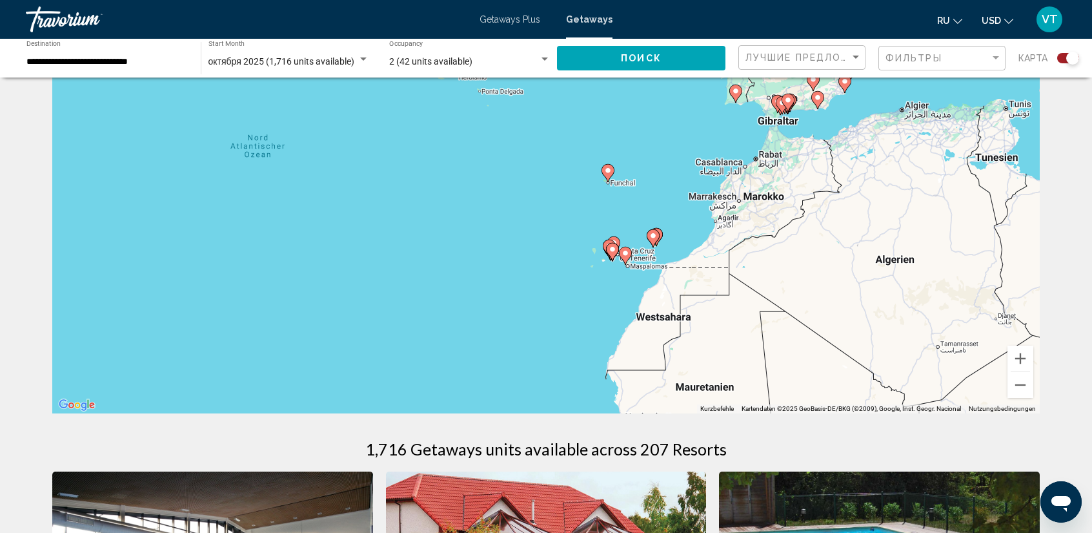
drag, startPoint x: 990, startPoint y: 281, endPoint x: 655, endPoint y: 401, distance: 355.7
click at [656, 401] on div "Um den Modus zum Ziehen mit der Tastatur zu aktivieren, drückst du Alt + Eingab…" at bounding box center [546, 219] width 988 height 387
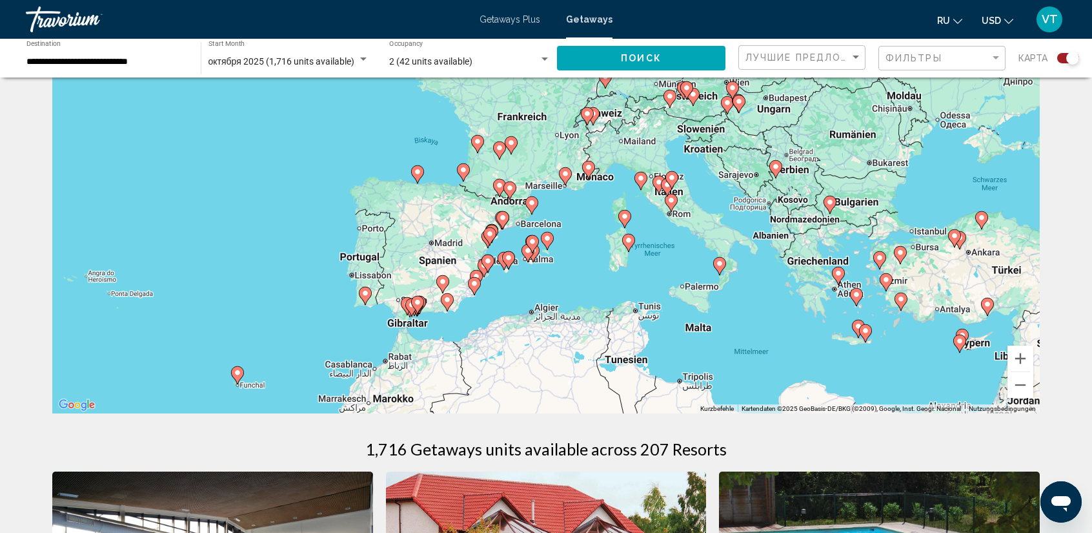
drag, startPoint x: 782, startPoint y: 214, endPoint x: 669, endPoint y: 268, distance: 125.3
click at [670, 268] on div "Um den Modus zum Ziehen mit der Tastatur zu aktivieren, drückst du Alt + Eingab…" at bounding box center [546, 219] width 988 height 387
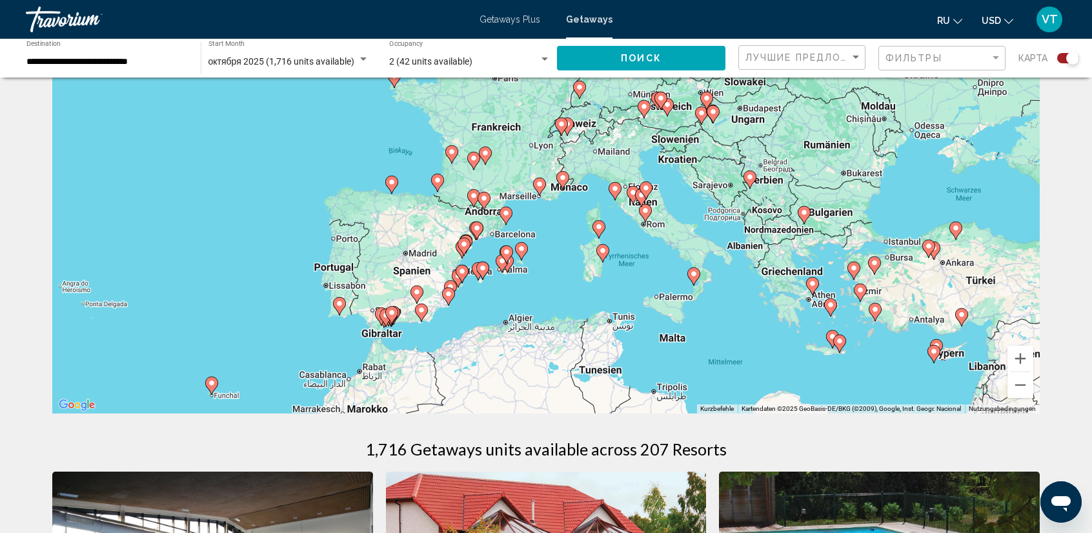
click at [605, 250] on image "Main content" at bounding box center [603, 251] width 8 height 8
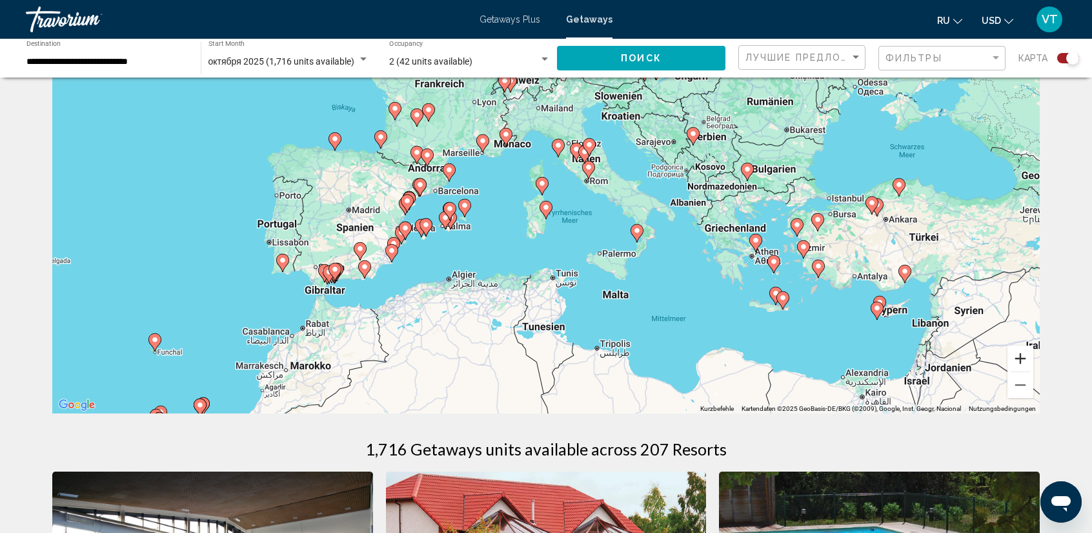
click at [1019, 362] on button "Vergrößern" at bounding box center [1021, 358] width 26 height 26
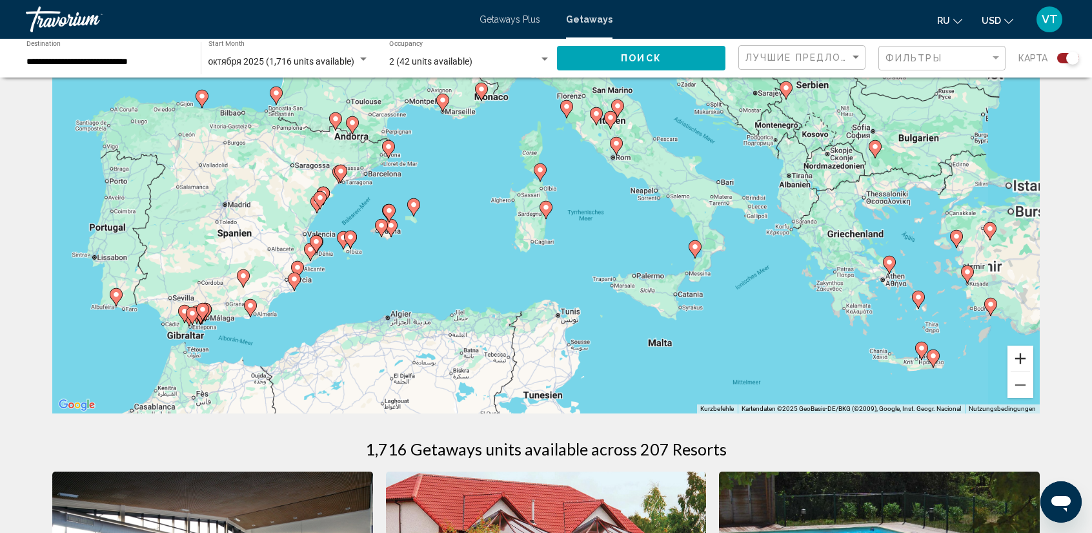
click at [1019, 362] on button "Vergrößern" at bounding box center [1021, 358] width 26 height 26
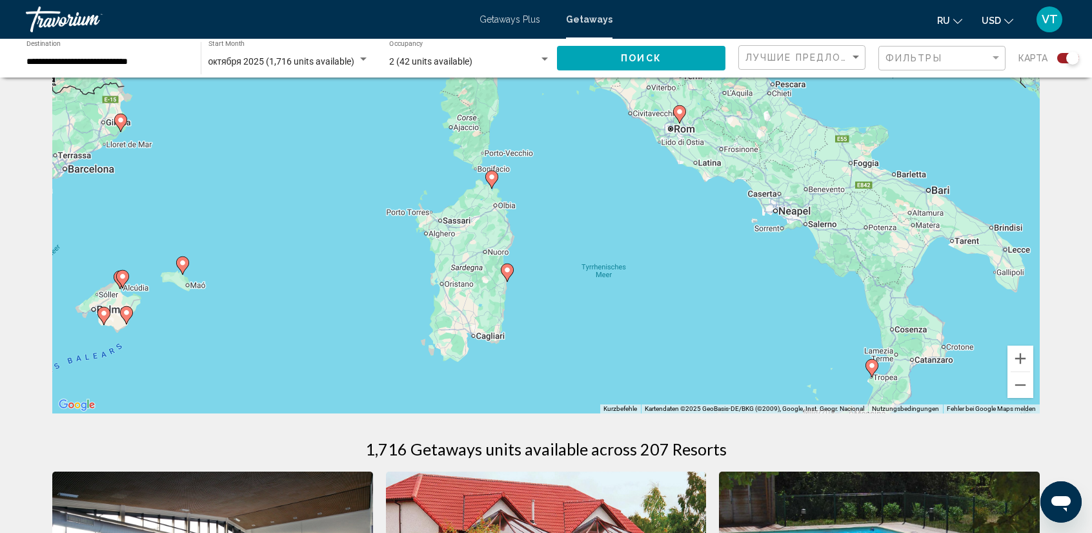
drag, startPoint x: 649, startPoint y: 258, endPoint x: 605, endPoint y: 339, distance: 91.5
click at [607, 332] on div "Um den Modus zum Ziehen mit der Tastatur zu aktivieren, drückst du Alt + Eingab…" at bounding box center [546, 219] width 988 height 387
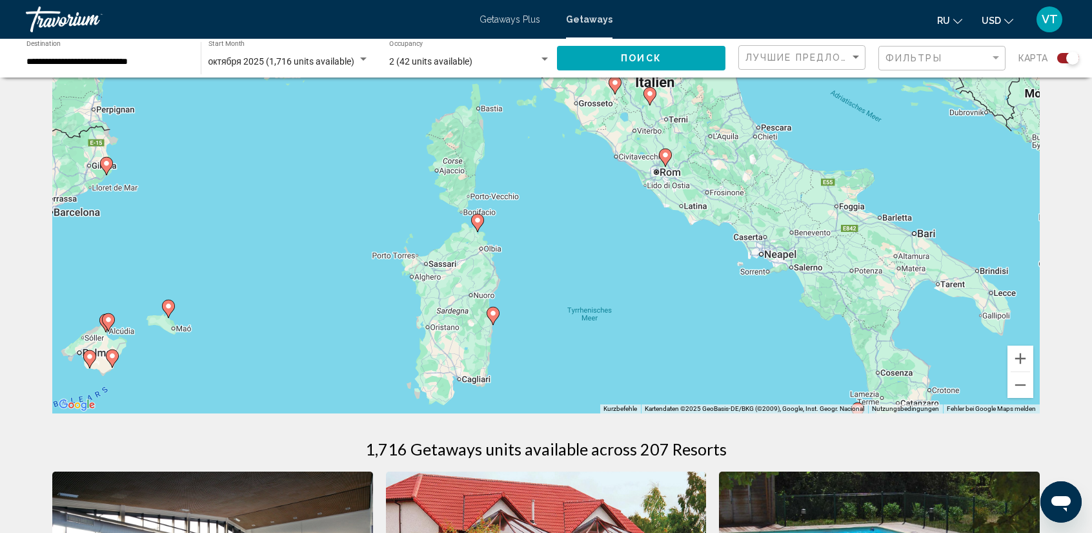
click at [492, 314] on image "Main content" at bounding box center [493, 313] width 8 height 8
type input "**********"
click at [492, 314] on image "Main content" at bounding box center [493, 313] width 8 height 8
click at [492, 314] on div "Um von einem Element zum anderen zu gelangen, drückst du die Pfeiltasten entspr…" at bounding box center [546, 219] width 988 height 387
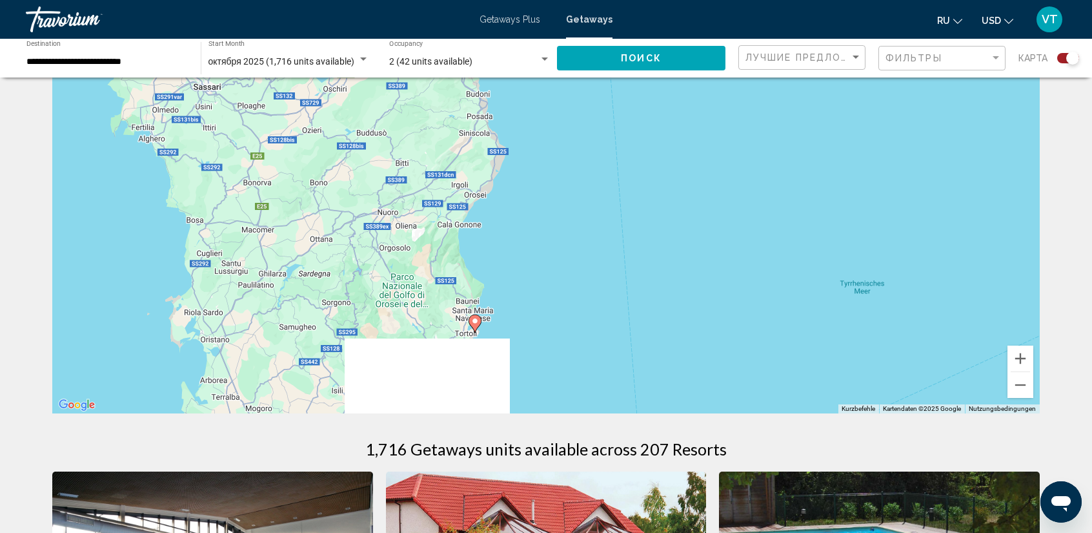
drag, startPoint x: 480, startPoint y: 339, endPoint x: 545, endPoint y: 135, distance: 214.0
click at [547, 136] on div "Um den Modus zum Ziehen mit der Tastatur zu aktivieren, drückst du Alt + Eingab…" at bounding box center [546, 219] width 988 height 387
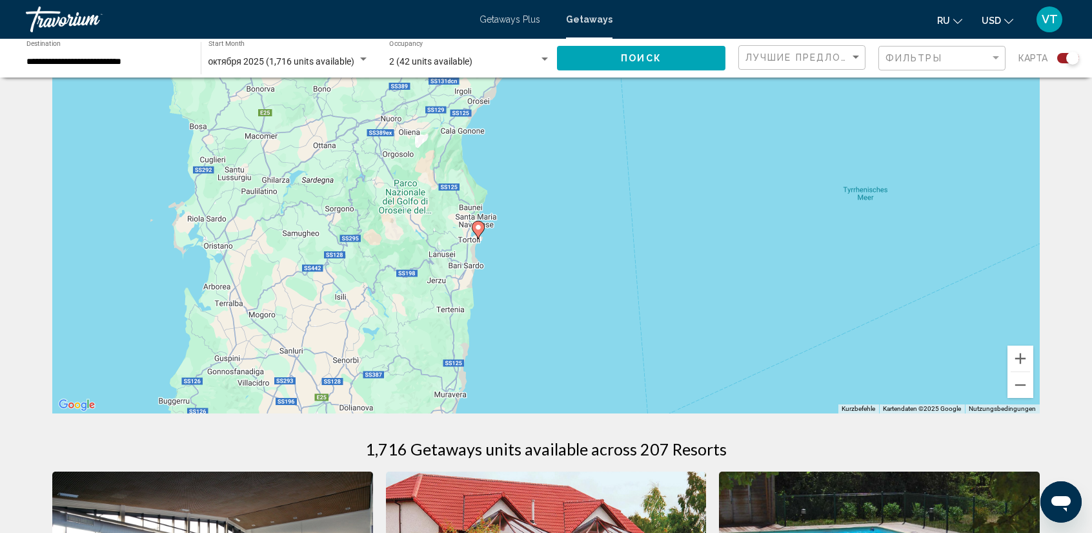
click at [478, 225] on image "Main content" at bounding box center [478, 227] width 8 height 8
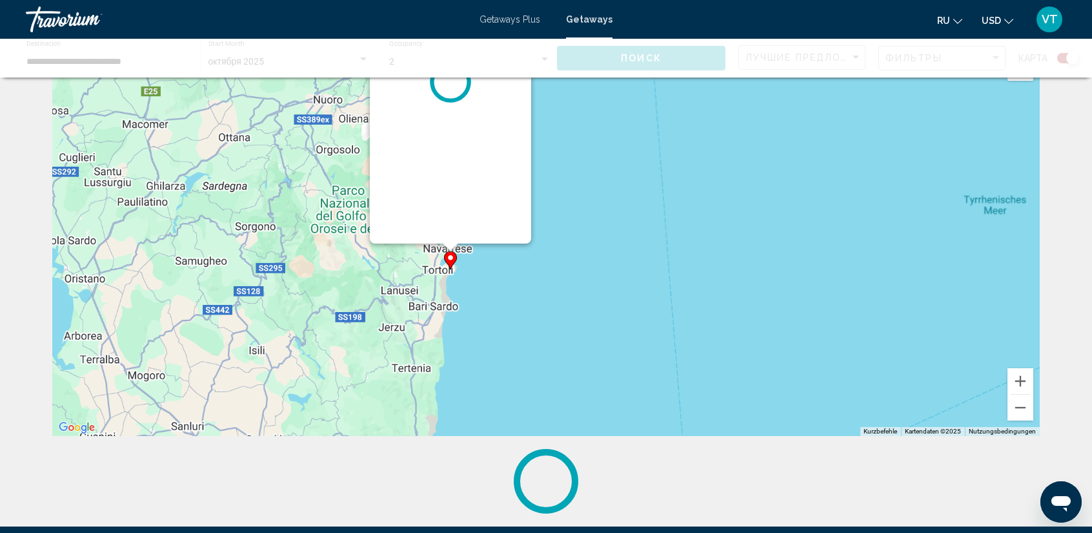
scroll to position [4, 0]
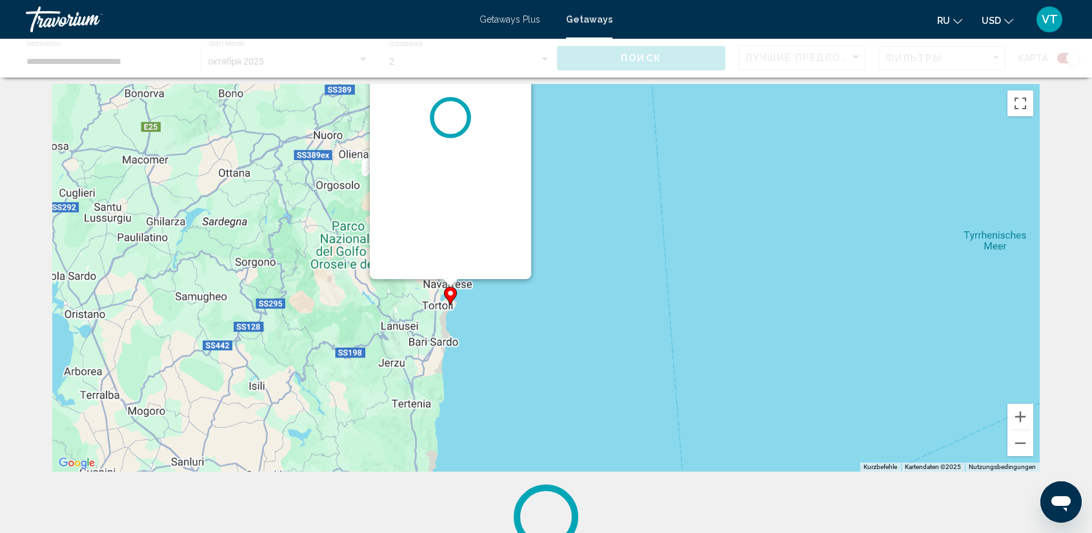
click at [478, 225] on div "Main content" at bounding box center [450, 117] width 161 height 323
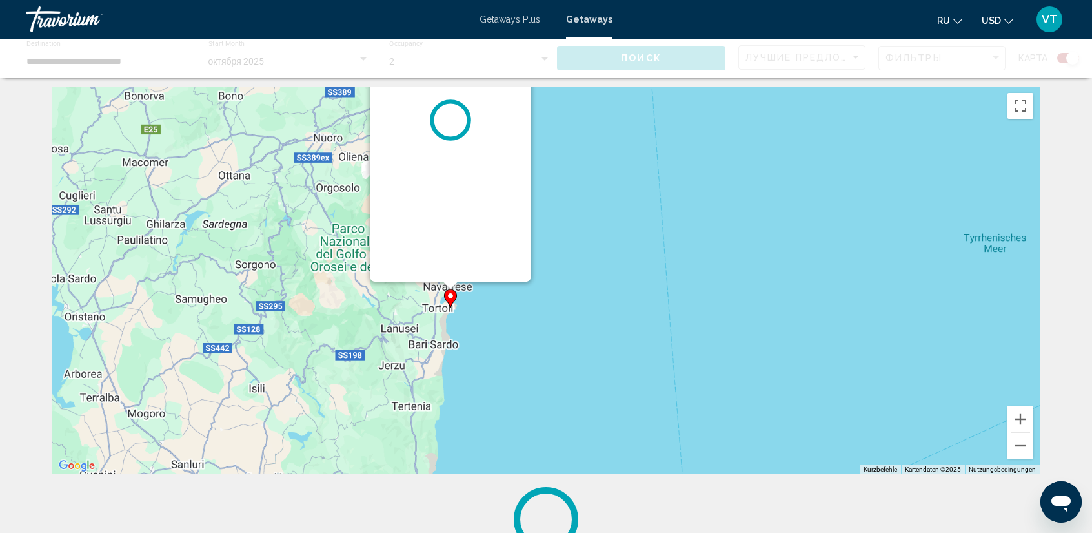
scroll to position [0, 0]
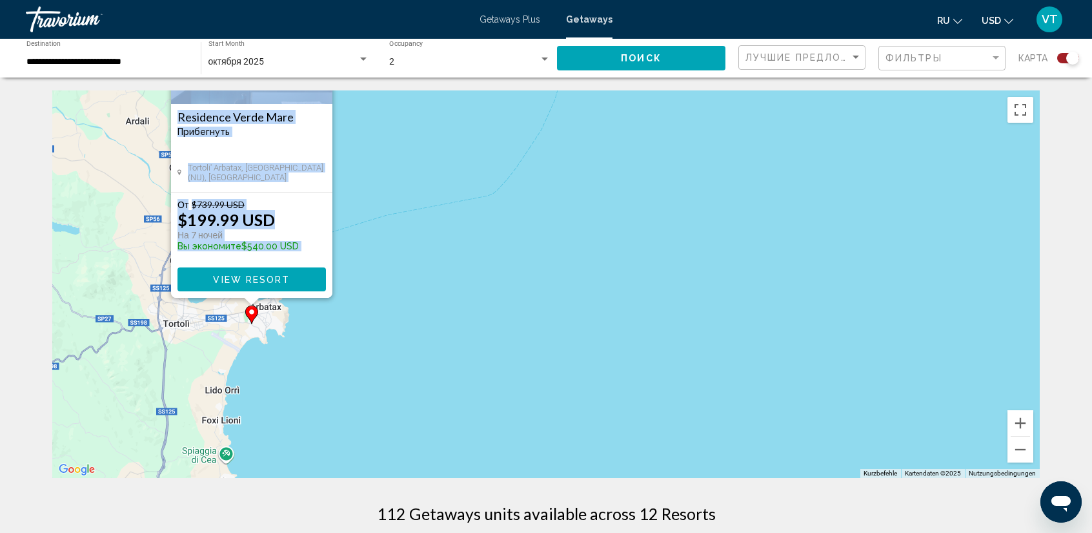
drag, startPoint x: 330, startPoint y: 363, endPoint x: 413, endPoint y: 228, distance: 158.8
click at [412, 229] on div "Um den Modus zum Ziehen mit der Tastatur zu aktivieren, drückst du Alt + Eingab…" at bounding box center [546, 283] width 988 height 387
click at [272, 277] on span "View Resort" at bounding box center [252, 279] width 77 height 10
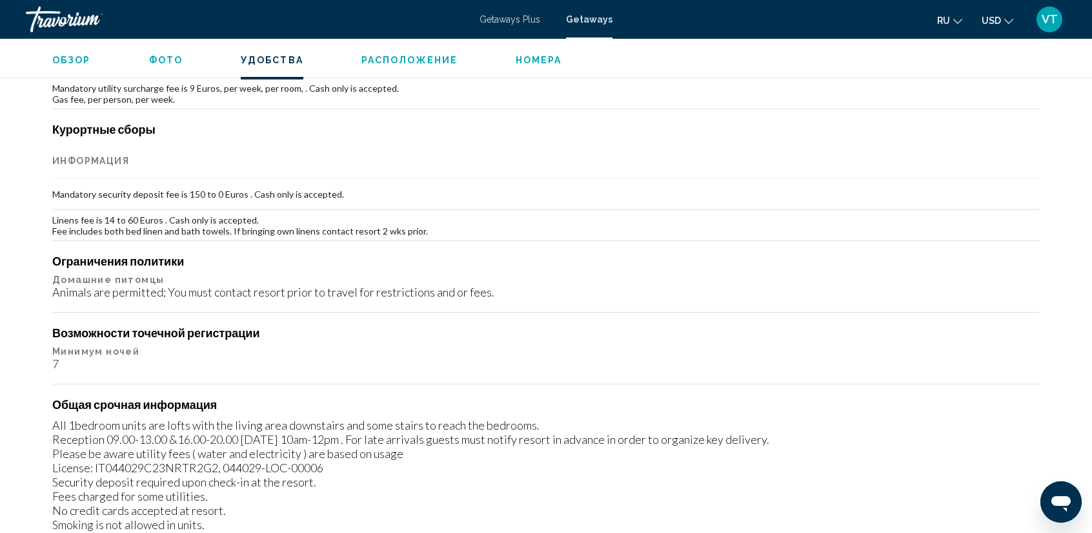
scroll to position [1291, 0]
click at [412, 55] on span "Расположение" at bounding box center [409, 60] width 96 height 10
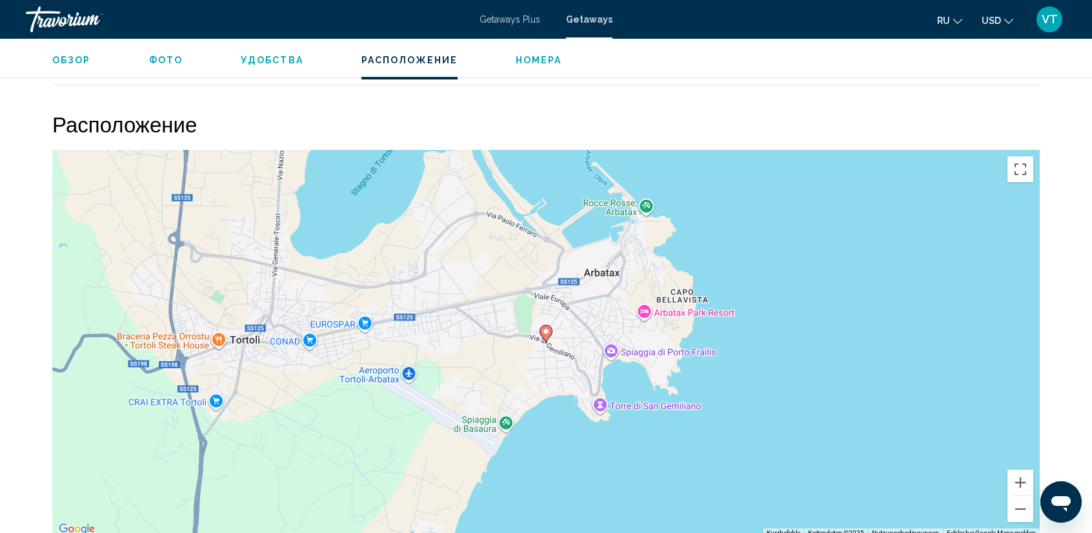
scroll to position [1838, 0]
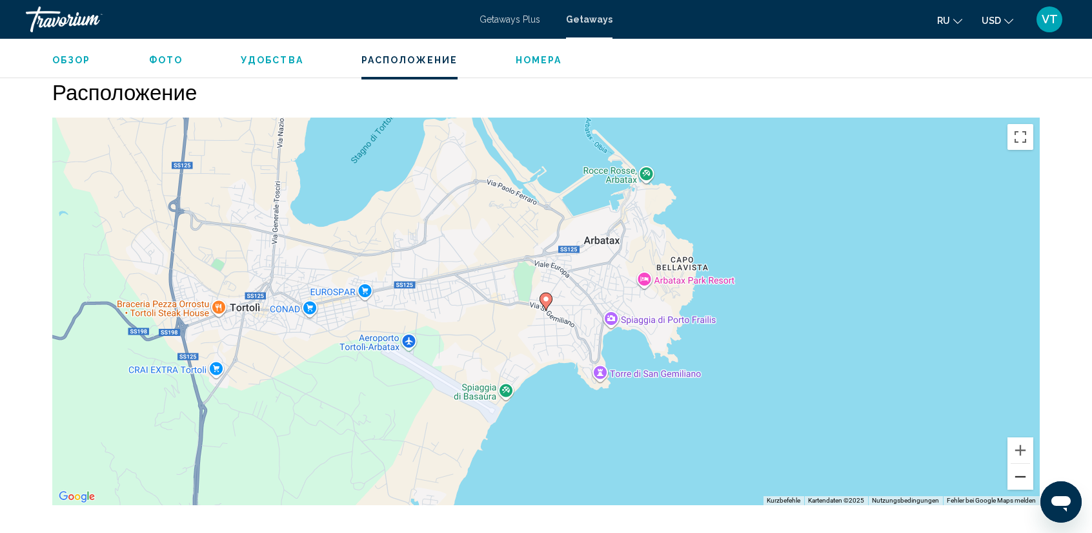
click at [1019, 471] on button "Verkleinern" at bounding box center [1021, 476] width 26 height 26
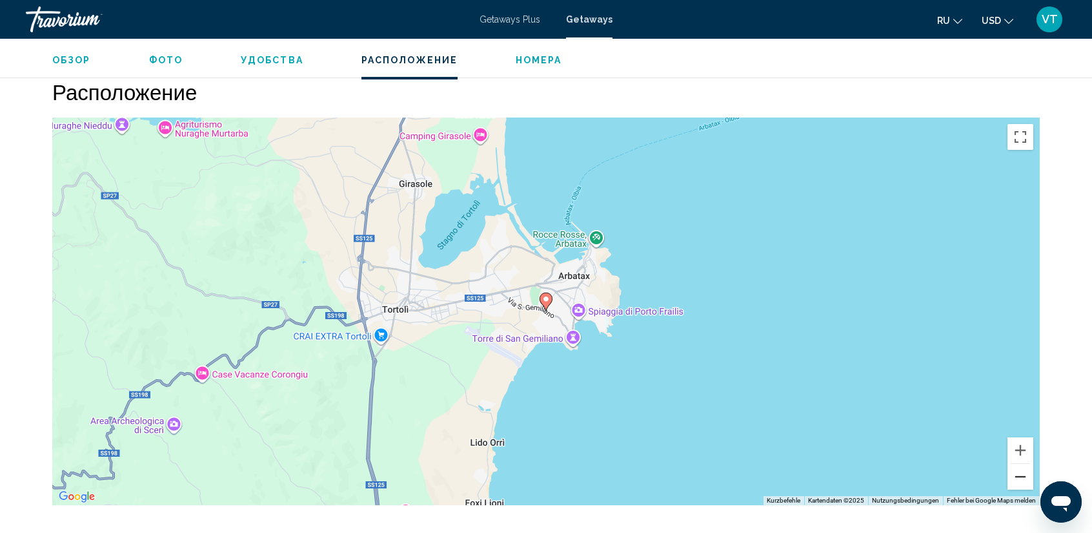
click at [1019, 471] on button "Verkleinern" at bounding box center [1021, 476] width 26 height 26
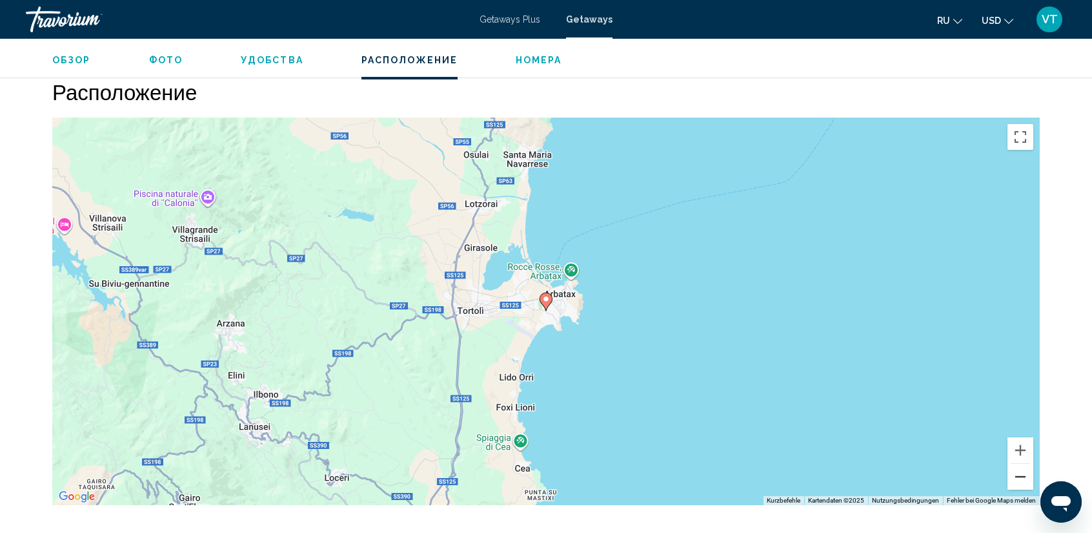
click at [1019, 471] on button "Verkleinern" at bounding box center [1021, 476] width 26 height 26
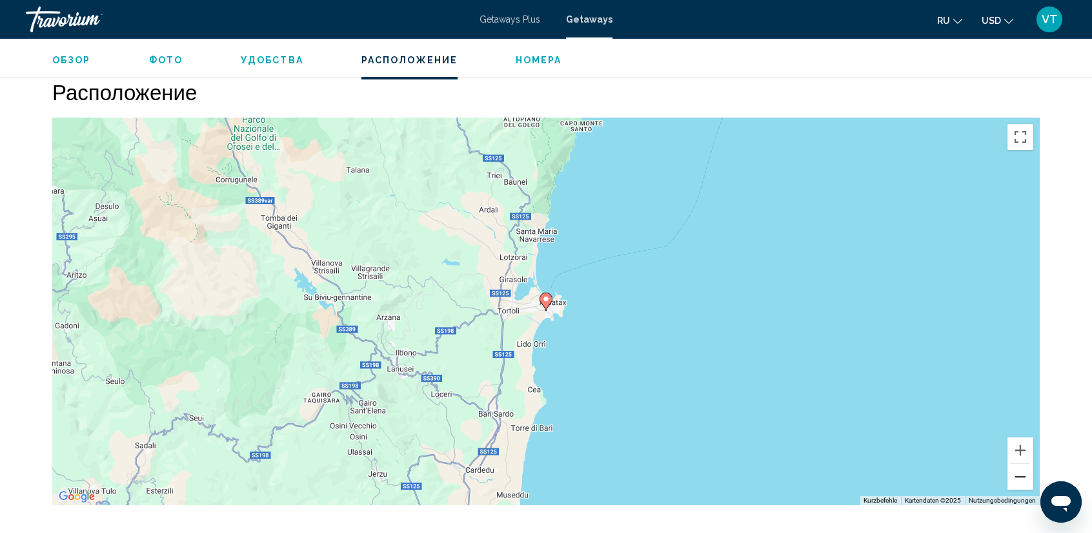
click at [1019, 471] on button "Verkleinern" at bounding box center [1021, 476] width 26 height 26
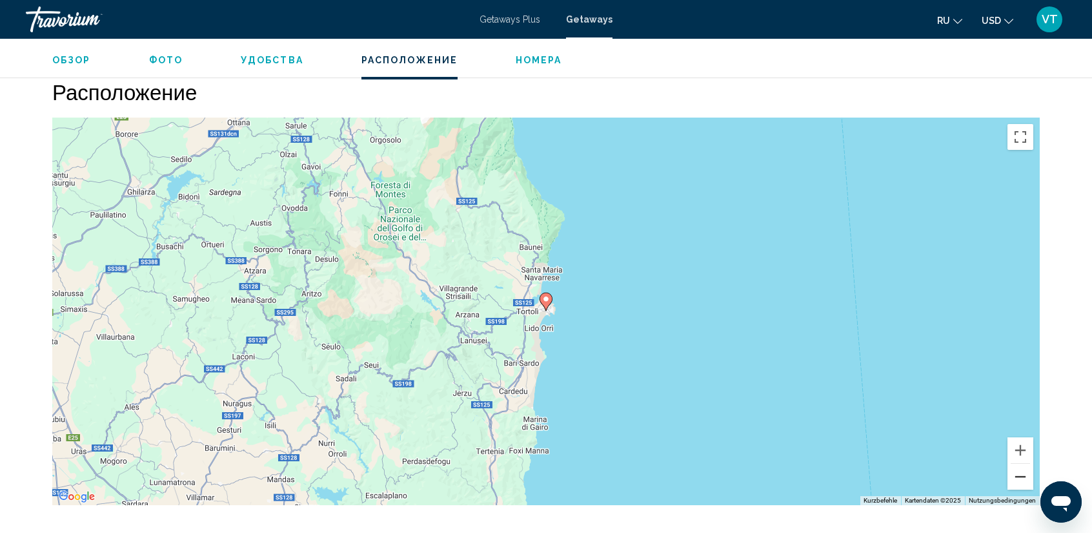
click at [1019, 471] on button "Verkleinern" at bounding box center [1021, 476] width 26 height 26
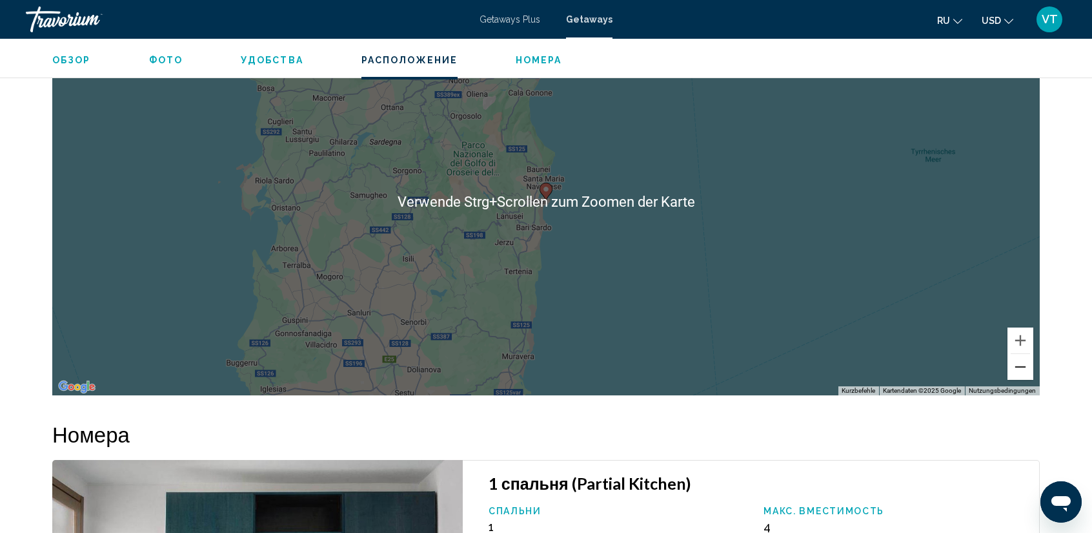
scroll to position [1968, 0]
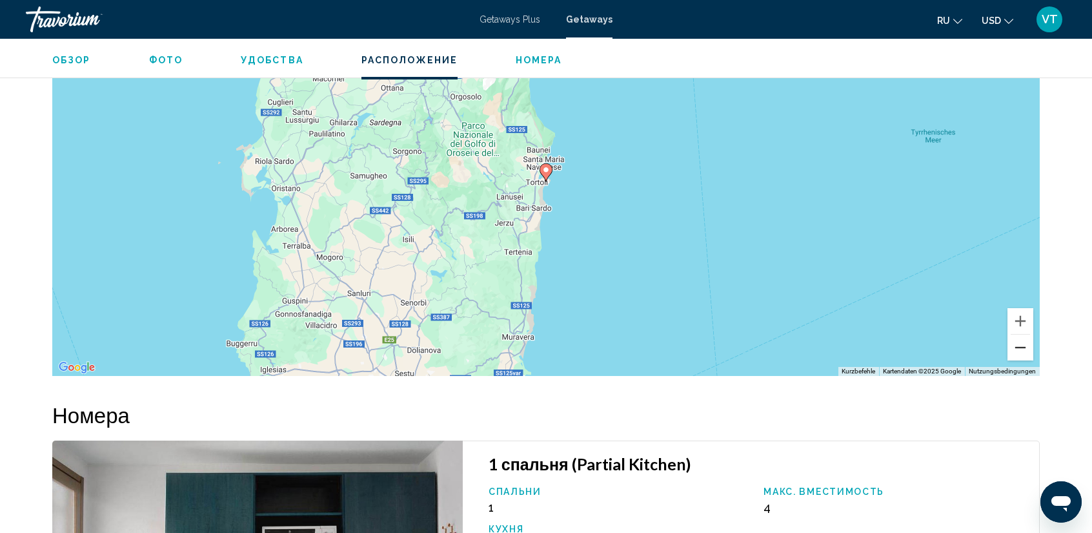
click at [1019, 348] on button "Verkleinern" at bounding box center [1021, 347] width 26 height 26
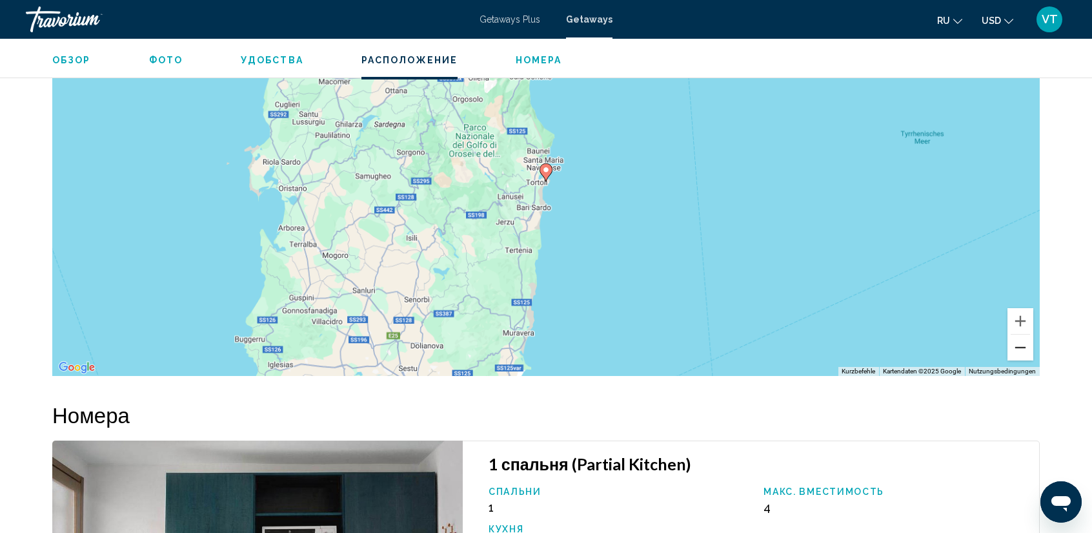
click at [1019, 348] on button "Verkleinern" at bounding box center [1021, 347] width 26 height 26
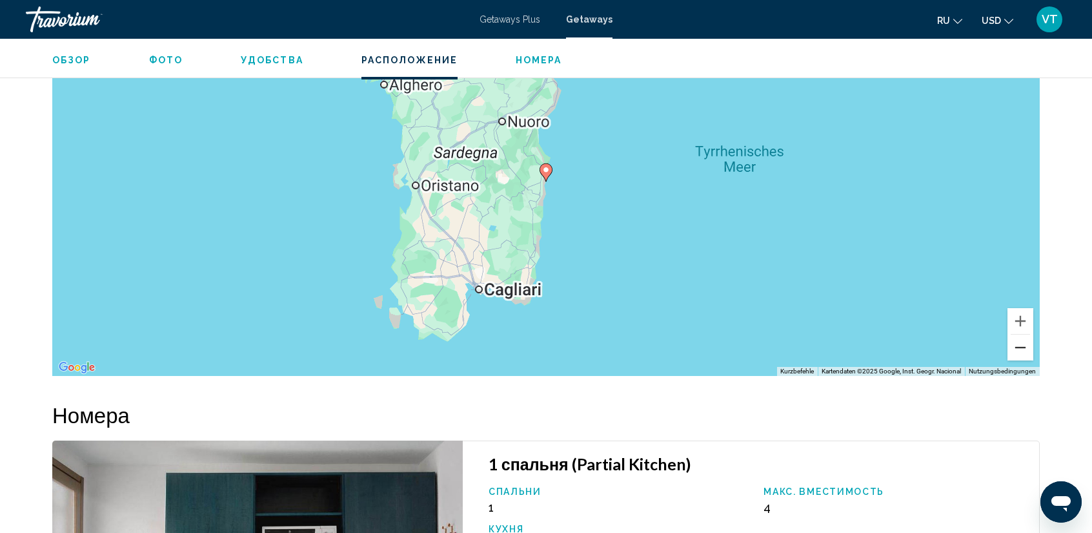
click at [1019, 348] on button "Verkleinern" at bounding box center [1021, 347] width 26 height 26
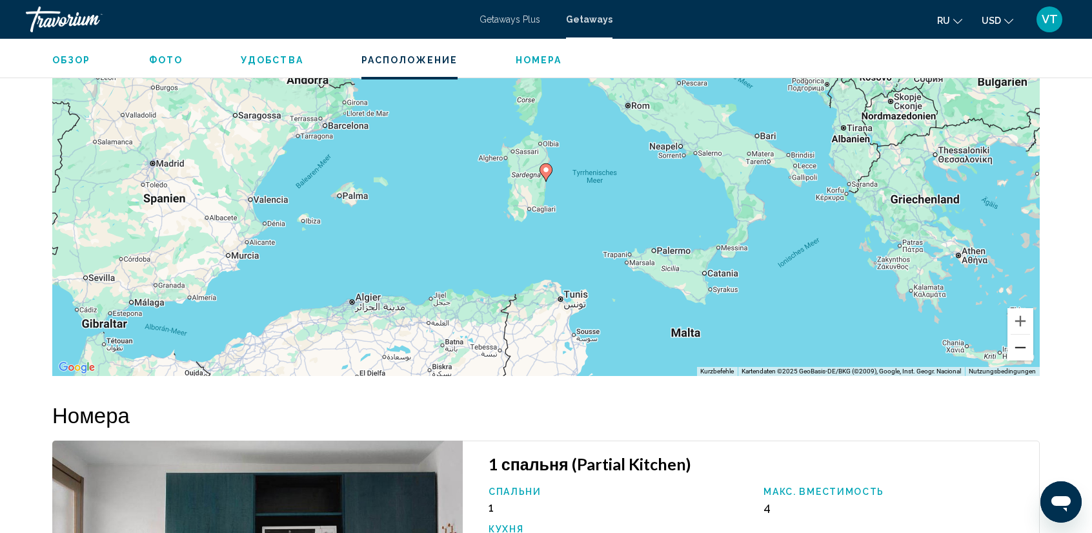
click at [1017, 347] on button "Verkleinern" at bounding box center [1021, 347] width 26 height 26
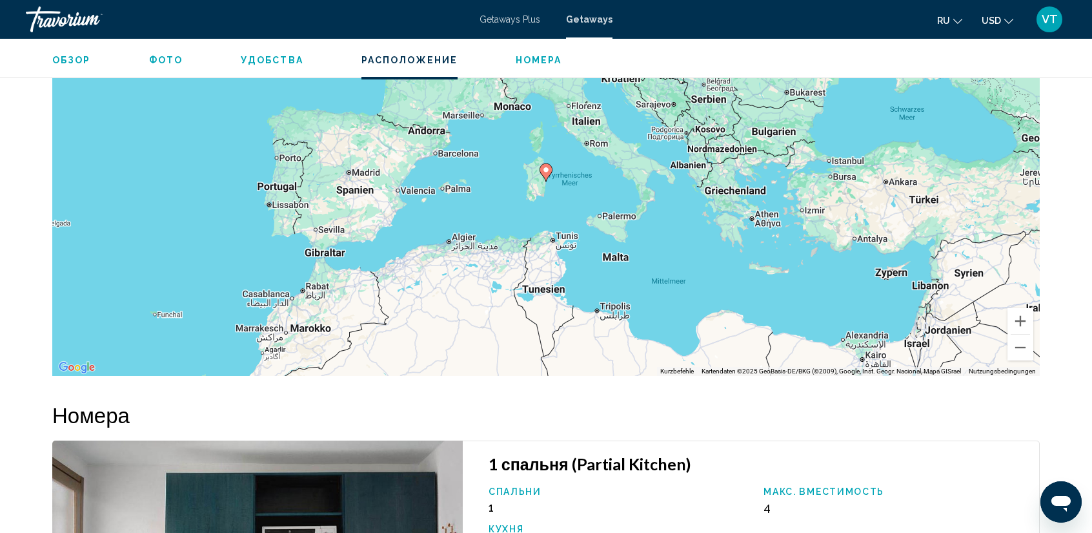
drag, startPoint x: 731, startPoint y: 171, endPoint x: 729, endPoint y: 199, distance: 27.9
click at [728, 196] on div "Um den Modus zum Ziehen mit der Tastatur zu aktivieren, drückst du Alt + Eingab…" at bounding box center [546, 181] width 988 height 387
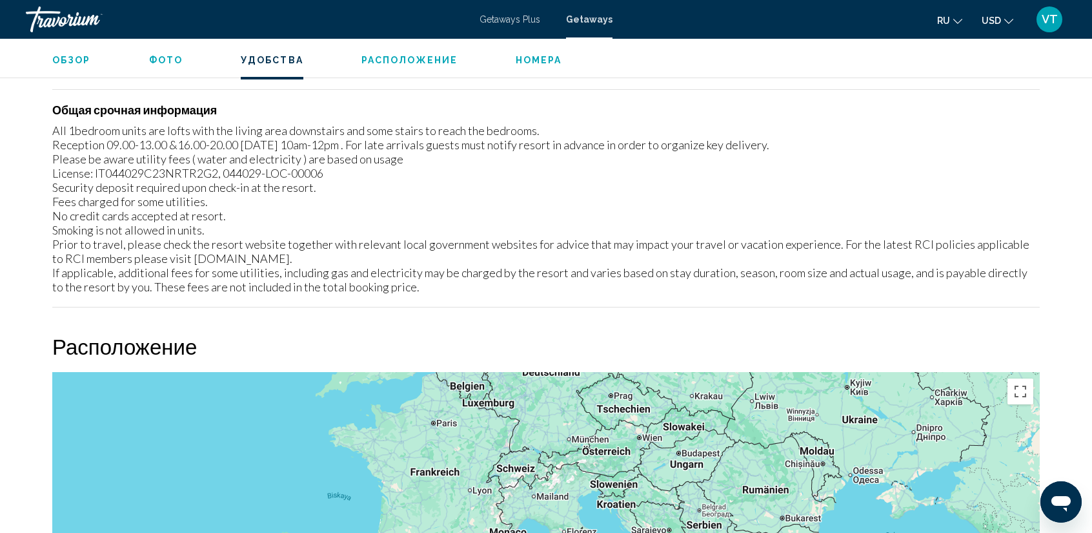
scroll to position [1580, 0]
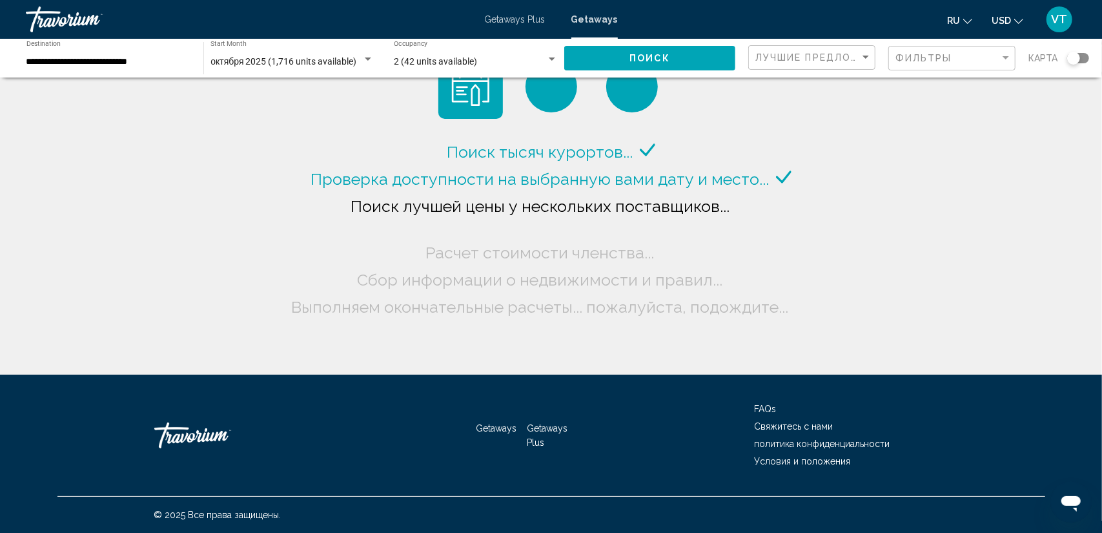
click at [1083, 54] on div "Search widget" at bounding box center [1078, 58] width 22 height 10
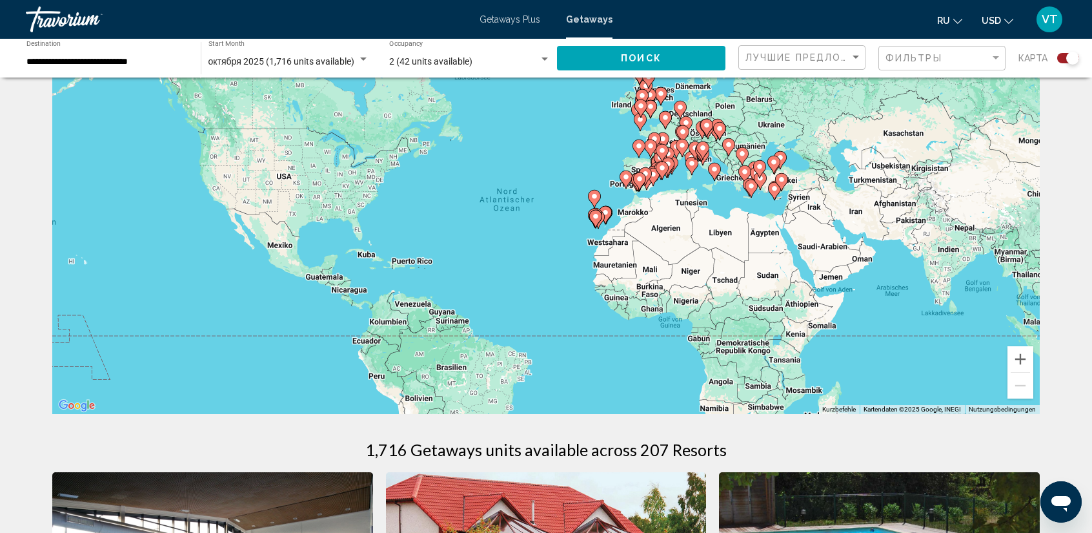
scroll to position [65, 0]
click at [1023, 358] on button "Vergrößern" at bounding box center [1021, 358] width 26 height 26
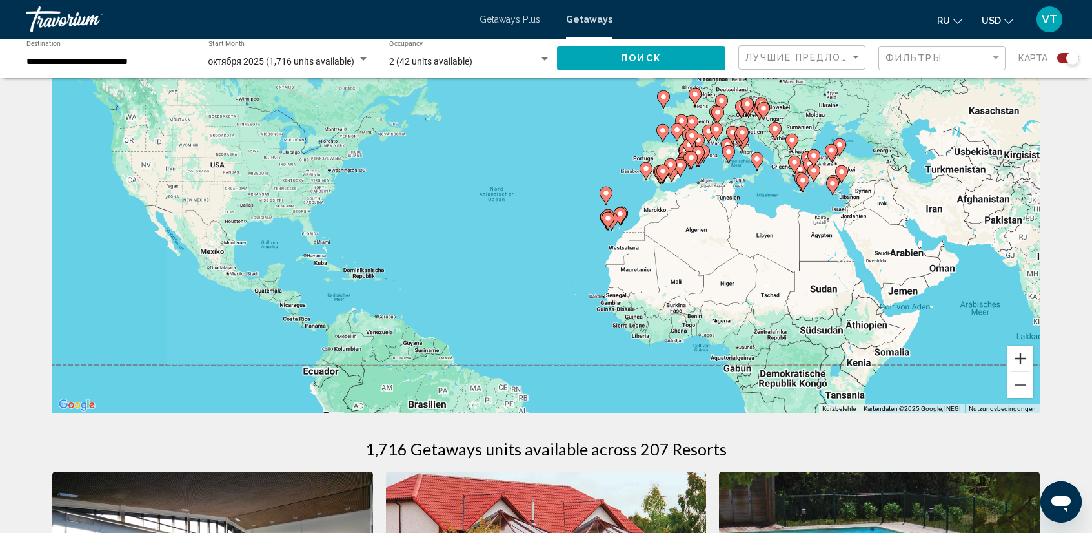
click at [1022, 357] on button "Vergrößern" at bounding box center [1021, 358] width 26 height 26
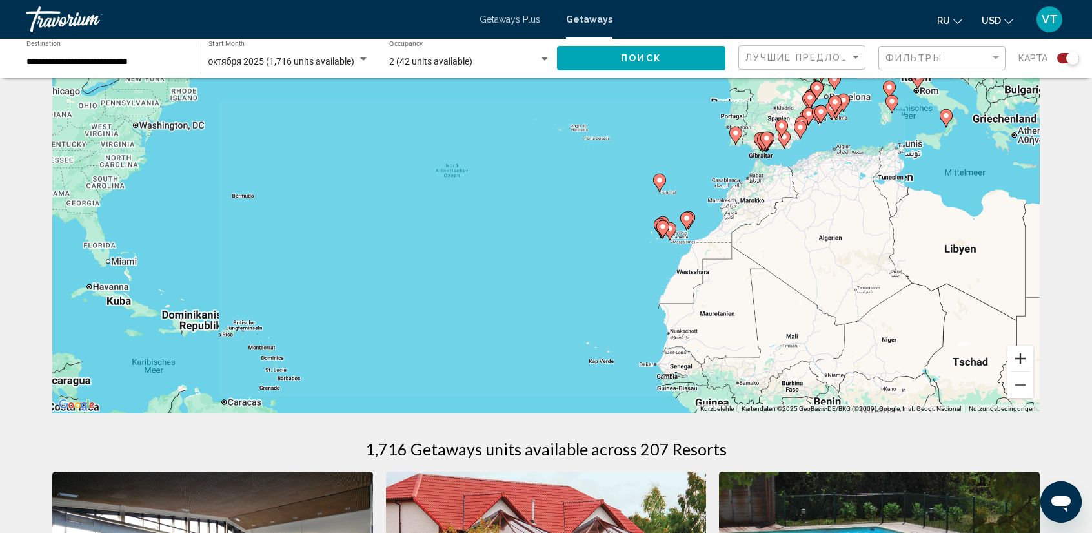
click at [1022, 357] on button "Vergrößern" at bounding box center [1021, 358] width 26 height 26
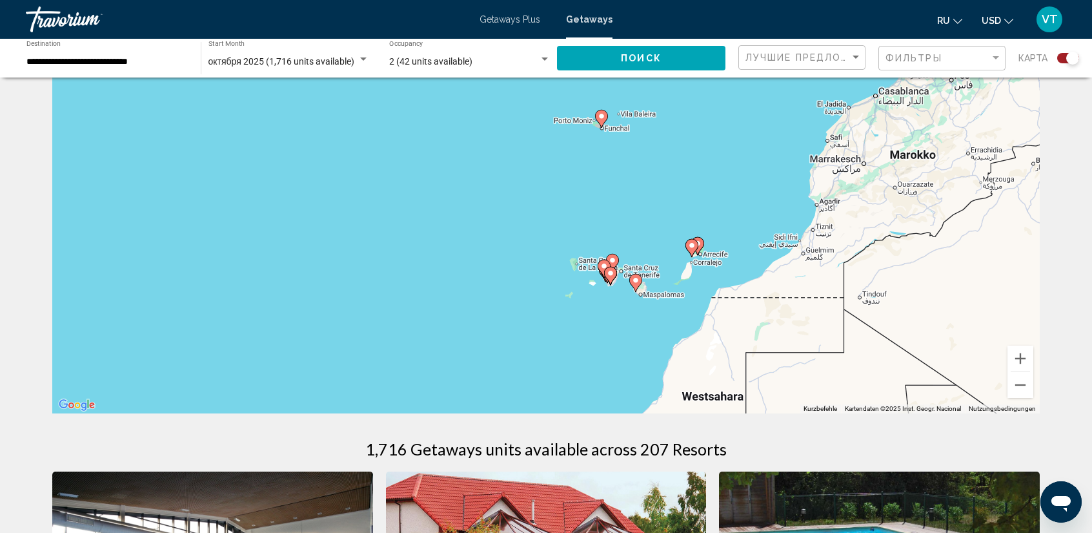
drag, startPoint x: 975, startPoint y: 278, endPoint x: 484, endPoint y: 283, distance: 490.6
click at [438, 283] on div "Um den Modus zum Ziehen mit der Tastatur zu aktivieren, drückst du Alt + Eingab…" at bounding box center [546, 219] width 988 height 387
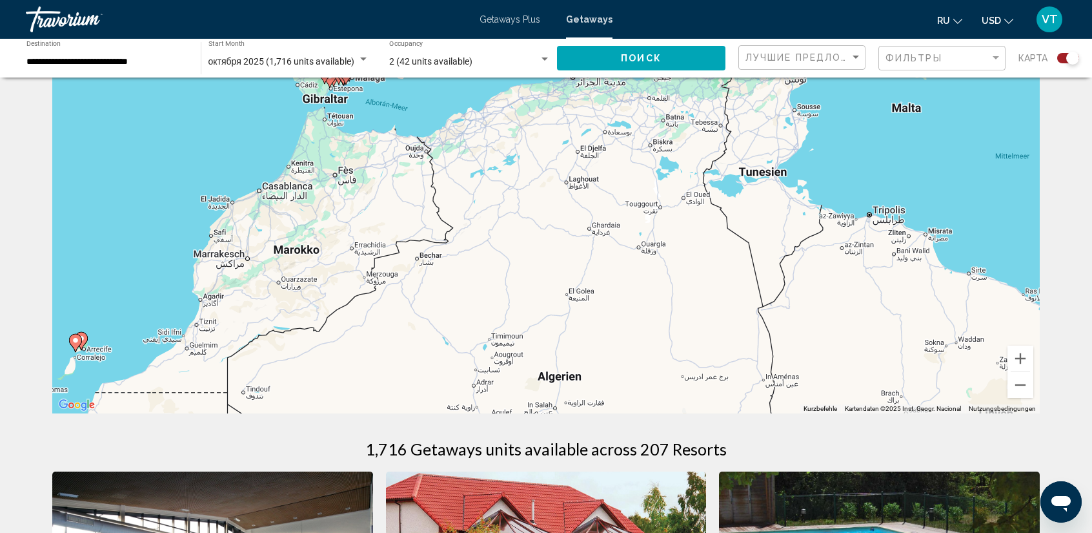
drag, startPoint x: 476, startPoint y: 166, endPoint x: 242, endPoint y: 292, distance: 266.3
click at [245, 290] on div "Um den Modus zum Ziehen mit der Tastatur zu aktivieren, drückst du Alt + Eingab…" at bounding box center [546, 219] width 988 height 387
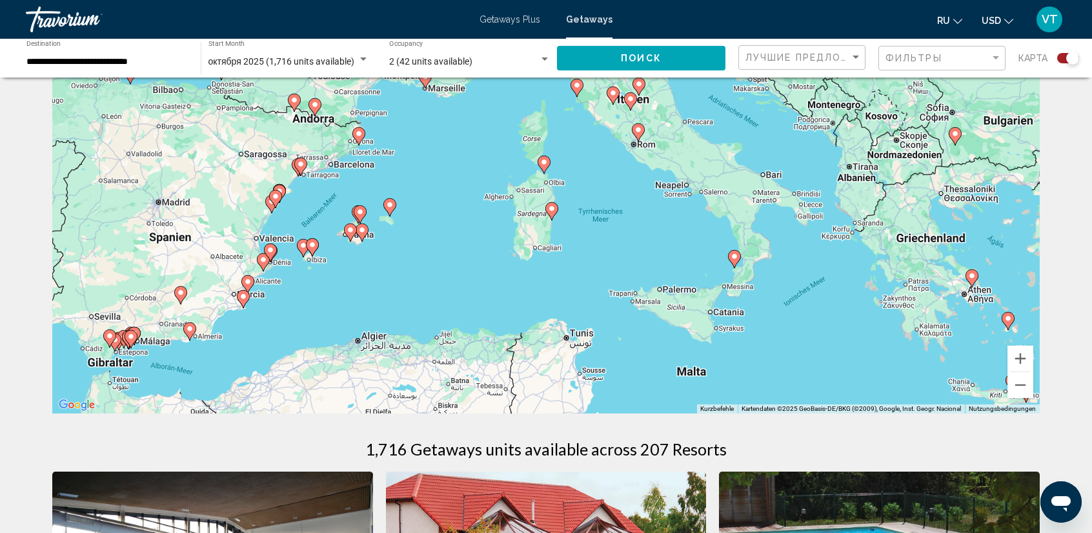
drag, startPoint x: 182, startPoint y: 233, endPoint x: 340, endPoint y: 336, distance: 188.9
click at [339, 336] on div "Um den Modus zum Ziehen mit der Tastatur zu aktivieren, drückst du Alt + Eingab…" at bounding box center [546, 219] width 988 height 387
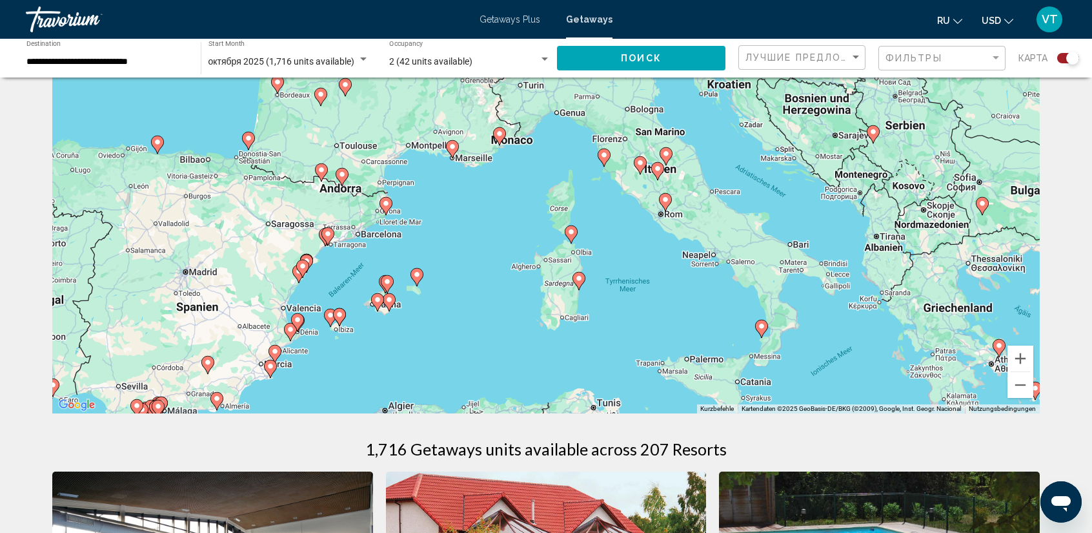
drag, startPoint x: 684, startPoint y: 280, endPoint x: 615, endPoint y: 317, distance: 78.0
click at [615, 317] on div "Um den Modus zum Ziehen mit der Tastatur zu aktivieren, drückst du Alt + Eingab…" at bounding box center [546, 219] width 988 height 387
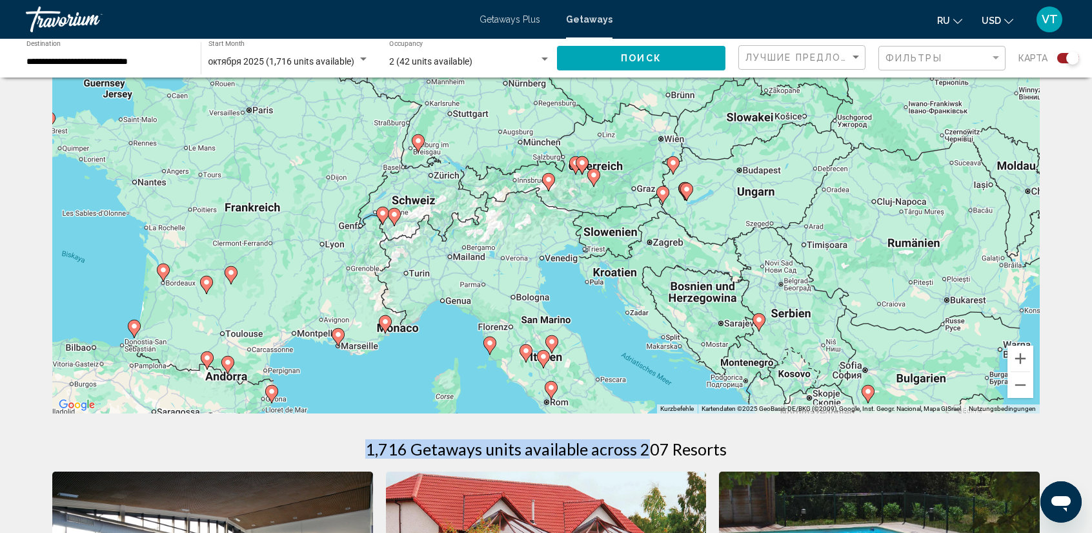
drag, startPoint x: 741, startPoint y: 249, endPoint x: 648, endPoint y: 429, distance: 202.7
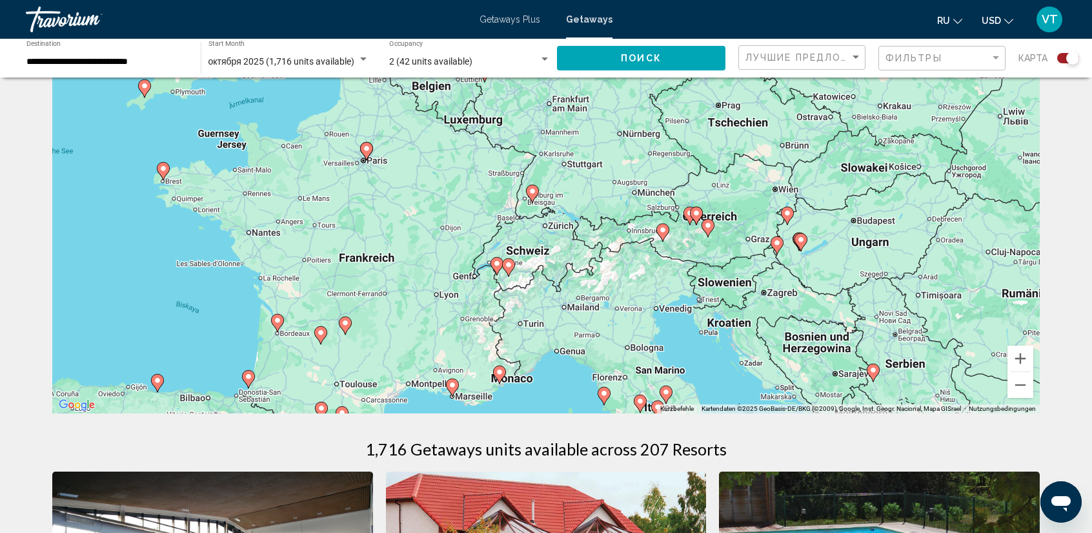
drag, startPoint x: 439, startPoint y: 250, endPoint x: 554, endPoint y: 301, distance: 126.0
click at [554, 301] on div "Um den Modus zum Ziehen mit der Tastatur zu aktivieren, drückst du Alt + Eingab…" at bounding box center [546, 219] width 988 height 387
click at [1017, 363] on button "Vergrößern" at bounding box center [1021, 358] width 26 height 26
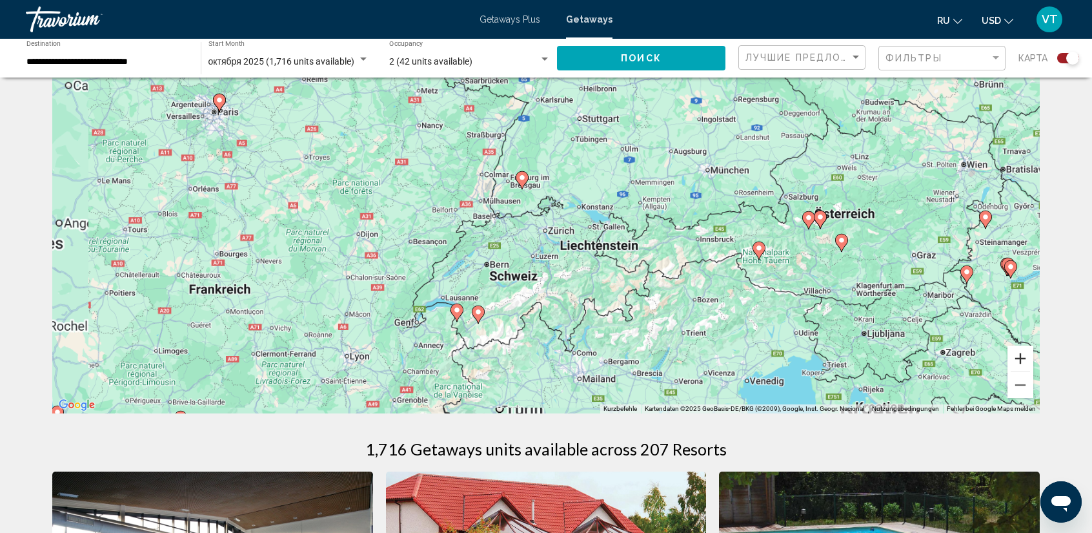
click at [1017, 363] on button "Vergrößern" at bounding box center [1021, 358] width 26 height 26
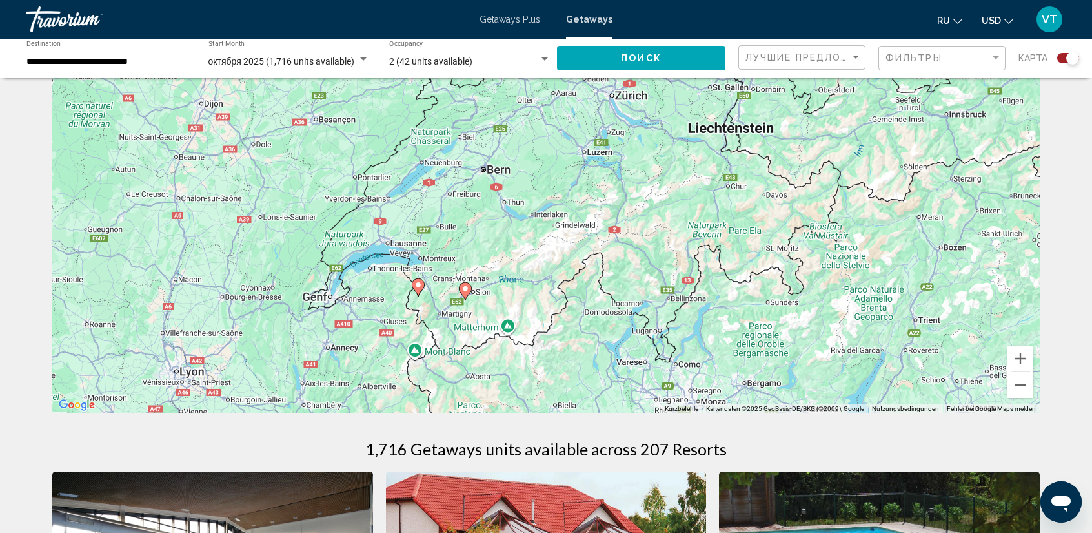
drag, startPoint x: 523, startPoint y: 360, endPoint x: 597, endPoint y: 201, distance: 175.9
click at [596, 202] on div "Um den Modus zum Ziehen mit der Tastatur zu aktivieren, drückst du Alt + Eingab…" at bounding box center [546, 219] width 988 height 387
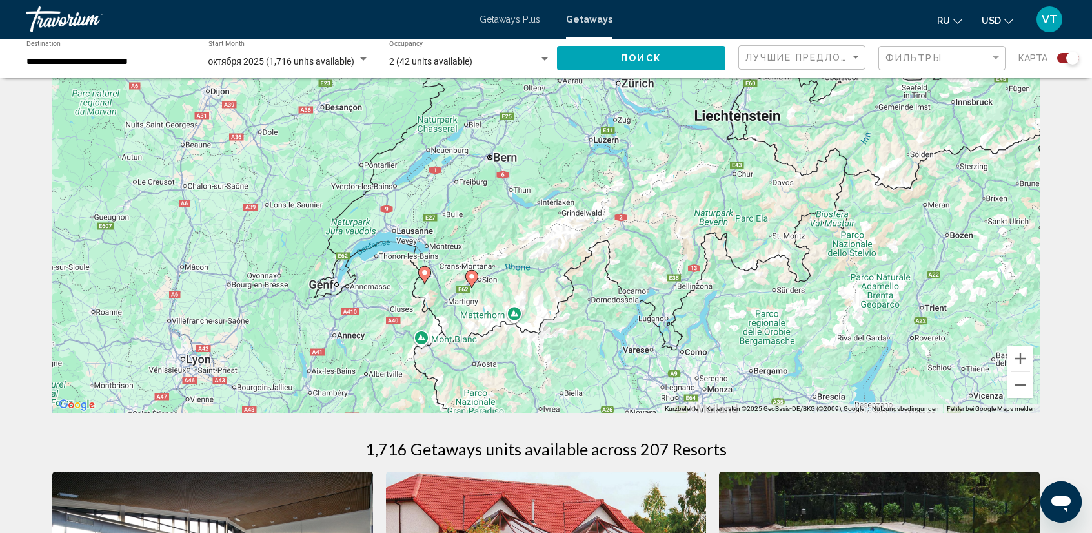
click at [425, 271] on image "Main content" at bounding box center [425, 273] width 8 height 8
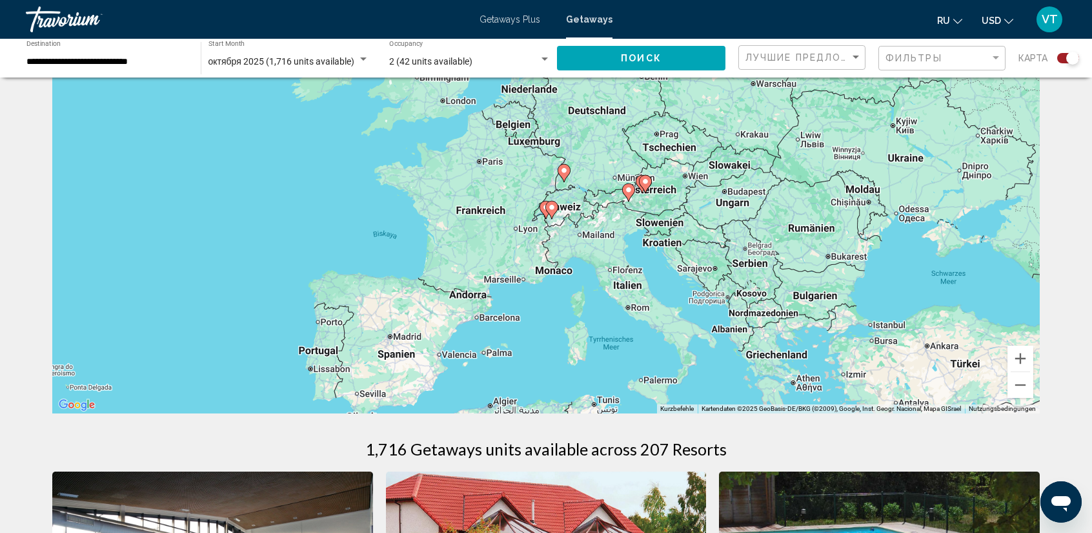
click at [545, 207] on image "Main content" at bounding box center [546, 207] width 8 height 8
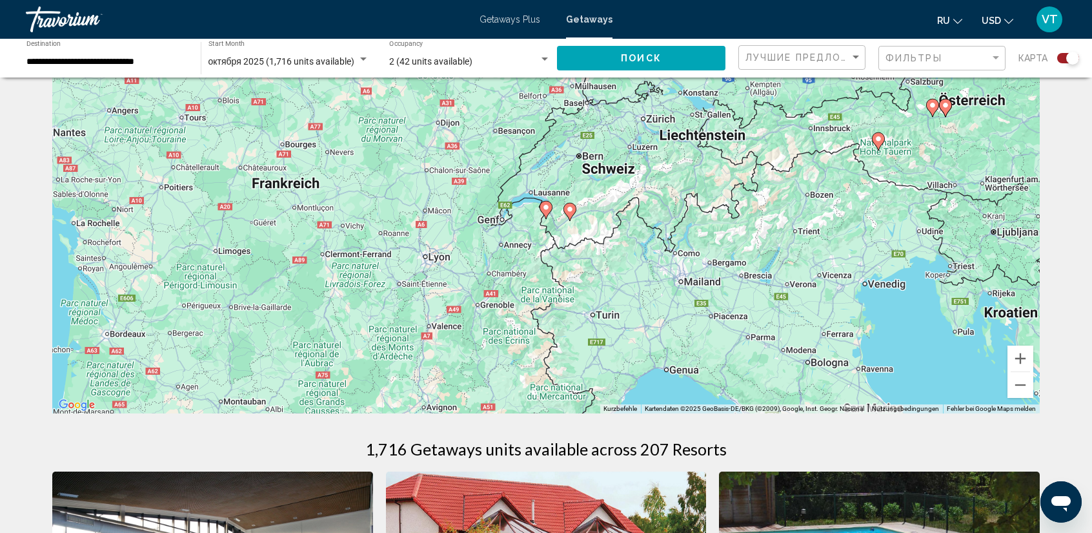
click at [545, 207] on image "Main content" at bounding box center [546, 207] width 8 height 8
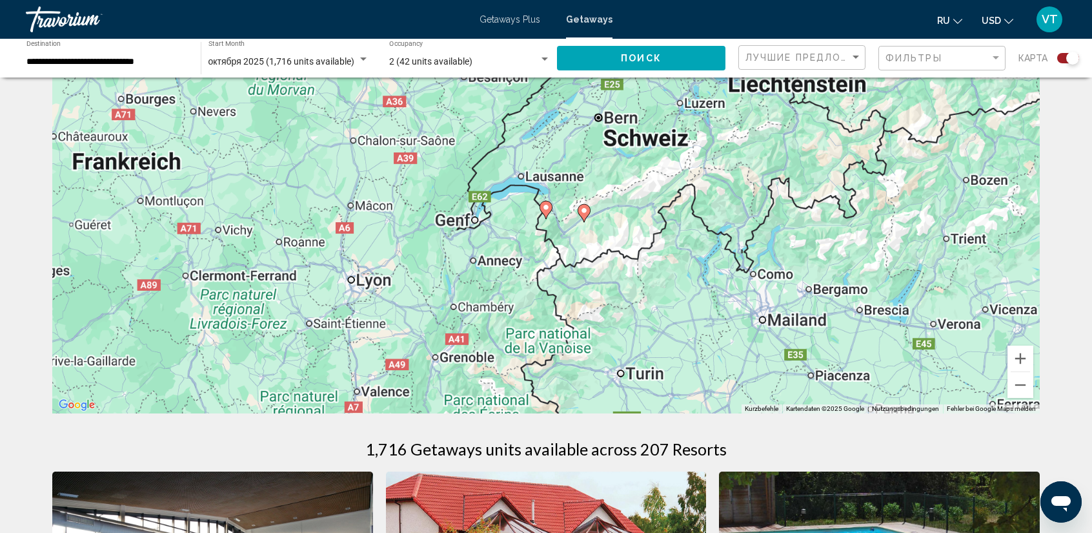
click at [545, 207] on image "Main content" at bounding box center [546, 207] width 8 height 8
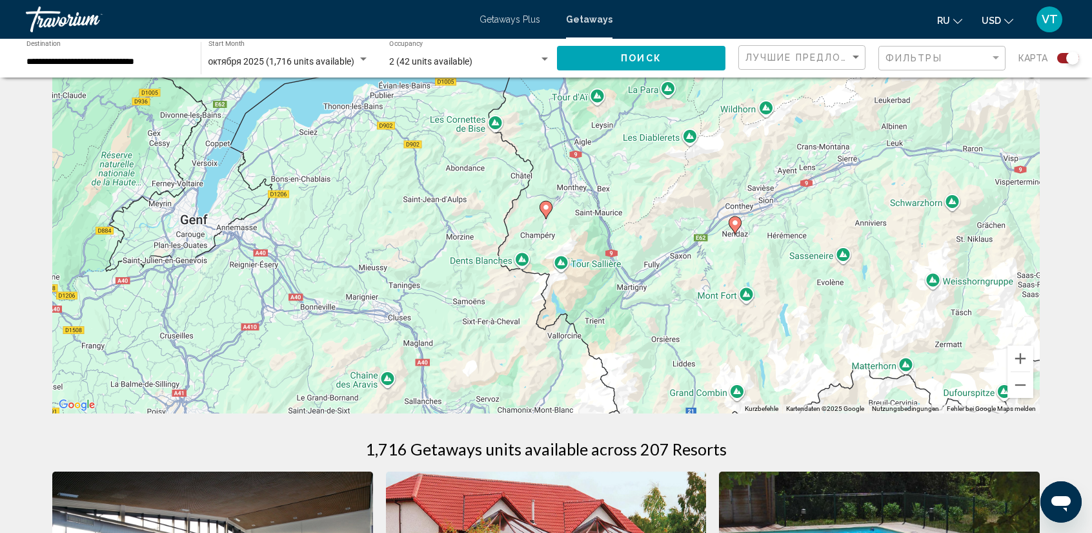
click at [545, 207] on image "Main content" at bounding box center [546, 207] width 8 height 8
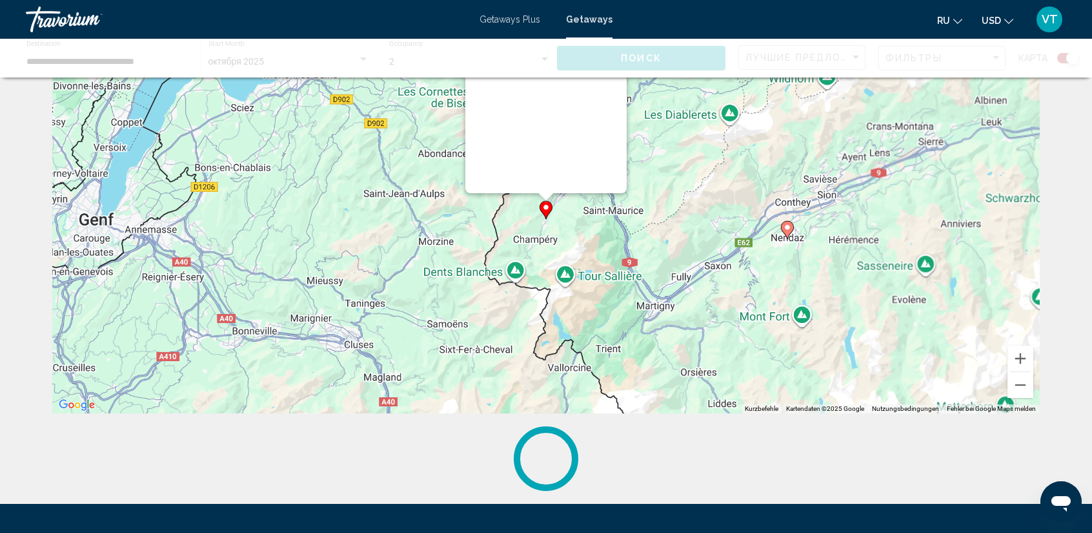
scroll to position [6, 0]
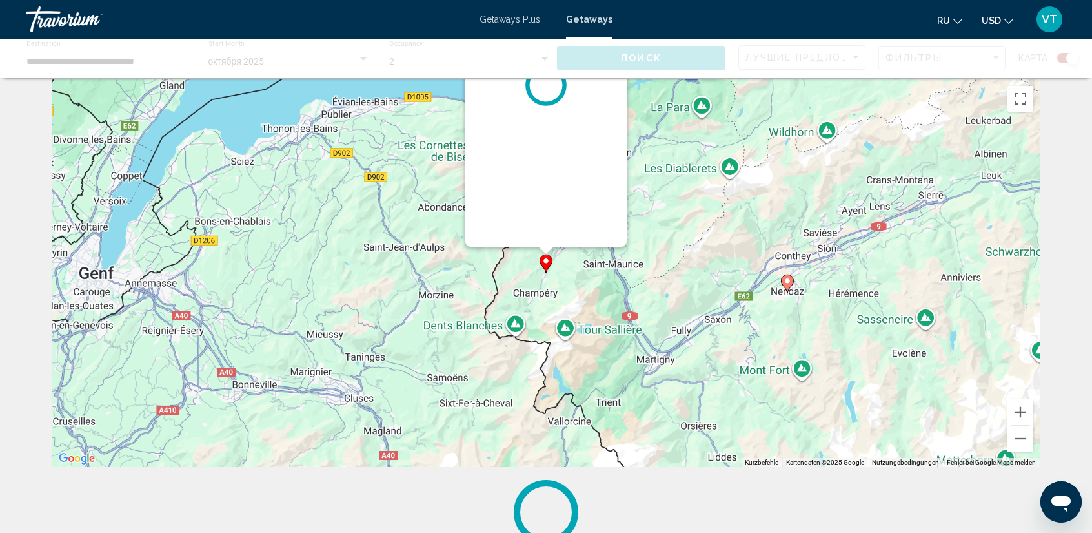
click at [545, 207] on div "Main content" at bounding box center [545, 85] width 161 height 323
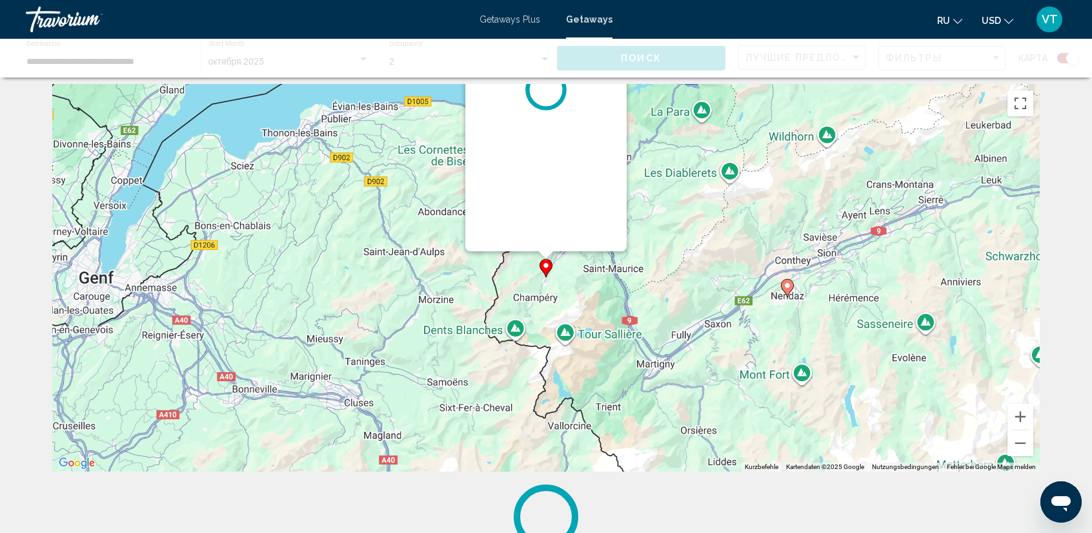
scroll to position [0, 0]
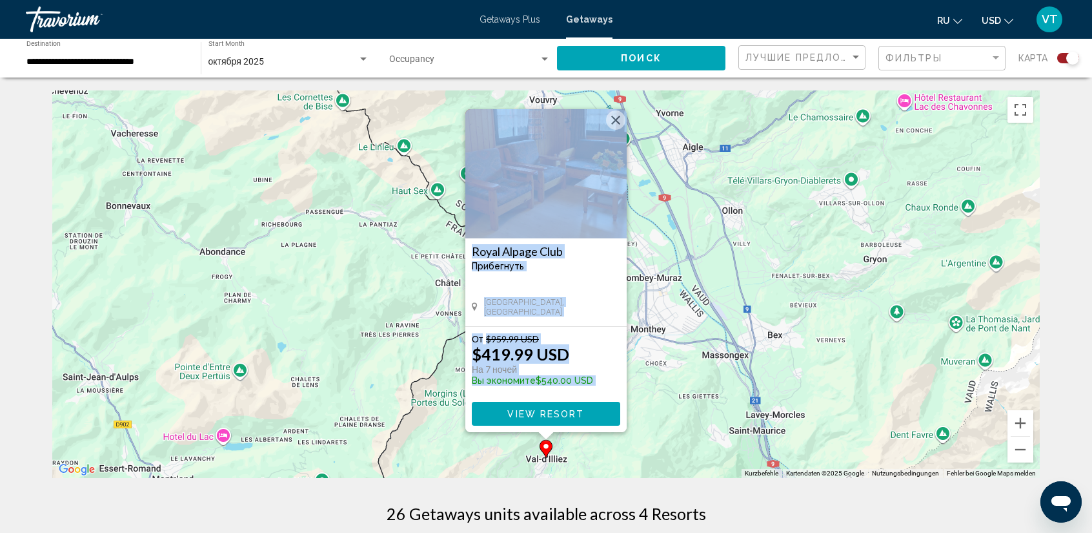
click at [596, 446] on div "Um den Modus zum Ziehen mit der Tastatur zu aktivieren, drückst du Alt + Eingab…" at bounding box center [546, 283] width 988 height 387
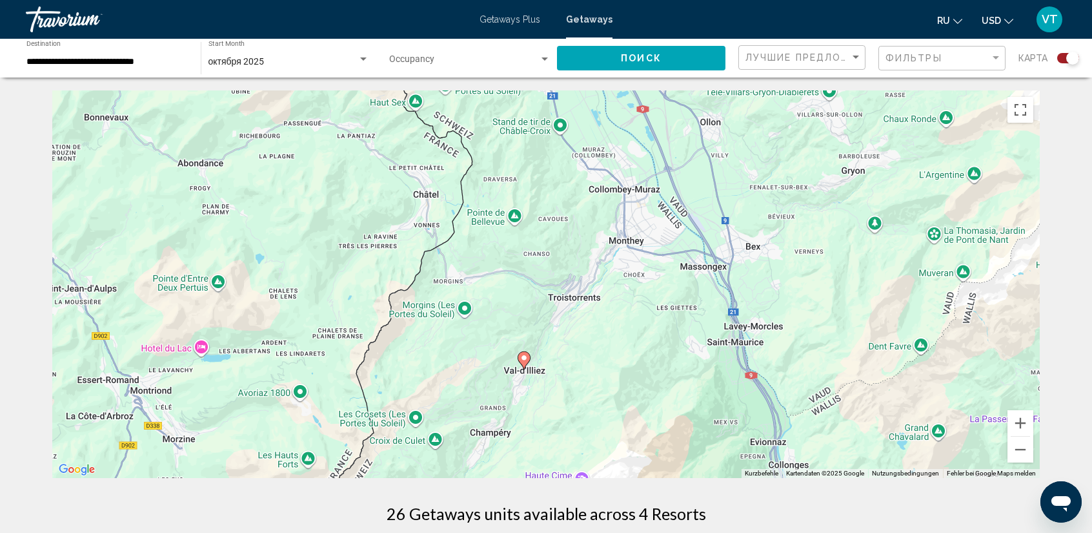
drag, startPoint x: 629, startPoint y: 431, endPoint x: 607, endPoint y: 340, distance: 94.3
click at [607, 340] on div "Um den Modus zum Ziehen mit der Tastatur zu aktivieren, drückst du Alt + Eingab…" at bounding box center [546, 283] width 988 height 387
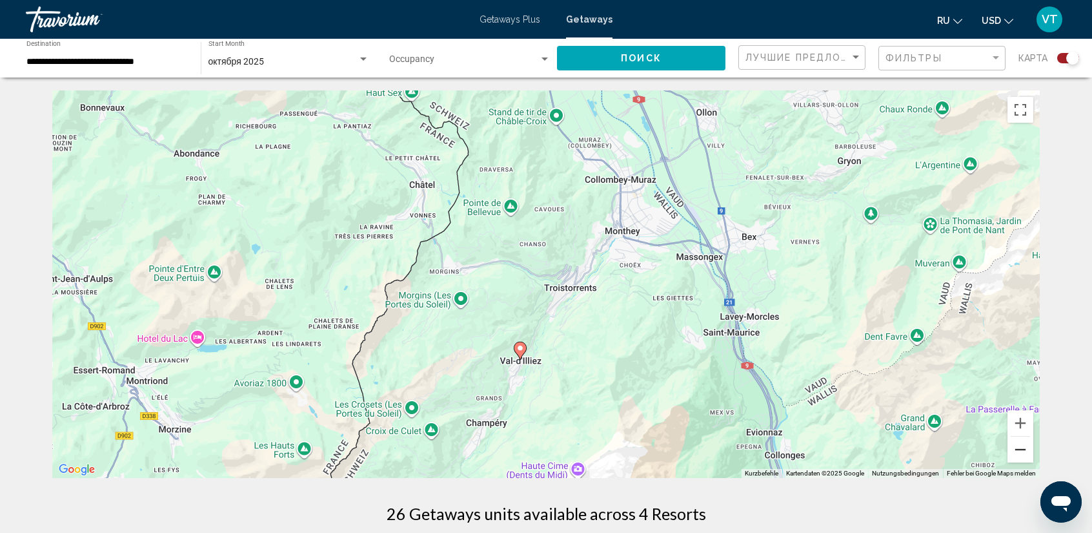
click at [1016, 451] on button "Verkleinern" at bounding box center [1021, 449] width 26 height 26
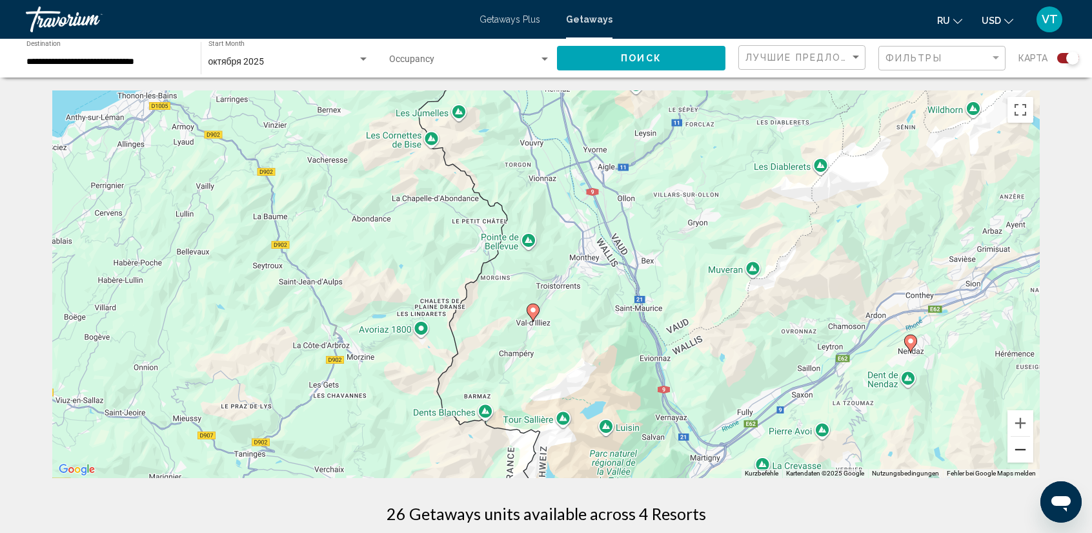
click at [1017, 450] on button "Verkleinern" at bounding box center [1021, 449] width 26 height 26
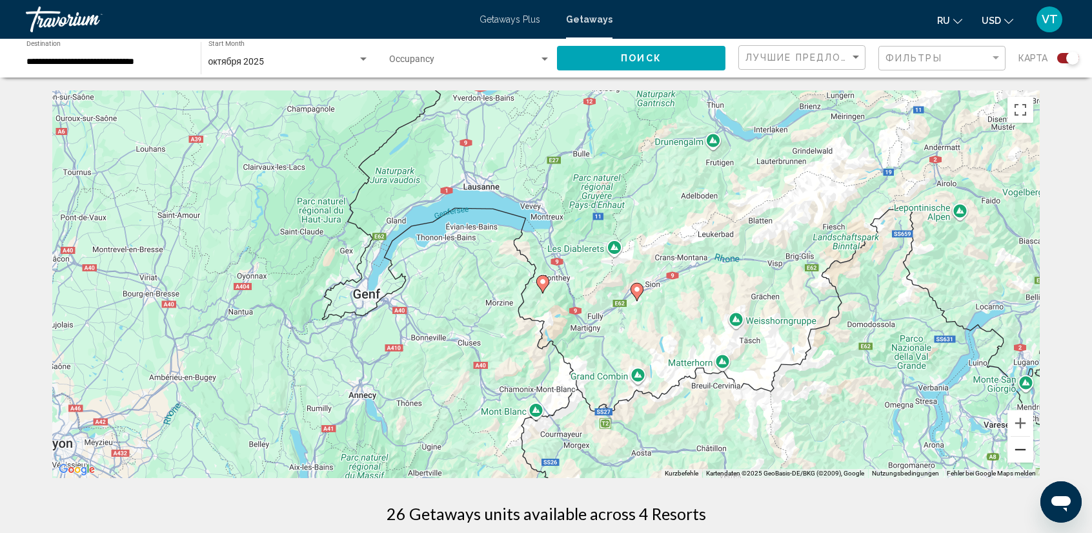
click at [1022, 443] on button "Verkleinern" at bounding box center [1021, 449] width 26 height 26
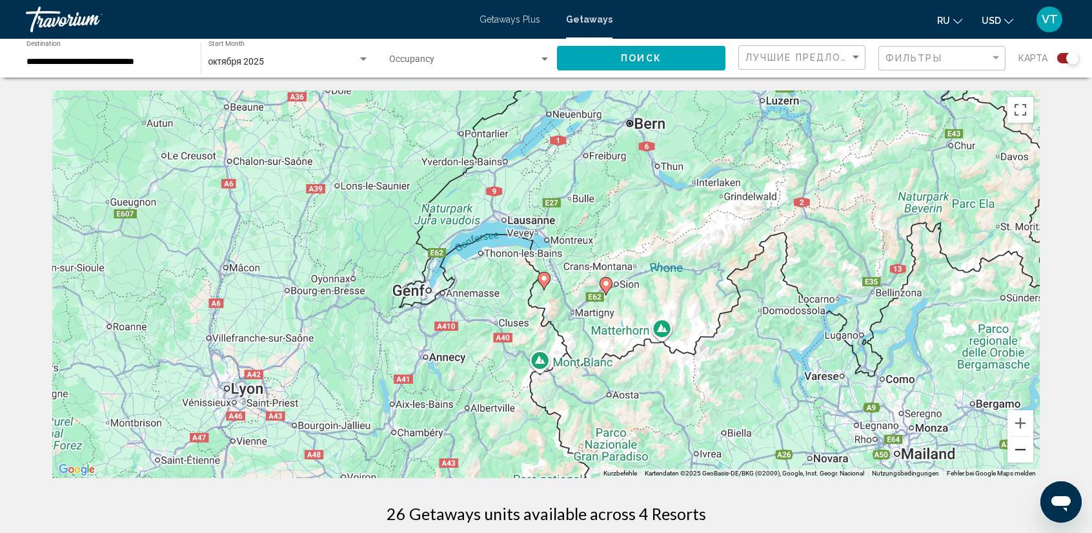
click at [1022, 443] on button "Verkleinern" at bounding box center [1021, 449] width 26 height 26
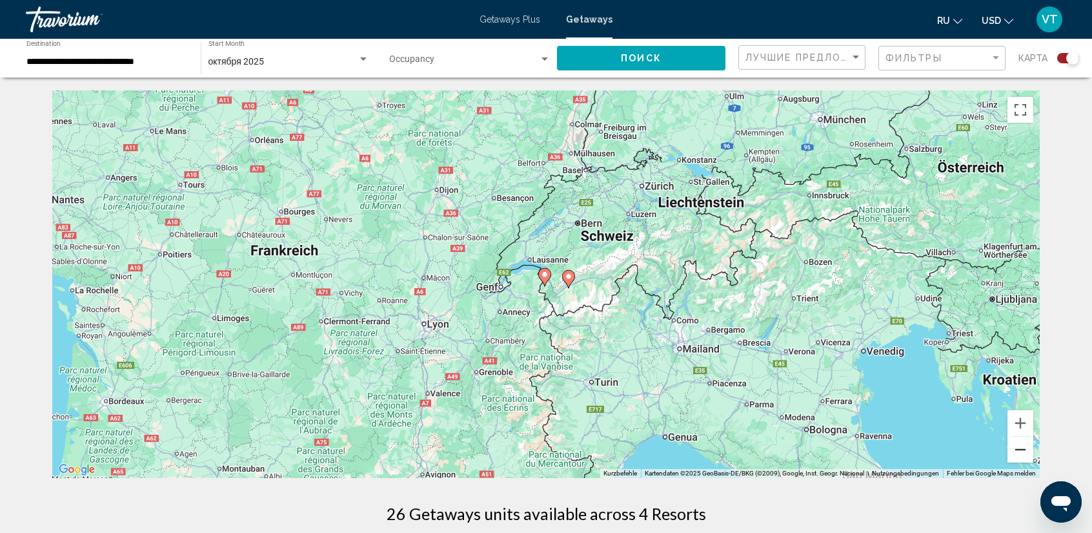
click at [1022, 443] on button "Verkleinern" at bounding box center [1021, 449] width 26 height 26
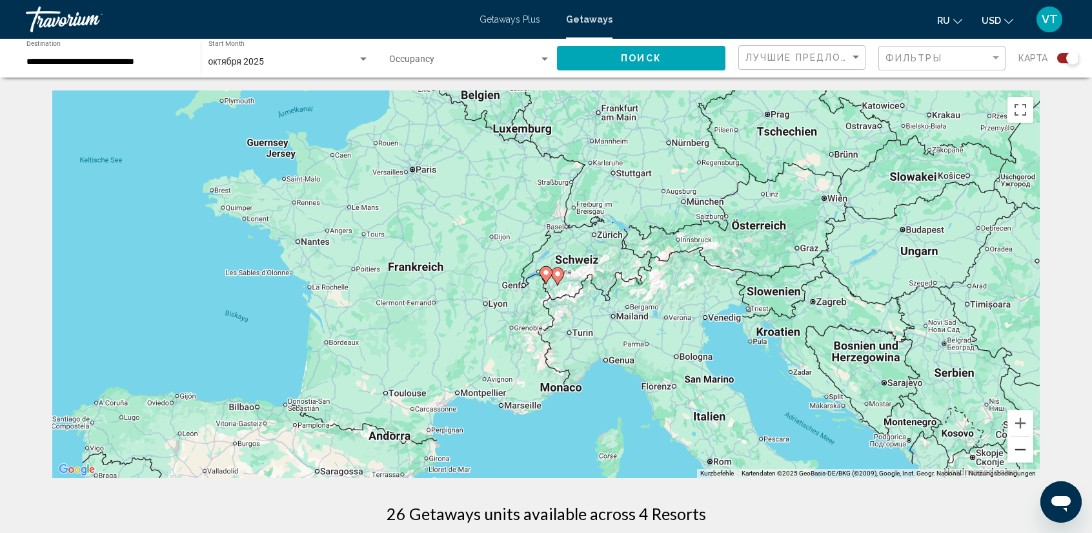
click at [1022, 443] on button "Verkleinern" at bounding box center [1021, 449] width 26 height 26
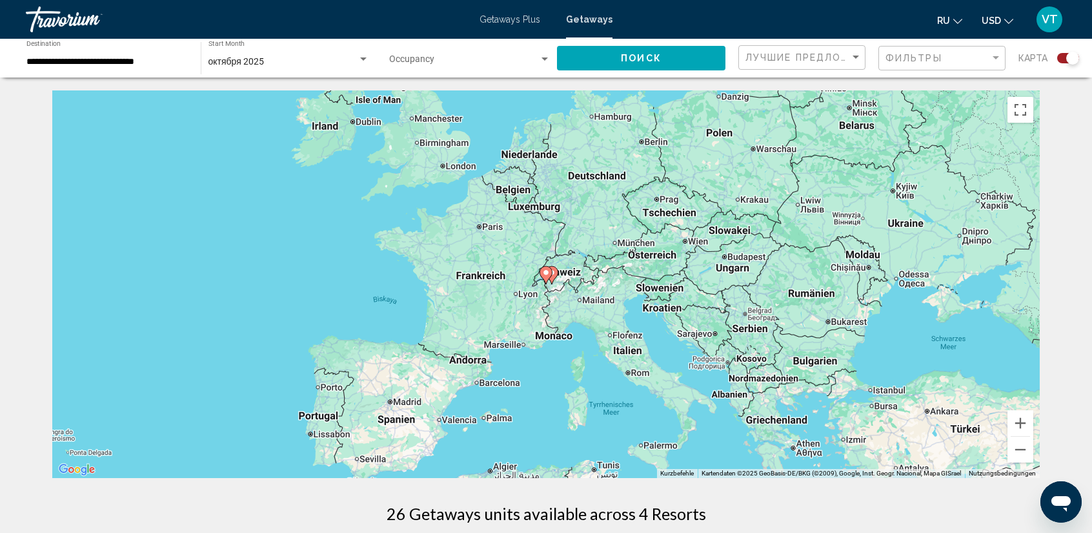
click at [128, 60] on input "**********" at bounding box center [106, 62] width 161 height 10
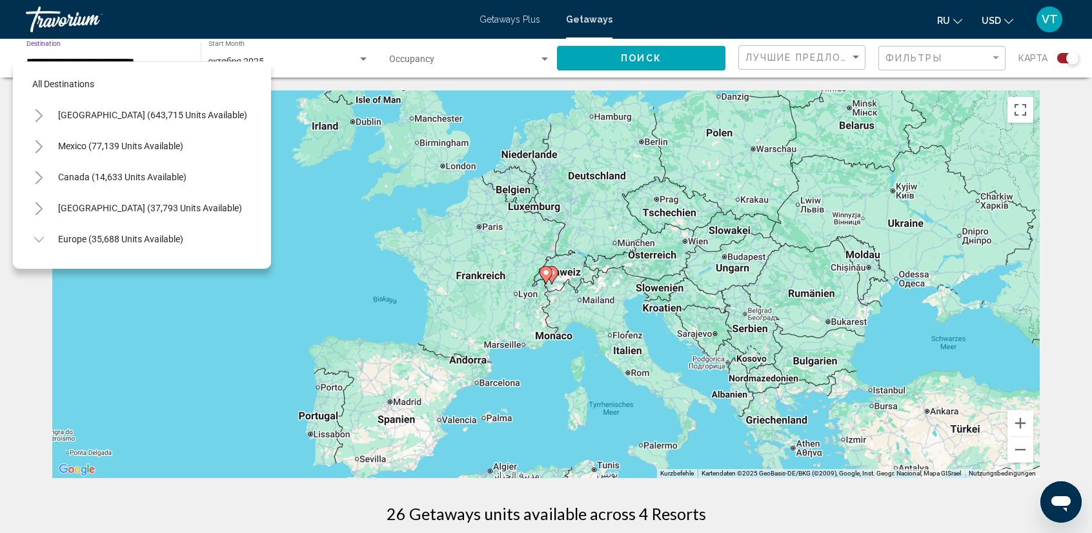
scroll to position [701, 0]
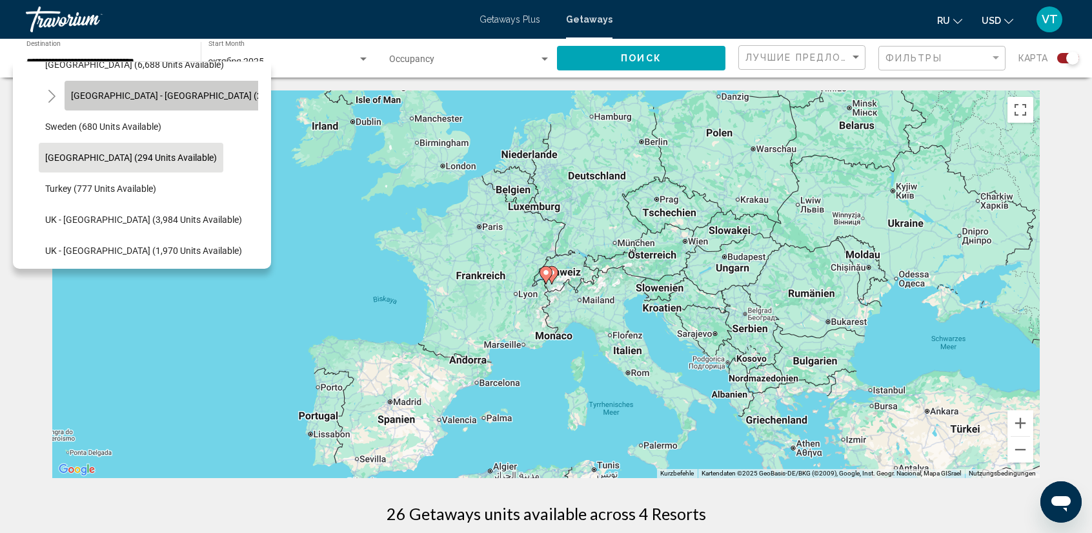
click at [84, 96] on span "[GEOGRAPHIC_DATA] - [GEOGRAPHIC_DATA] (2,555 units available)" at bounding box center [207, 95] width 272 height 10
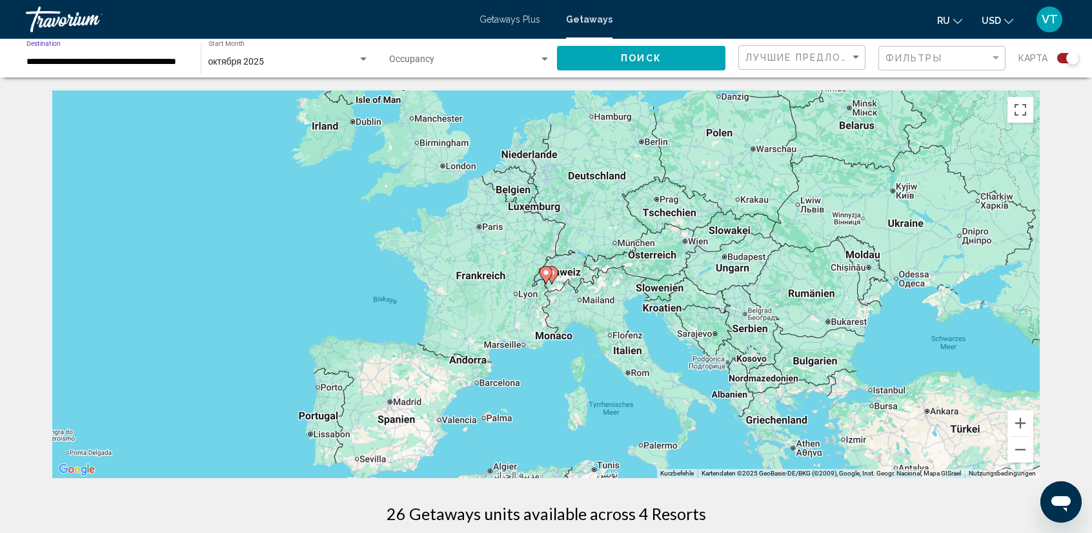
click at [696, 53] on button "Поиск" at bounding box center [641, 58] width 168 height 24
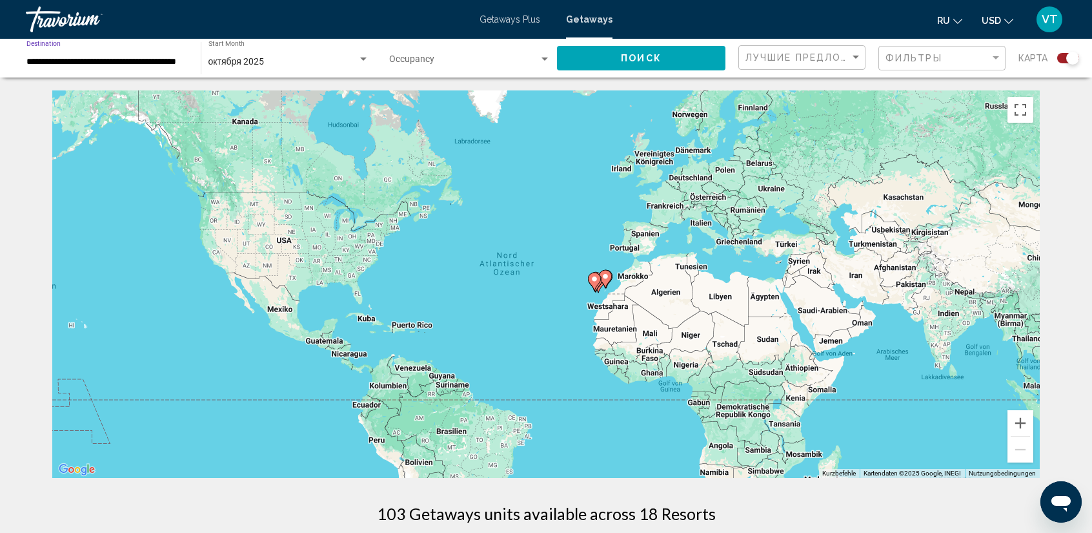
click at [158, 59] on input "**********" at bounding box center [106, 62] width 161 height 10
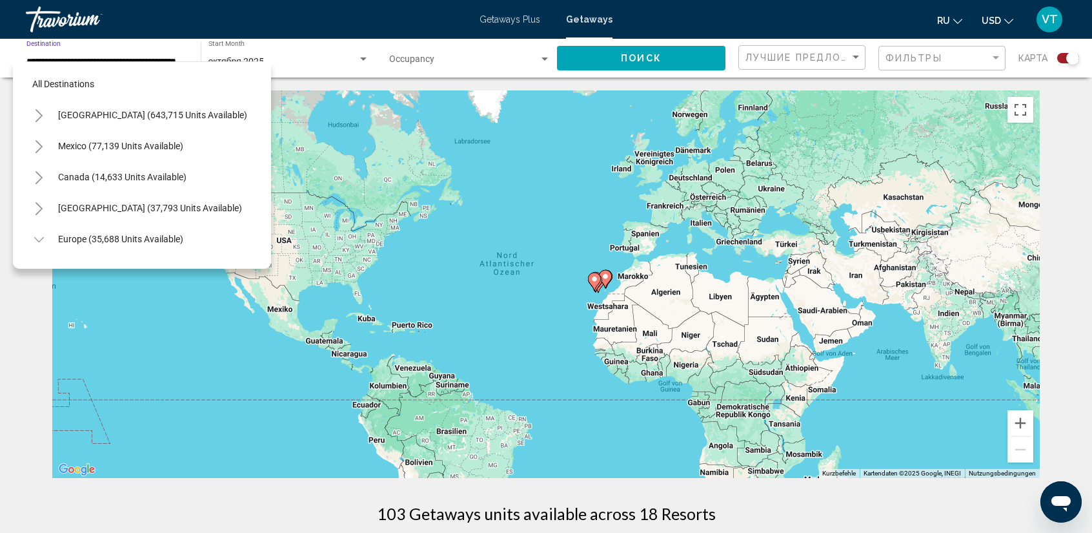
scroll to position [639, 10]
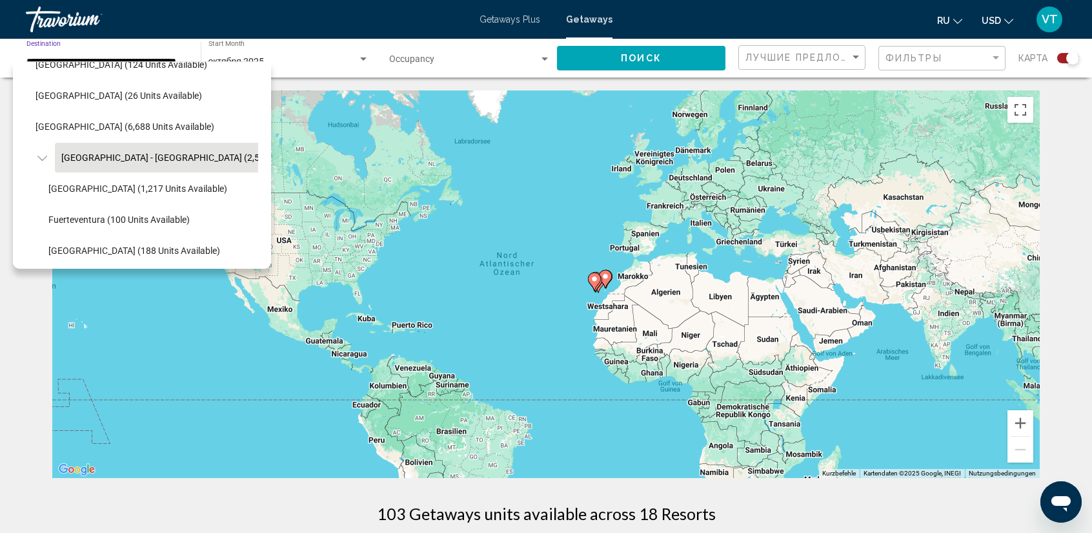
click at [65, 154] on span "[GEOGRAPHIC_DATA] - [GEOGRAPHIC_DATA] (2,555 units available)" at bounding box center [197, 157] width 272 height 10
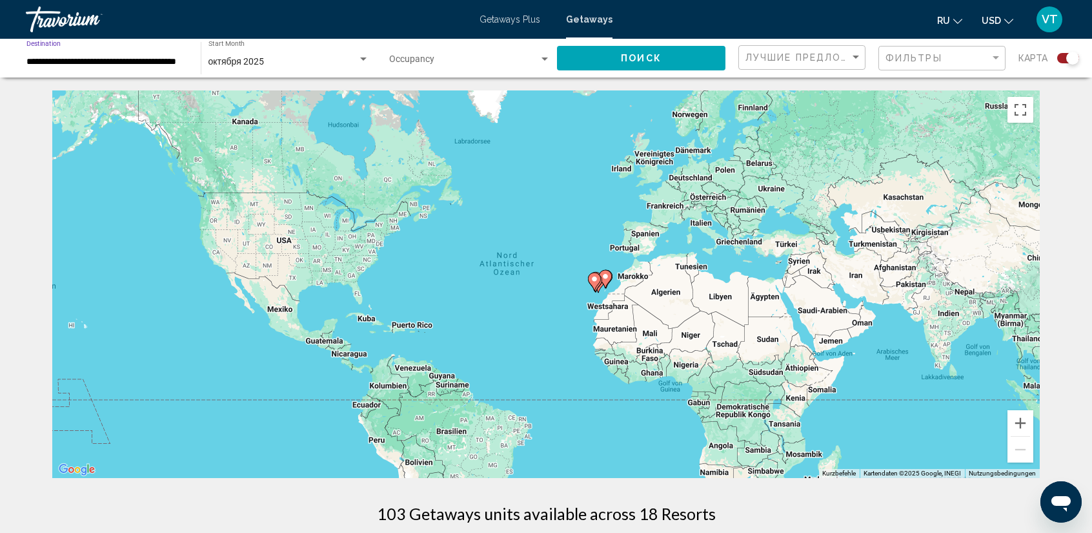
click at [156, 61] on input "**********" at bounding box center [106, 62] width 161 height 10
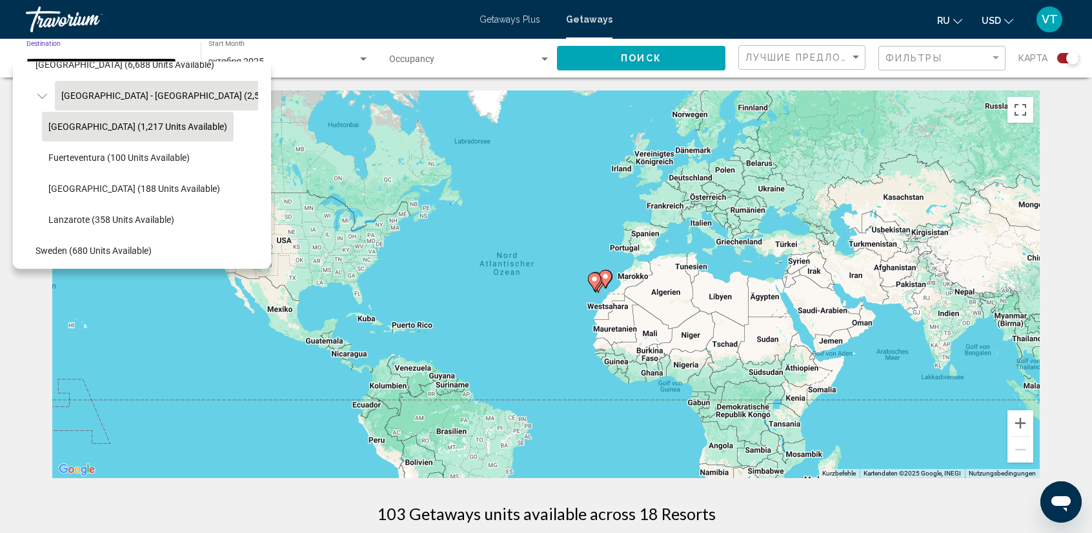
scroll to position [704, 10]
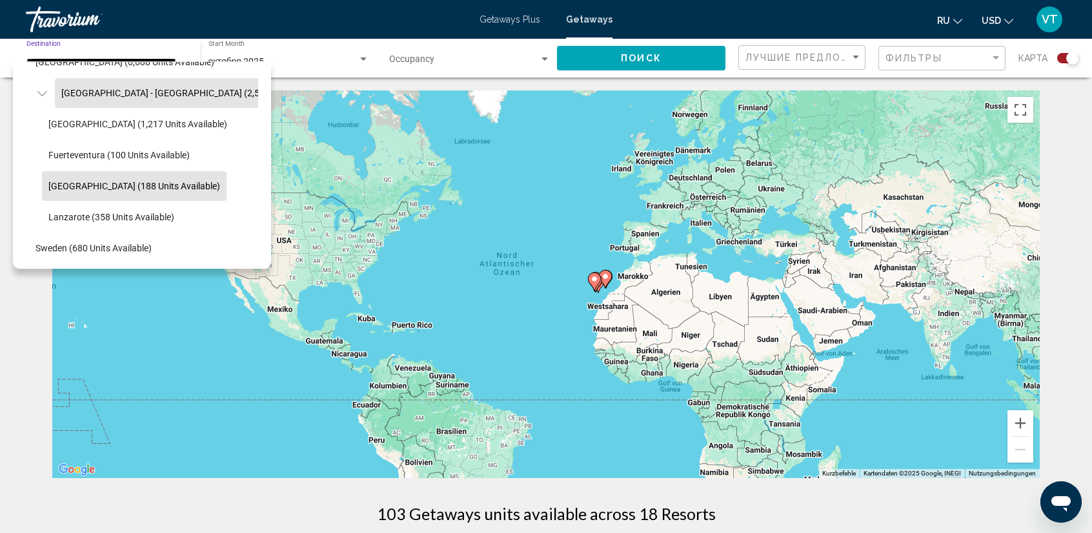
click at [129, 189] on span "[GEOGRAPHIC_DATA] (188 units available)" at bounding box center [134, 186] width 172 height 10
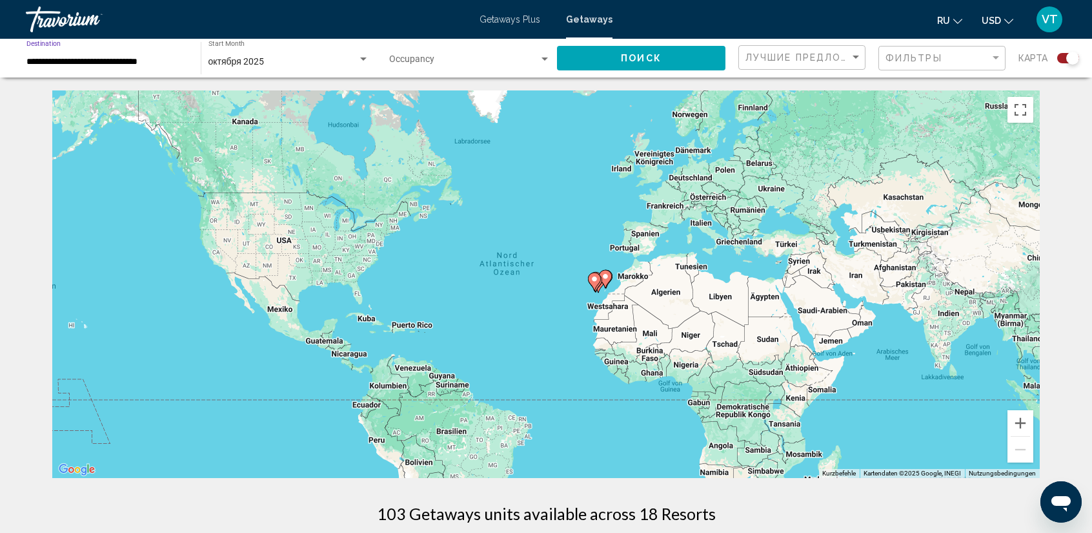
click at [704, 56] on button "Поиск" at bounding box center [641, 58] width 168 height 24
click at [1018, 423] on button "Vergrößern" at bounding box center [1021, 423] width 26 height 26
click at [1017, 422] on button "Vergrößern" at bounding box center [1021, 423] width 26 height 26
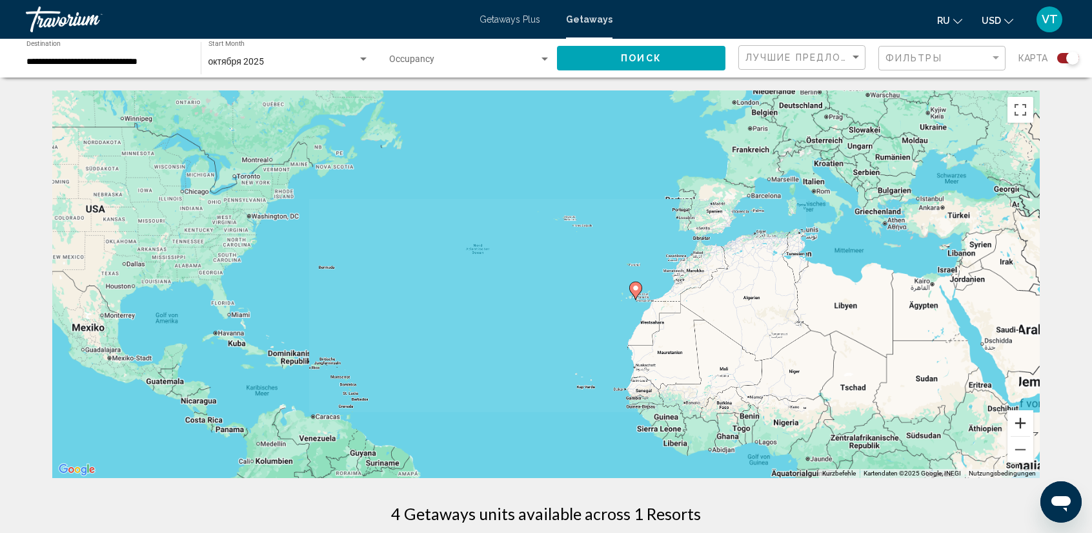
click at [1016, 422] on button "Vergrößern" at bounding box center [1021, 423] width 26 height 26
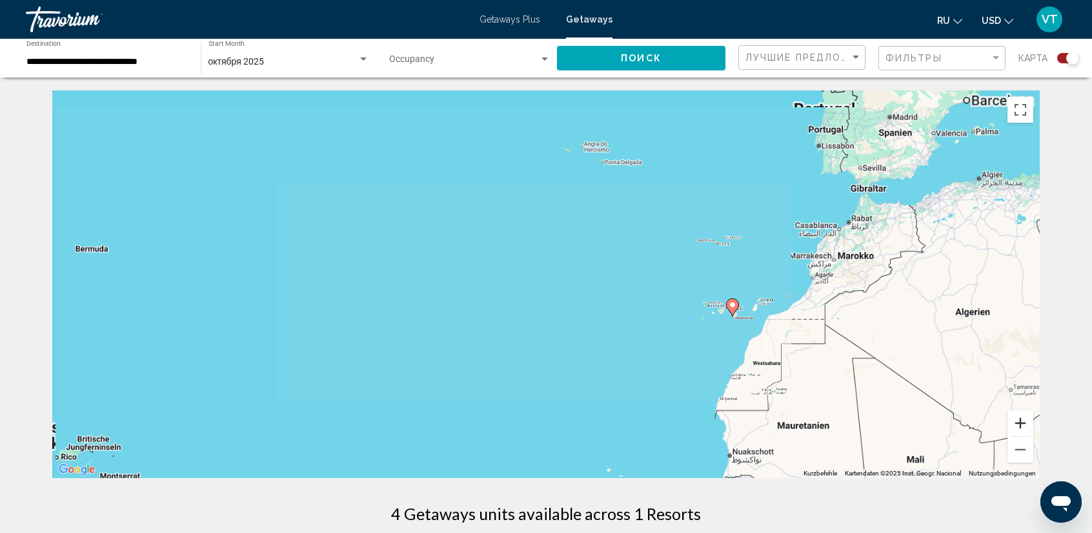
drag, startPoint x: 1016, startPoint y: 422, endPoint x: 1008, endPoint y: 418, distance: 8.4
click at [1015, 422] on button "Vergrößern" at bounding box center [1021, 423] width 26 height 26
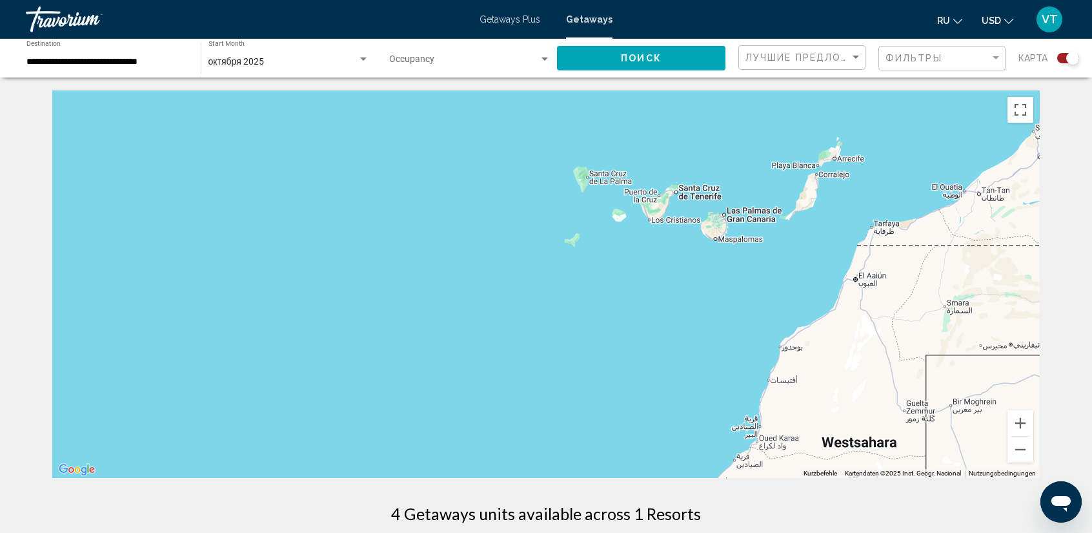
drag, startPoint x: 986, startPoint y: 412, endPoint x: 297, endPoint y: 211, distance: 717.6
click at [298, 212] on div "Main content" at bounding box center [546, 283] width 988 height 387
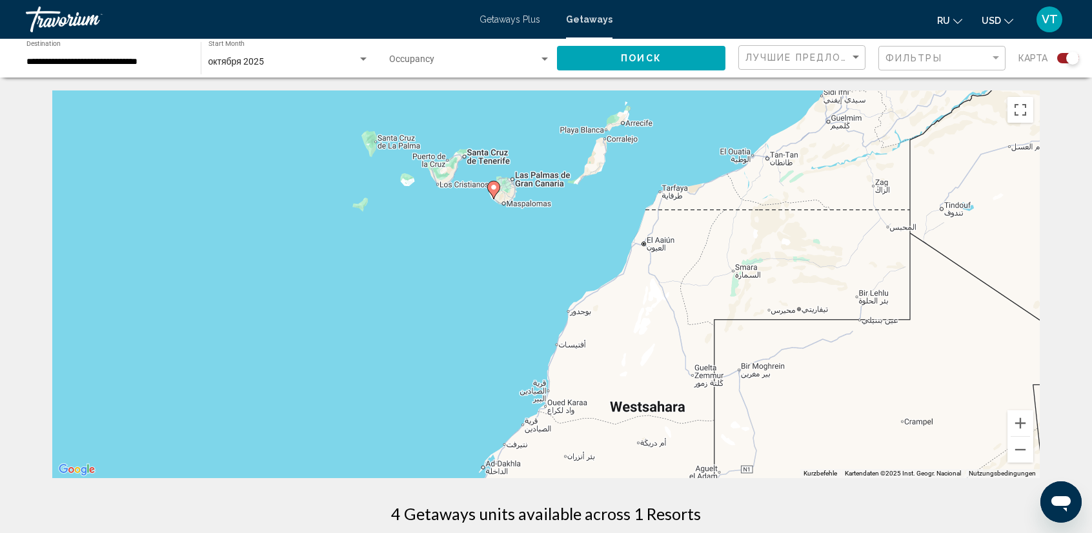
drag, startPoint x: 720, startPoint y: 286, endPoint x: 510, endPoint y: 226, distance: 218.8
click at [520, 260] on div "Um den Modus zum Ziehen mit der Tastatur zu aktivieren, drückst du Alt + Eingab…" at bounding box center [546, 283] width 988 height 387
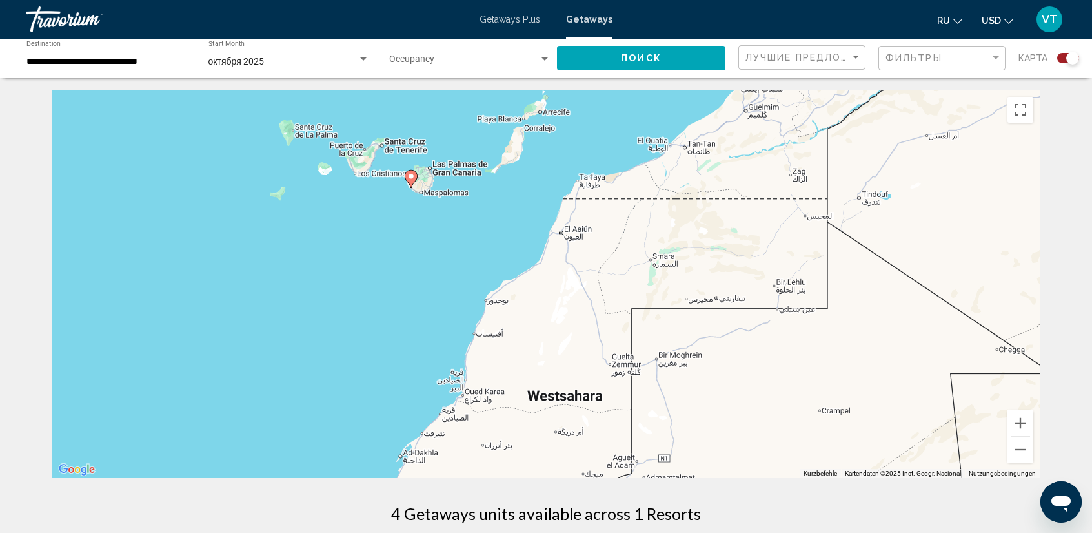
click at [412, 175] on image "Main content" at bounding box center [411, 176] width 8 height 8
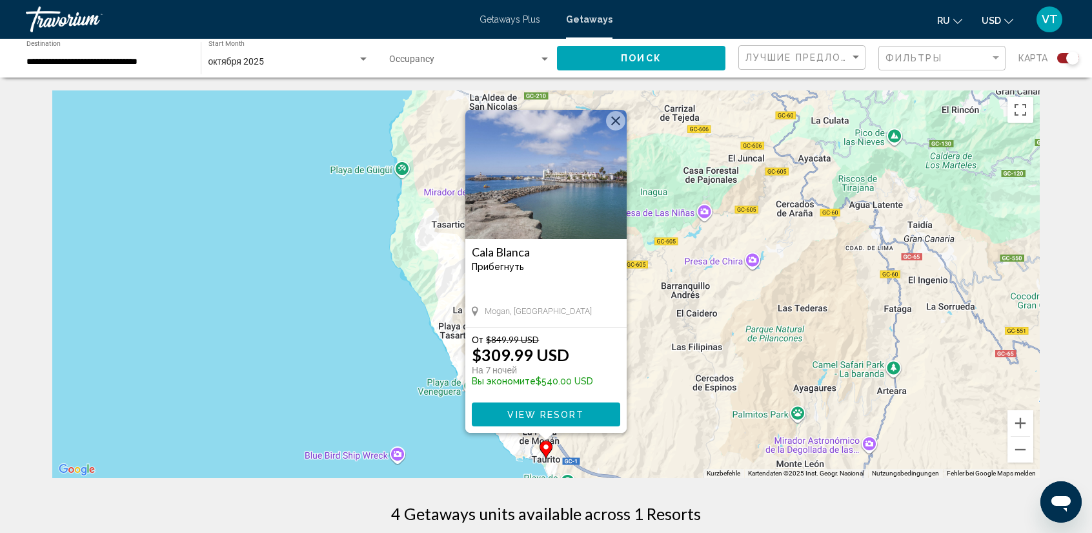
click at [616, 119] on button "Schließen" at bounding box center [615, 120] width 19 height 19
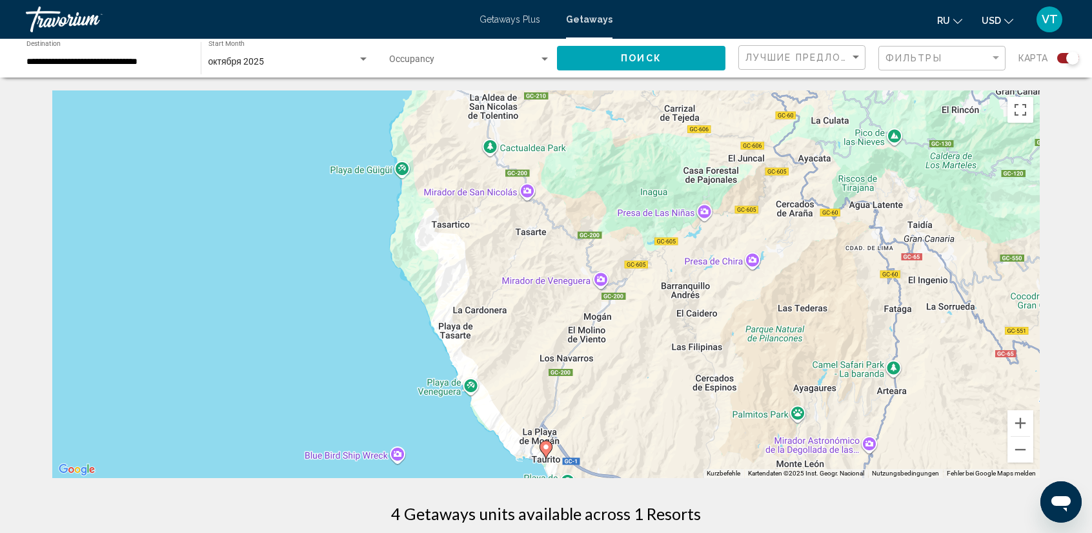
click at [37, 53] on div "**********" at bounding box center [106, 59] width 161 height 36
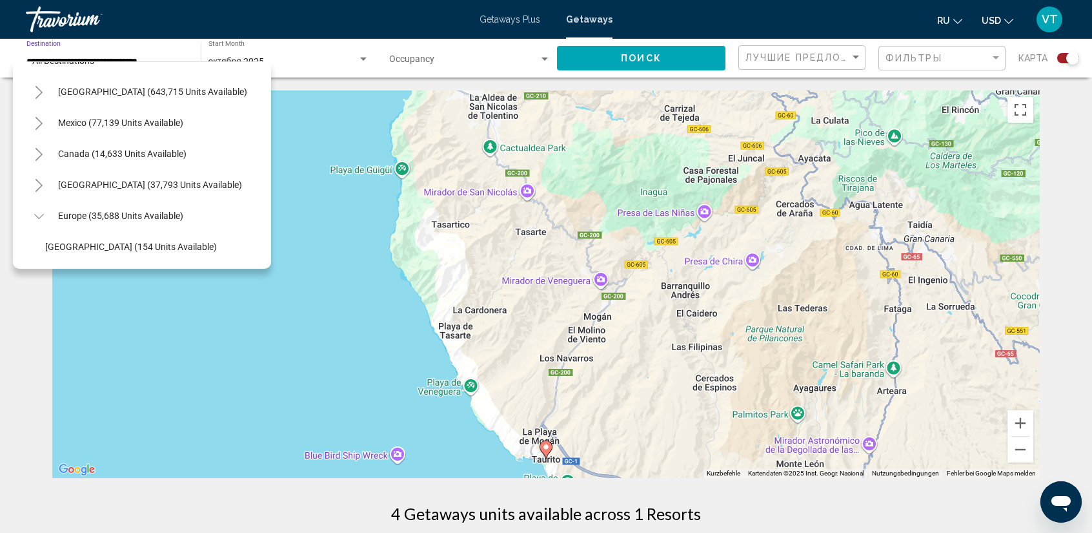
scroll to position [22, 0]
click at [67, 218] on span "Europe (35,688 units available)" at bounding box center [120, 217] width 125 height 10
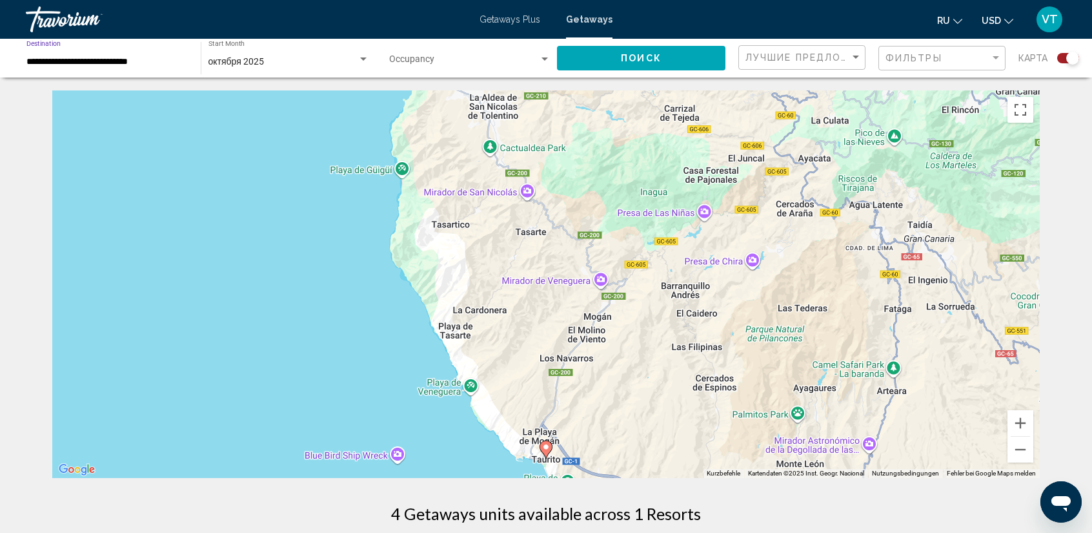
click at [633, 60] on span "Поиск" at bounding box center [641, 59] width 41 height 10
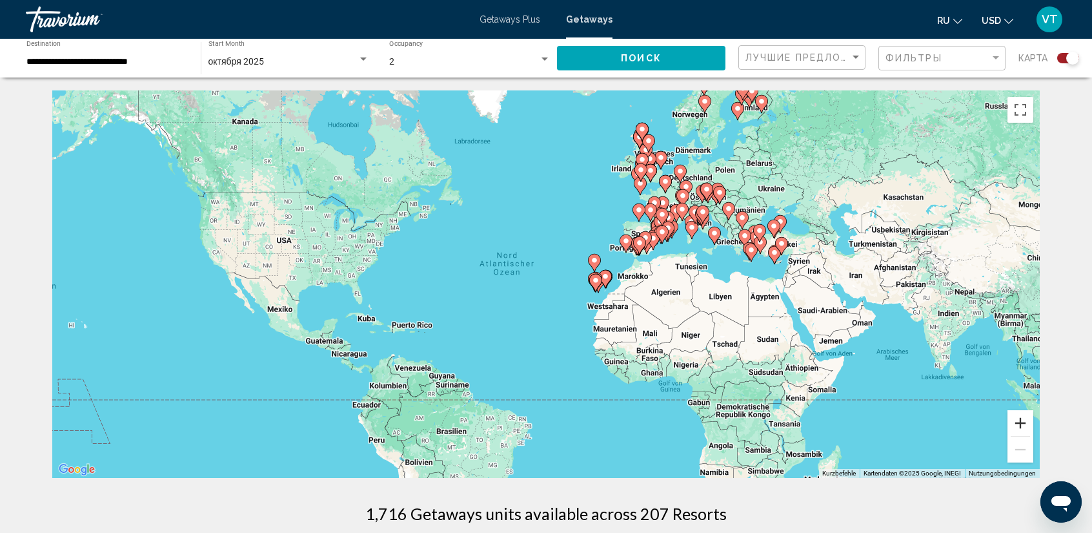
click at [1024, 424] on button "Vergrößern" at bounding box center [1021, 423] width 26 height 26
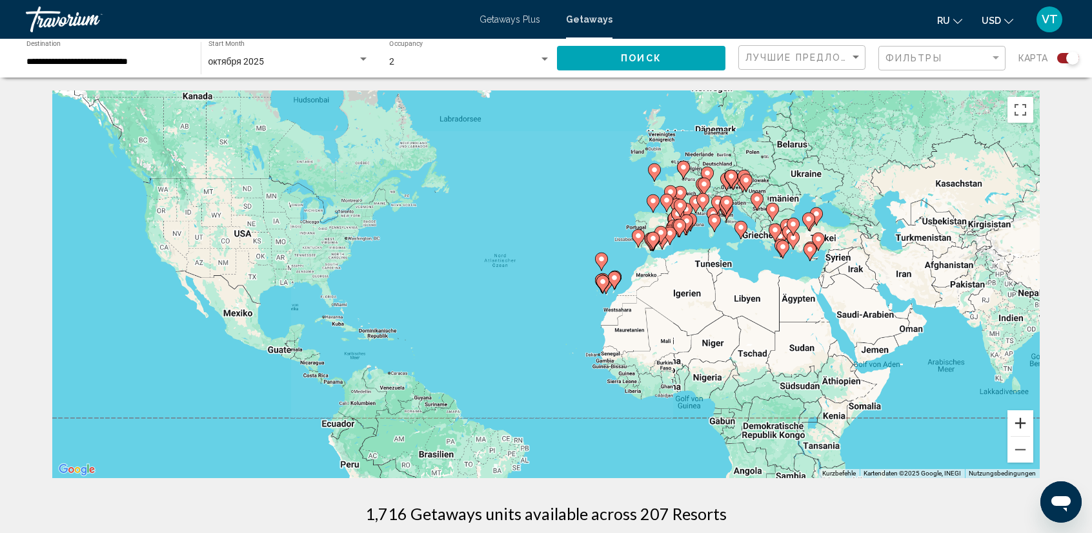
click at [1024, 424] on button "Vergrößern" at bounding box center [1021, 423] width 26 height 26
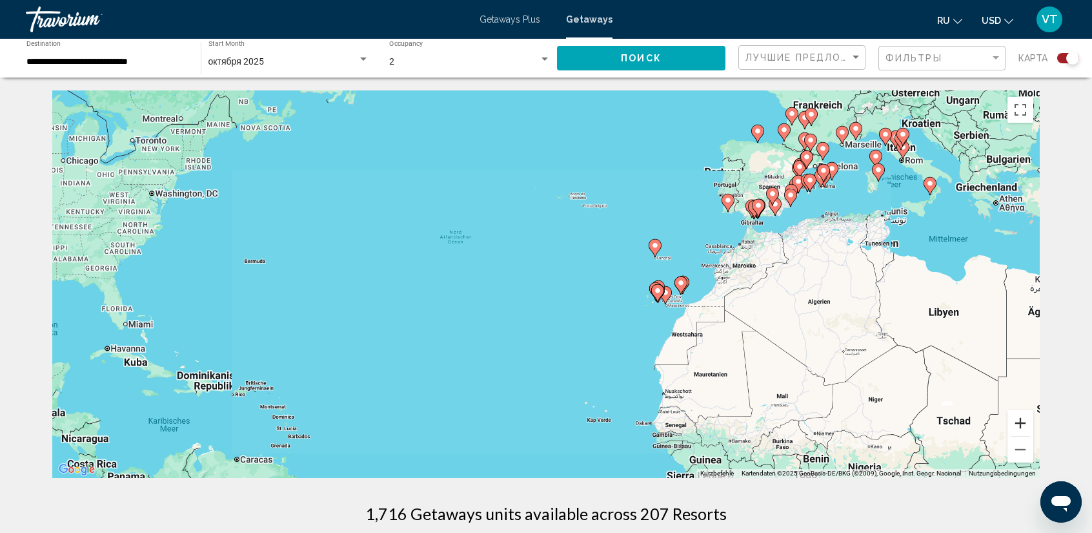
click at [1024, 423] on button "Vergrößern" at bounding box center [1021, 423] width 26 height 26
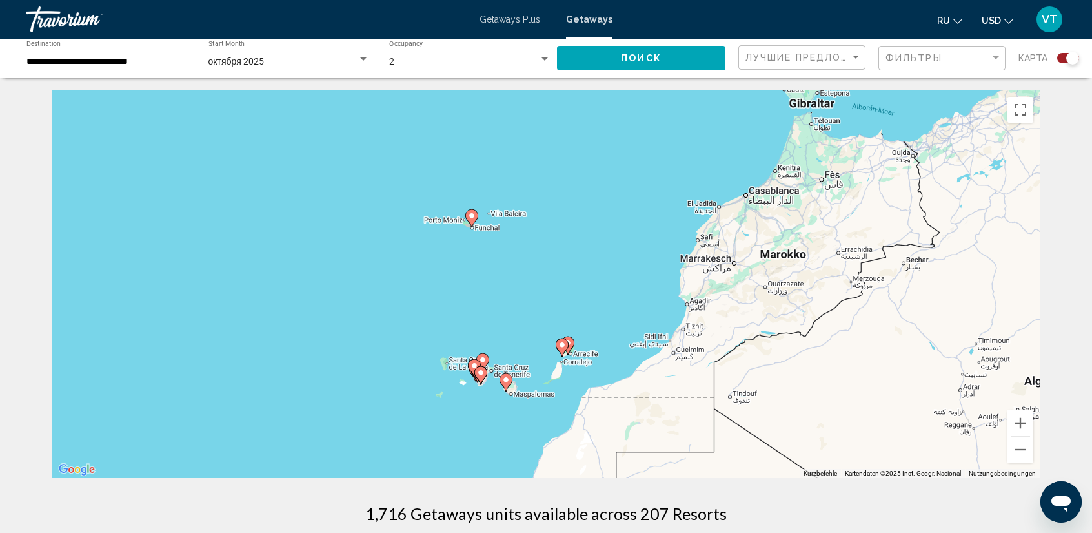
drag, startPoint x: 993, startPoint y: 325, endPoint x: 345, endPoint y: 329, distance: 648.1
click at [349, 331] on div "Um den Modus zum Ziehen mit der Tastatur zu aktivieren, drückst du Alt + Eingab…" at bounding box center [546, 283] width 988 height 387
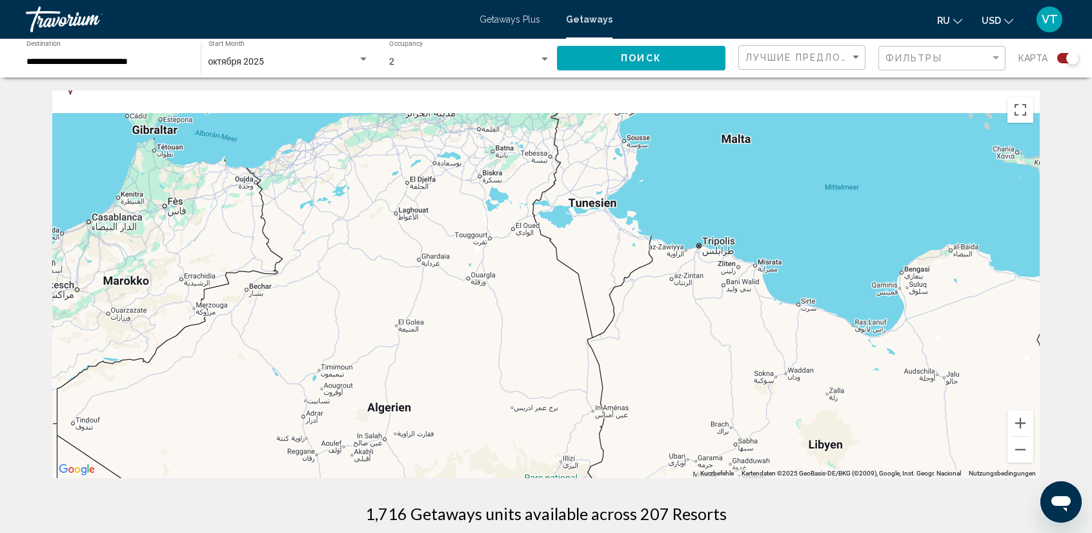
drag, startPoint x: 527, startPoint y: 254, endPoint x: 619, endPoint y: 439, distance: 206.1
click at [615, 428] on div "Um den Modus zum Ziehen mit der Tastatur zu aktivieren, drückst du Alt + Eingab…" at bounding box center [546, 283] width 988 height 387
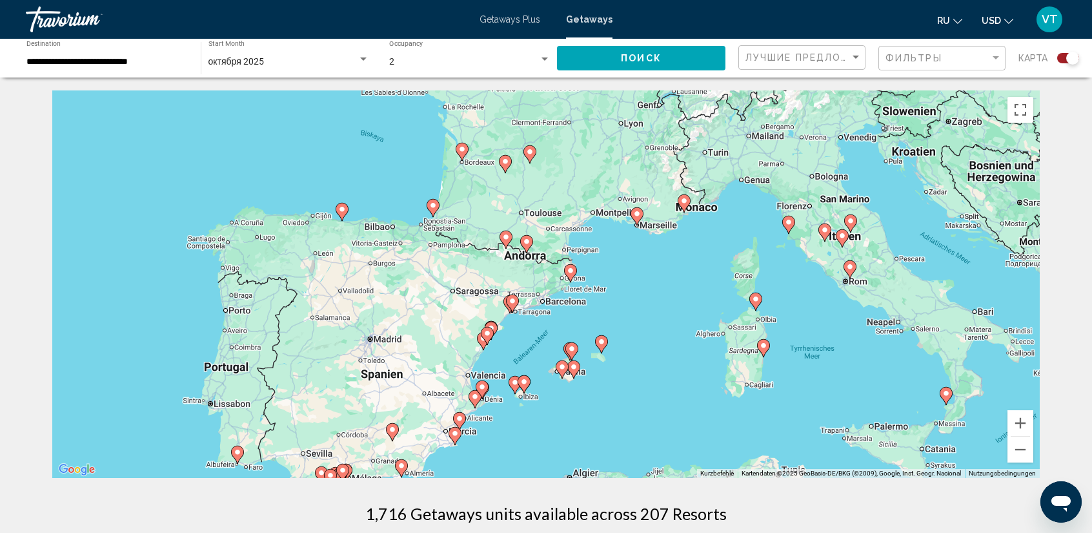
drag, startPoint x: 355, startPoint y: 267, endPoint x: 405, endPoint y: 385, distance: 127.6
click at [405, 385] on div "Um den Modus zum Ziehen mit der Tastatur zu aktivieren, drückst du Alt + Eingab…" at bounding box center [546, 283] width 988 height 387
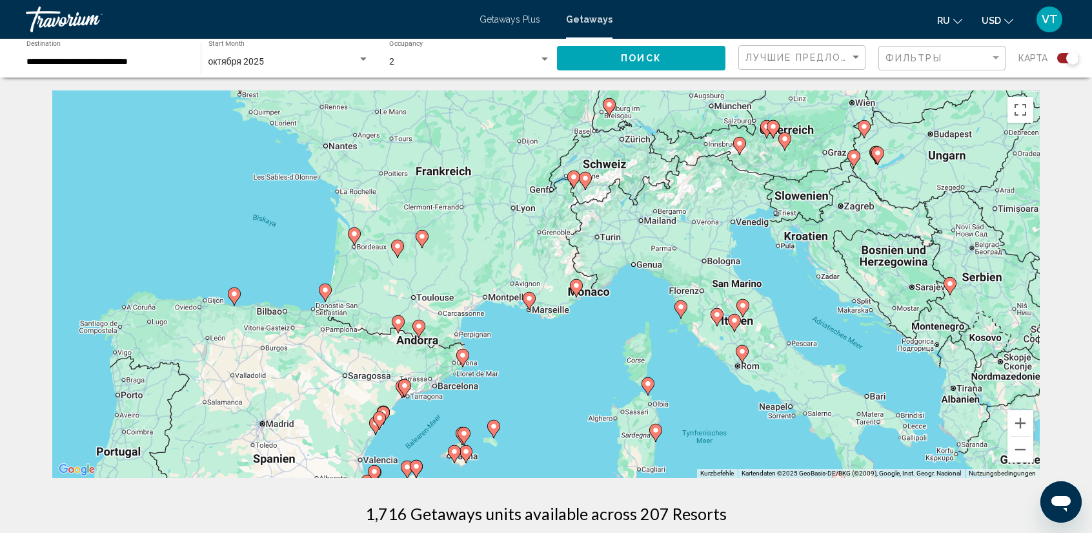
drag, startPoint x: 621, startPoint y: 239, endPoint x: 513, endPoint y: 323, distance: 137.1
click at [513, 323] on div "Um den Modus zum Ziehen mit der Tastatur zu aktivieren, drückst du Alt + Eingab…" at bounding box center [546, 283] width 988 height 387
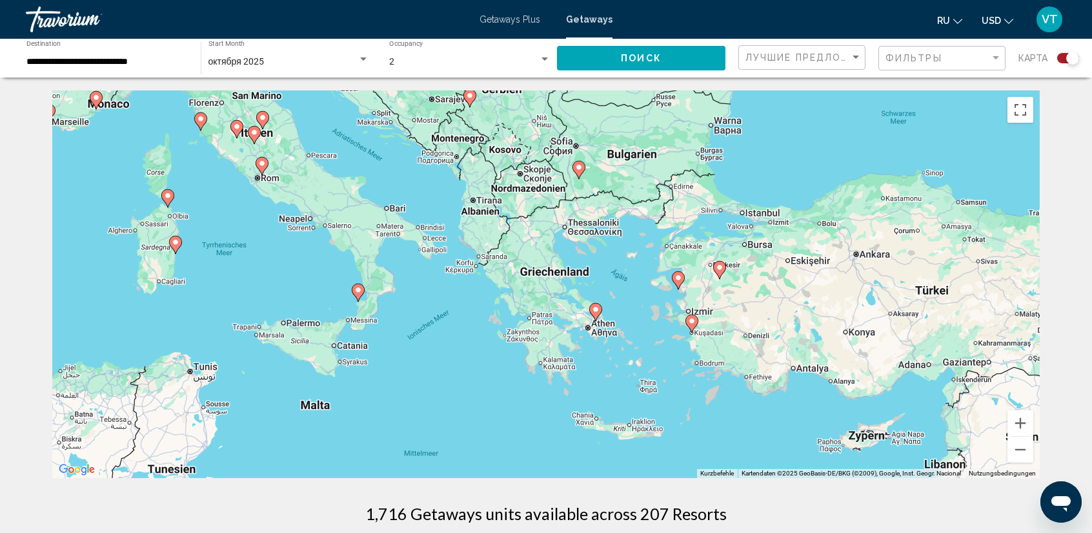
drag, startPoint x: 710, startPoint y: 361, endPoint x: 280, endPoint y: 190, distance: 462.5
click at [239, 174] on div "Um den Modus zum Ziehen mit der Tastatur zu aktivieren, drückst du Alt + Eingab…" at bounding box center [546, 283] width 988 height 387
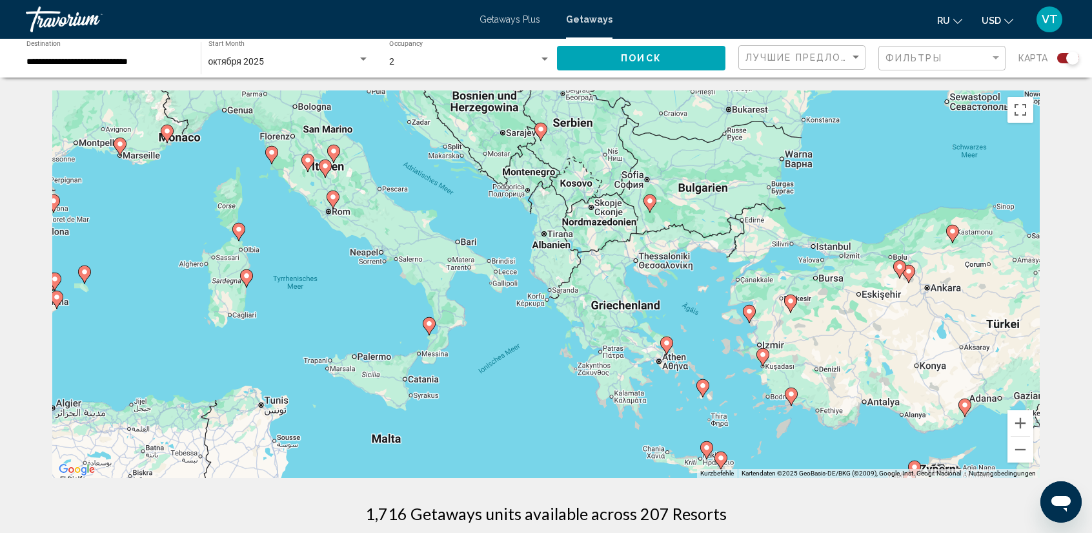
click at [669, 341] on image "Main content" at bounding box center [667, 343] width 8 height 8
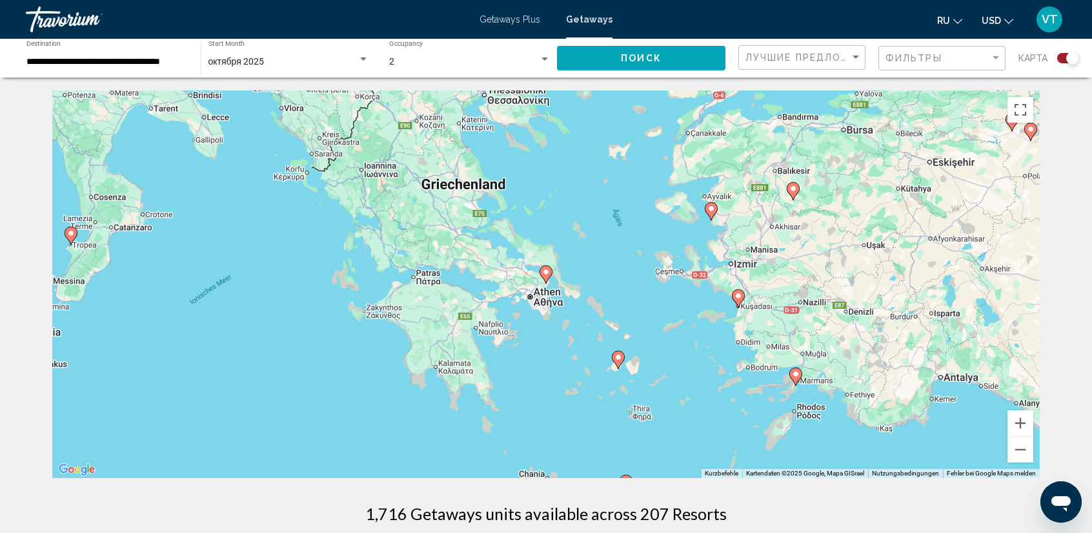
click at [546, 273] on image "Main content" at bounding box center [546, 272] width 8 height 8
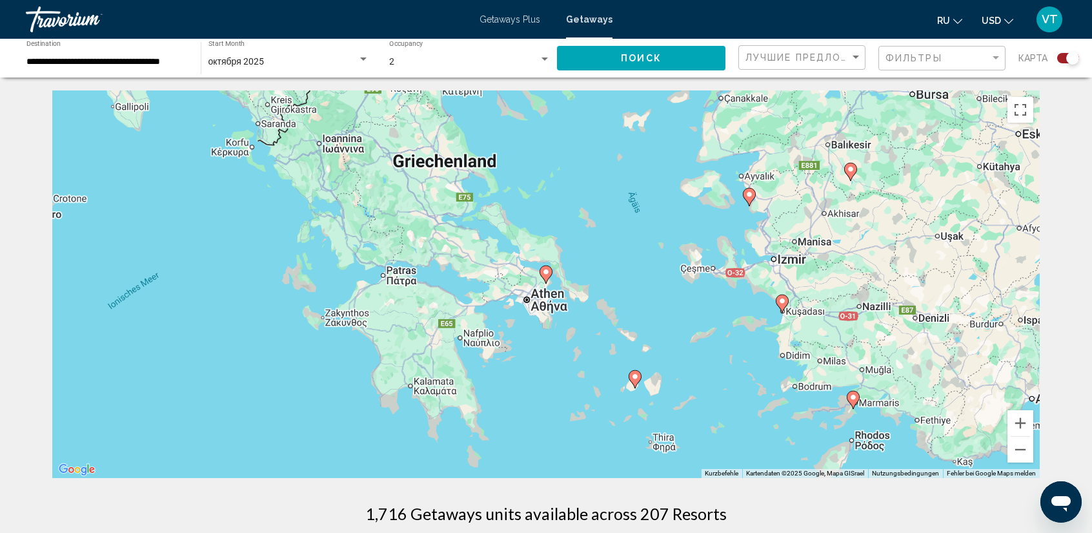
click at [546, 273] on image "Main content" at bounding box center [546, 272] width 8 height 8
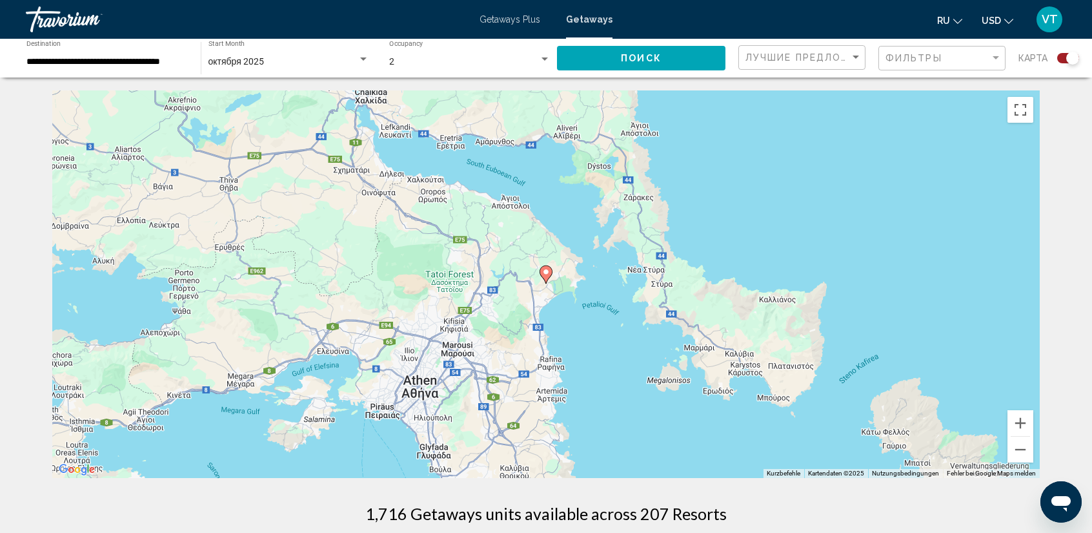
click at [546, 273] on image "Main content" at bounding box center [546, 272] width 8 height 8
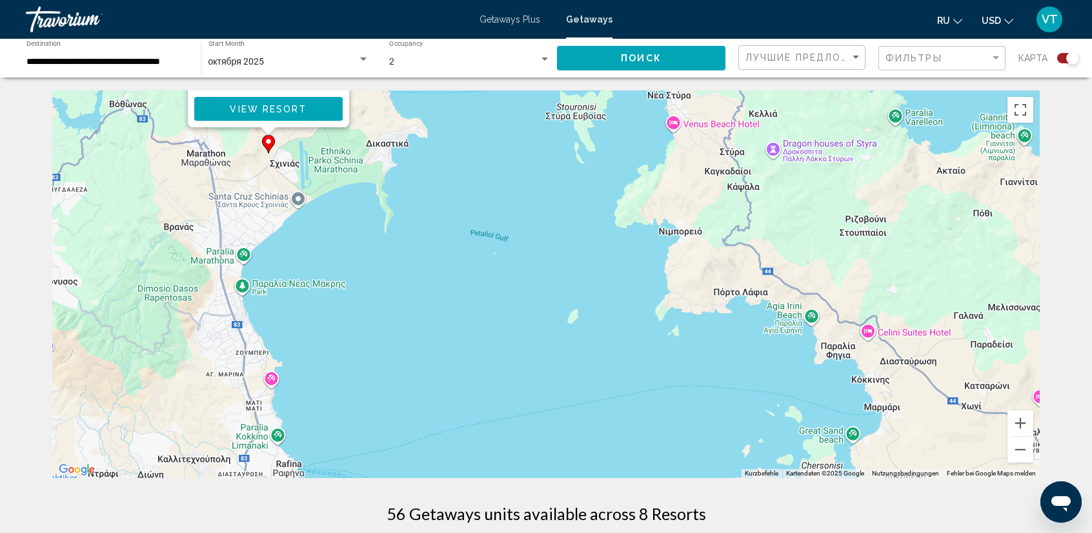
drag, startPoint x: 813, startPoint y: 429, endPoint x: 717, endPoint y: 249, distance: 205.0
click at [549, 136] on div "Um den Modus zum Ziehen mit der Tastatur zu aktivieren, drückst du Alt + Eingab…" at bounding box center [546, 283] width 988 height 387
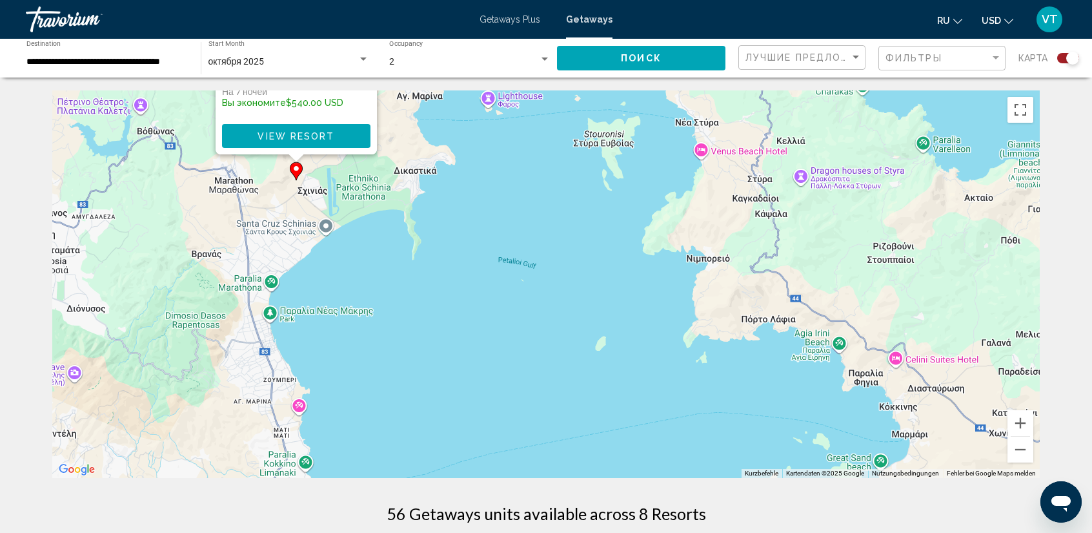
click at [510, 234] on div "Um den Modus zum Ziehen mit der Tastatur zu aktivieren, drückst du Alt + Eingab…" at bounding box center [546, 283] width 988 height 387
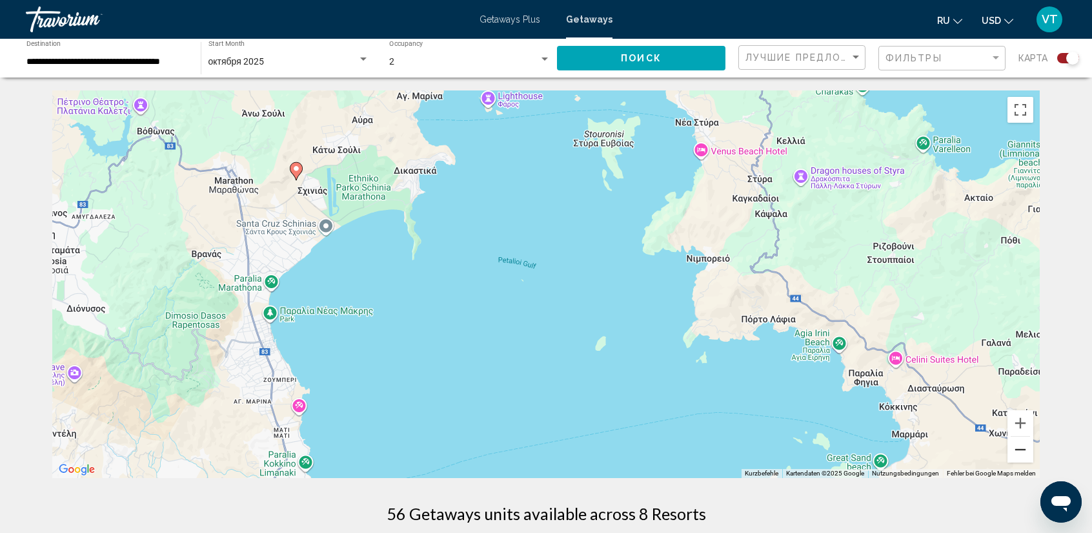
click at [1024, 451] on button "Verkleinern" at bounding box center [1021, 449] width 26 height 26
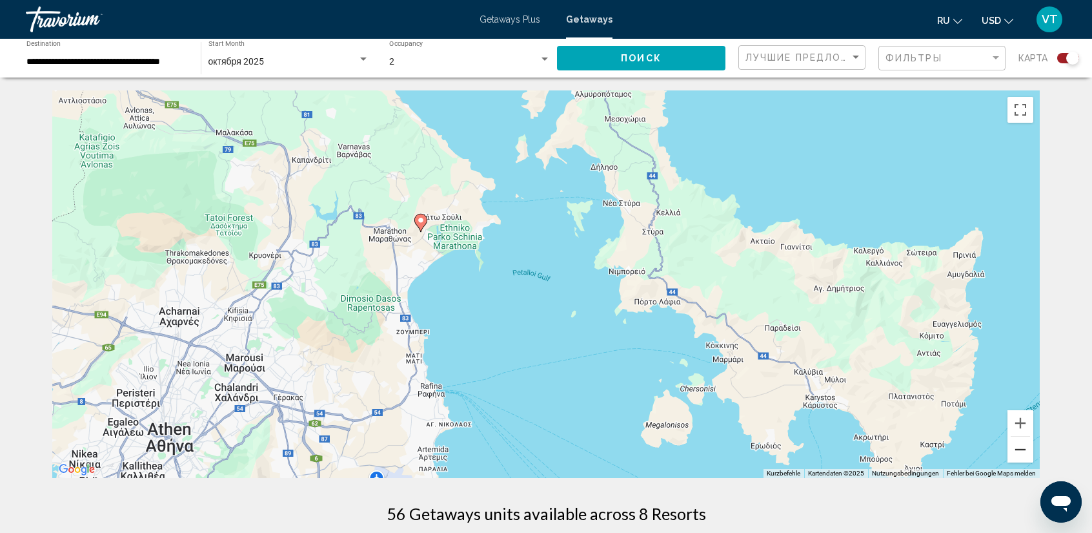
click at [1024, 451] on button "Verkleinern" at bounding box center [1021, 449] width 26 height 26
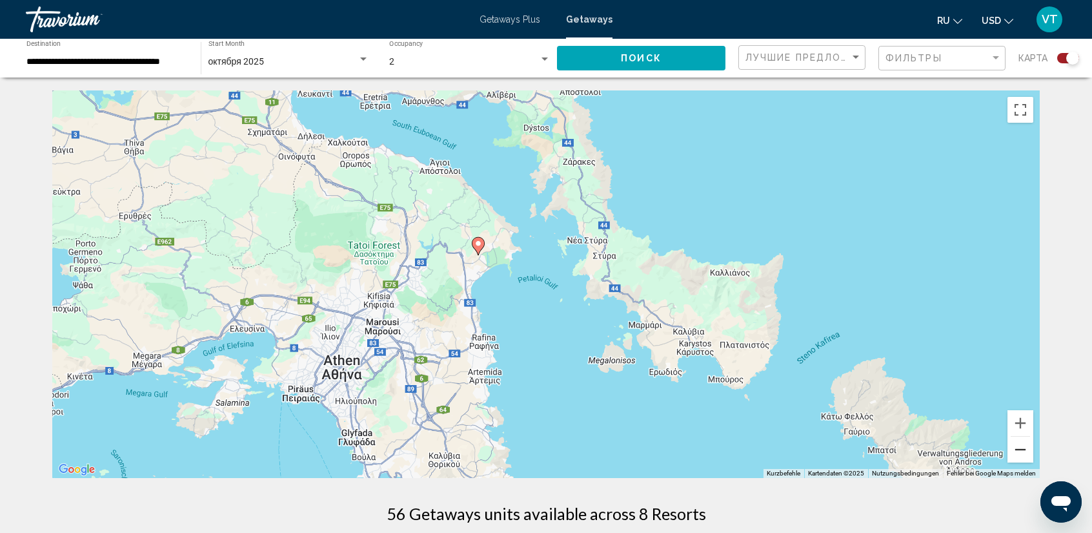
click at [1024, 451] on button "Verkleinern" at bounding box center [1021, 449] width 26 height 26
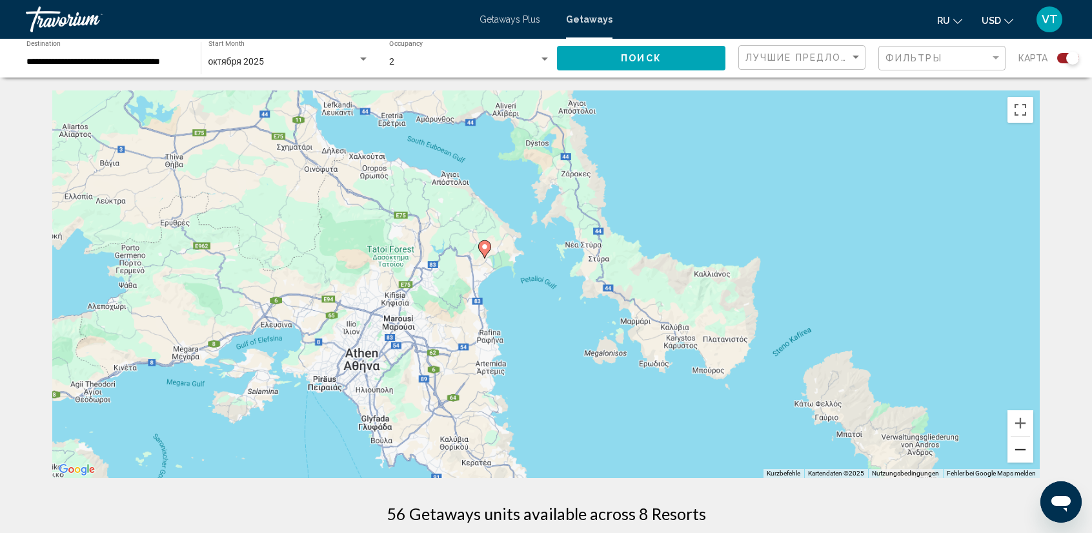
click at [1024, 451] on button "Verkleinern" at bounding box center [1021, 449] width 26 height 26
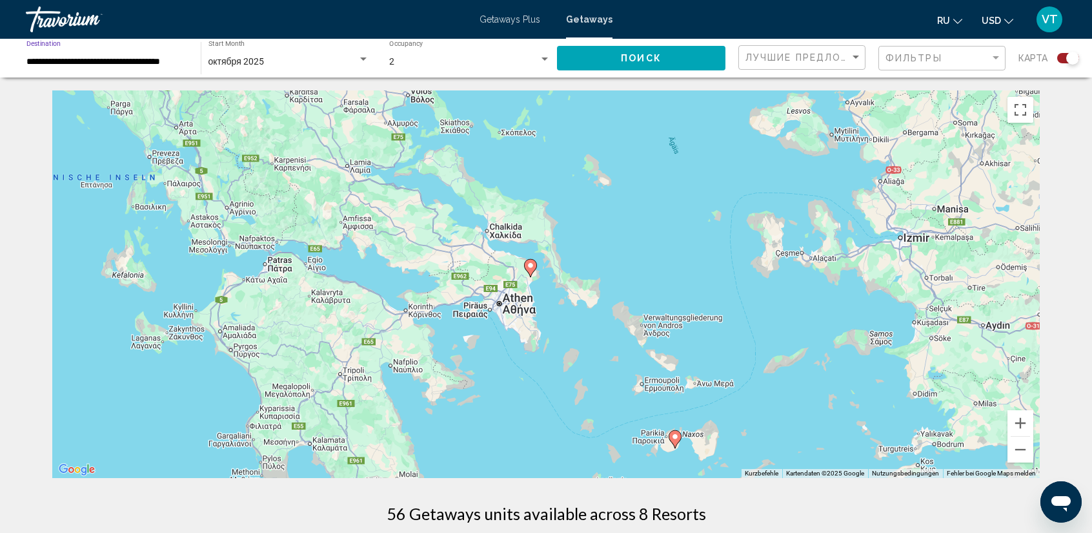
click at [143, 65] on input "**********" at bounding box center [106, 62] width 161 height 10
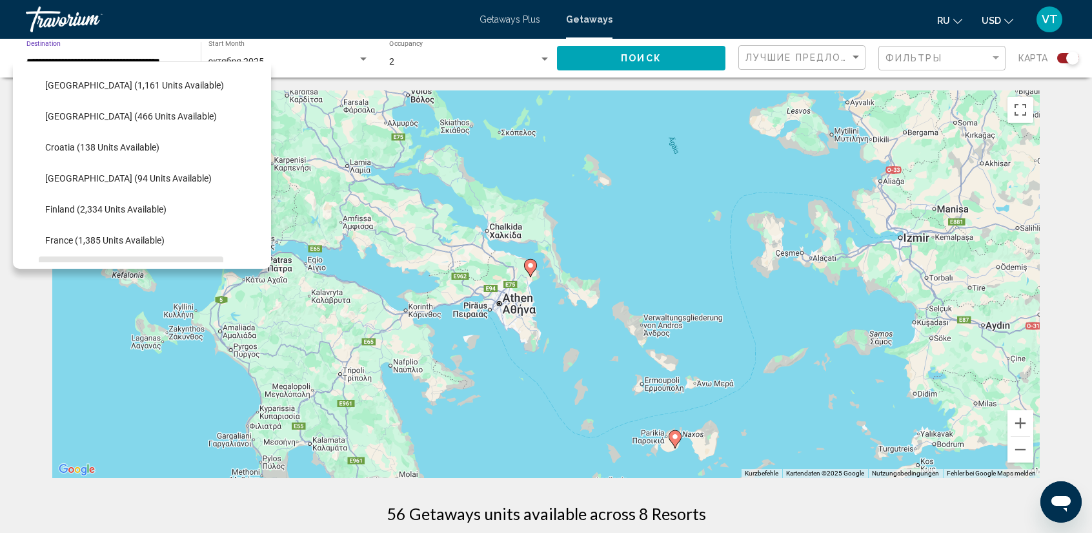
scroll to position [231, 0]
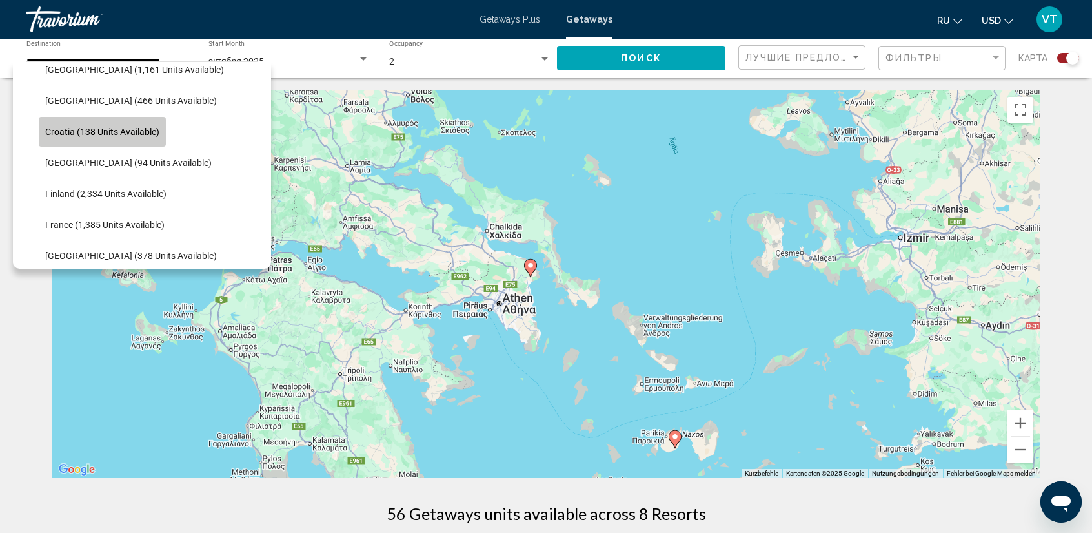
click at [97, 124] on button "Croatia (138 units available)" at bounding box center [102, 132] width 127 height 30
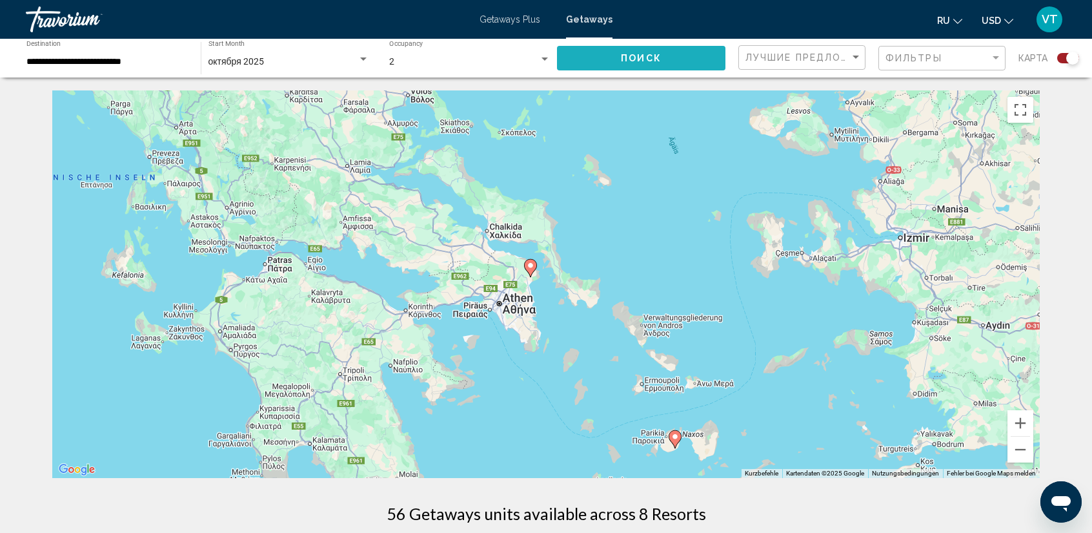
click at [678, 57] on button "Поиск" at bounding box center [641, 58] width 168 height 24
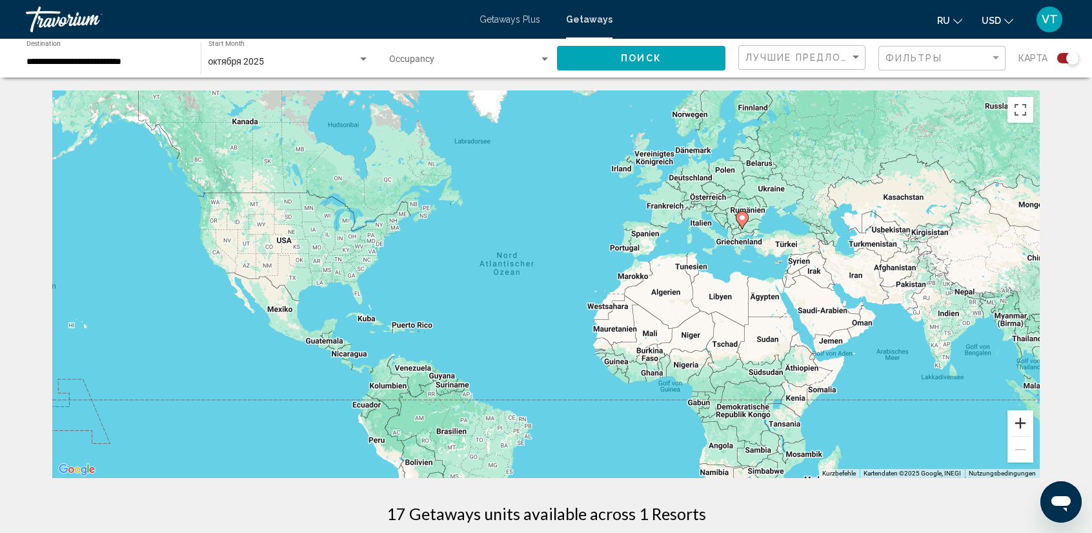
click at [1013, 426] on button "Vergrößern" at bounding box center [1021, 423] width 26 height 26
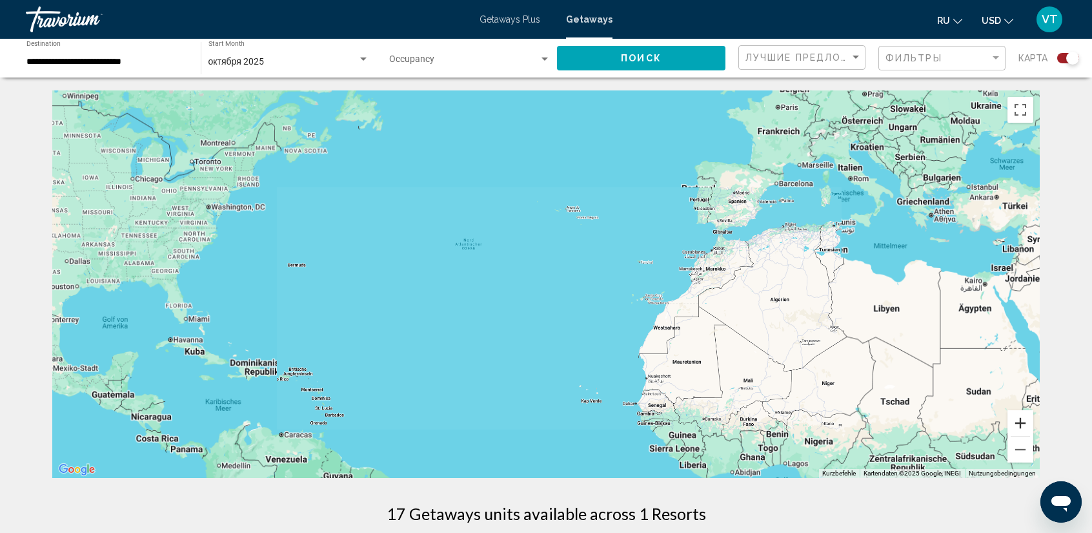
click at [1013, 425] on button "Vergrößern" at bounding box center [1021, 423] width 26 height 26
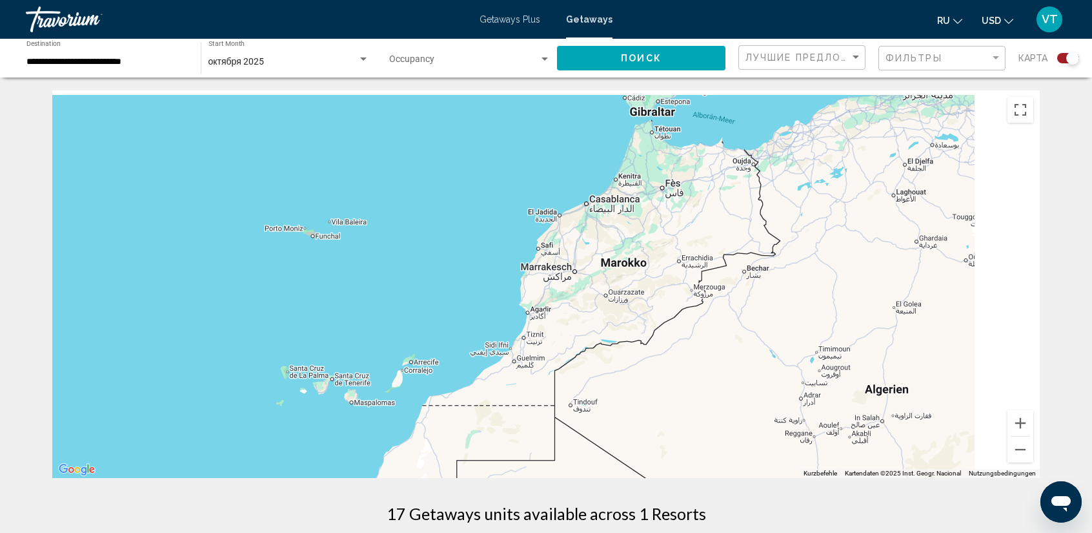
drag, startPoint x: 973, startPoint y: 227, endPoint x: 77, endPoint y: 394, distance: 911.4
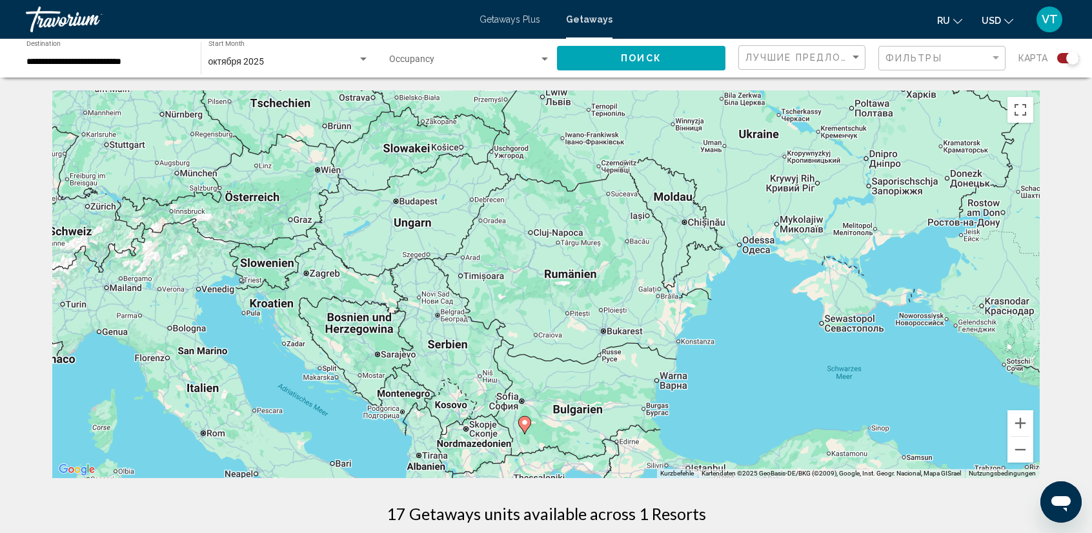
drag, startPoint x: 593, startPoint y: 233, endPoint x: 552, endPoint y: 536, distance: 306.1
click at [552, 532] on html "**********" at bounding box center [546, 266] width 1092 height 533
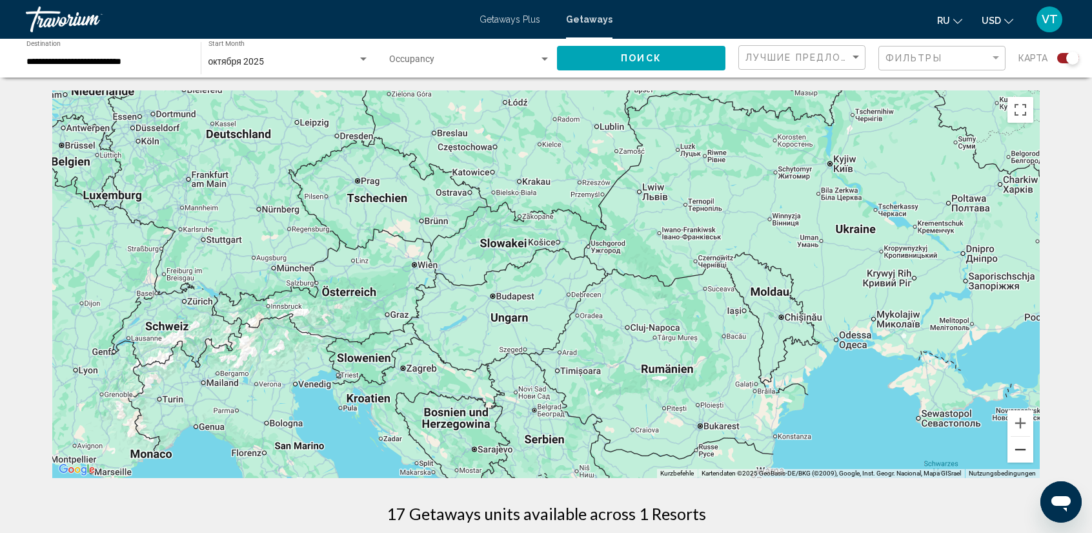
click at [1017, 451] on button "Verkleinern" at bounding box center [1021, 449] width 26 height 26
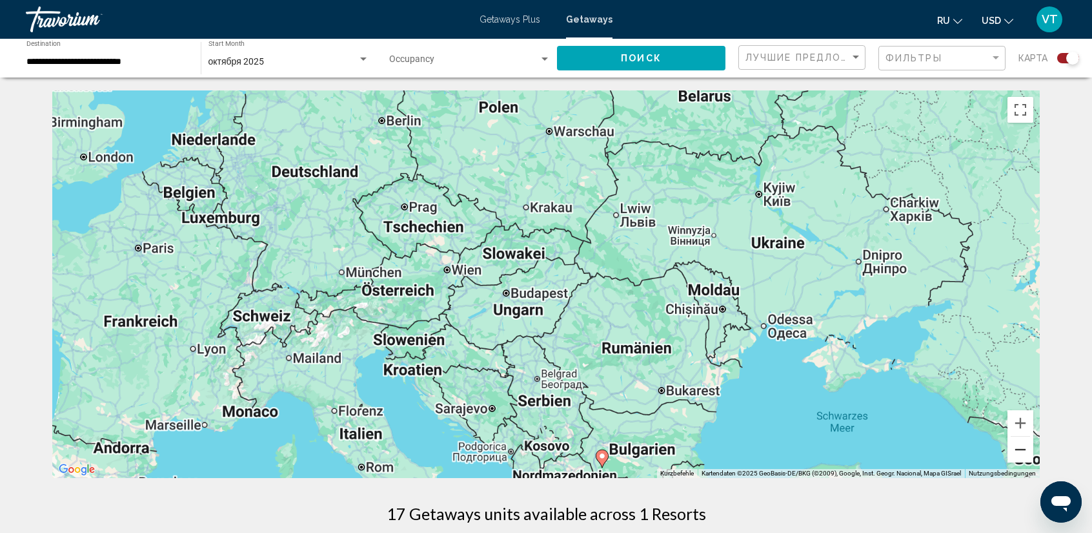
click at [1017, 451] on button "Verkleinern" at bounding box center [1021, 449] width 26 height 26
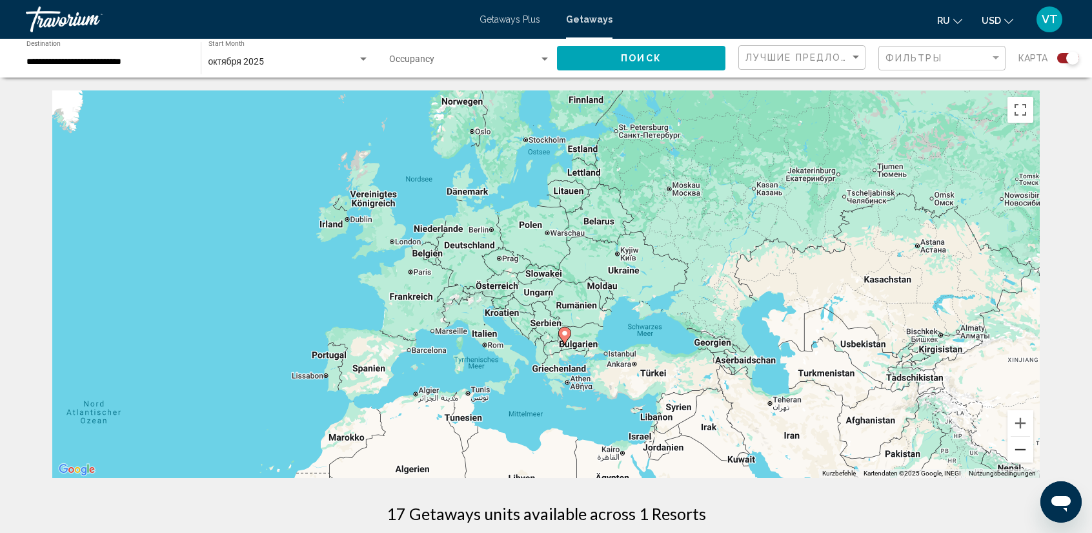
click at [1017, 451] on button "Verkleinern" at bounding box center [1021, 449] width 26 height 26
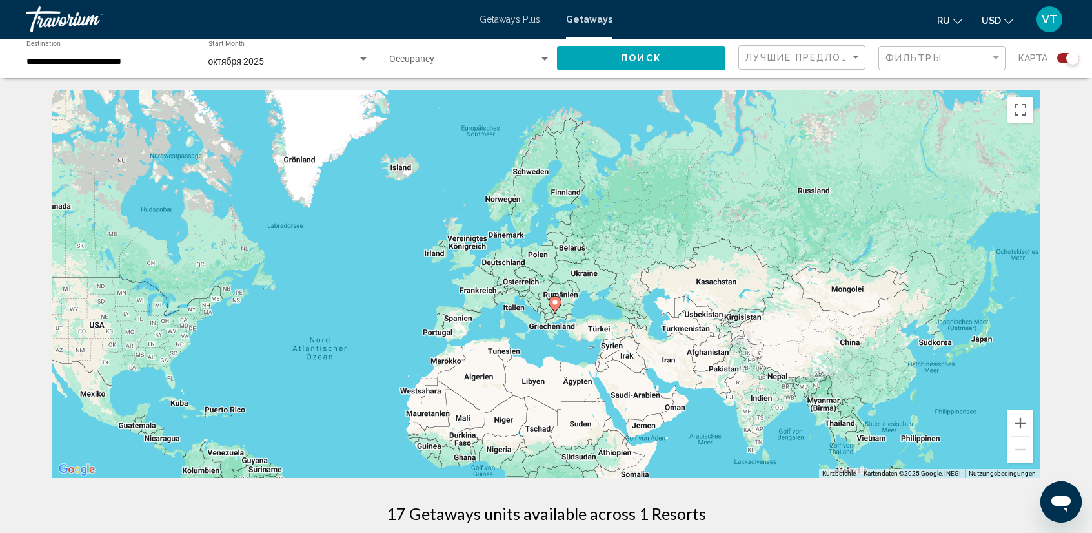
click at [114, 57] on input "**********" at bounding box center [106, 62] width 161 height 10
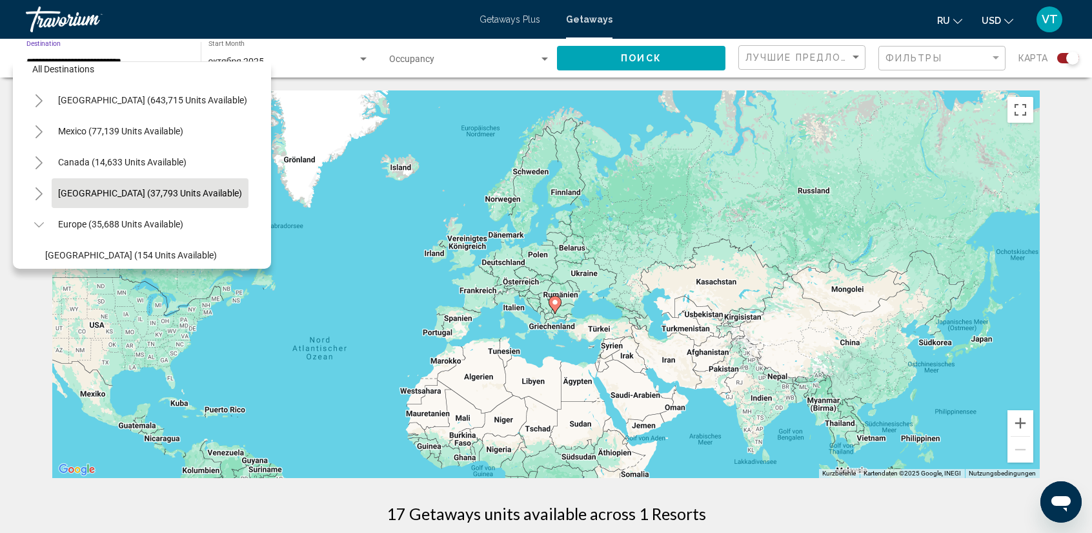
scroll to position [12, 0]
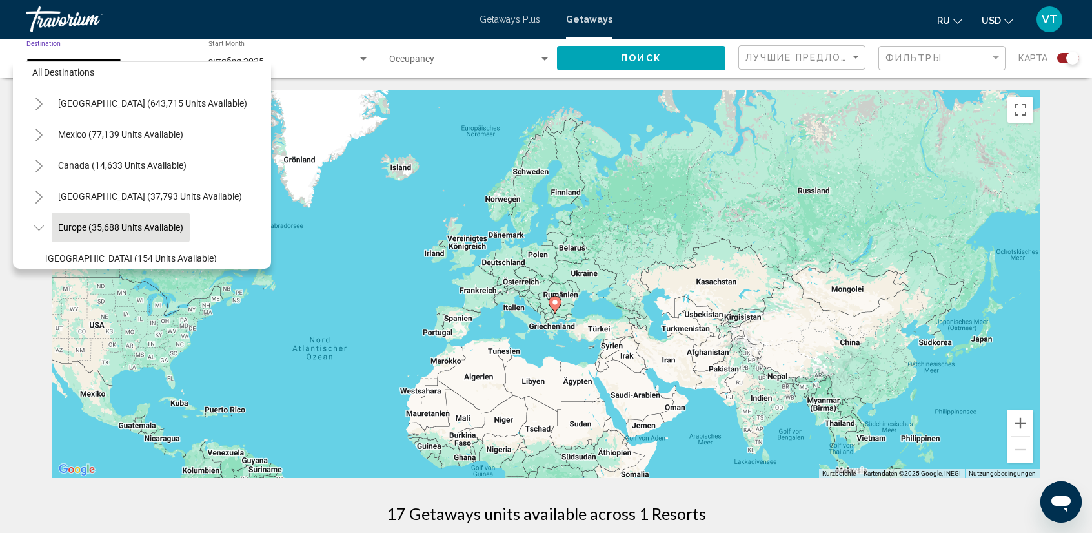
click at [61, 219] on button "Europe (35,688 units available)" at bounding box center [121, 227] width 138 height 30
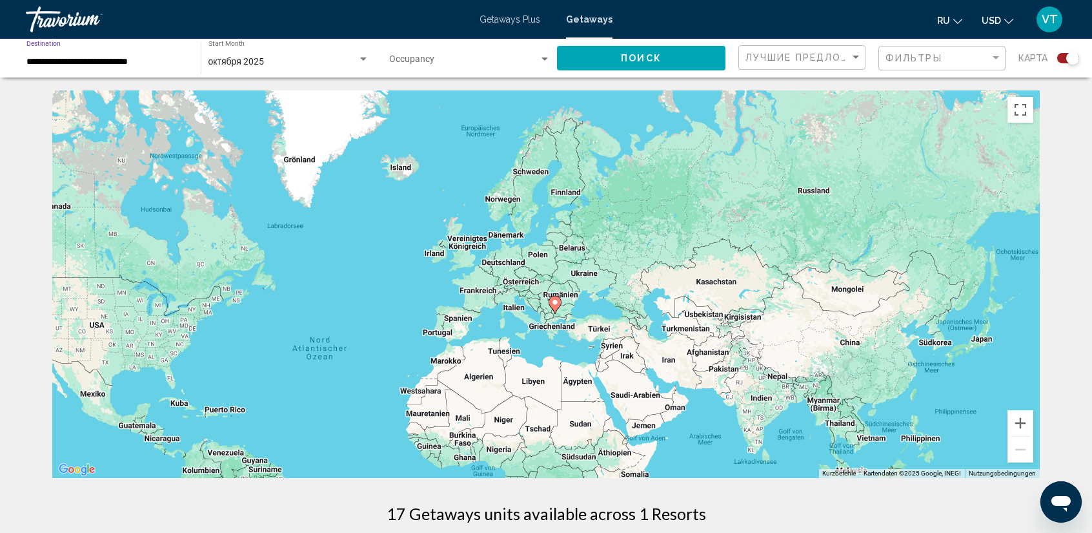
click at [129, 61] on input "**********" at bounding box center [106, 62] width 161 height 10
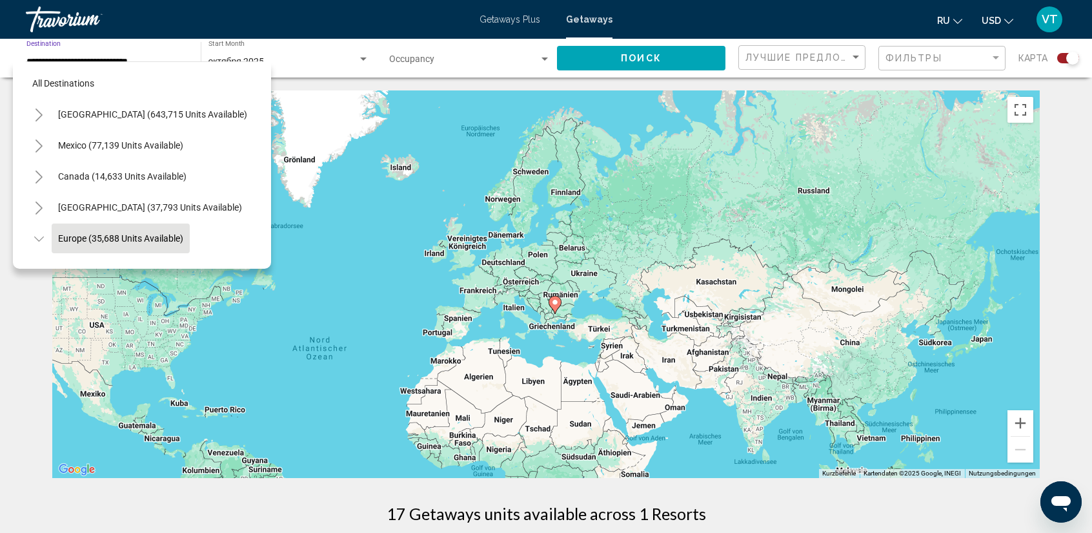
scroll to position [0, 0]
click at [78, 232] on button "Europe (35,688 units available)" at bounding box center [121, 239] width 138 height 30
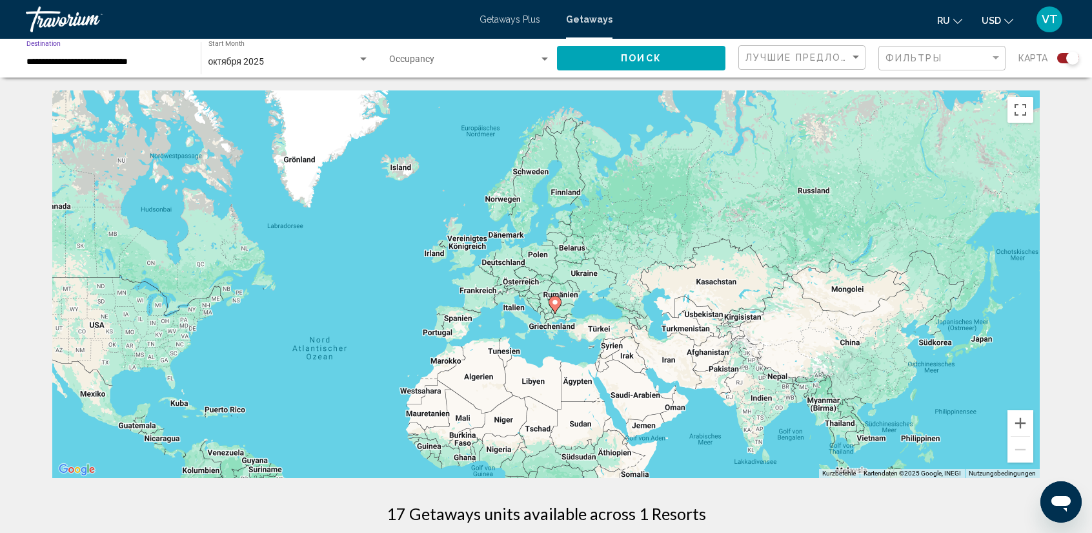
click at [697, 56] on button "Поиск" at bounding box center [641, 58] width 168 height 24
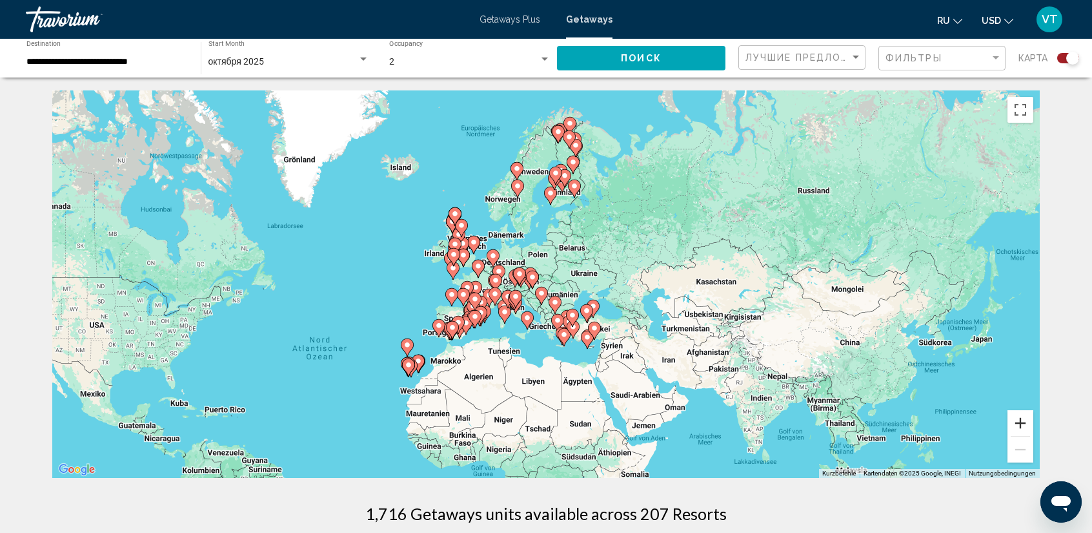
click at [1024, 422] on button "Vergrößern" at bounding box center [1021, 423] width 26 height 26
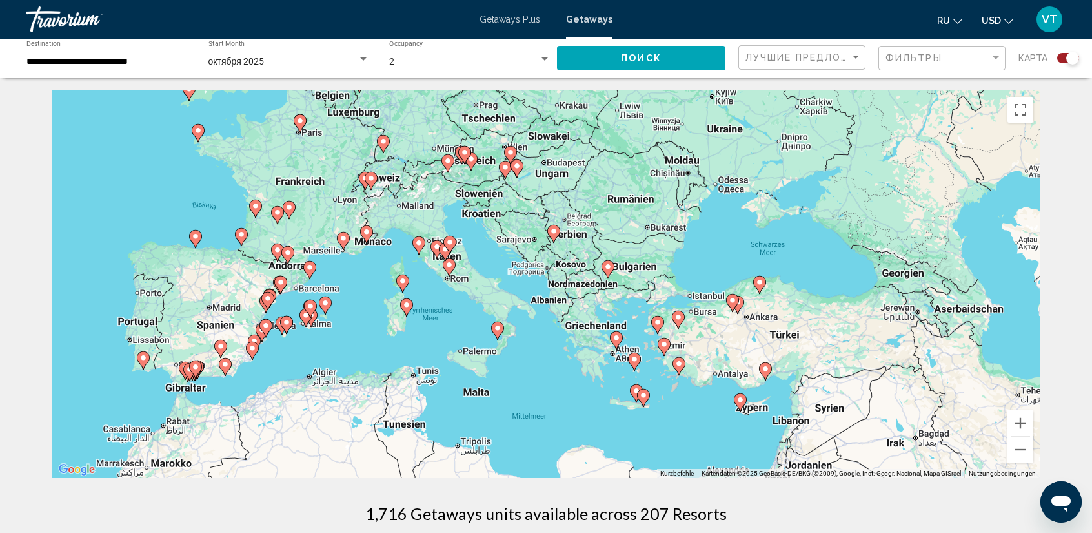
drag, startPoint x: 522, startPoint y: 371, endPoint x: 546, endPoint y: 242, distance: 131.3
click at [546, 242] on div "Um den Modus zum Ziehen mit der Tastatur zu aktivieren, drückst du Alt + Eingab…" at bounding box center [546, 283] width 988 height 387
click at [306, 316] on gmp-advanced-marker "Main content" at bounding box center [310, 308] width 13 height 19
type input "**********"
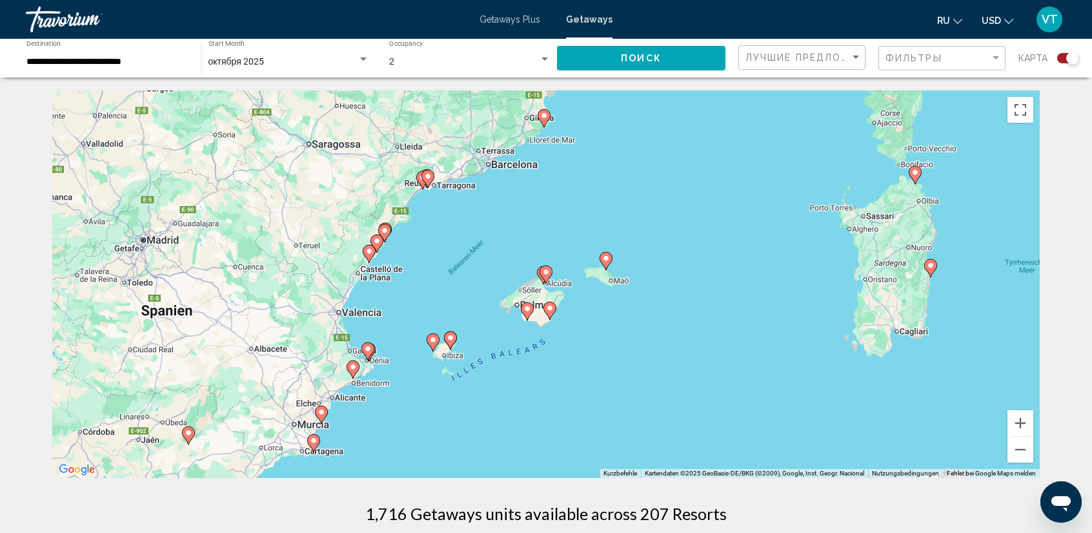
click at [452, 339] on image "Main content" at bounding box center [451, 338] width 8 height 8
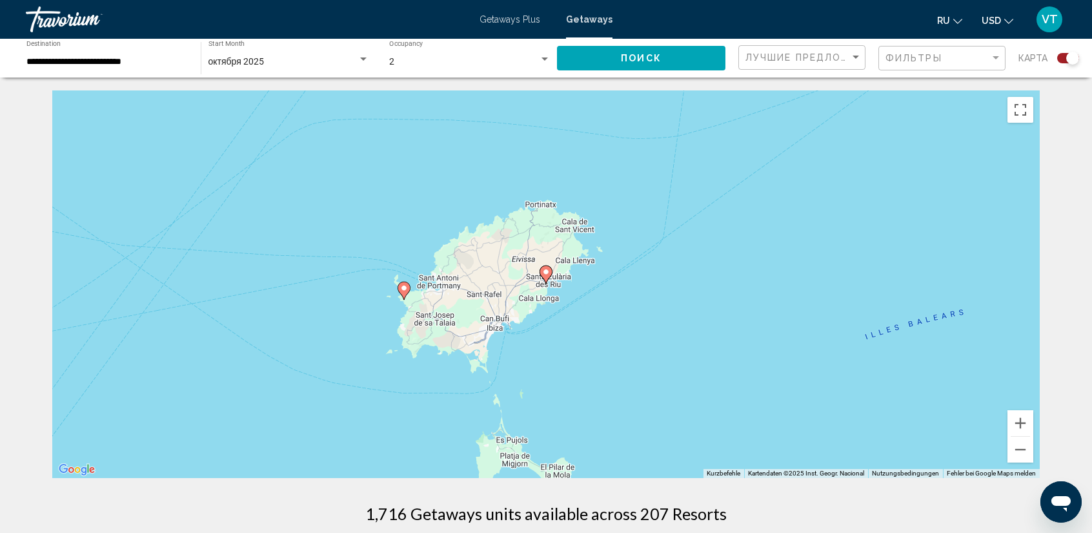
click at [549, 269] on image "Main content" at bounding box center [546, 272] width 8 height 8
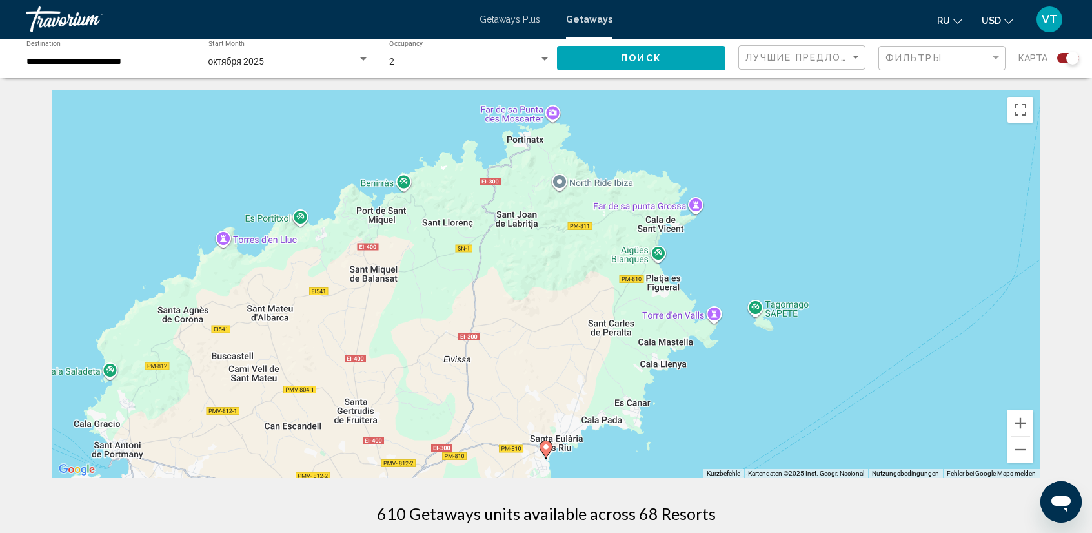
click at [547, 450] on image "Main content" at bounding box center [546, 447] width 8 height 8
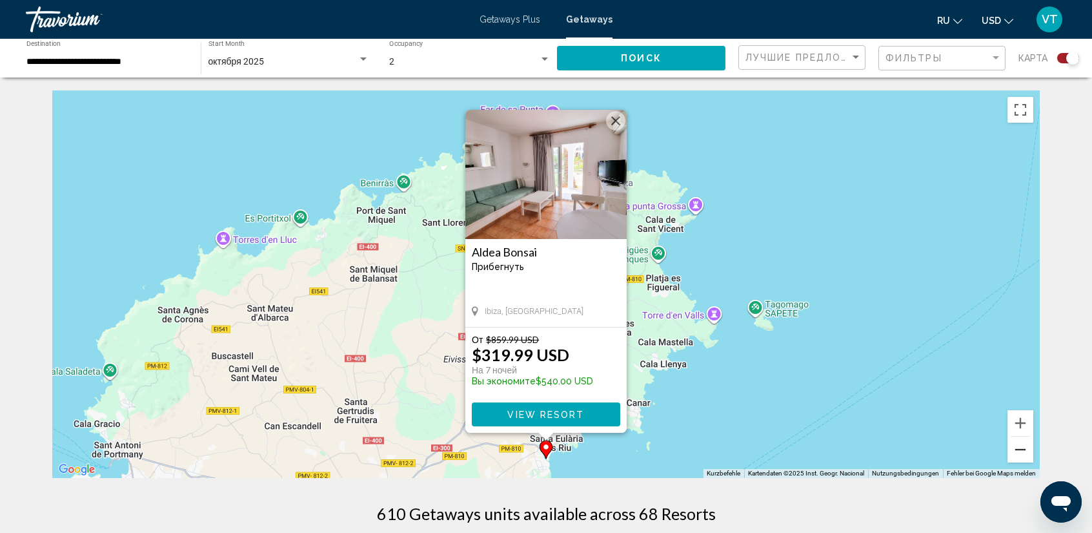
click at [1021, 443] on button "Verkleinern" at bounding box center [1021, 449] width 26 height 26
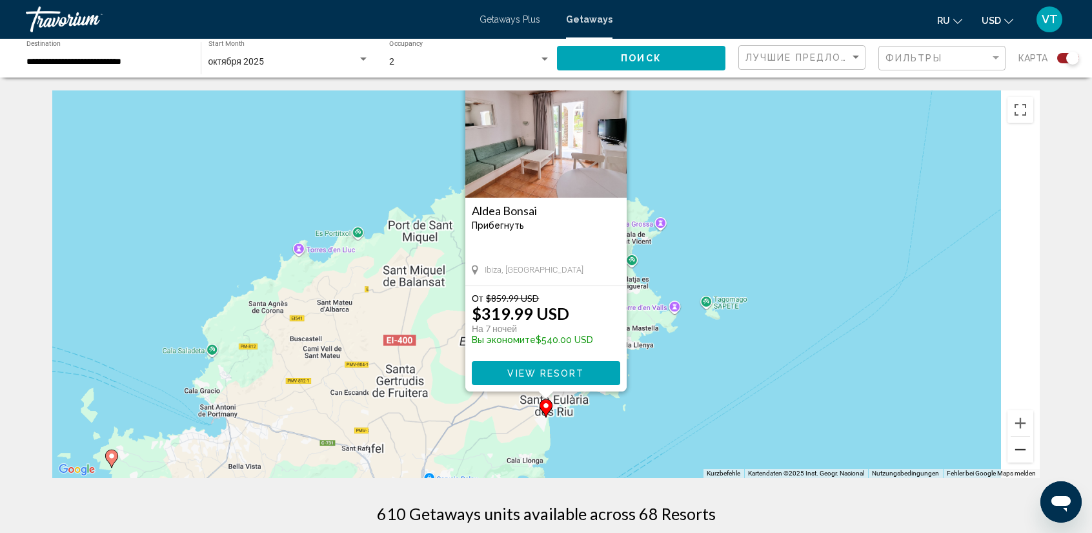
click at [1021, 443] on button "Verkleinern" at bounding box center [1021, 449] width 26 height 26
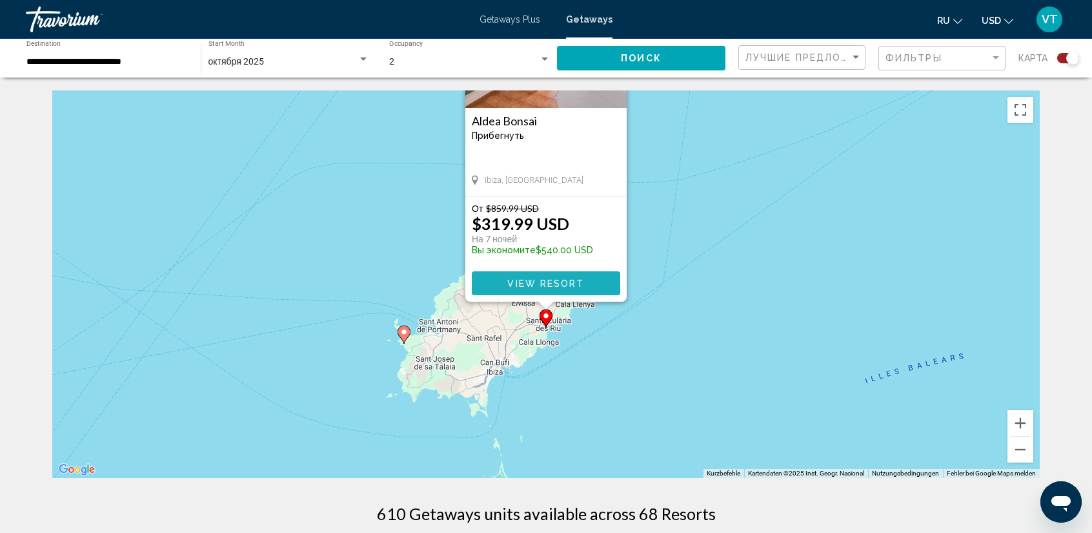
click at [575, 275] on button "View Resort" at bounding box center [546, 283] width 148 height 24
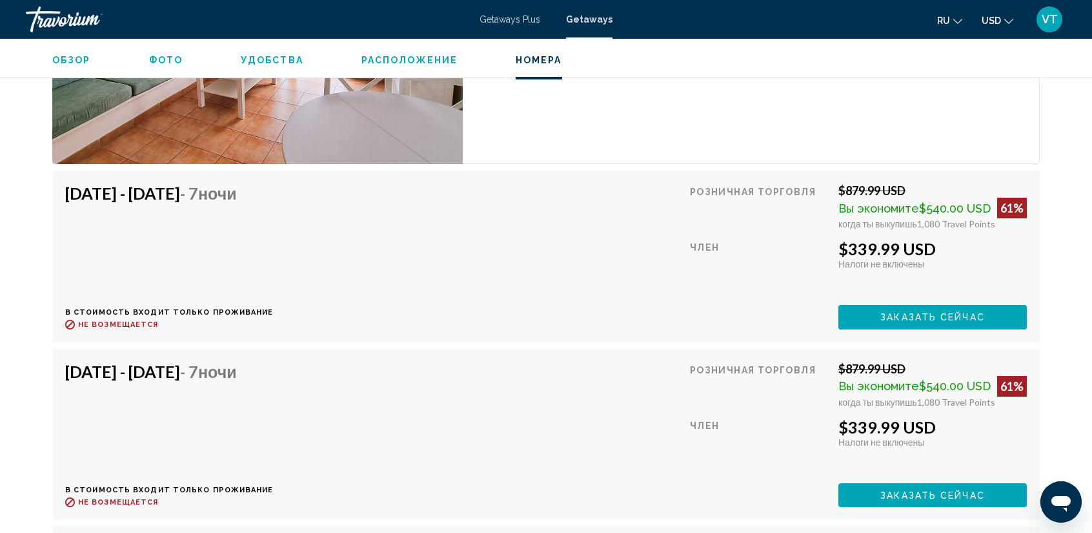
scroll to position [2259, 0]
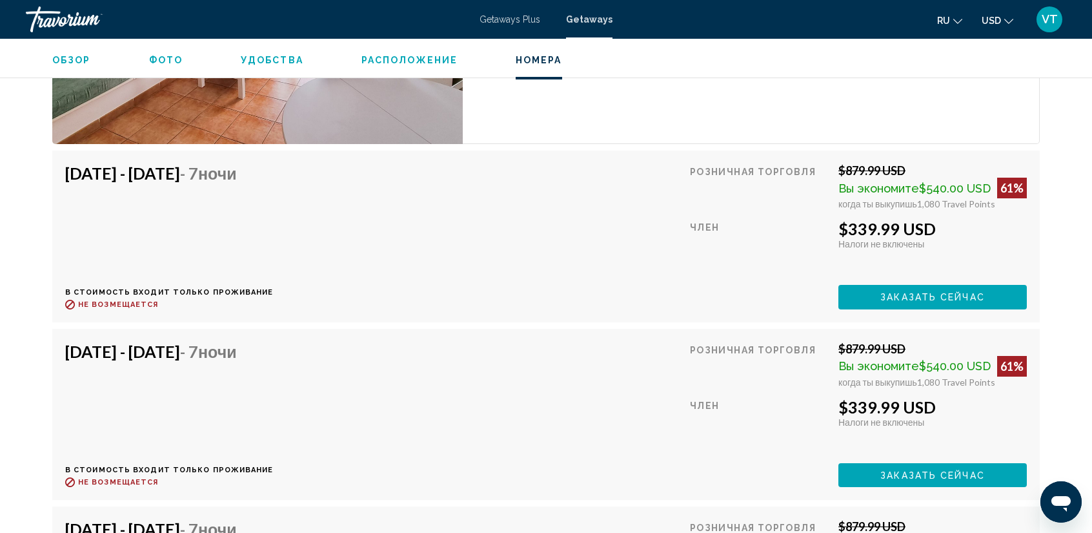
click at [1011, 19] on icon "Change currency" at bounding box center [1008, 21] width 9 height 9
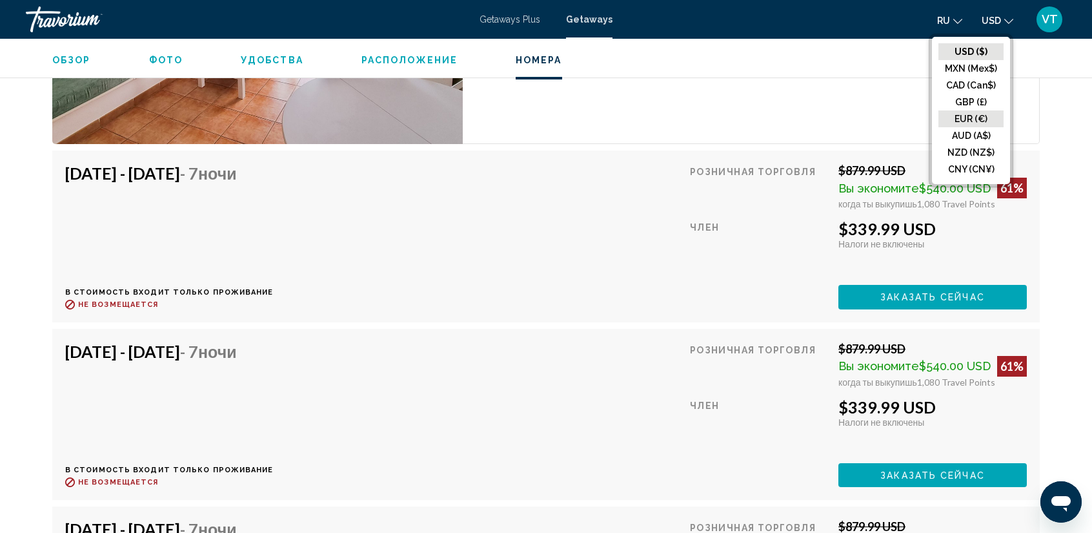
click at [961, 115] on button "EUR (€)" at bounding box center [971, 118] width 65 height 17
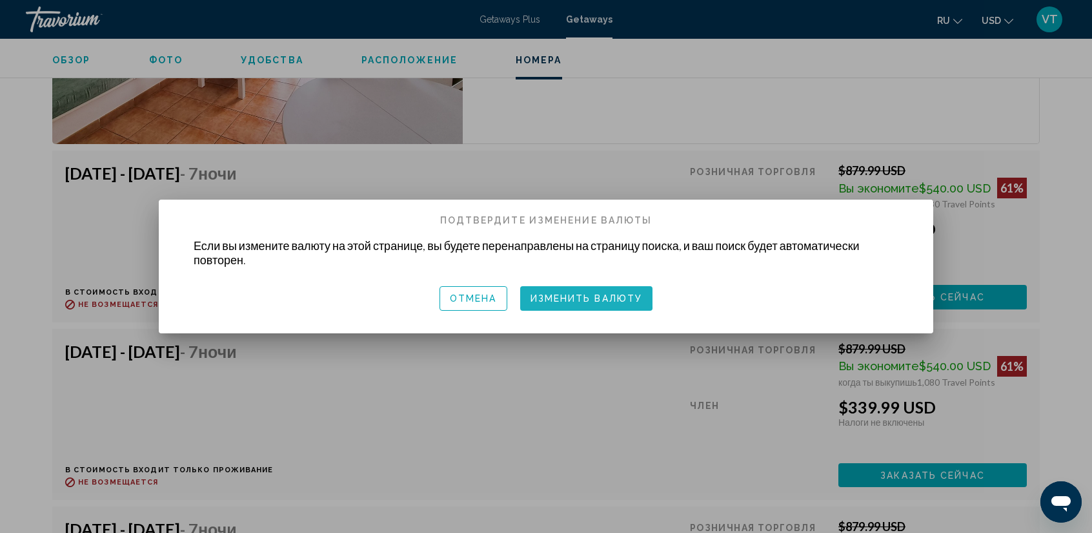
click at [582, 296] on span "Изменить валюту" at bounding box center [587, 299] width 112 height 10
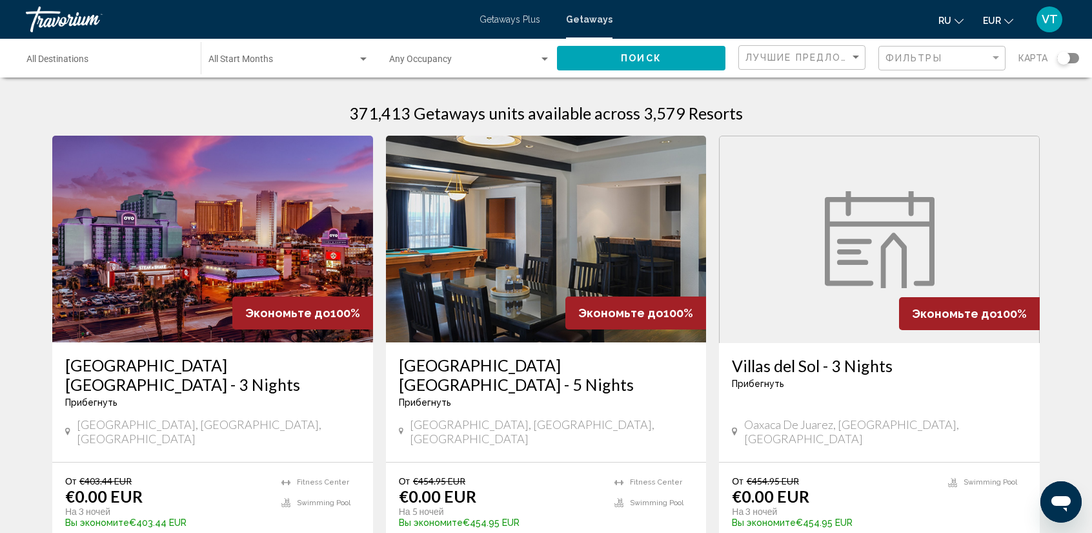
click at [141, 63] on input "Destination All Destinations" at bounding box center [106, 62] width 161 height 10
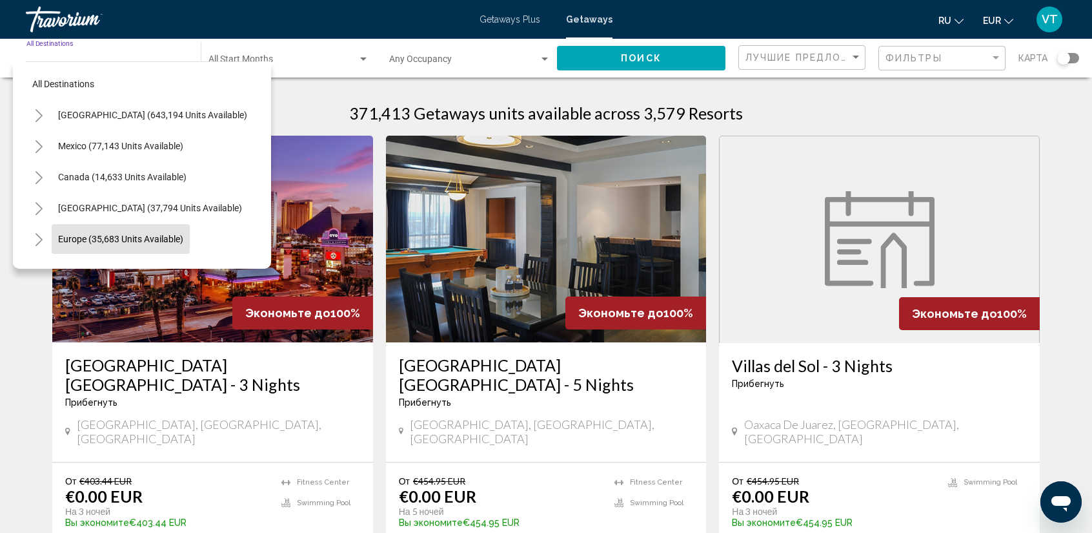
click at [106, 227] on button "Europe (35,683 units available)" at bounding box center [121, 239] width 138 height 30
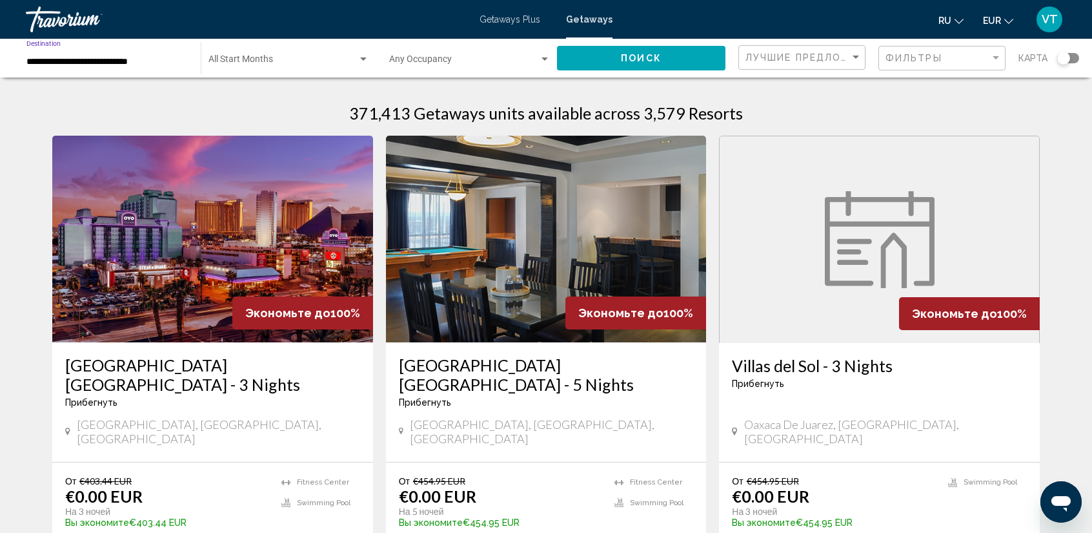
click at [364, 57] on div "Search widget" at bounding box center [364, 59] width 12 height 10
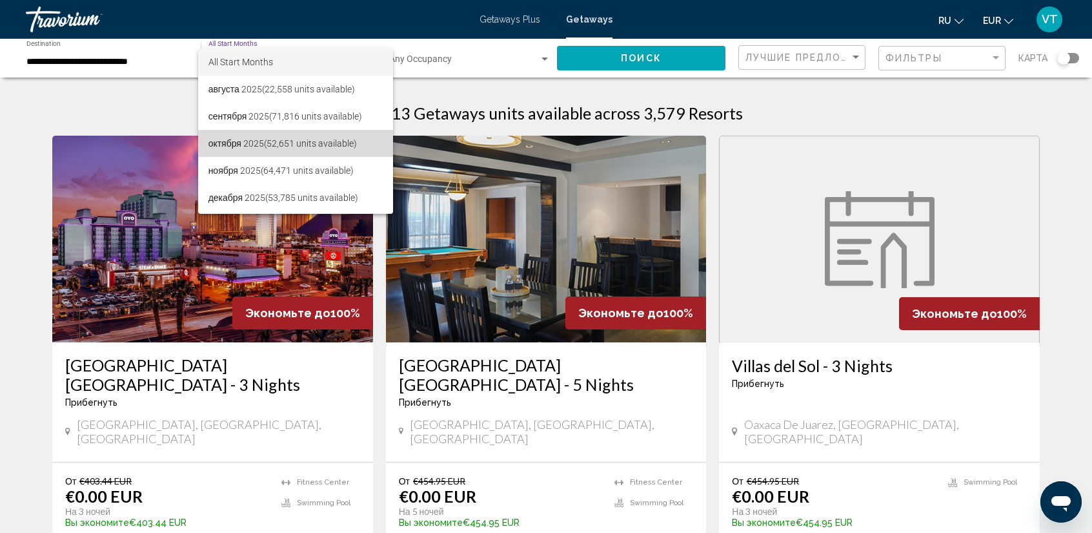
click at [320, 143] on span "октября 2025 (52,651 units available)" at bounding box center [295, 143] width 175 height 27
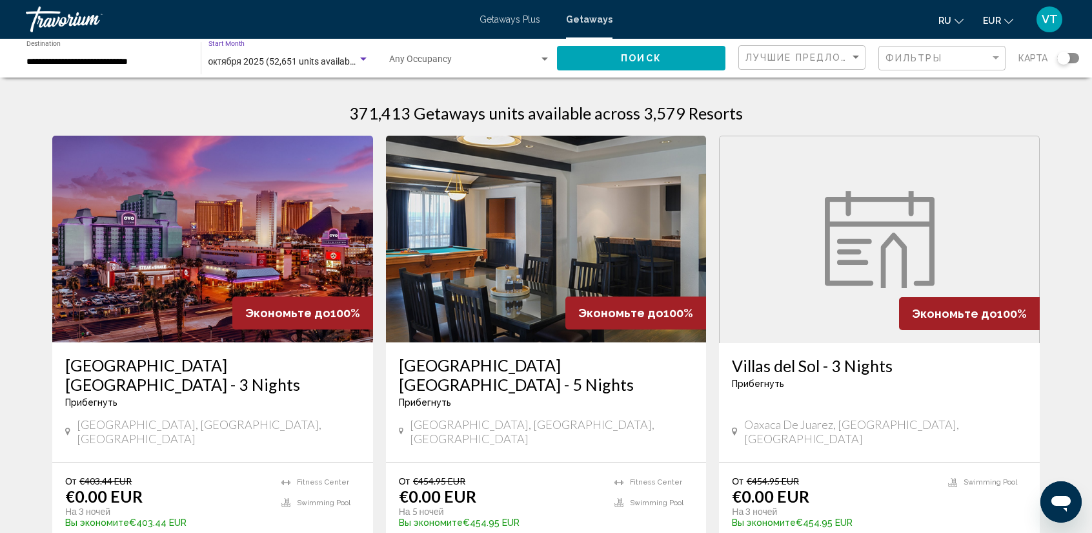
click at [547, 54] on div "Search widget" at bounding box center [545, 59] width 12 height 10
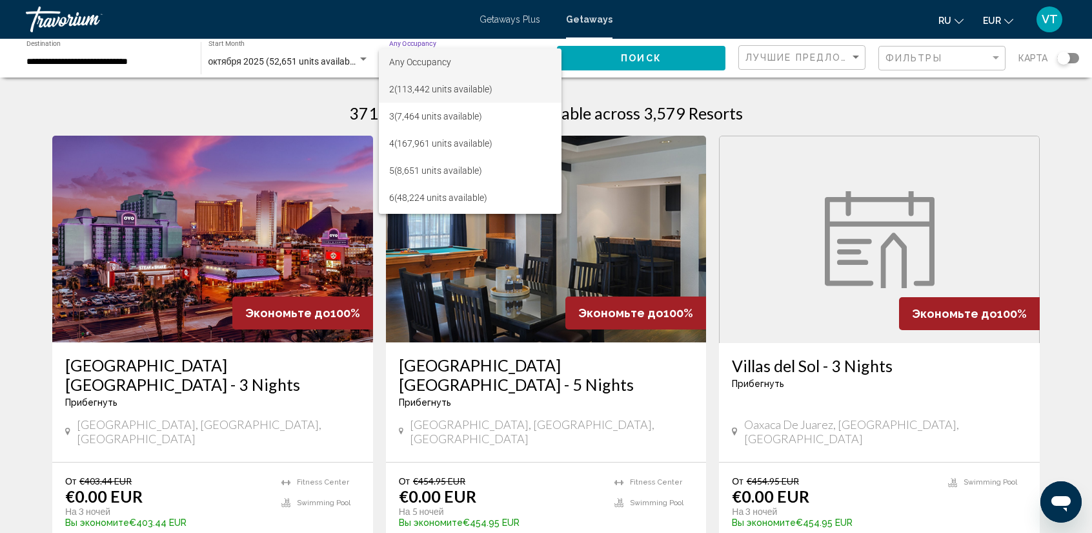
click at [485, 93] on span "2 (113,442 units available)" at bounding box center [469, 89] width 161 height 27
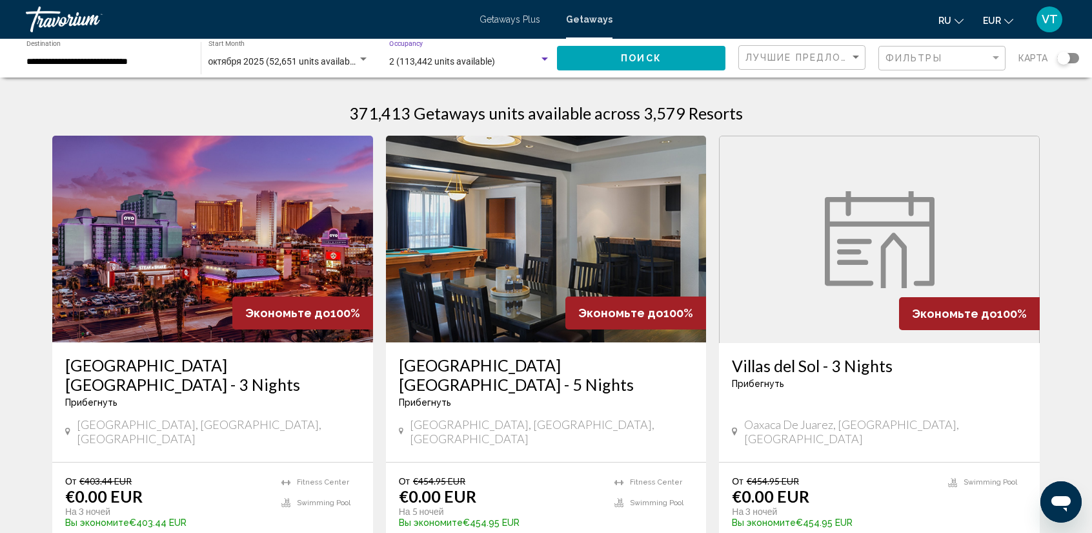
click at [545, 58] on div "Search widget" at bounding box center [545, 58] width 6 height 3
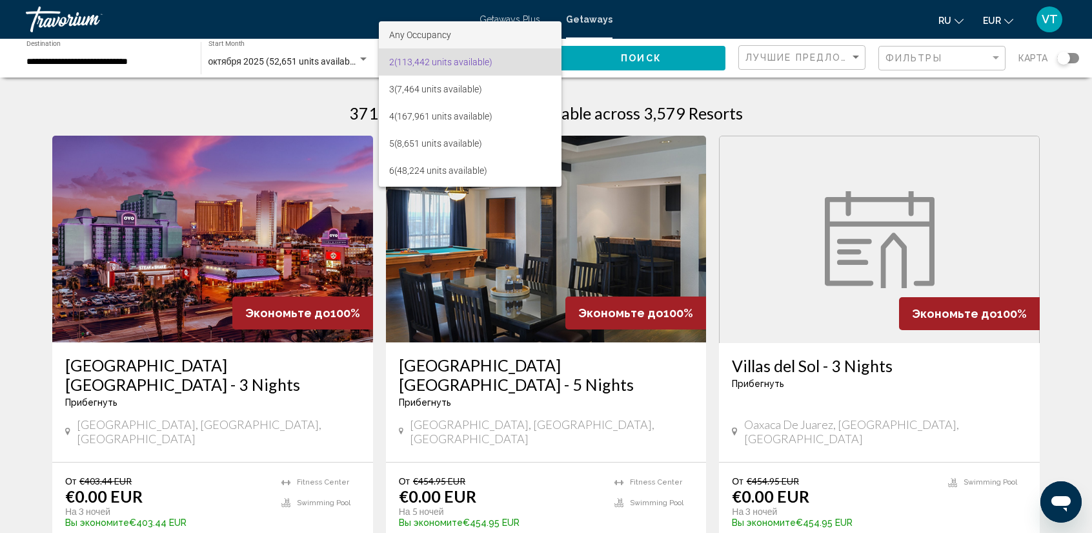
click at [498, 28] on span "Any Occupancy" at bounding box center [469, 34] width 161 height 27
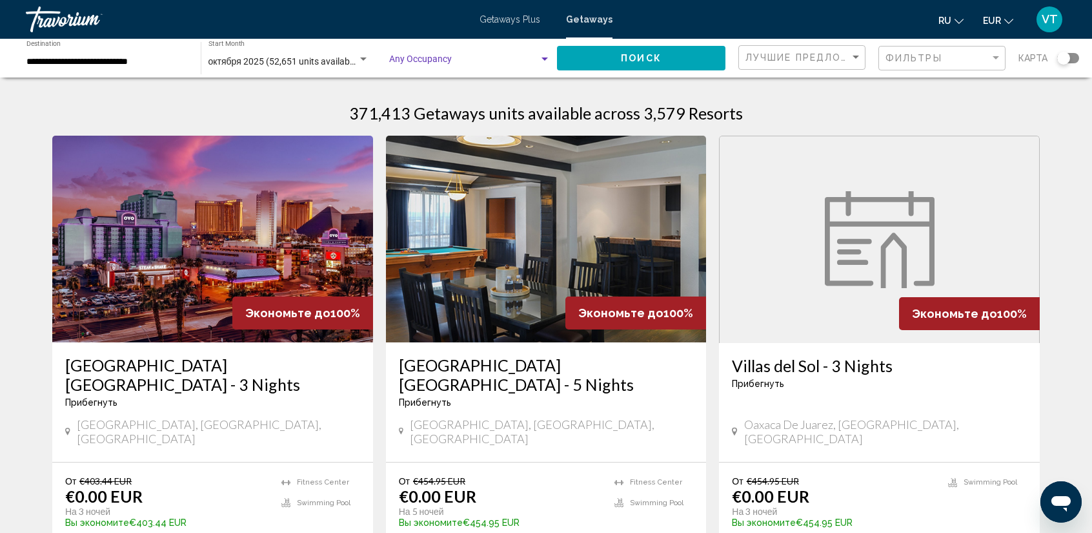
click at [651, 59] on span "Поиск" at bounding box center [641, 59] width 41 height 10
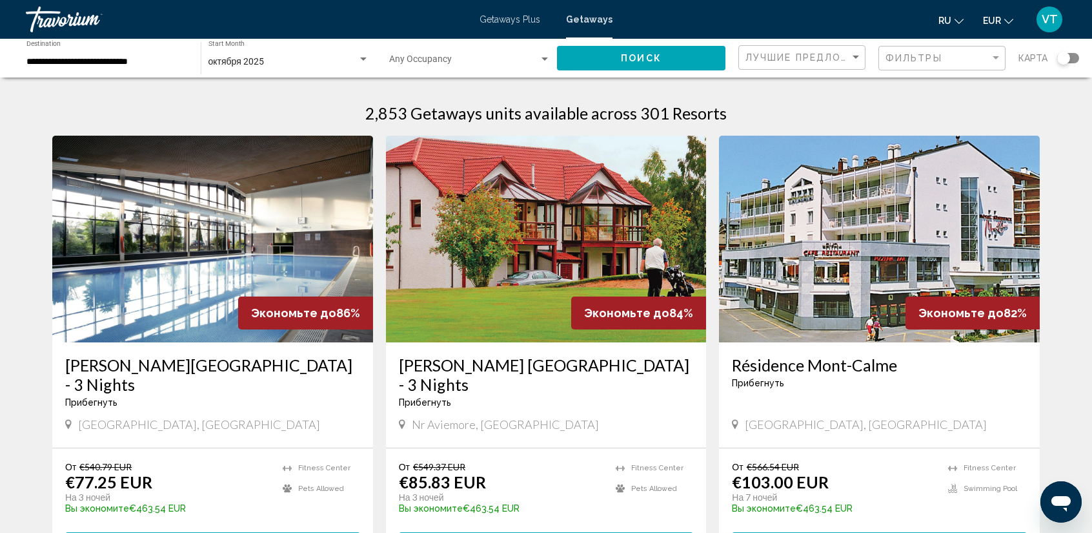
click at [1073, 57] on div "Search widget" at bounding box center [1068, 58] width 22 height 10
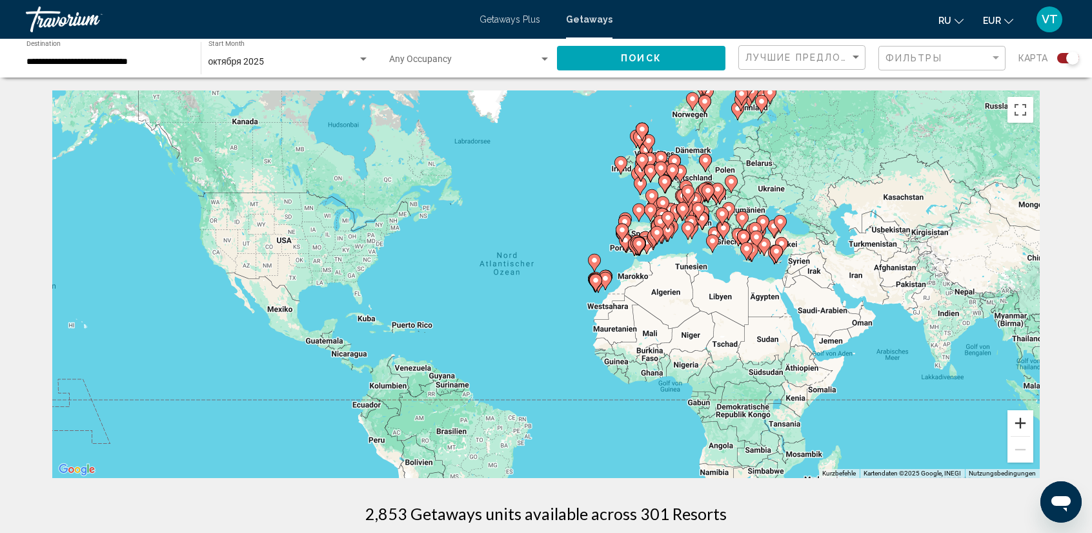
click at [1016, 419] on button "Vergrößern" at bounding box center [1021, 423] width 26 height 26
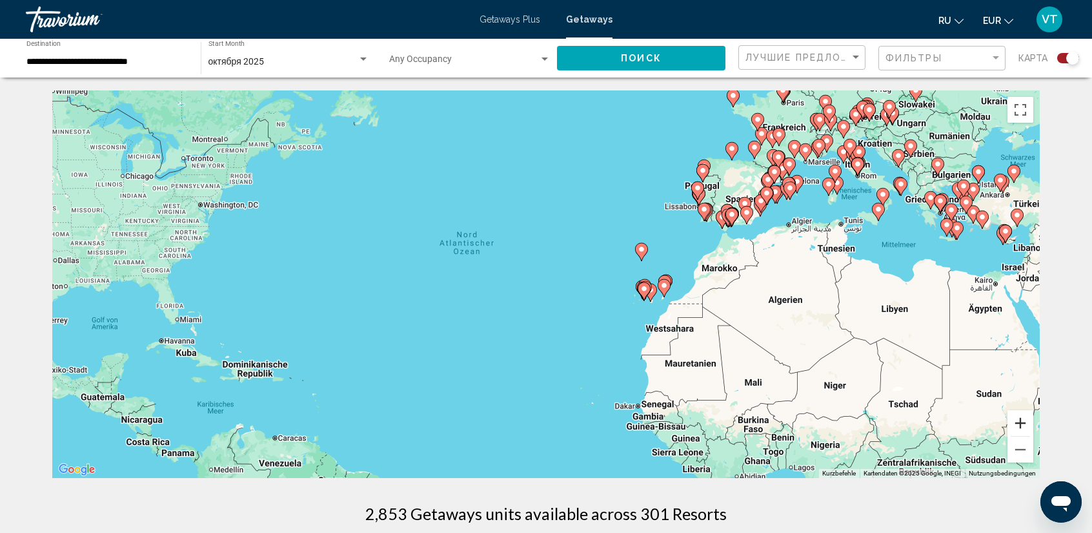
click at [1017, 419] on button "Vergrößern" at bounding box center [1021, 423] width 26 height 26
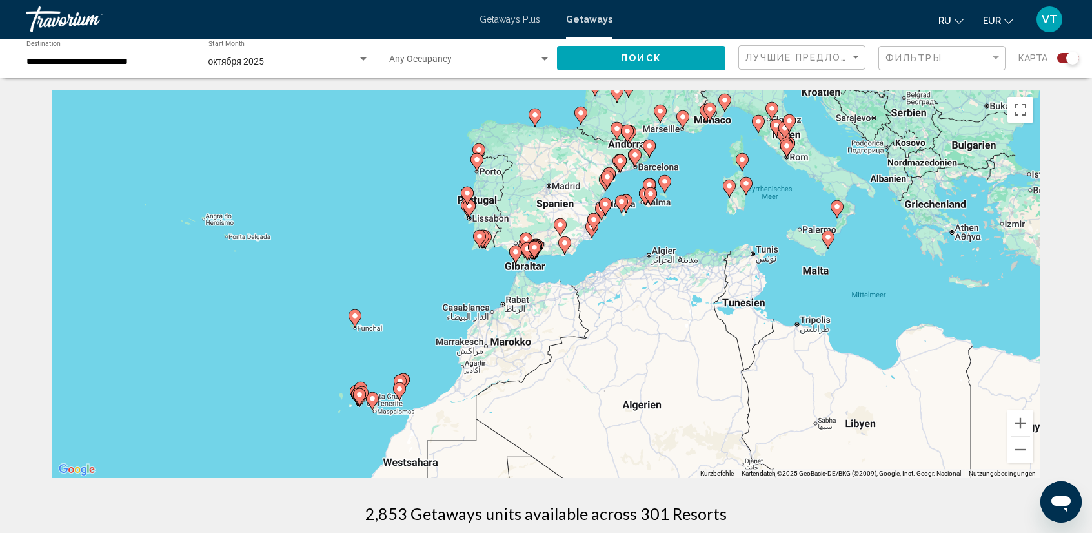
drag, startPoint x: 1009, startPoint y: 305, endPoint x: 536, endPoint y: 394, distance: 481.5
click at [540, 394] on div "Um den Modus zum Ziehen mit der Tastatur zu aktivieren, drückst du Alt + Eingab…" at bounding box center [546, 283] width 988 height 387
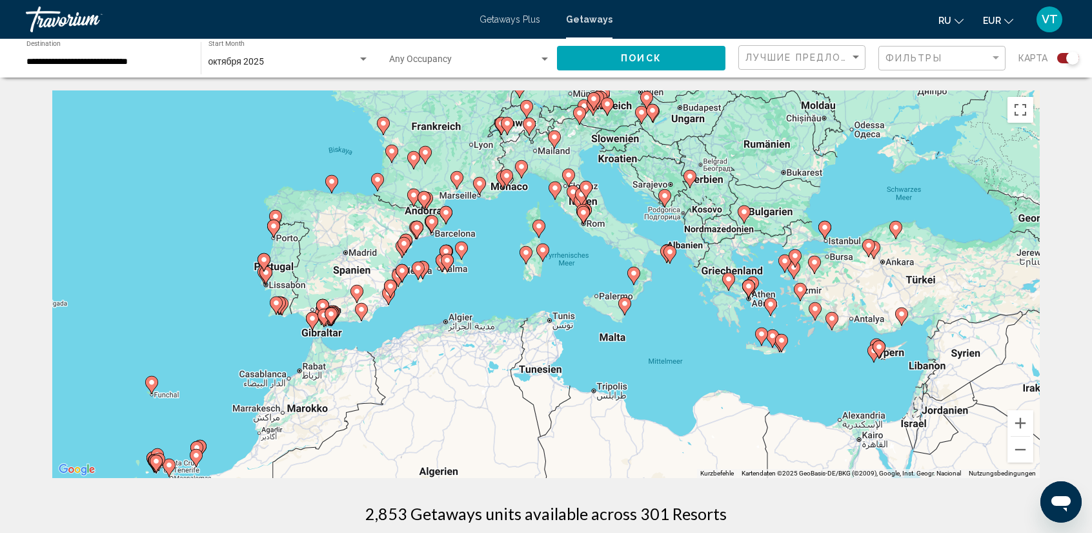
drag, startPoint x: 727, startPoint y: 336, endPoint x: 673, endPoint y: 402, distance: 85.8
click at [673, 402] on div "Um den Modus zum Ziehen mit der Tastatur zu aktivieren, drückst du Alt + Eingab…" at bounding box center [546, 283] width 988 height 387
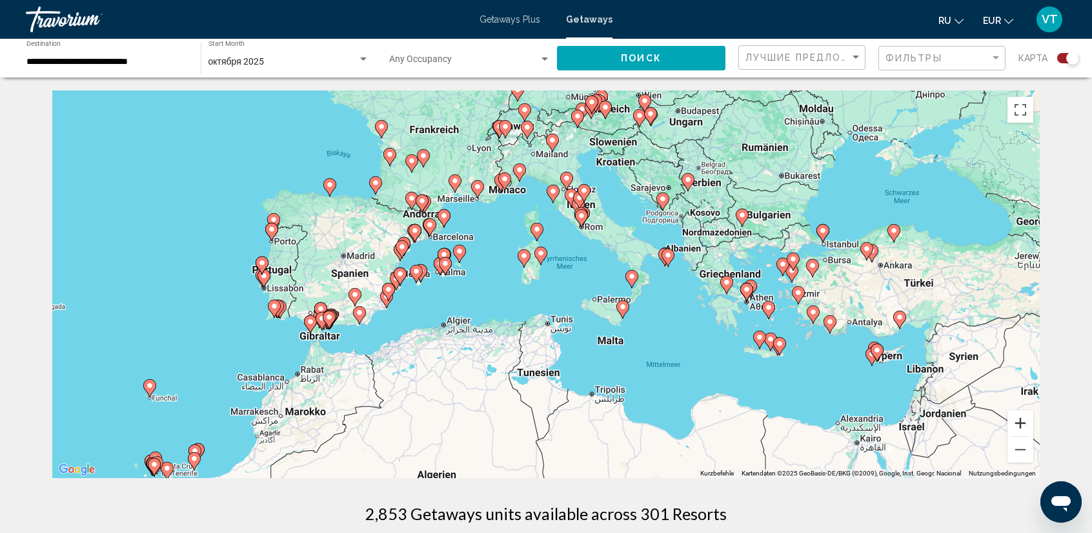
click at [1021, 431] on button "Vergrößern" at bounding box center [1021, 423] width 26 height 26
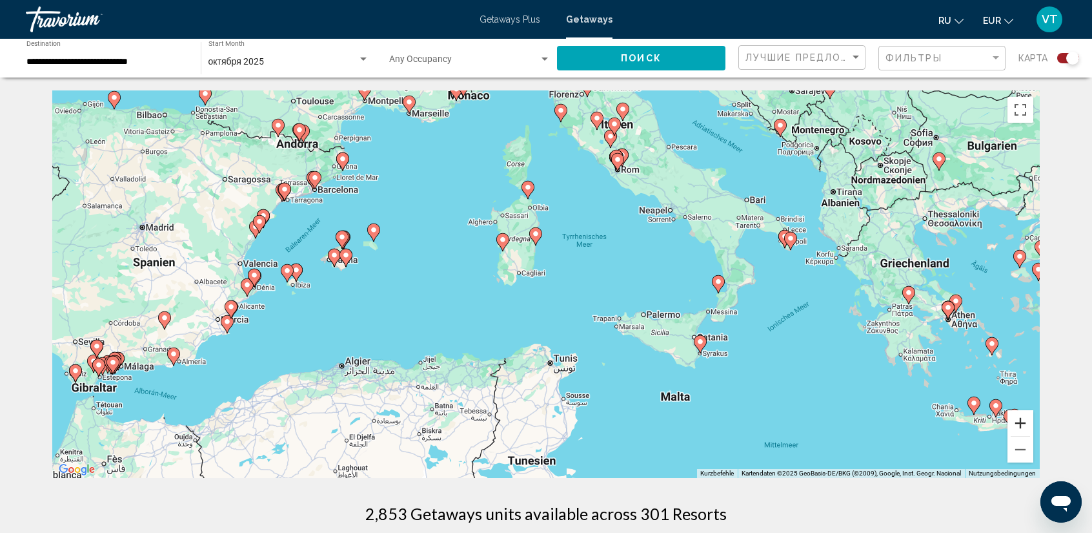
click at [1017, 427] on button "Vergrößern" at bounding box center [1021, 423] width 26 height 26
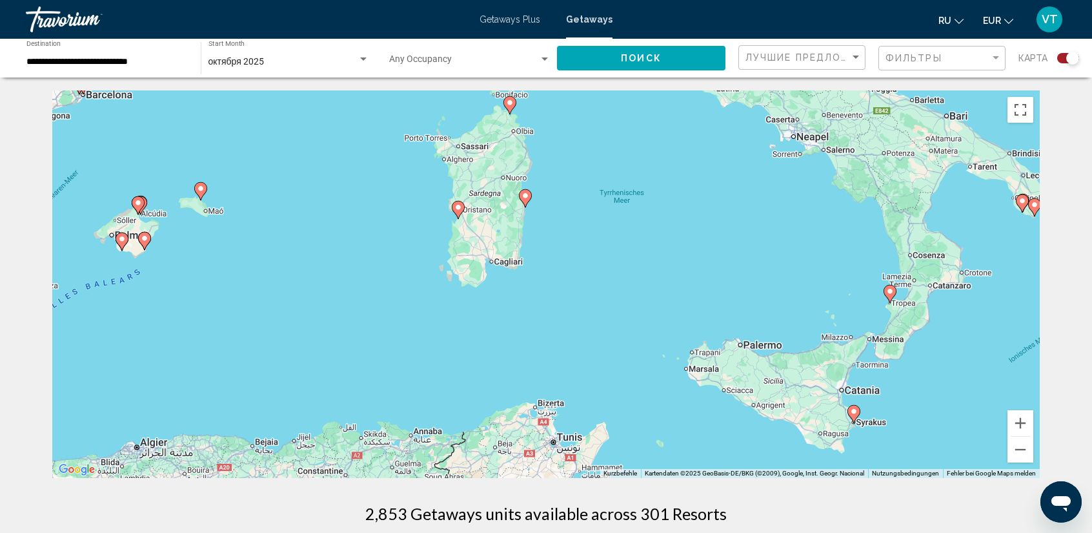
click at [459, 205] on image "Main content" at bounding box center [458, 207] width 8 height 8
type input "**********"
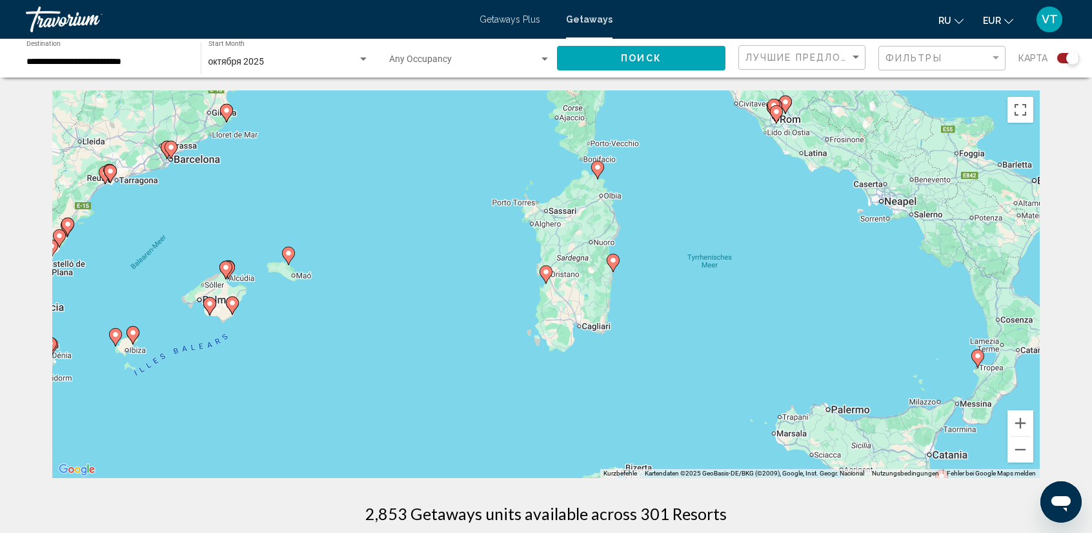
click at [598, 170] on image "Main content" at bounding box center [598, 167] width 8 height 8
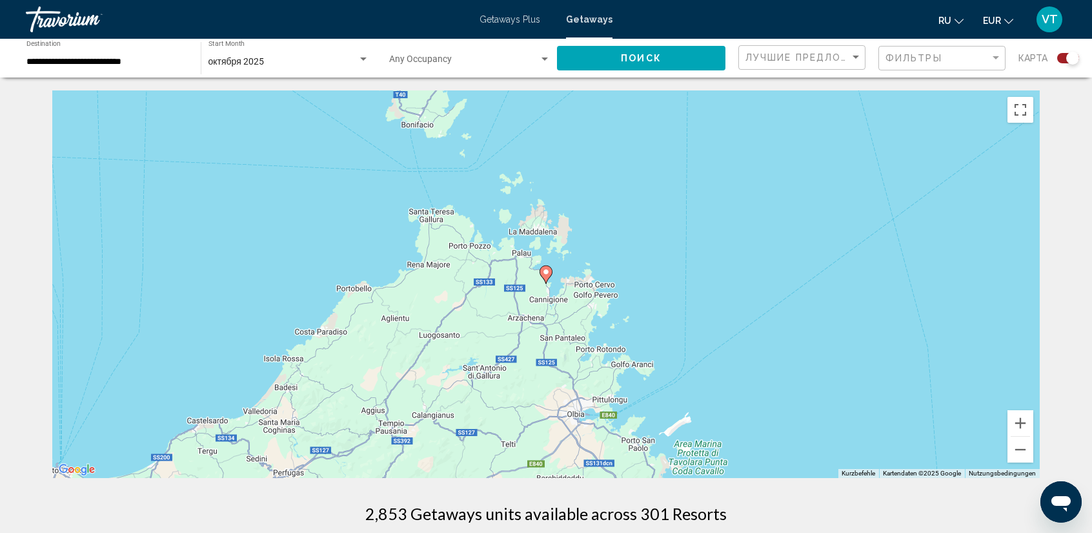
click at [549, 270] on image "Main content" at bounding box center [546, 272] width 8 height 8
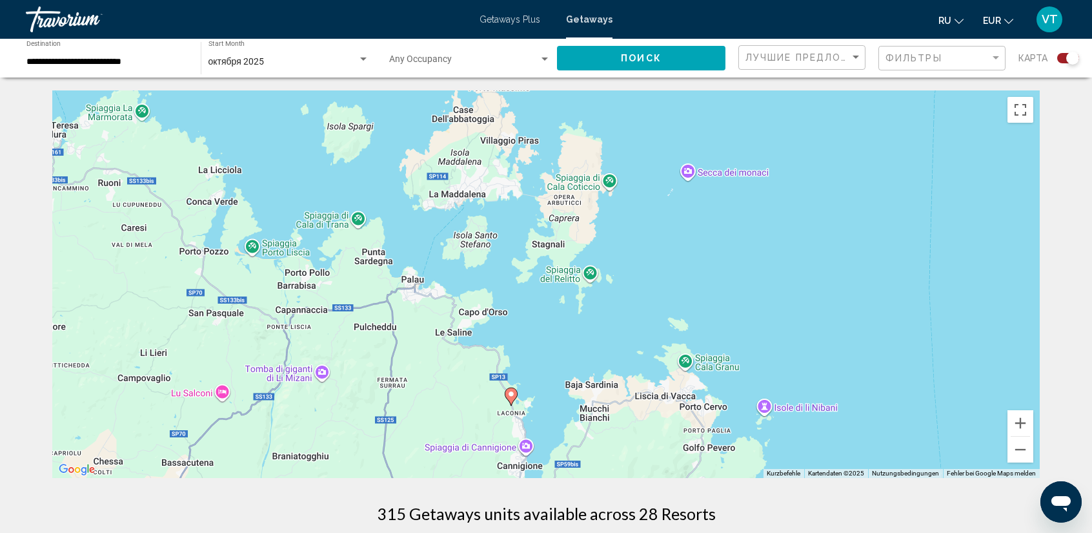
drag, startPoint x: 658, startPoint y: 416, endPoint x: 582, endPoint y: 302, distance: 137.3
click at [582, 302] on div "Um den Modus zum Ziehen mit der Tastatur zu aktivieren, drückst du Alt + Eingab…" at bounding box center [546, 283] width 988 height 387
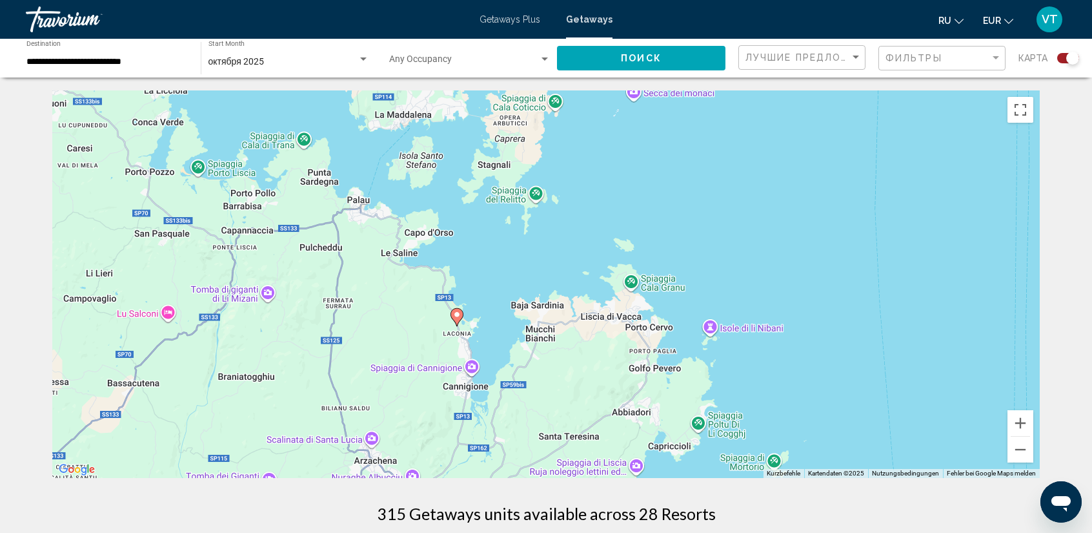
click at [458, 314] on image "Main content" at bounding box center [457, 314] width 8 height 8
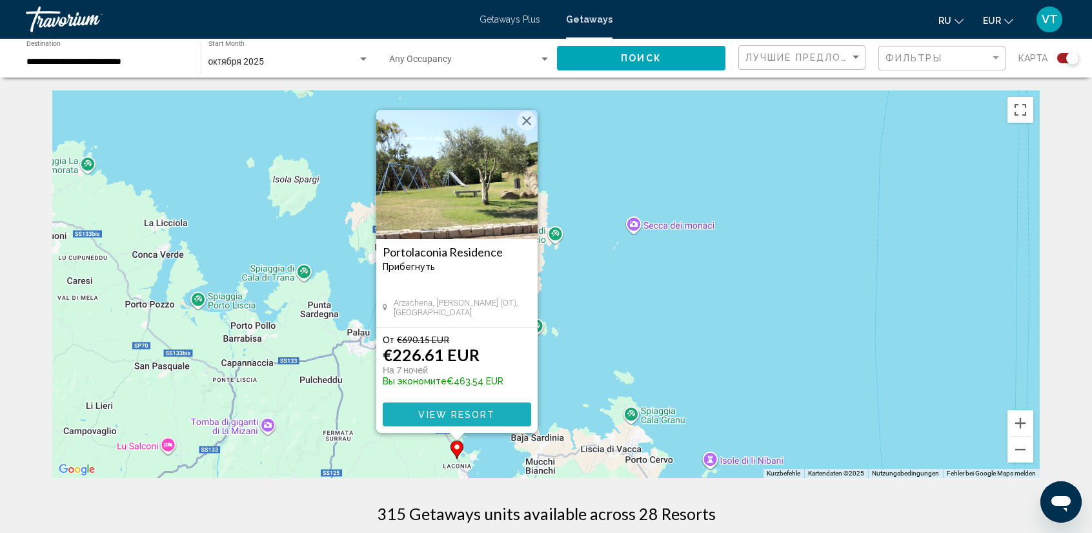
click at [465, 411] on span "View Resort" at bounding box center [456, 414] width 77 height 10
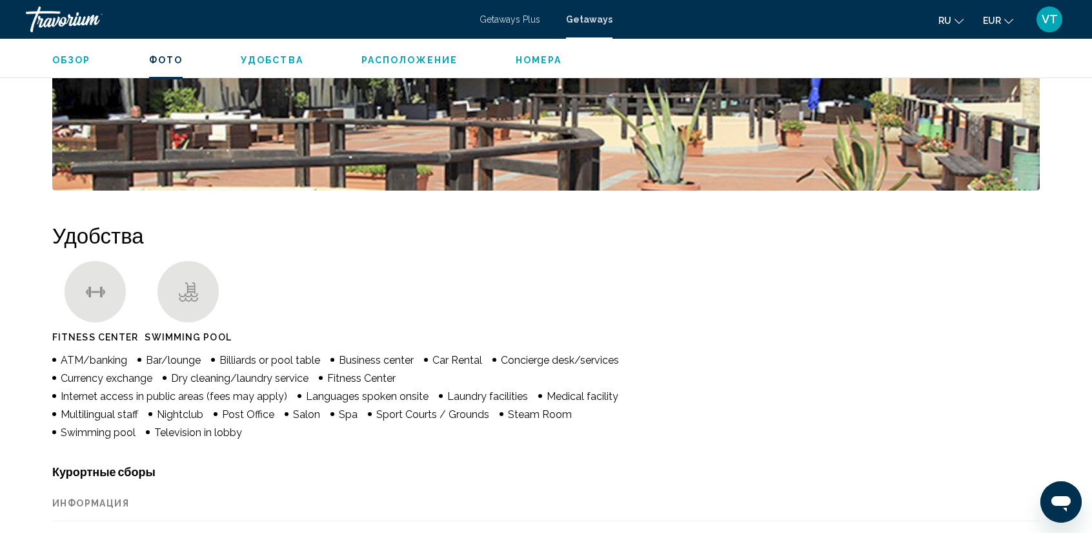
scroll to position [839, 0]
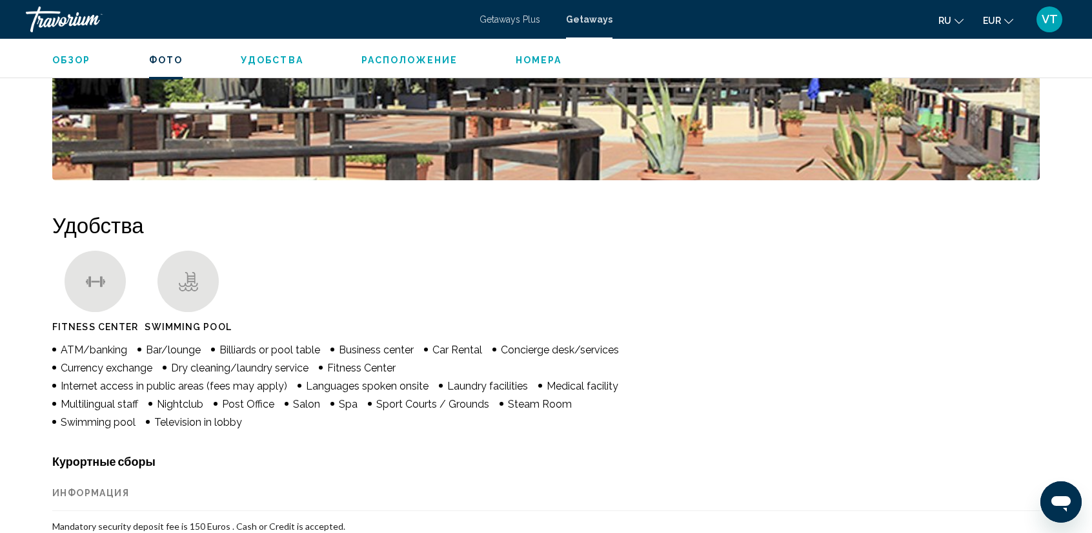
click at [418, 61] on span "Расположение" at bounding box center [409, 60] width 96 height 10
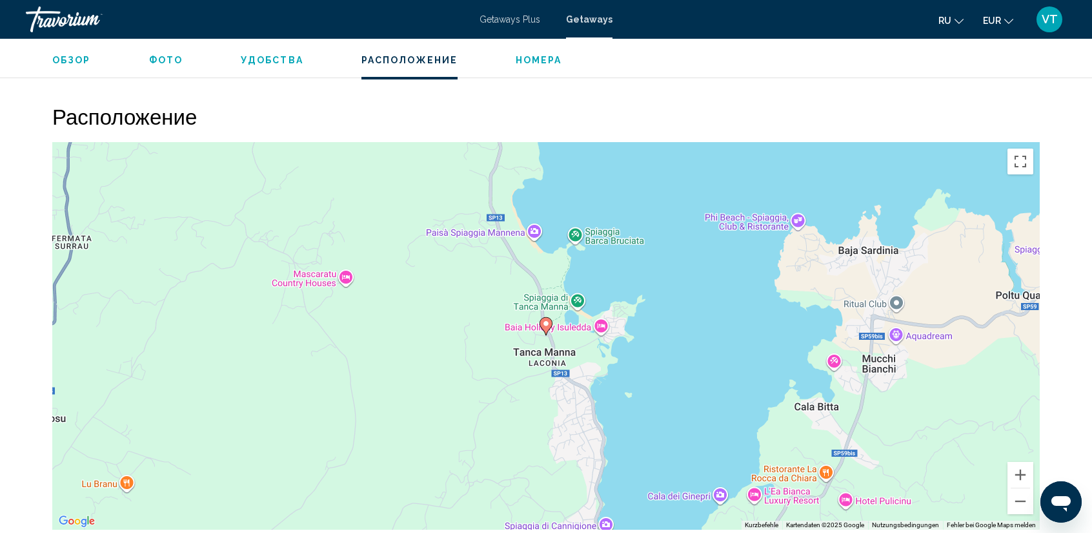
scroll to position [1748, 0]
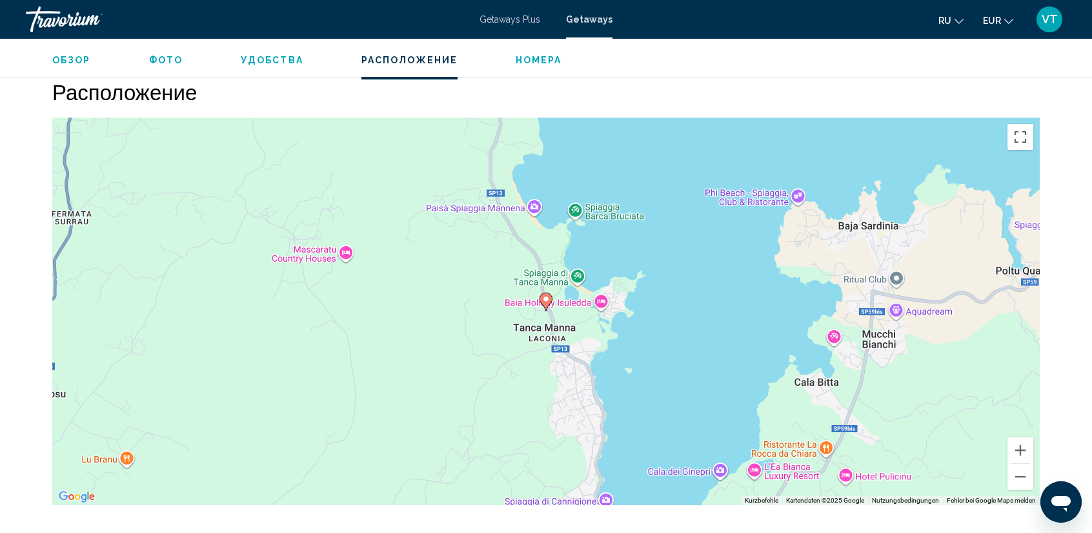
click at [161, 63] on span "Фото" at bounding box center [166, 60] width 34 height 10
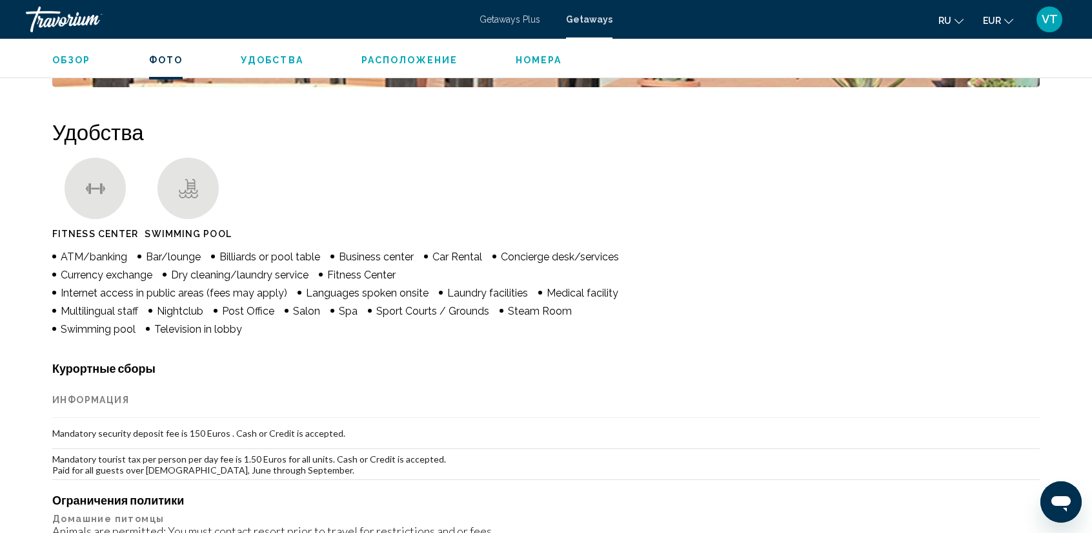
scroll to position [769, 0]
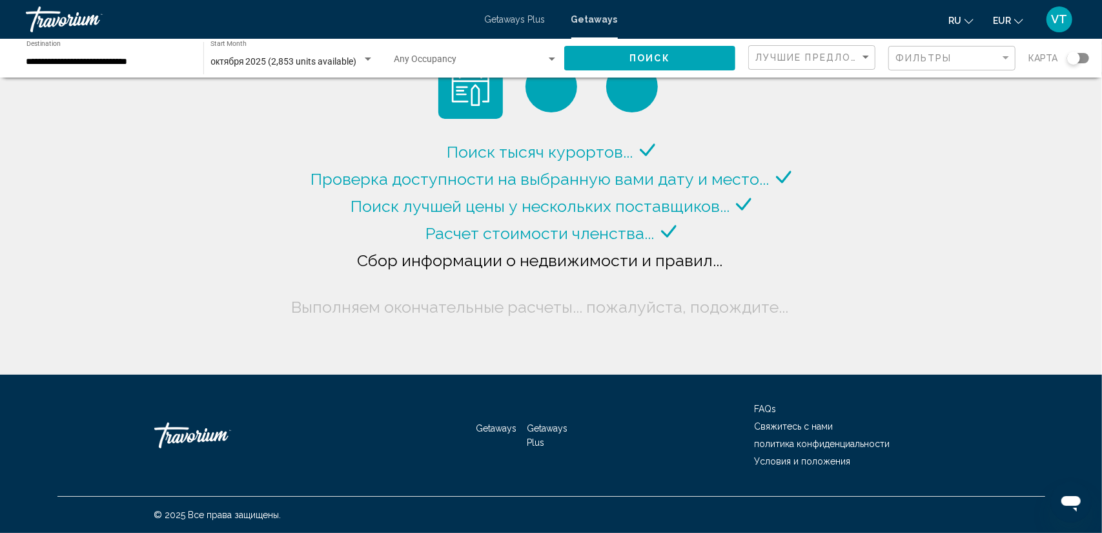
click at [1084, 55] on div "Search widget" at bounding box center [1078, 58] width 22 height 10
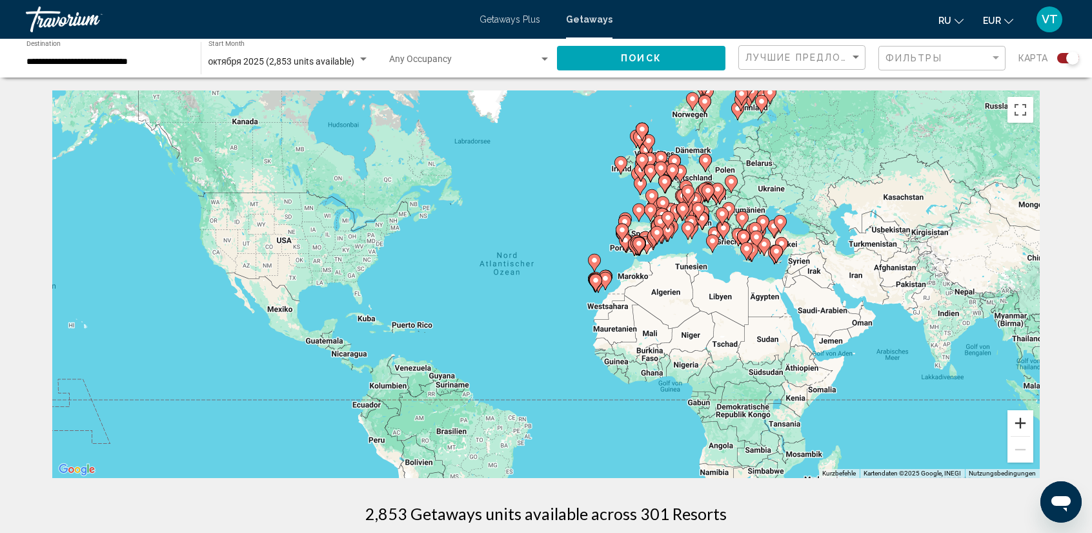
click at [1021, 420] on button "Vergrößern" at bounding box center [1021, 423] width 26 height 26
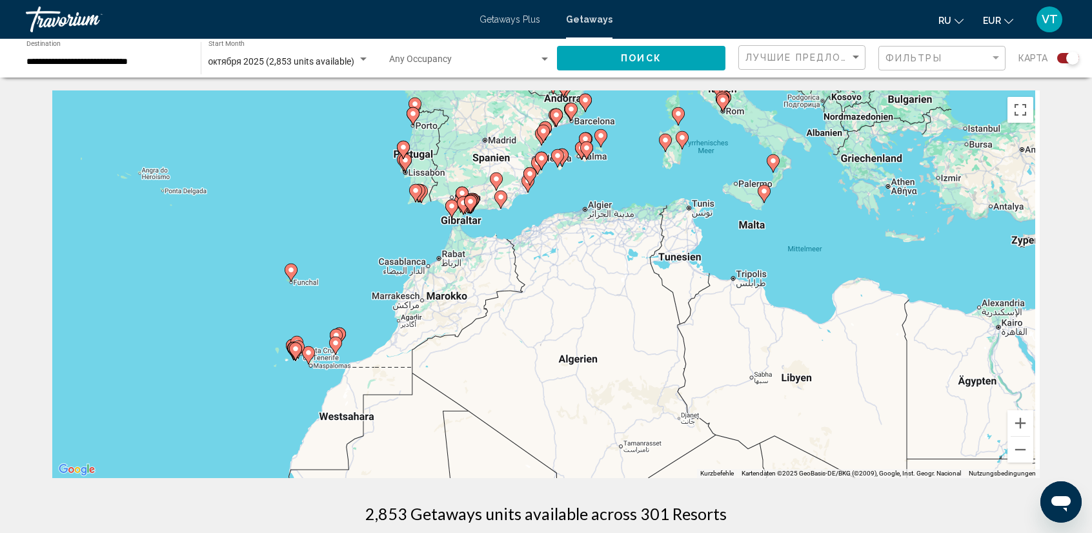
drag, startPoint x: 995, startPoint y: 309, endPoint x: 328, endPoint y: 385, distance: 671.8
click at [328, 385] on div "Um den Modus zum Ziehen mit der Tastatur zu aktivieren, drückst du Alt + Eingab…" at bounding box center [546, 283] width 988 height 387
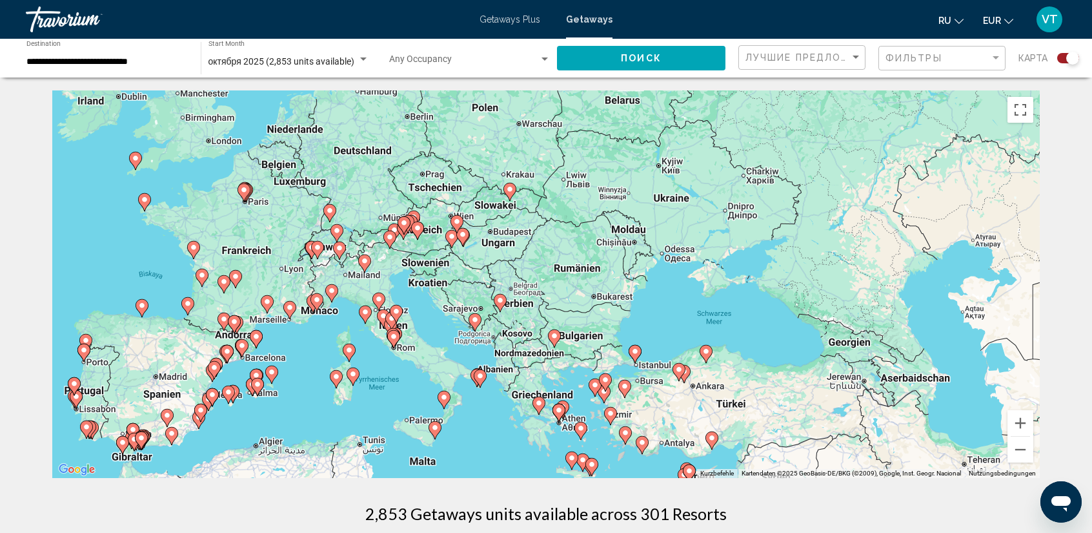
drag, startPoint x: 336, startPoint y: 216, endPoint x: 447, endPoint y: 400, distance: 214.9
click at [439, 400] on div "Um den Modus zum Ziehen mit der Tastatur zu aktivieren, drückst du Alt + Eingab…" at bounding box center [546, 283] width 988 height 387
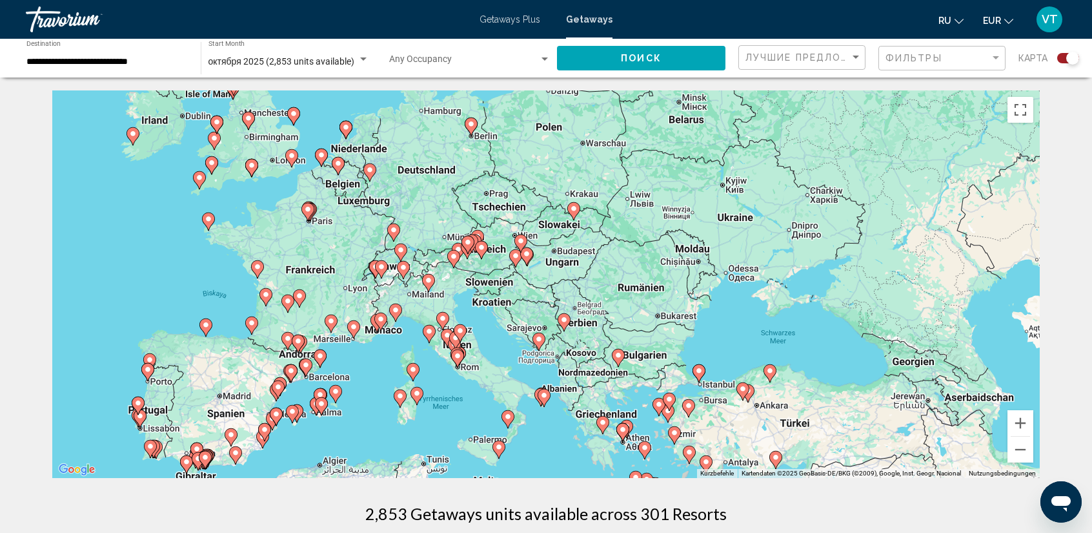
click at [430, 278] on image "Main content" at bounding box center [429, 280] width 8 height 8
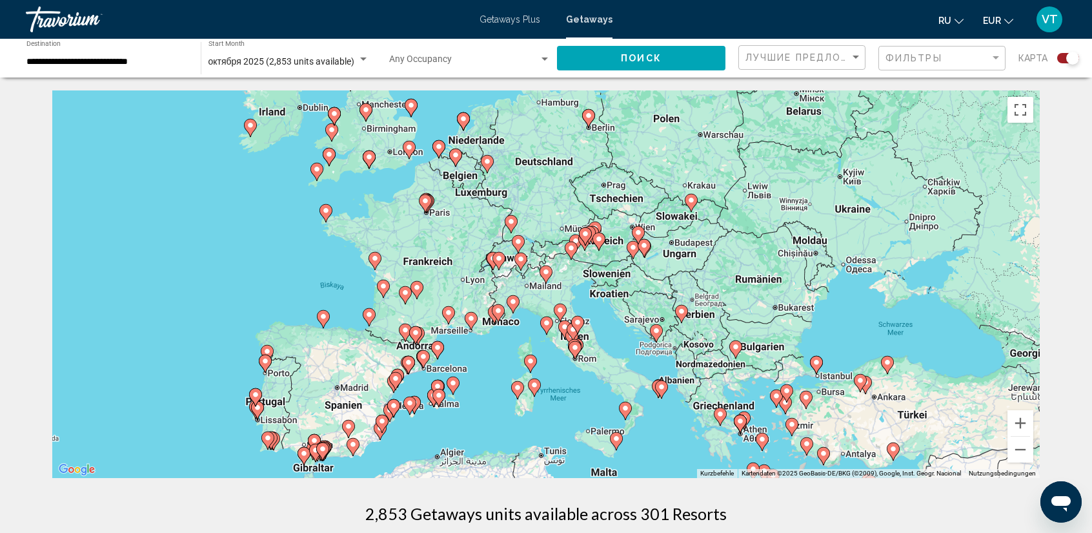
click at [547, 277] on icon "Main content" at bounding box center [546, 274] width 12 height 17
type input "**********"
click at [547, 277] on icon "Main content" at bounding box center [546, 274] width 12 height 17
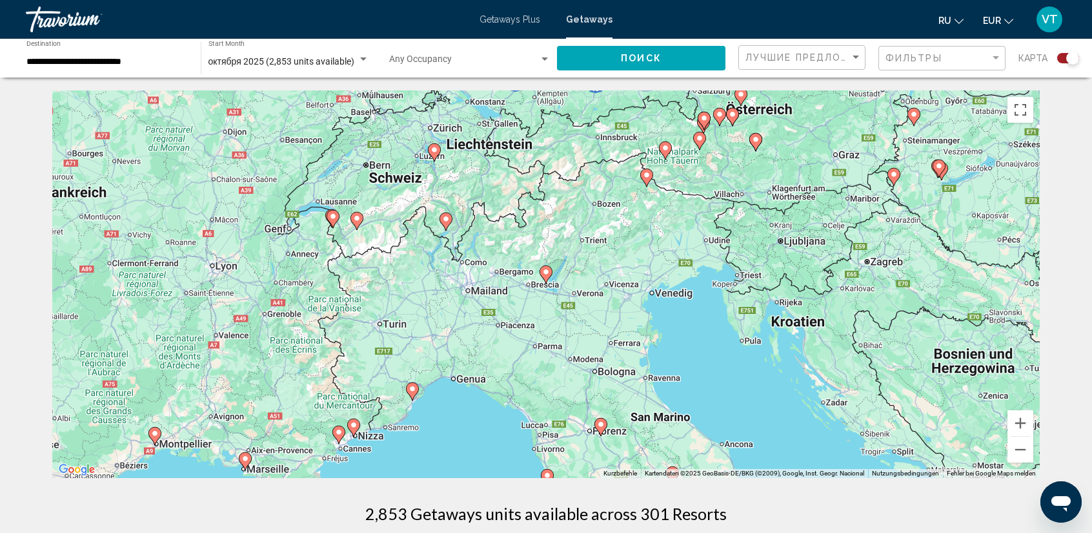
click at [547, 277] on icon "Main content" at bounding box center [546, 274] width 12 height 17
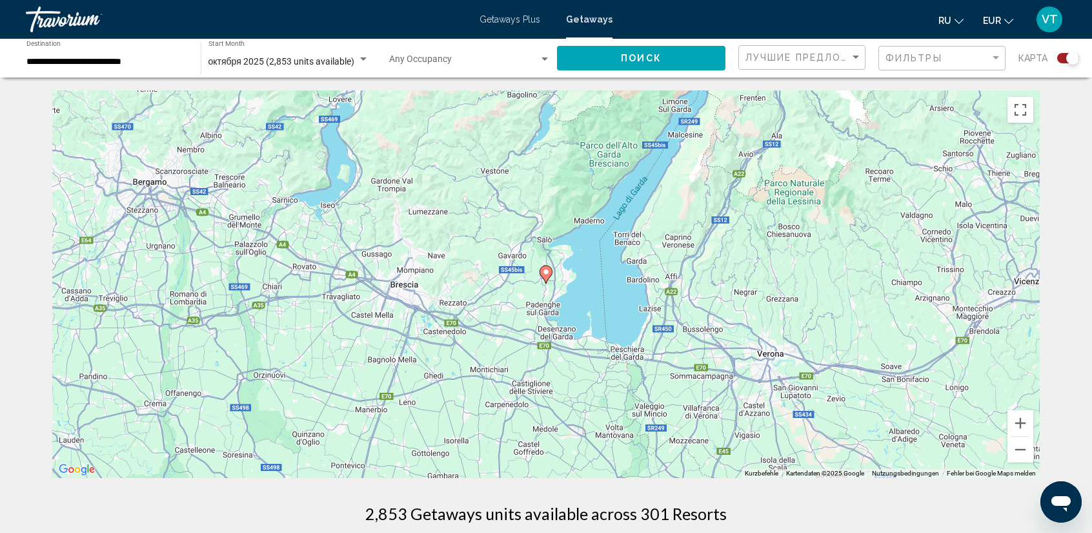
click at [547, 277] on icon "Main content" at bounding box center [546, 274] width 12 height 17
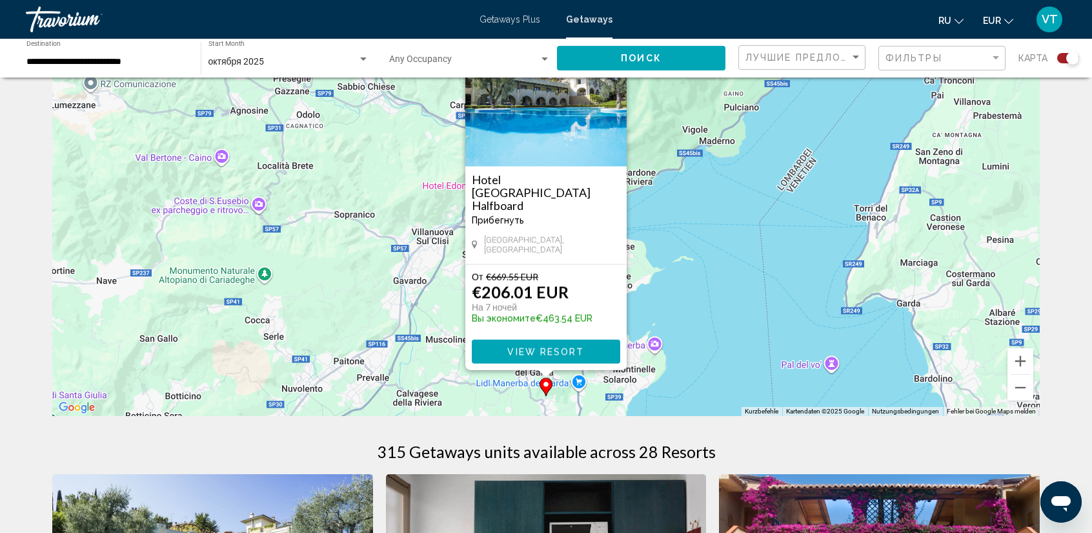
scroll to position [65, 0]
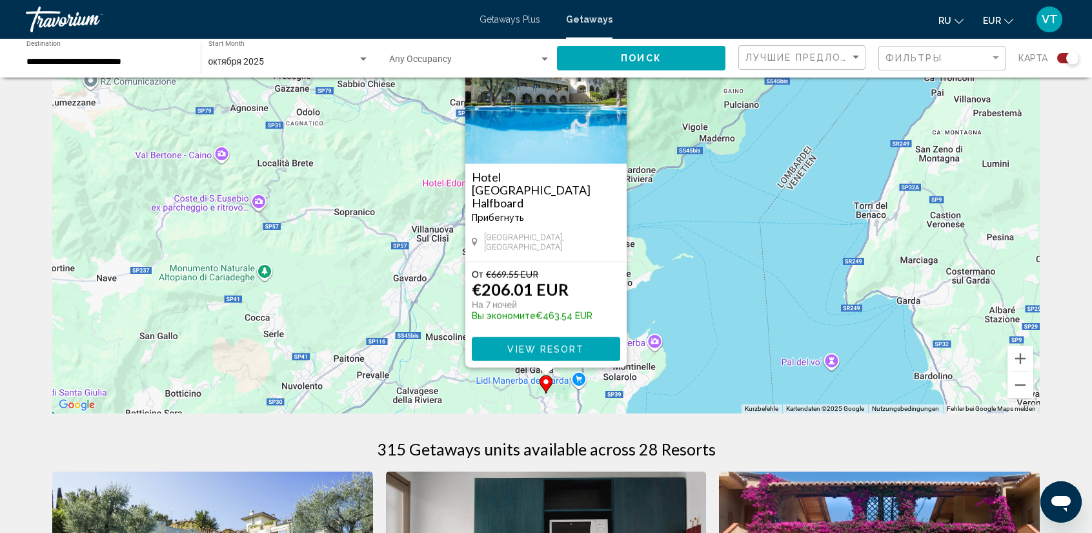
click at [581, 350] on span "View Resort" at bounding box center [545, 349] width 77 height 10
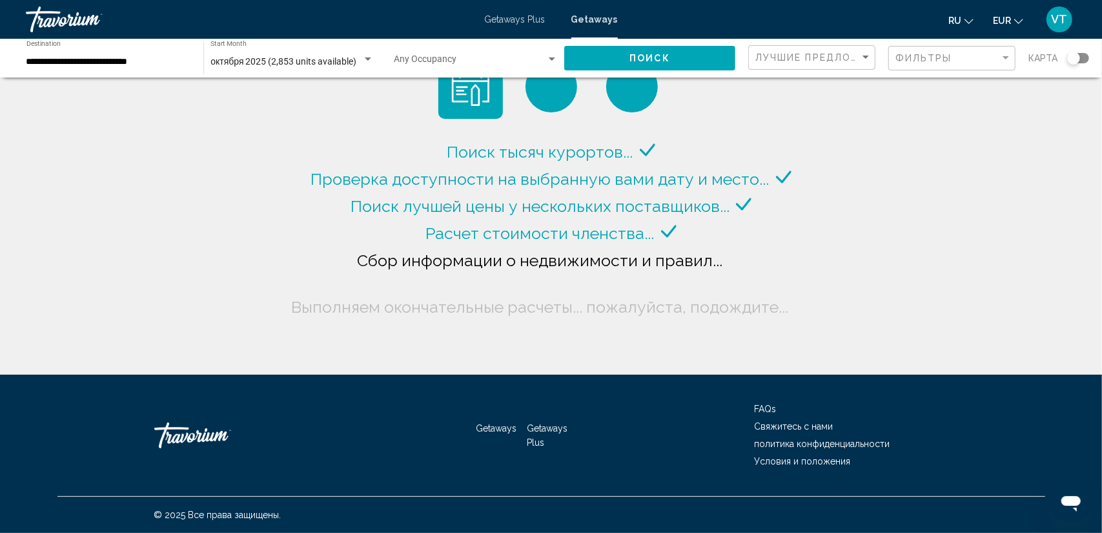
click at [1082, 55] on div "Search widget" at bounding box center [1078, 58] width 22 height 10
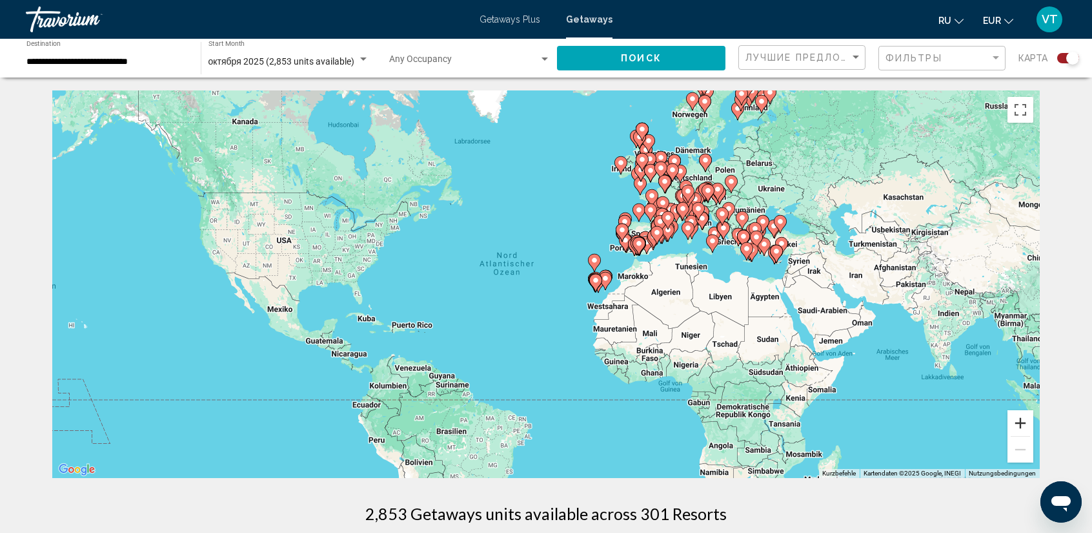
click at [1017, 424] on button "Vergrößern" at bounding box center [1021, 423] width 26 height 26
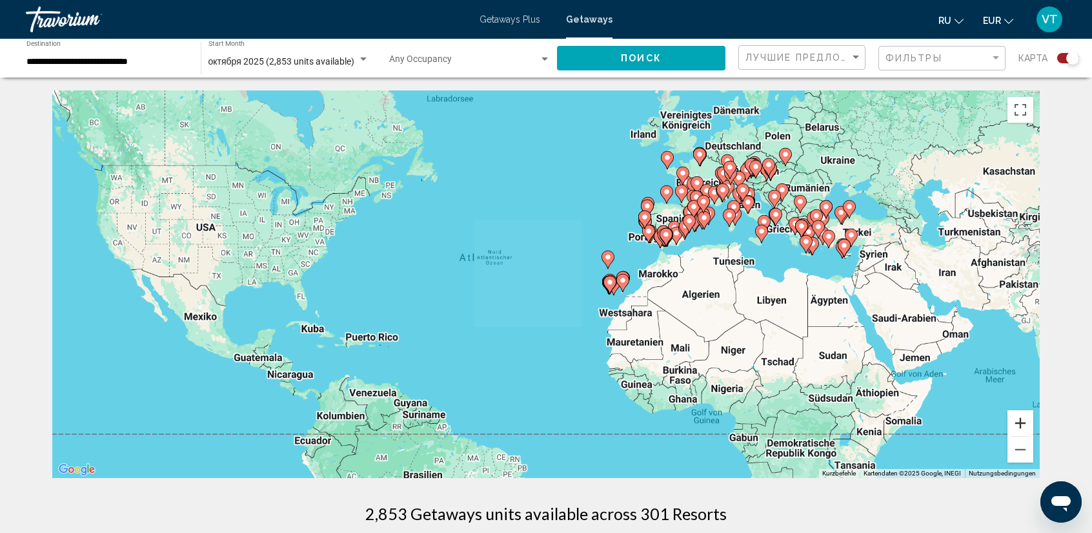
click at [1017, 424] on button "Vergrößern" at bounding box center [1021, 423] width 26 height 26
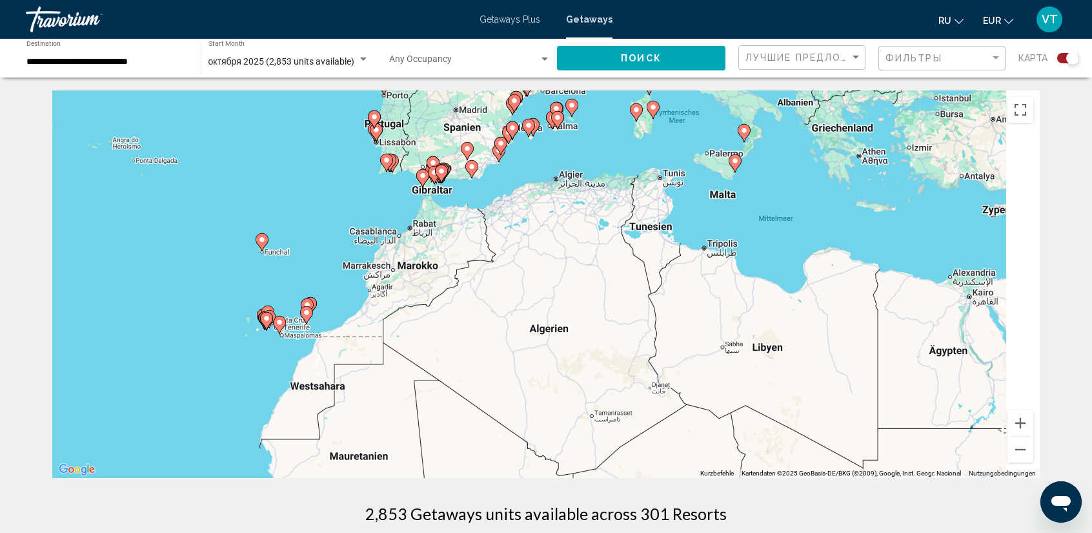
drag, startPoint x: 979, startPoint y: 314, endPoint x: 474, endPoint y: 295, distance: 505.2
click at [456, 321] on div "Um den Modus zum Ziehen mit der Tastatur zu aktivieren, drückst du Alt + Eingab…" at bounding box center [546, 283] width 988 height 387
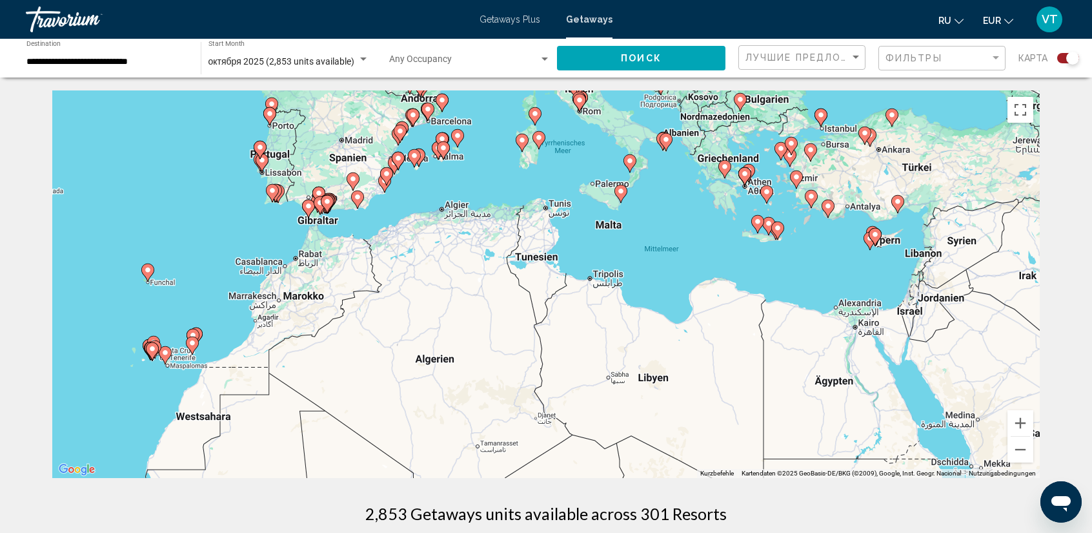
drag, startPoint x: 294, startPoint y: 196, endPoint x: 436, endPoint y: 267, distance: 158.2
click at [436, 267] on div "Um den Modus zum Ziehen mit der Tastatur zu aktivieren, drückst du Alt + Eingab…" at bounding box center [546, 283] width 988 height 387
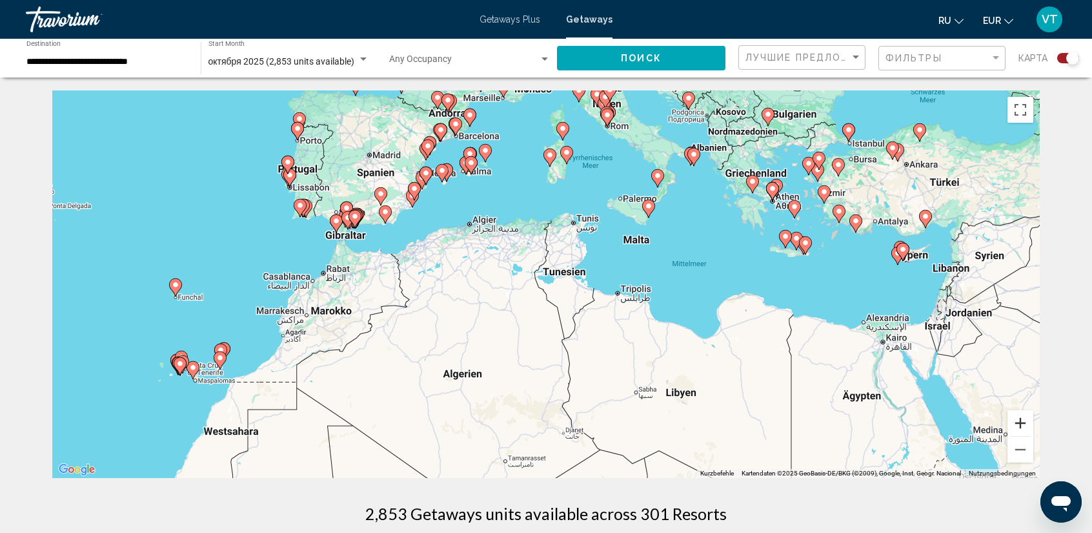
click at [1021, 423] on button "Vergrößern" at bounding box center [1021, 423] width 26 height 26
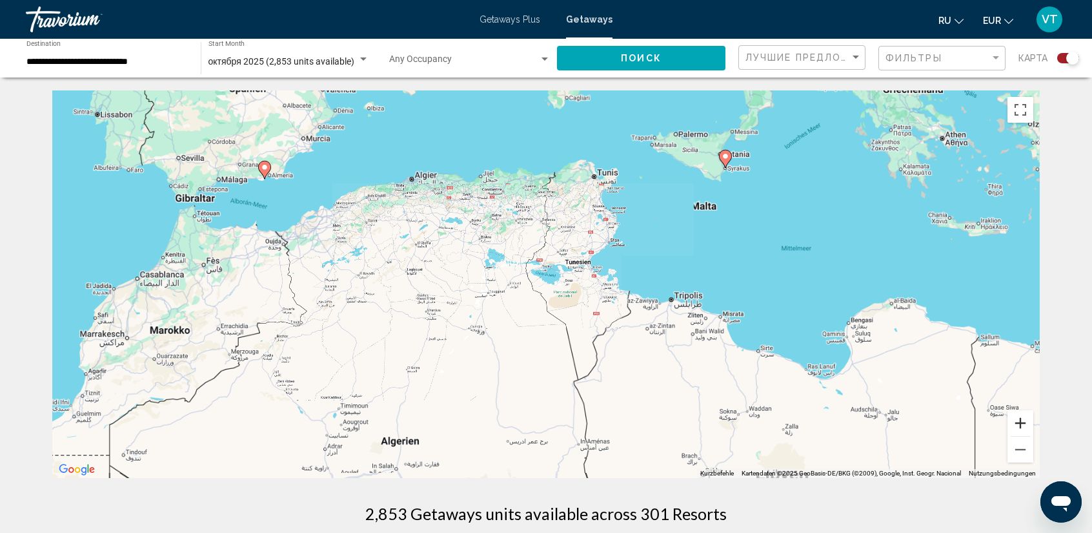
click at [1021, 423] on button "Vergrößern" at bounding box center [1021, 423] width 26 height 26
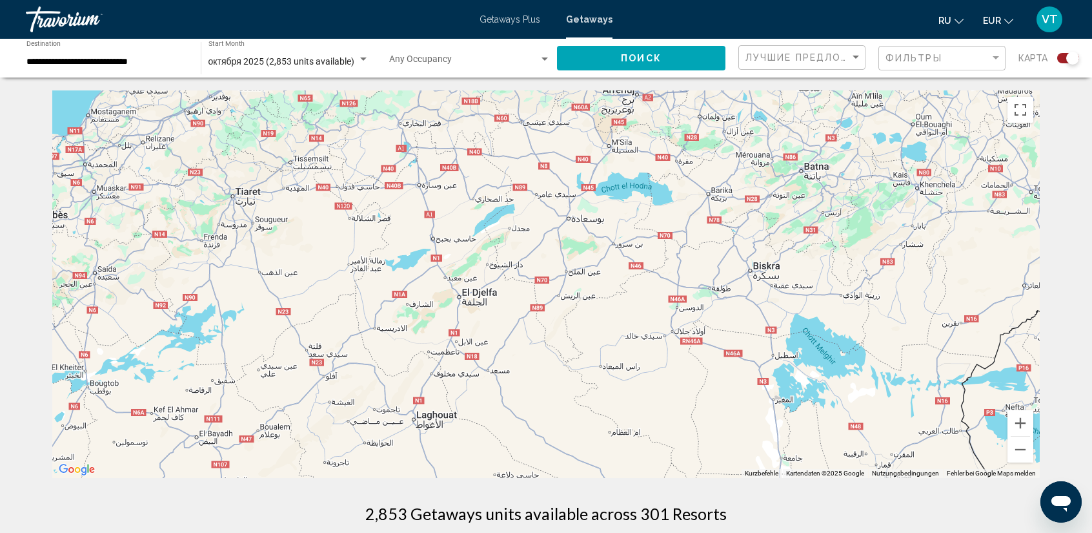
drag, startPoint x: 215, startPoint y: 205, endPoint x: 734, endPoint y: 393, distance: 551.9
click at [742, 403] on div "Main content" at bounding box center [546, 283] width 988 height 387
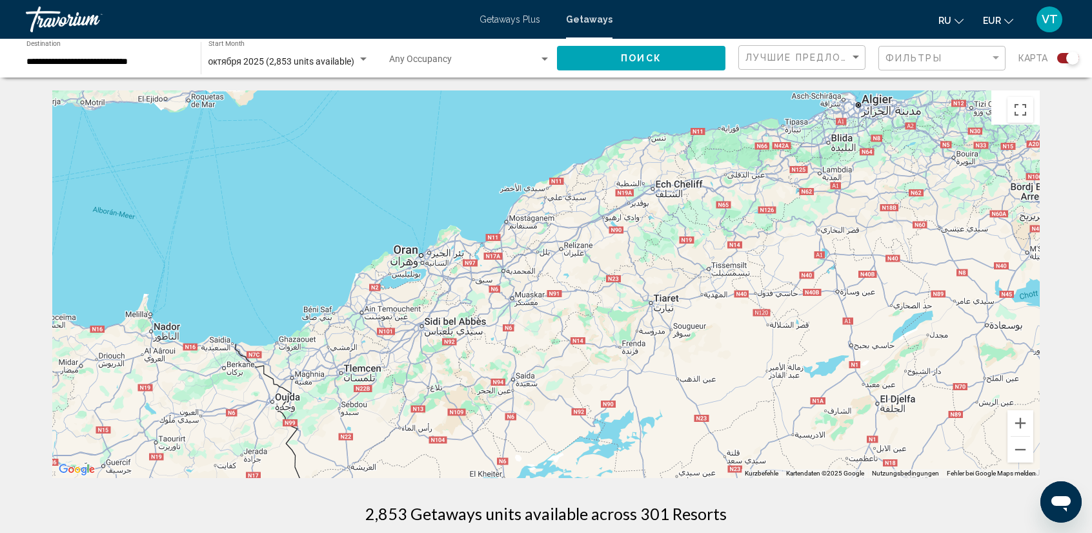
drag, startPoint x: 265, startPoint y: 234, endPoint x: 705, endPoint y: 343, distance: 453.4
click at [705, 343] on div "Main content" at bounding box center [546, 283] width 988 height 387
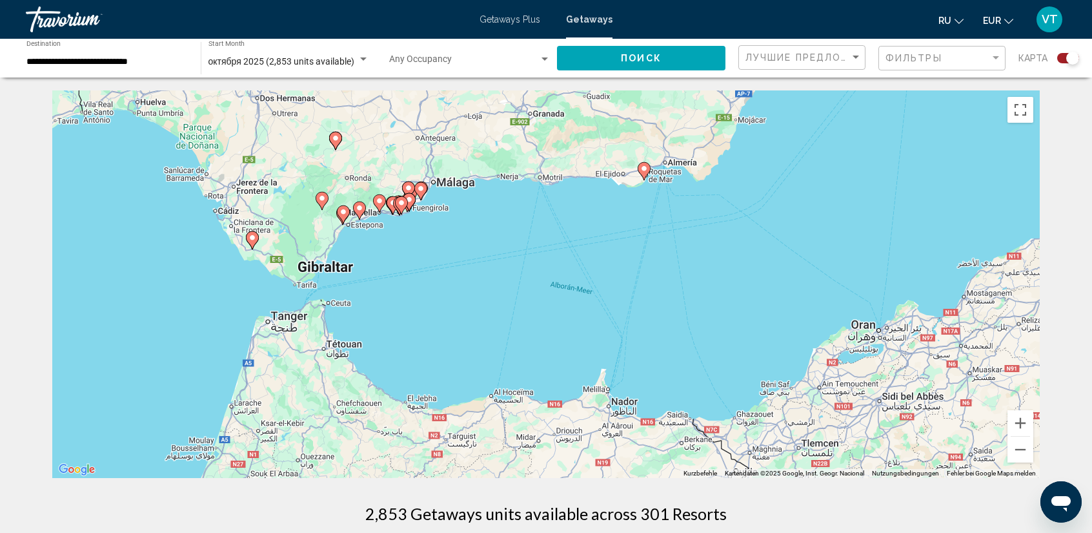
drag, startPoint x: 425, startPoint y: 265, endPoint x: 756, endPoint y: 314, distance: 334.1
click at [752, 318] on div "Um den Modus zum Ziehen mit der Tastatur zu aktivieren, drückst du Alt + Eingab…" at bounding box center [546, 283] width 988 height 387
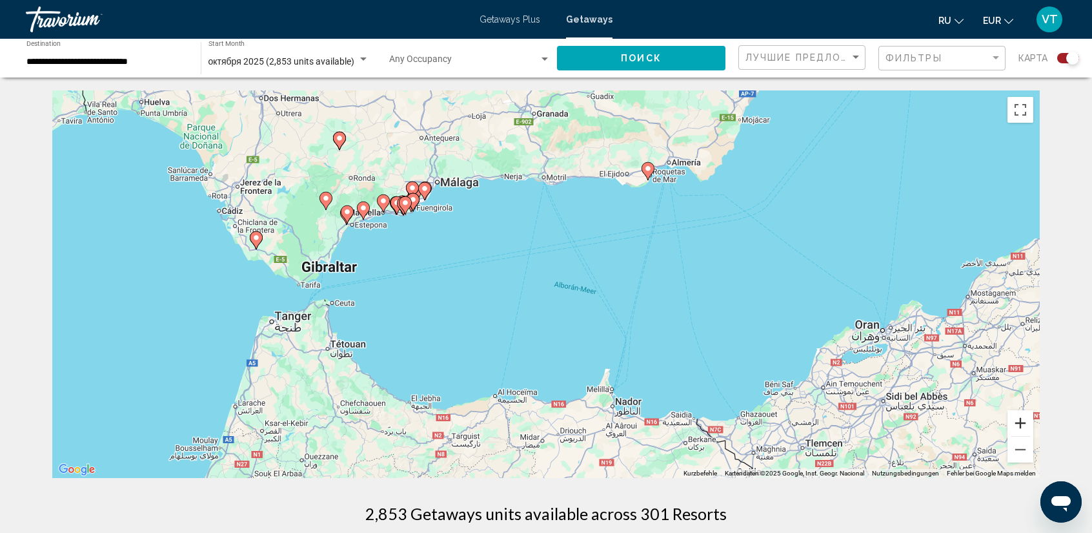
click at [1024, 410] on button "Vergrößern" at bounding box center [1021, 423] width 26 height 26
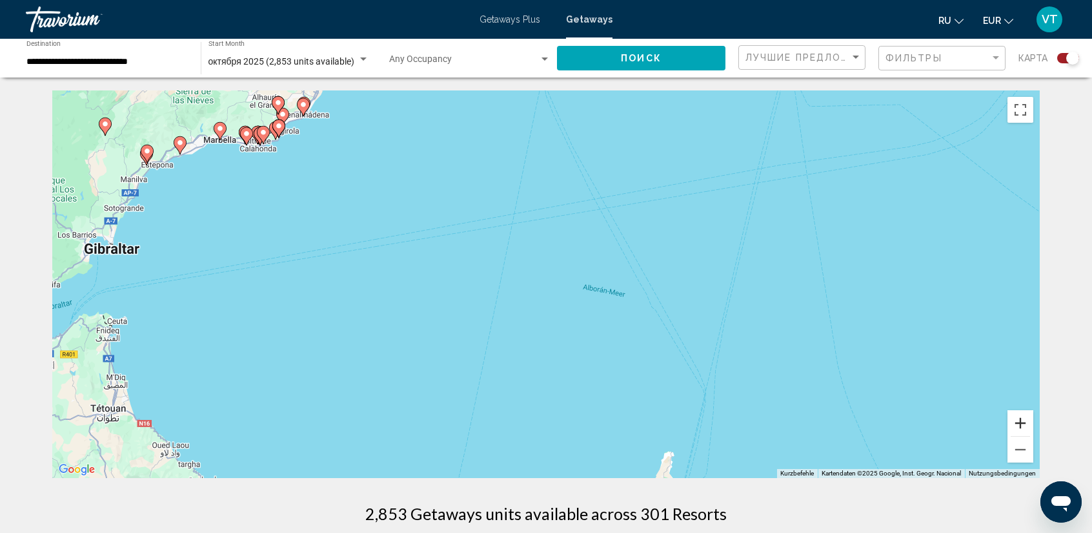
click at [1030, 418] on button "Vergrößern" at bounding box center [1021, 423] width 26 height 26
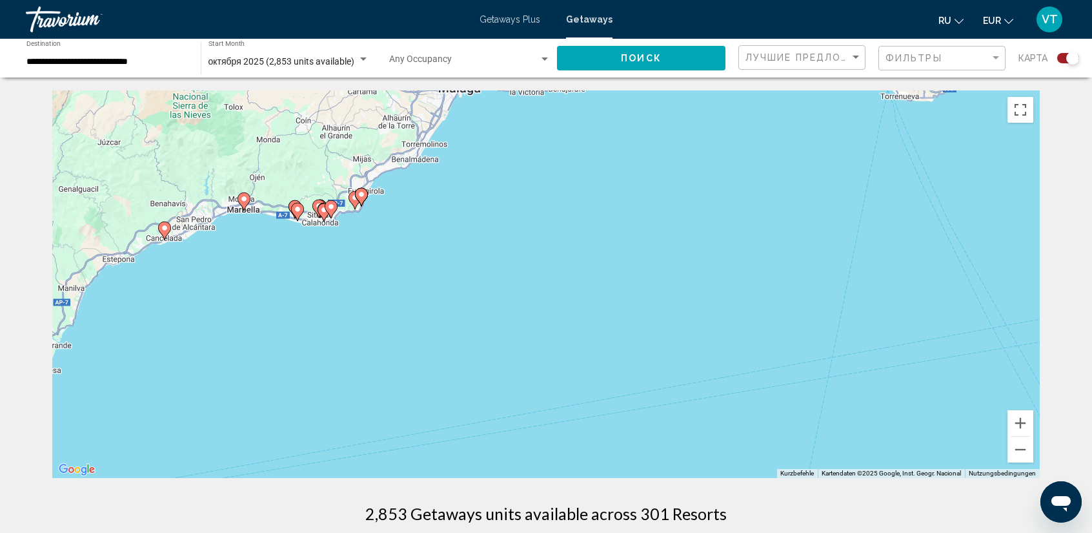
drag, startPoint x: 475, startPoint y: 272, endPoint x: 813, endPoint y: 502, distance: 409.3
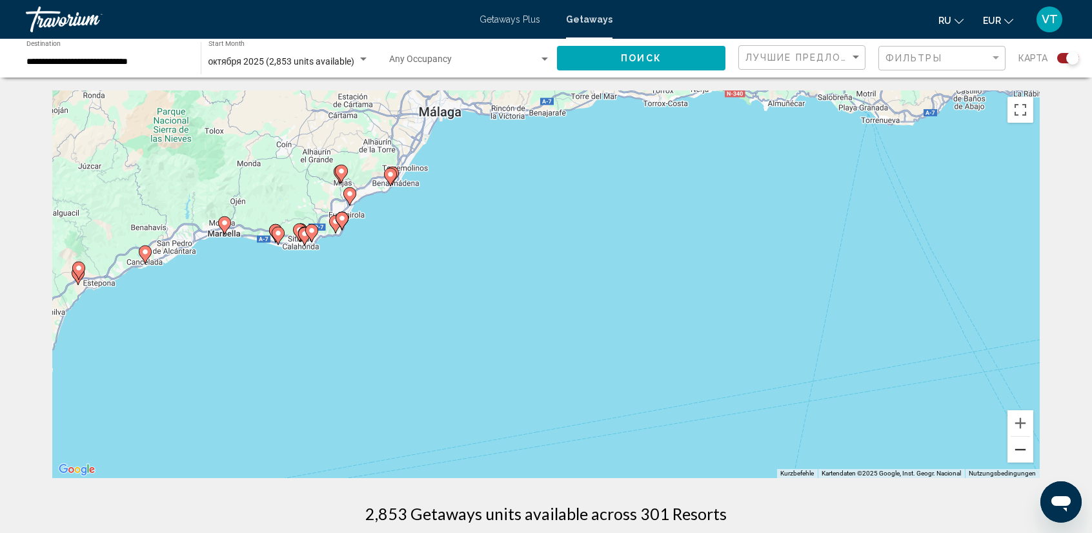
click at [1017, 448] on button "Verkleinern" at bounding box center [1021, 449] width 26 height 26
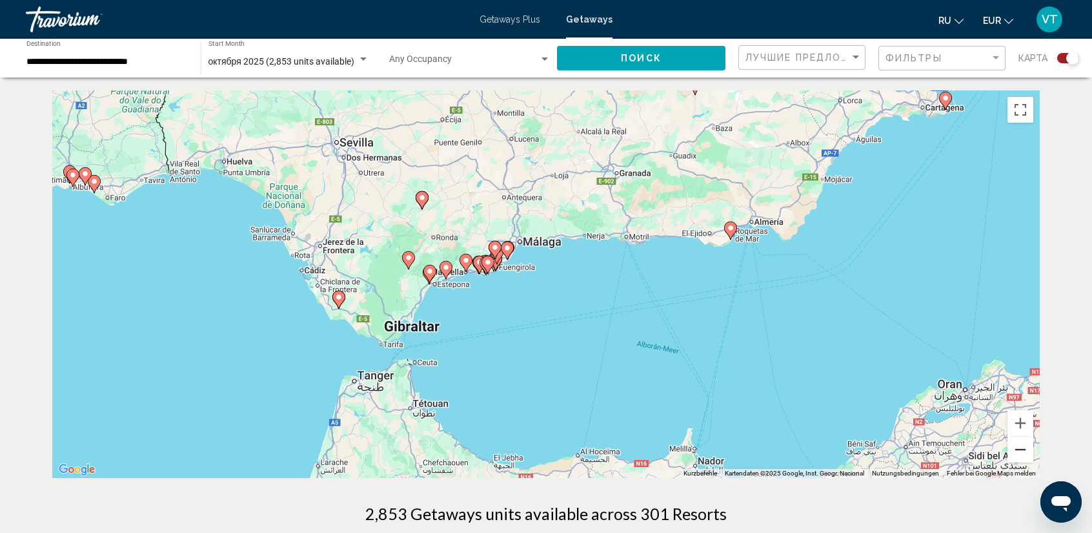
click at [1017, 448] on button "Verkleinern" at bounding box center [1021, 449] width 26 height 26
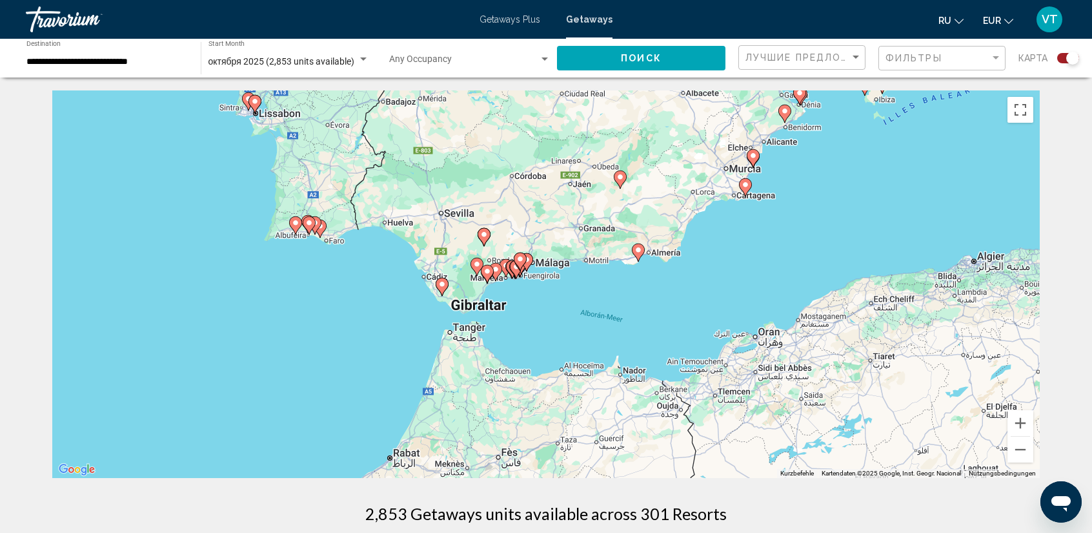
click at [746, 187] on image "Main content" at bounding box center [746, 185] width 8 height 8
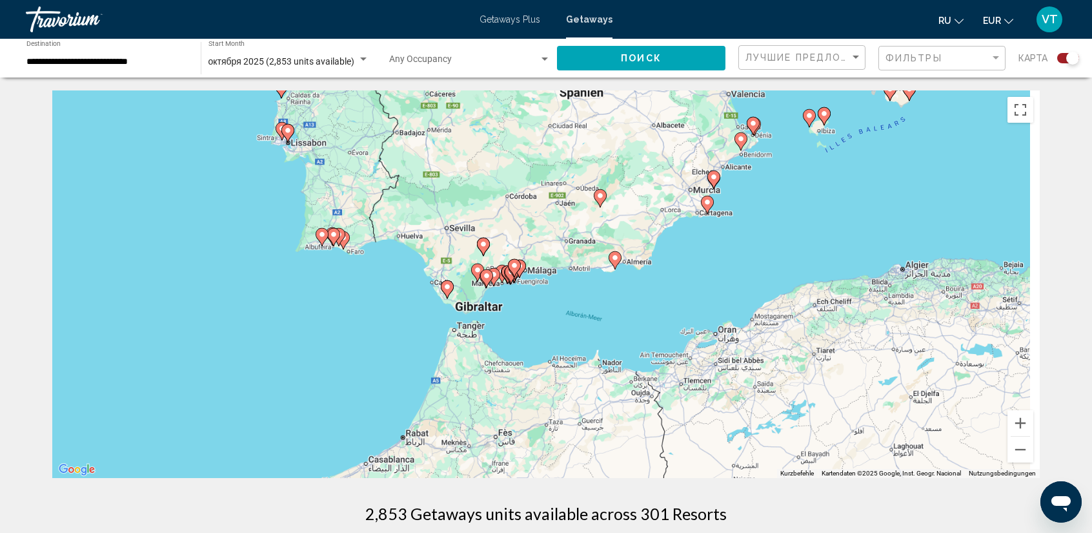
click at [746, 187] on div "Um den Modus zum Ziehen mit der Tastatur zu aktivieren, drückst du Alt + Eingab…" at bounding box center [546, 283] width 988 height 387
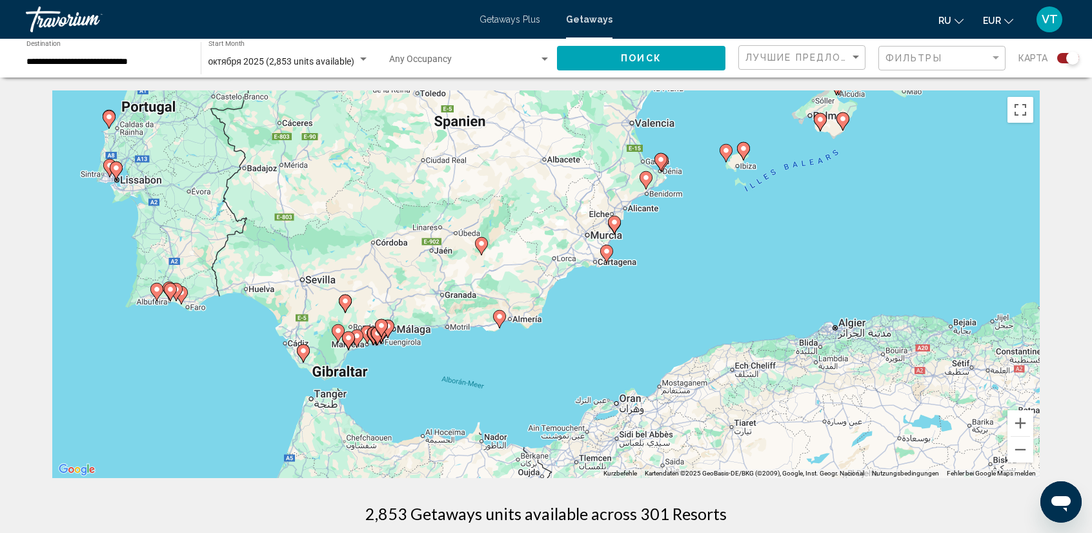
click at [608, 251] on image "Main content" at bounding box center [607, 251] width 8 height 8
type input "**********"
click at [610, 250] on image "Main content" at bounding box center [607, 251] width 8 height 8
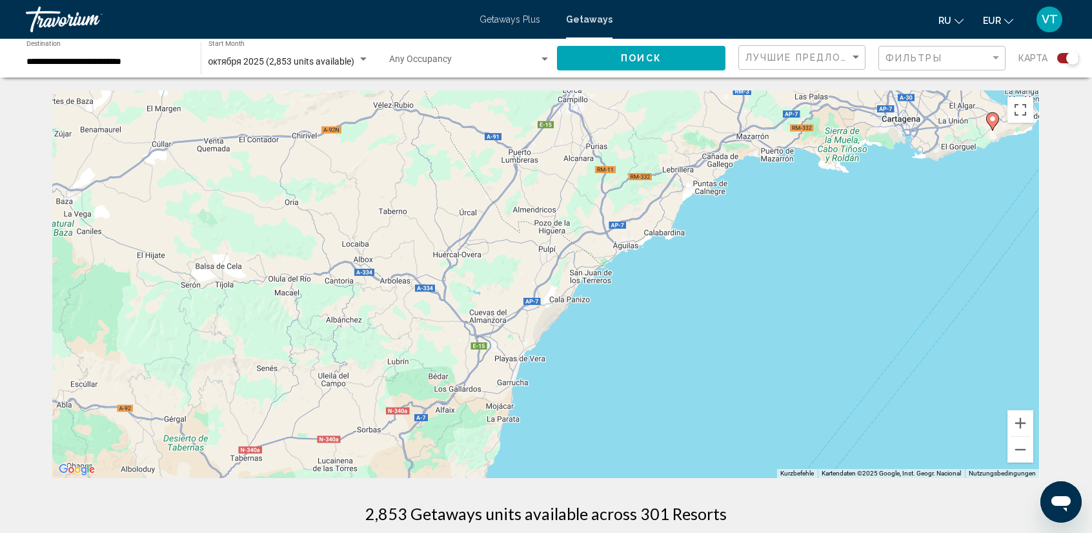
drag, startPoint x: 948, startPoint y: 169, endPoint x: 691, endPoint y: 307, distance: 291.7
click at [691, 307] on div "Um den Modus zum Ziehen mit der Tastatur zu aktivieren, drückst du Alt + Eingab…" at bounding box center [546, 283] width 988 height 387
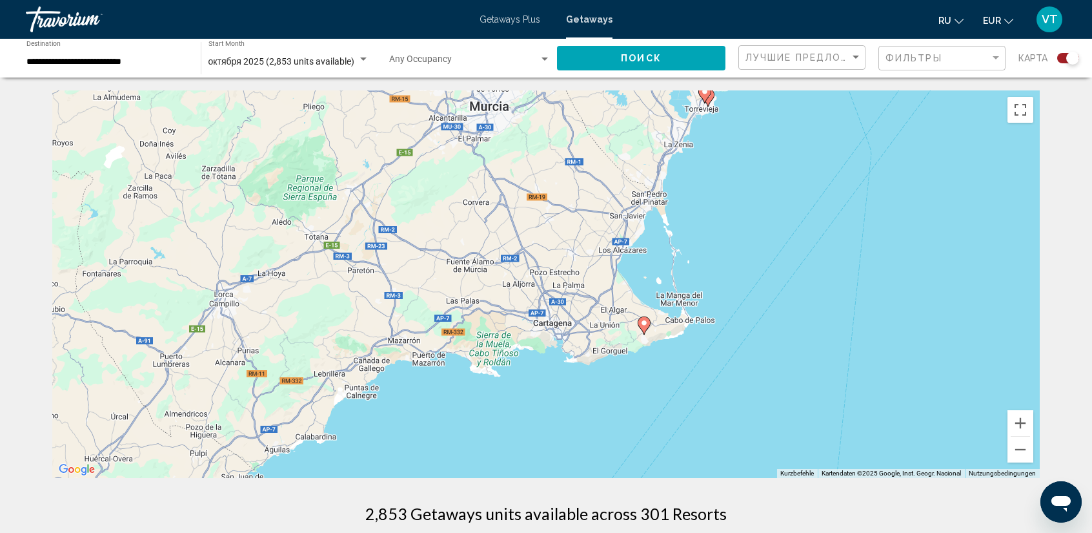
click at [646, 327] on icon "Main content" at bounding box center [644, 325] width 12 height 17
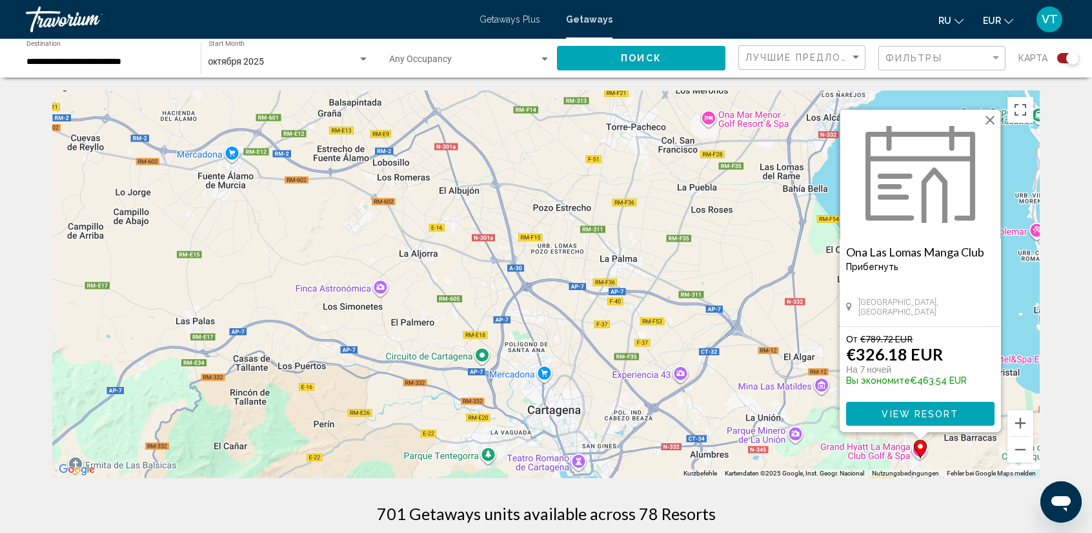
click at [910, 411] on span "View Resort" at bounding box center [920, 414] width 77 height 10
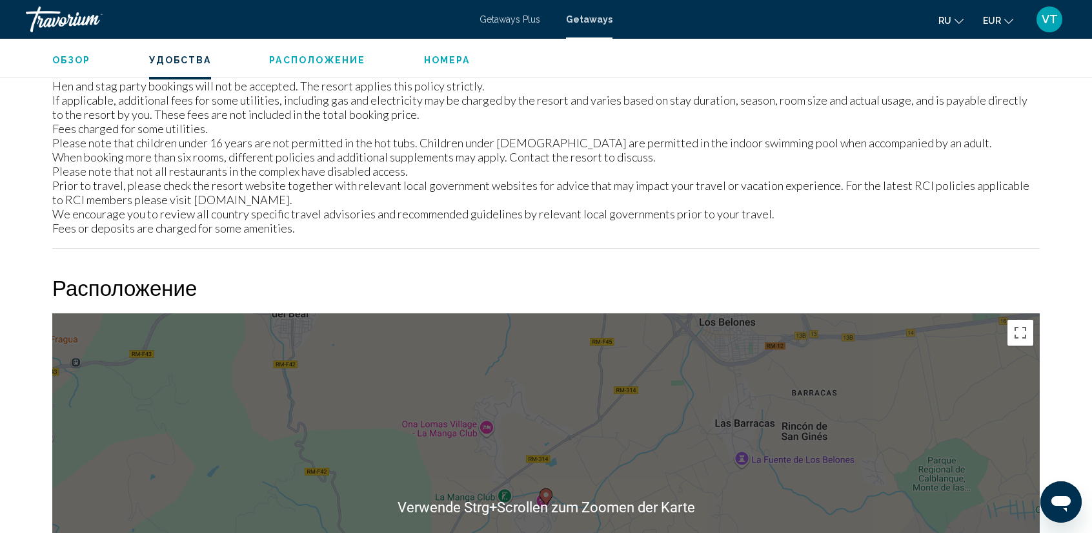
scroll to position [581, 0]
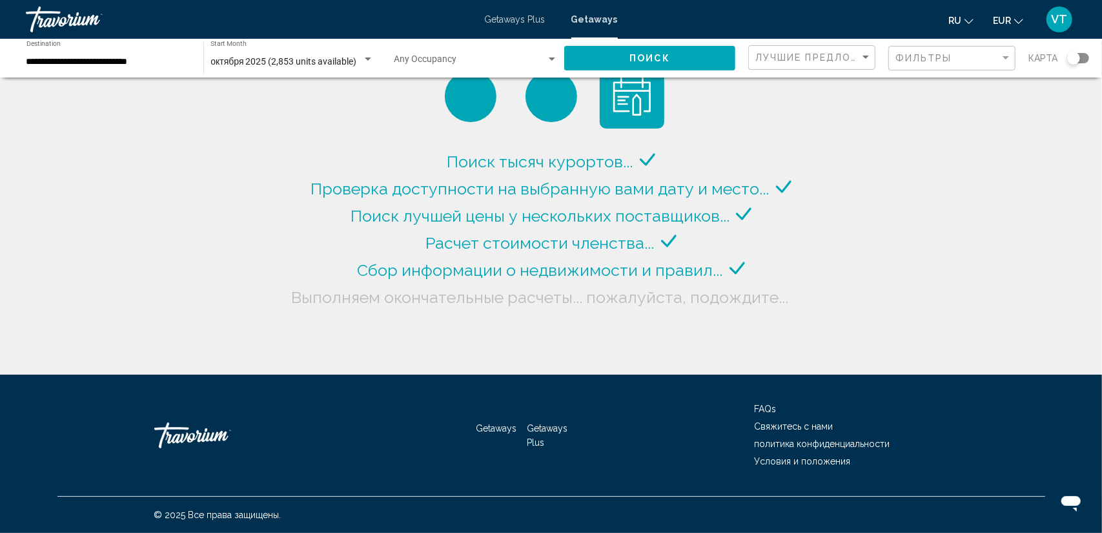
click at [1083, 55] on div "Search widget" at bounding box center [1078, 58] width 22 height 10
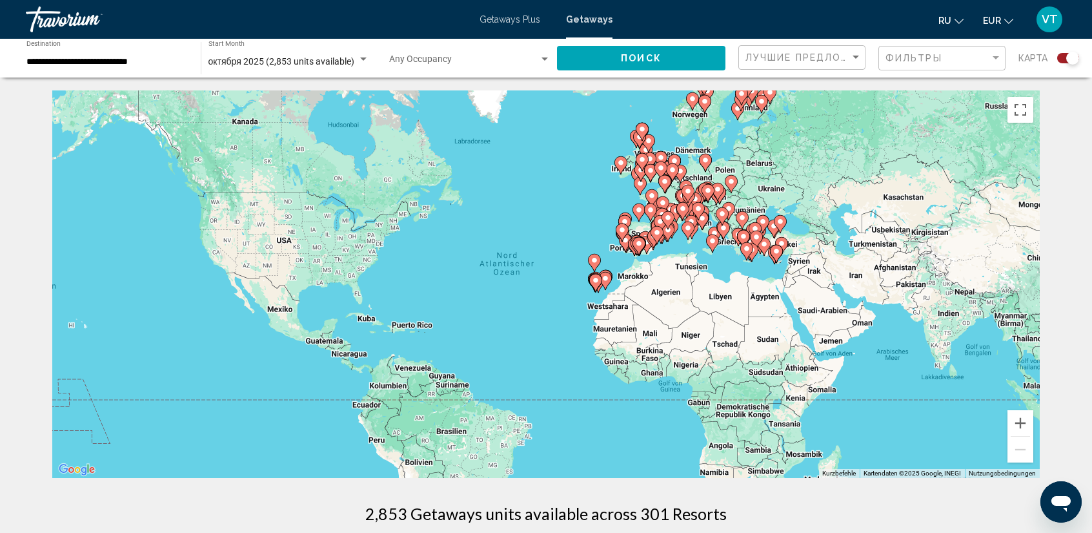
click at [1017, 355] on div "Um den Modus zum Ziehen mit der Tastatur zu aktivieren, drückst du Alt + Eingab…" at bounding box center [546, 283] width 988 height 387
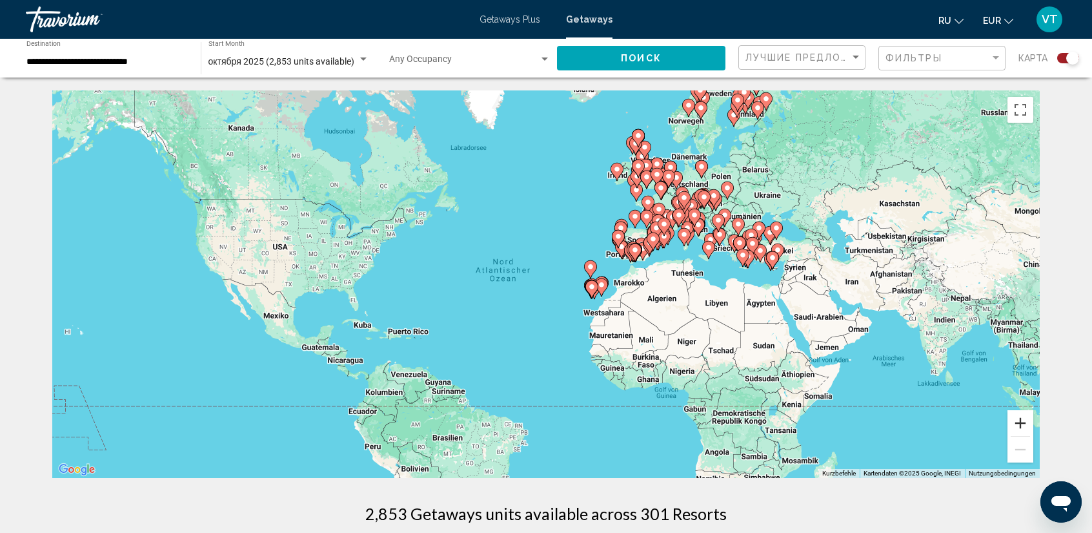
click at [1028, 421] on button "Vergrößern" at bounding box center [1021, 423] width 26 height 26
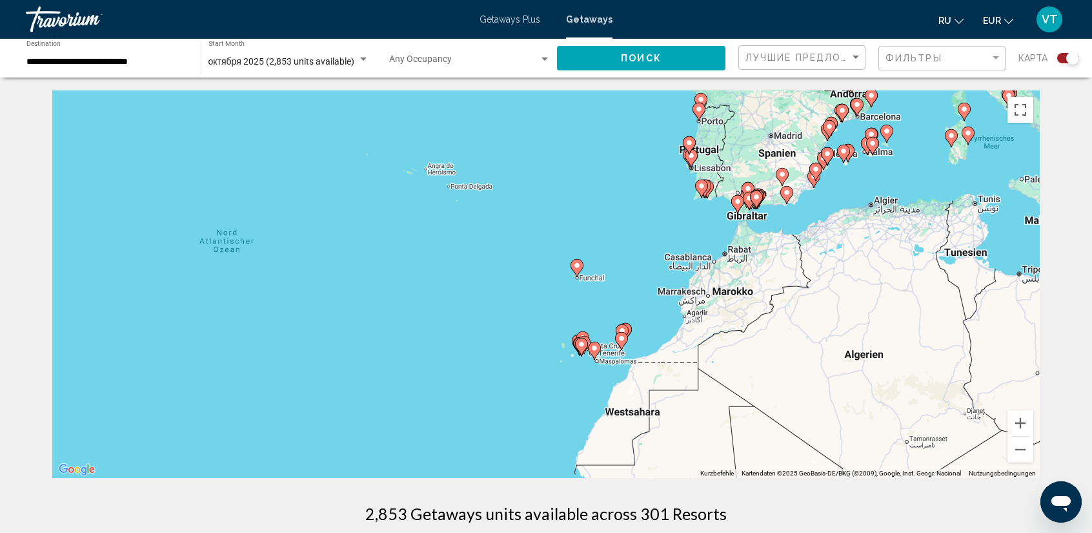
drag, startPoint x: 1004, startPoint y: 283, endPoint x: 590, endPoint y: 320, distance: 416.0
click at [598, 318] on div "Um den Modus zum Ziehen mit der Tastatur zu aktivieren, drückst du Alt + Eingab…" at bounding box center [546, 283] width 988 height 387
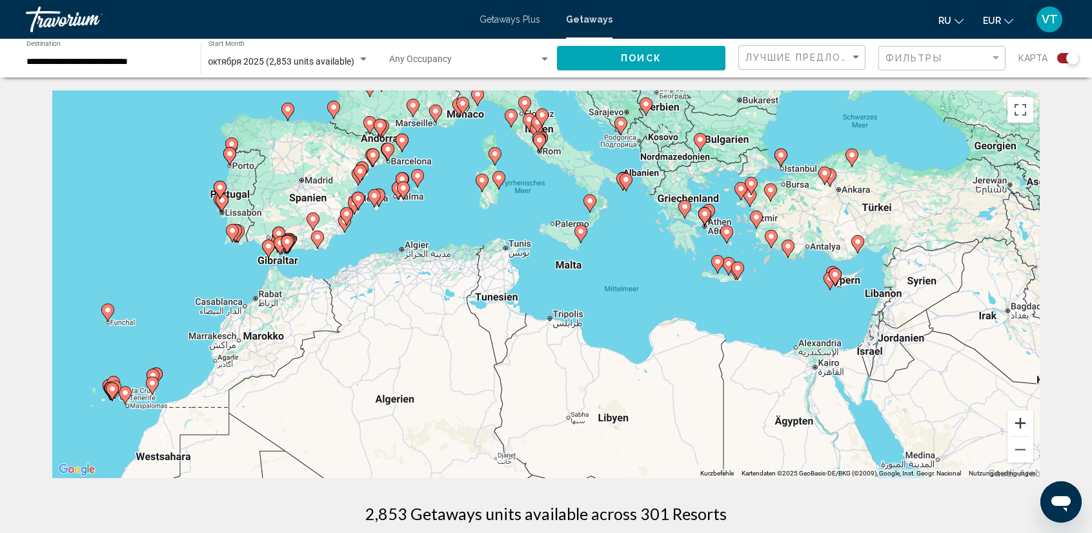
click at [1017, 423] on button "Vergrößern" at bounding box center [1021, 423] width 26 height 26
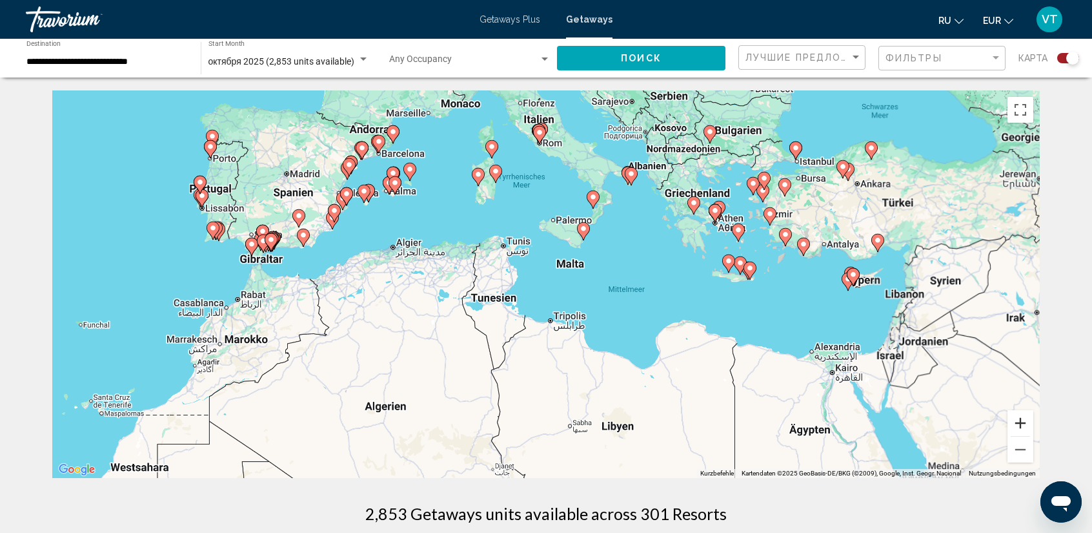
click at [1017, 423] on button "Vergrößern" at bounding box center [1021, 423] width 26 height 26
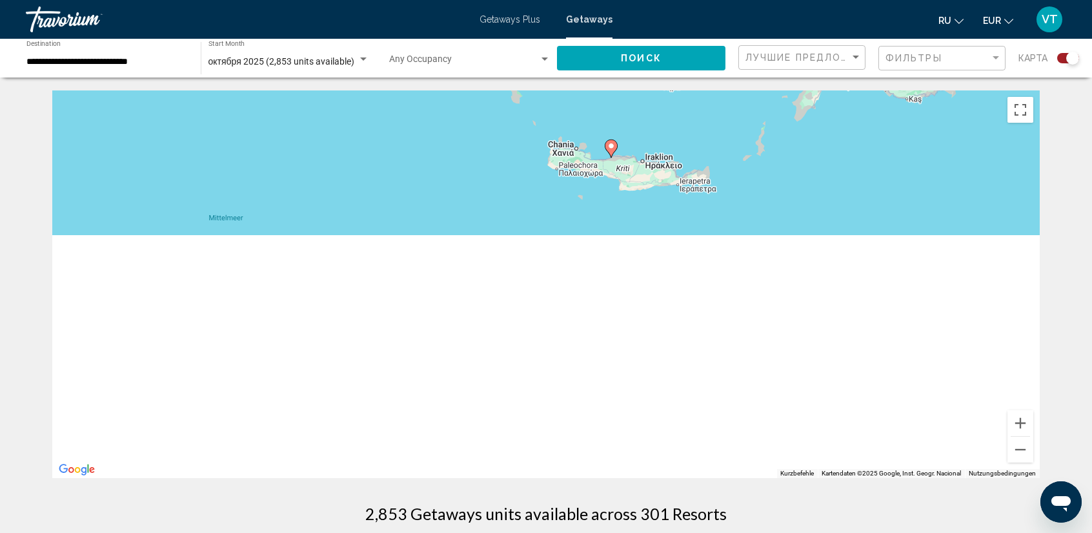
drag, startPoint x: 989, startPoint y: 383, endPoint x: 372, endPoint y: 290, distance: 624.2
click at [366, 296] on div "Um den Modus zum Ziehen mit der Tastatur zu aktivieren, drückst du Alt + Eingab…" at bounding box center [546, 283] width 988 height 387
click at [1015, 421] on button "Vergrößern" at bounding box center [1021, 423] width 26 height 26
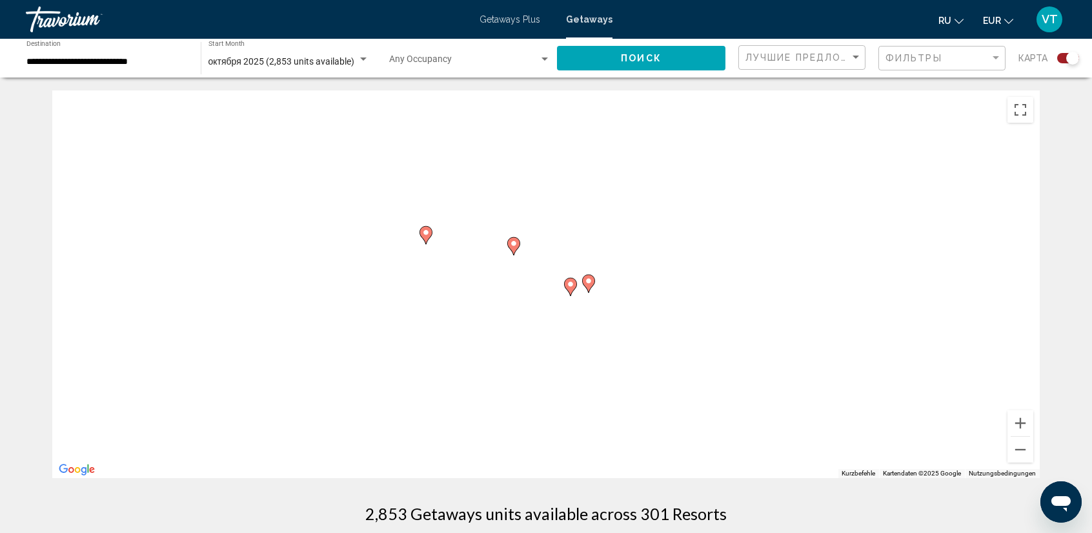
drag, startPoint x: 900, startPoint y: 119, endPoint x: 646, endPoint y: 338, distance: 335.0
click at [646, 338] on div "Um den Modus zum Ziehen mit der Tastatur zu aktivieren, drückst du Alt + Eingab…" at bounding box center [546, 283] width 988 height 387
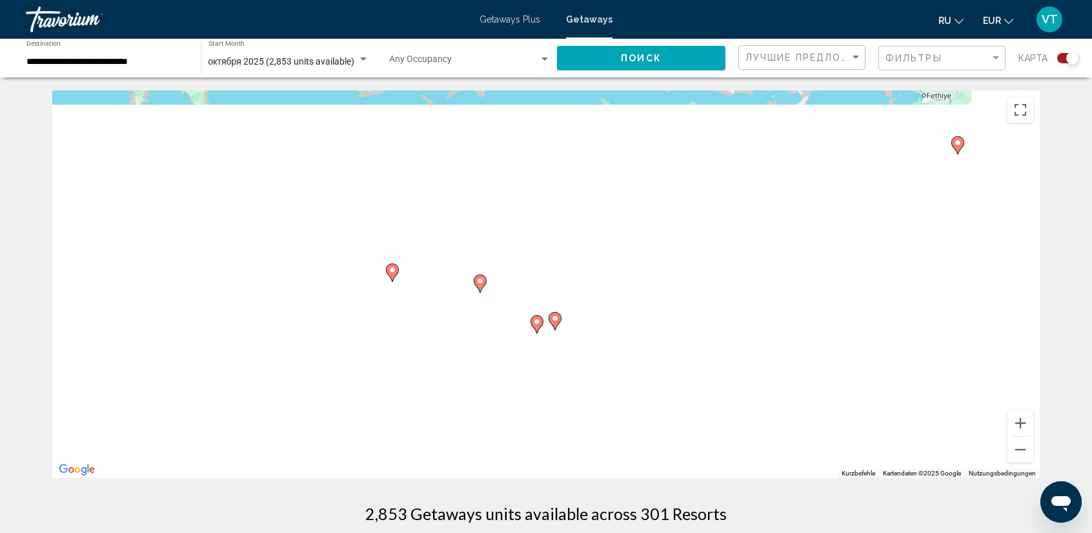
click at [483, 278] on image "Main content" at bounding box center [480, 281] width 8 height 8
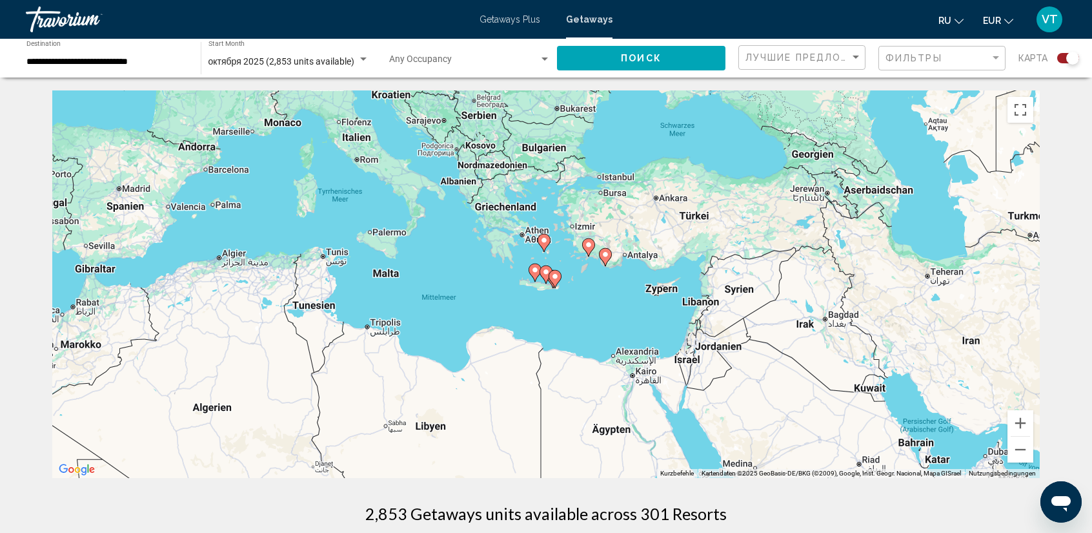
click at [545, 269] on image "Main content" at bounding box center [546, 272] width 8 height 8
type input "**********"
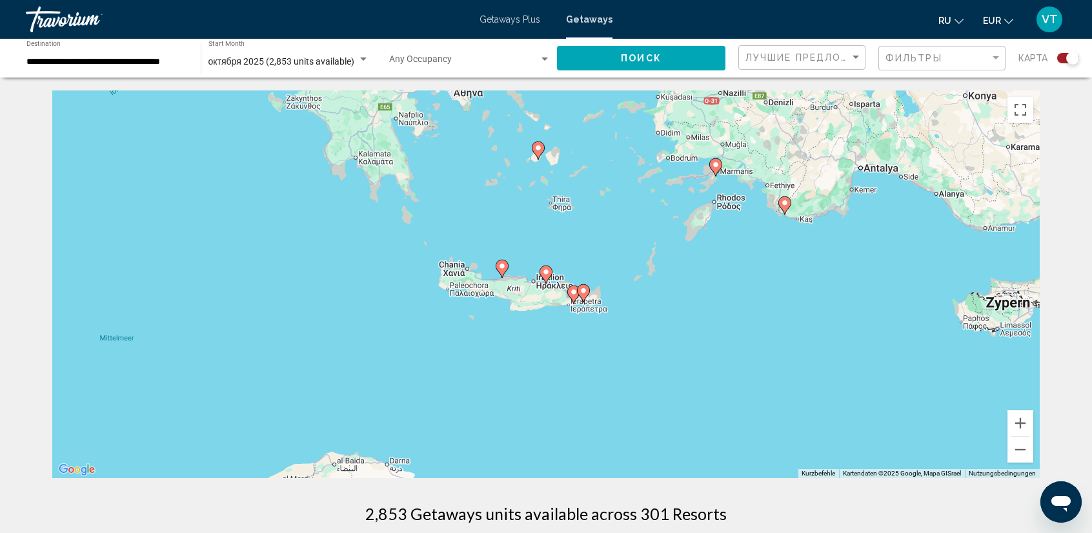
click at [545, 269] on image "Main content" at bounding box center [546, 272] width 8 height 8
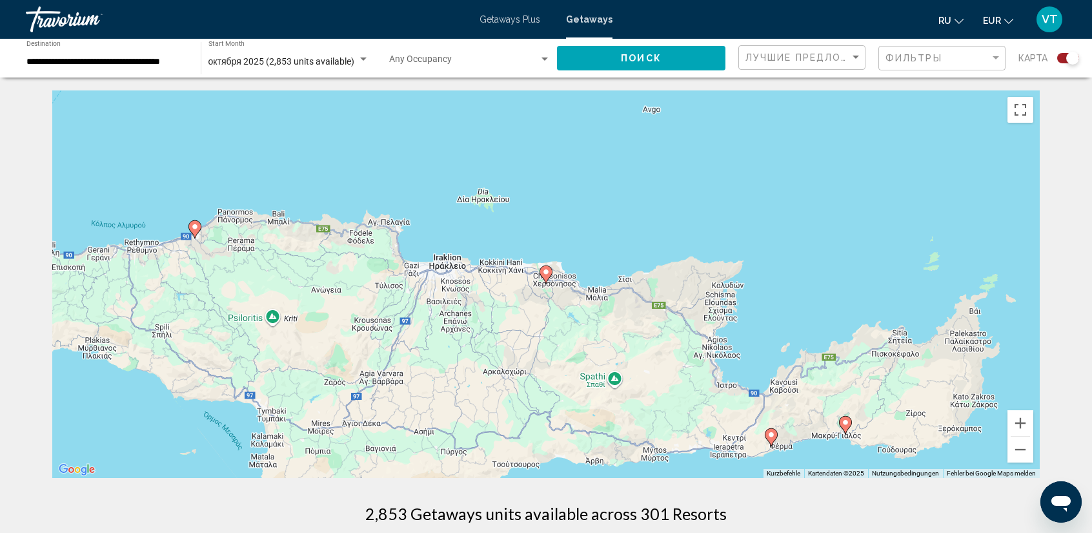
click at [545, 269] on image "Main content" at bounding box center [546, 272] width 8 height 8
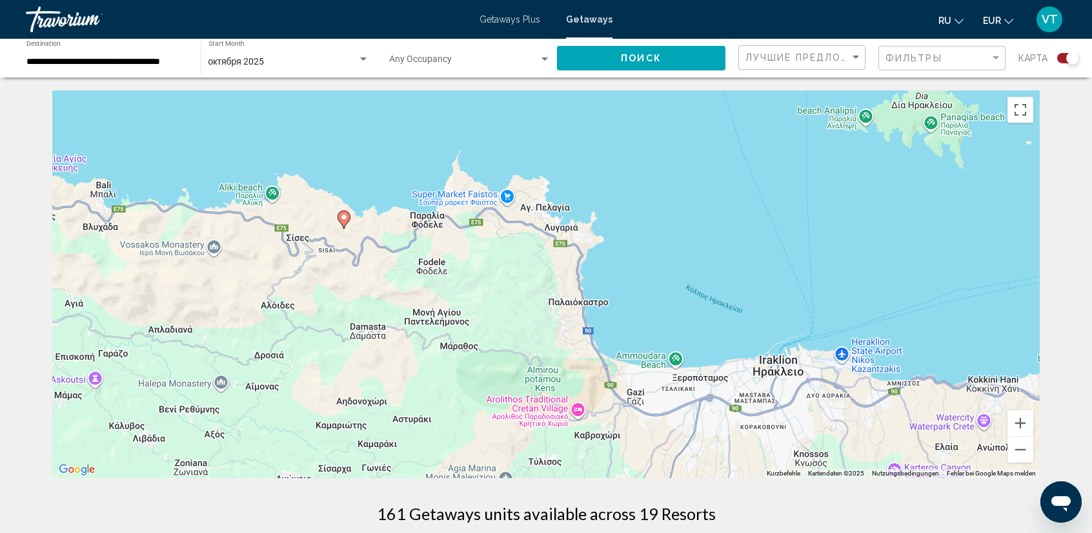
drag, startPoint x: 281, startPoint y: 407, endPoint x: 879, endPoint y: 402, distance: 597.1
click at [913, 405] on div "Um den Modus zum Ziehen mit der Tastatur zu aktivieren, drückst du Alt + Eingab…" at bounding box center [546, 283] width 988 height 387
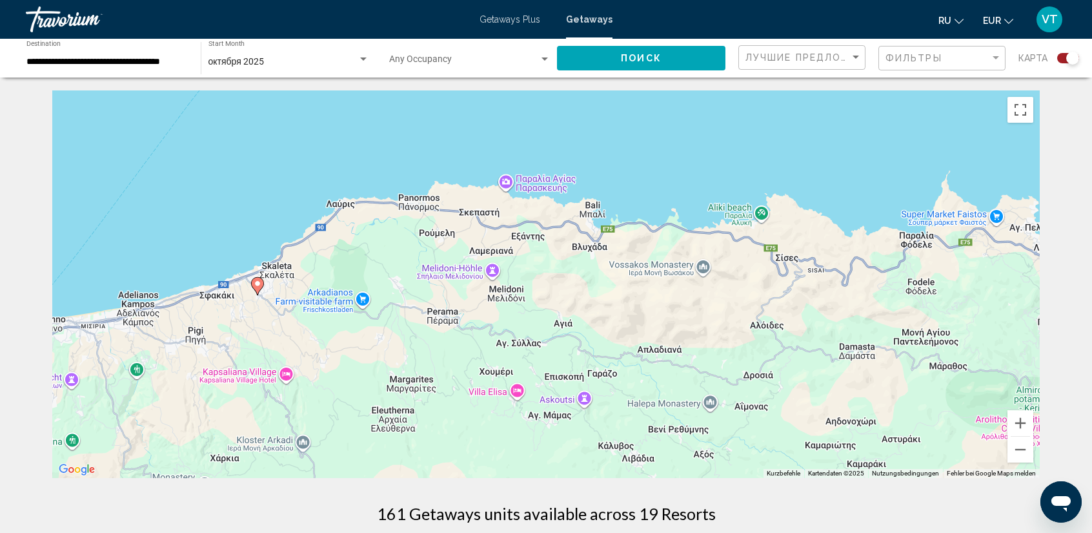
drag, startPoint x: 472, startPoint y: 368, endPoint x: 919, endPoint y: 389, distance: 447.2
click at [919, 389] on div "Um den Modus zum Ziehen mit der Tastatur zu aktivieren, drückst du Alt + Eingab…" at bounding box center [546, 283] width 988 height 387
click at [259, 286] on image "Main content" at bounding box center [258, 284] width 8 height 8
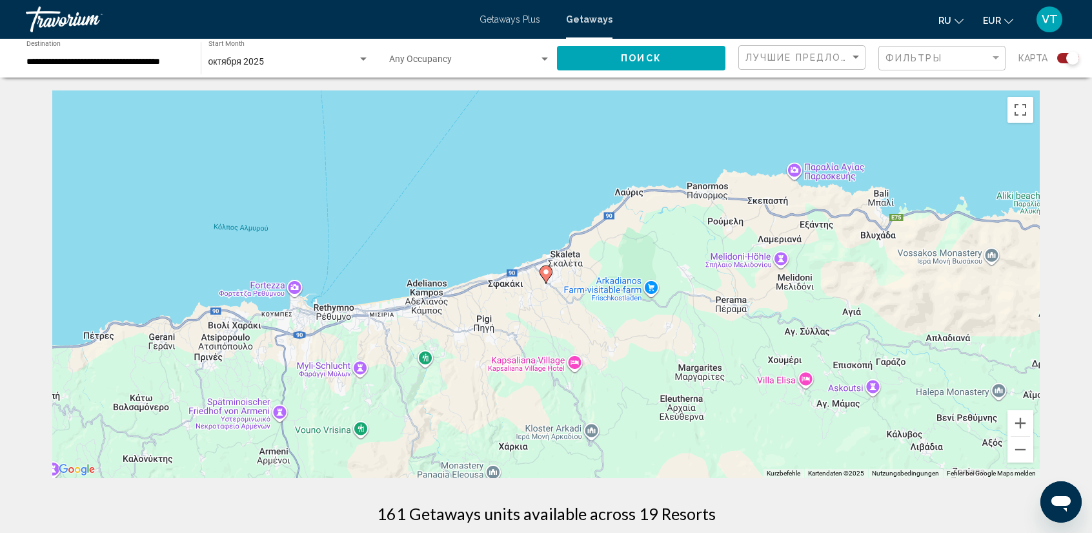
click at [547, 276] on icon "Main content" at bounding box center [546, 274] width 12 height 17
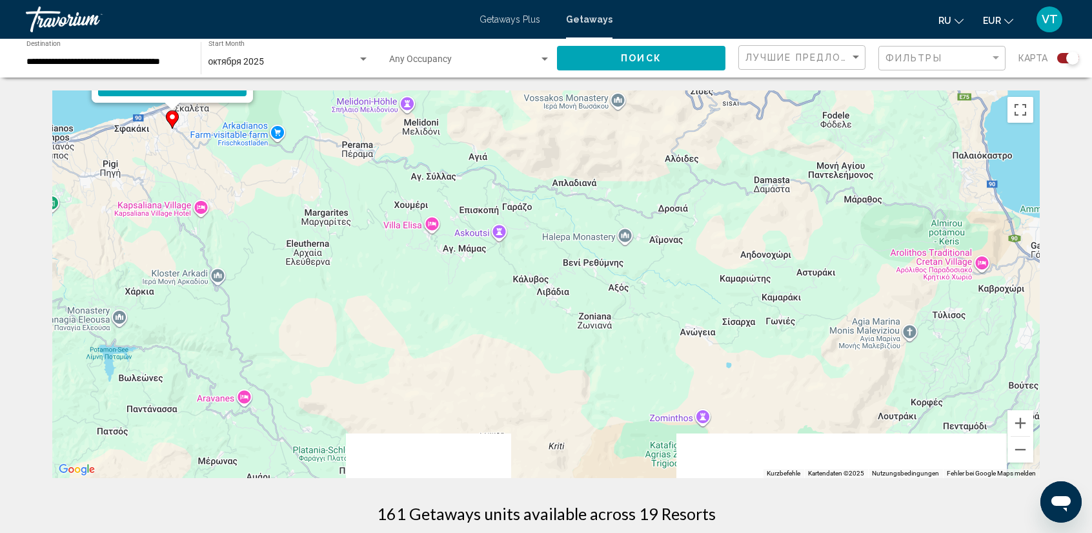
drag, startPoint x: 751, startPoint y: 371, endPoint x: 316, endPoint y: 43, distance: 545.2
click at [295, 32] on div "**********" at bounding box center [546, 266] width 1092 height 533
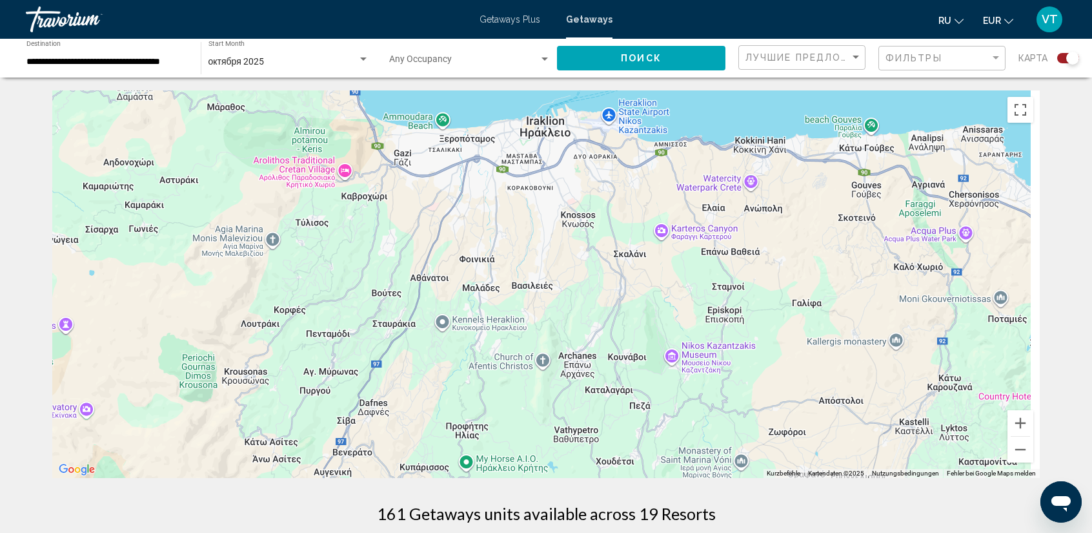
drag, startPoint x: 681, startPoint y: 309, endPoint x: 212, endPoint y: 293, distance: 469.5
click at [208, 293] on div "Um den Modus zum Ziehen mit der Tastatur zu aktivieren, drückst du Alt + Eingab…" at bounding box center [546, 283] width 988 height 387
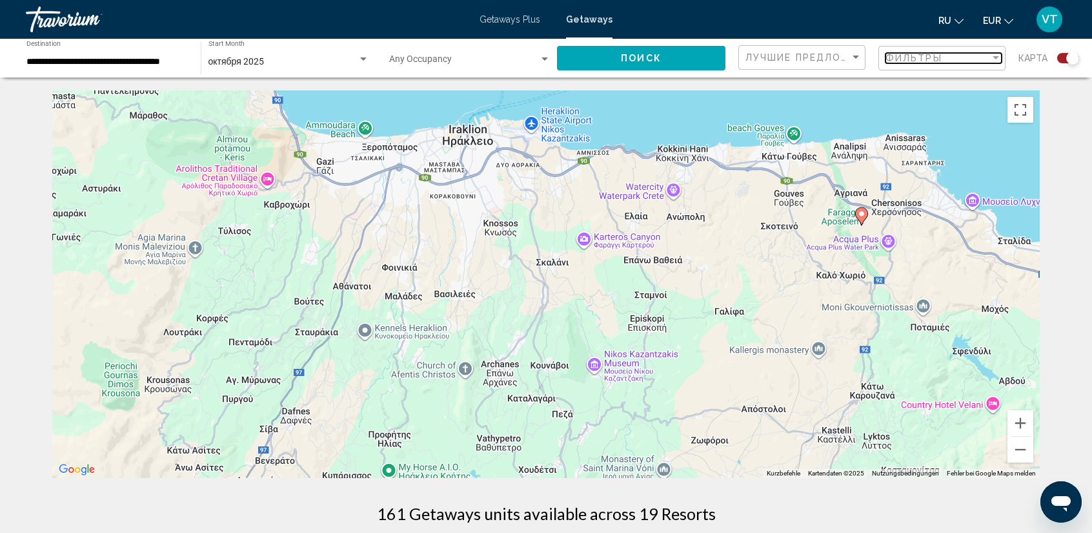
click at [996, 53] on div "Filter" at bounding box center [996, 58] width 12 height 10
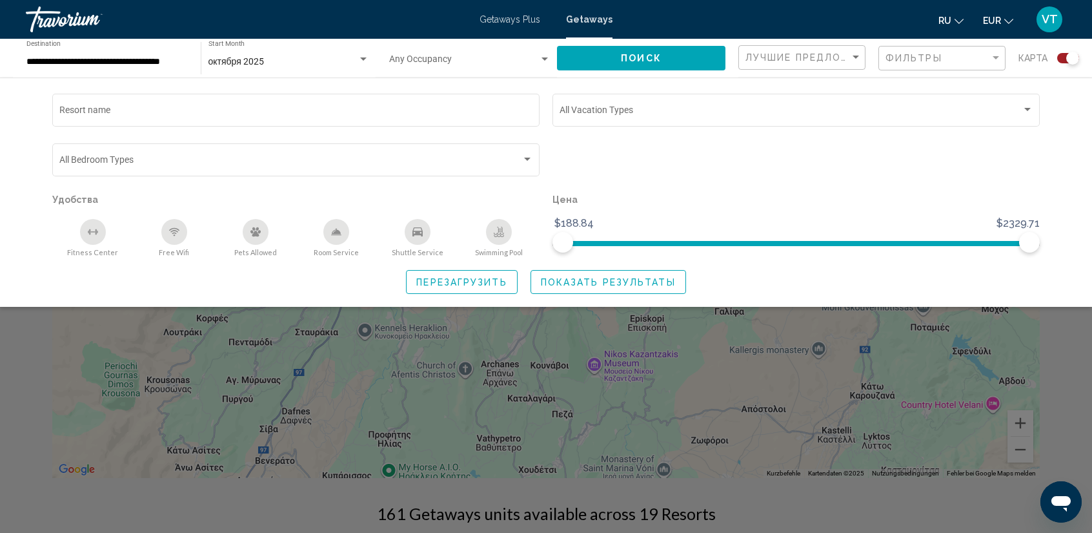
click at [419, 235] on icon "Shuttle Service" at bounding box center [417, 231] width 10 height 9
click at [502, 230] on icon "Swimming Pool" at bounding box center [499, 230] width 5 height 6
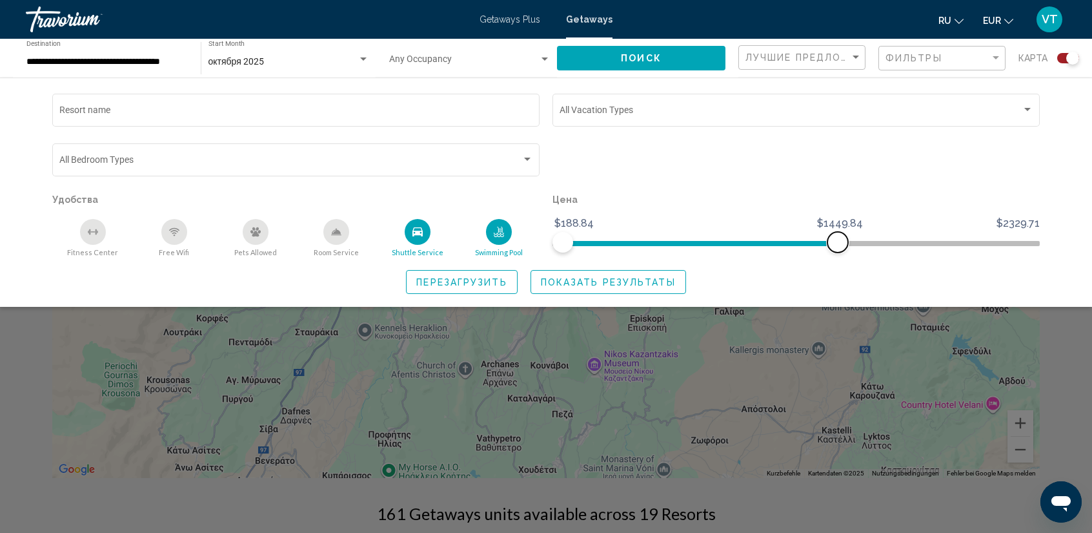
drag, startPoint x: 1028, startPoint y: 240, endPoint x: 838, endPoint y: 236, distance: 189.8
click at [838, 236] on span "Search widget" at bounding box center [838, 242] width 21 height 21
click at [609, 283] on span "Показать результаты" at bounding box center [608, 282] width 135 height 10
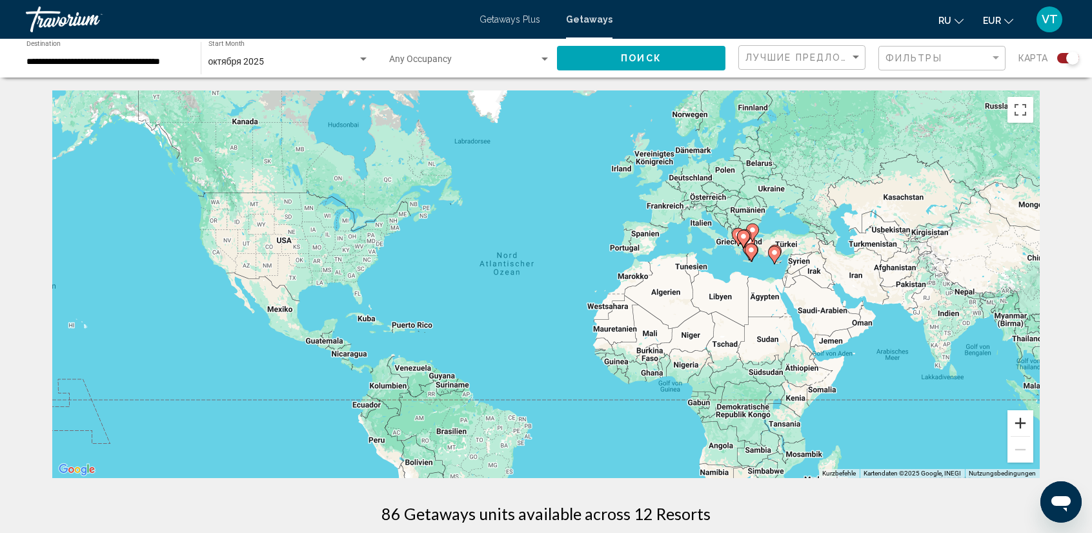
click at [1020, 428] on button "Vergrößern" at bounding box center [1021, 423] width 26 height 26
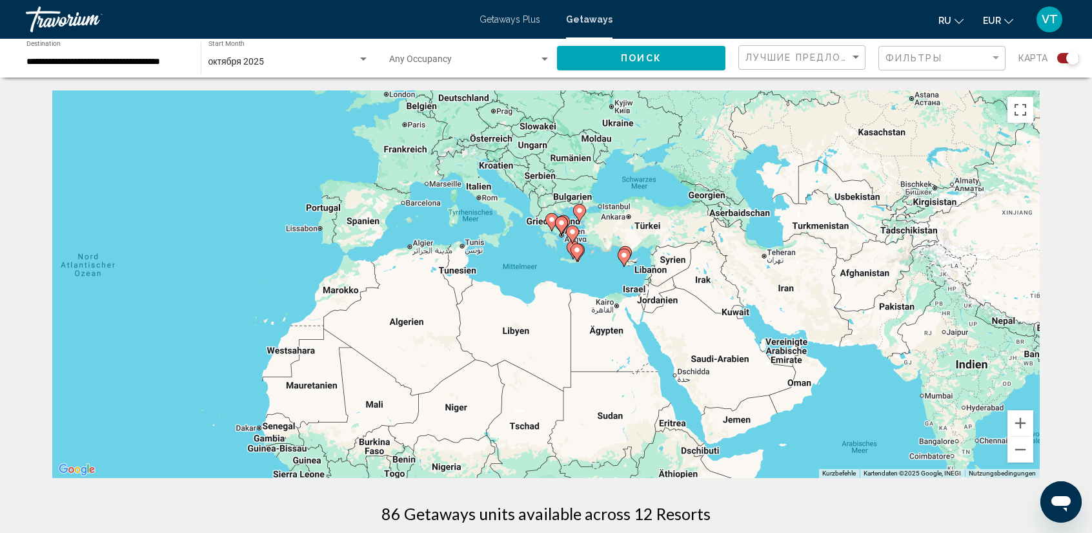
drag, startPoint x: 951, startPoint y: 348, endPoint x: 571, endPoint y: 370, distance: 380.8
click at [571, 370] on div "Um den Modus zum Ziehen mit der Tastatur zu aktivieren, drückst du Alt + Eingab…" at bounding box center [546, 283] width 988 height 387
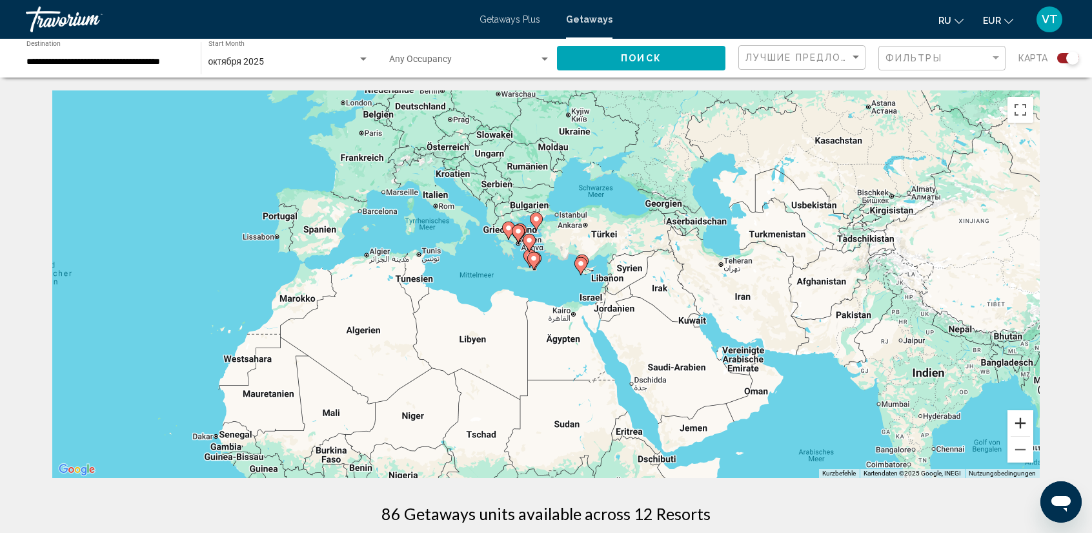
click at [1020, 423] on button "Vergrößern" at bounding box center [1021, 423] width 26 height 26
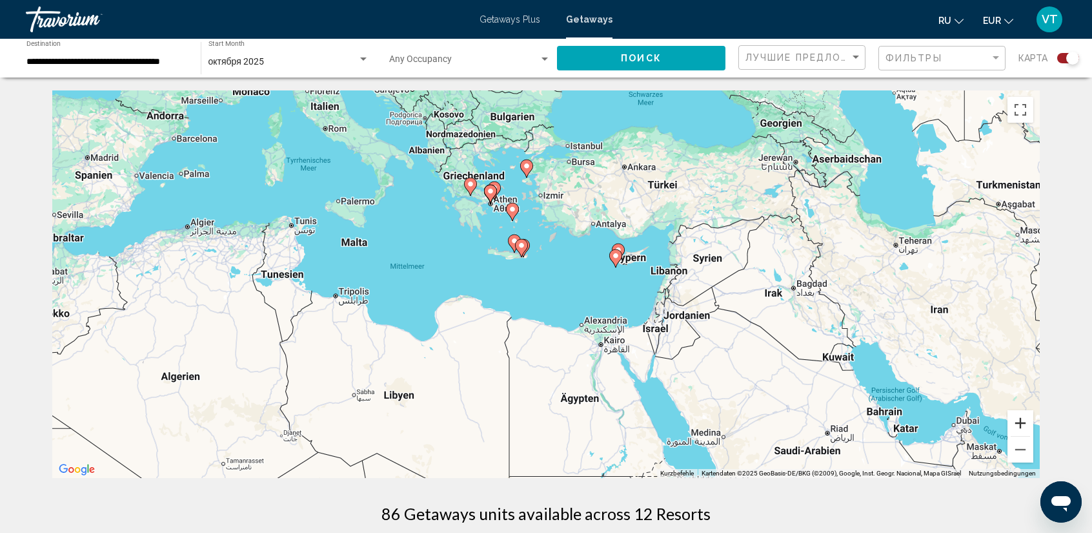
click at [1019, 422] on button "Vergrößern" at bounding box center [1021, 423] width 26 height 26
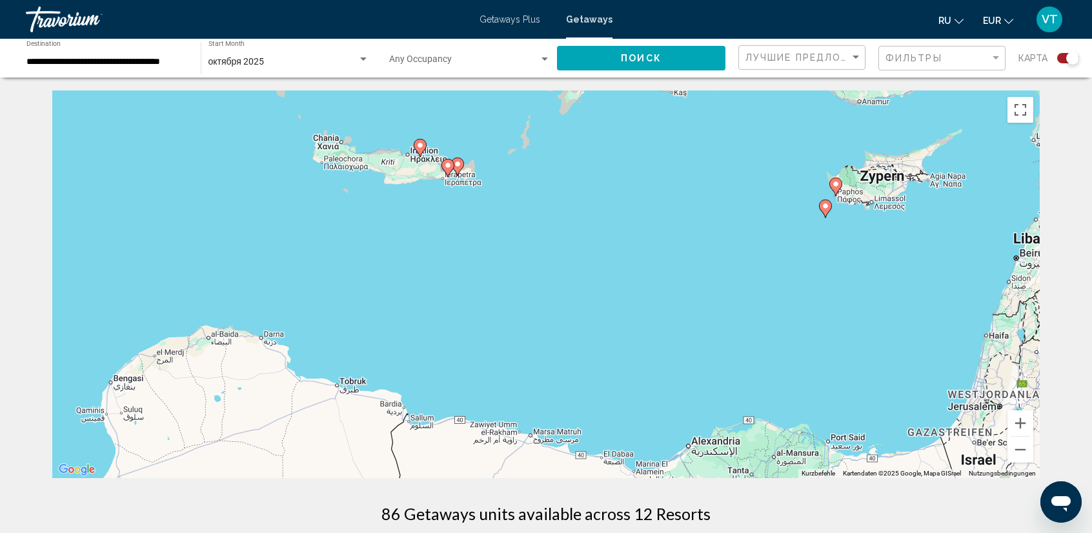
click at [422, 147] on image "Main content" at bounding box center [420, 145] width 8 height 8
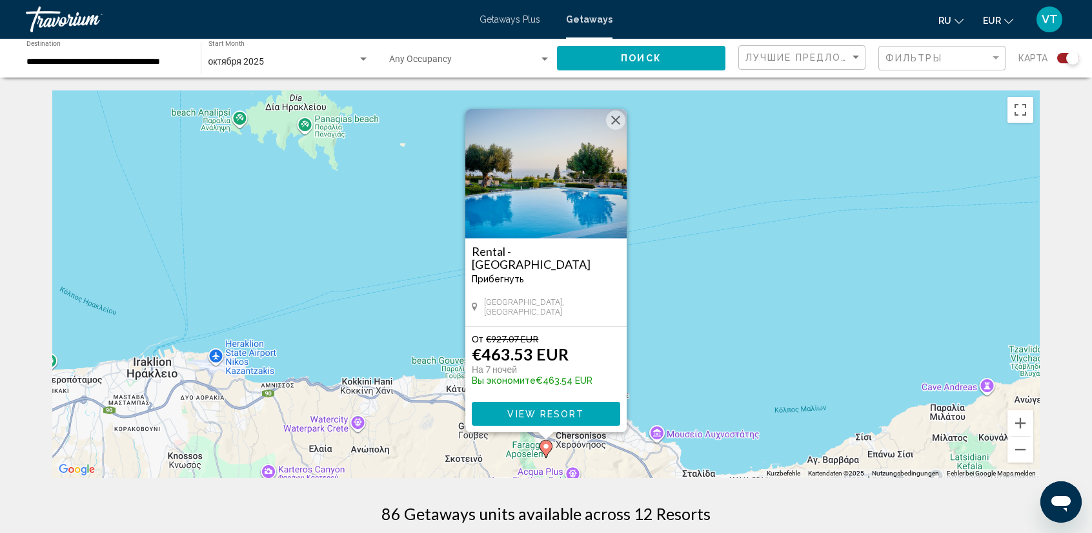
click at [567, 412] on span "View Resort" at bounding box center [545, 414] width 77 height 10
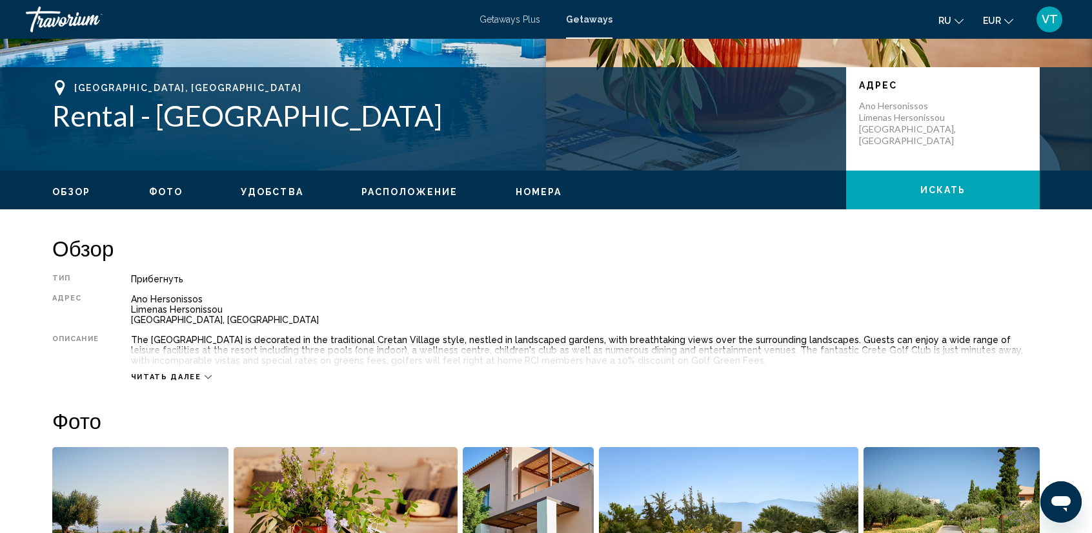
scroll to position [258, 0]
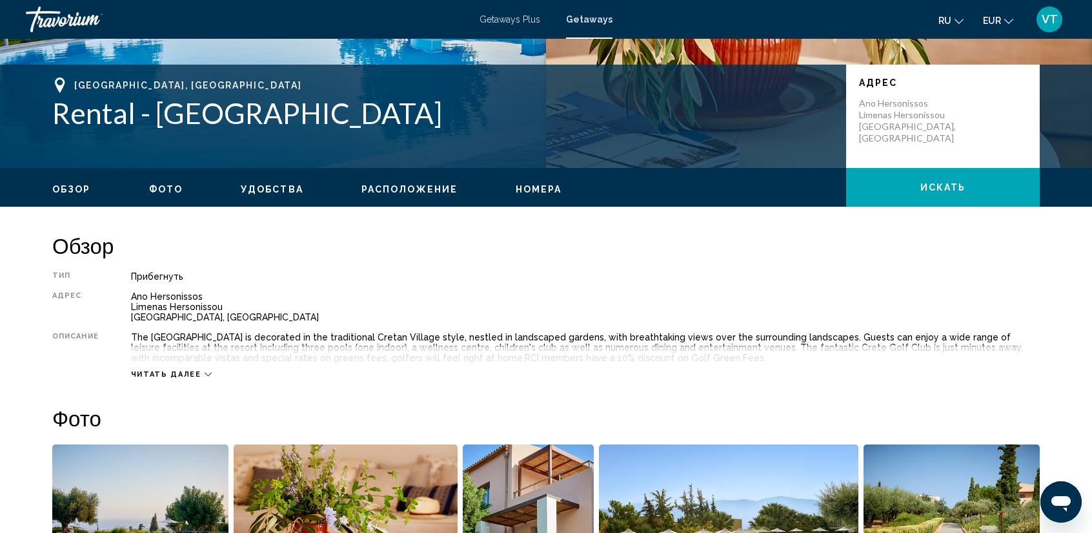
click at [205, 371] on icon "Main content" at bounding box center [208, 374] width 7 height 7
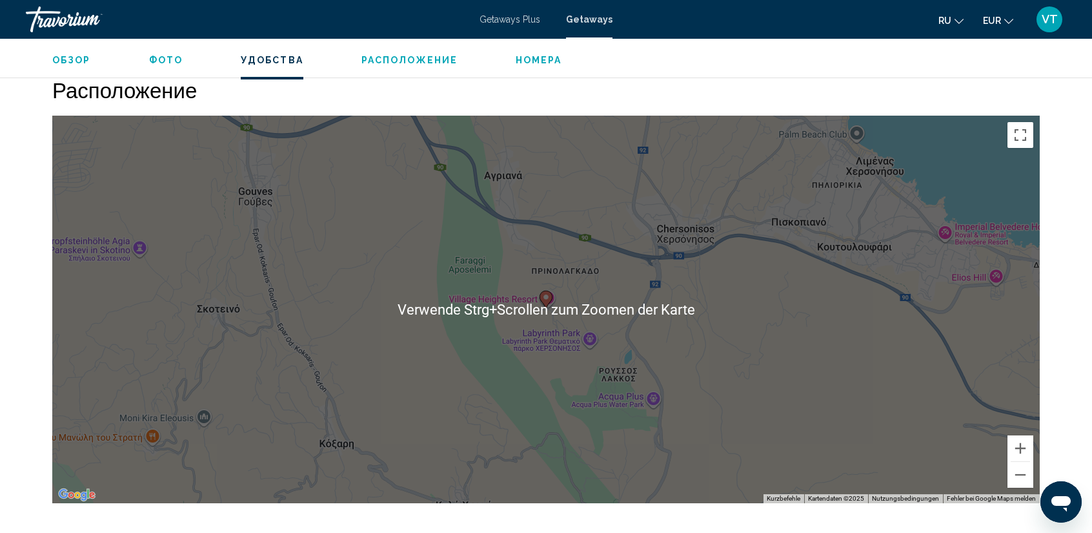
scroll to position [1678, 0]
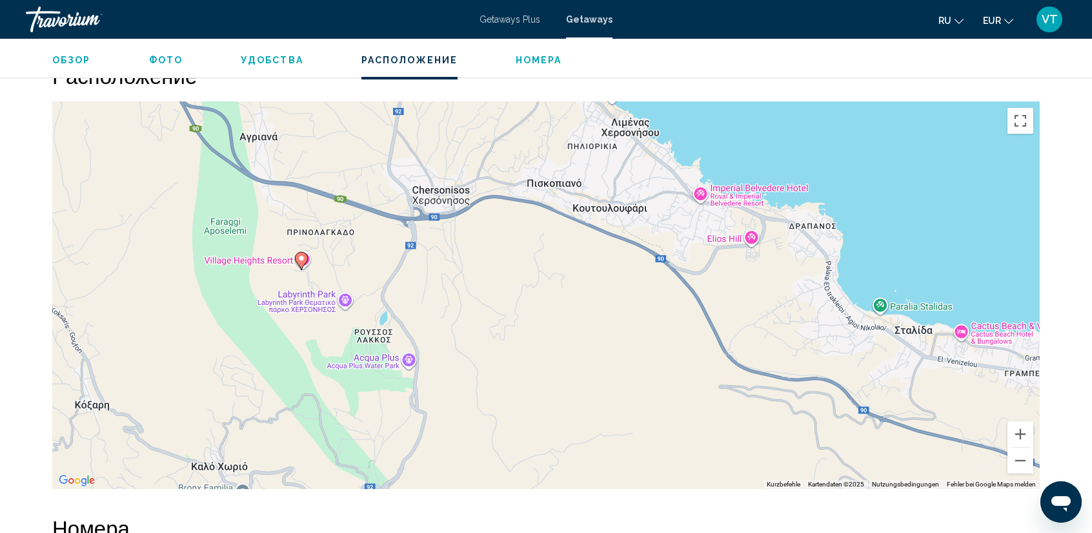
drag, startPoint x: 995, startPoint y: 438, endPoint x: 749, endPoint y: 414, distance: 247.2
click at [749, 414] on div "Um den Modus zum Ziehen mit der Tastatur zu aktivieren, drückst du Alt + Eingab…" at bounding box center [546, 294] width 988 height 387
